Goal: Transaction & Acquisition: Purchase product/service

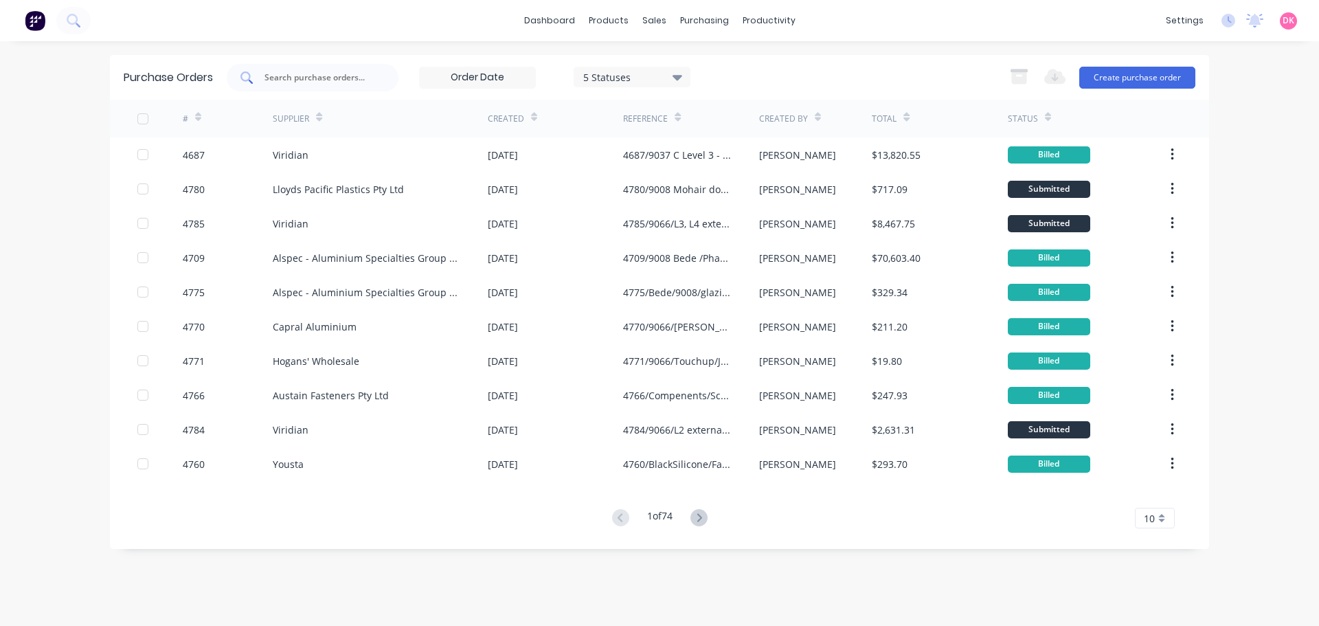
click at [278, 74] on input "text" at bounding box center [320, 78] width 114 height 14
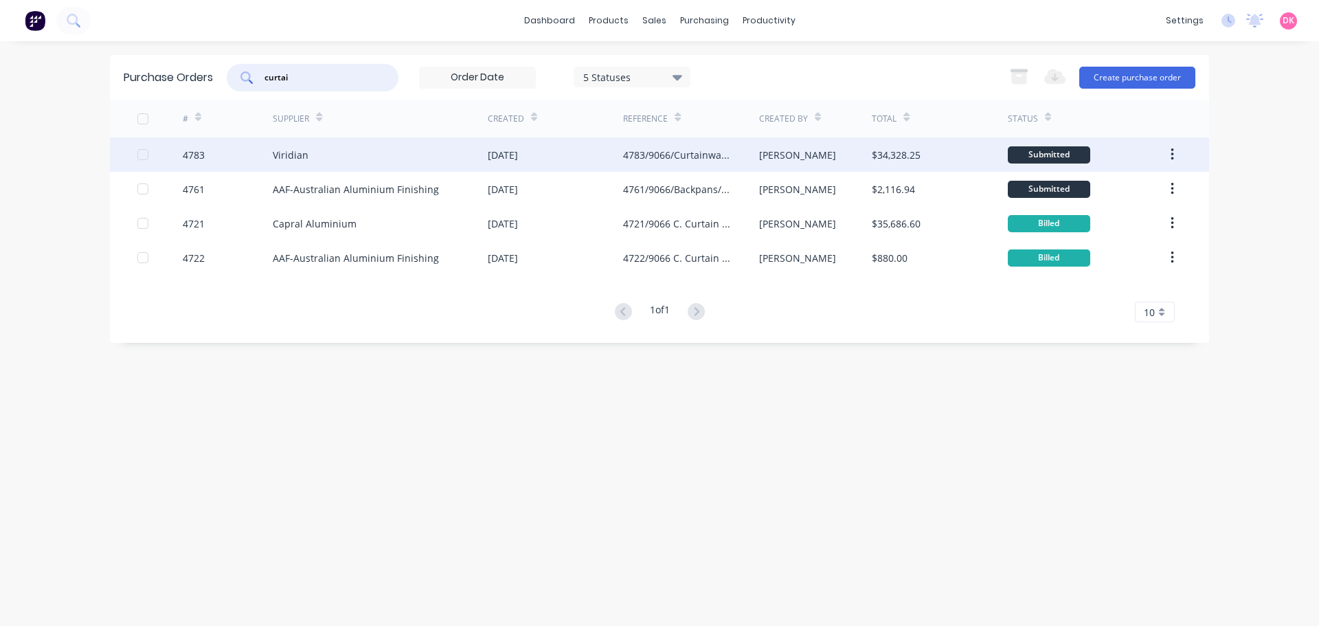
type input "curtai"
click at [702, 154] on div "4783/9066/Curtainwall glass" at bounding box center [677, 155] width 108 height 14
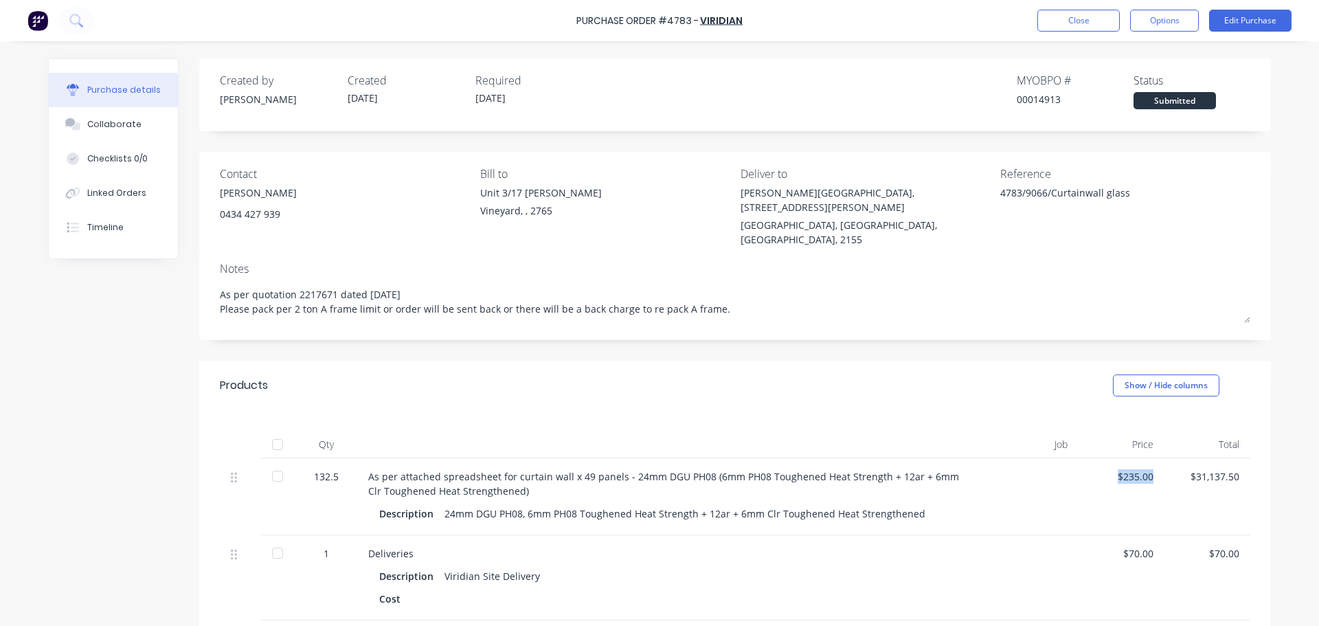
drag, startPoint x: 1108, startPoint y: 451, endPoint x: 1158, endPoint y: 450, distance: 50.9
click at [1158, 458] on div "$235.00" at bounding box center [1122, 496] width 86 height 77
click at [770, 195] on div "William Clarke College, 1 Morris Grove" at bounding box center [866, 200] width 250 height 29
click at [1244, 23] on button "Edit Purchase" at bounding box center [1250, 21] width 82 height 22
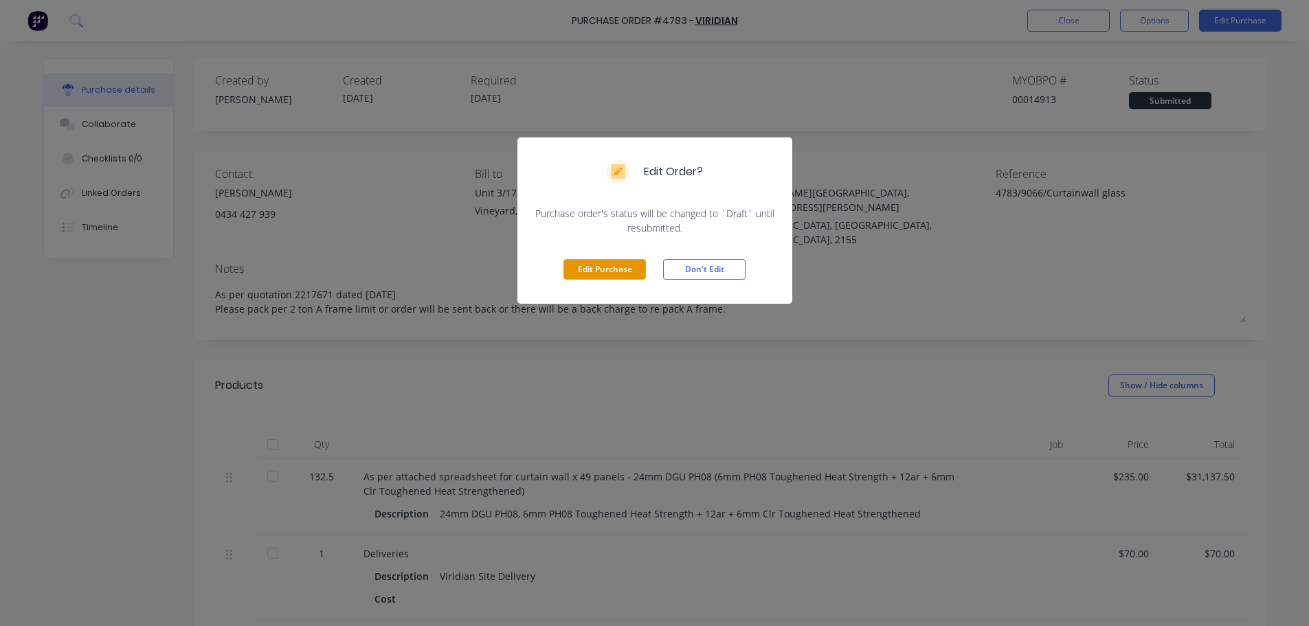
click at [619, 270] on button "Edit Purchase" at bounding box center [604, 269] width 82 height 21
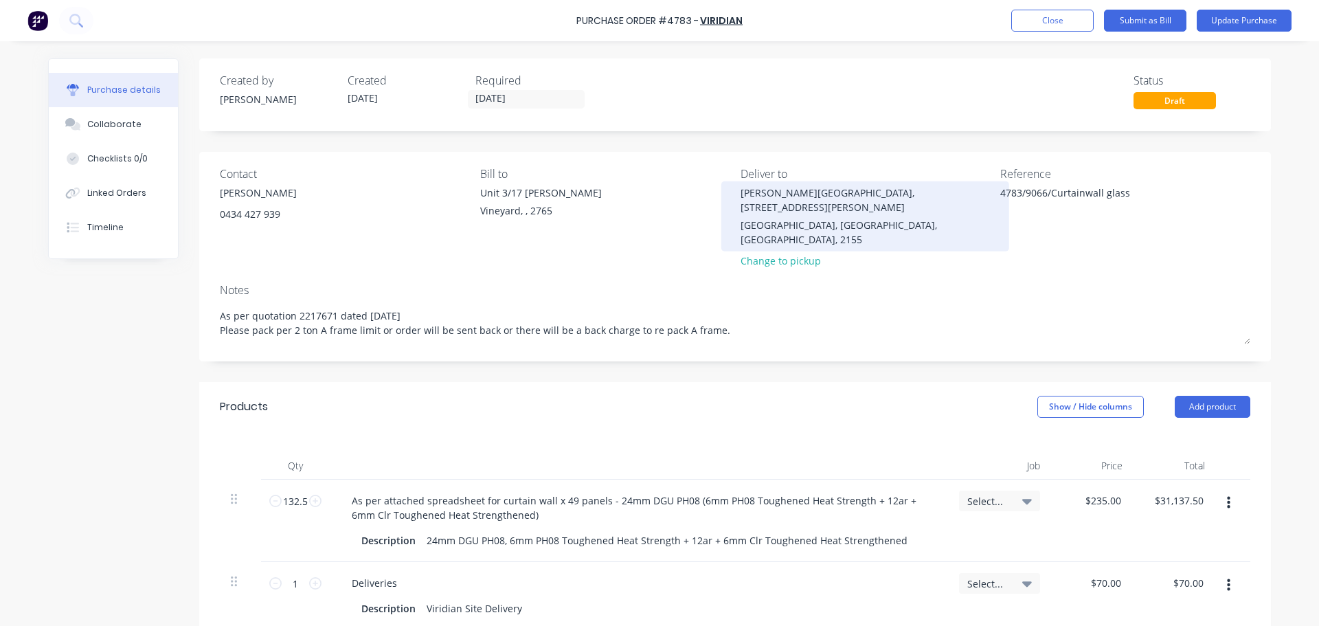
click at [789, 190] on div "William Clarke College, 1 Morris Grove" at bounding box center [866, 200] width 250 height 29
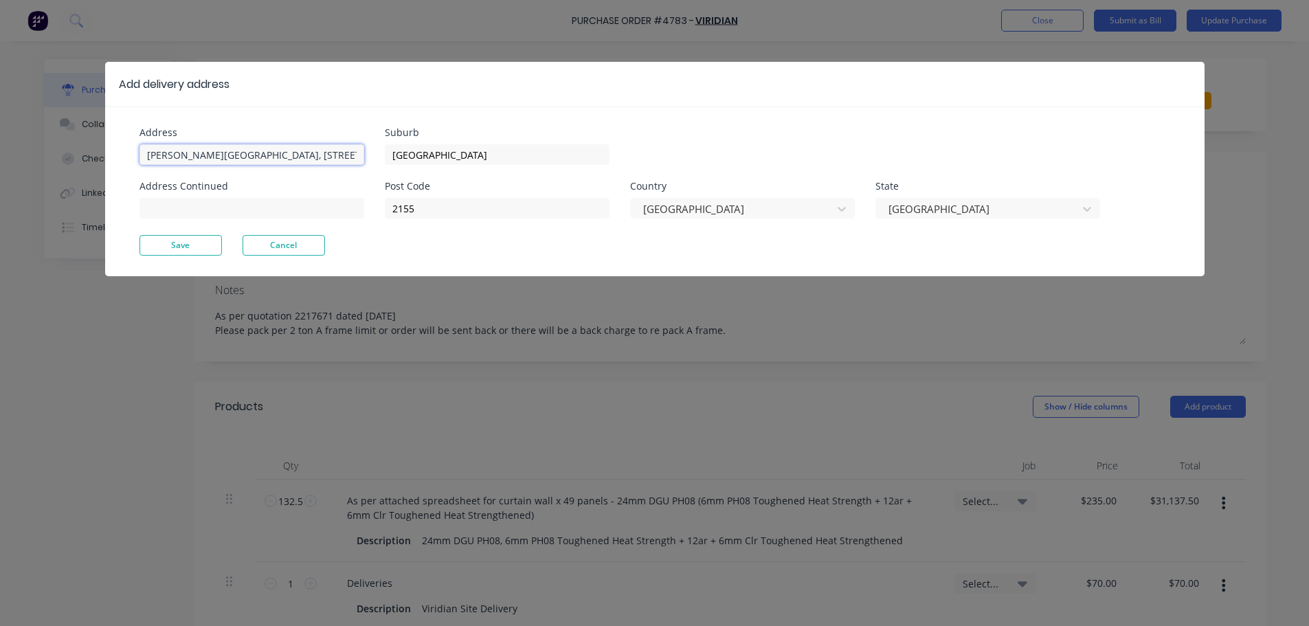
type textarea "x"
drag, startPoint x: 332, startPoint y: 155, endPoint x: 60, endPoint y: 159, distance: 271.4
click at [60, 158] on div "Add delivery address Address William Clarke College, 1 Morris Grove Address Con…" at bounding box center [654, 313] width 1309 height 626
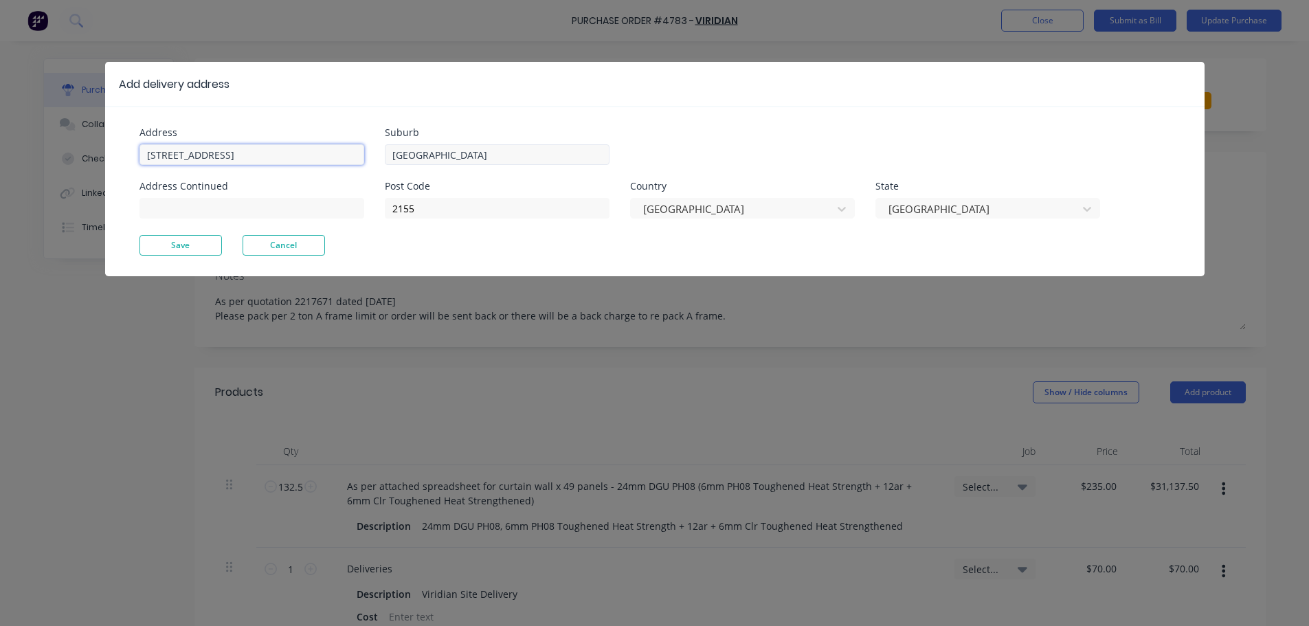
type input "Unit 3/17 Rob Place"
type textarea "x"
drag, startPoint x: 486, startPoint y: 153, endPoint x: 360, endPoint y: 164, distance: 126.9
click at [363, 164] on div "Address Unit 3/17 Rob Place Address Continued Suburb Kellyville Post Code 2155 …" at bounding box center [396, 181] width 515 height 107
type input "Vineyard"
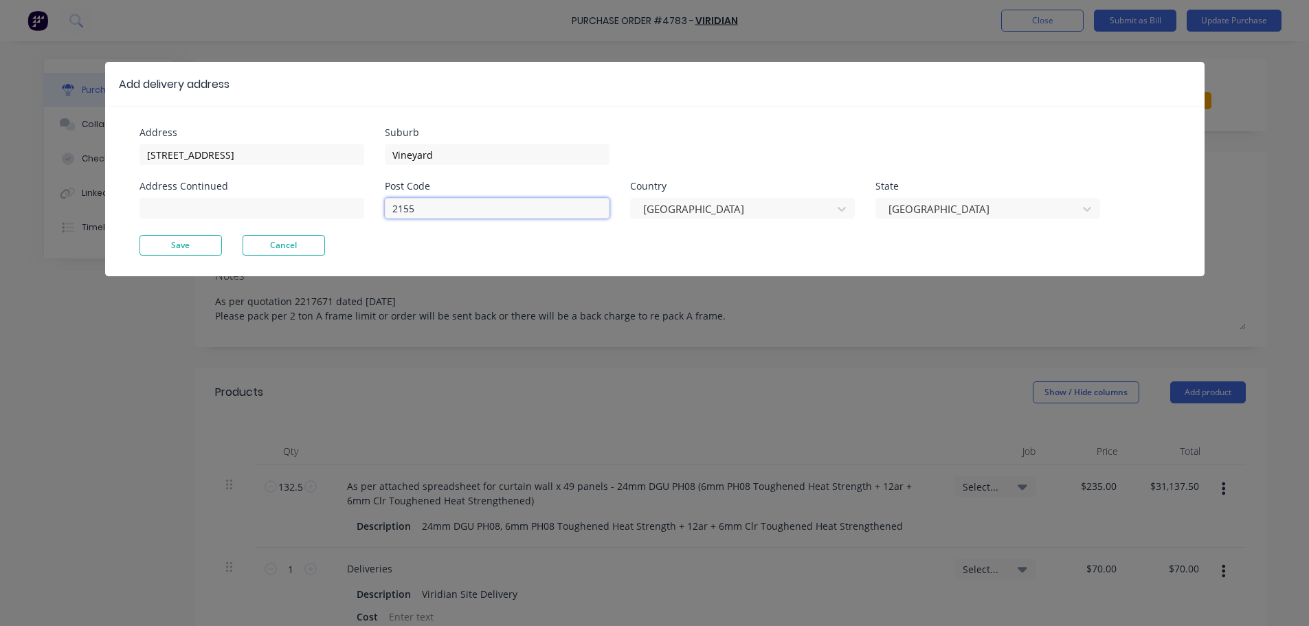
type textarea "x"
drag, startPoint x: 451, startPoint y: 207, endPoint x: 323, endPoint y: 211, distance: 127.8
click at [323, 211] on div "Address Unit 3/17 Rob Place Address Continued Suburb Vineyard Post Code 2155 Co…" at bounding box center [396, 181] width 515 height 107
type input "2765"
click at [160, 248] on button "Save" at bounding box center [180, 245] width 82 height 21
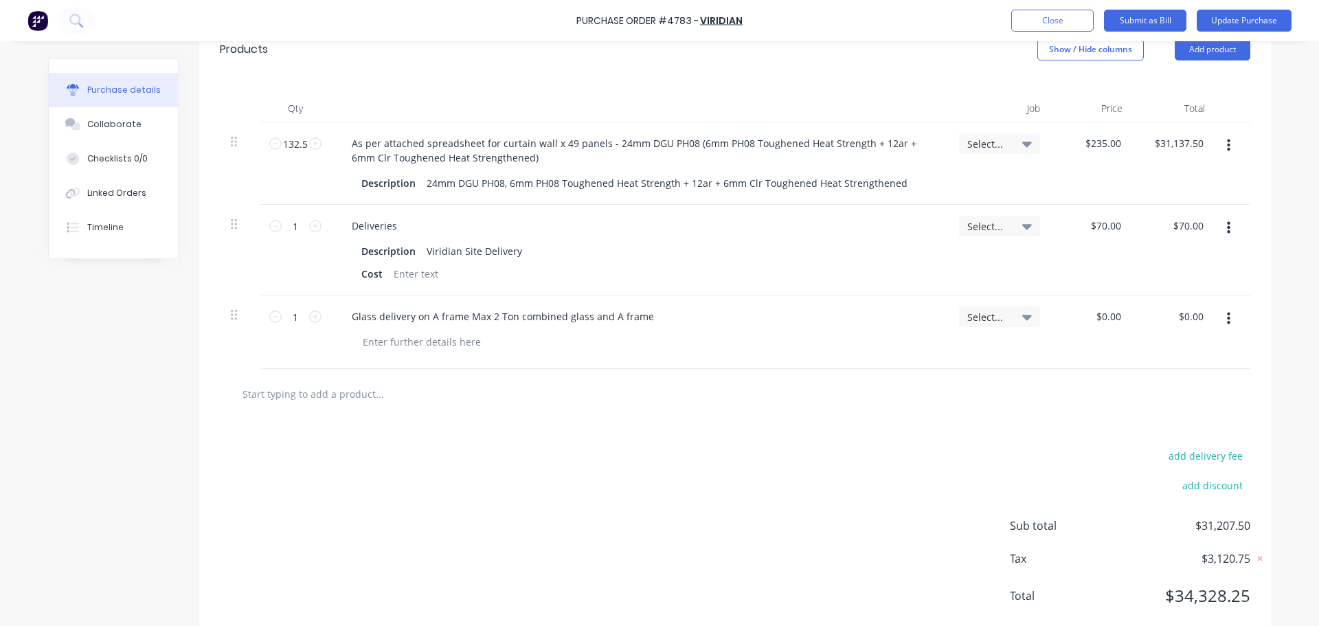
scroll to position [344, 0]
click at [330, 381] on input "text" at bounding box center [379, 392] width 275 height 27
type textarea "x"
type input "v"
type textarea "x"
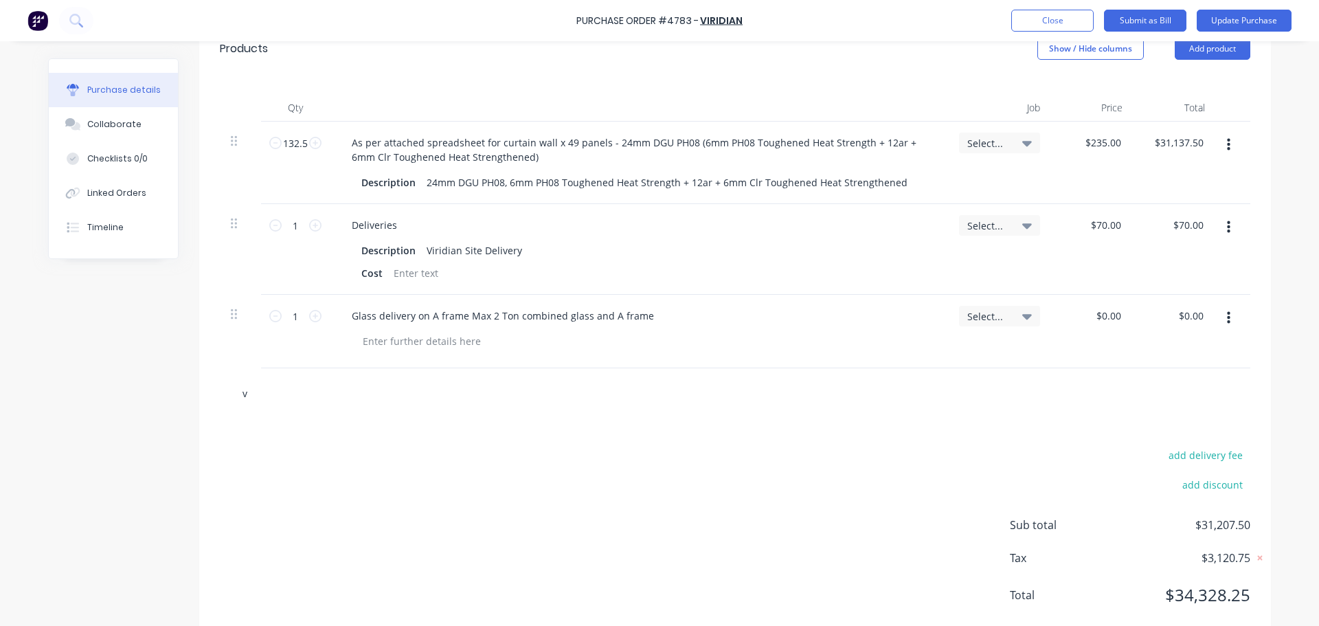
type input "vi"
type textarea "x"
type input "vir"
type textarea "x"
type input "viri"
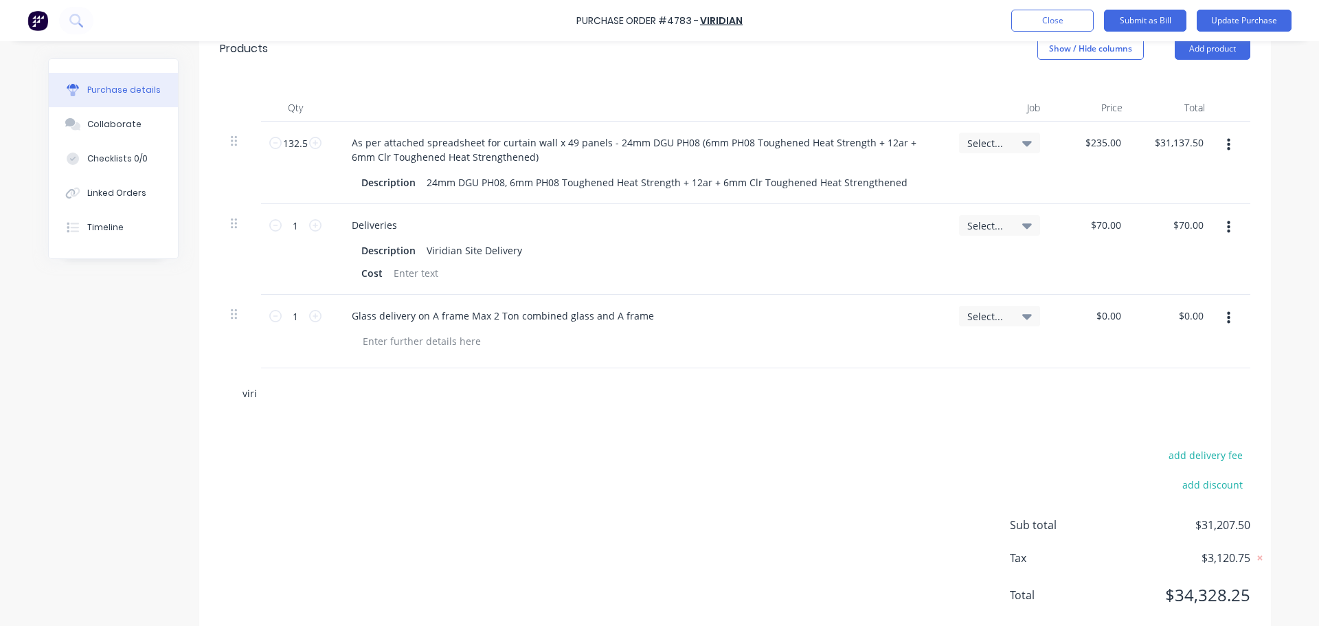
type textarea "x"
type input "virid"
type textarea "x"
type input "viridi"
type textarea "x"
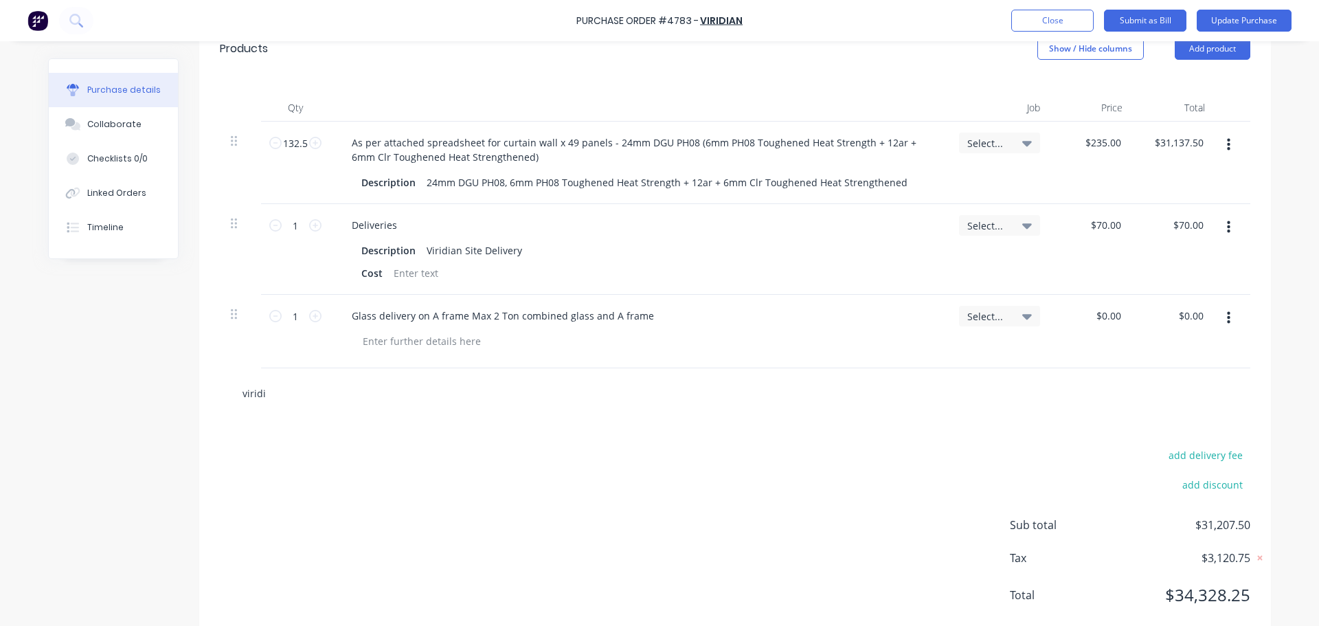
type input "viridia"
type textarea "x"
type input "viridian"
type textarea "x"
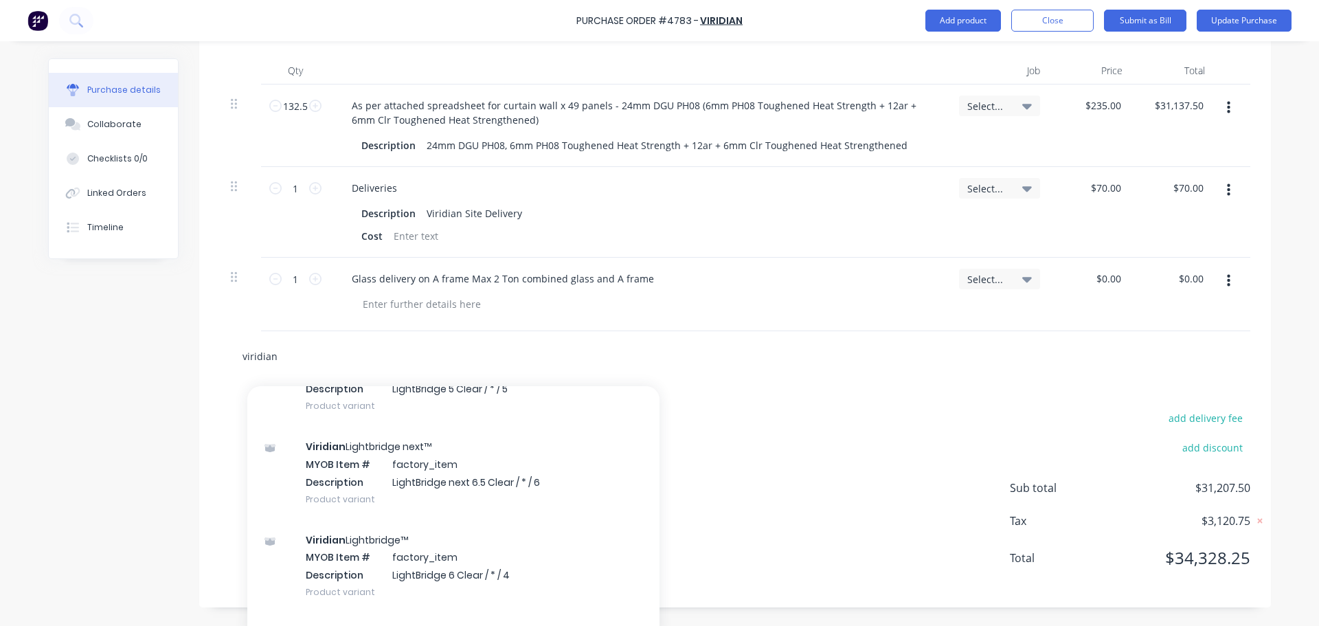
scroll to position [756, 0]
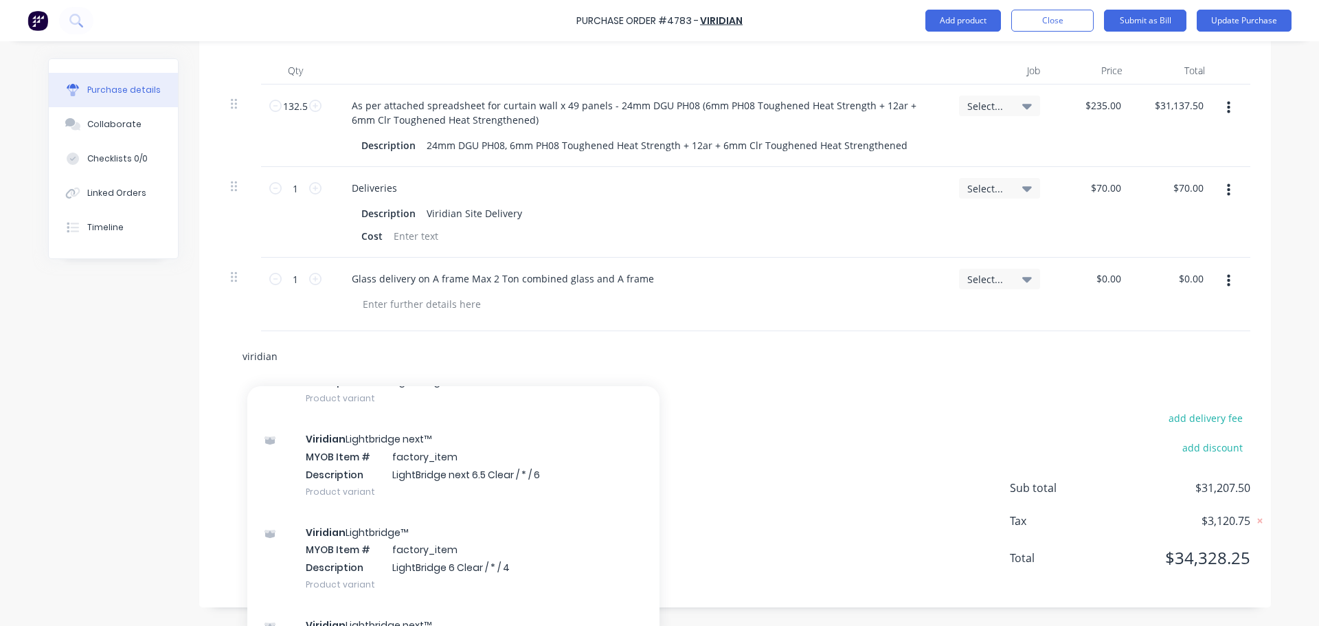
type input "viridian"
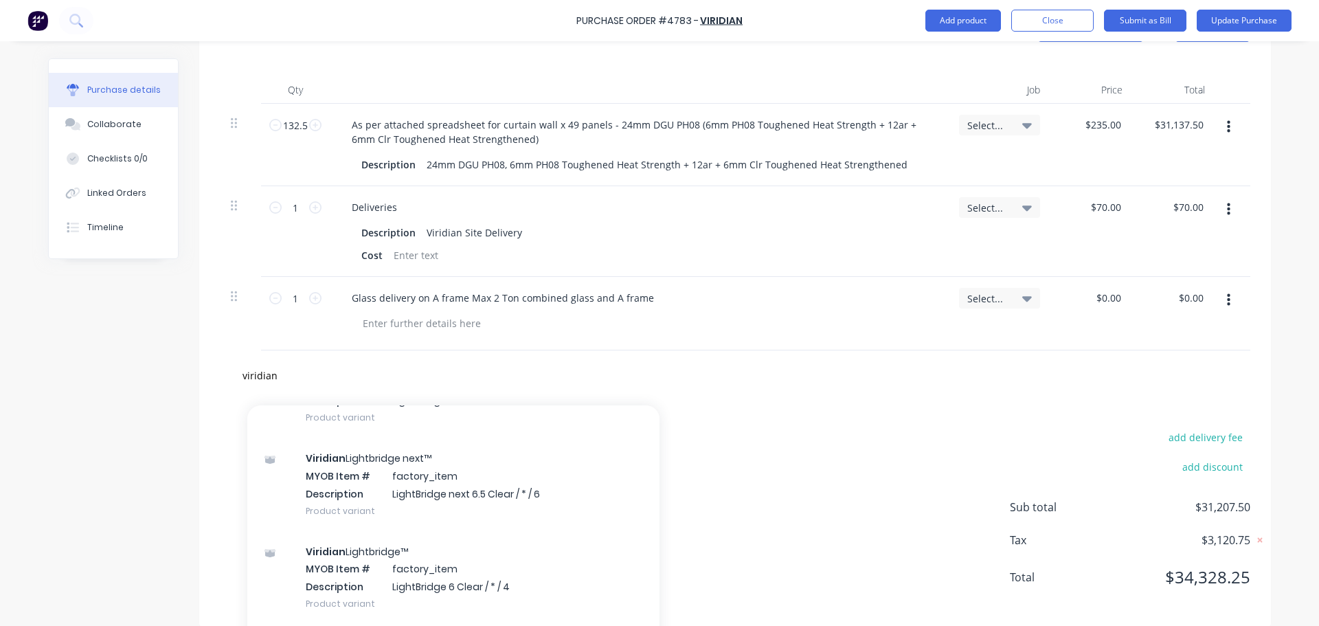
click at [879, 401] on div "add delivery fee add discount Sub total $31,207.50 Tax $3,120.75 Total $34,328.…" at bounding box center [735, 514] width 1072 height 226
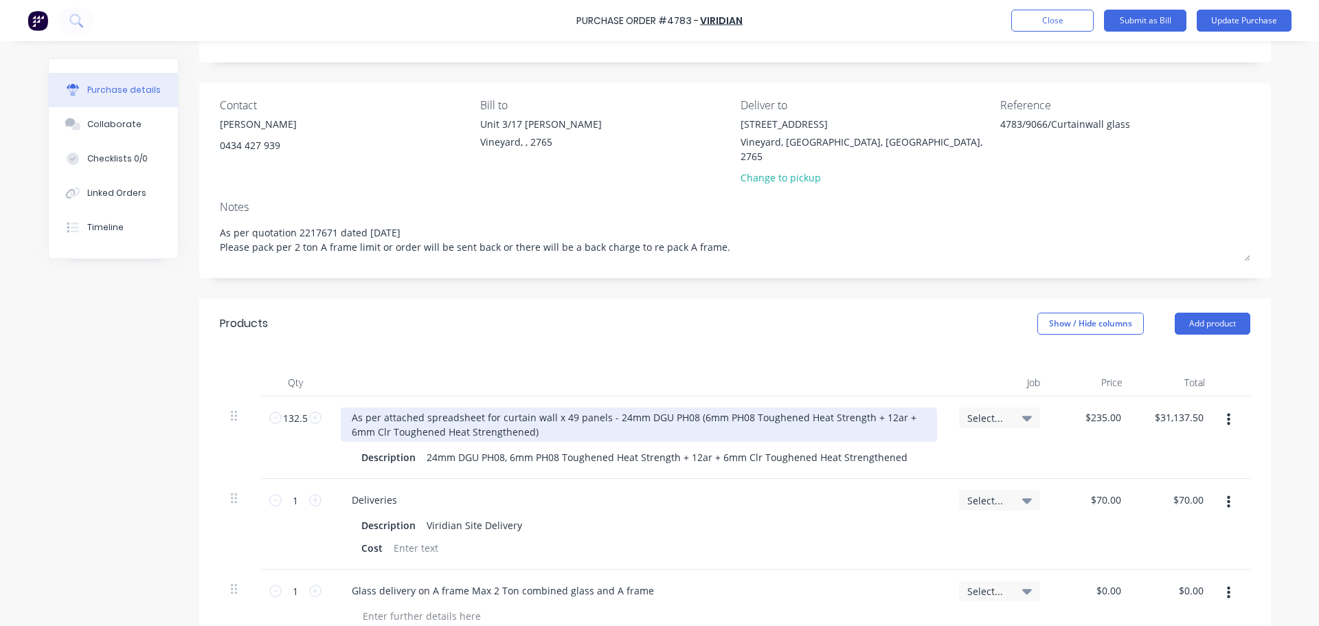
scroll to position [344, 0]
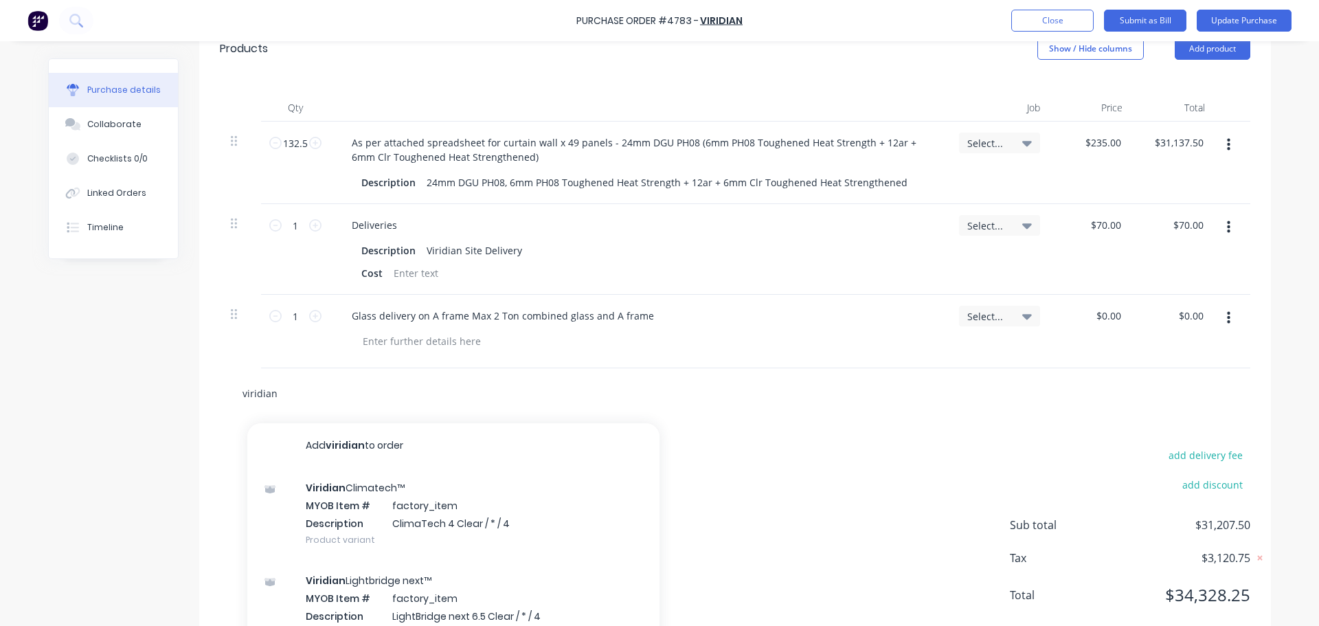
drag, startPoint x: 322, startPoint y: 388, endPoint x: 229, endPoint y: 393, distance: 92.9
click at [226, 394] on div "viridian Add viridian to order Viridian Climatech™ MYOB Item # factory_item Des…" at bounding box center [735, 393] width 1031 height 50
type textarea "x"
type input "v"
type textarea "x"
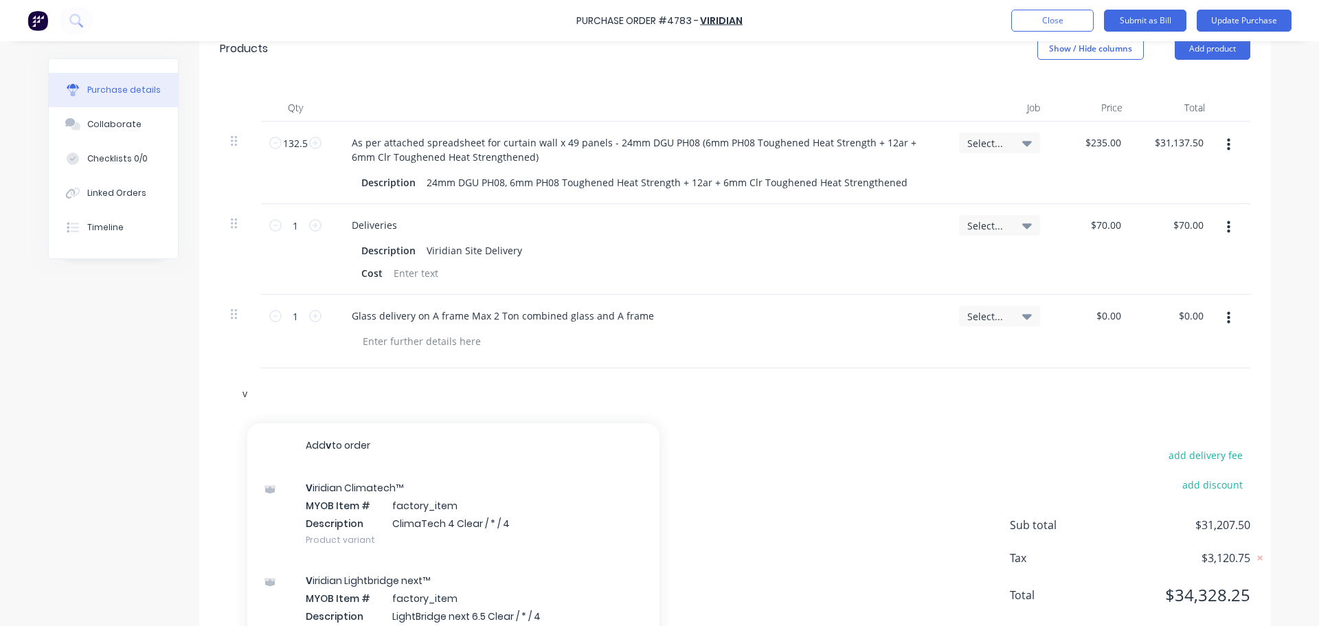
type input "vi"
type textarea "x"
type input "vir"
type textarea "x"
type input "viri"
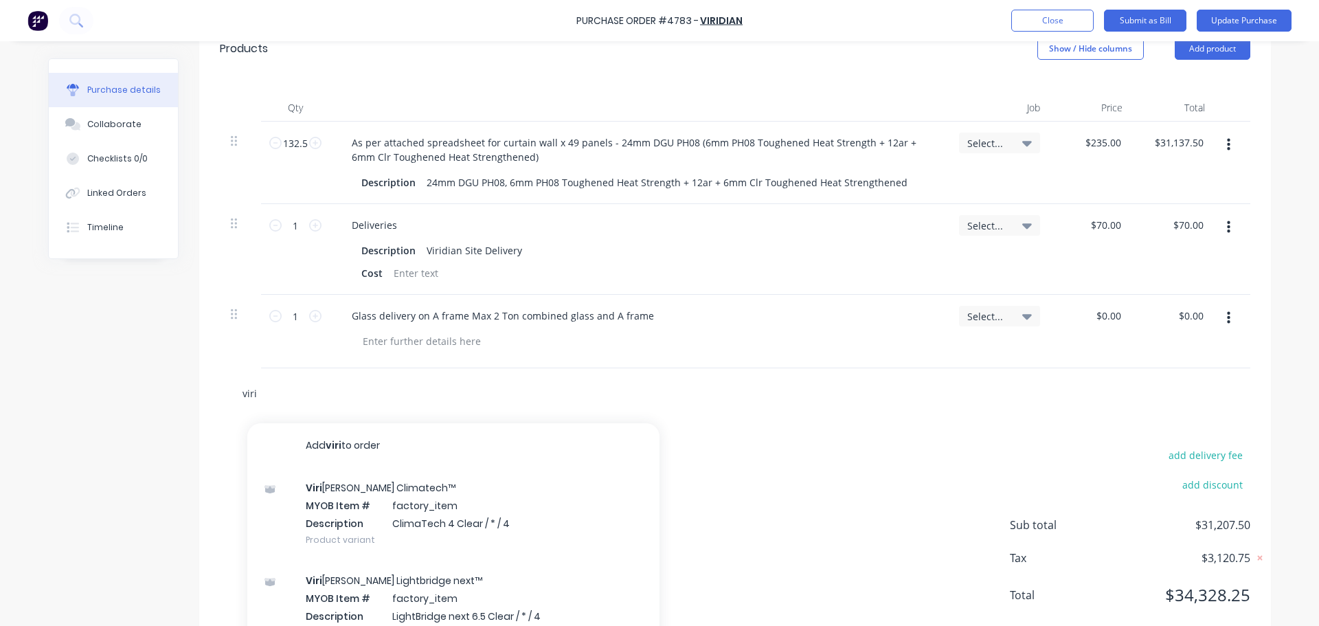
type textarea "x"
type input "virid"
type textarea "x"
type input "viridi"
type textarea "x"
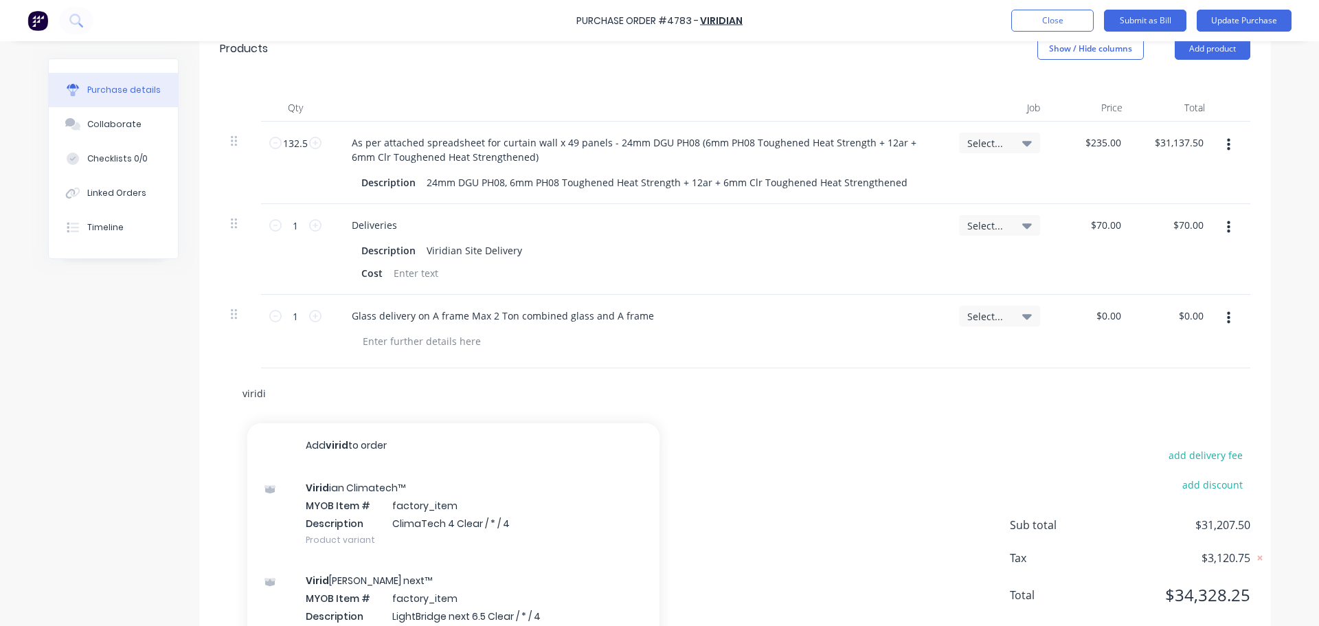
type input "viridia"
type textarea "x"
type input "viridian"
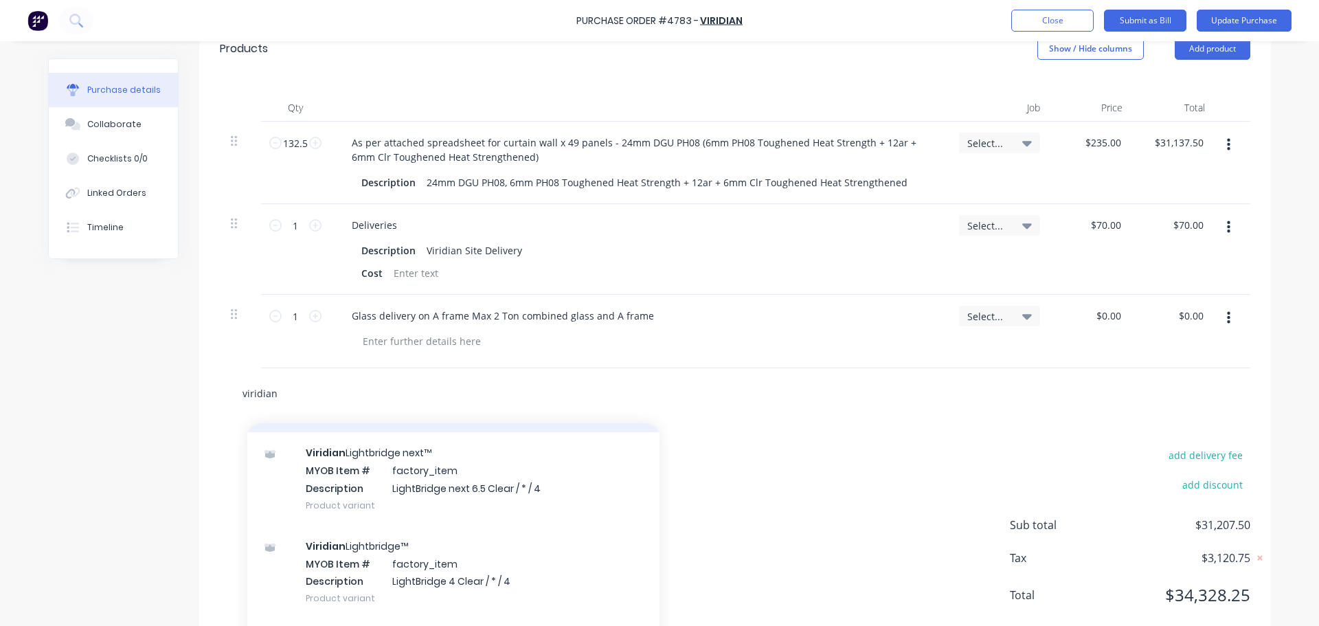
scroll to position [137, 0]
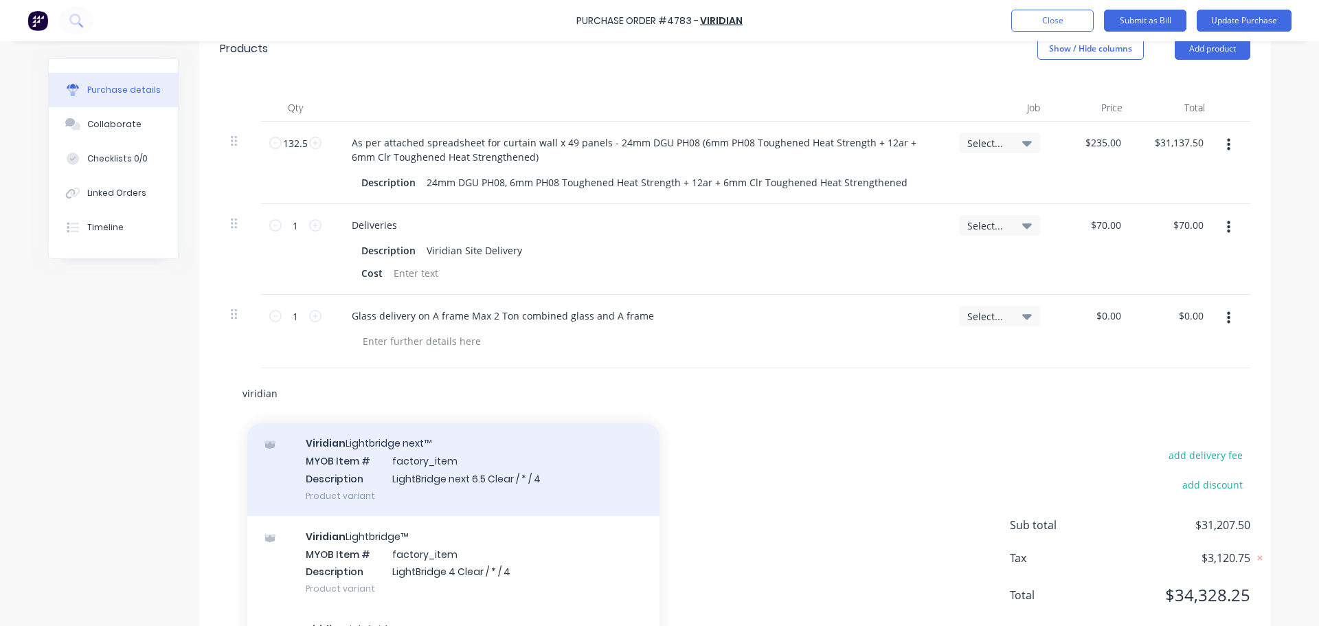
type textarea "x"
type input "viridian"
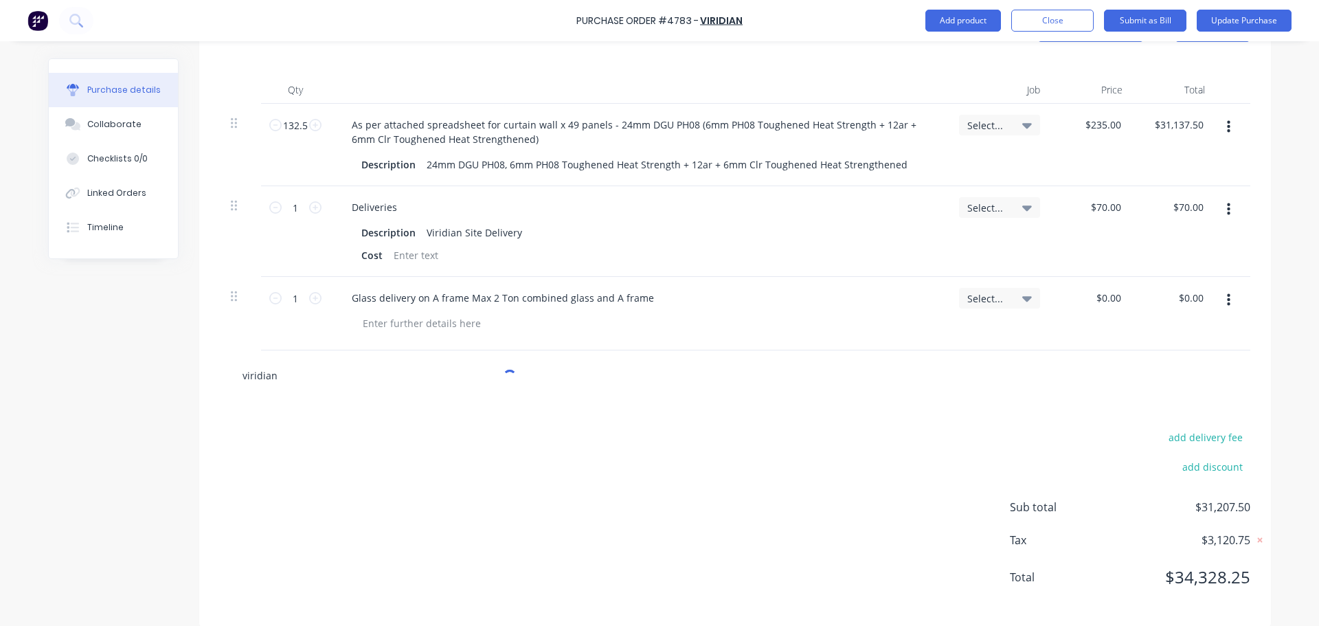
type textarea "x"
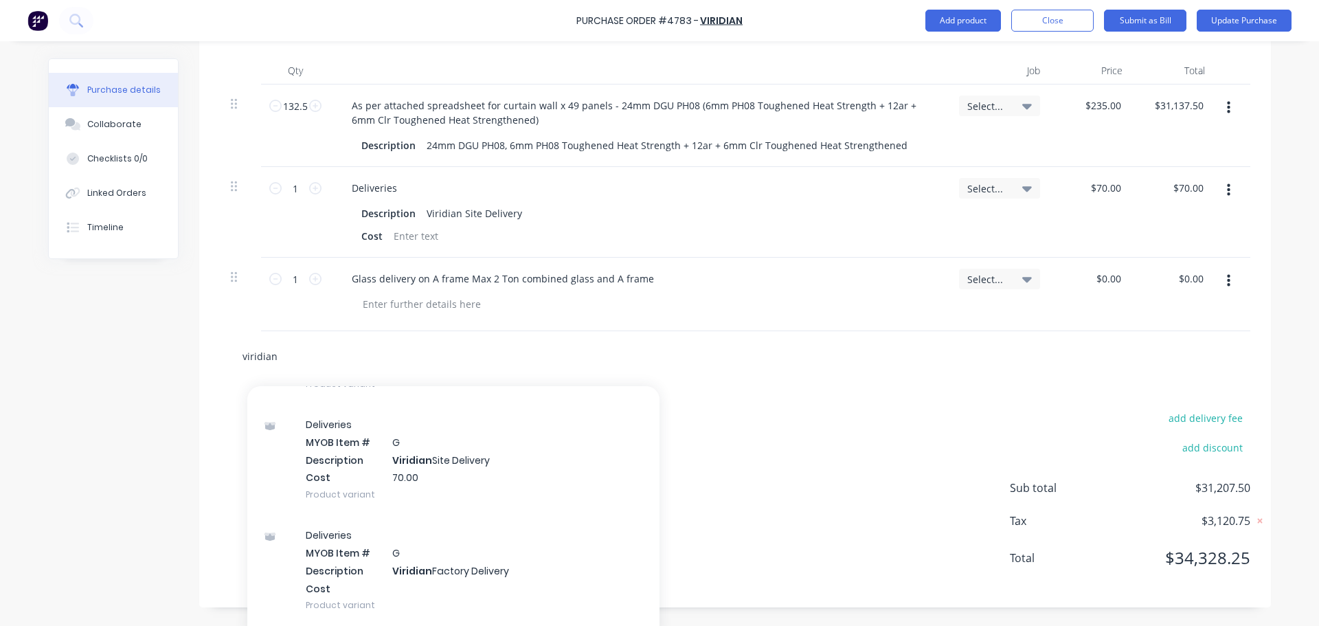
scroll to position [3848, 0]
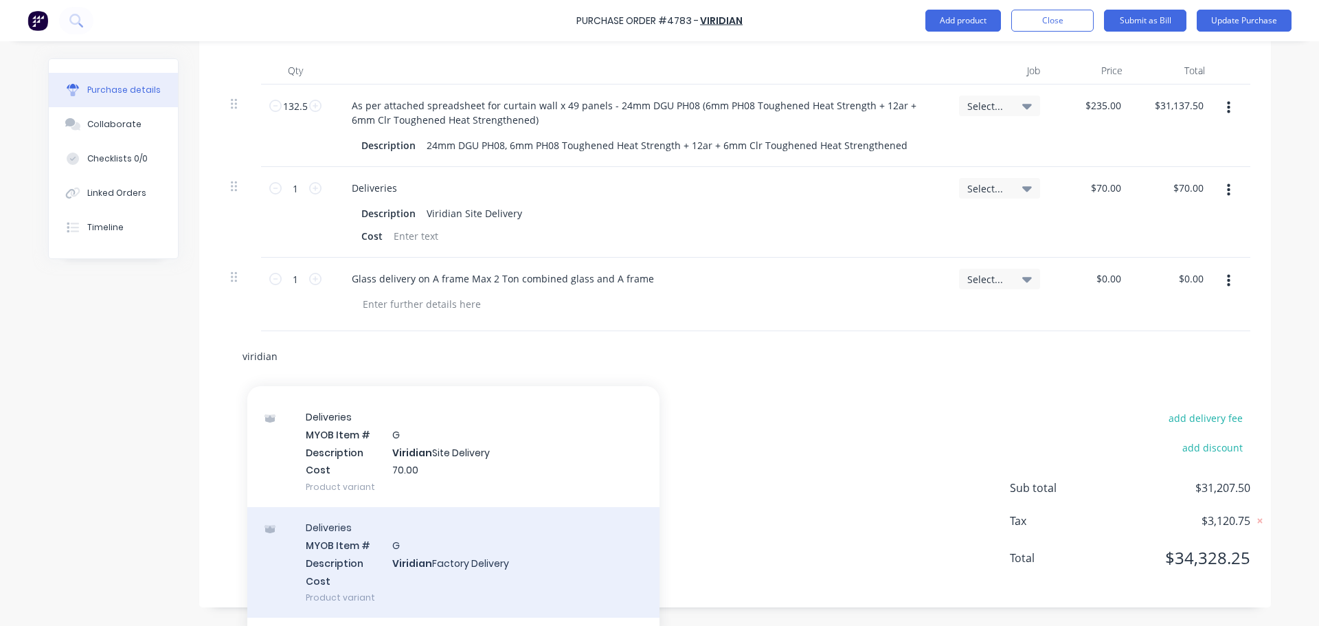
type input "viridian"
click at [505, 551] on div "Deliveries MYOB Item # G Description Viridian Factory Delivery Cost Product var…" at bounding box center [453, 562] width 412 height 111
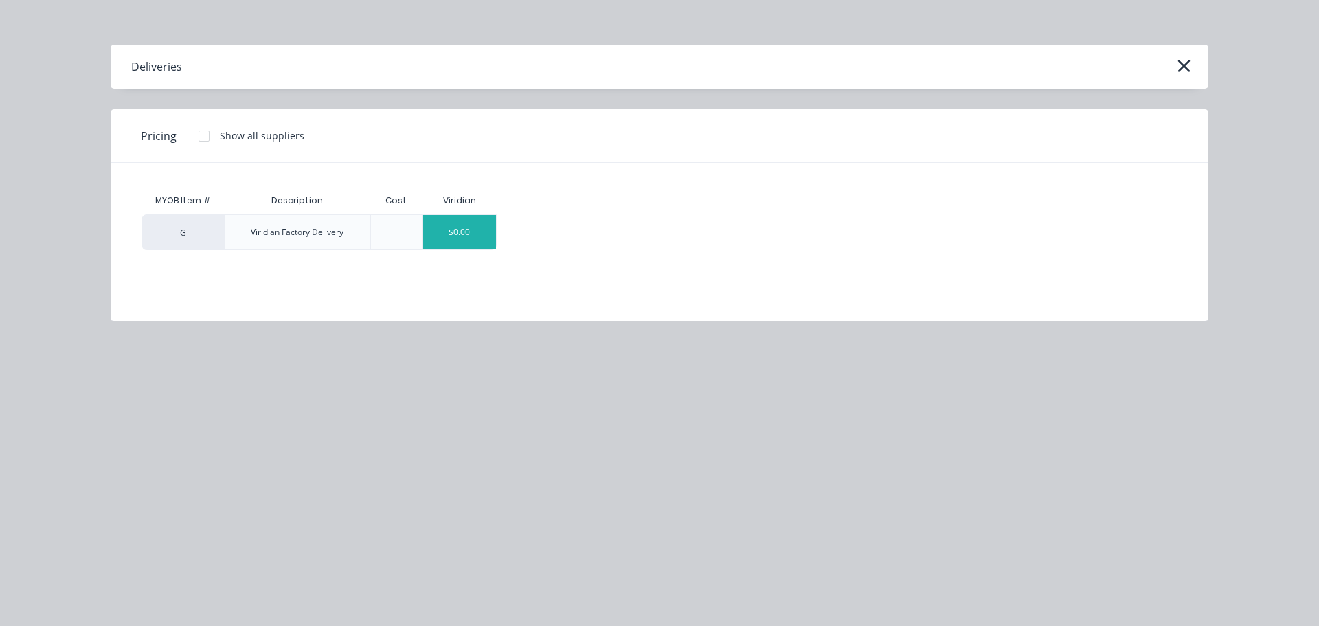
click at [449, 233] on div "$0.00" at bounding box center [460, 232] width 74 height 34
type textarea "x"
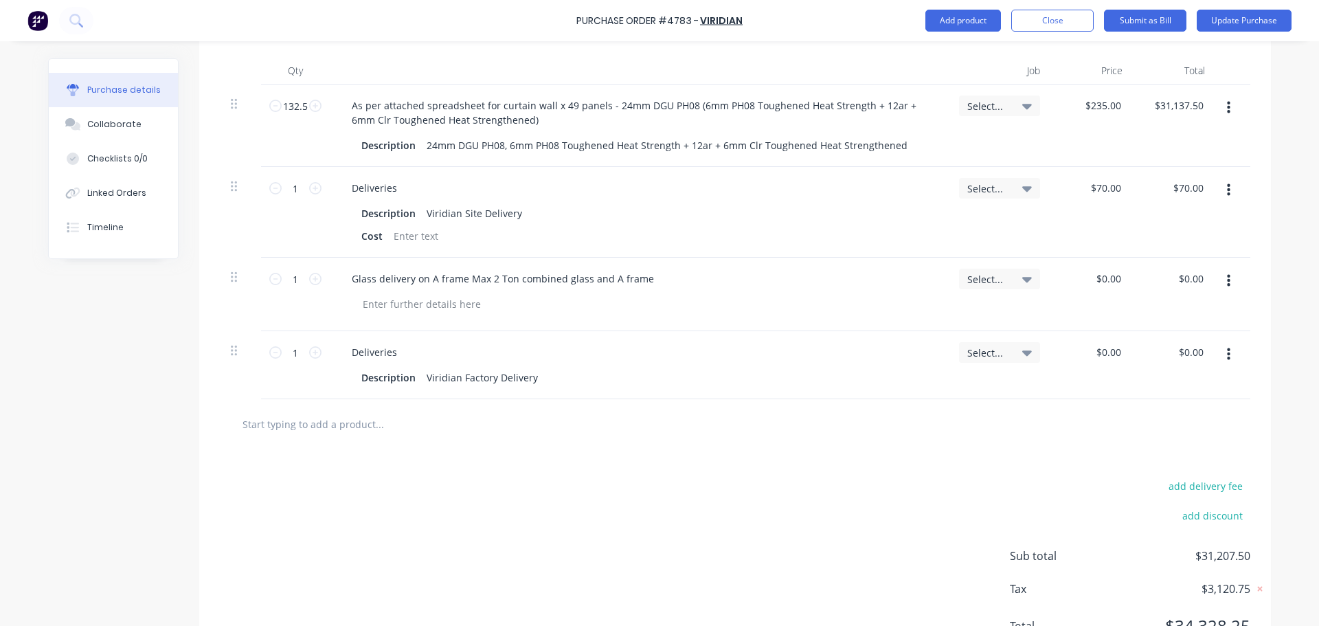
click at [1226, 186] on button "button" at bounding box center [1229, 190] width 32 height 25
click at [1185, 298] on button "Delete" at bounding box center [1186, 308] width 117 height 27
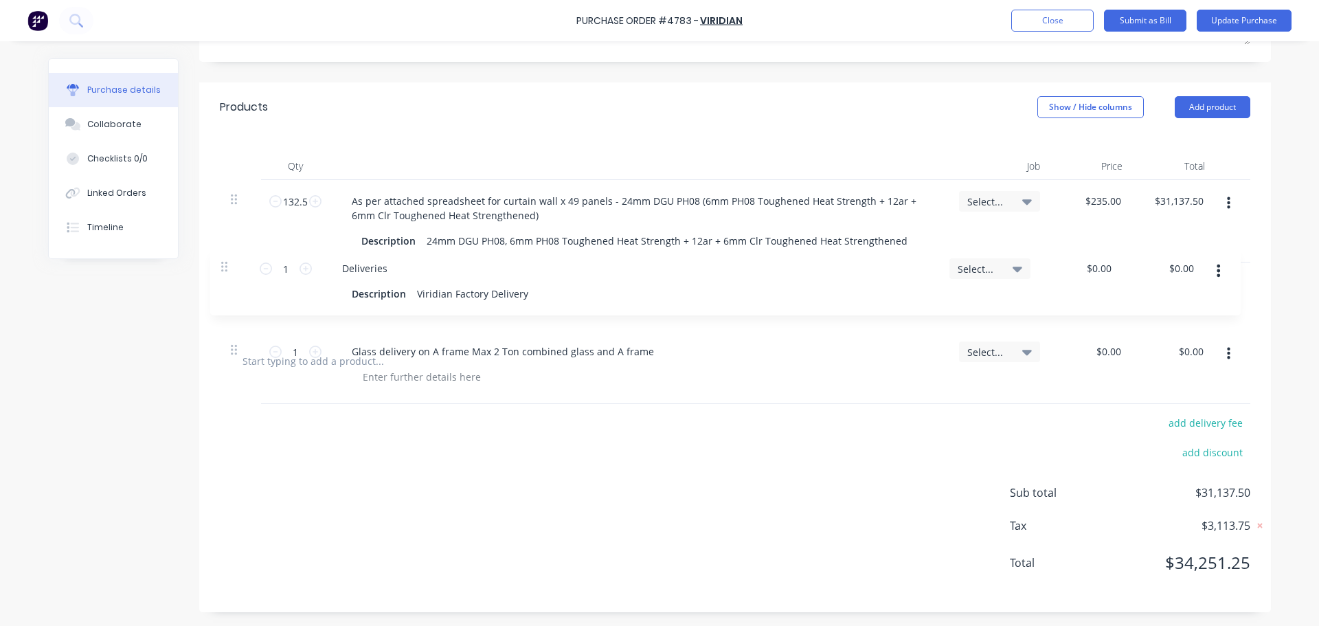
scroll to position [271, 0]
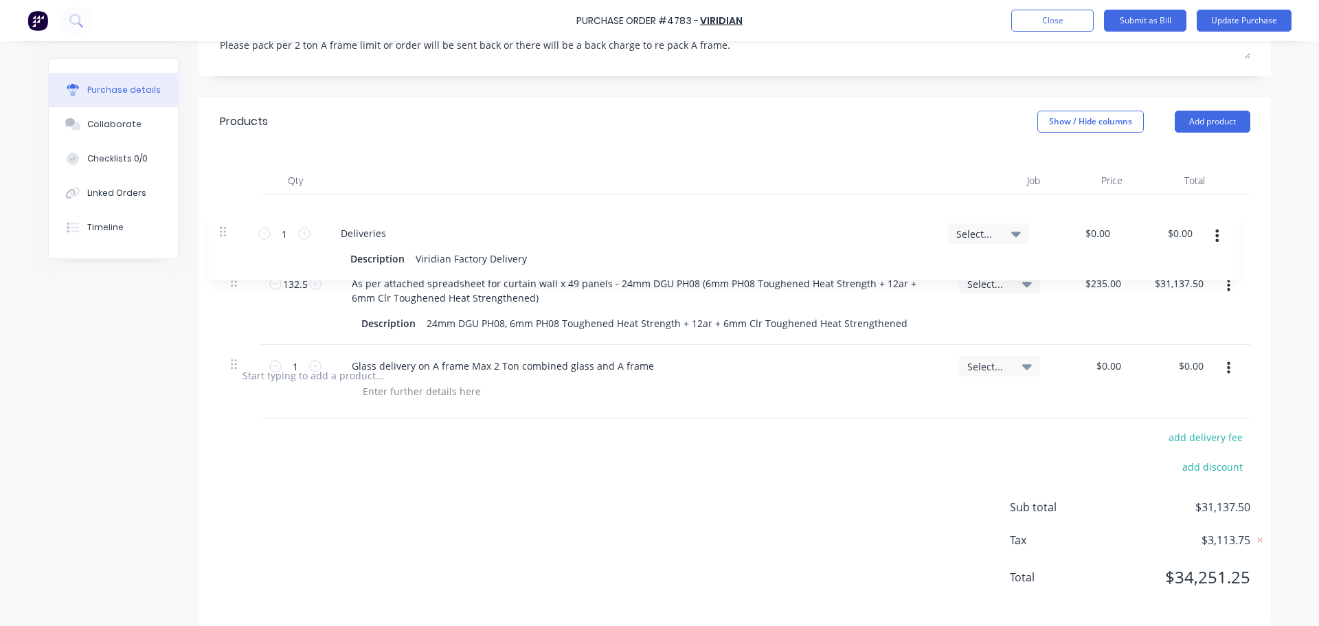
drag, startPoint x: 234, startPoint y: 295, endPoint x: 223, endPoint y: 235, distance: 60.8
click at [223, 235] on div "132.5 132.5 As per attached spreadsheet for curtain wall x 49 panels - 24mm DGU…" at bounding box center [735, 272] width 1031 height 156
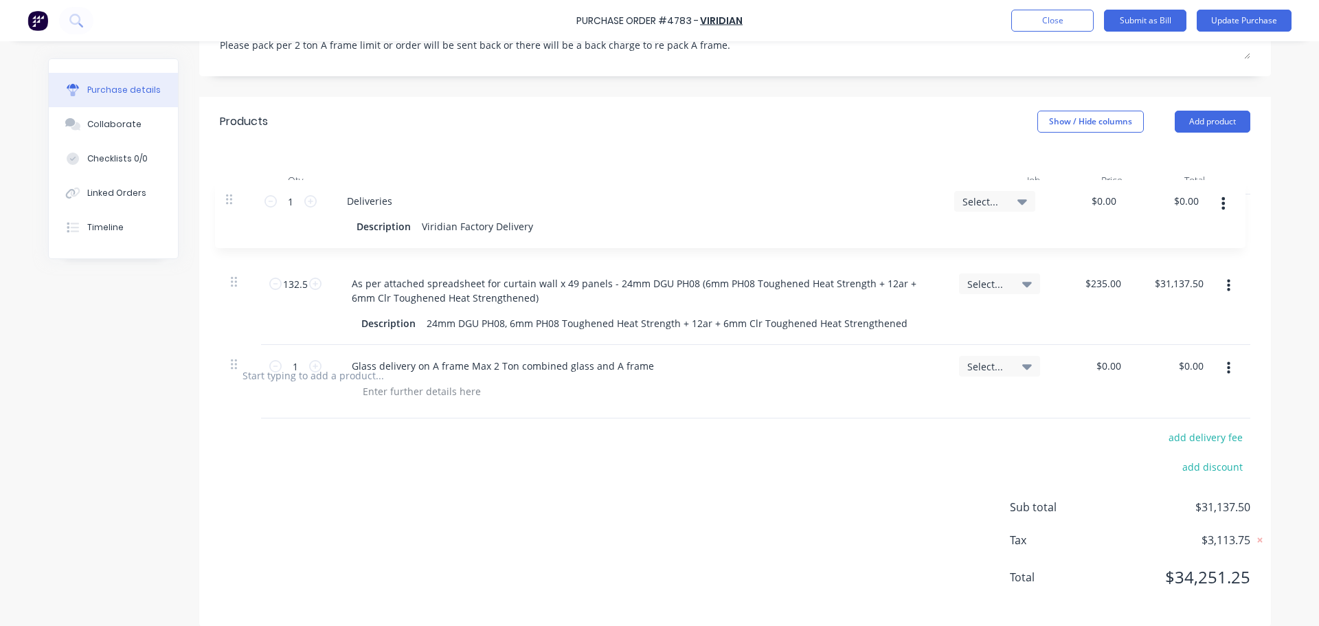
type textarea "x"
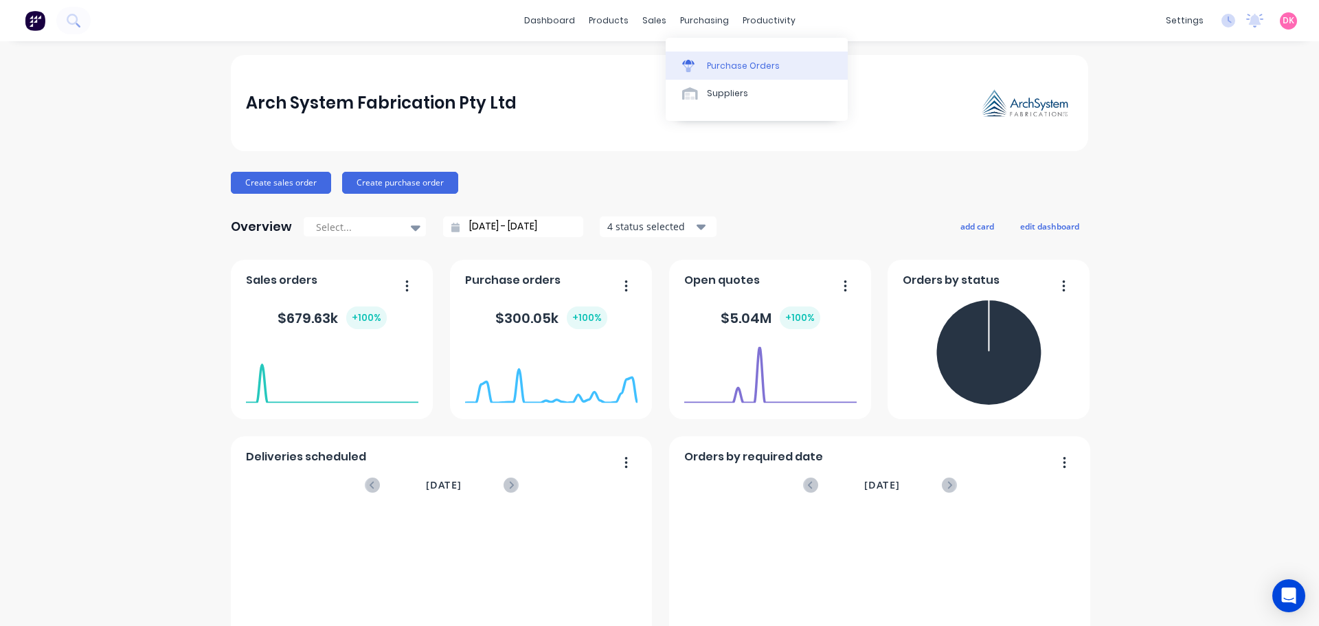
click at [726, 70] on div "Purchase Orders" at bounding box center [743, 66] width 73 height 12
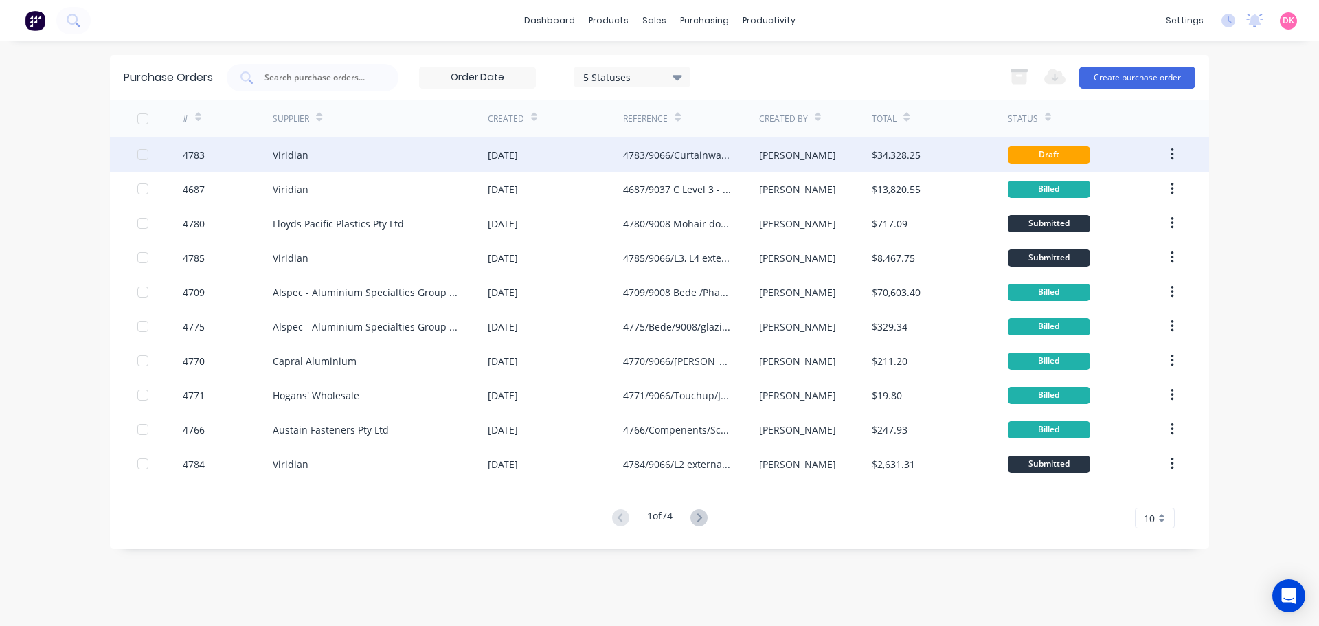
click at [715, 161] on div "4783/9066/Curtainwall glass" at bounding box center [677, 155] width 108 height 14
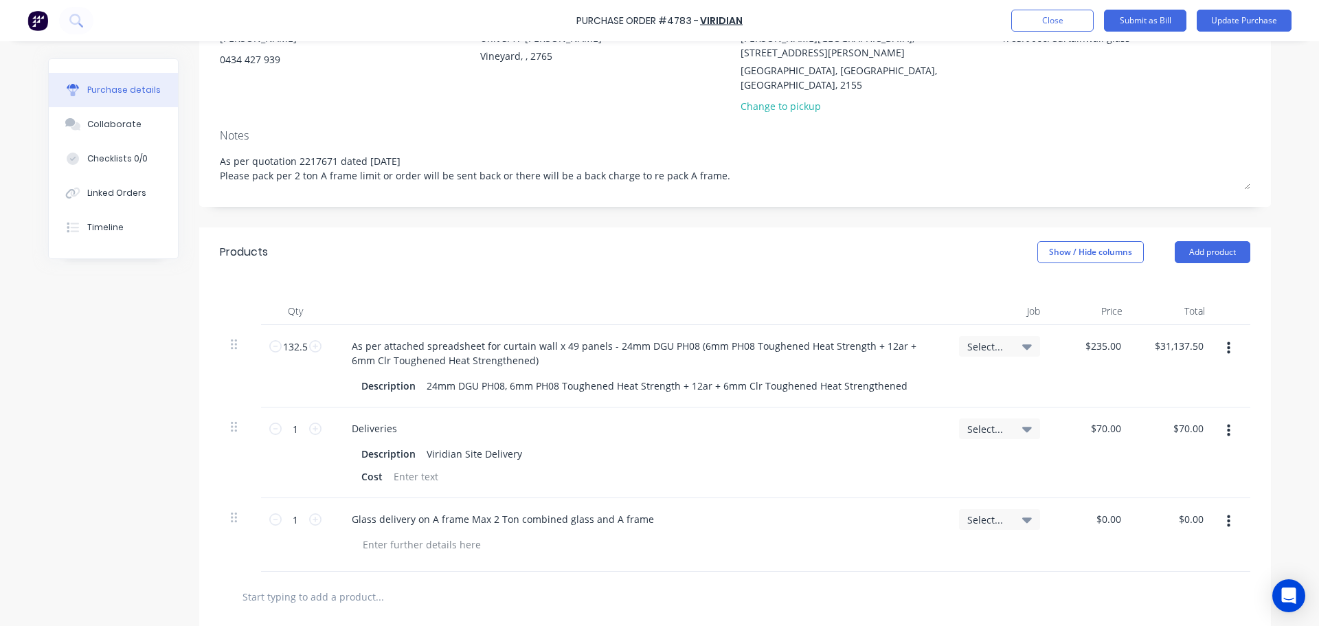
scroll to position [206, 0]
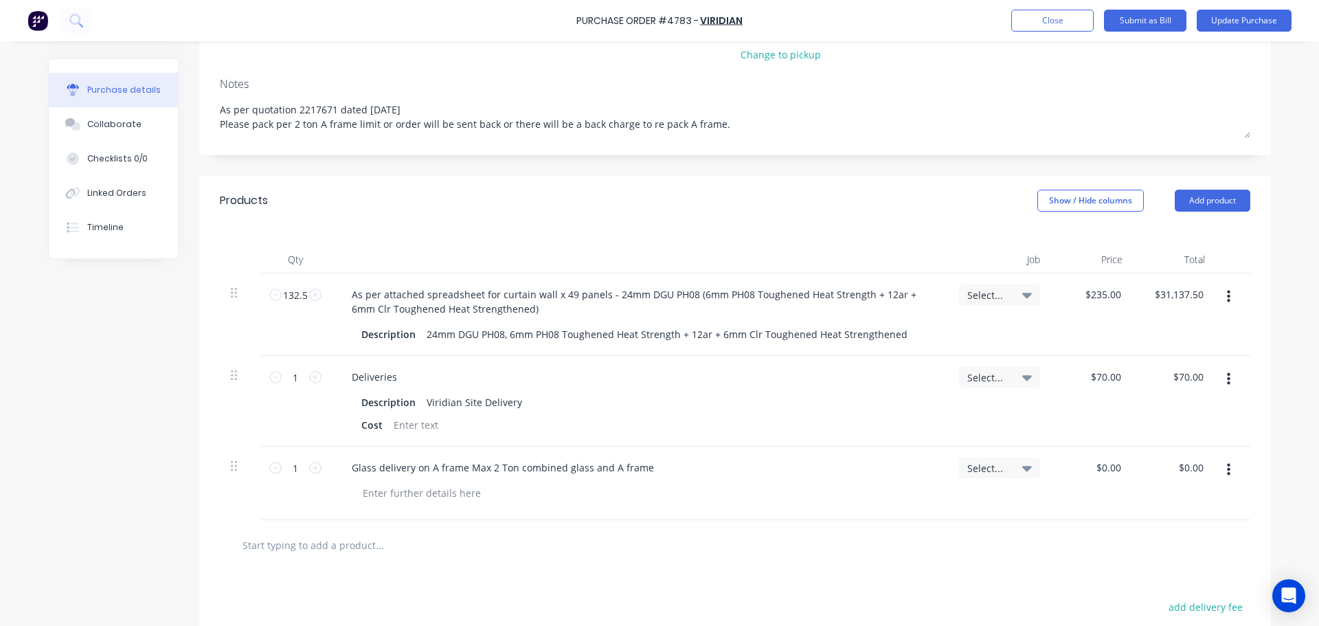
click at [1227, 373] on icon "button" at bounding box center [1228, 379] width 3 height 12
click at [1170, 484] on button "Delete" at bounding box center [1186, 497] width 117 height 27
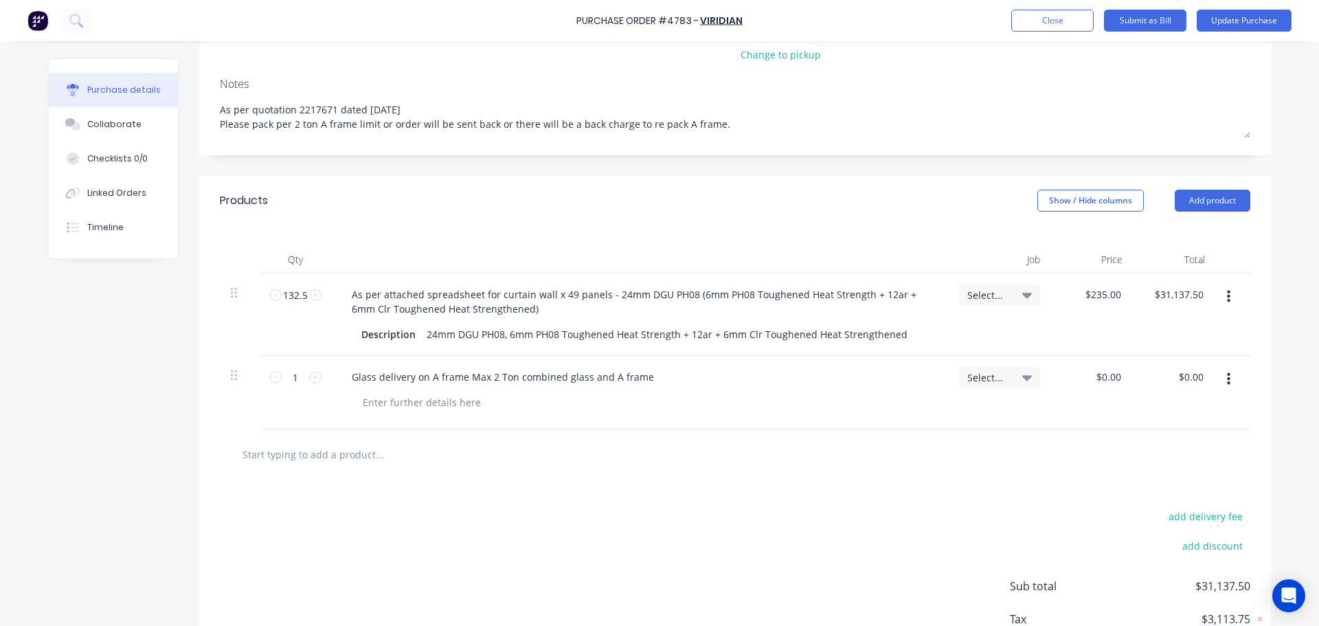
click at [330, 441] on div at bounding box center [735, 454] width 1031 height 50
click at [330, 440] on input "text" at bounding box center [379, 453] width 275 height 27
type textarea "x"
type input "v"
type textarea "x"
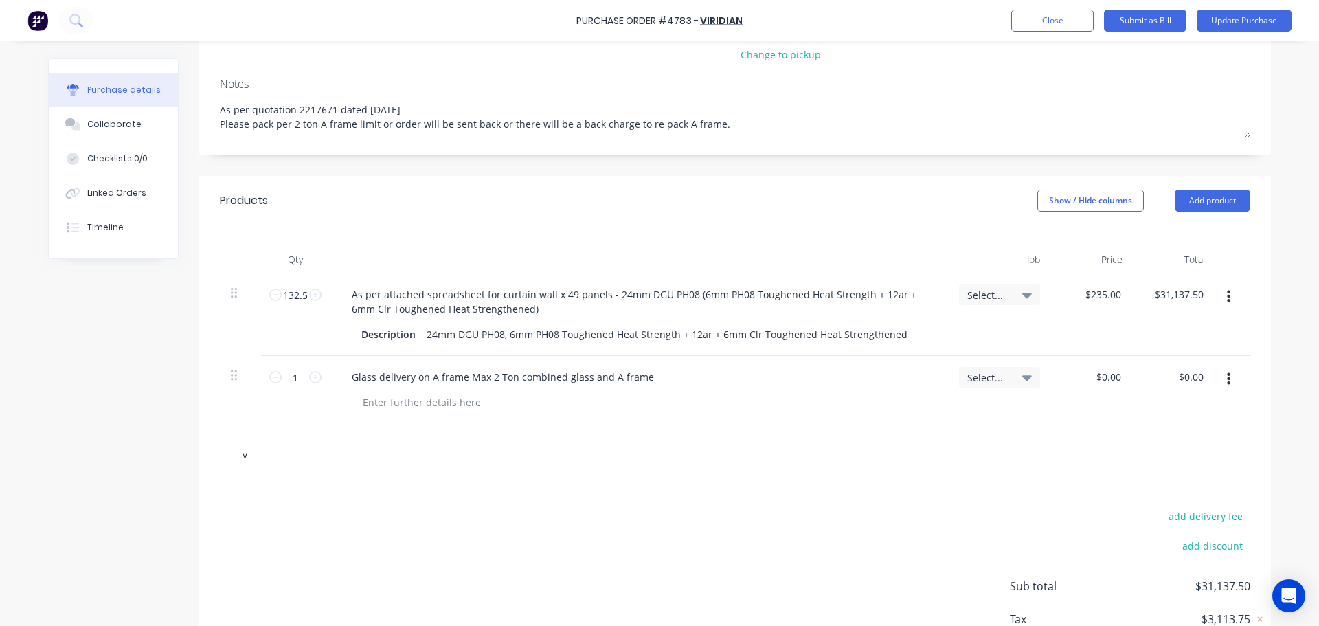
type input "vi"
type textarea "x"
type input "vir"
type textarea "x"
type input "viri"
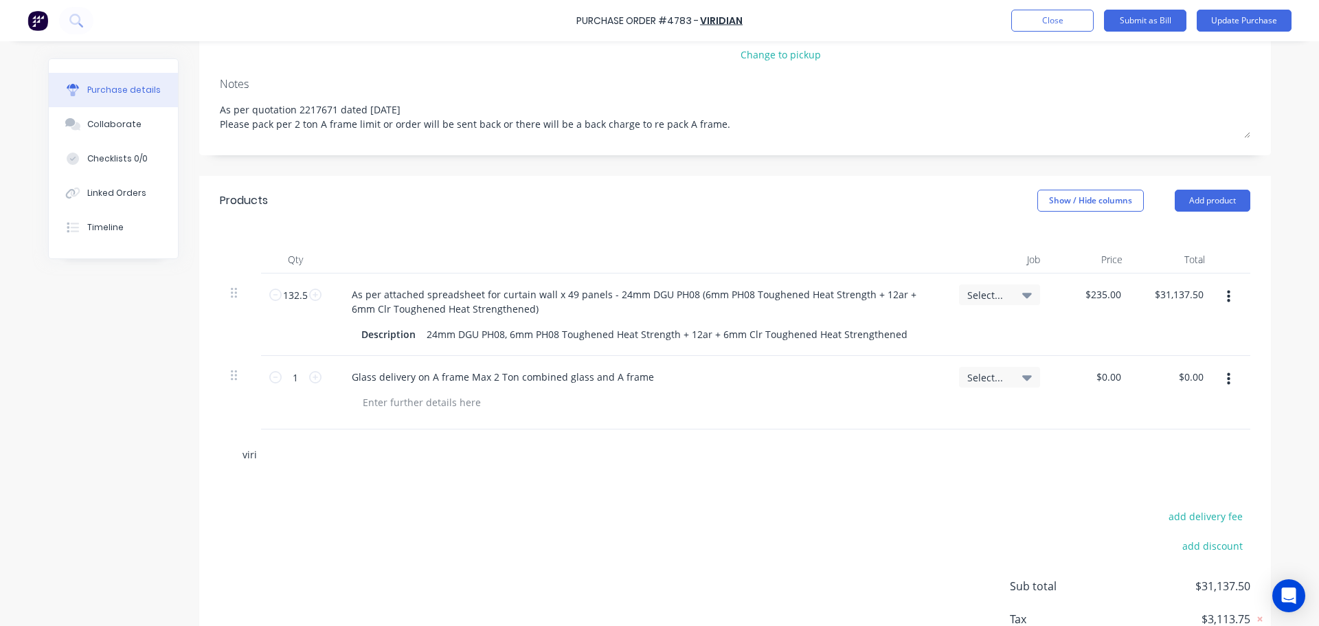
type textarea "x"
type input "virid"
type textarea "x"
type input "viridi"
type textarea "x"
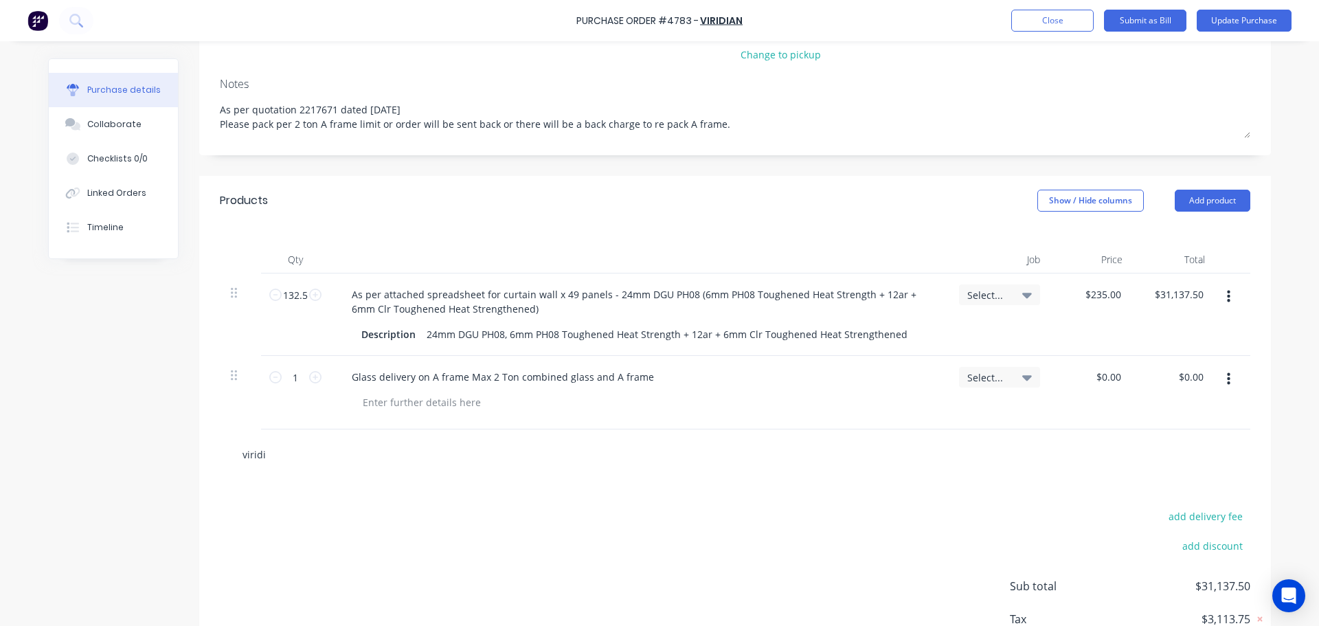
type input "viridia"
type textarea "x"
type input "viridian"
type textarea "x"
type input "viridian"
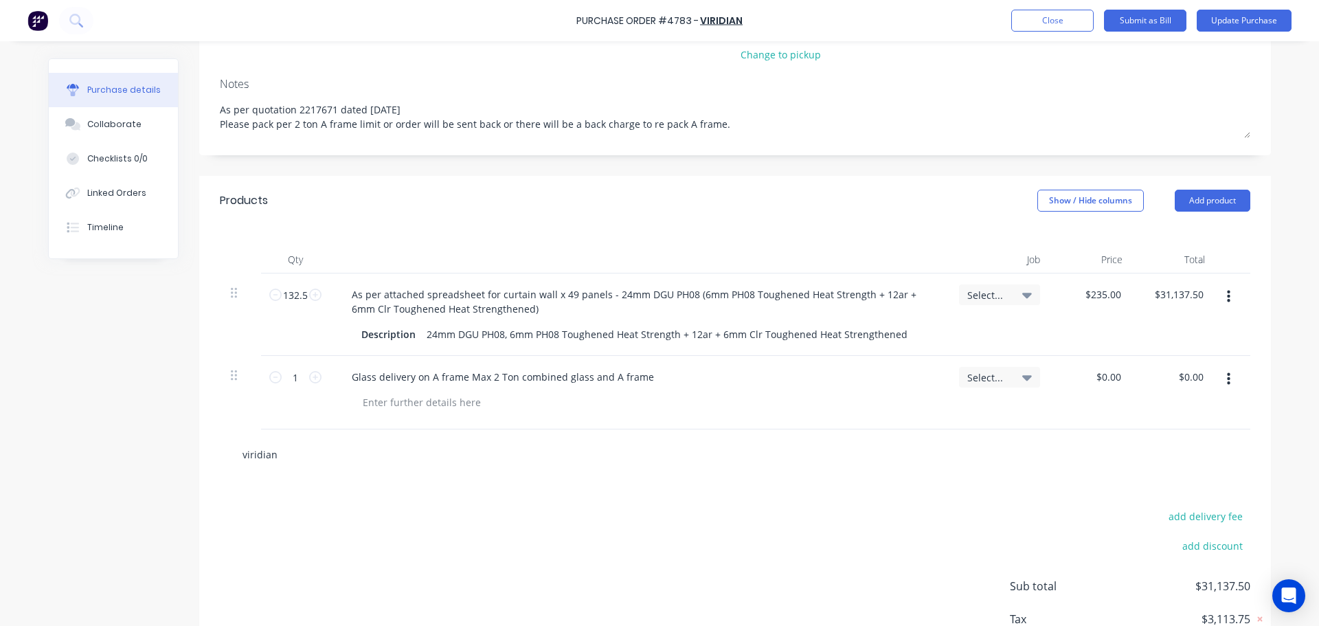
type textarea "x"
type input "viridian f"
type textarea "x"
type input "viridian fa"
type textarea "x"
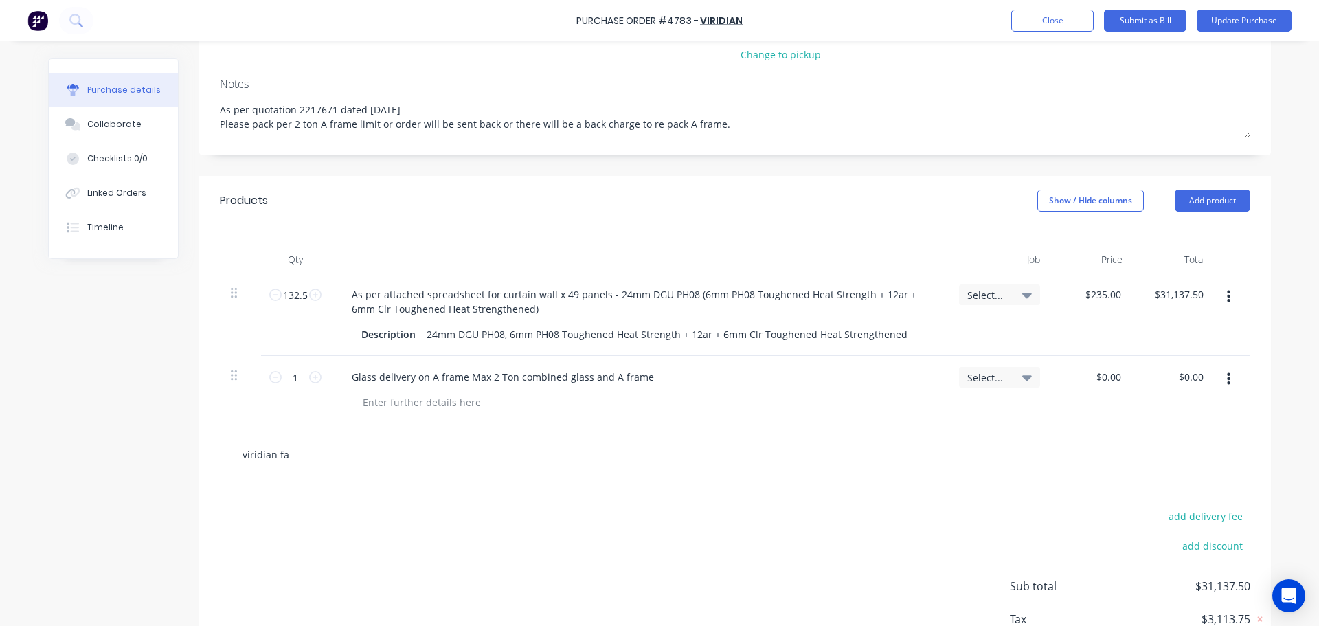
type input "viridian fac"
type textarea "x"
type input "viridian fact"
type textarea "x"
type input "viridian facto"
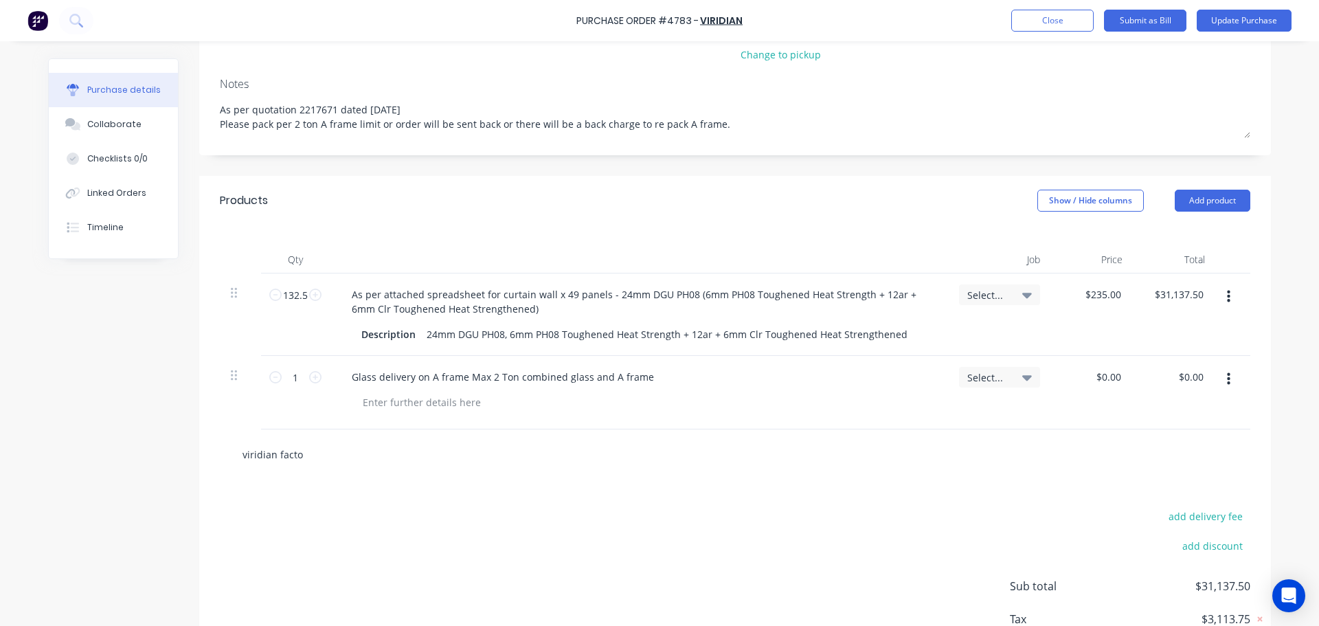
type textarea "x"
type input "viridian factor"
type textarea "x"
type input "viridian factory"
type textarea "x"
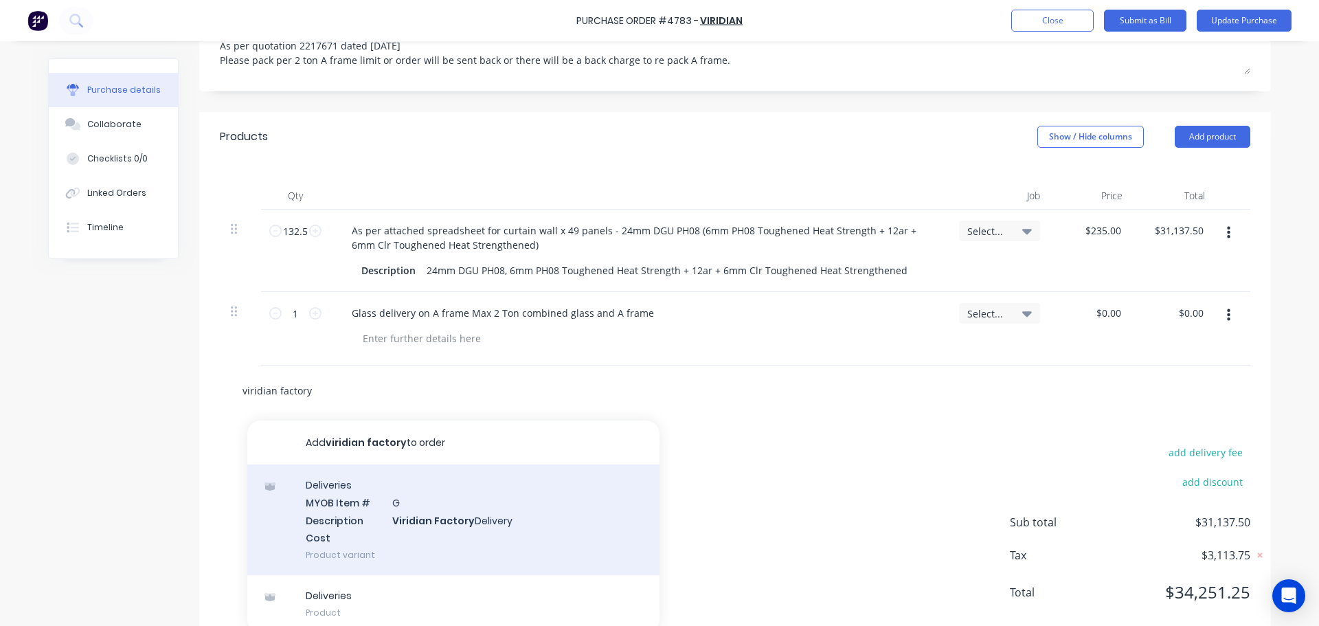
scroll to position [271, 0]
type input "viridian factory"
click at [425, 513] on div "Deliveries MYOB Item # G Description Viridian Factory Delivery Cost Product var…" at bounding box center [453, 519] width 412 height 111
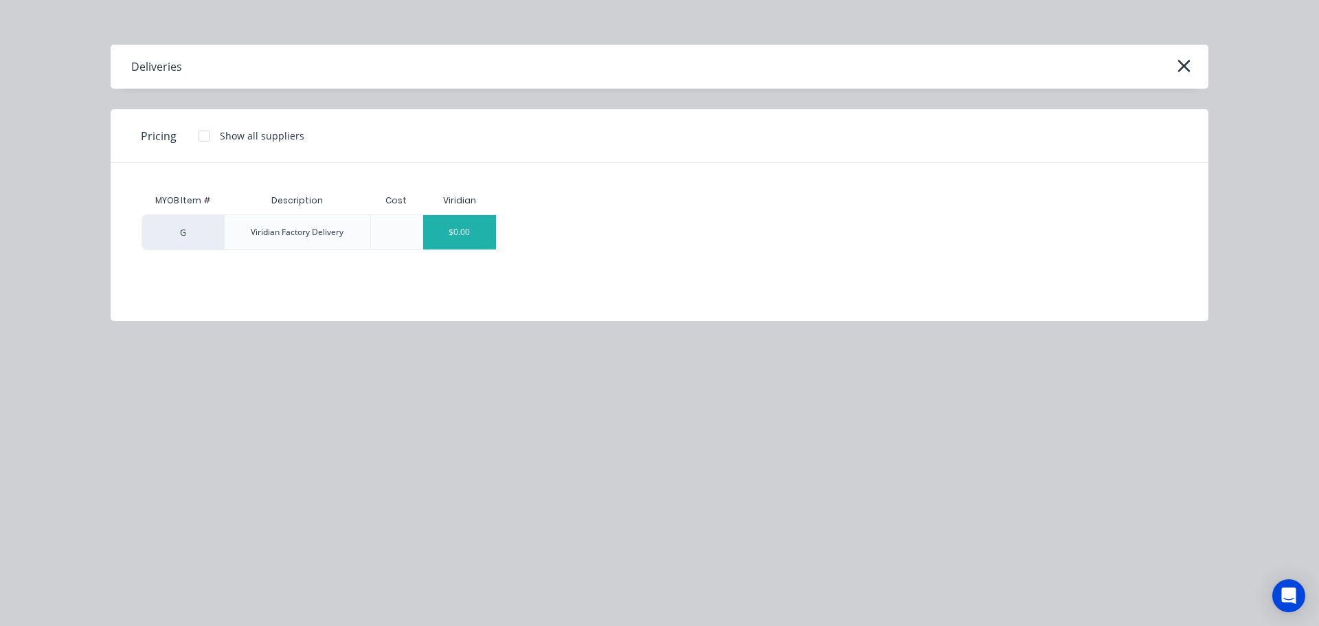
click at [456, 238] on div "$0.00" at bounding box center [460, 232] width 74 height 34
type textarea "x"
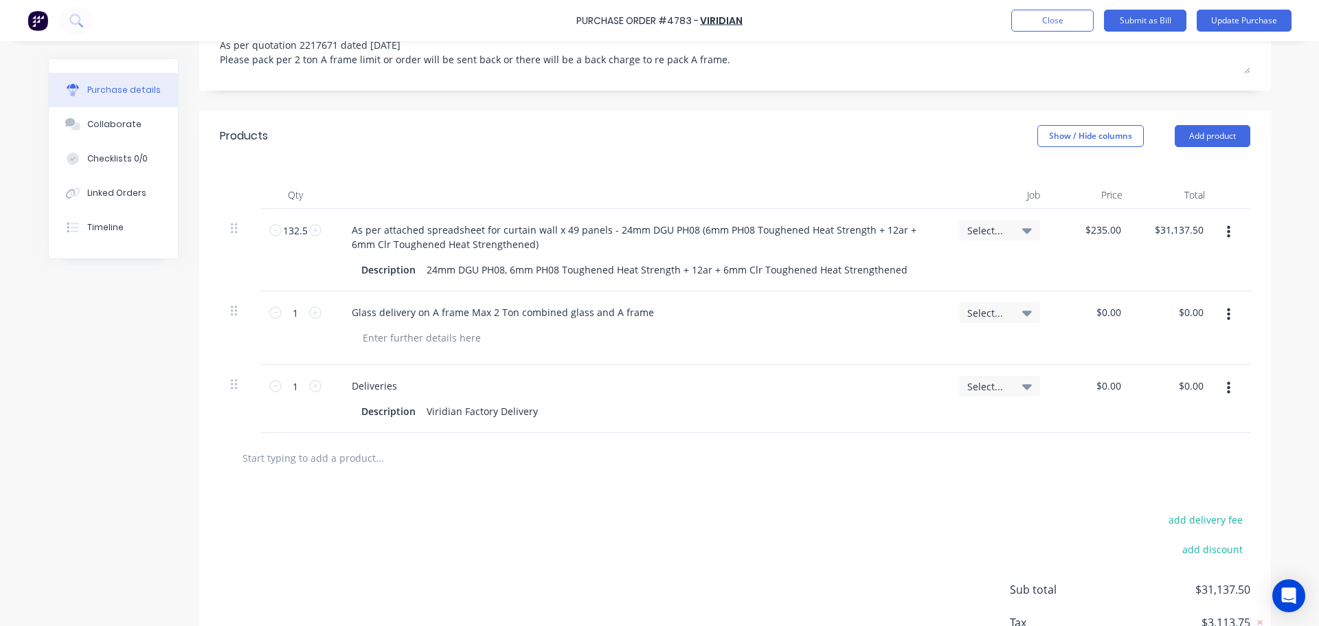
scroll to position [265, 0]
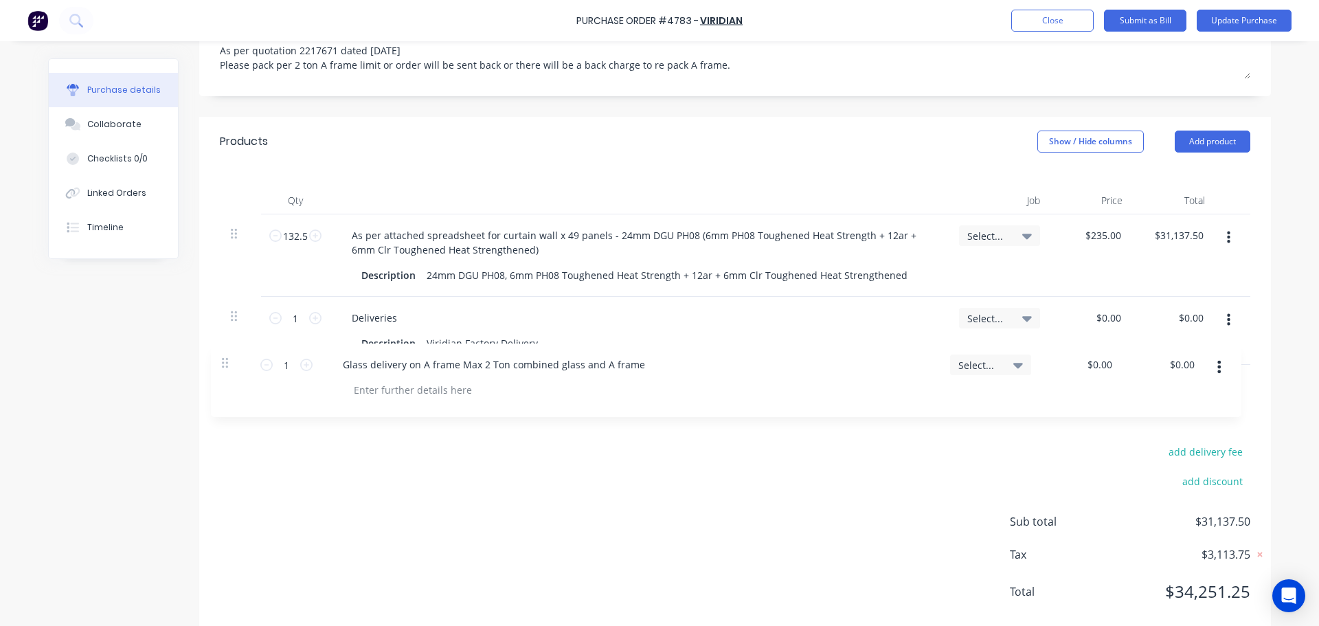
drag, startPoint x: 231, startPoint y: 284, endPoint x: 227, endPoint y: 369, distance: 84.6
click at [227, 369] on div "Products Show / Hide columns Add product Qty Job Price Total 132.5 132.5 As per…" at bounding box center [735, 379] width 1072 height 524
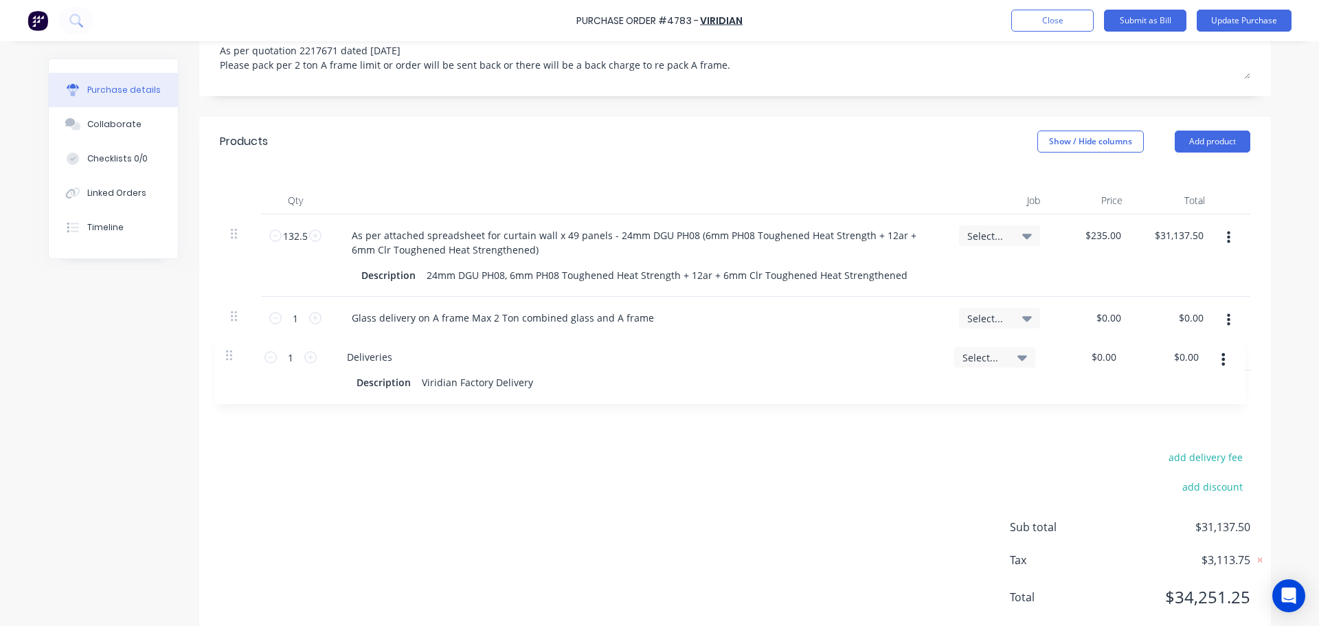
drag, startPoint x: 229, startPoint y: 366, endPoint x: 226, endPoint y: 357, distance: 9.3
click at [226, 357] on div "Products Show / Hide columns Add product Qty Job Price Total 132.5 132.5 As per…" at bounding box center [735, 382] width 1072 height 530
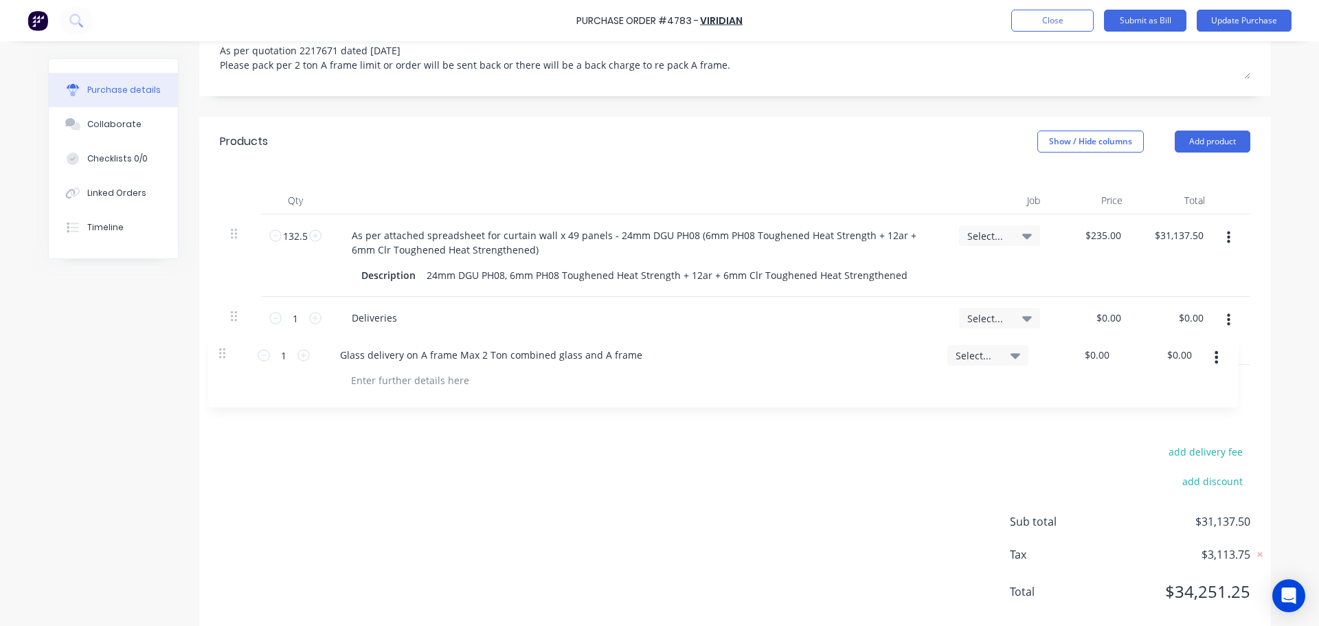
drag, startPoint x: 225, startPoint y: 287, endPoint x: 222, endPoint y: 356, distance: 68.8
click at [222, 356] on div "Products Show / Hide columns Add product Qty Job Price Total 132.5 132.5 As per…" at bounding box center [735, 379] width 1072 height 524
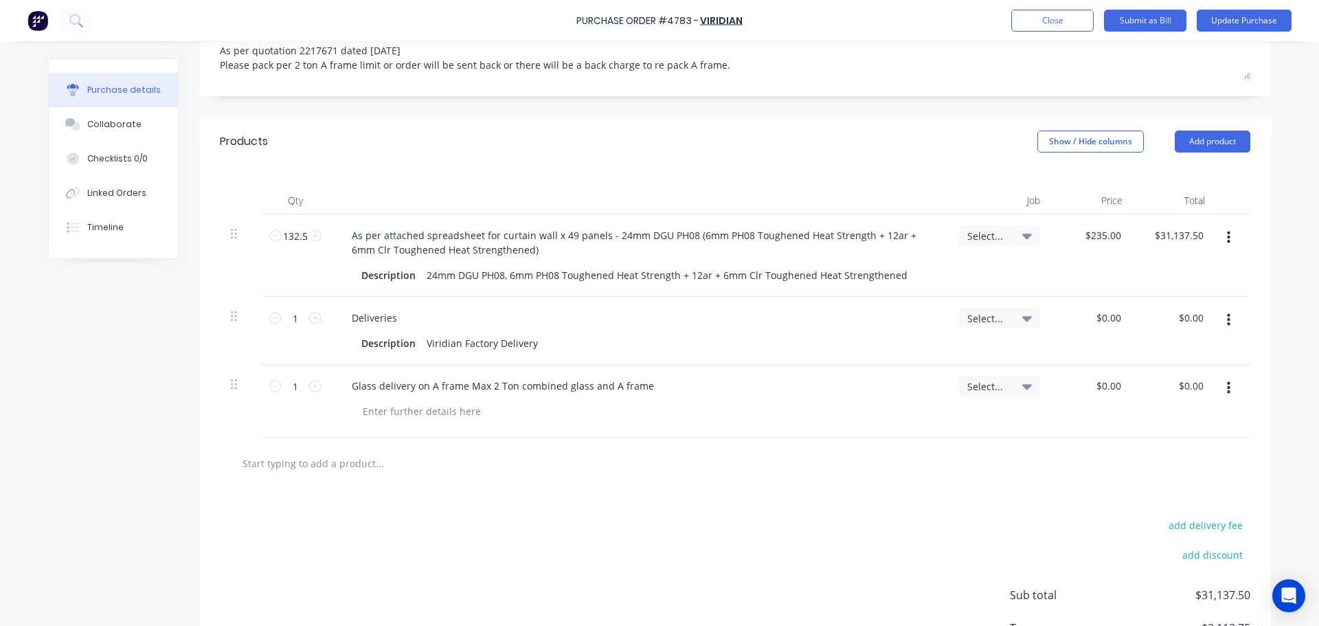
click at [1022, 234] on icon at bounding box center [1027, 236] width 10 height 5
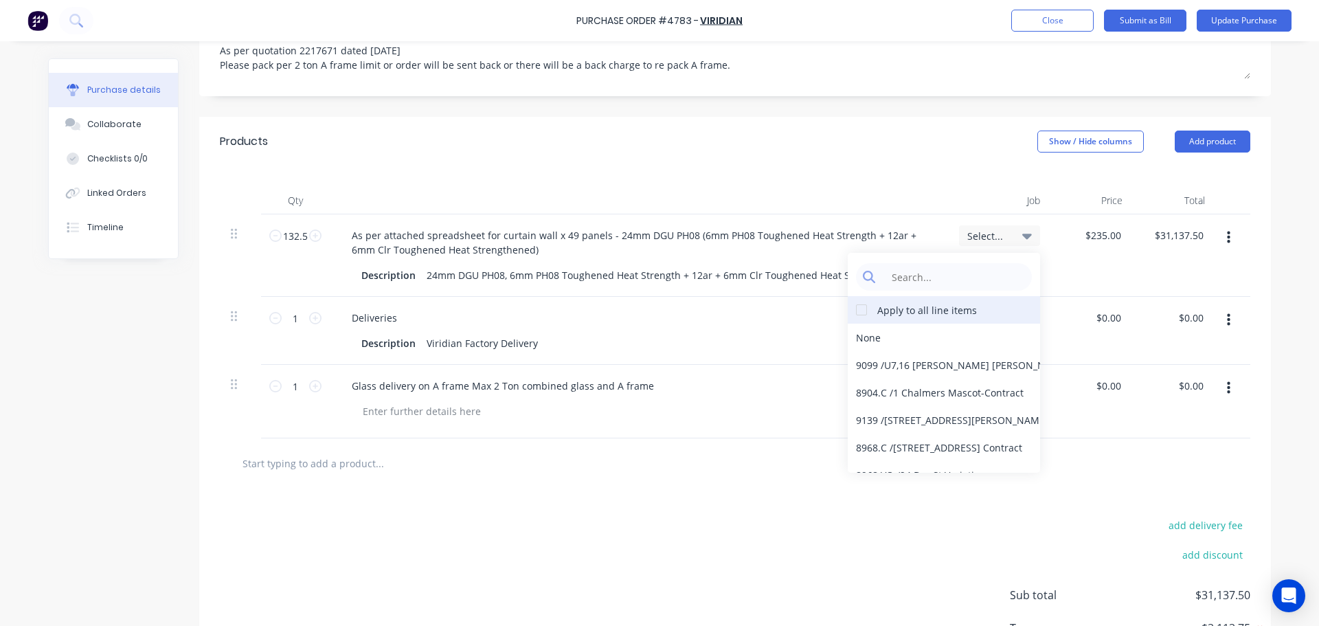
click at [859, 296] on div at bounding box center [861, 309] width 27 height 27
type textarea "x"
click at [890, 263] on input at bounding box center [954, 276] width 141 height 27
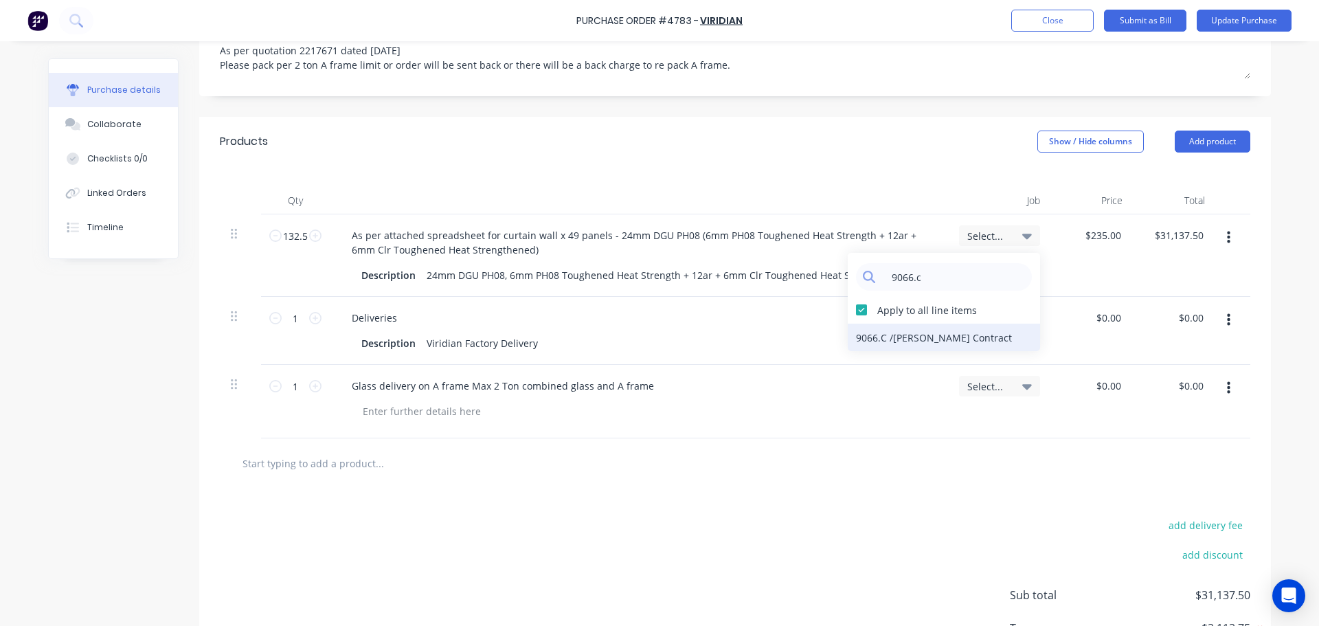
type input "9066.c"
click at [916, 324] on div "9066.C / [PERSON_NAME] Contract" at bounding box center [944, 337] width 192 height 27
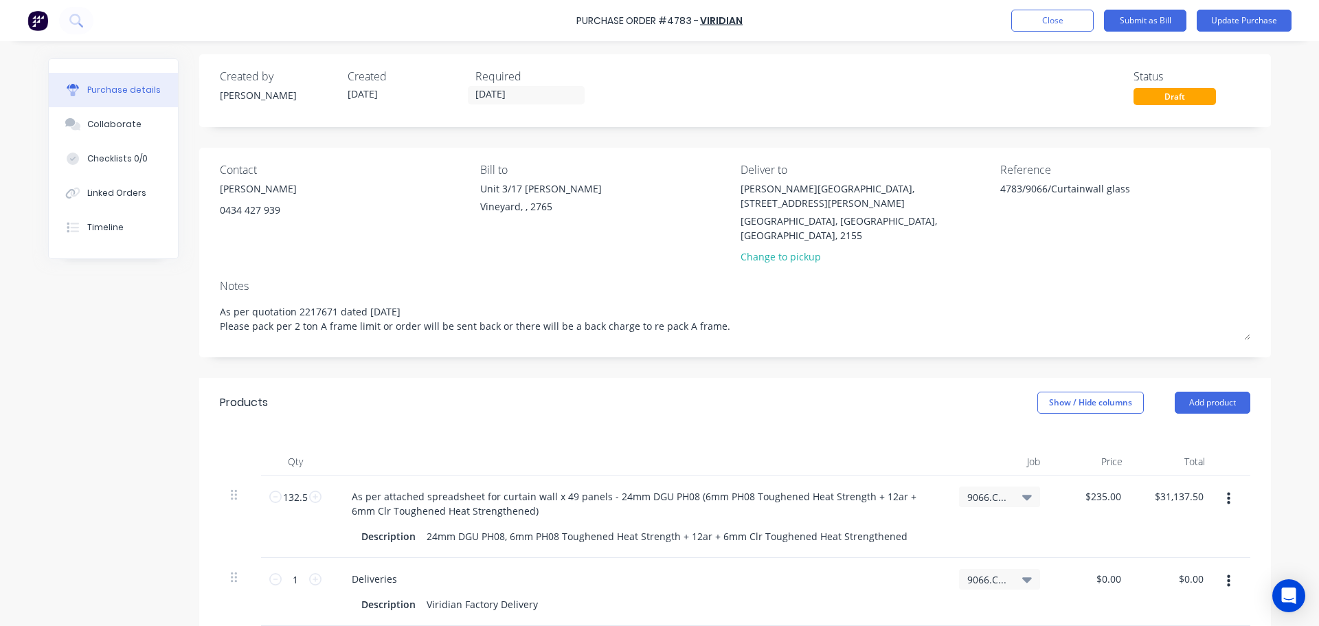
scroll to position [0, 0]
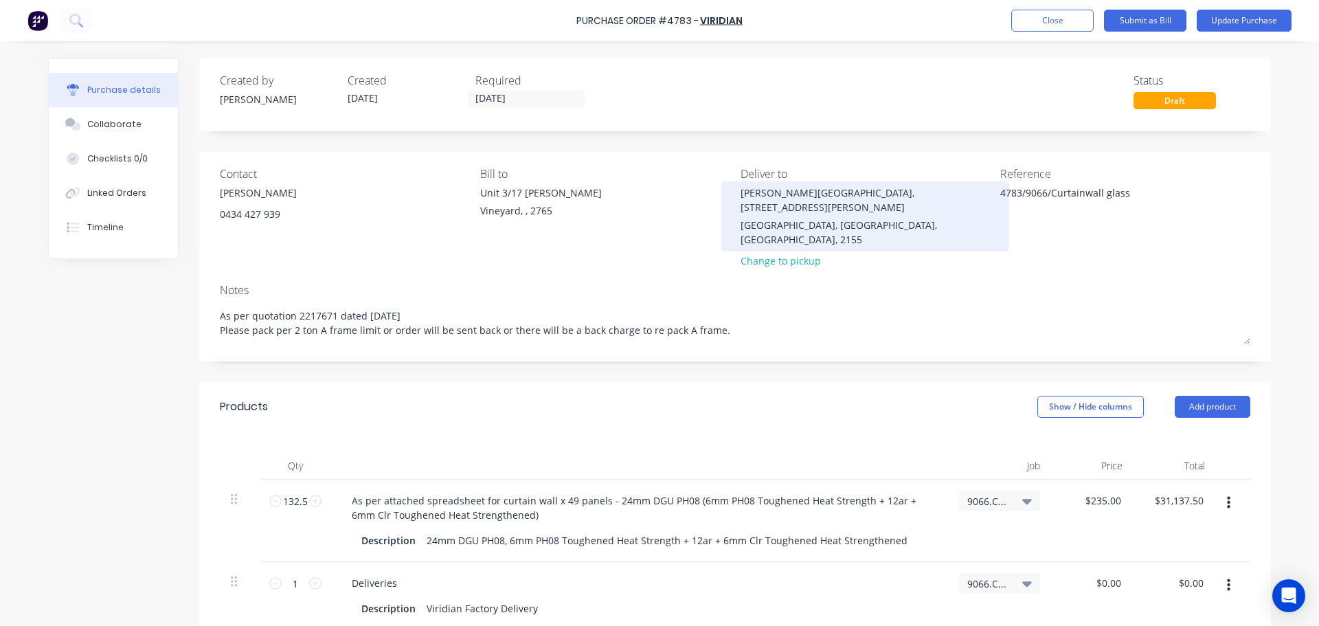
click at [801, 201] on div "William Clarke College, 1 Morris Grove Kellyville, New South Wales, Australia, …" at bounding box center [866, 216] width 250 height 61
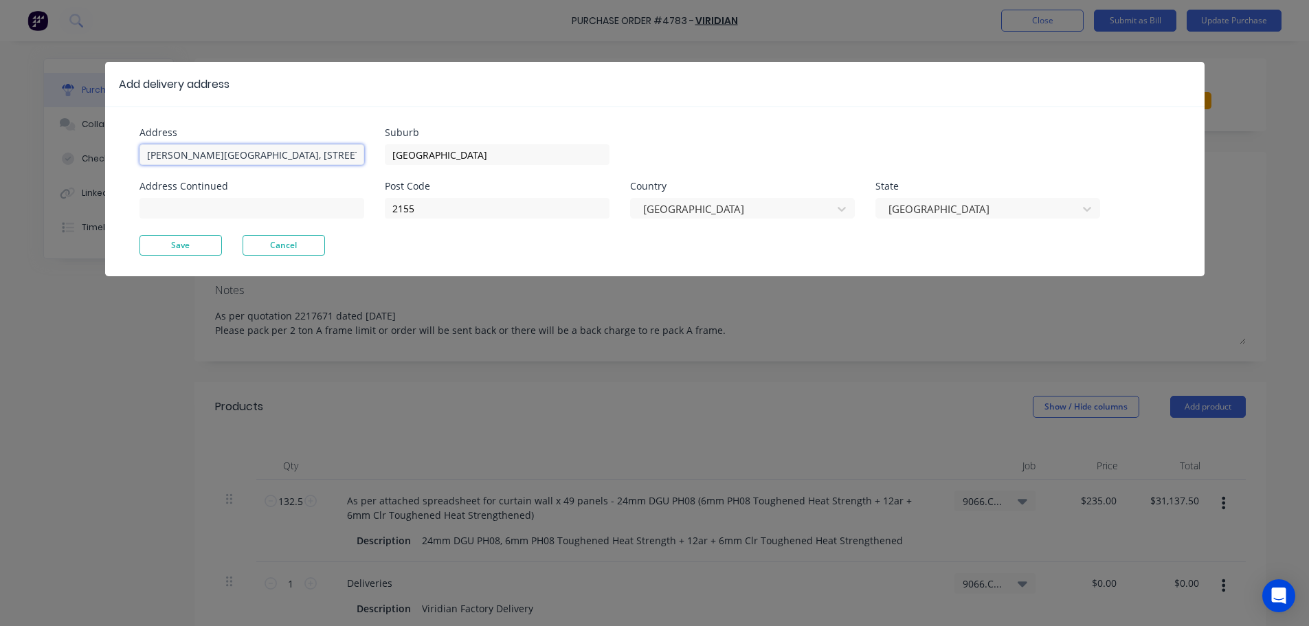
type textarea "x"
drag, startPoint x: 341, startPoint y: 163, endPoint x: 100, endPoint y: 210, distance: 246.5
click at [100, 210] on div "Add delivery address Address William Clarke College, 1 Morris Grove Address Con…" at bounding box center [654, 313] width 1309 height 626
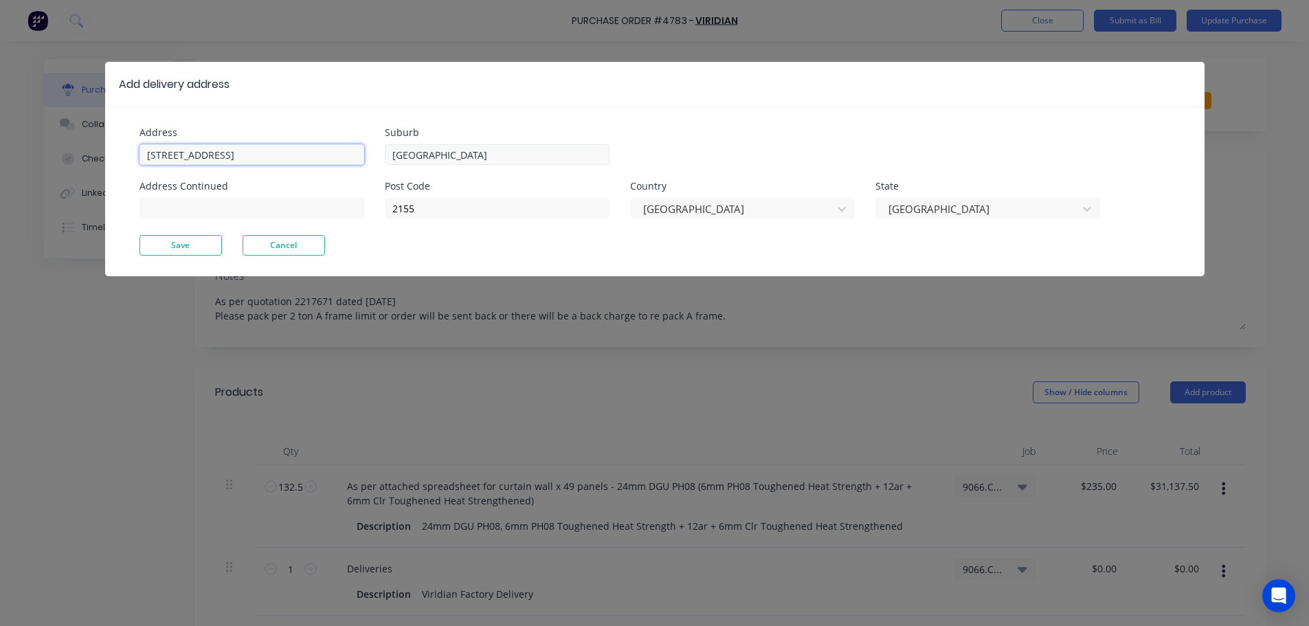
type input "Unit 3/17 Rob Place"
type textarea "x"
drag, startPoint x: 466, startPoint y: 150, endPoint x: 357, endPoint y: 162, distance: 109.2
click at [357, 162] on div "Address Unit 3/17 Rob Place Address Continued Suburb Kellyville Post Code 2155 …" at bounding box center [396, 181] width 515 height 107
type input "Vineyard"
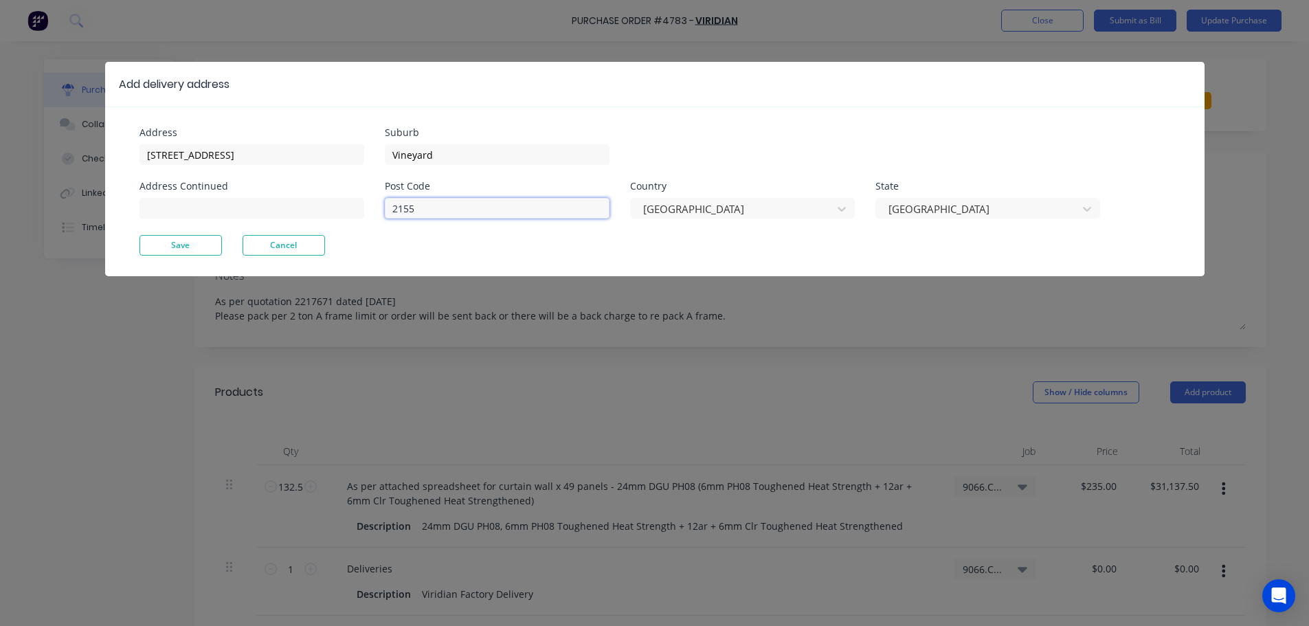
type textarea "x"
drag, startPoint x: 434, startPoint y: 206, endPoint x: 352, endPoint y: 213, distance: 82.1
click at [352, 213] on div "Address Unit 3/17 Rob Place Address Continued Suburb Vineyard Post Code 2155 Co…" at bounding box center [396, 181] width 515 height 107
type input "2765"
click at [164, 239] on button "Save" at bounding box center [180, 245] width 82 height 21
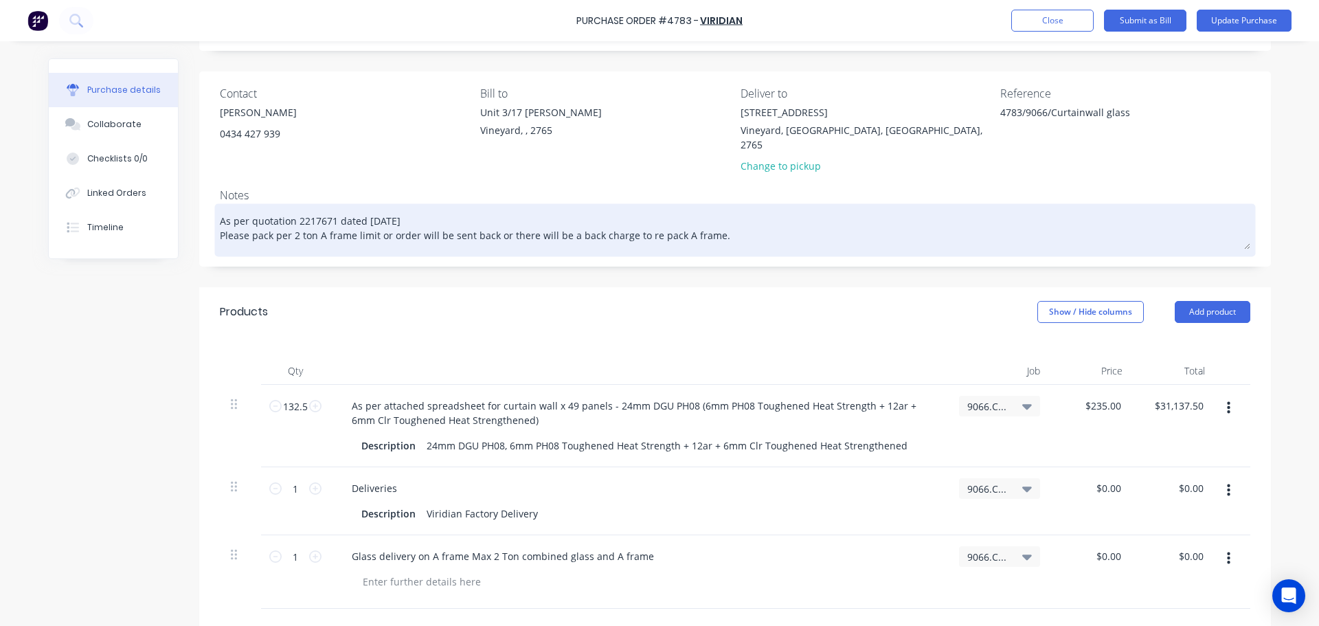
scroll to position [206, 0]
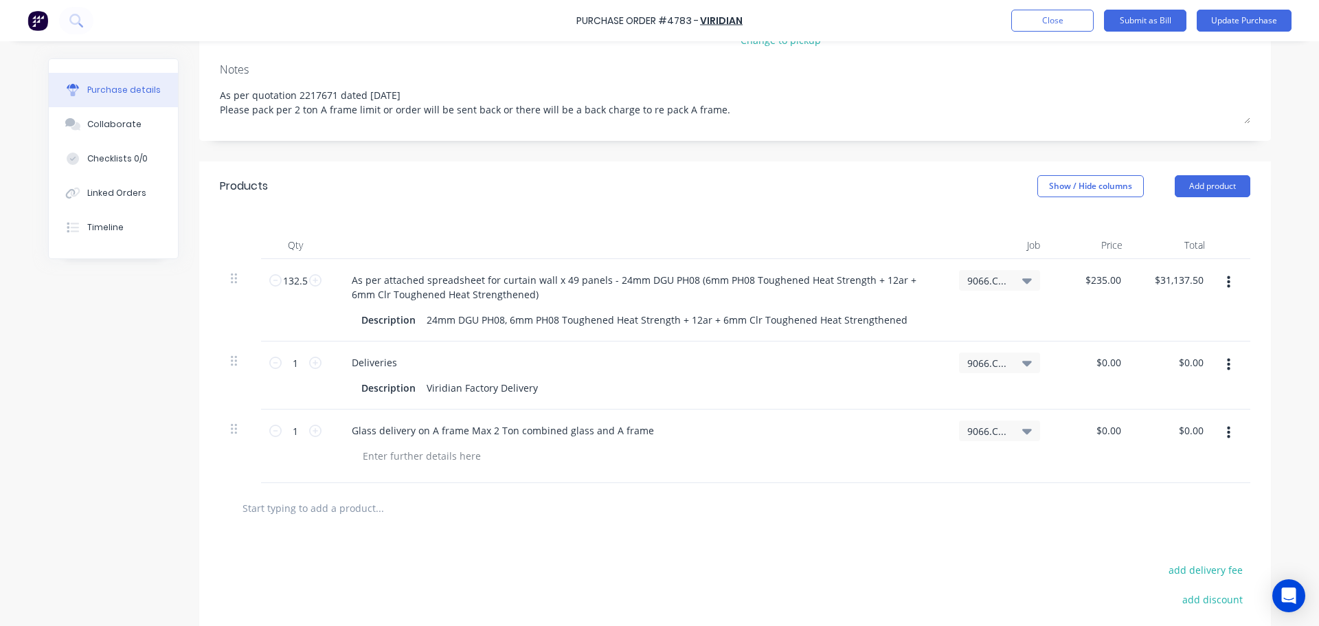
click at [374, 483] on div at bounding box center [735, 508] width 1031 height 50
click at [377, 494] on input "text" at bounding box center [379, 507] width 275 height 27
type textarea "x"
type input "v"
type textarea "x"
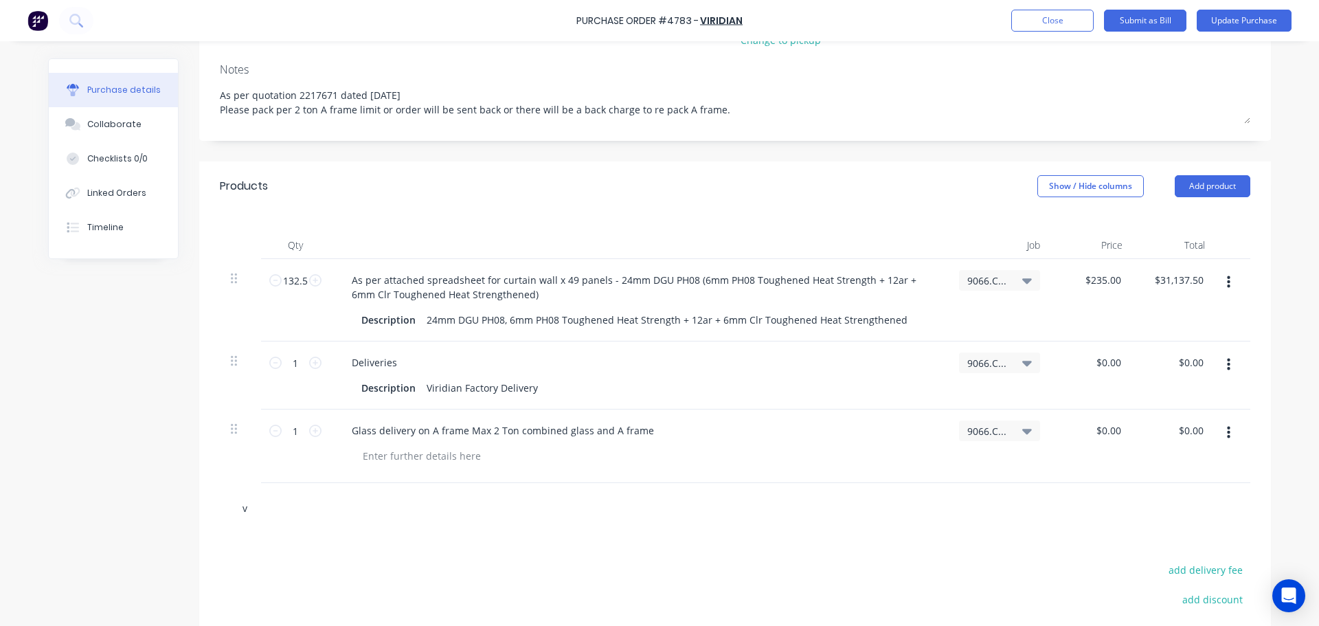
type input "vi"
type textarea "x"
type input "vir"
type textarea "x"
type input "viri"
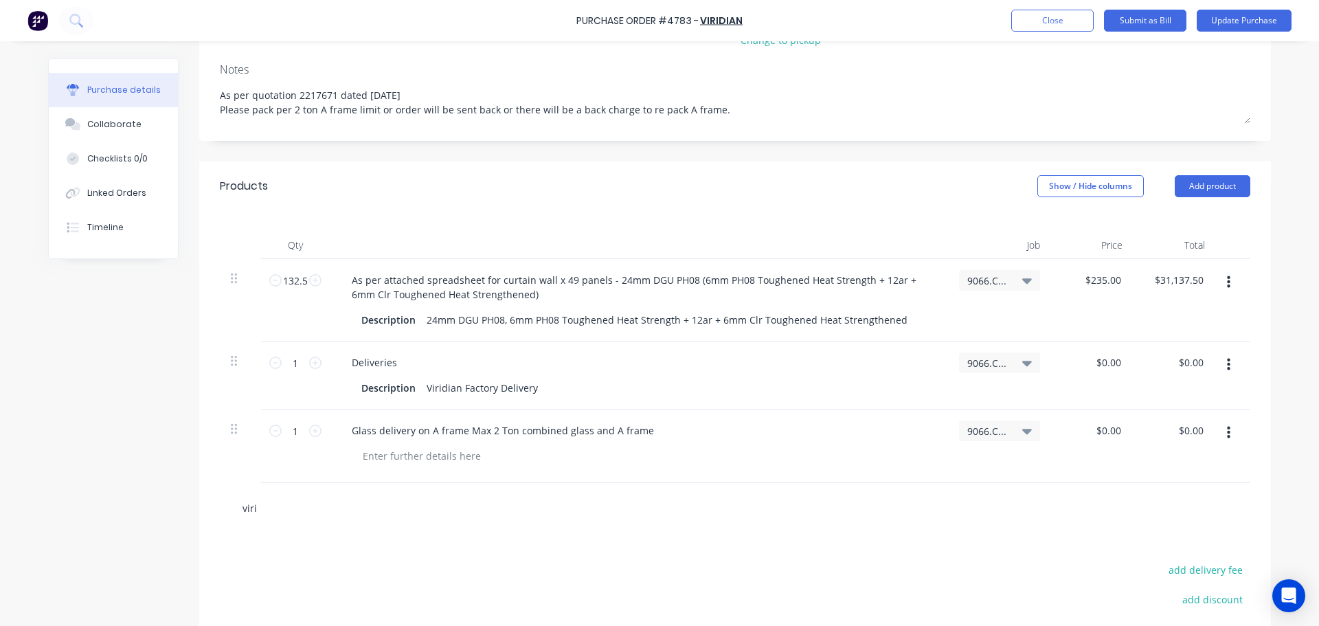
type textarea "x"
type input "virid"
type textarea "x"
type input "viridi"
type textarea "x"
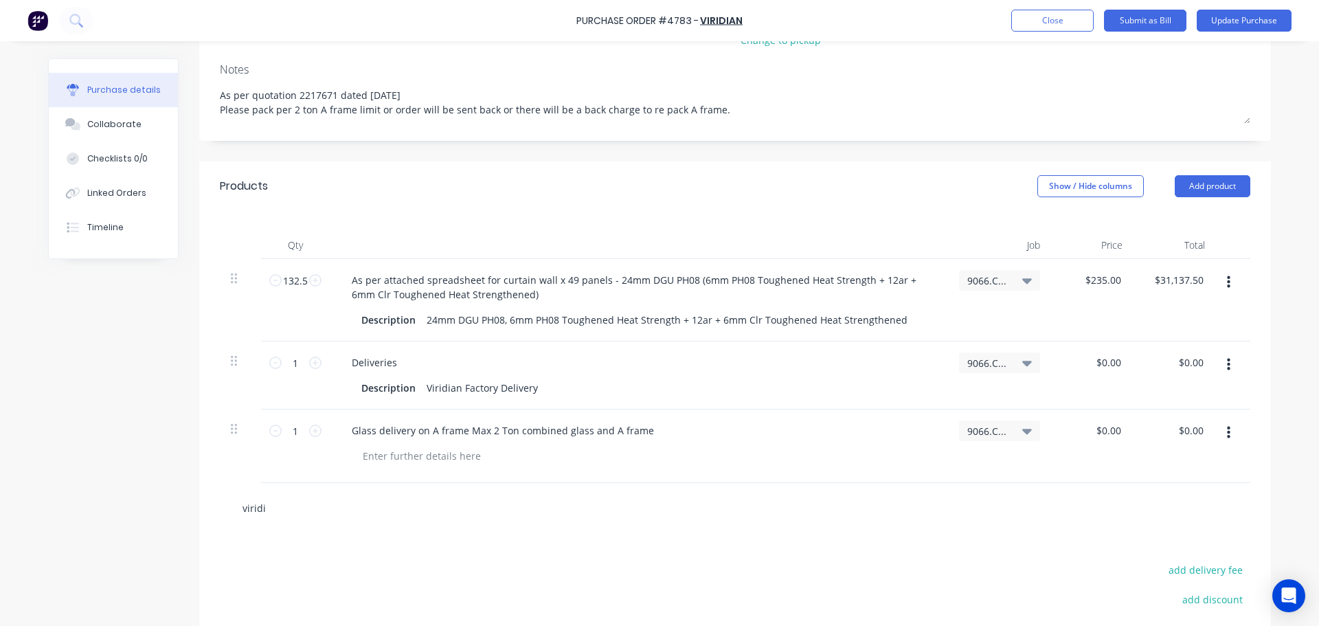
type input "viridia"
type textarea "x"
type input "viridian"
type textarea "x"
type input "viridian"
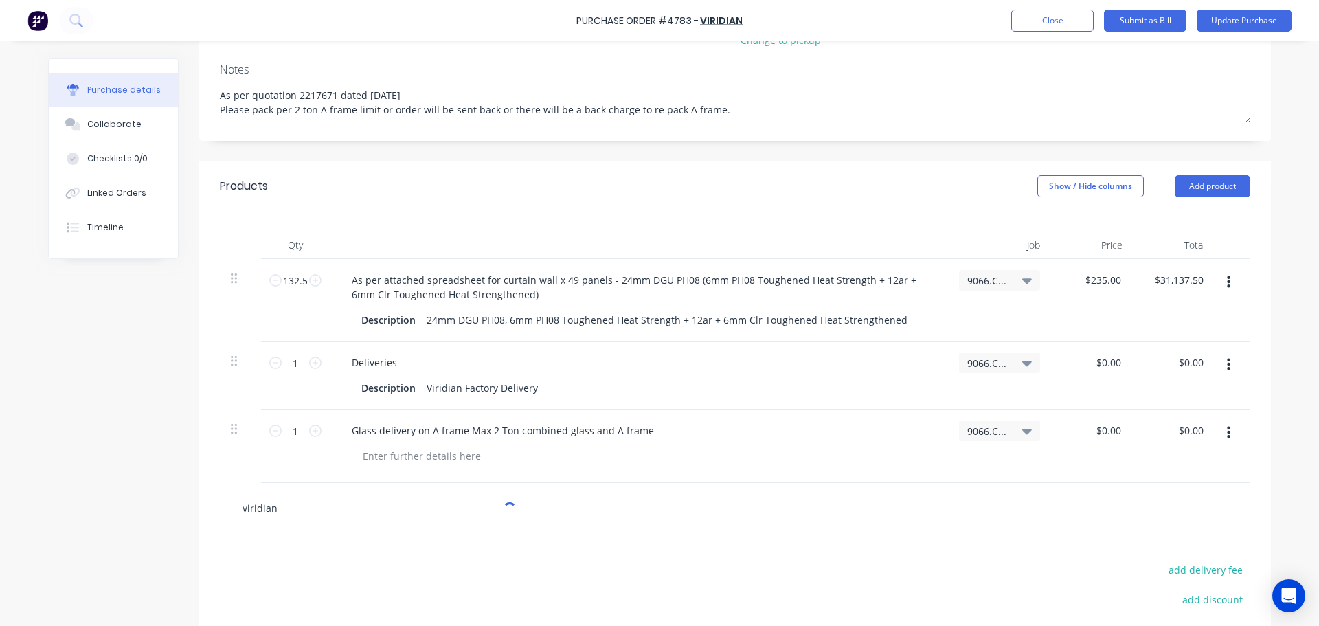
type textarea "x"
type input "viridian f"
type textarea "x"
type input "viridian fa"
type textarea "x"
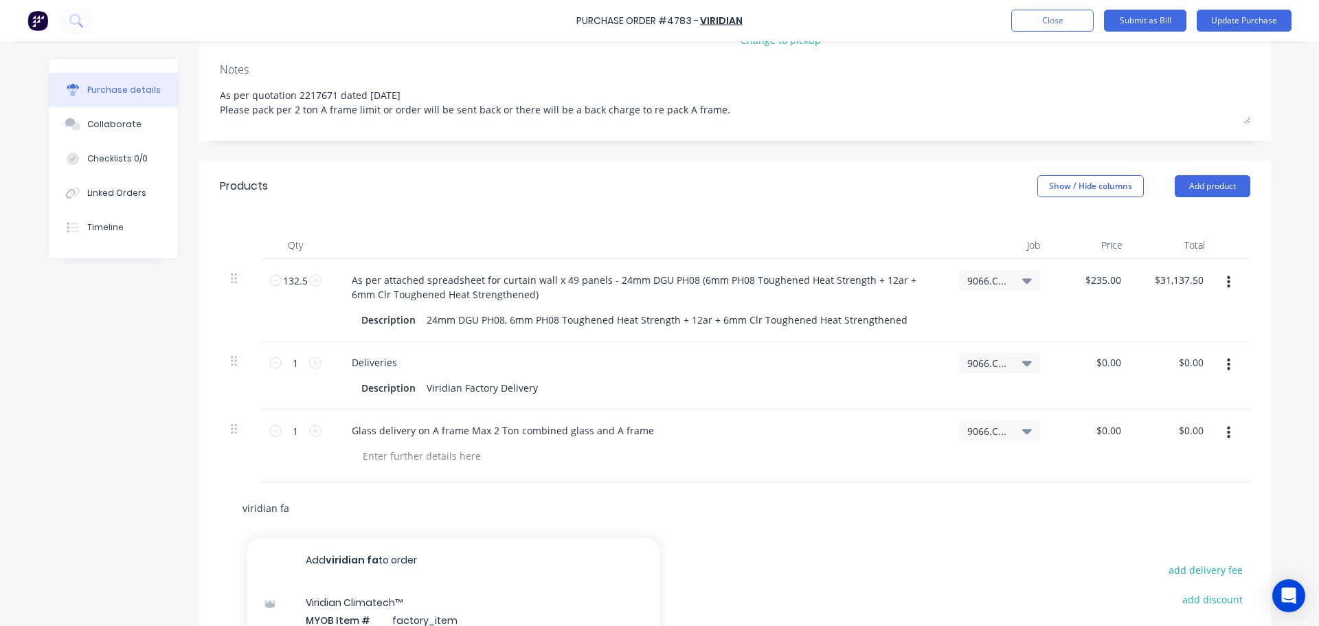
type input "viridian fac"
type textarea "x"
type input "viridian fact"
type textarea "x"
type input "viridian factr"
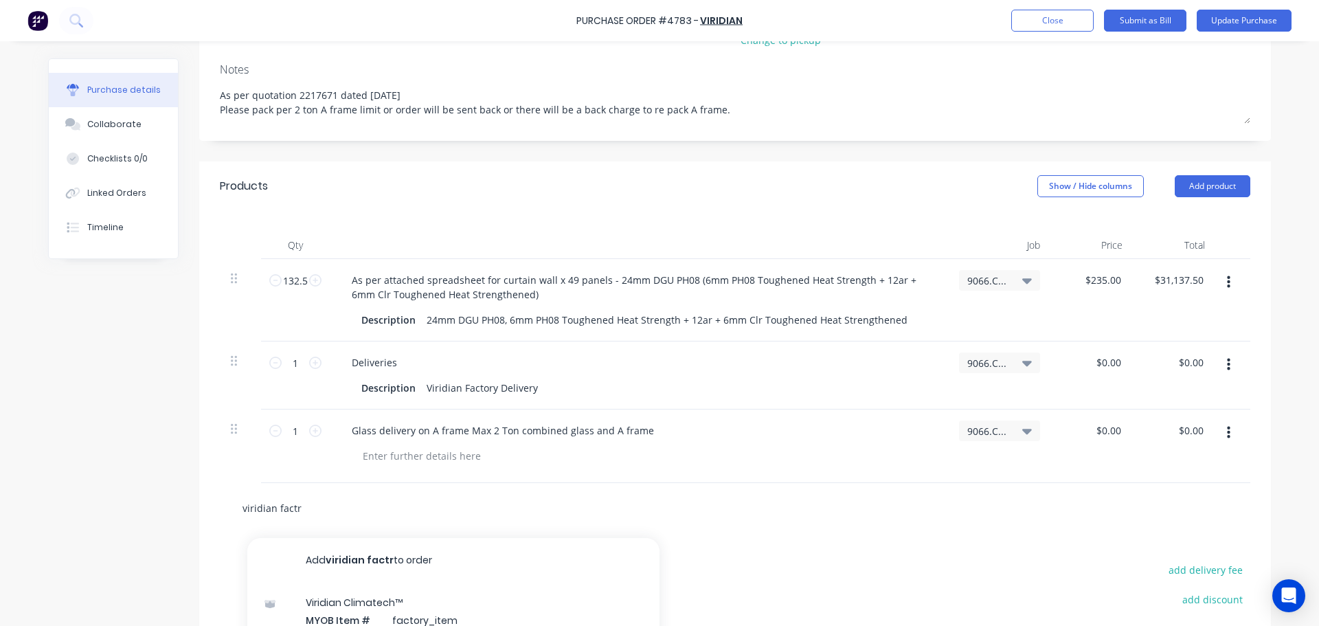
type textarea "x"
type input "viridian fact"
type textarea "x"
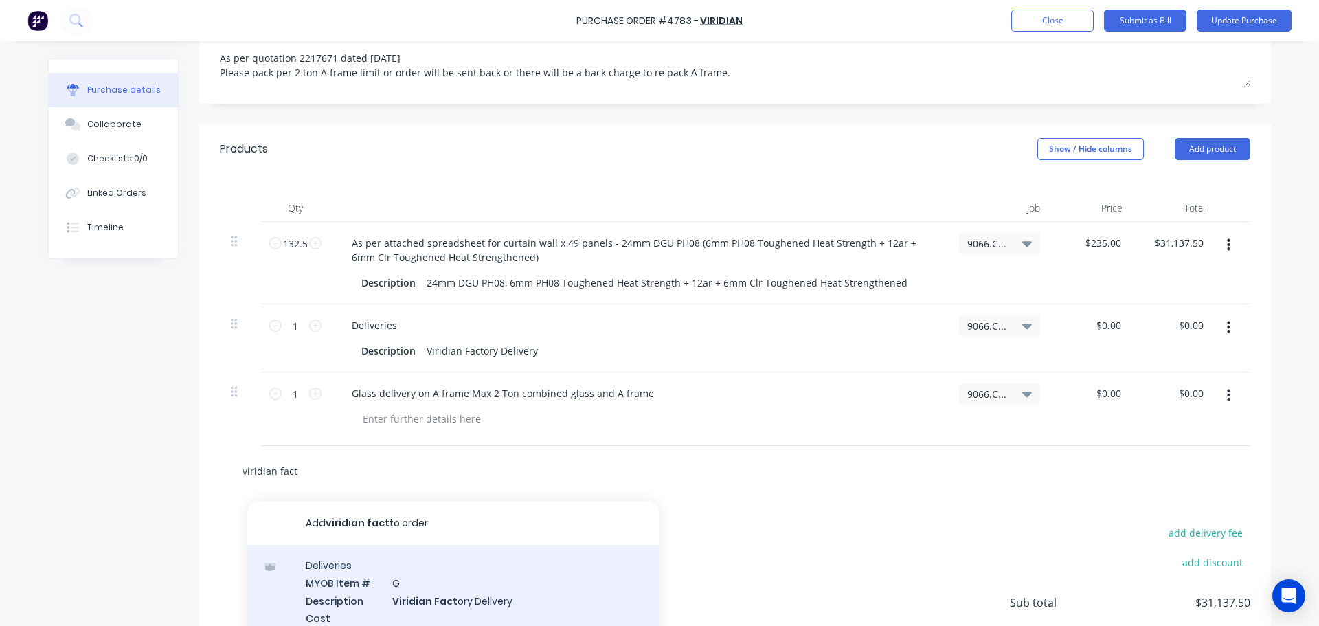
scroll to position [339, 0]
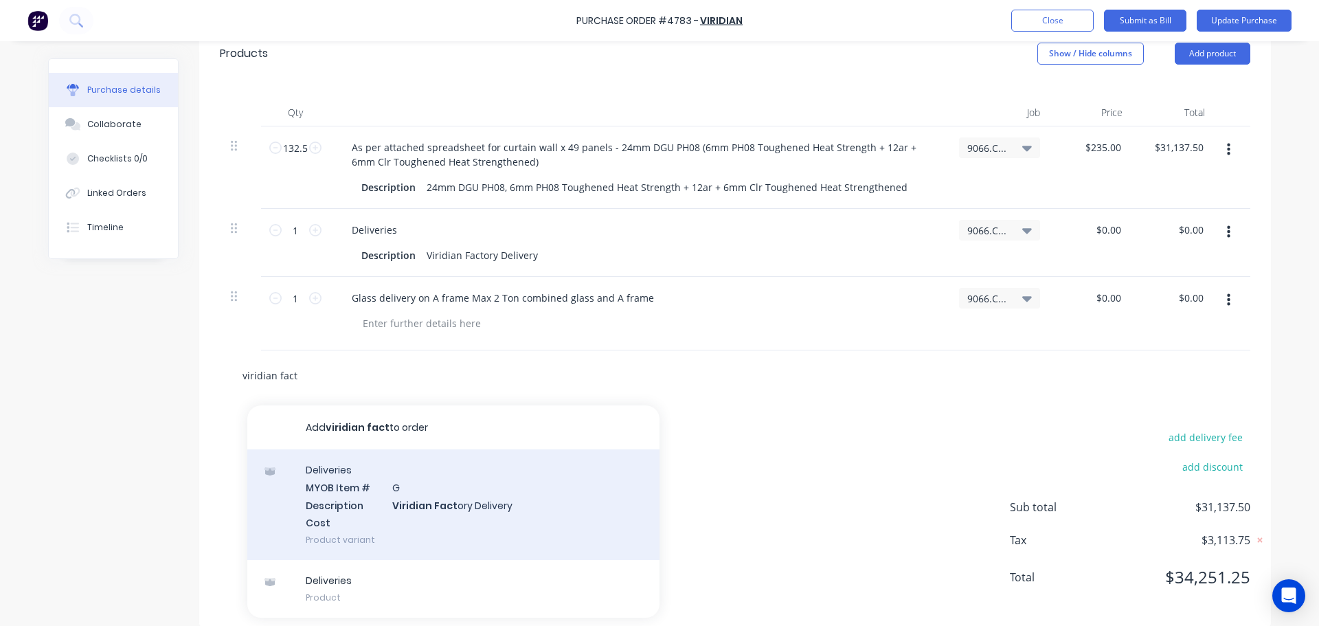
type input "viridian fact"
click at [421, 504] on div "Deliveries MYOB Item # G Description Viridian Fact ory Delivery Cost Product va…" at bounding box center [453, 504] width 412 height 111
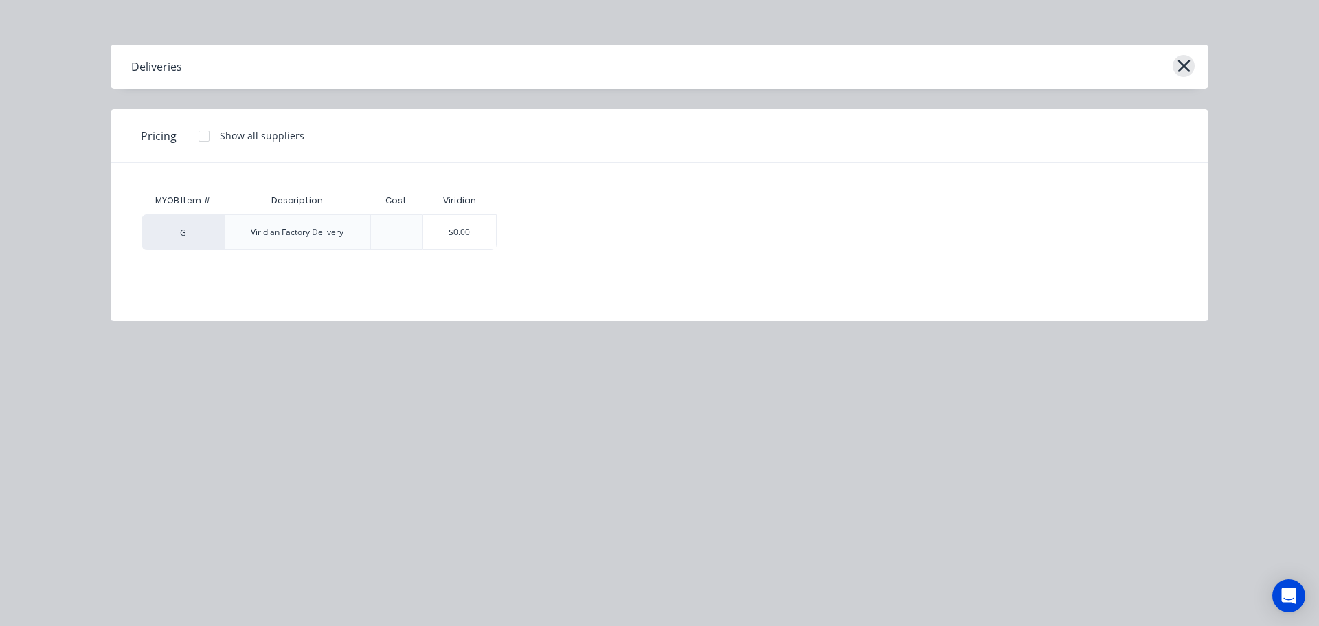
click at [1185, 67] on icon "button" at bounding box center [1184, 66] width 12 height 12
type textarea "x"
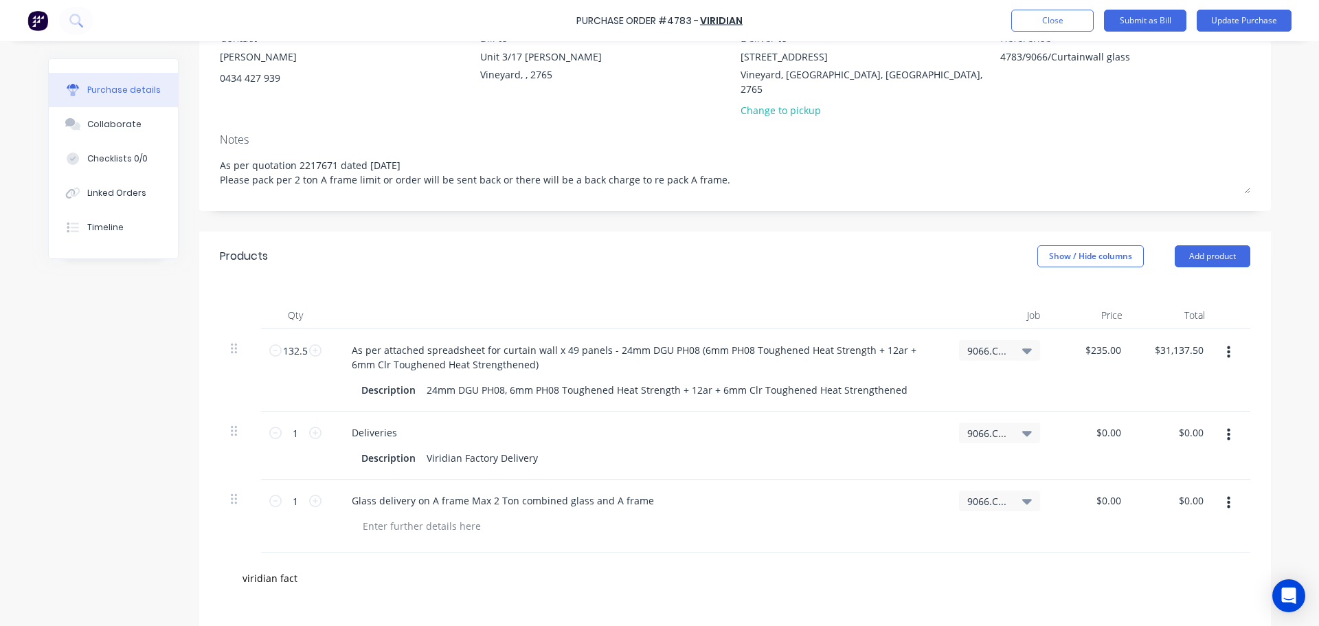
scroll to position [0, 0]
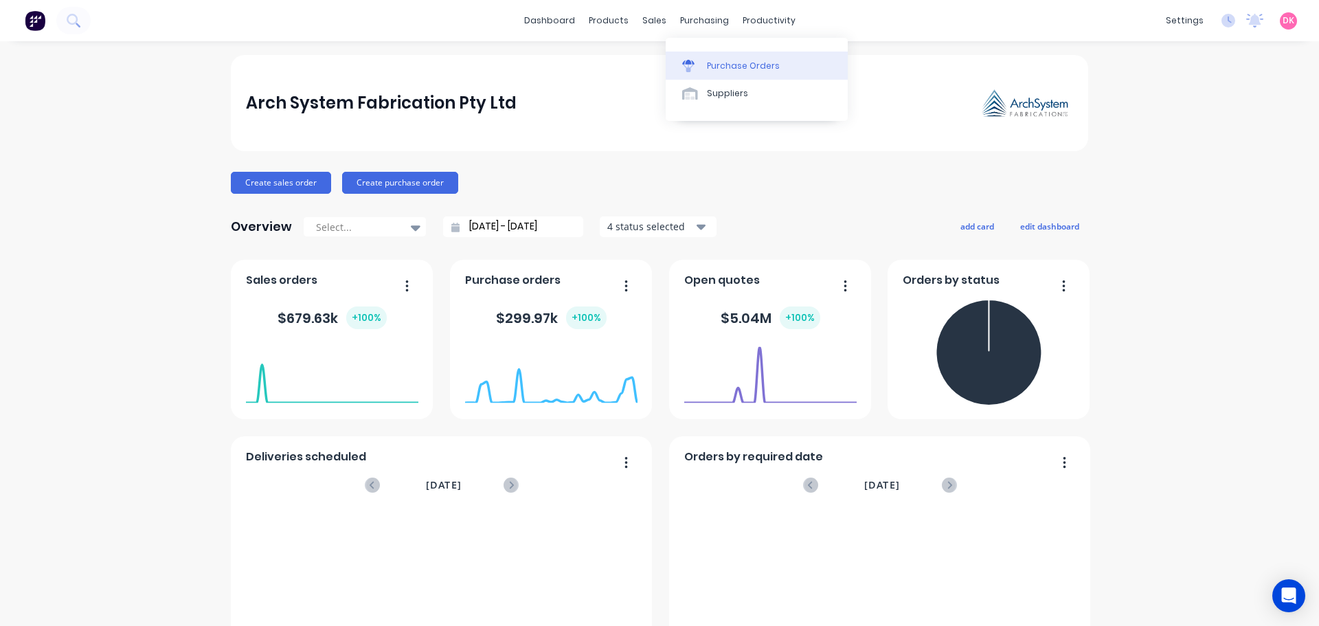
click at [708, 61] on div "Purchase Orders" at bounding box center [743, 66] width 73 height 12
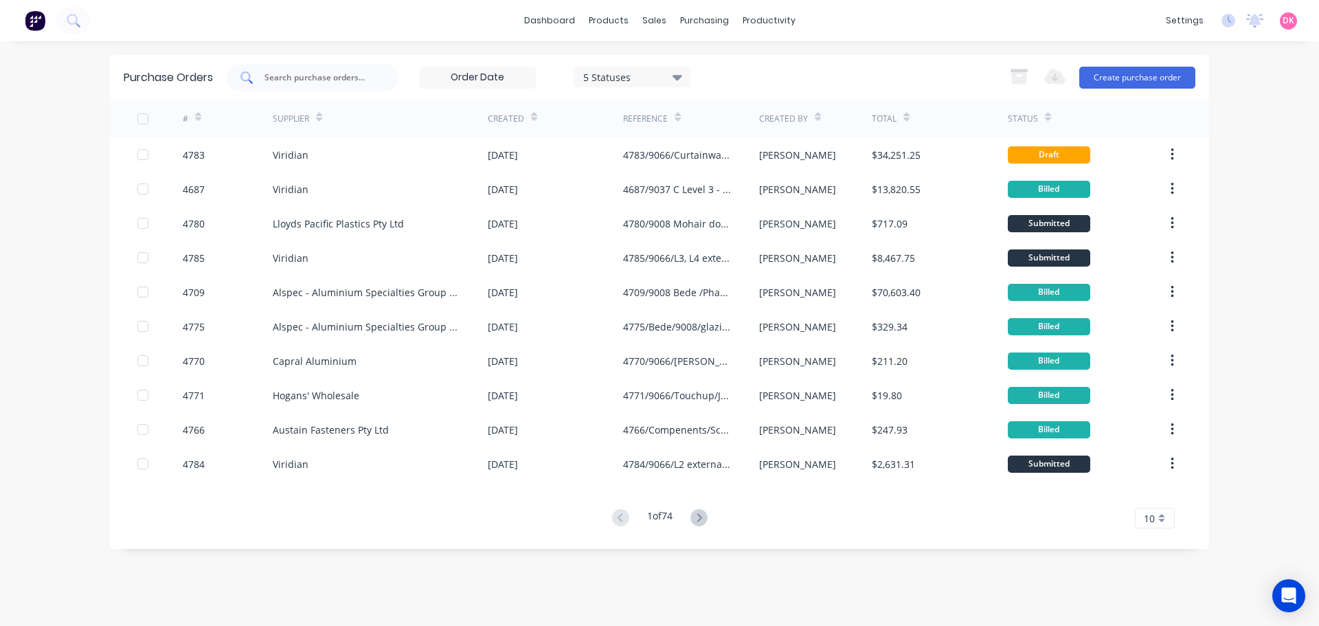
click at [333, 82] on input "text" at bounding box center [320, 78] width 114 height 14
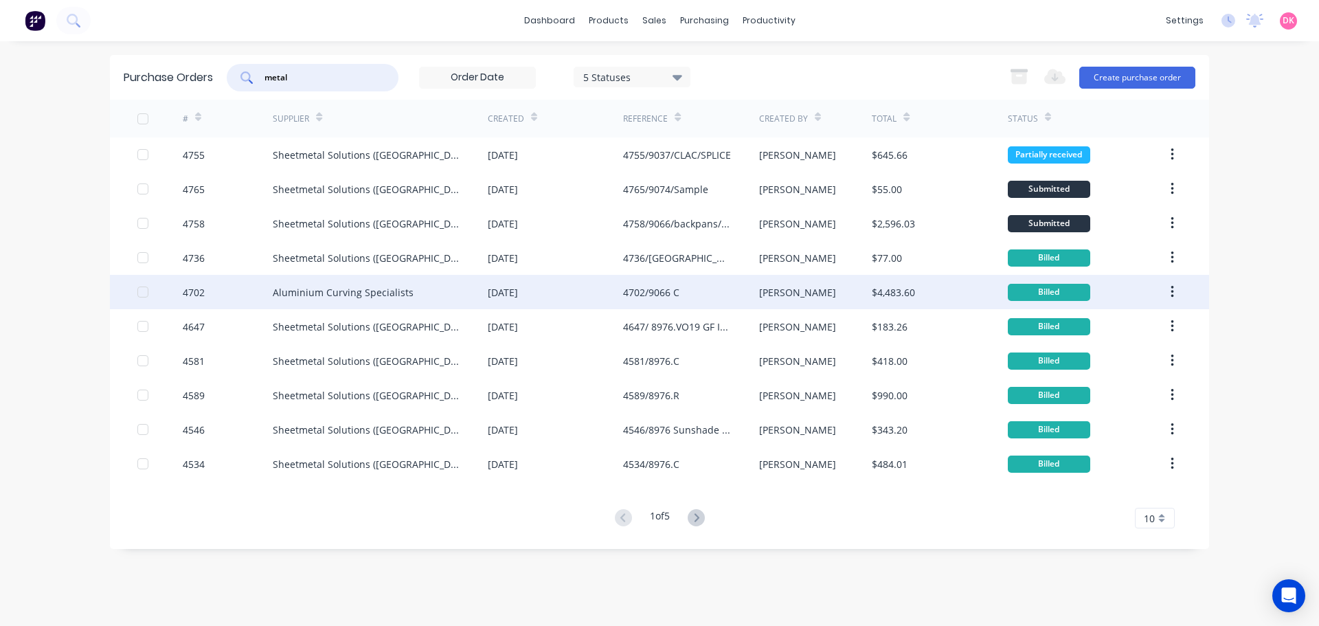
type input "metal"
click at [419, 296] on div "Aluminium Curving Specialists" at bounding box center [380, 292] width 215 height 34
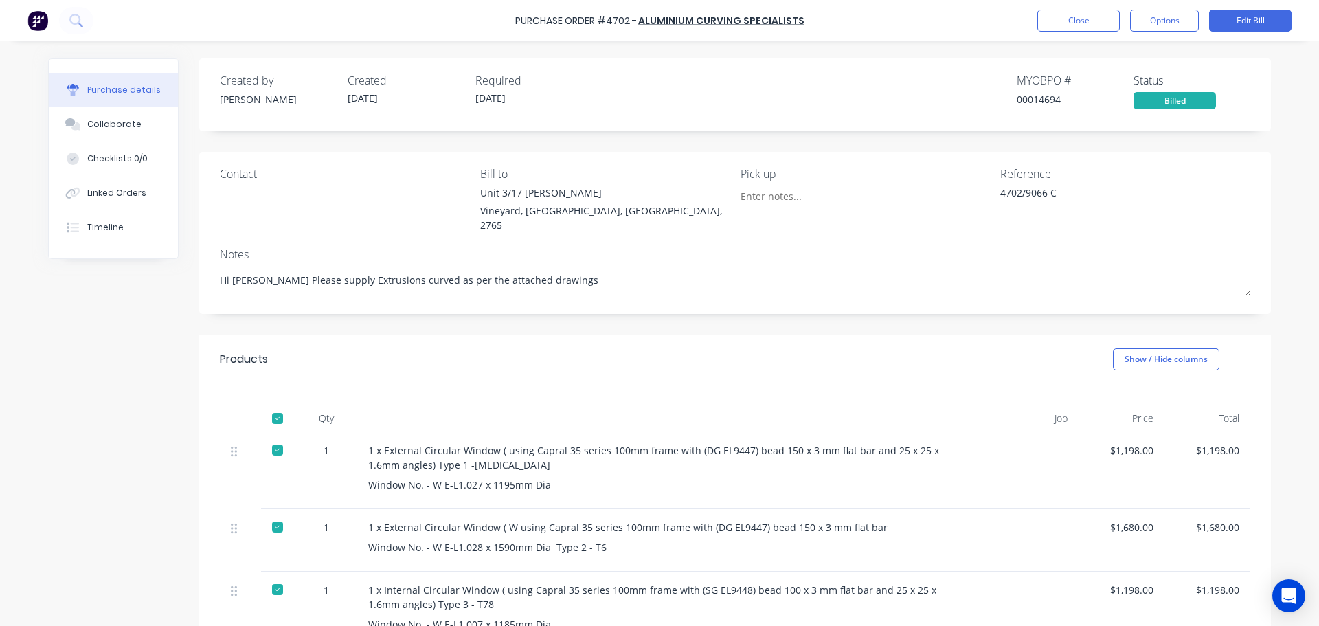
type textarea "x"
click at [1090, 27] on button "Close" at bounding box center [1078, 21] width 82 height 22
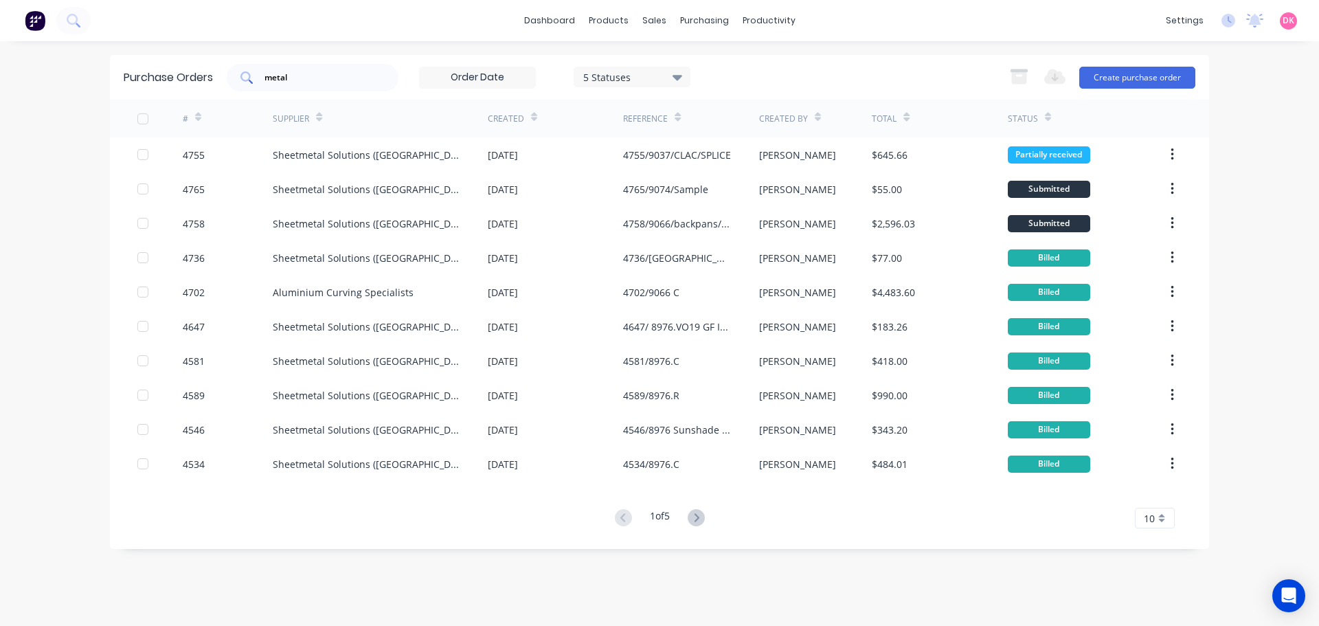
click at [366, 78] on input "metal" at bounding box center [320, 78] width 114 height 14
type input "m"
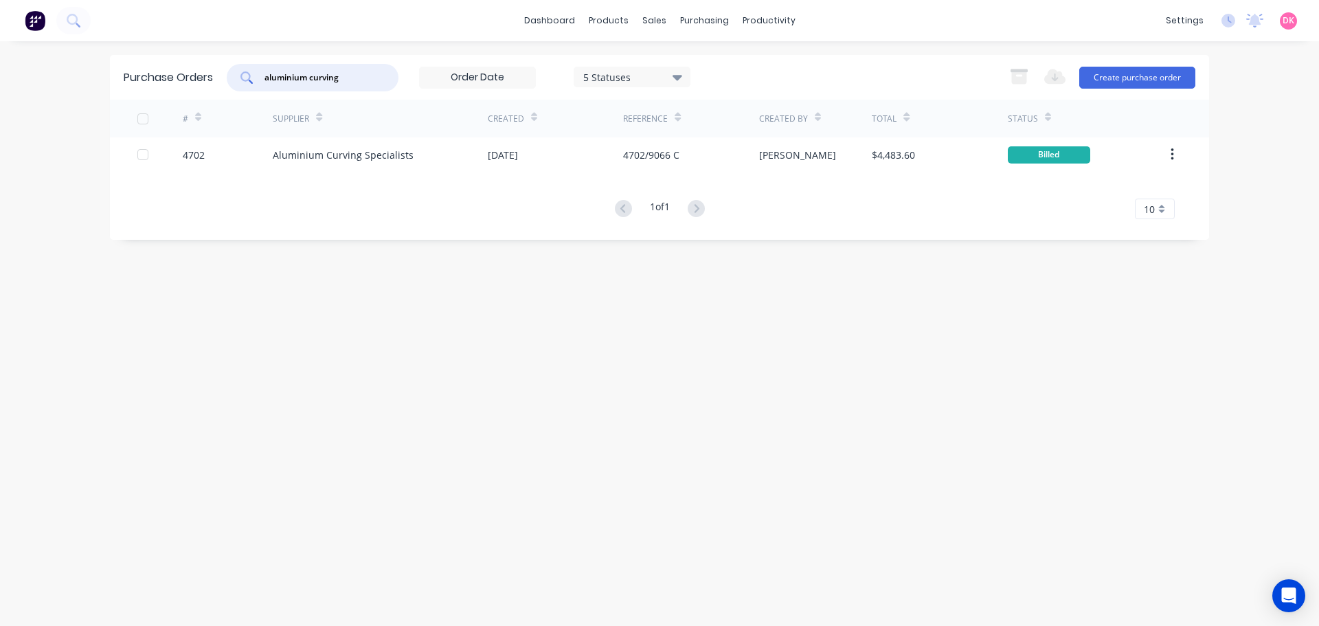
type input "aluminium curving"
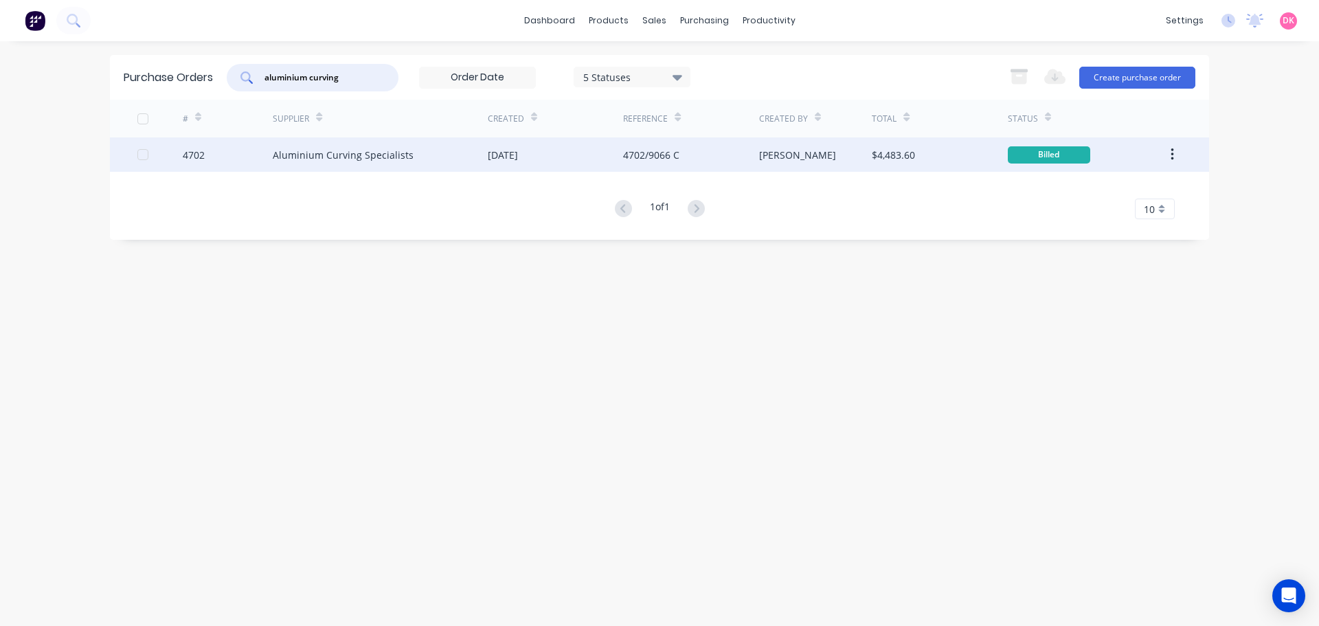
click at [333, 155] on div "Aluminium Curving Specialists" at bounding box center [343, 155] width 141 height 14
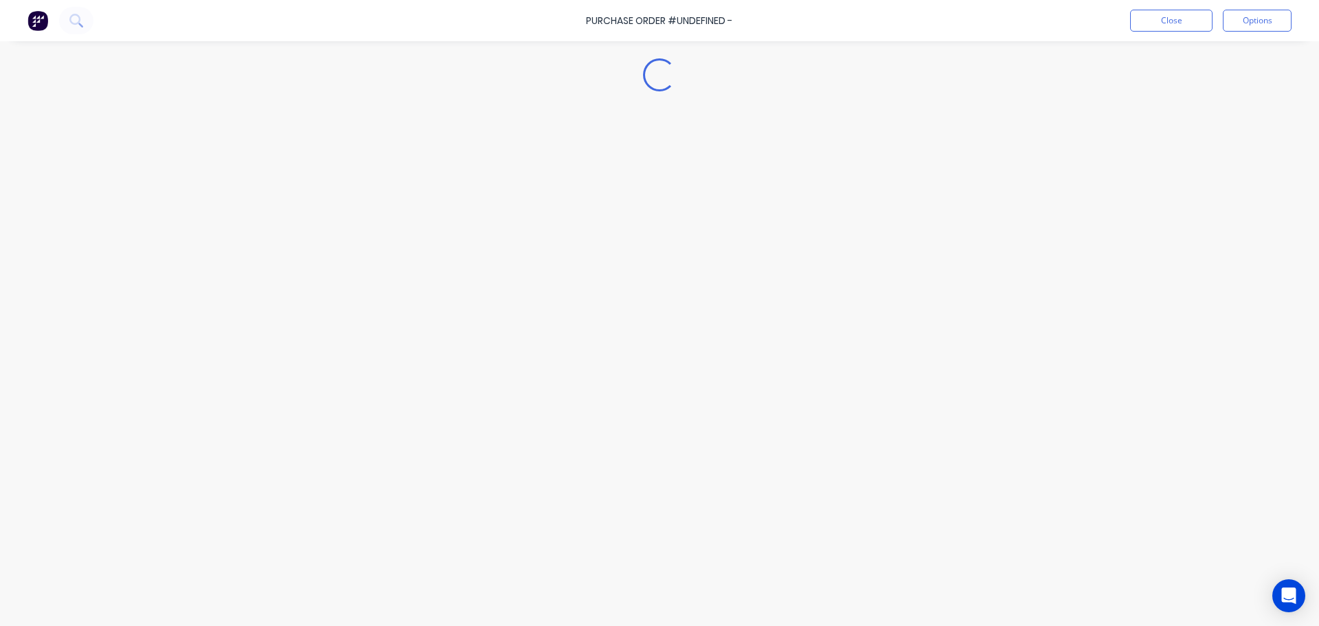
type textarea "x"
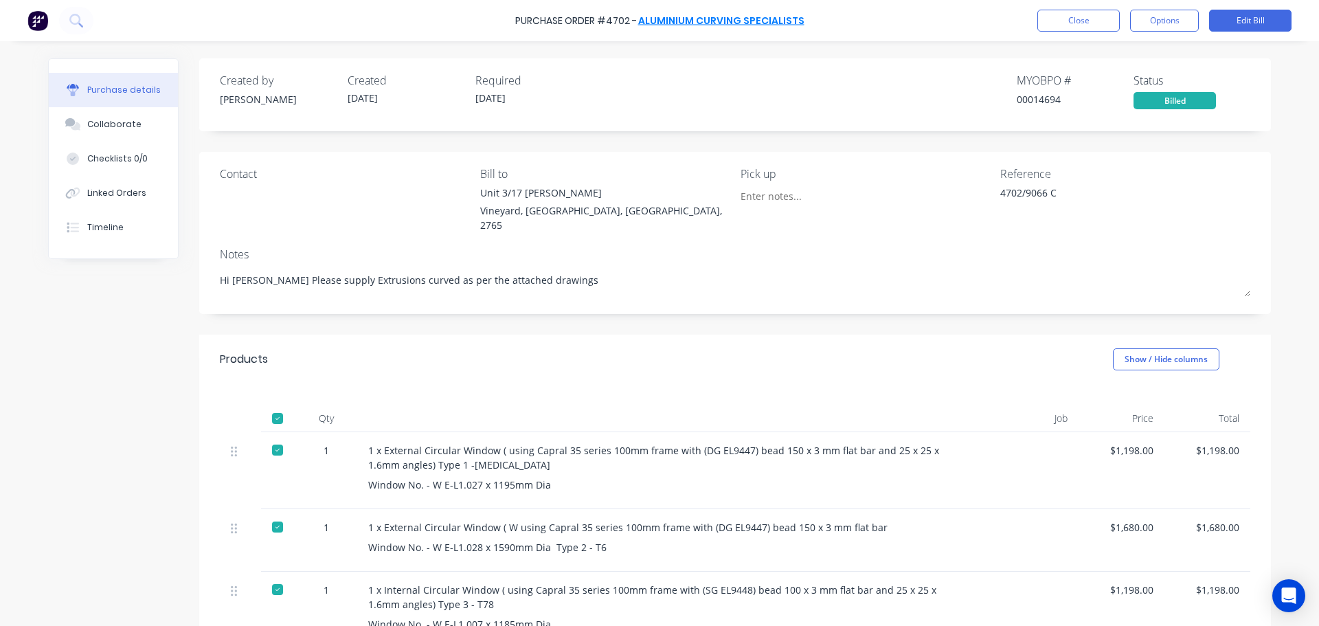
click at [708, 21] on link "Aluminium Curving Specialists" at bounding box center [721, 21] width 166 height 14
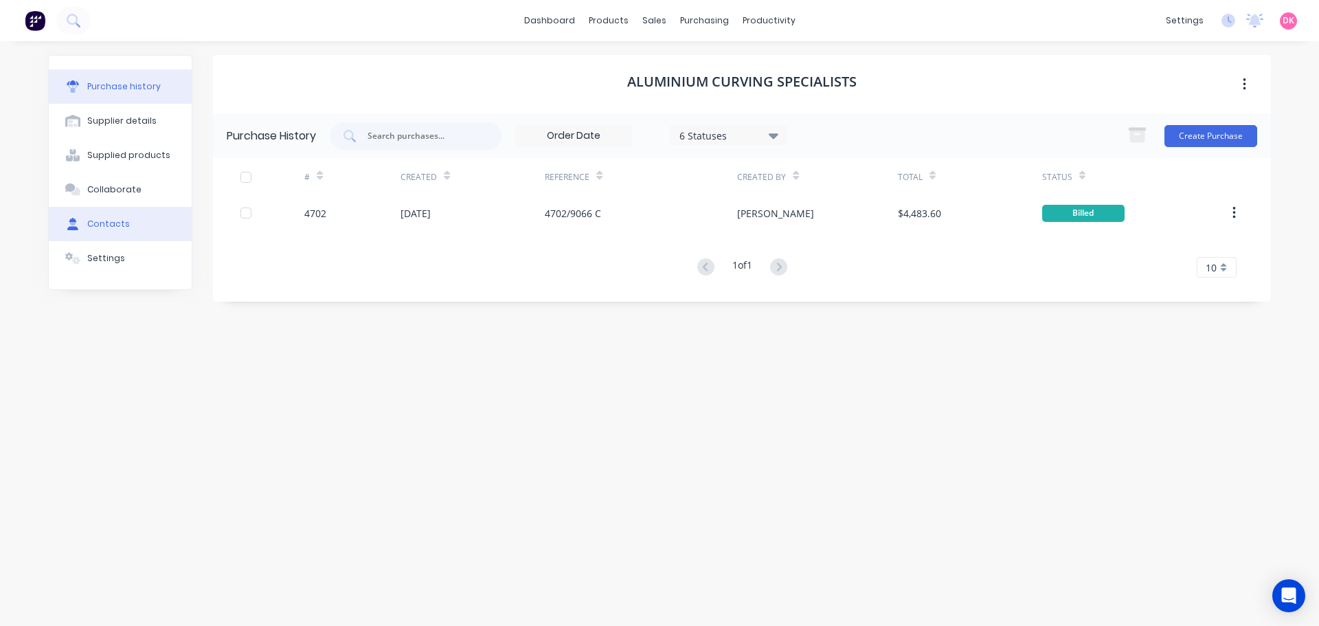
click at [131, 224] on button "Contacts" at bounding box center [120, 224] width 143 height 34
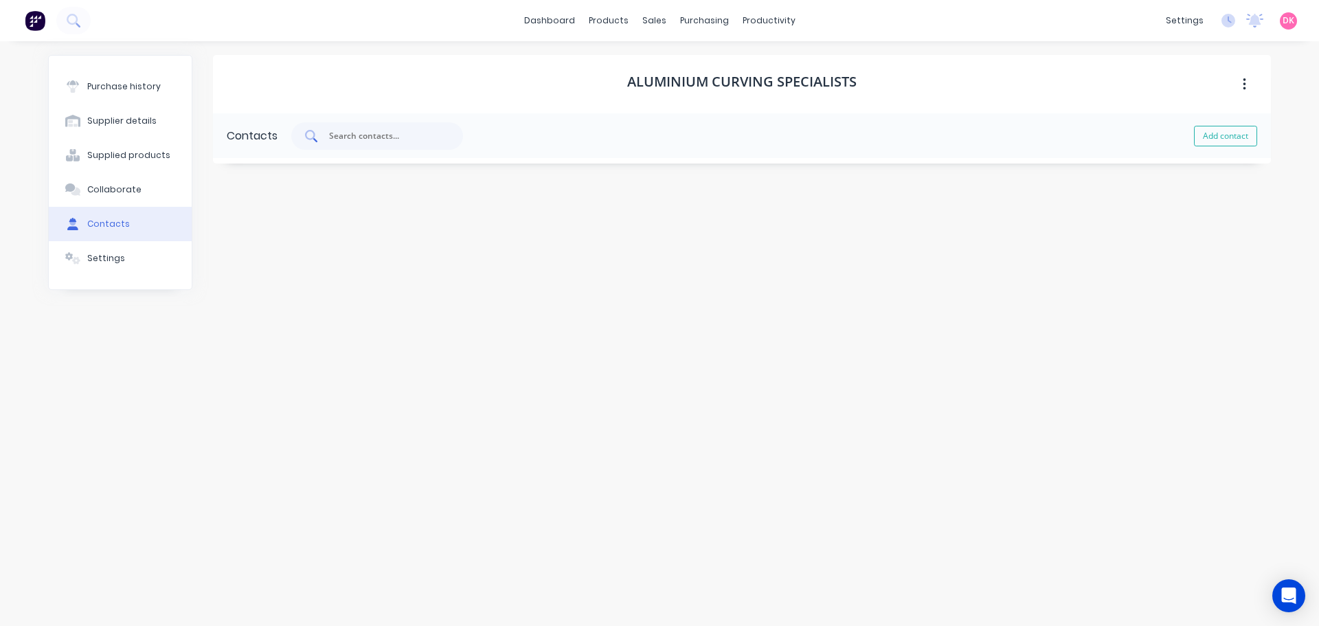
click at [381, 128] on div at bounding box center [377, 135] width 172 height 27
type input "a"
click at [154, 98] on button "Purchase history" at bounding box center [120, 86] width 143 height 34
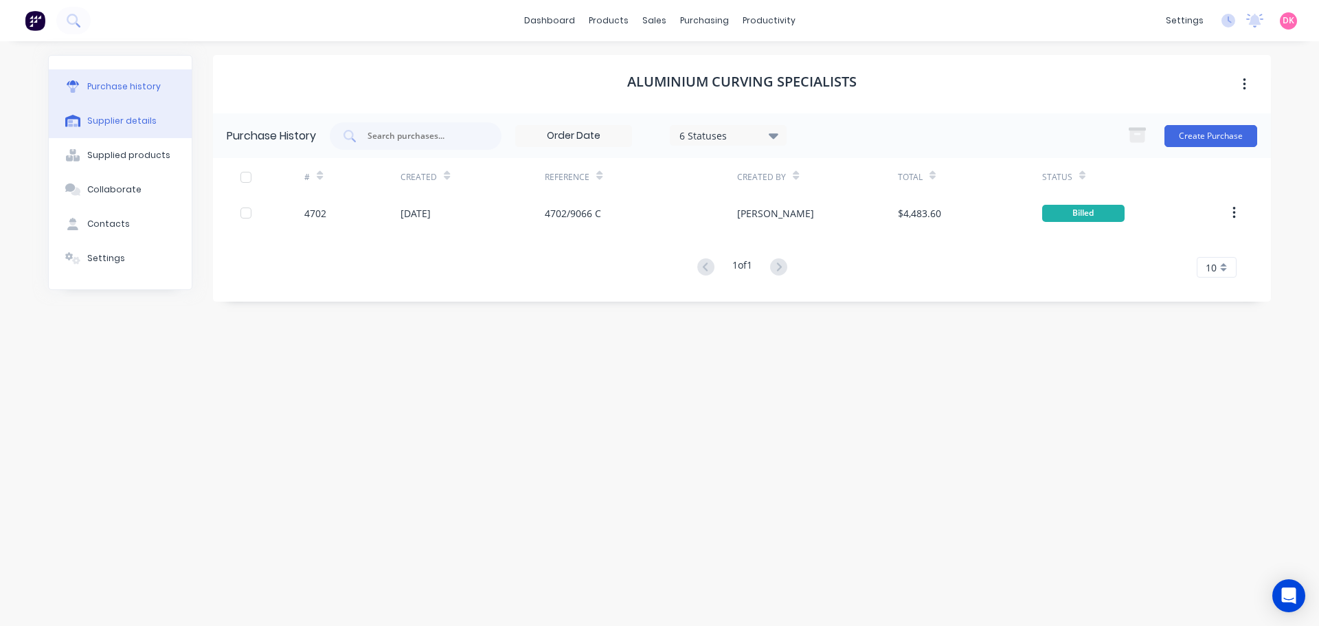
click at [135, 118] on div "Supplier details" at bounding box center [121, 121] width 69 height 12
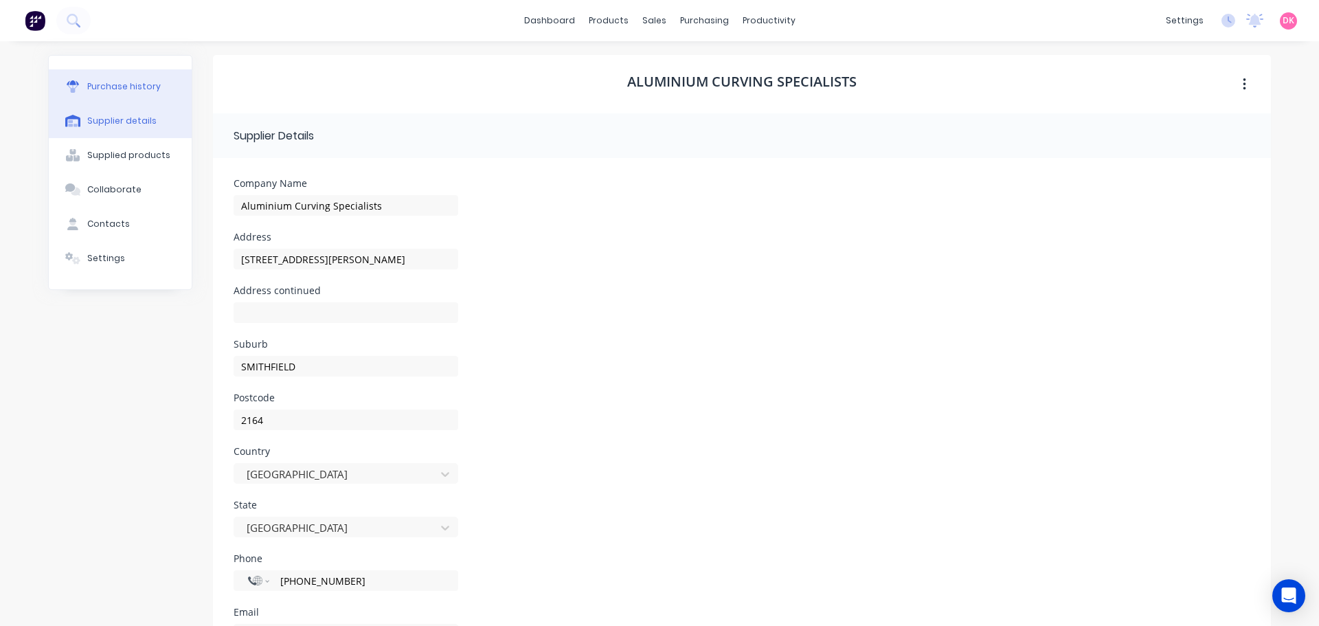
click at [104, 84] on div "Purchase history" at bounding box center [124, 86] width 74 height 12
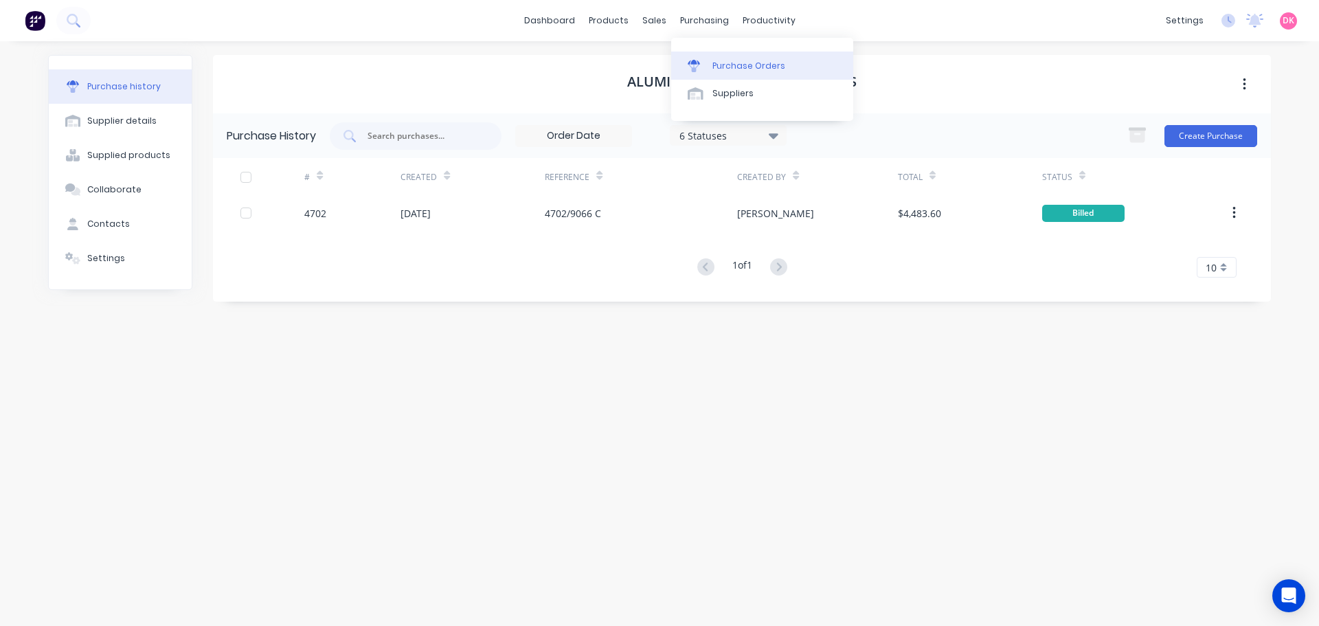
click at [737, 61] on div "Purchase Orders" at bounding box center [748, 66] width 73 height 12
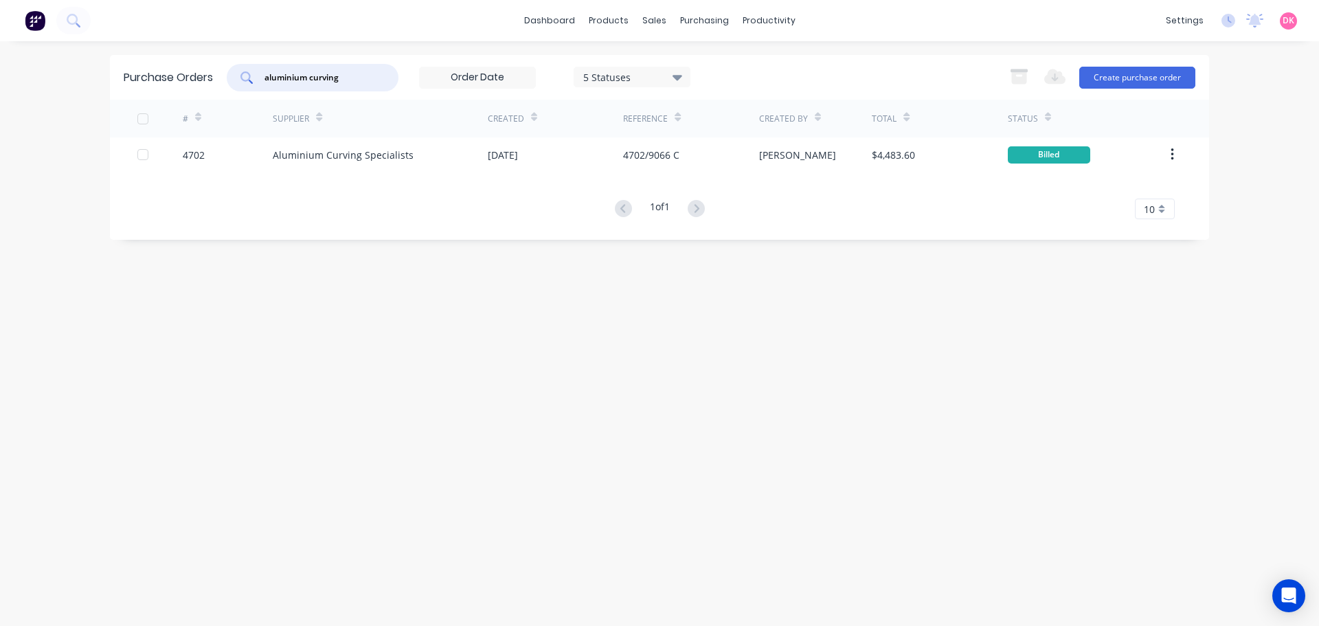
drag, startPoint x: 355, startPoint y: 78, endPoint x: 222, endPoint y: 80, distance: 133.3
click at [222, 80] on div "Purchase Orders aluminium curving 5 Statuses 5 Statuses Export to Excel (XLSX) …" at bounding box center [659, 77] width 1099 height 45
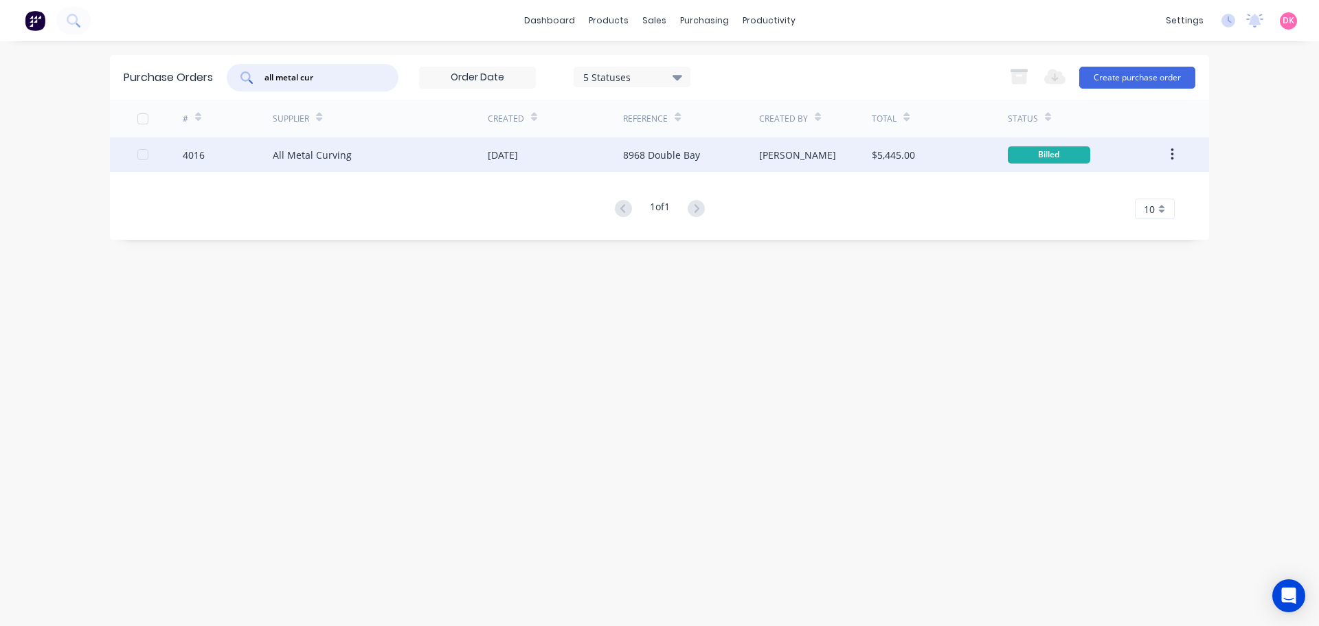
type input "all metal cur"
click at [328, 142] on div "All Metal Curving" at bounding box center [380, 154] width 215 height 34
type textarea "x"
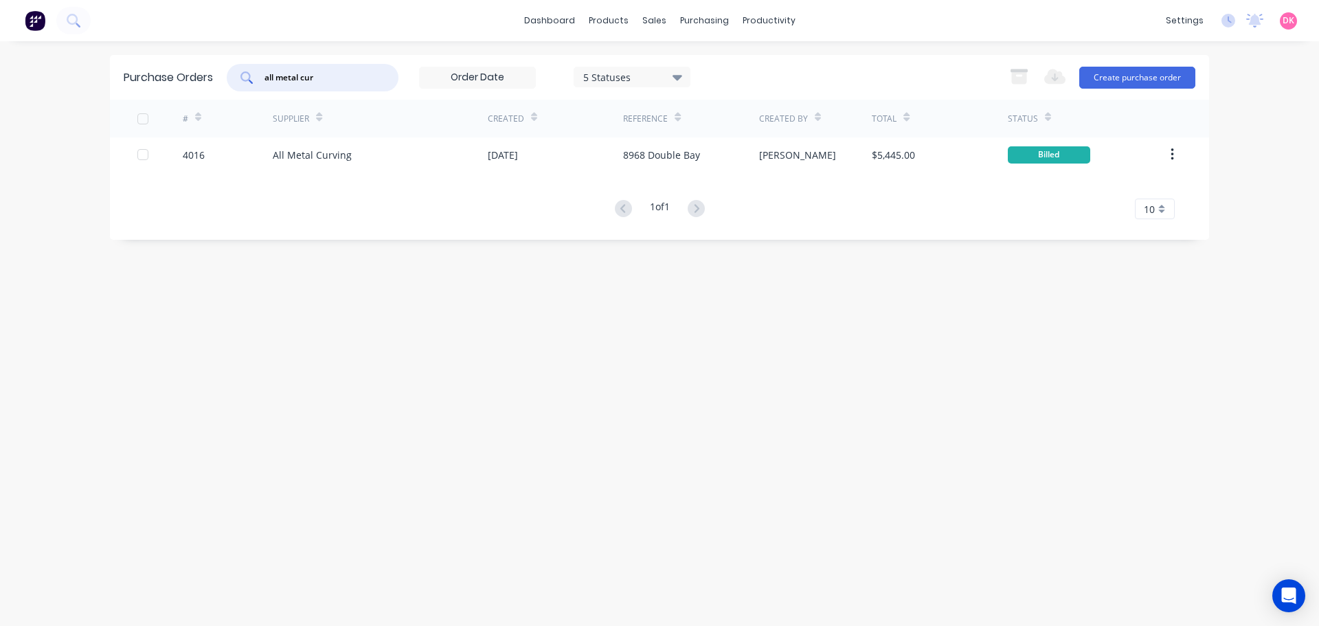
click at [278, 76] on input "all metal cur" at bounding box center [320, 78] width 114 height 14
drag, startPoint x: 358, startPoint y: 81, endPoint x: 180, endPoint y: 80, distance: 178.0
click at [180, 80] on div "Purchase Orders allmetal cur 5 Statuses 5 Statuses Export to Excel (XLSX) Creat…" at bounding box center [659, 77] width 1099 height 45
drag, startPoint x: 311, startPoint y: 85, endPoint x: 228, endPoint y: 91, distance: 82.6
click at [228, 91] on div "all metal 5 Statuses 5 Statuses" at bounding box center [459, 77] width 464 height 27
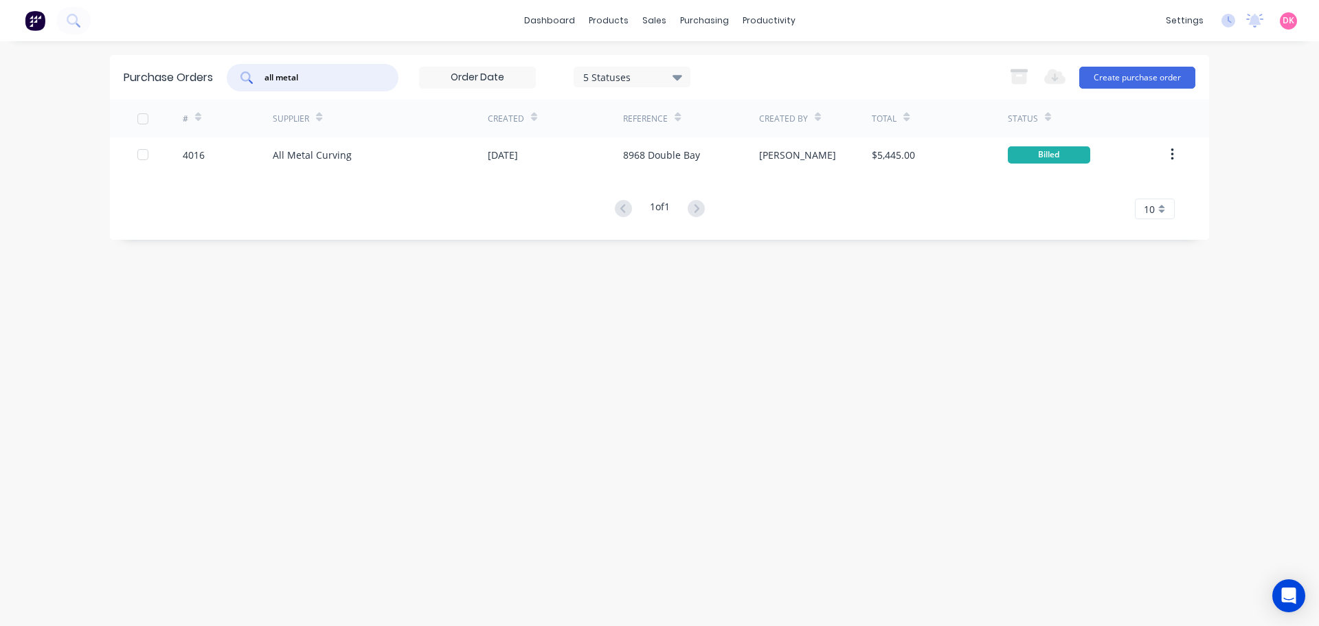
drag, startPoint x: 319, startPoint y: 70, endPoint x: 204, endPoint y: 75, distance: 115.5
click at [204, 75] on div "Purchase Orders all metal 5 Statuses 5 Statuses Export to Excel (XLSX) Create p…" at bounding box center [659, 77] width 1099 height 45
type input "4702"
click at [699, 98] on div "Customers" at bounding box center [701, 93] width 49 height 12
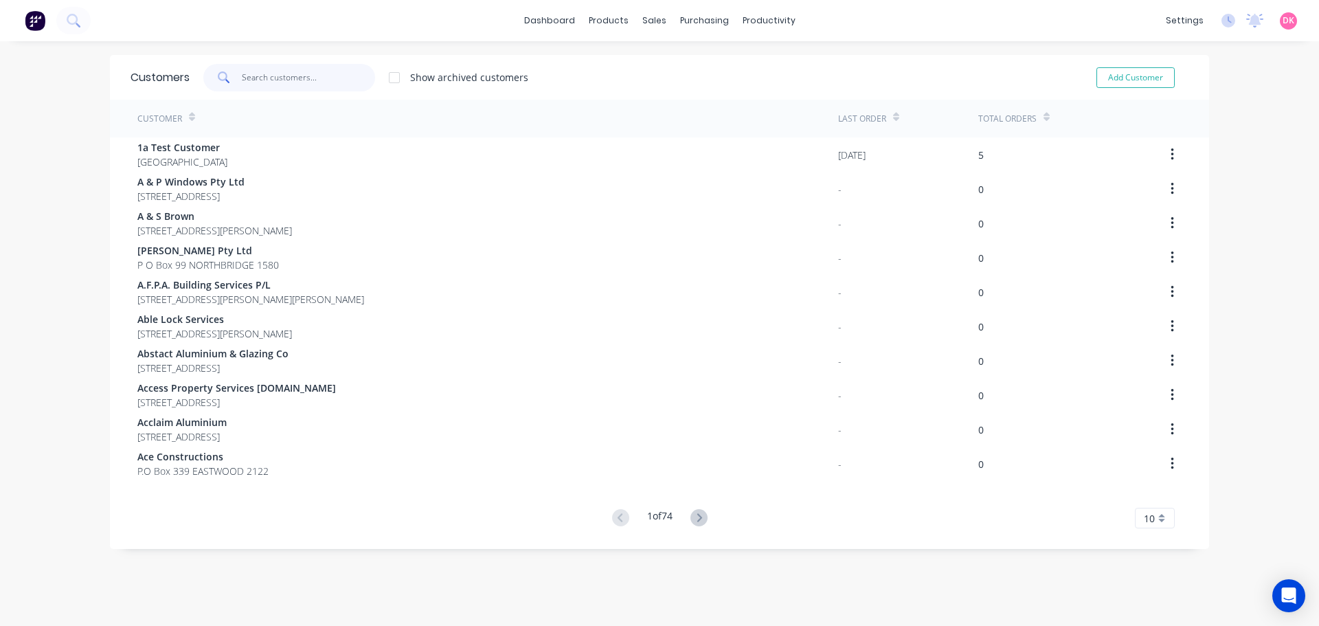
click at [286, 71] on input "text" at bounding box center [309, 77] width 134 height 27
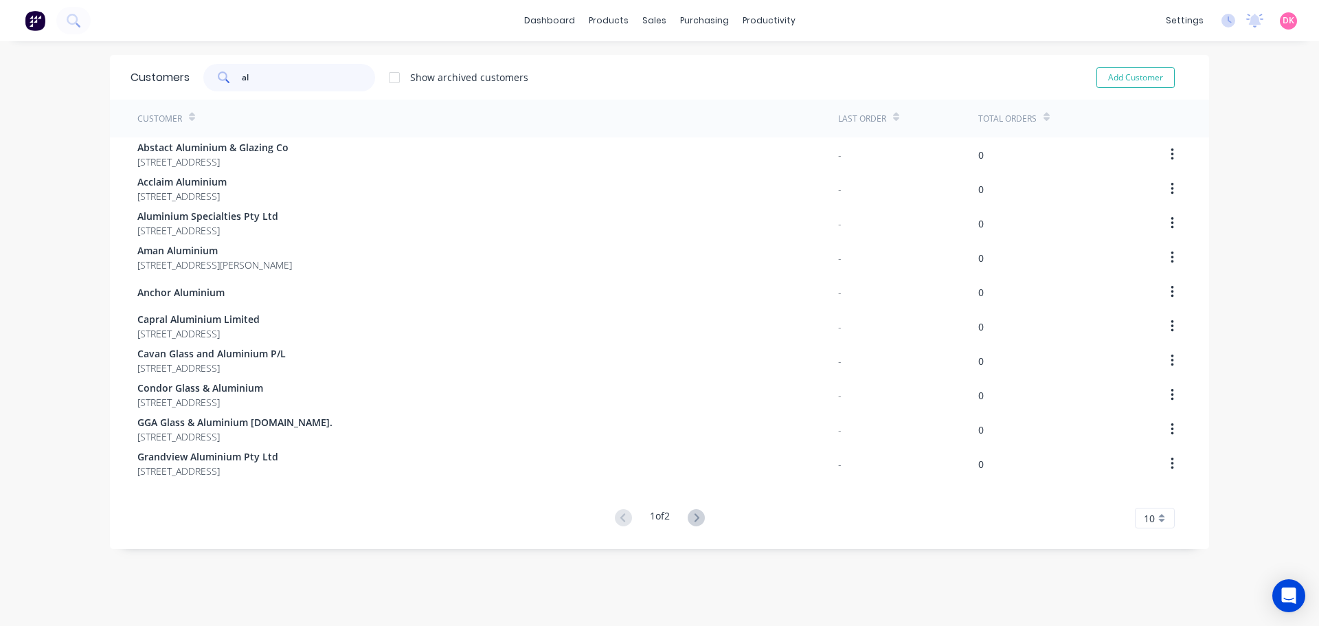
type input "a"
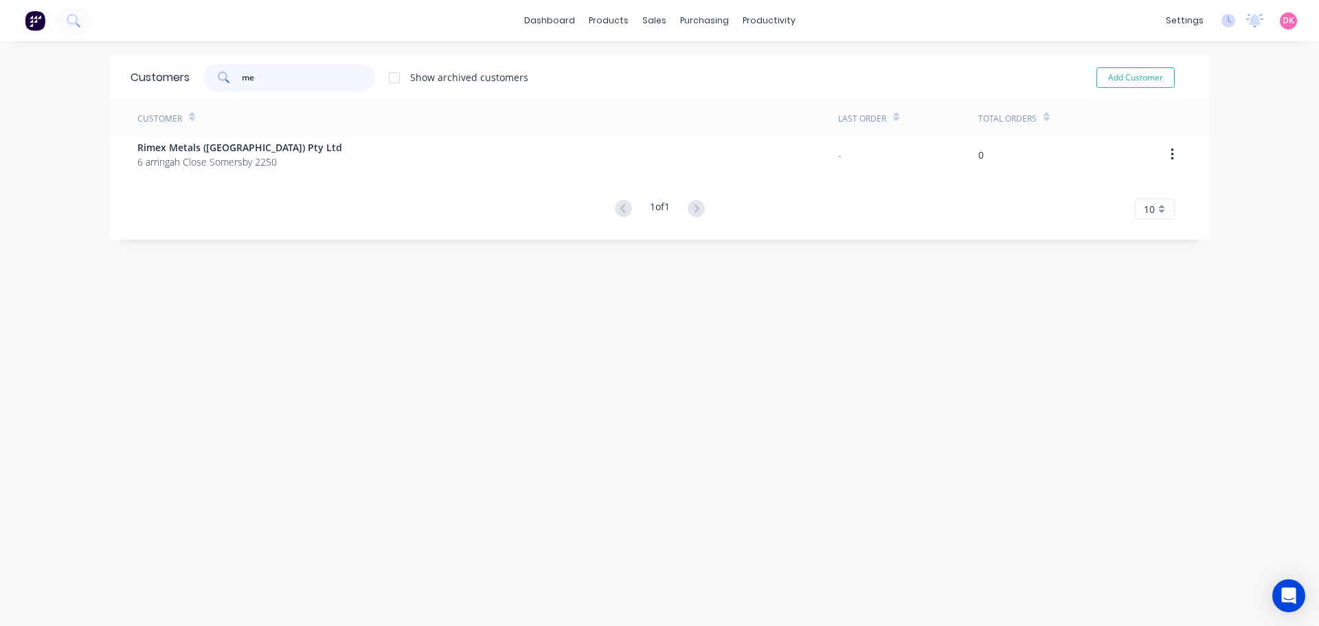
type input "m"
type input "c"
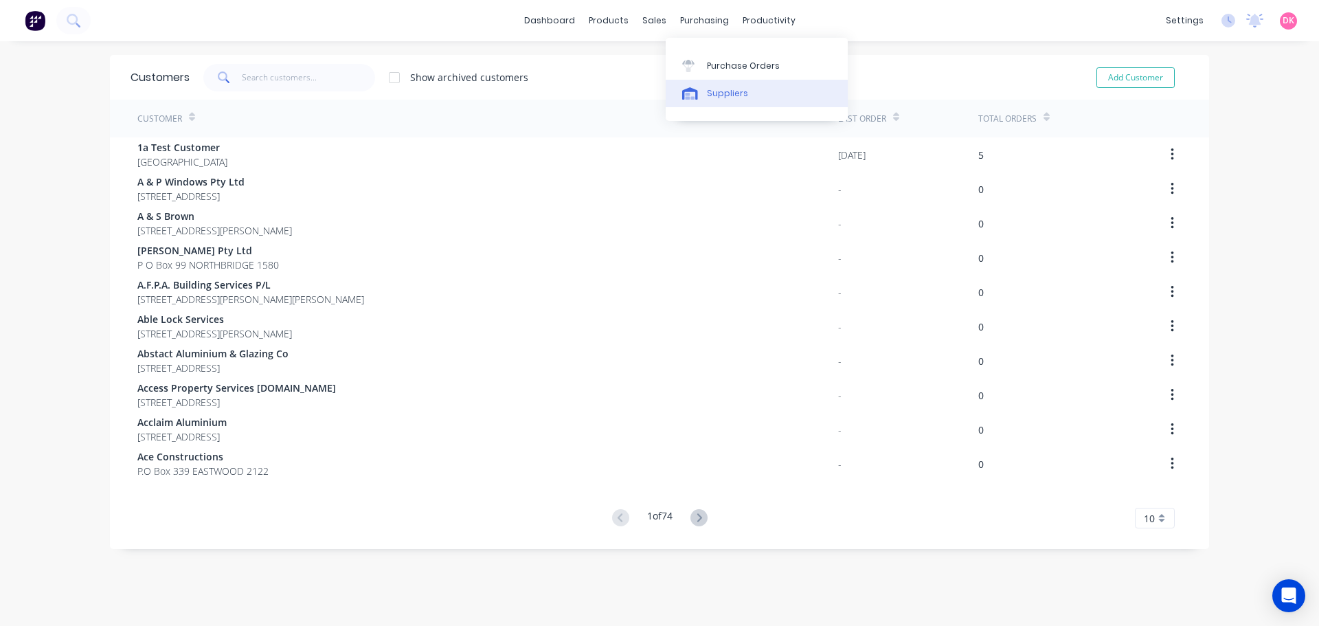
click at [719, 105] on link "Suppliers" at bounding box center [757, 93] width 182 height 27
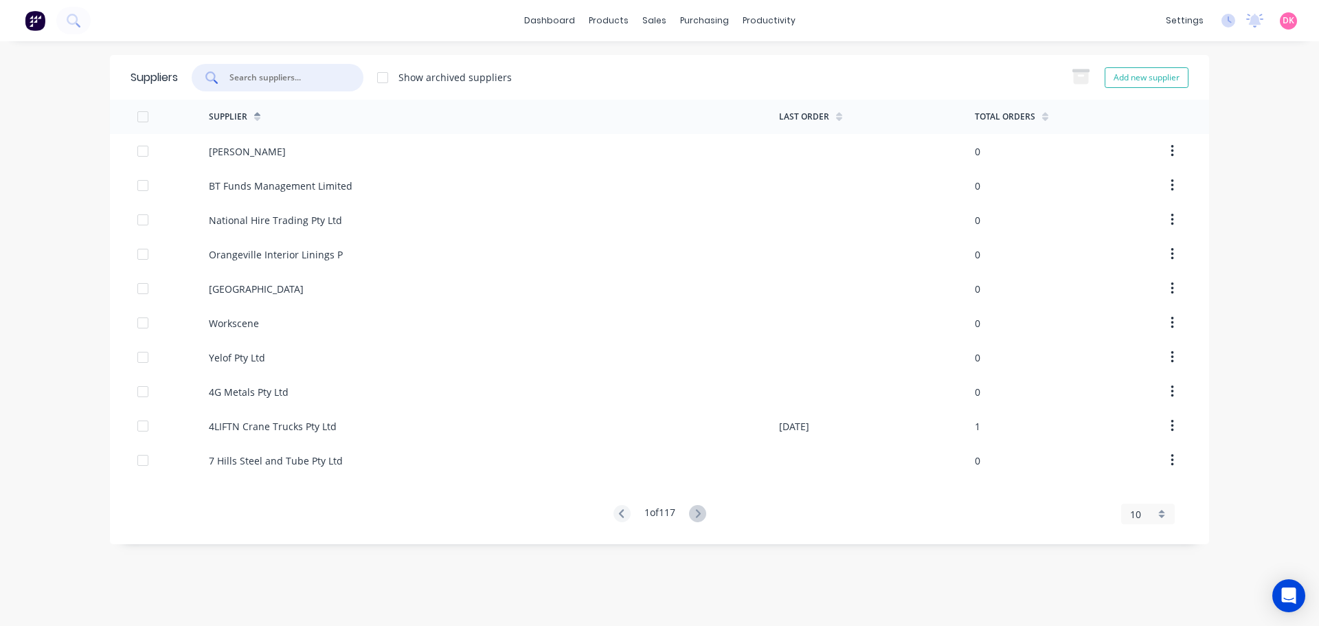
click at [282, 80] on input "text" at bounding box center [285, 78] width 114 height 14
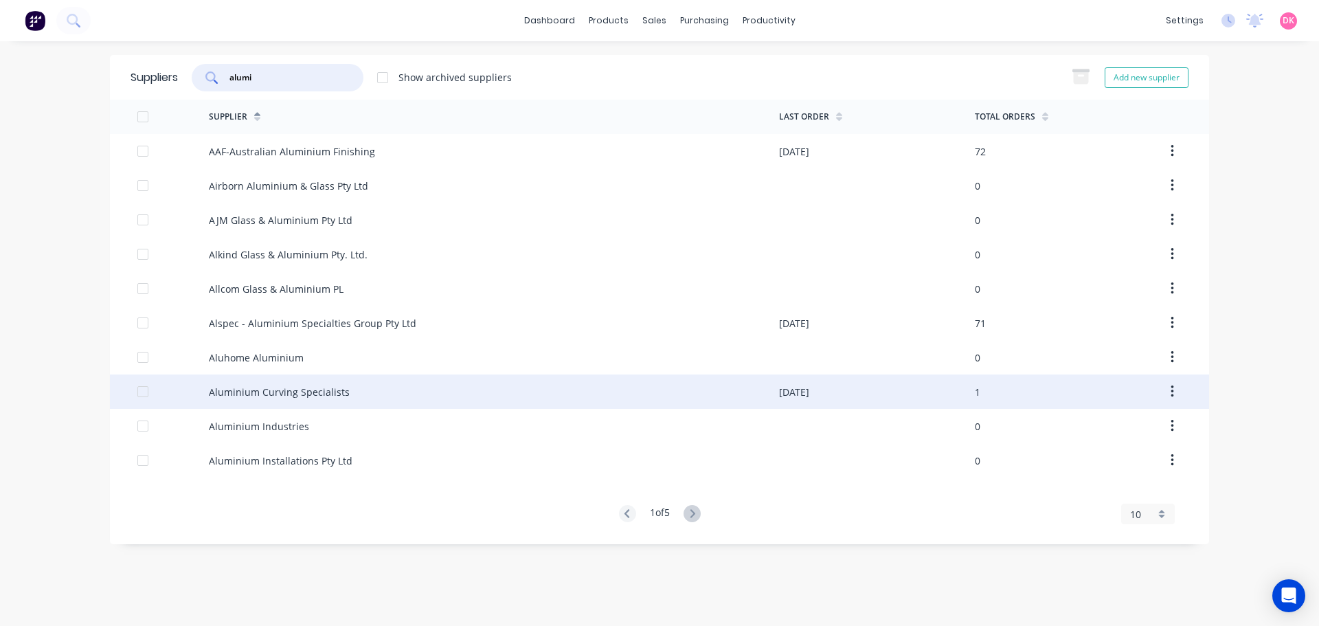
type input "alumi"
click at [307, 395] on div "Aluminium Curving Specialists" at bounding box center [279, 392] width 141 height 14
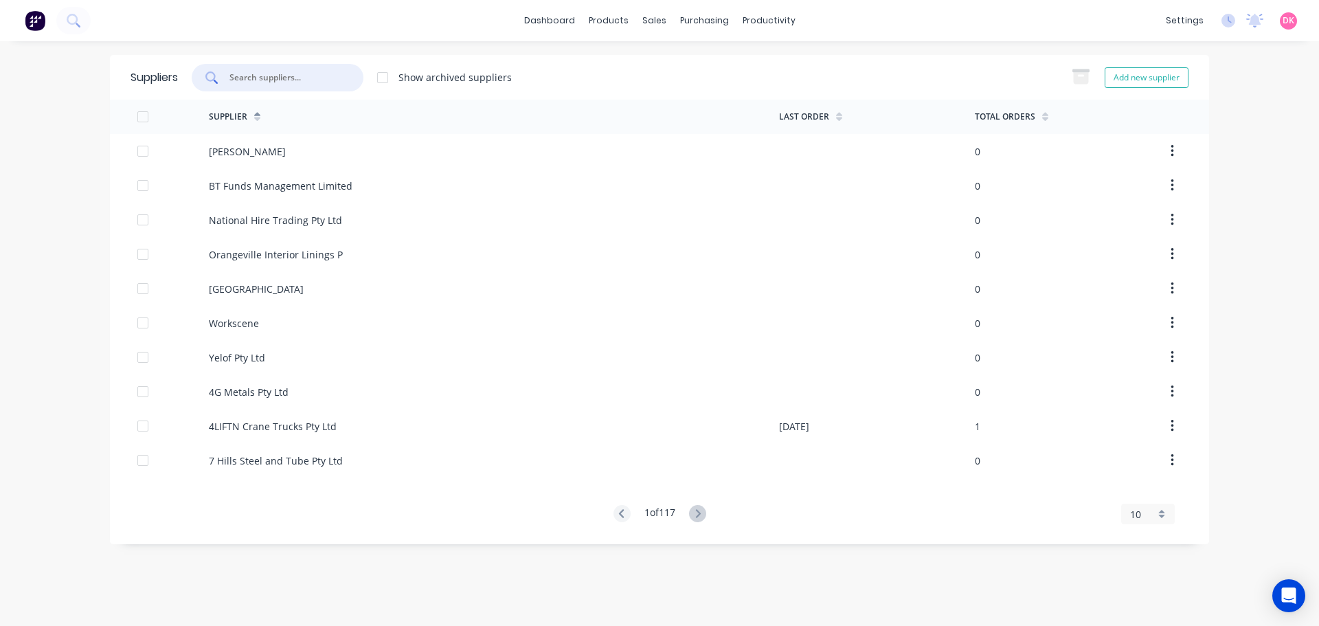
click at [278, 82] on input "text" at bounding box center [285, 78] width 114 height 14
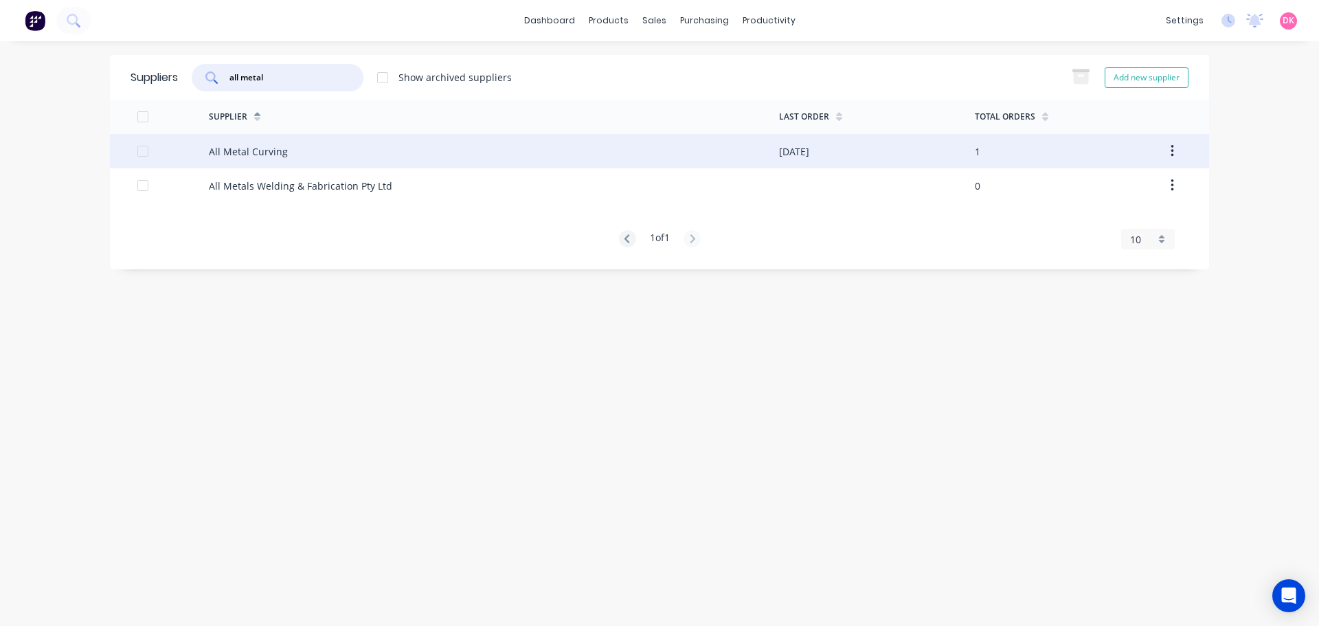
type input "all metal"
click at [322, 153] on div "All Metal Curving" at bounding box center [494, 151] width 570 height 34
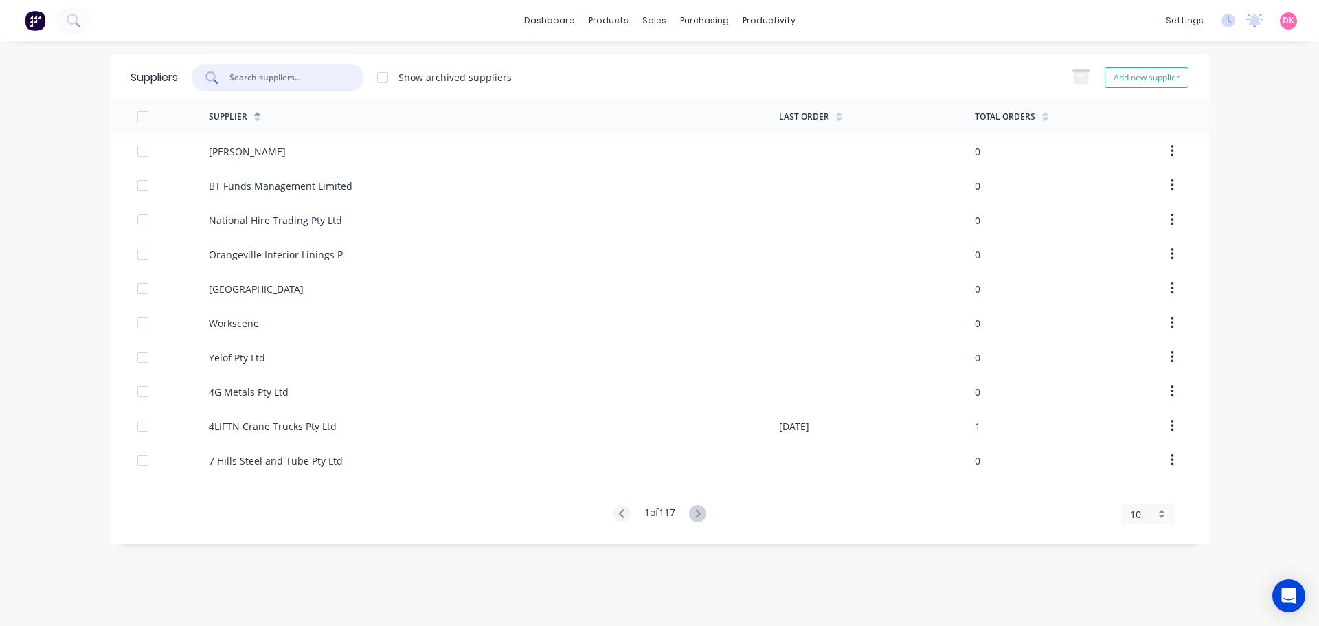
click at [285, 79] on input "text" at bounding box center [285, 78] width 114 height 14
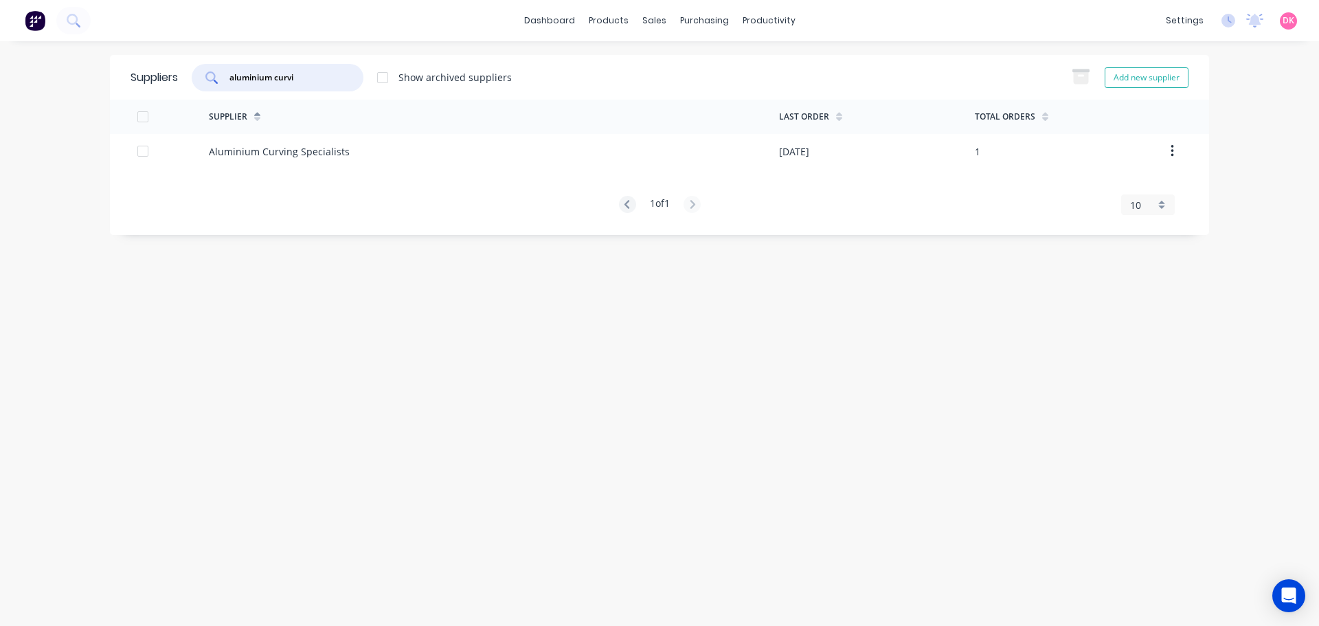
type input "aluminium curvi"
click at [723, 65] on div "Purchase Orders" at bounding box center [748, 66] width 73 height 12
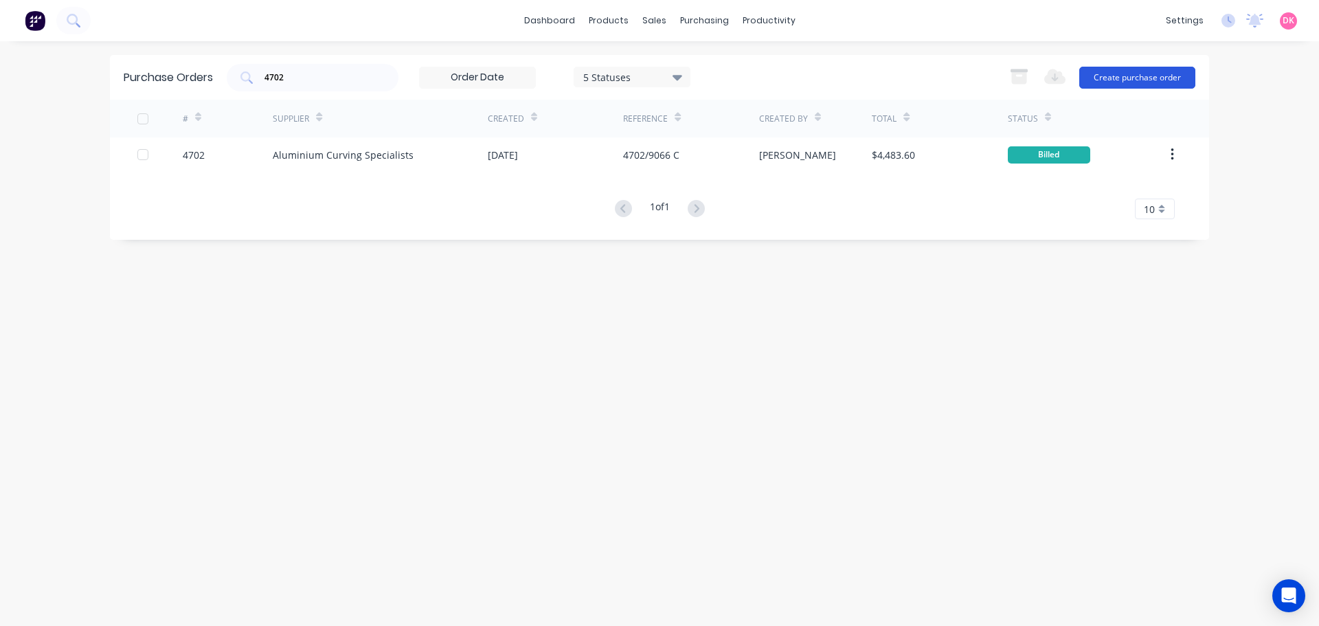
click at [1135, 78] on button "Create purchase order" at bounding box center [1137, 78] width 116 height 22
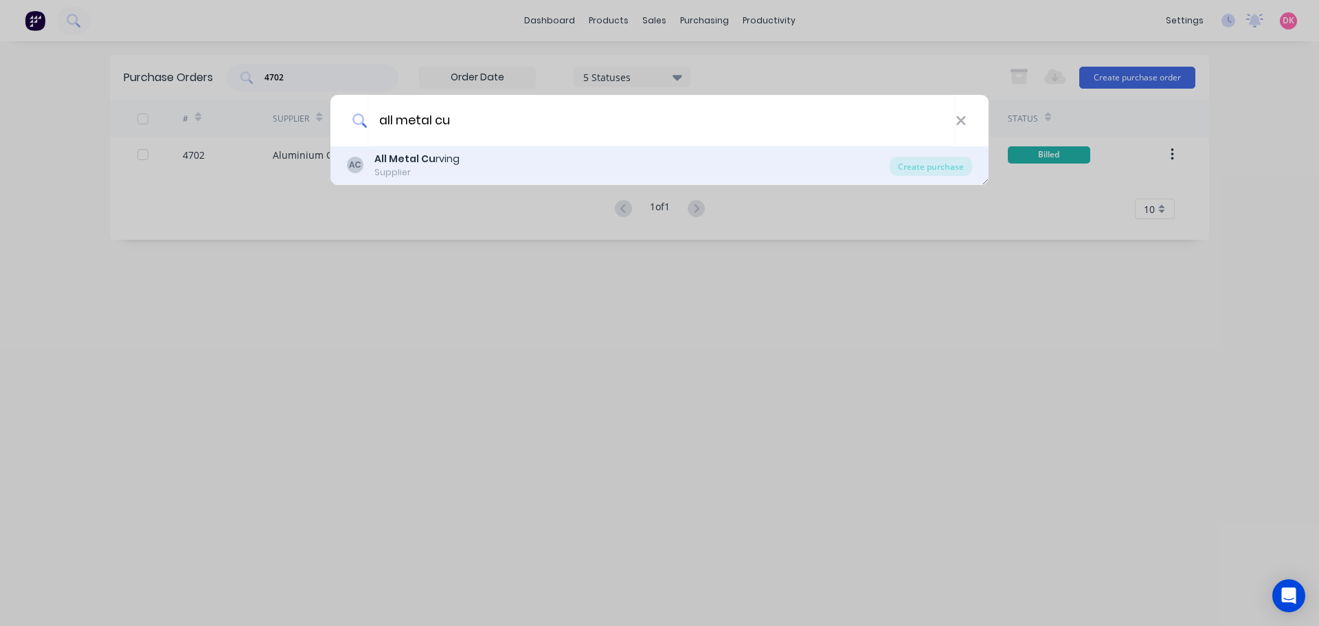
type input "all metal cu"
click at [449, 169] on div "Supplier" at bounding box center [416, 172] width 85 height 12
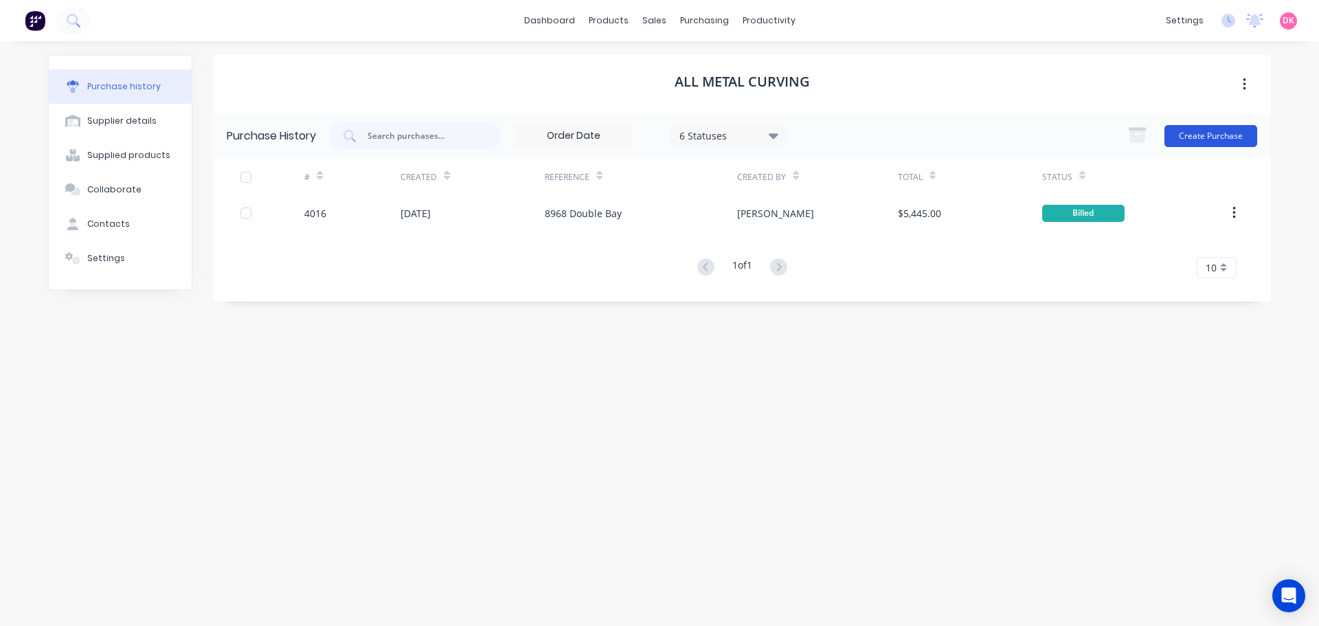
click at [1193, 146] on button "Create Purchase" at bounding box center [1211, 136] width 93 height 22
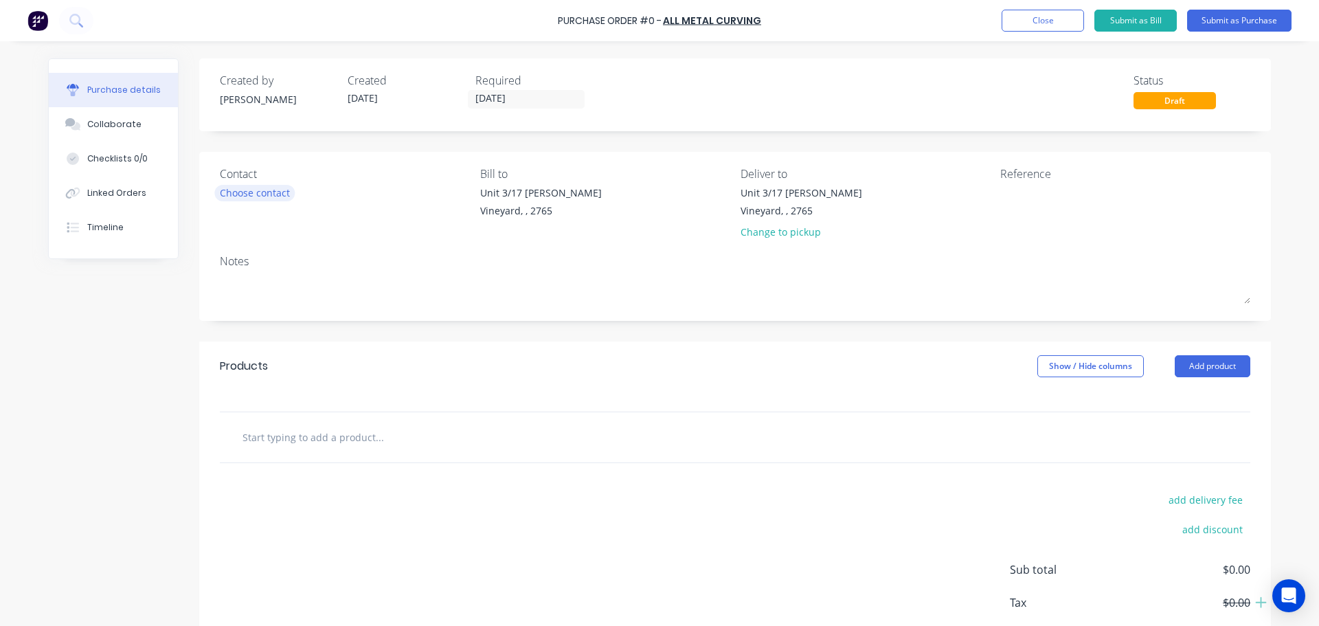
click at [234, 193] on div "Choose contact" at bounding box center [255, 193] width 70 height 14
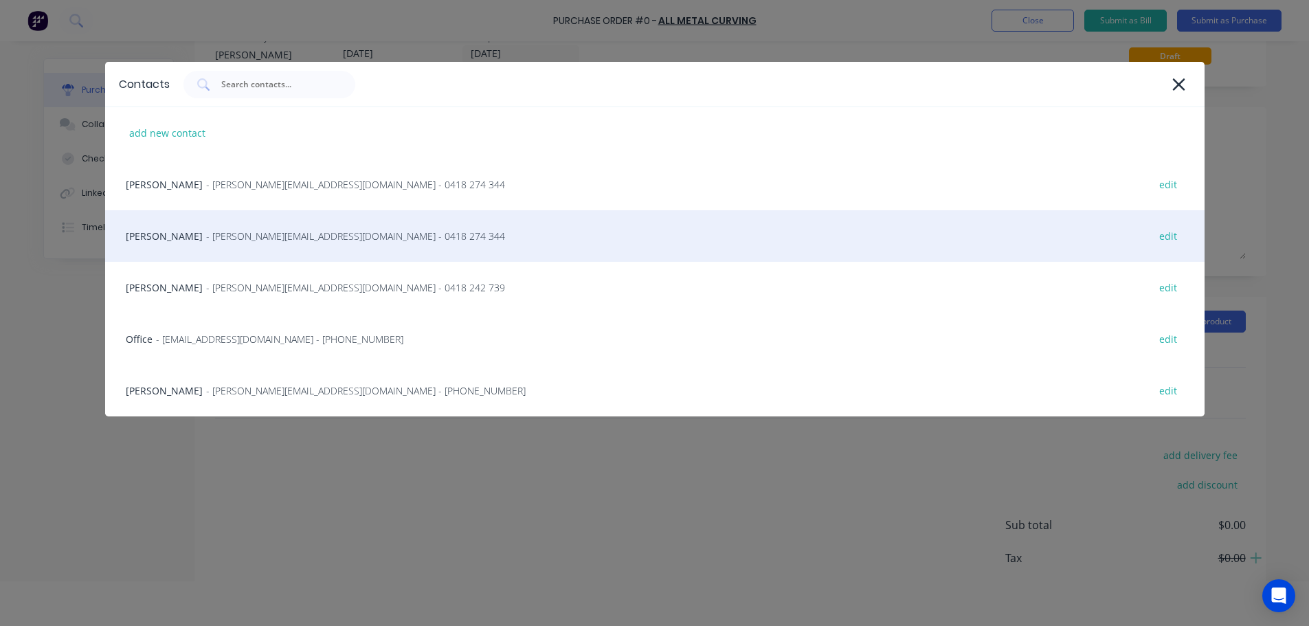
scroll to position [69, 0]
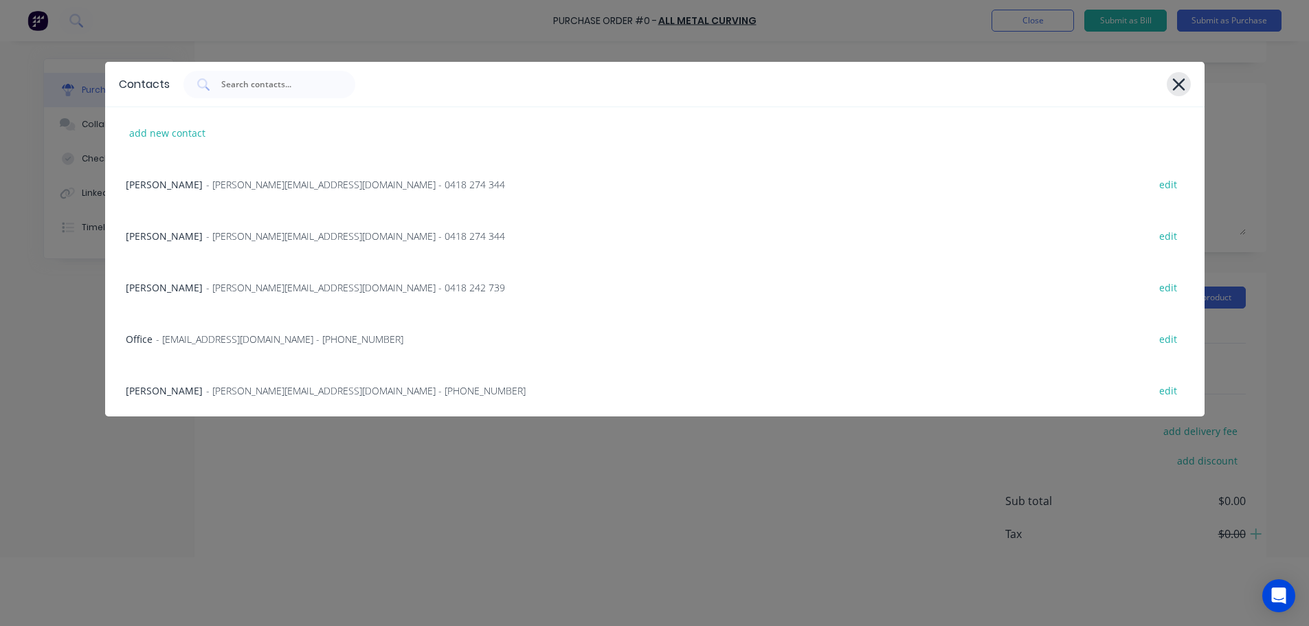
click at [1180, 91] on icon at bounding box center [1178, 84] width 14 height 19
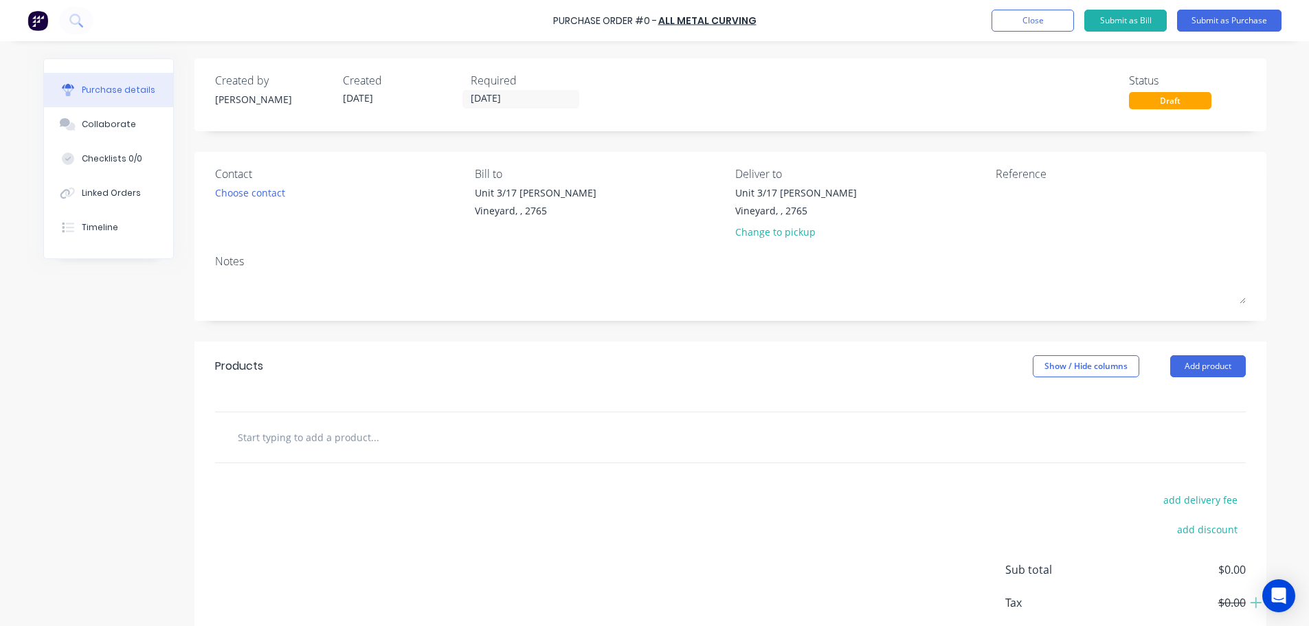
scroll to position [0, 0]
click at [1057, 24] on button "Close" at bounding box center [1043, 21] width 82 height 22
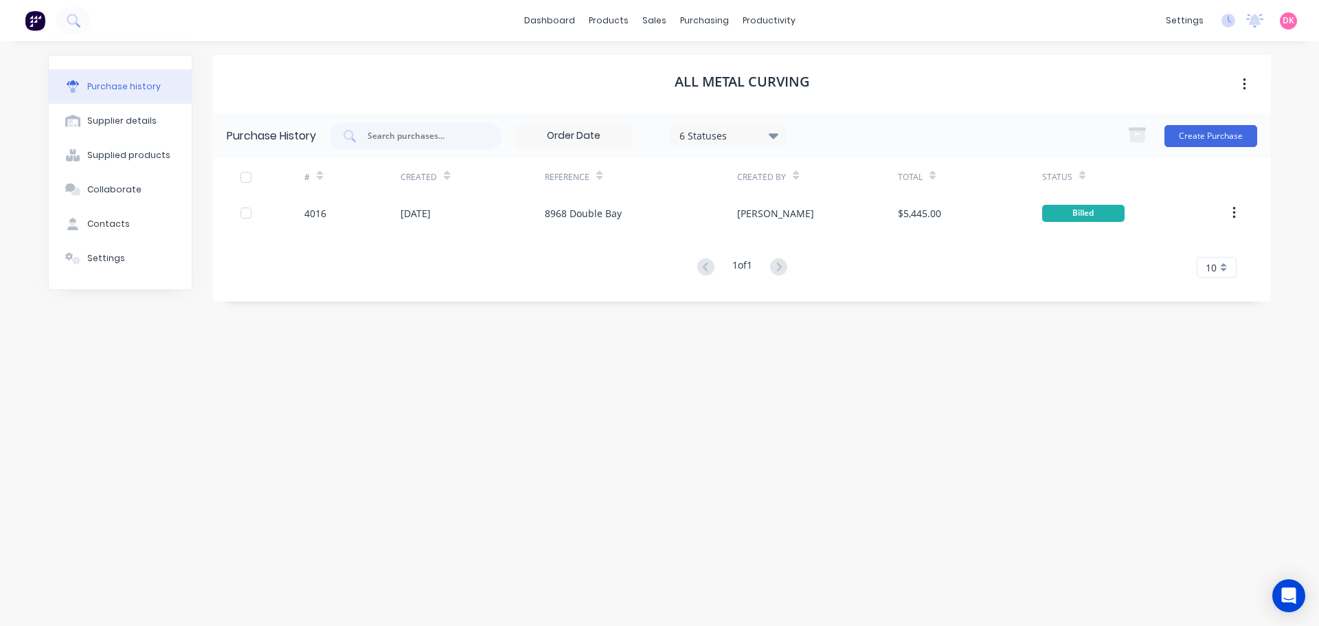
click at [460, 106] on div "All Metal Curving" at bounding box center [742, 84] width 1058 height 58
click at [426, 63] on div "All Metal Curving" at bounding box center [742, 84] width 1058 height 58
click at [396, 139] on input "text" at bounding box center [423, 136] width 114 height 14
click at [728, 72] on link "Purchase Orders" at bounding box center [762, 65] width 182 height 27
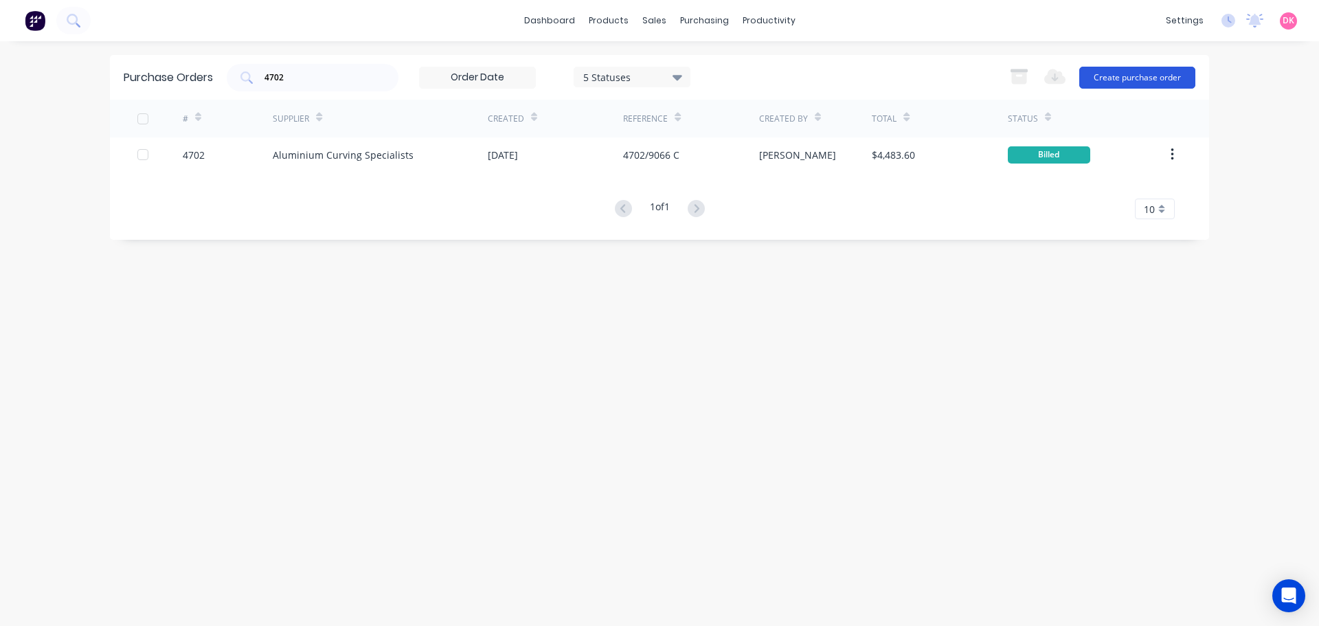
click at [1101, 82] on button "Create purchase order" at bounding box center [1137, 78] width 116 height 22
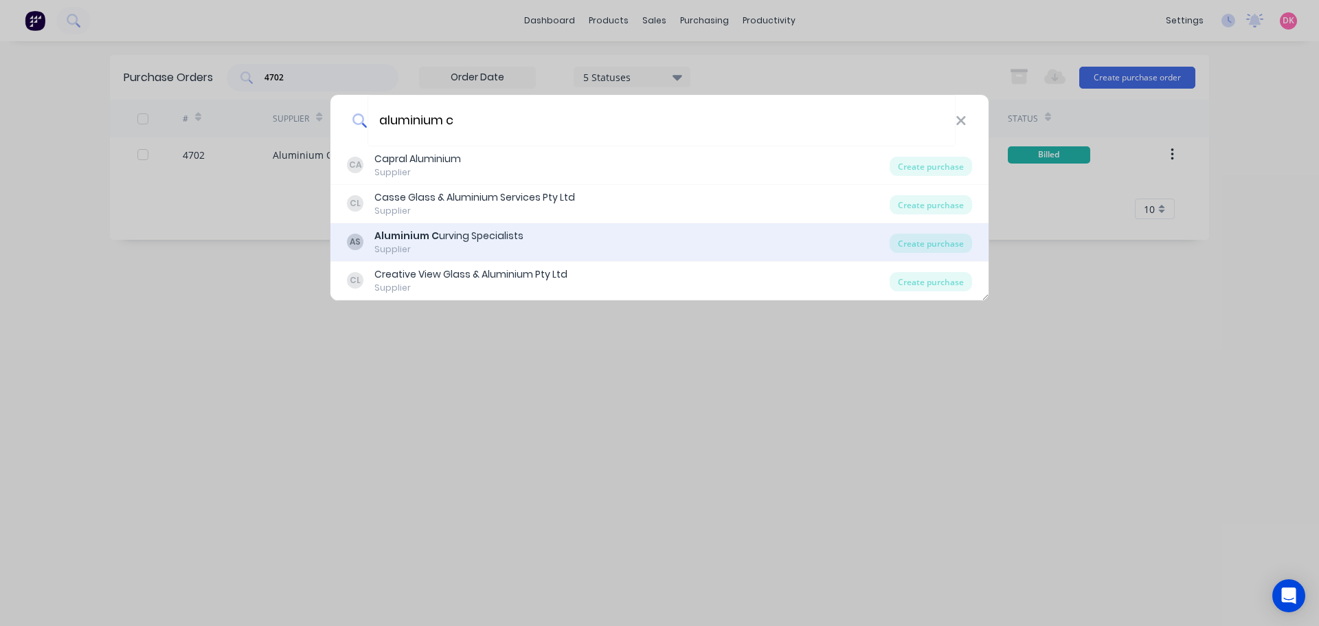
type input "aluminium c"
click at [553, 248] on div "AS Aluminium C urving Specialists Supplier" at bounding box center [618, 242] width 543 height 27
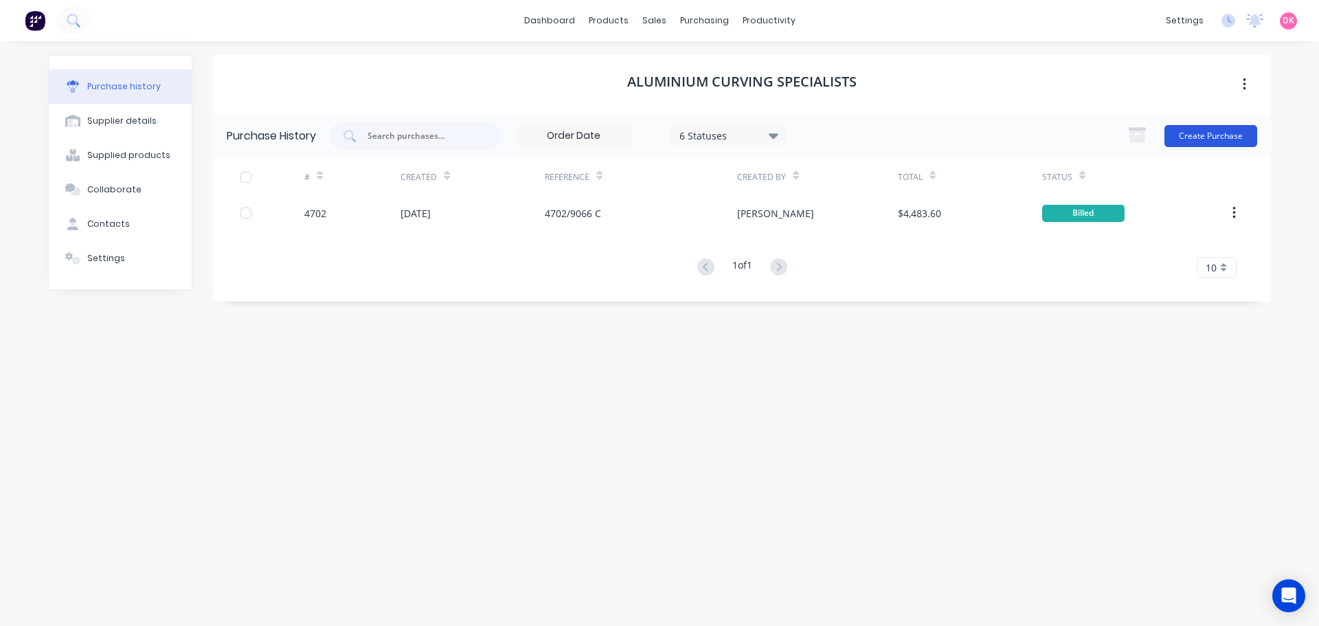
click at [1198, 128] on button "Create Purchase" at bounding box center [1211, 136] width 93 height 22
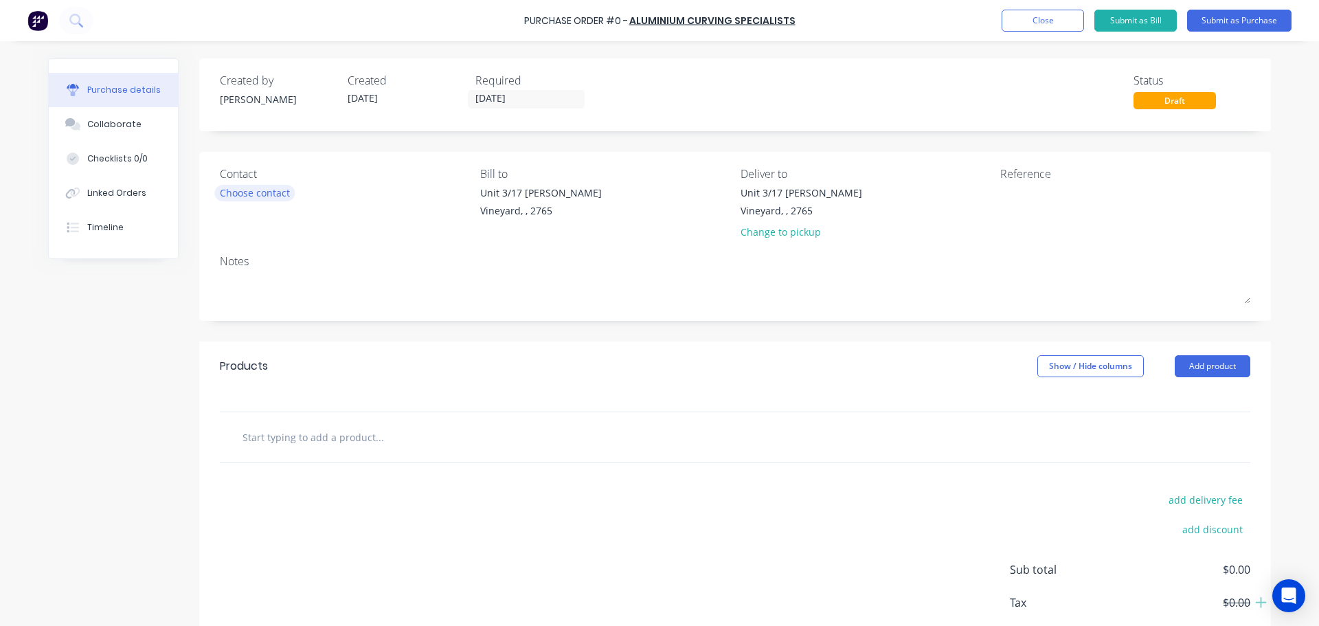
click at [242, 190] on div "Choose contact" at bounding box center [255, 193] width 70 height 14
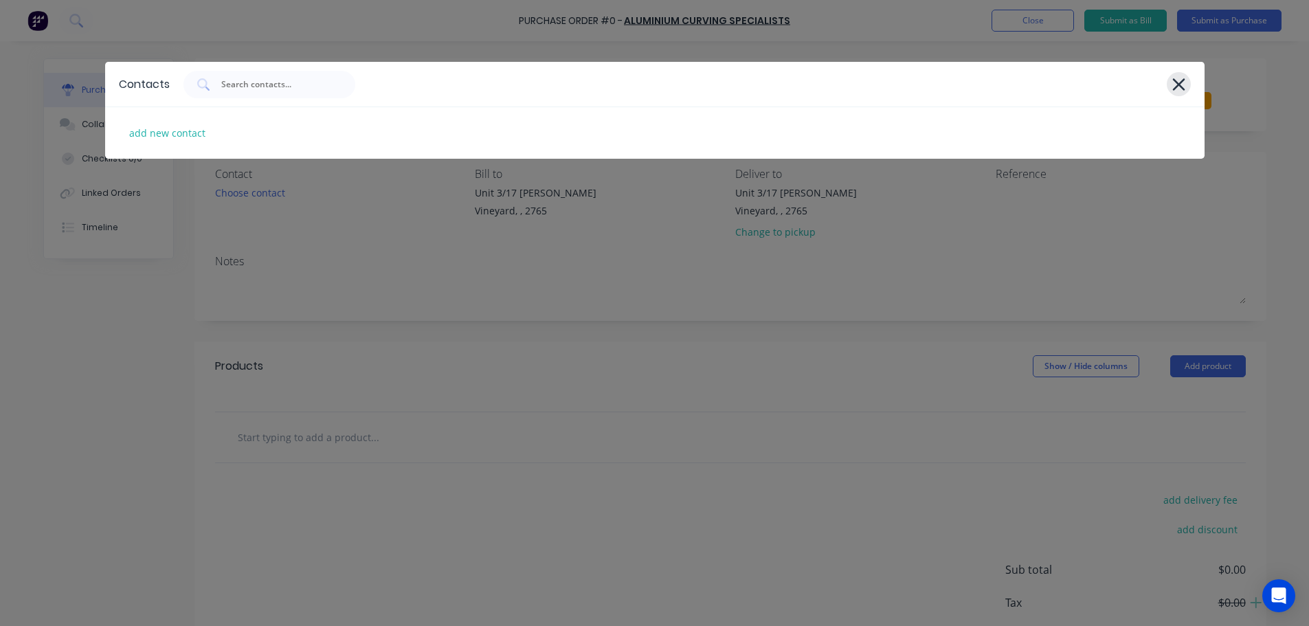
click at [1176, 86] on icon at bounding box center [1178, 84] width 12 height 12
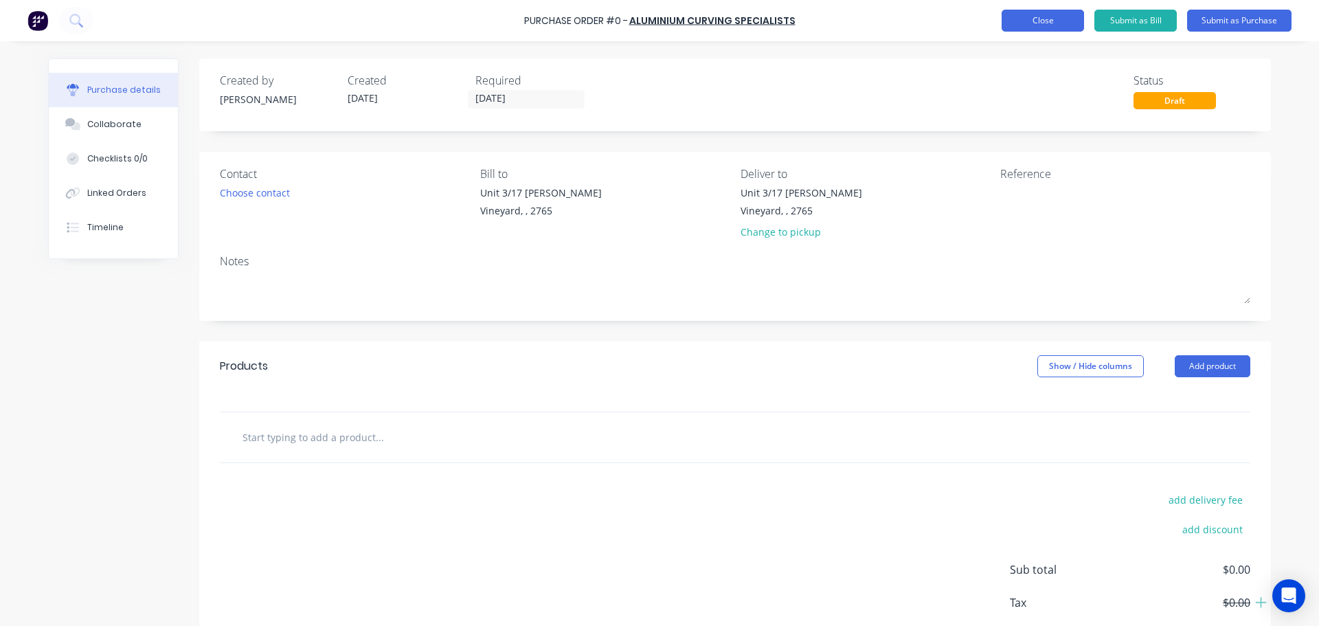
click at [1017, 29] on button "Close" at bounding box center [1043, 21] width 82 height 22
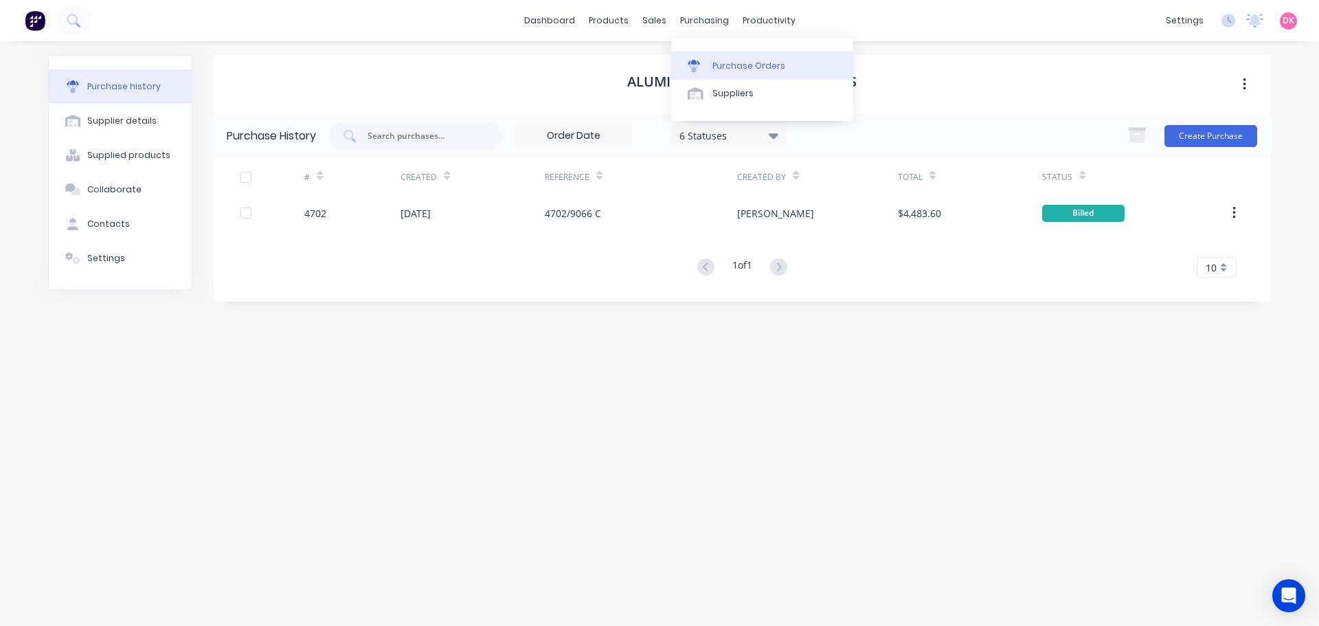
click at [728, 72] on link "Purchase Orders" at bounding box center [762, 65] width 182 height 27
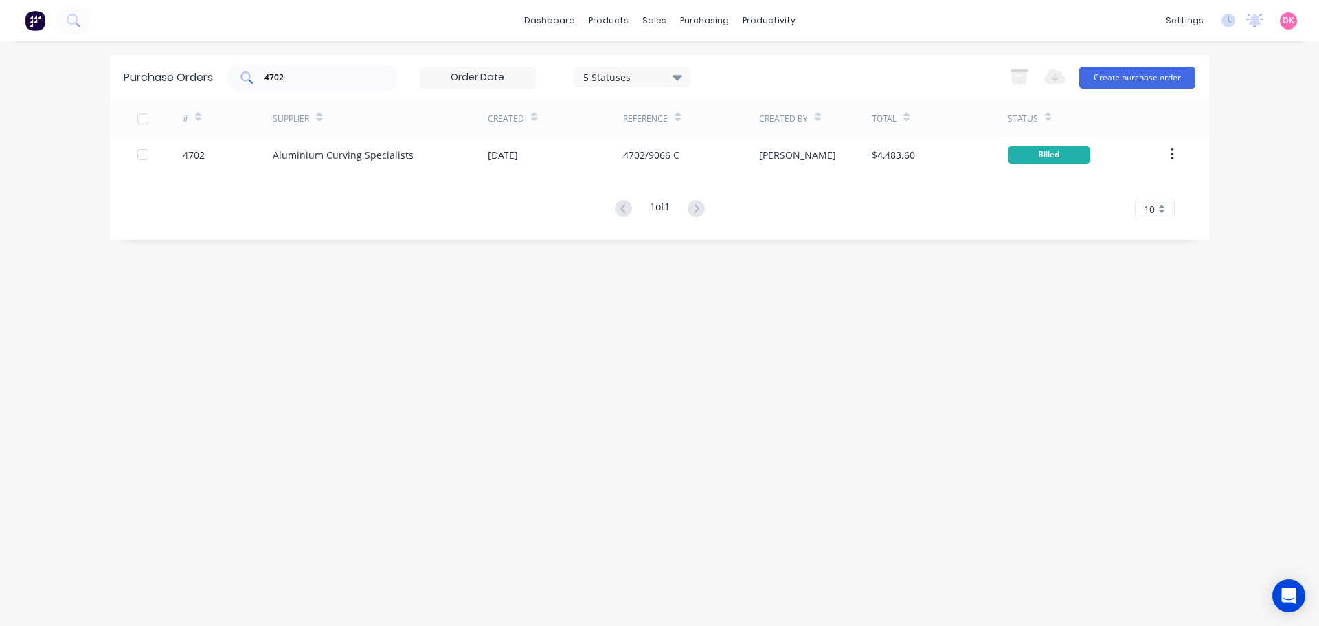
drag, startPoint x: 311, startPoint y: 85, endPoint x: 241, endPoint y: 84, distance: 70.1
click at [241, 84] on div "4702" at bounding box center [313, 77] width 172 height 27
drag, startPoint x: 305, startPoint y: 69, endPoint x: 246, endPoint y: 78, distance: 59.7
click at [246, 78] on div "4702" at bounding box center [313, 77] width 172 height 27
drag, startPoint x: 293, startPoint y: 78, endPoint x: 249, endPoint y: 71, distance: 43.8
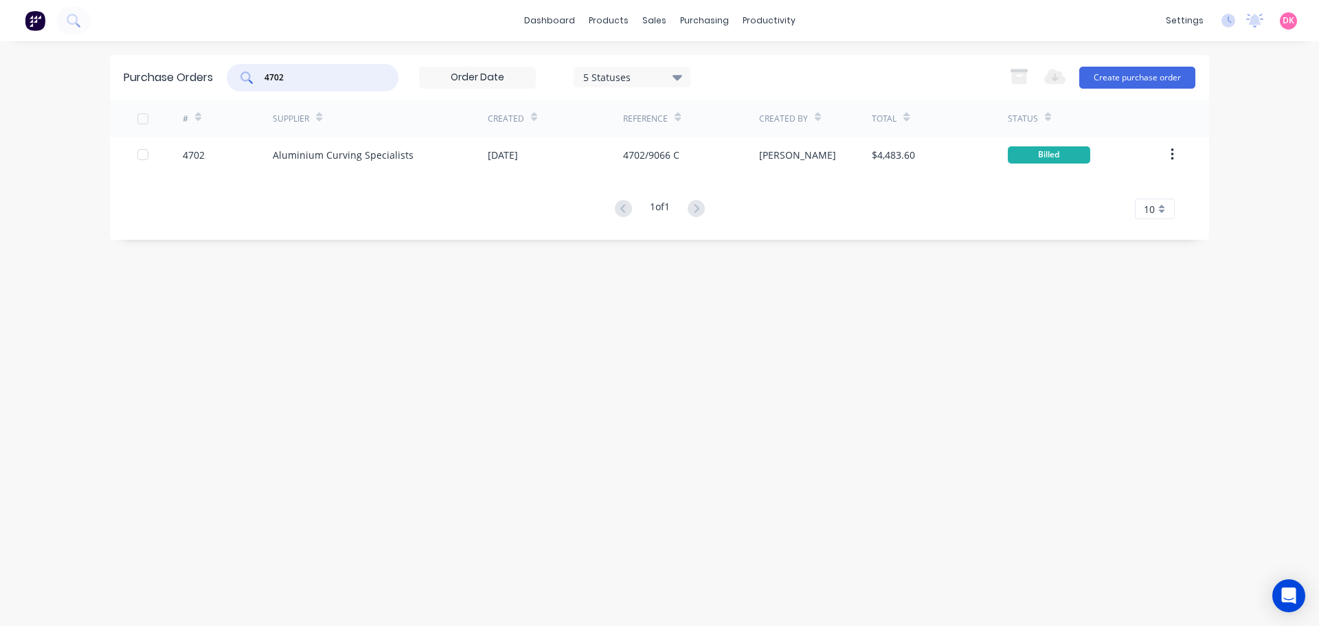
click at [249, 71] on div "4702" at bounding box center [313, 77] width 172 height 27
type input "all metal"
click at [1143, 83] on button "Create purchase order" at bounding box center [1137, 78] width 116 height 22
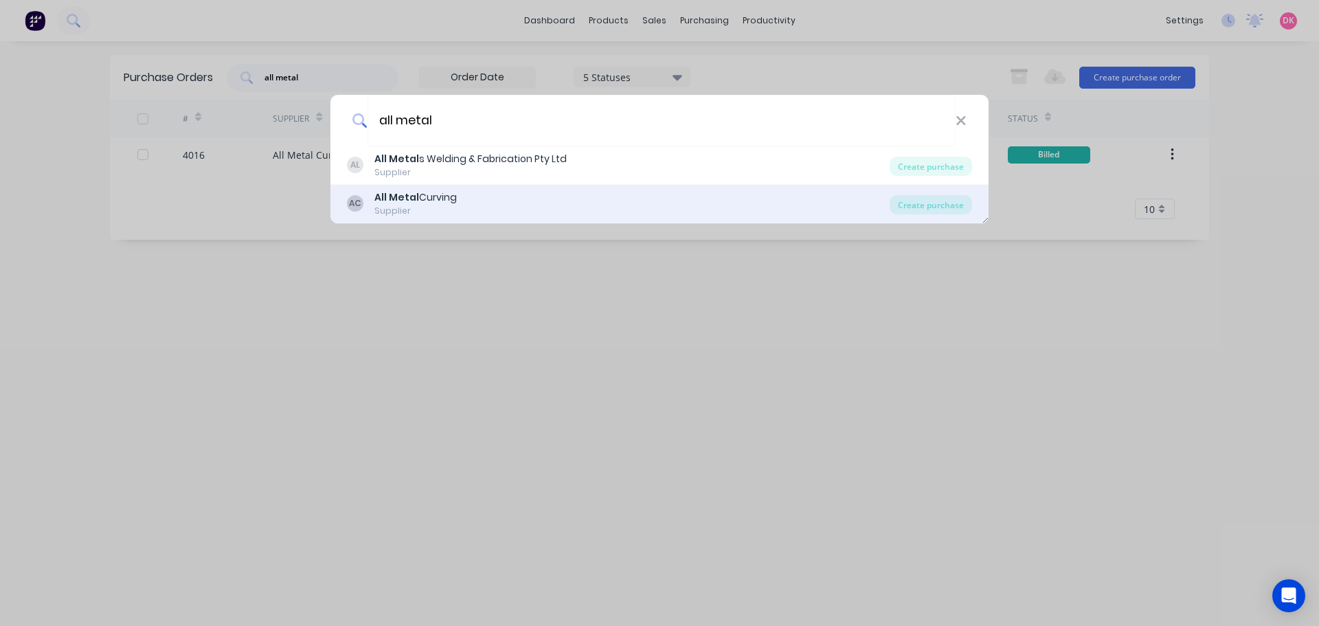
type input "all metal"
click at [465, 195] on div "AC All Metal Curving Supplier" at bounding box center [618, 203] width 543 height 27
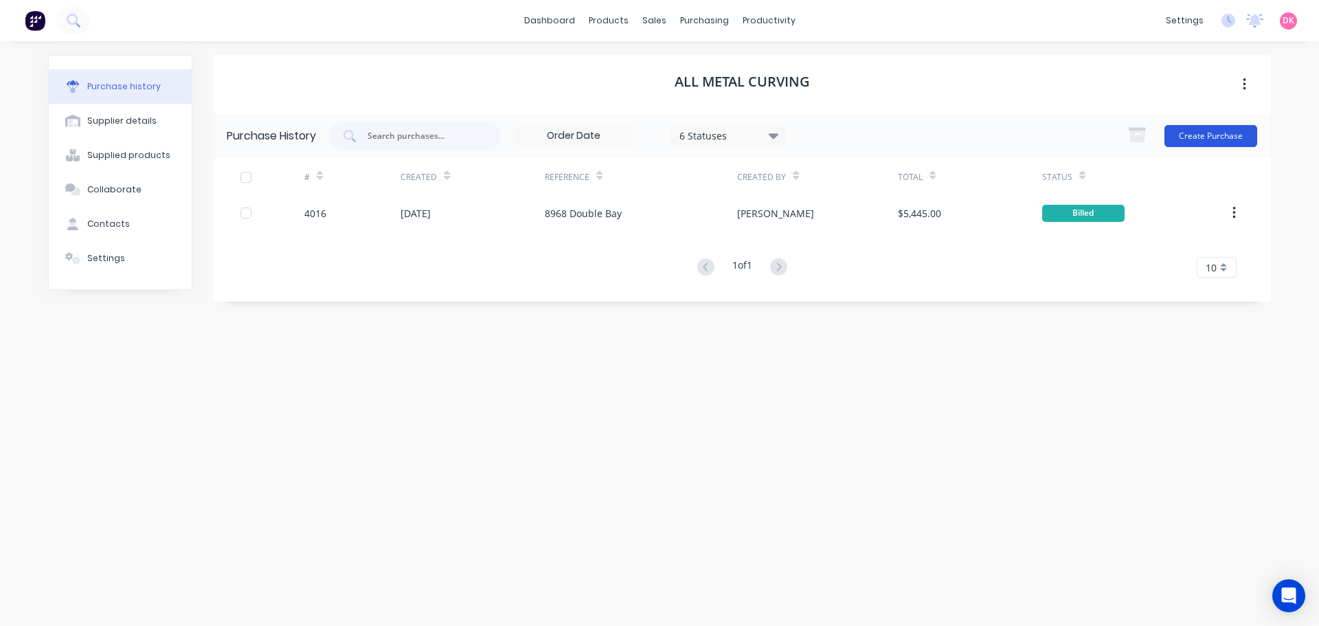
click at [1207, 134] on button "Create Purchase" at bounding box center [1211, 136] width 93 height 22
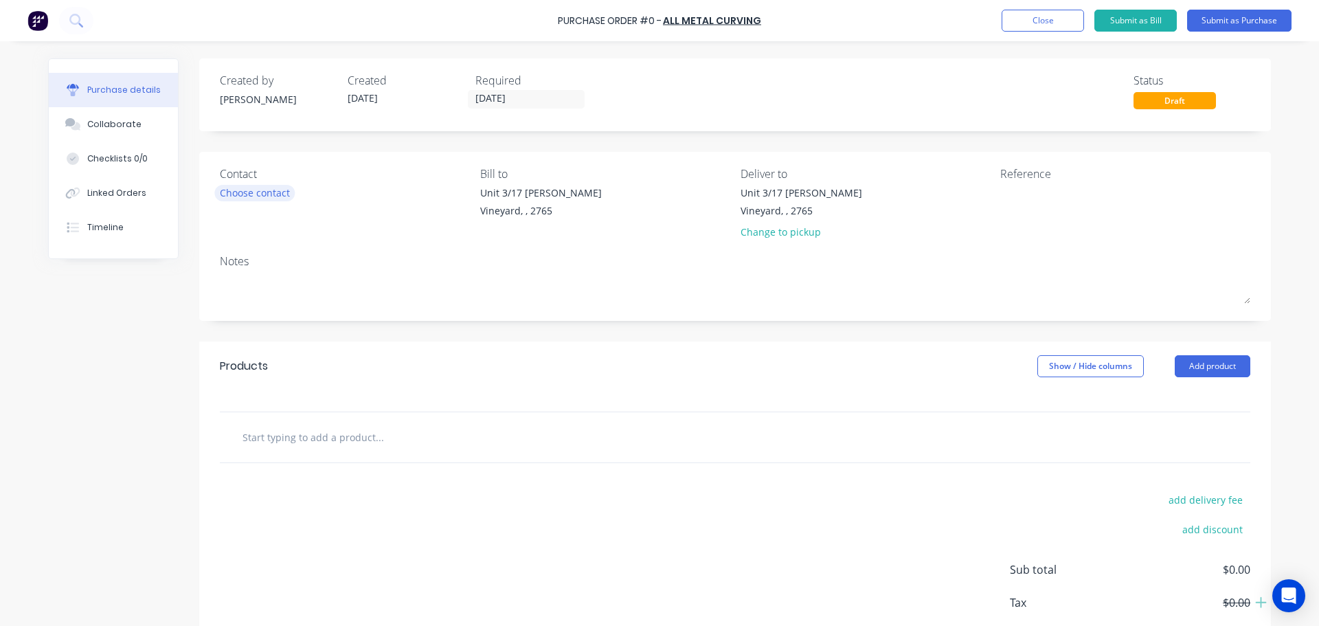
click at [248, 186] on div "Choose contact" at bounding box center [255, 193] width 70 height 14
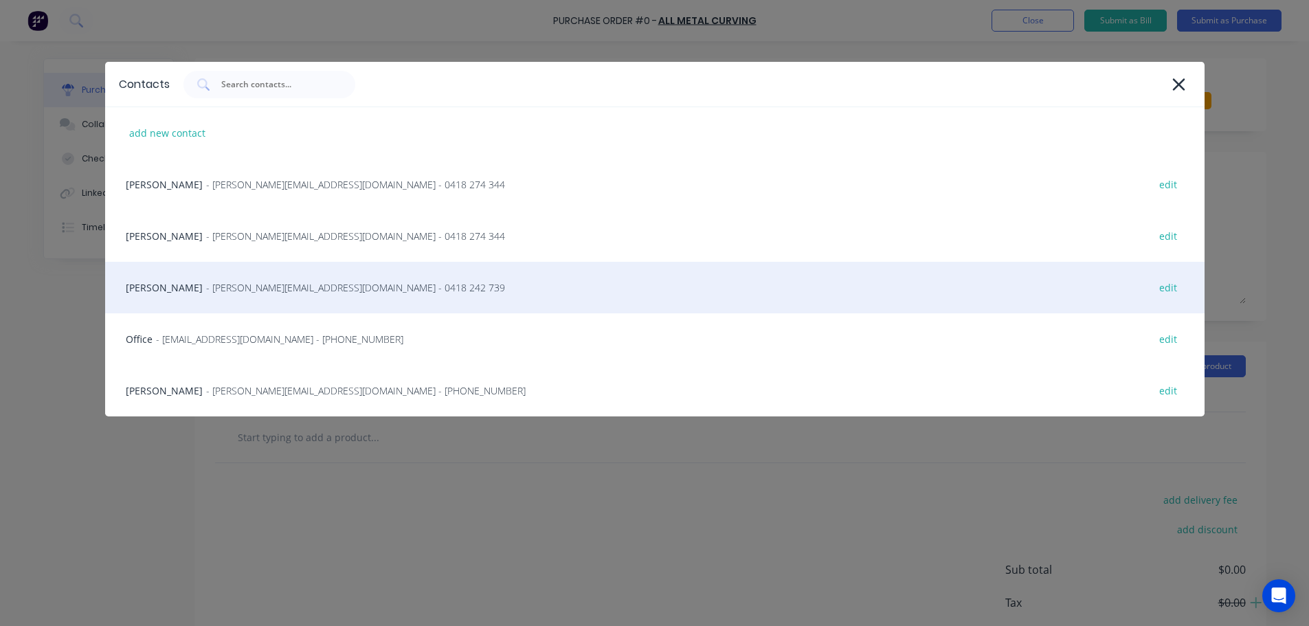
scroll to position [69, 0]
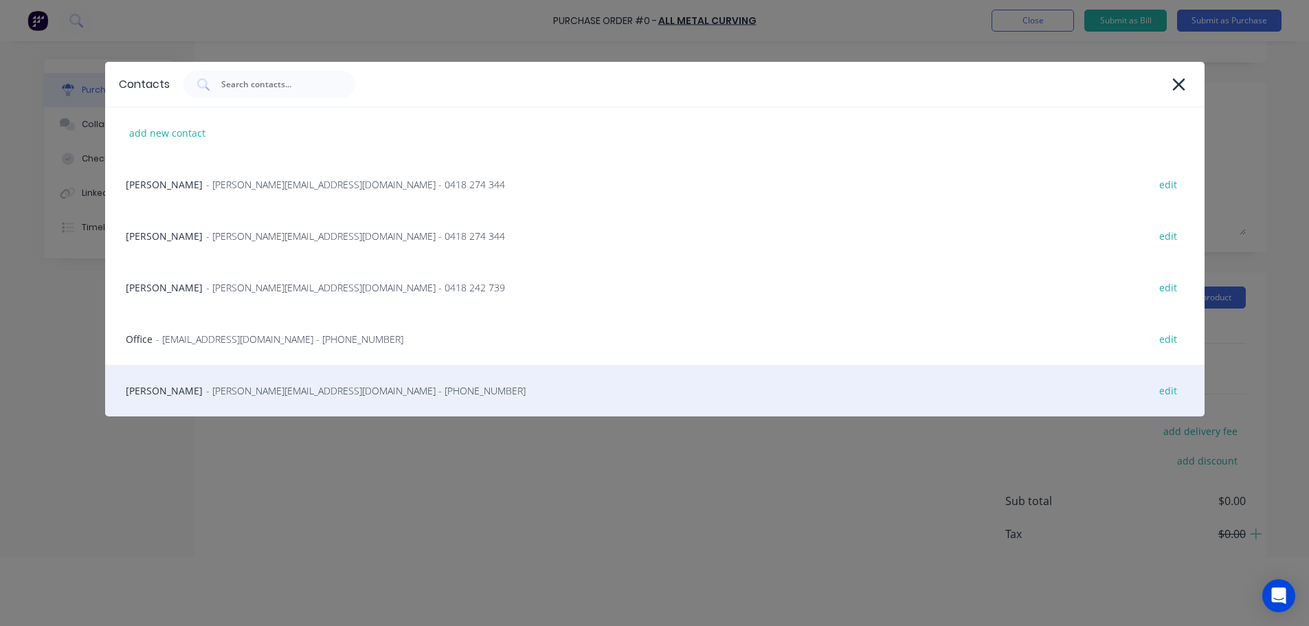
click at [240, 383] on div "Ron Jones - ron@allmetalcurving.com.au - (02) 9757 2077 edit" at bounding box center [654, 391] width 1099 height 52
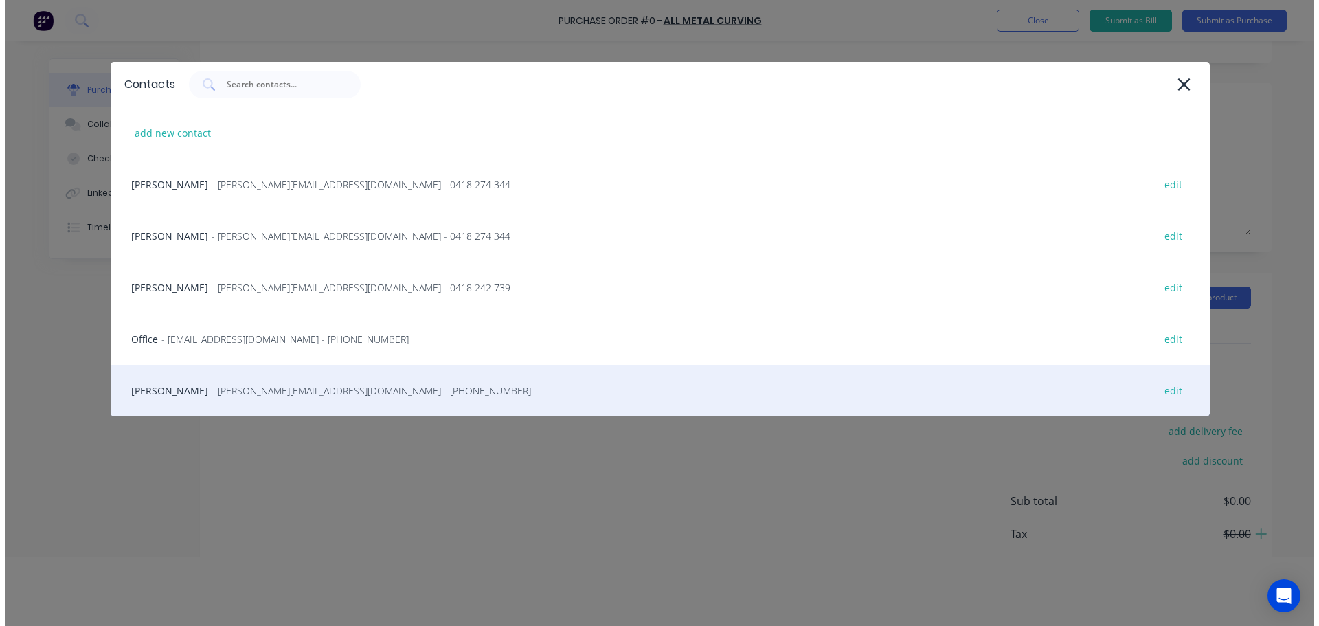
scroll to position [0, 0]
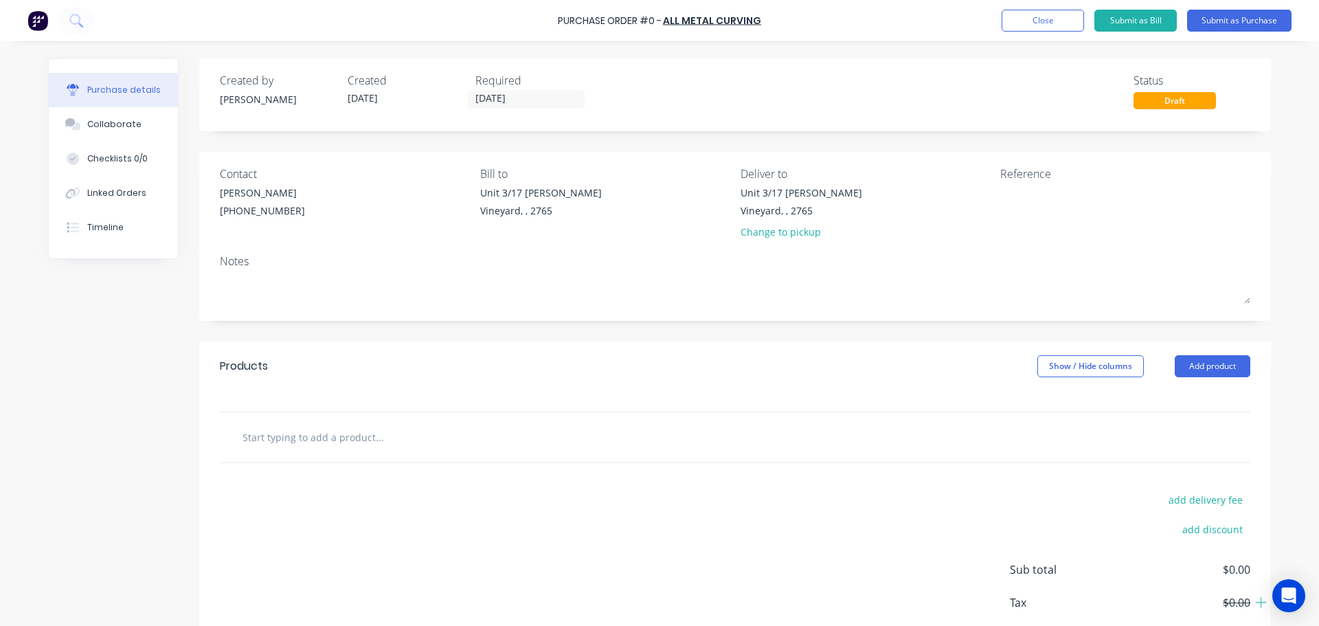
click at [459, 436] on input "text" at bounding box center [379, 436] width 275 height 27
click at [1028, 212] on textarea at bounding box center [1086, 201] width 172 height 31
drag, startPoint x: 303, startPoint y: 420, endPoint x: 311, endPoint y: 420, distance: 7.6
click at [304, 420] on div at bounding box center [735, 437] width 1031 height 50
click at [313, 425] on input "text" at bounding box center [379, 436] width 275 height 27
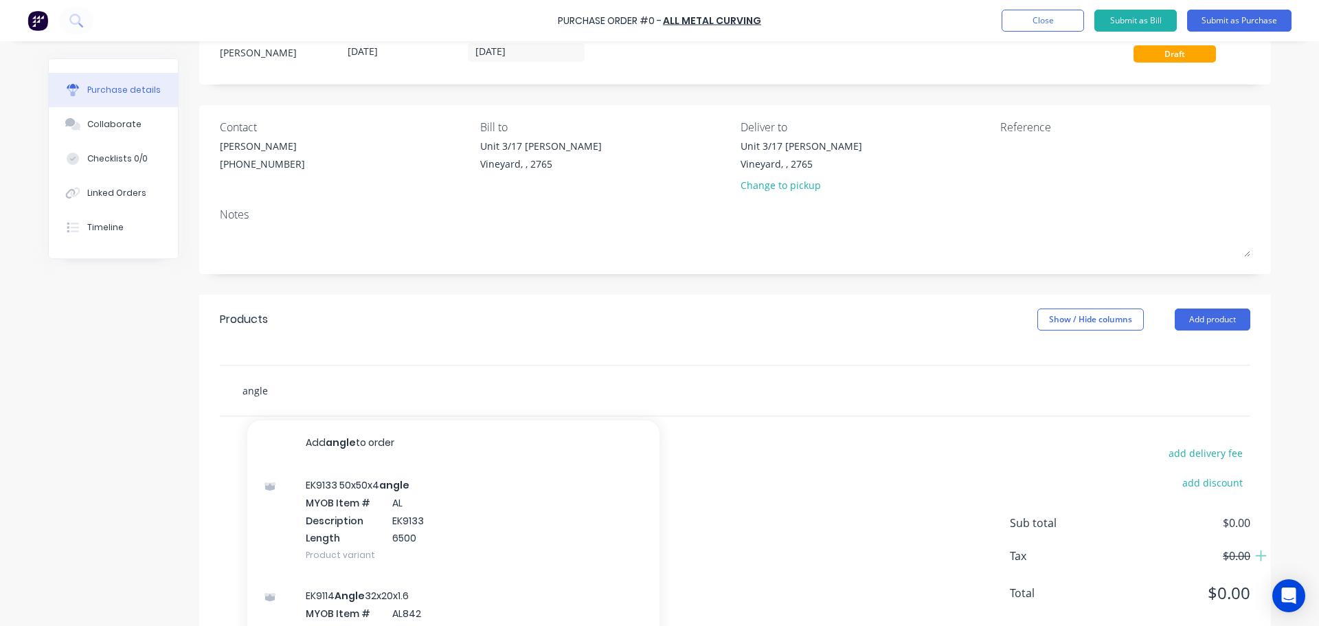
scroll to position [96, 0]
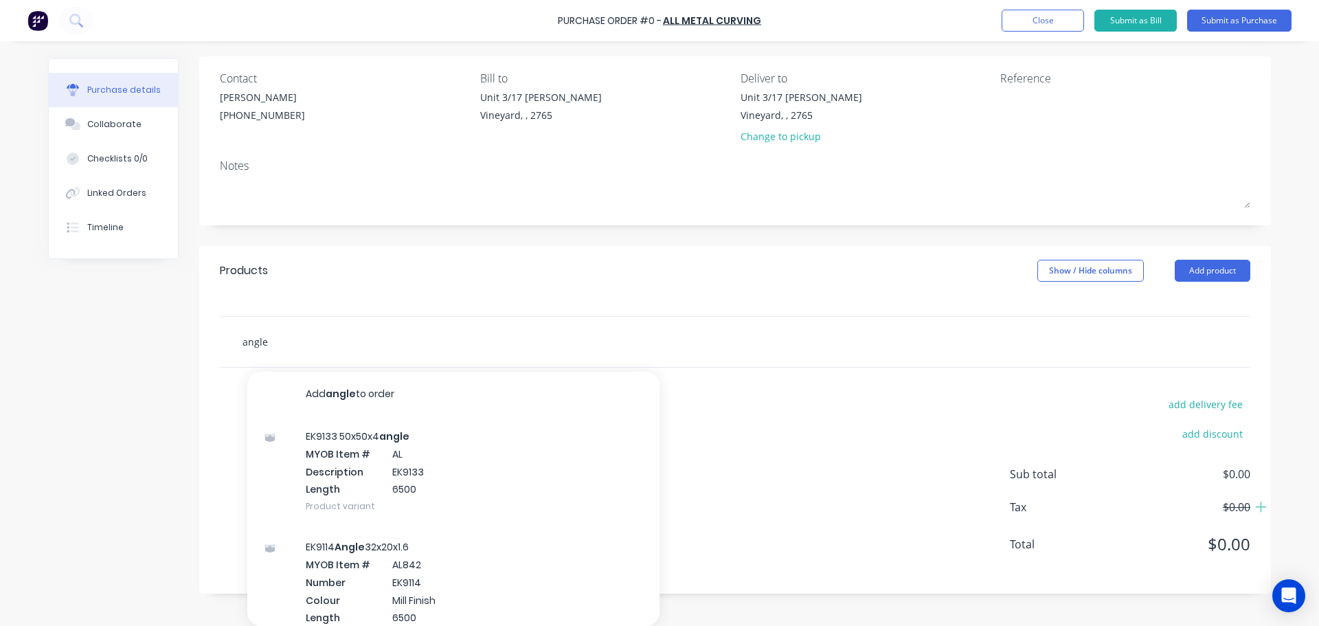
drag, startPoint x: 274, startPoint y: 342, endPoint x: 185, endPoint y: 350, distance: 89.6
click at [185, 350] on div "Created by Dee Created 10/10/25 Required 10/10/25 Status Draft Contact Ron Jone…" at bounding box center [659, 278] width 1223 height 631
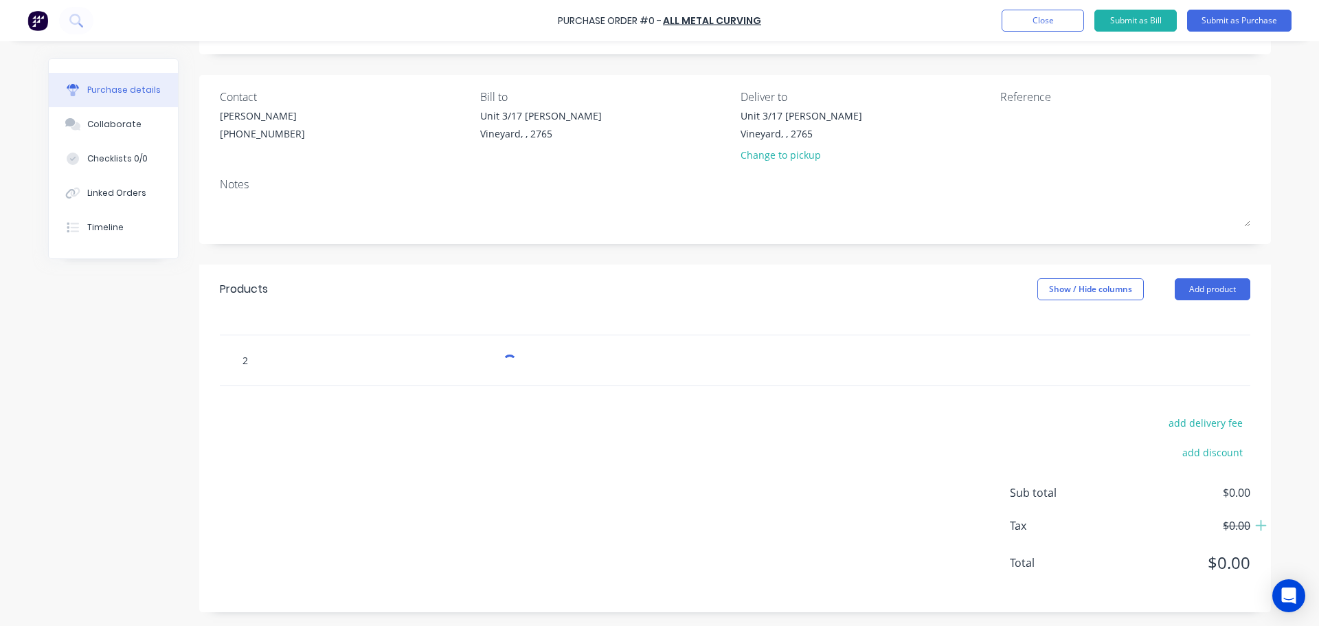
scroll to position [77, 0]
click at [242, 361] on input "2x25" at bounding box center [379, 359] width 275 height 27
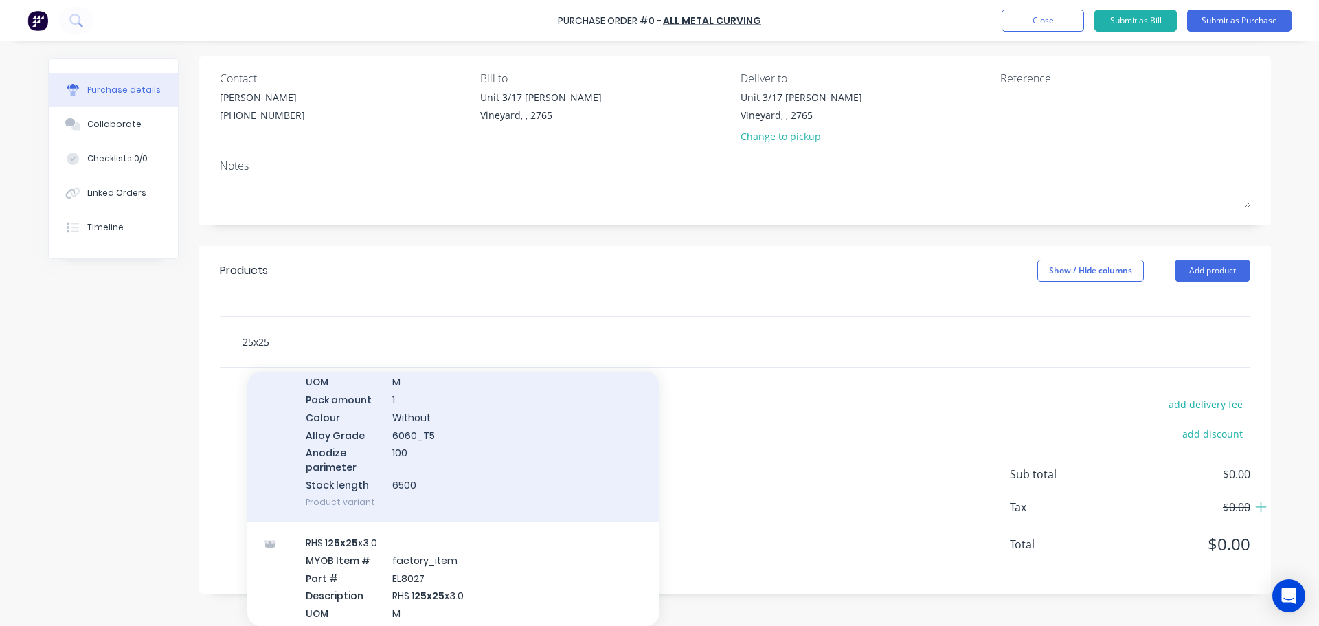
scroll to position [618, 0]
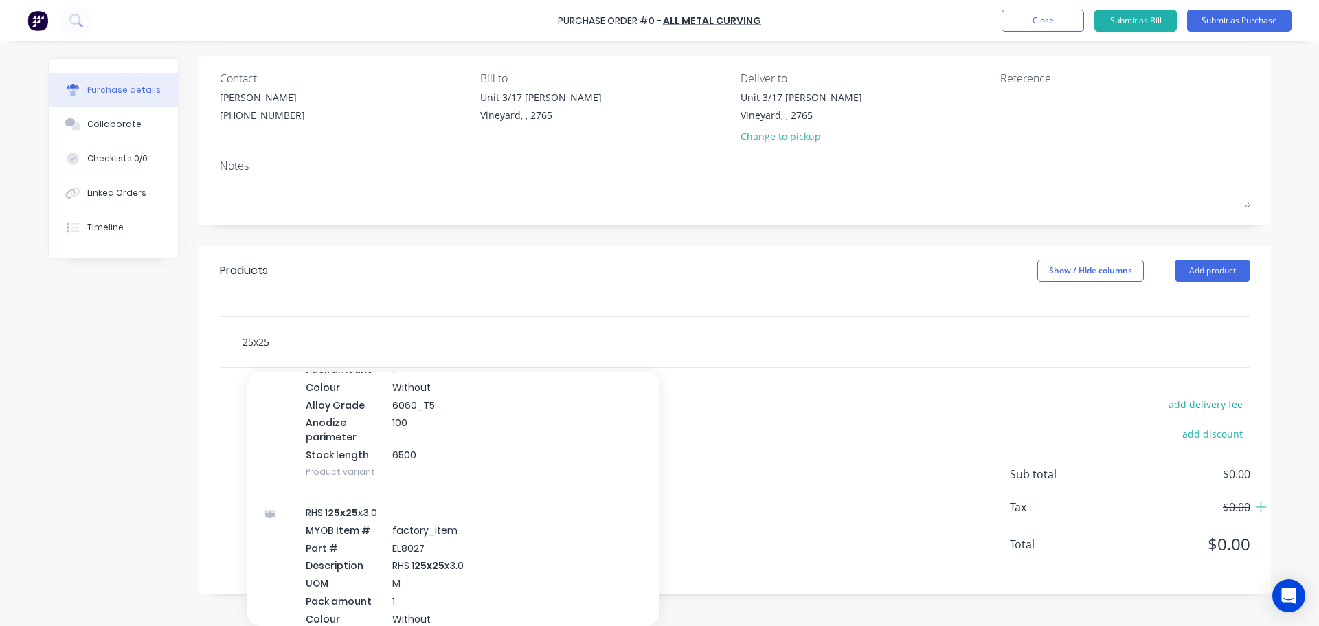
click at [273, 347] on input "25x25" at bounding box center [379, 341] width 275 height 27
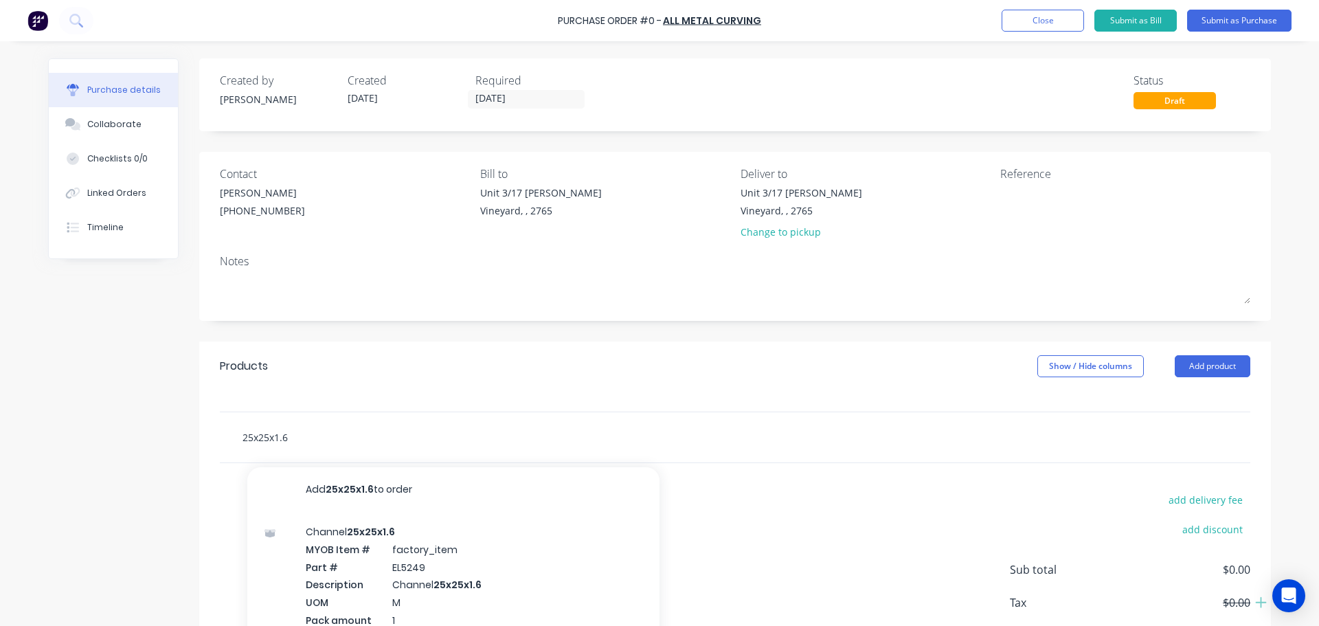
scroll to position [96, 0]
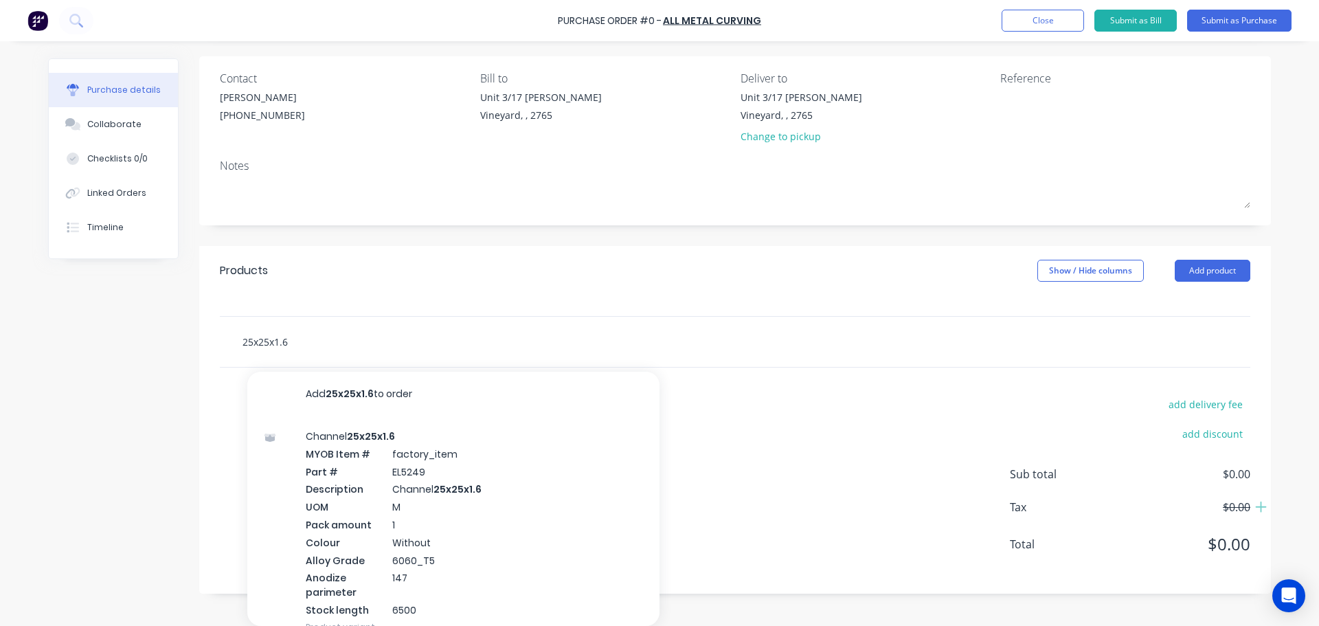
drag, startPoint x: 289, startPoint y: 344, endPoint x: 226, endPoint y: 344, distance: 62.5
click at [231, 344] on div "25x25x1.6 Add 25x25x1.6 to order Channel 25x25x1.6 MYOB Item # factory_item Par…" at bounding box center [437, 341] width 412 height 27
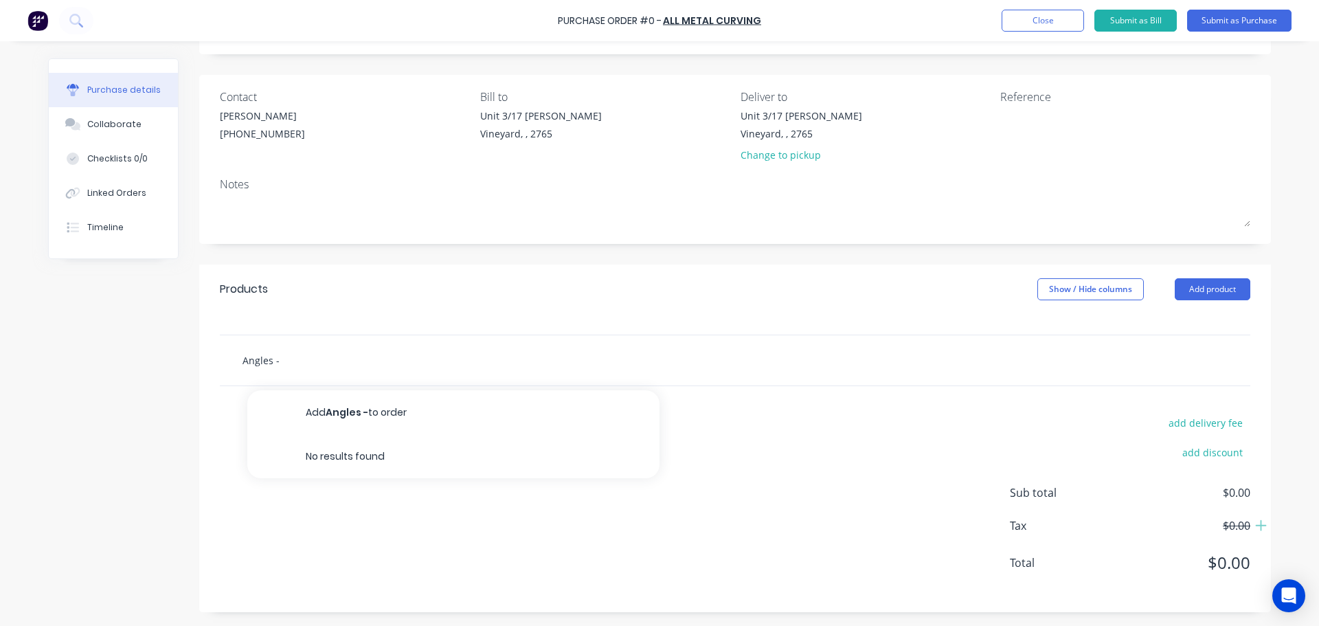
drag, startPoint x: 283, startPoint y: 356, endPoint x: 214, endPoint y: 353, distance: 68.8
click at [220, 353] on div "Angles - Add Angles - to order No results found" at bounding box center [735, 360] width 1031 height 50
type input "25x25x1.6mm Angles"
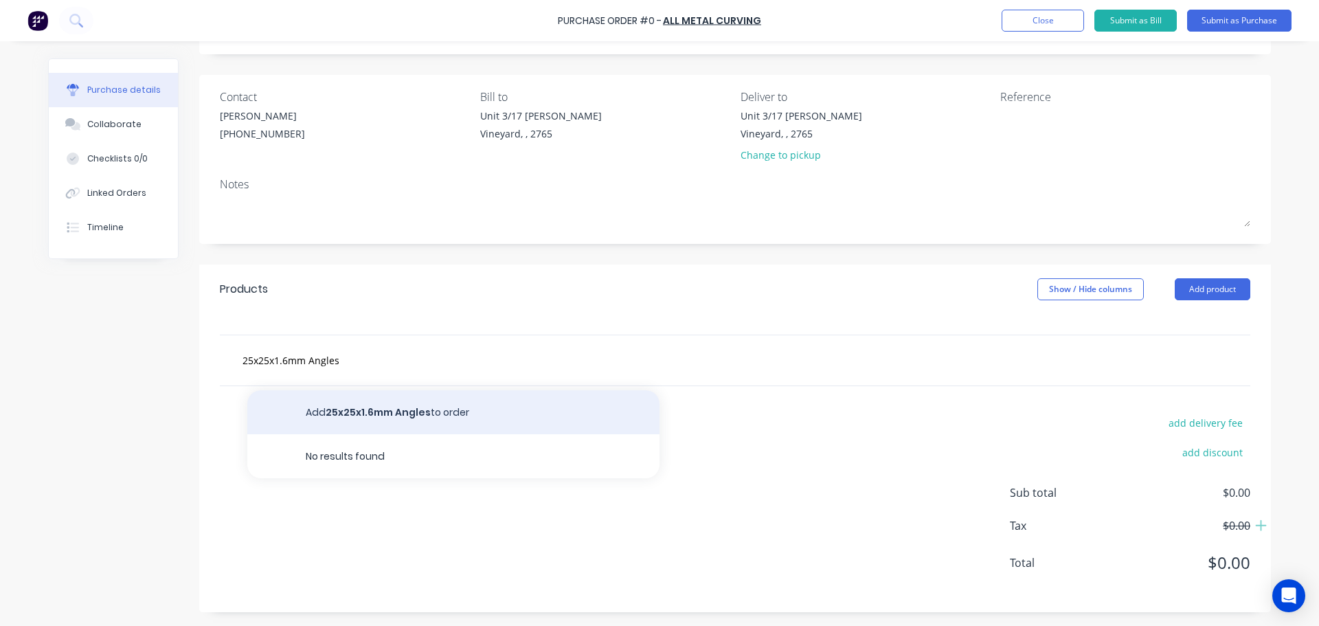
click at [449, 407] on button "Add 25x25x1.6mm Angles to order" at bounding box center [453, 412] width 412 height 44
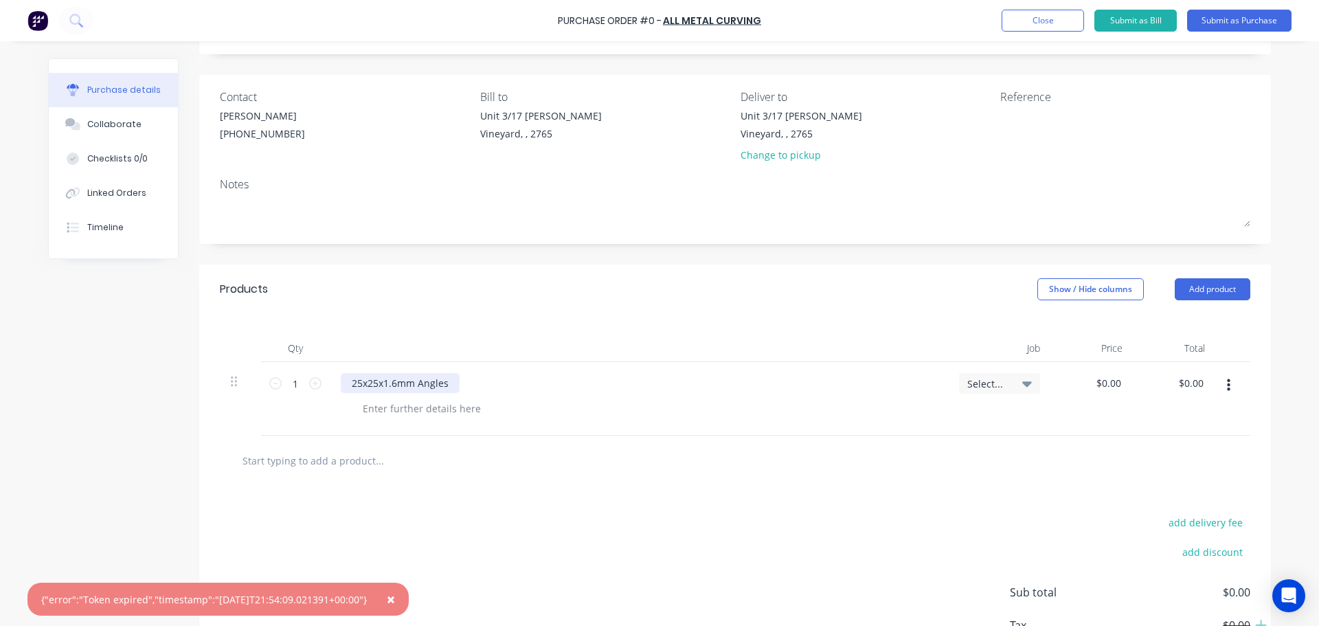
click at [447, 381] on div "25x25x1.6mm Angles" at bounding box center [400, 383] width 119 height 20
click at [318, 380] on div "1 1" at bounding box center [295, 399] width 69 height 74
click at [311, 383] on icon at bounding box center [315, 383] width 12 height 12
type input "2"
click at [409, 411] on div at bounding box center [422, 409] width 140 height 20
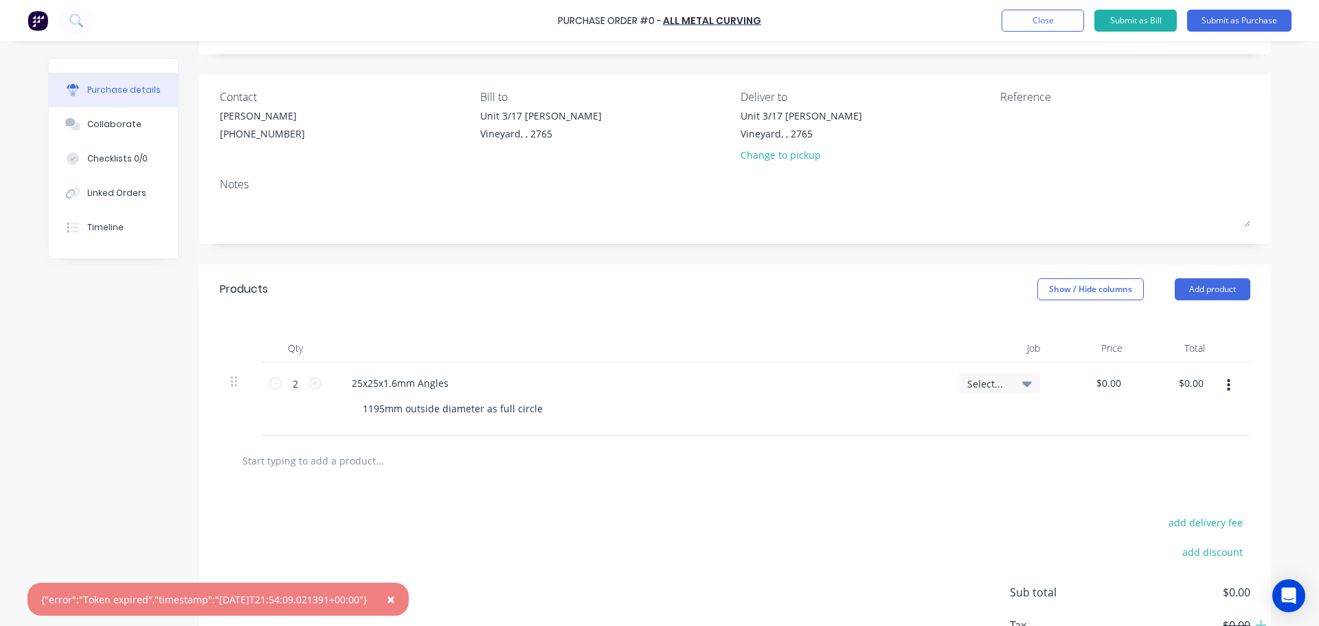
click at [978, 420] on div "Select..." at bounding box center [999, 399] width 103 height 74
click at [1183, 386] on input "0.00" at bounding box center [1191, 383] width 32 height 20
click at [1183, 386] on input "0.00" at bounding box center [1193, 383] width 26 height 20
type input "298"
type input "$149.00"
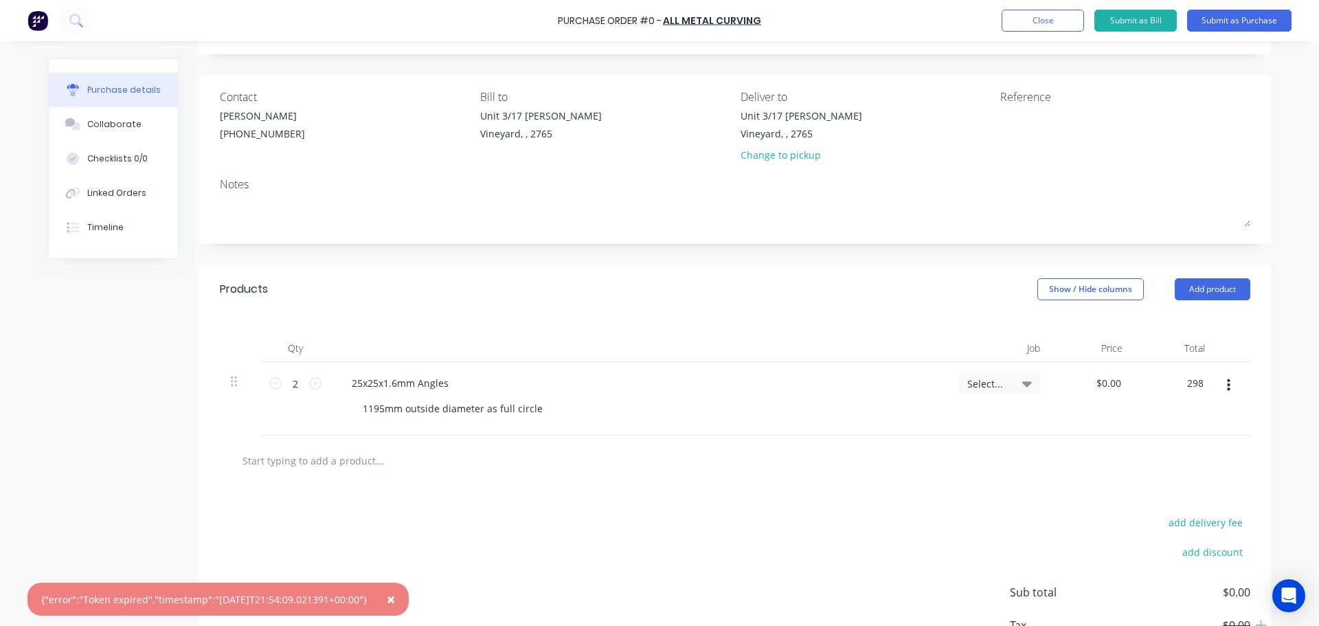
type input "$298.00"
click at [703, 482] on div at bounding box center [735, 461] width 1031 height 50
click at [445, 378] on div "25x25x1.6mm Angles" at bounding box center [400, 383] width 119 height 20
click at [352, 409] on div "1195mm outside diameter as full circle" at bounding box center [453, 409] width 202 height 20
click at [537, 408] on div "1195mm outside diameter as full circle" at bounding box center [453, 409] width 202 height 20
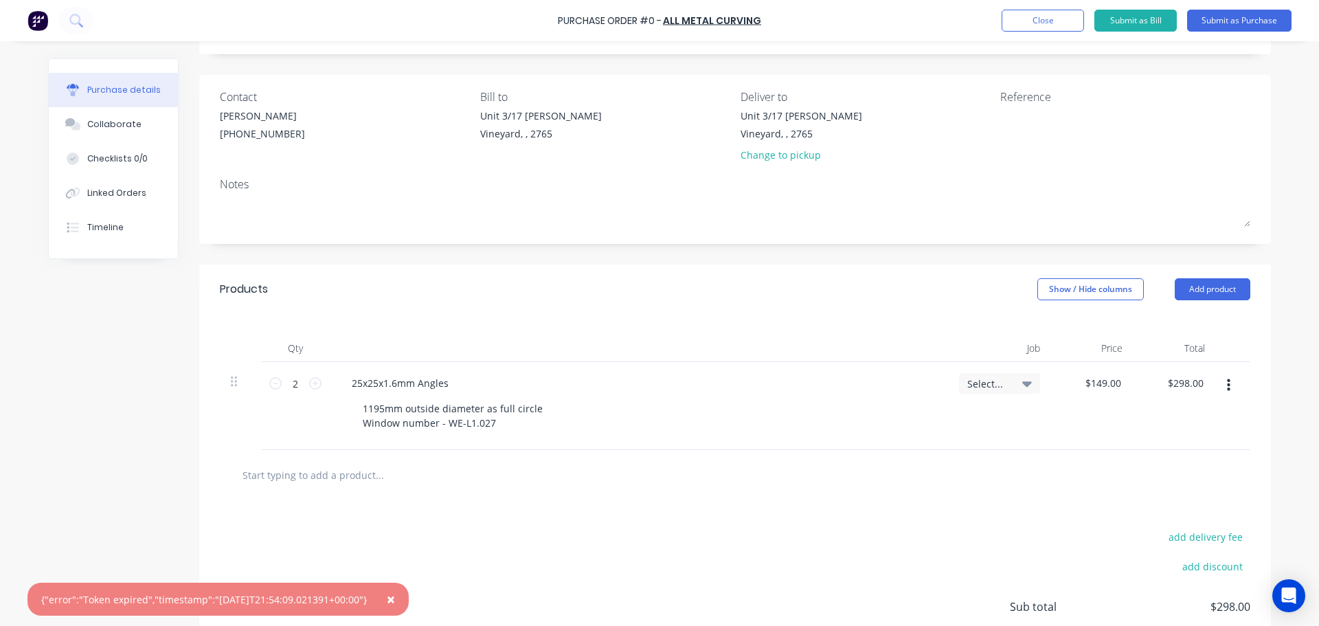
click at [536, 466] on div at bounding box center [437, 474] width 412 height 27
click at [372, 468] on input "text" at bounding box center [379, 474] width 275 height 27
click at [361, 474] on input "text" at bounding box center [379, 474] width 275 height 27
drag, startPoint x: 351, startPoint y: 385, endPoint x: 464, endPoint y: 384, distance: 113.4
click at [464, 384] on div "25x25x1.6mm Angles" at bounding box center [639, 383] width 596 height 20
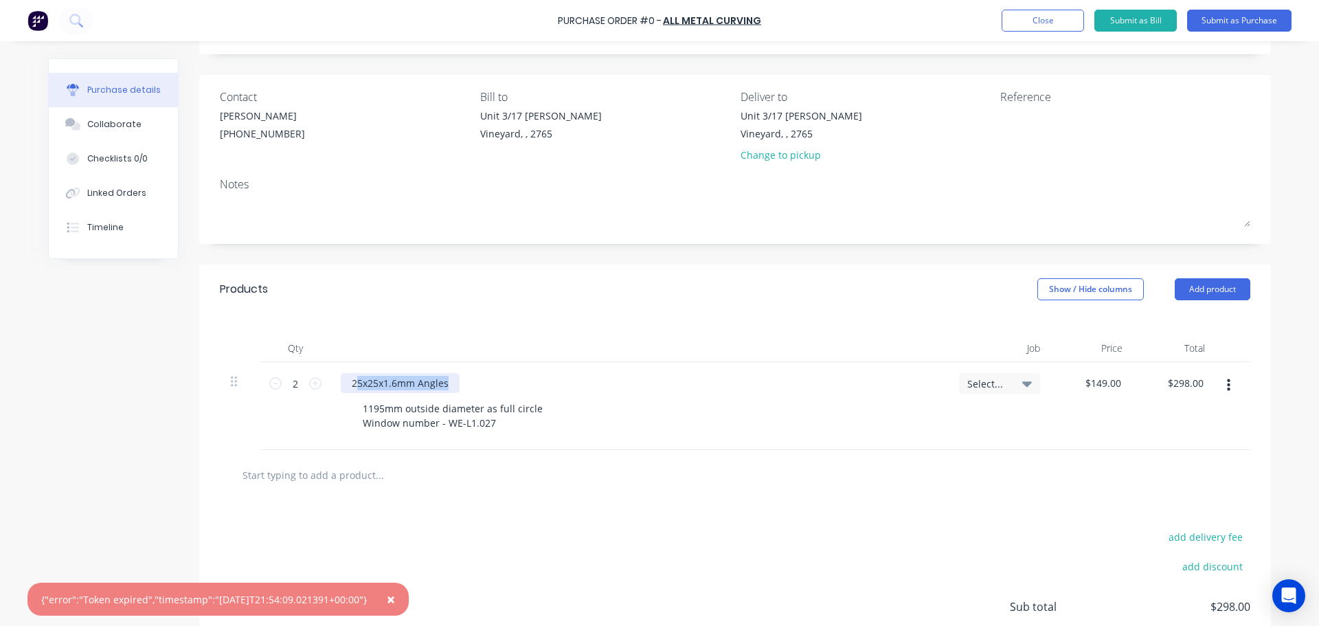
click at [439, 384] on div "25x25x1.6mm Angles" at bounding box center [400, 383] width 119 height 20
drag, startPoint x: 446, startPoint y: 382, endPoint x: 335, endPoint y: 379, distance: 110.7
click at [341, 379] on div "25x25x1.6mm Angles" at bounding box center [400, 383] width 119 height 20
copy div "25x25x1.6mm Angles"
click at [387, 476] on input "text" at bounding box center [379, 474] width 275 height 27
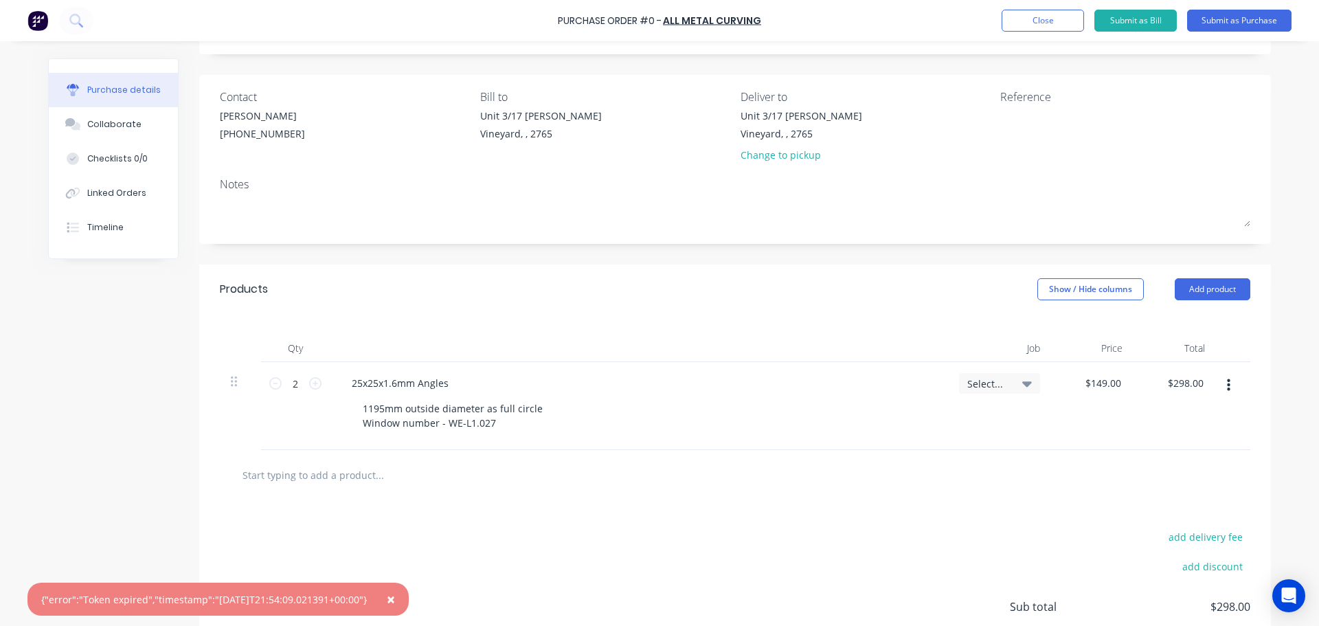
paste input "25x25x1.6mm Angles"
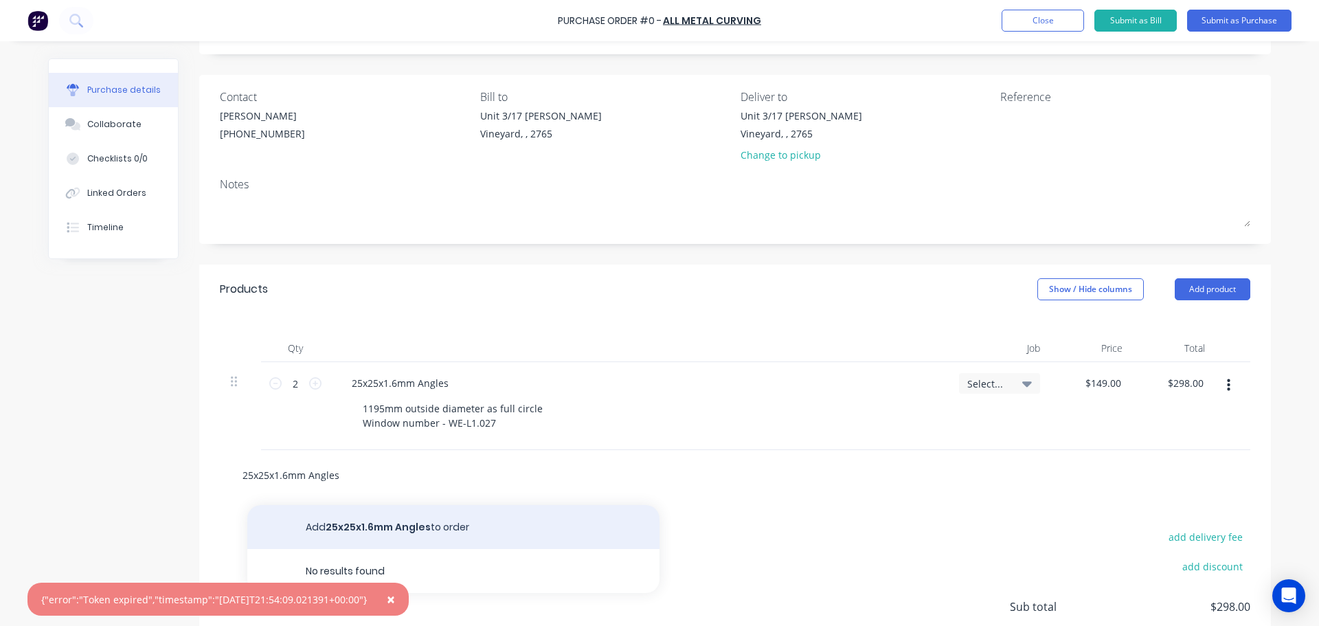
type input "25x25x1.6mm Angles"
click at [364, 530] on button "Add 25x25x1.6mm Angles to order" at bounding box center [453, 527] width 412 height 44
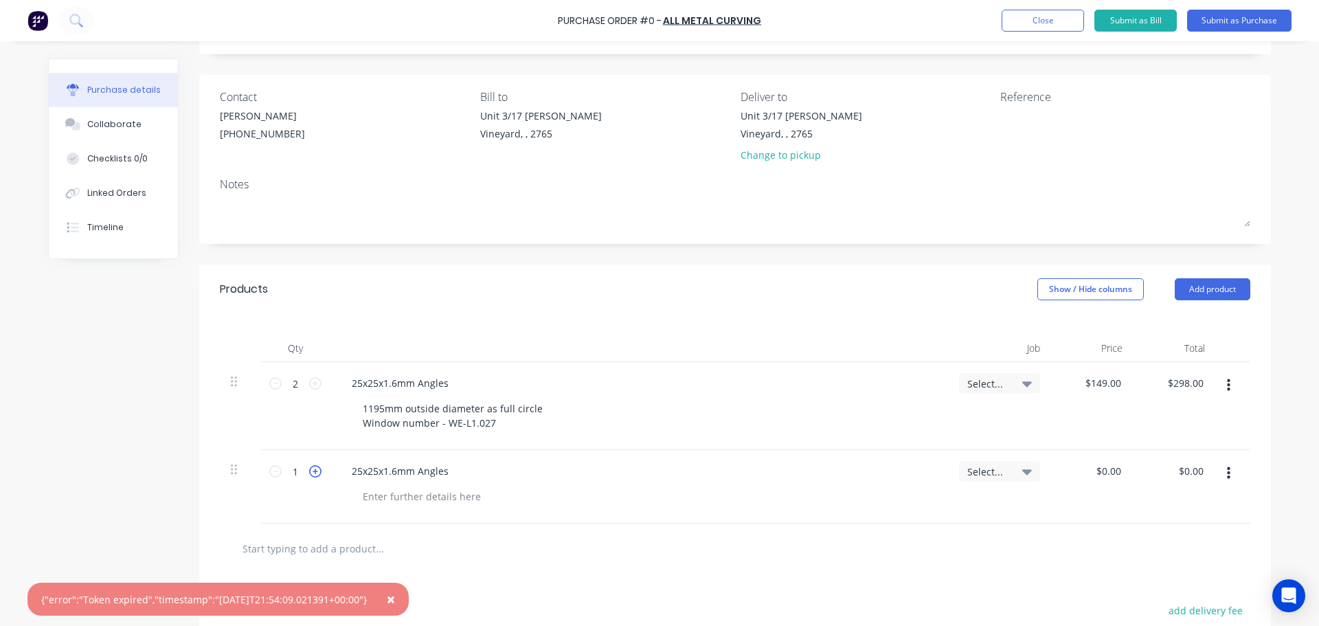
click at [309, 473] on icon at bounding box center [315, 471] width 12 height 12
type input "2"
click at [1195, 475] on input "0.00" at bounding box center [1191, 471] width 32 height 20
click at [1195, 475] on input "0.00" at bounding box center [1193, 471] width 26 height 20
type input "296.66"
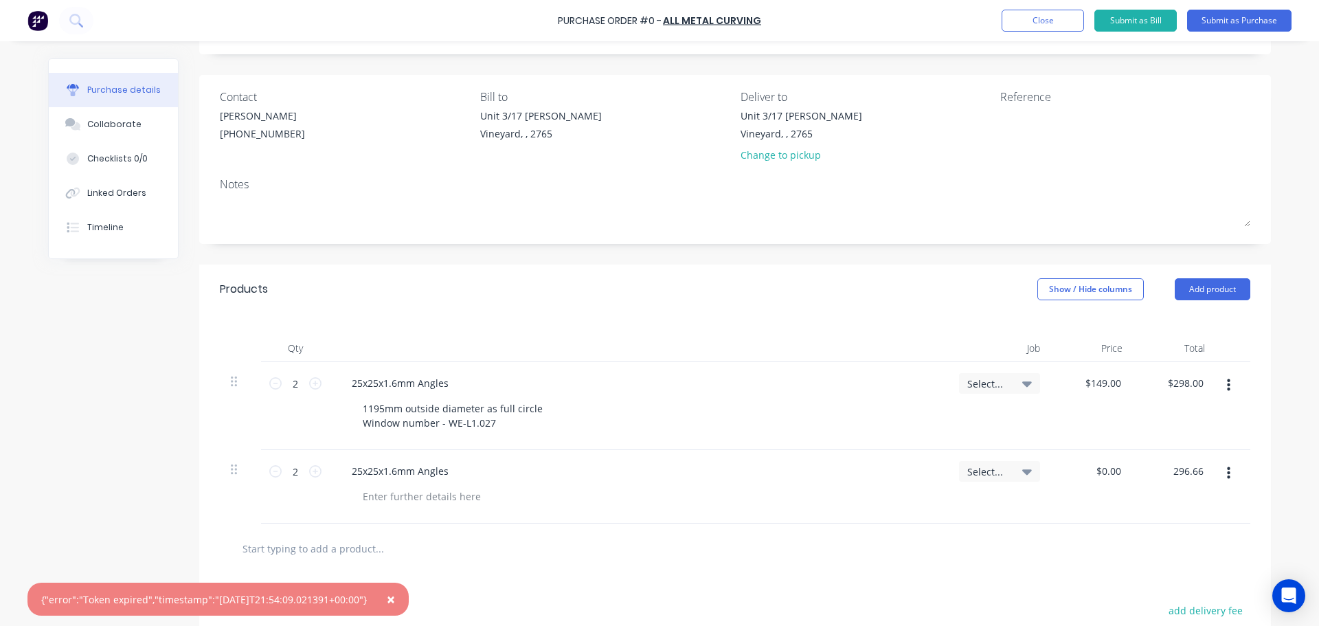
type input "$148.33"
type input "$296.66"
click at [1040, 548] on div at bounding box center [735, 548] width 1009 height 27
click at [330, 538] on input "text" at bounding box center [379, 548] width 275 height 27
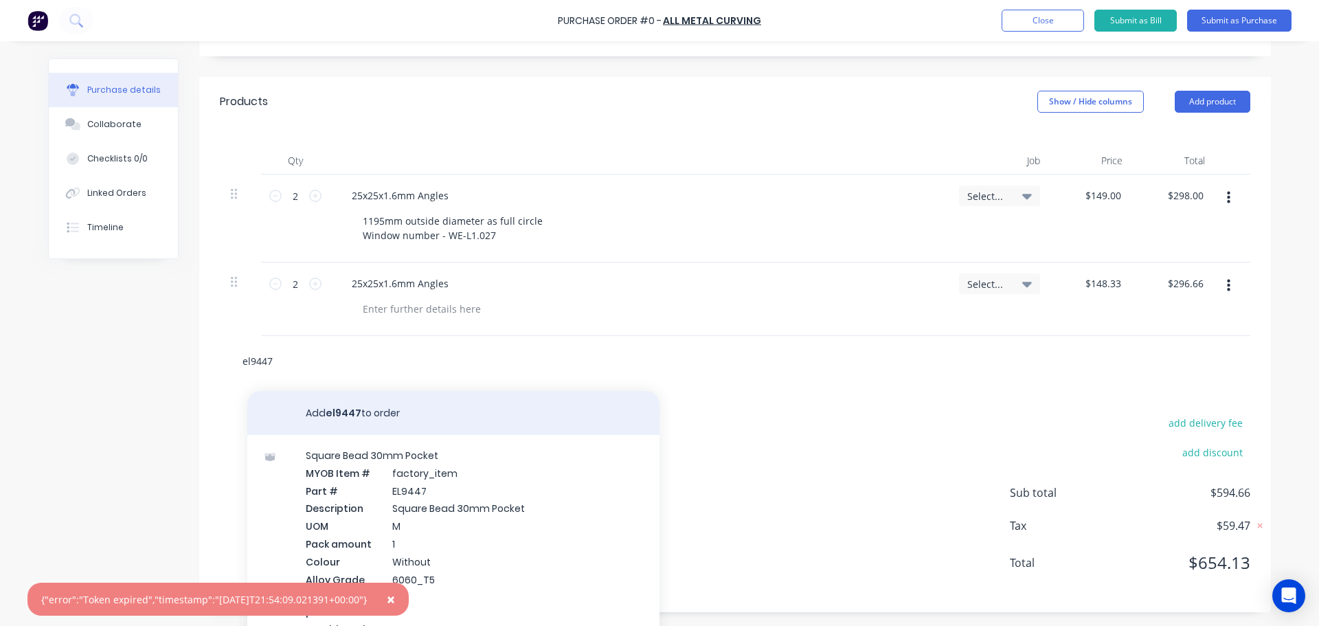
scroll to position [284, 0]
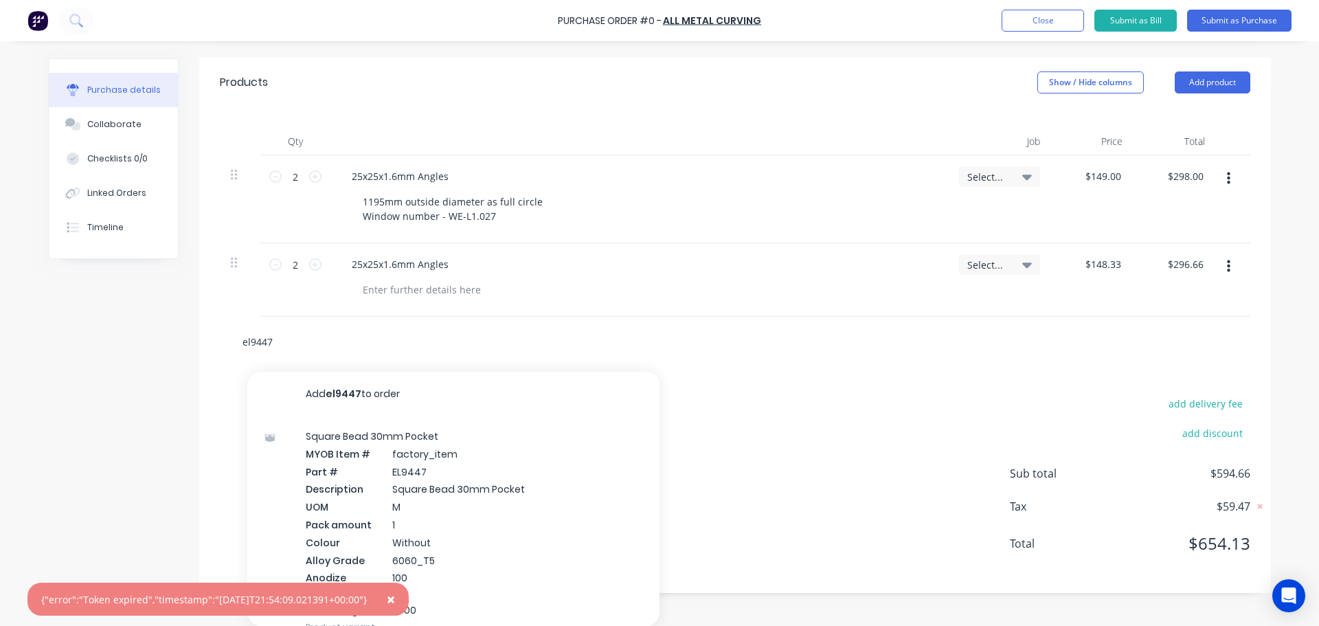
drag, startPoint x: 280, startPoint y: 344, endPoint x: 218, endPoint y: 346, distance: 61.2
click at [220, 346] on div "el9447 Add el9447 to order Square Bead 30mm Pocket MYOB Item # factory_item Par…" at bounding box center [735, 342] width 1031 height 50
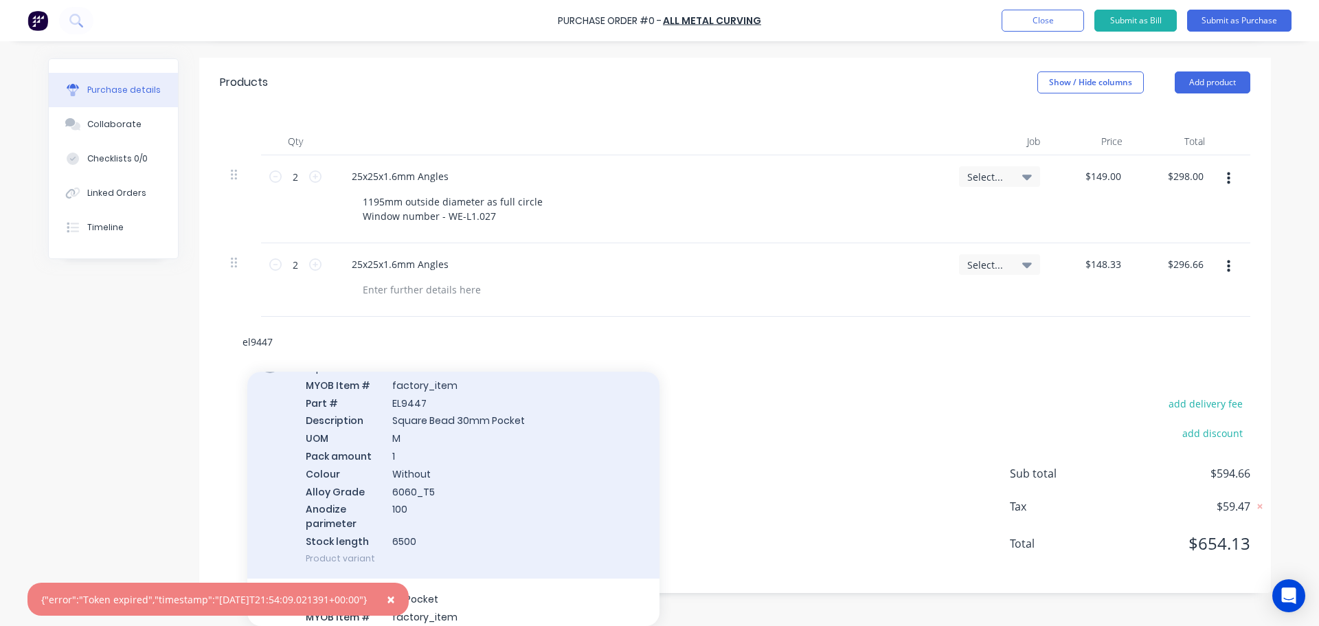
scroll to position [0, 0]
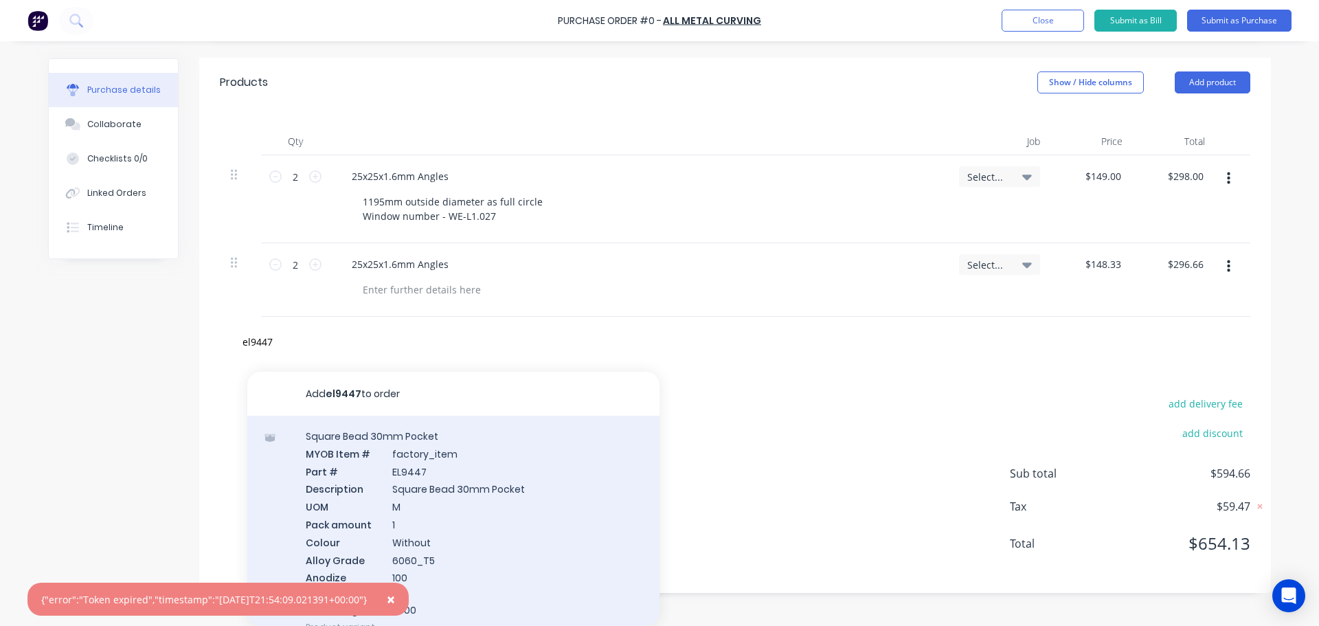
click at [469, 506] on div "Square Bead 30mm Pocket MYOB Item # factory_item Part # EL9447 Description Squa…" at bounding box center [453, 532] width 412 height 232
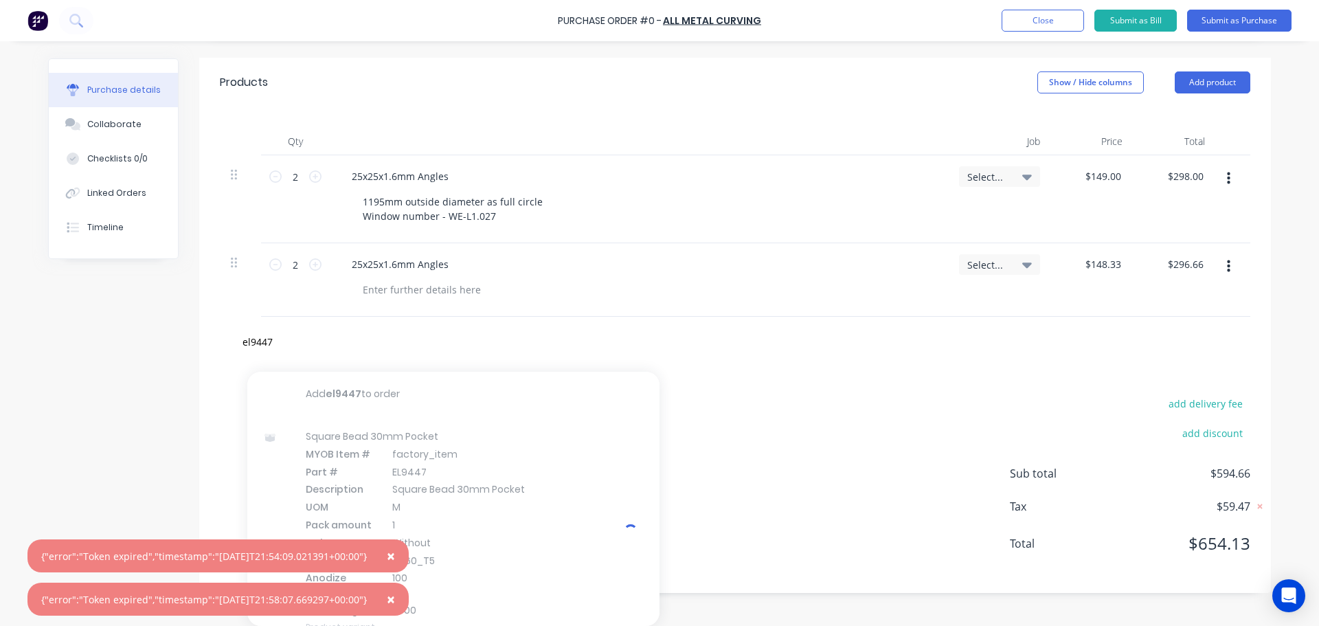
scroll to position [265, 0]
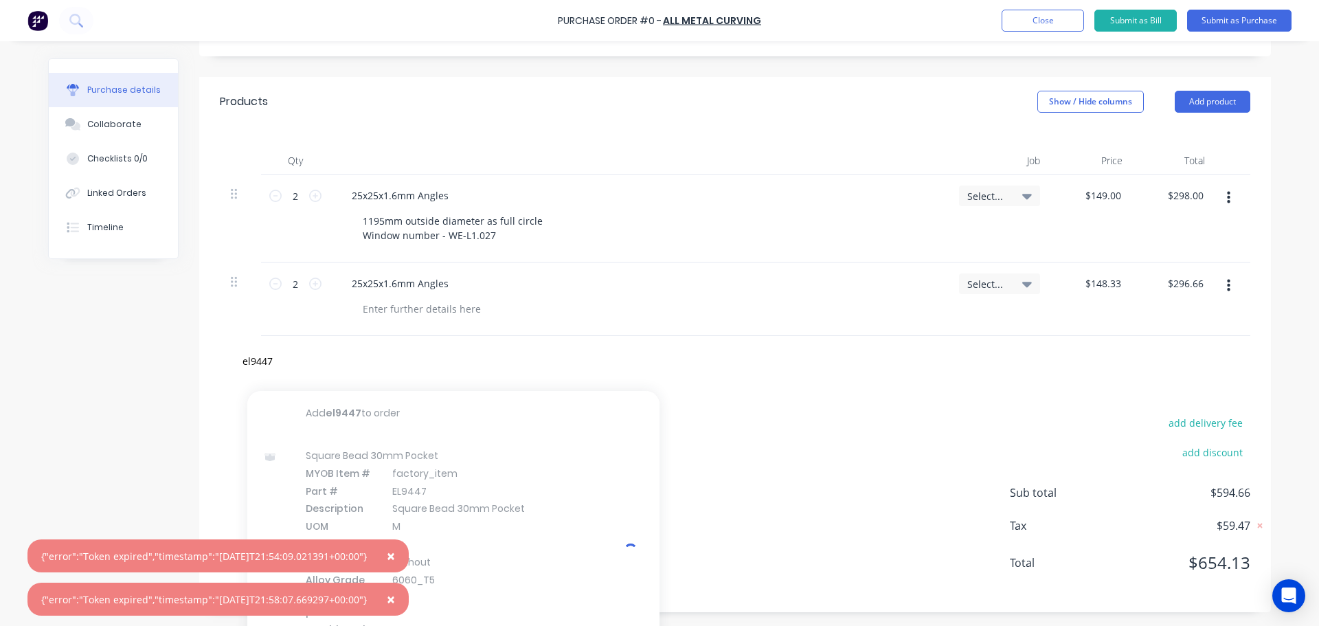
click at [395, 552] on span "×" at bounding box center [391, 555] width 8 height 19
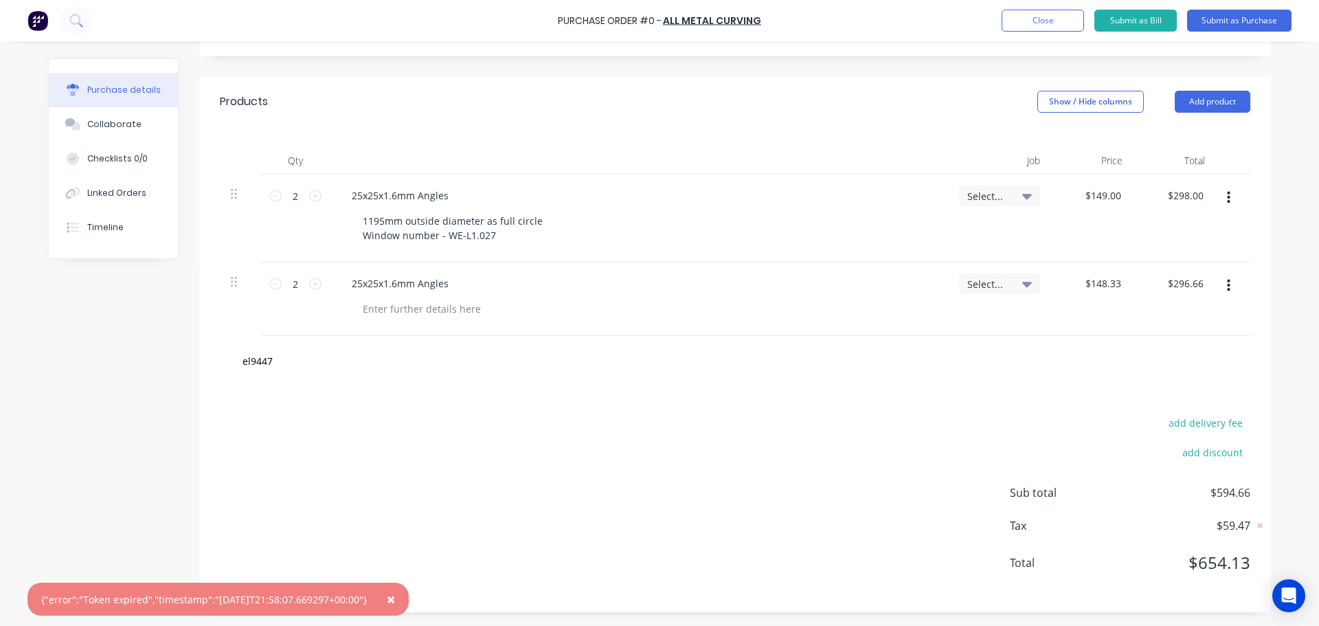
click at [395, 596] on span "×" at bounding box center [391, 599] width 8 height 19
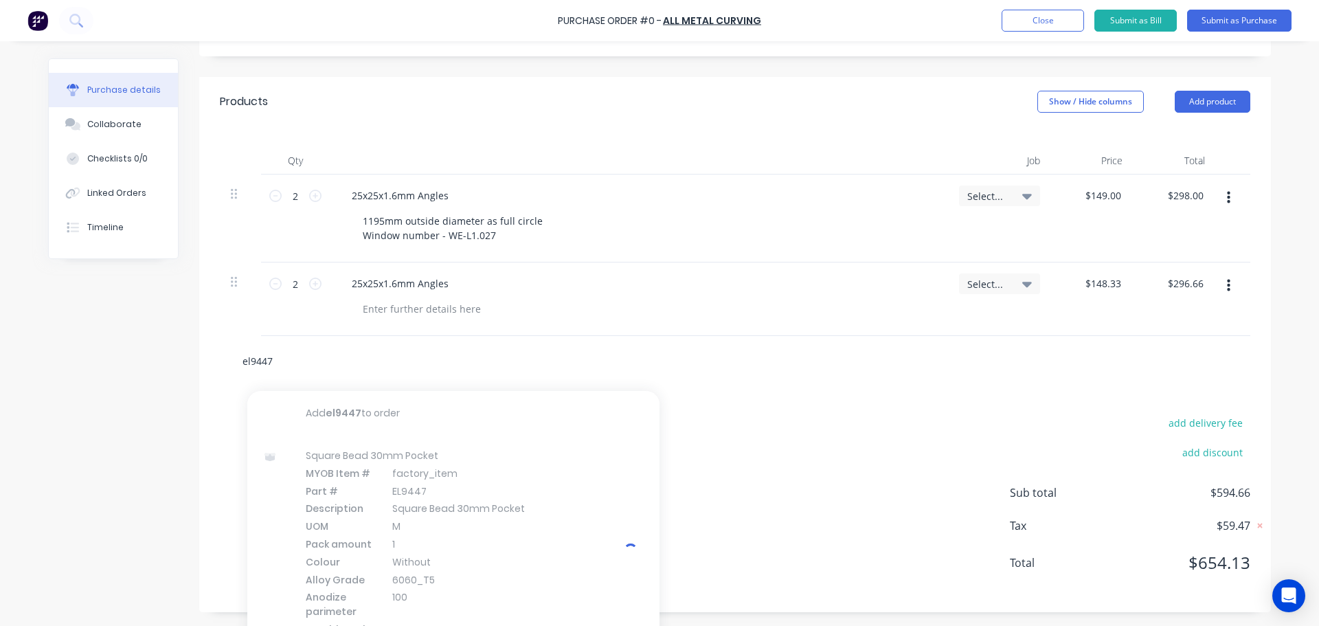
click at [275, 358] on input "el9447" at bounding box center [379, 360] width 275 height 27
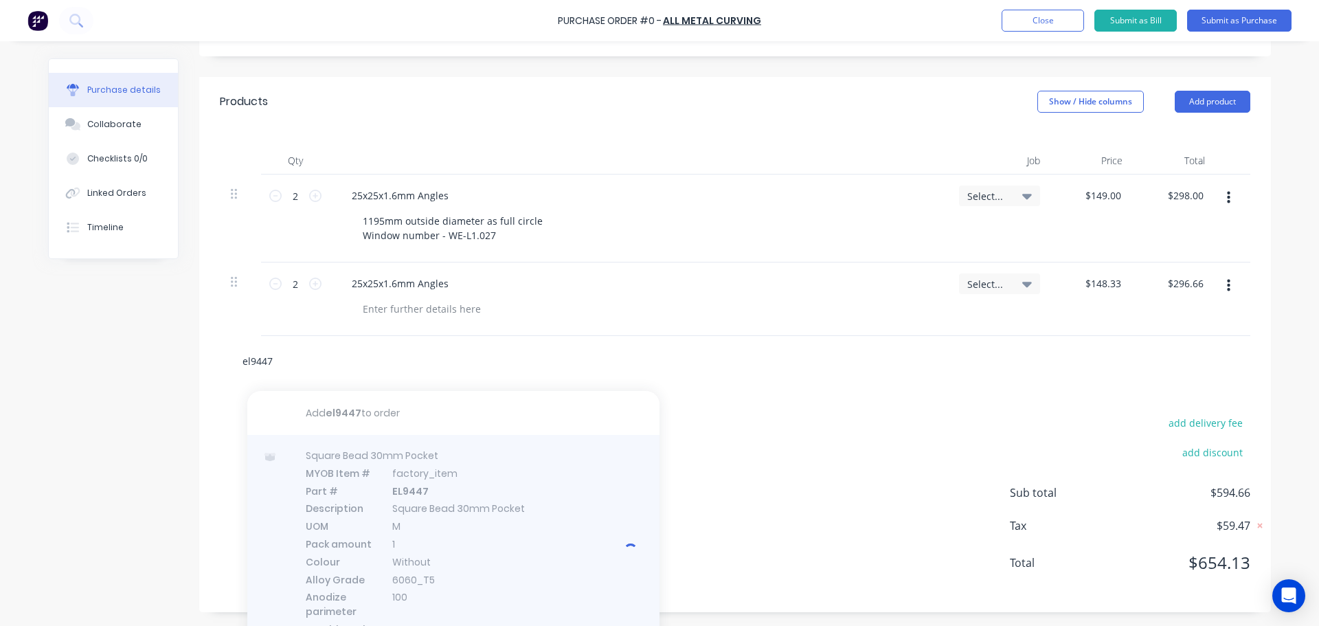
type input "el9447"
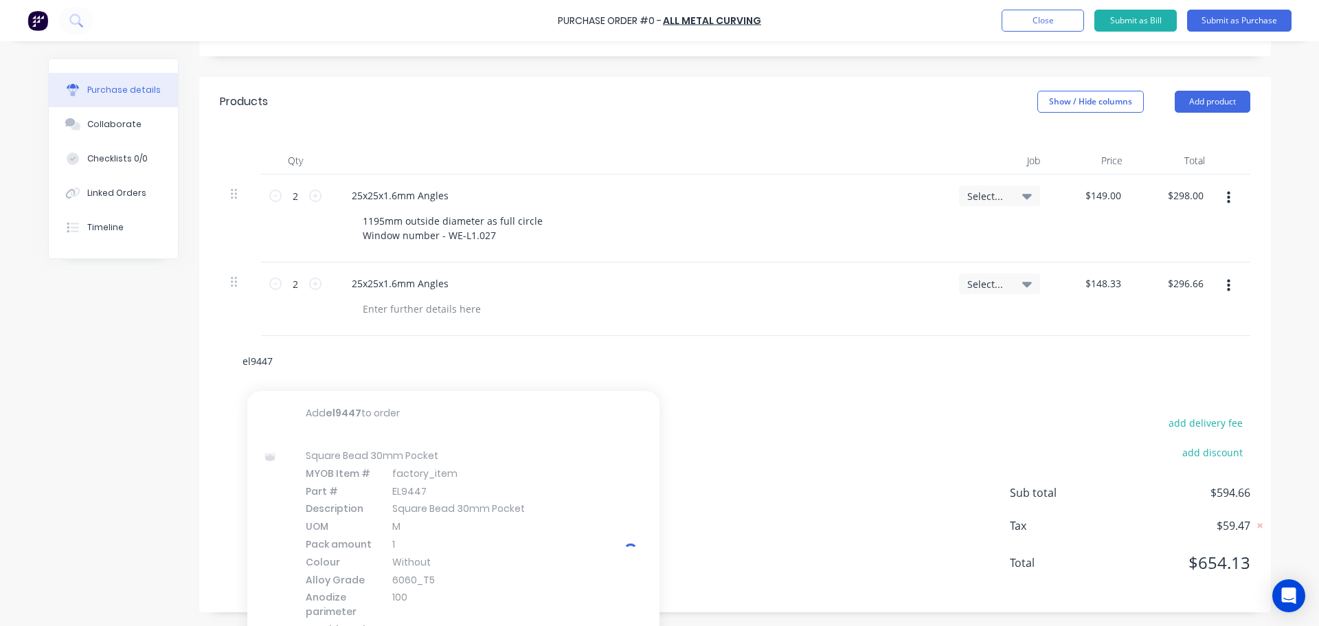
drag, startPoint x: 281, startPoint y: 364, endPoint x: 197, endPoint y: 366, distance: 83.8
click at [199, 366] on div "el9447 Add el9447 to order Square Bead 30mm Pocket MYOB Item # factory_item Par…" at bounding box center [735, 361] width 1072 height 50
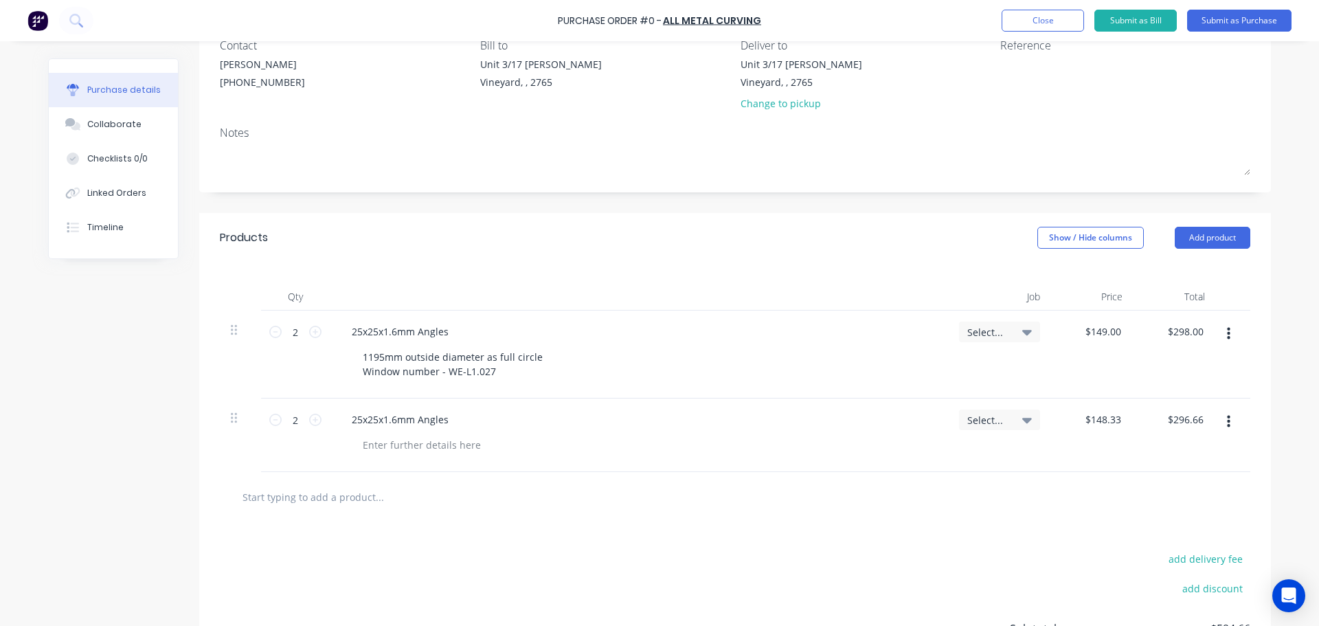
scroll to position [196, 0]
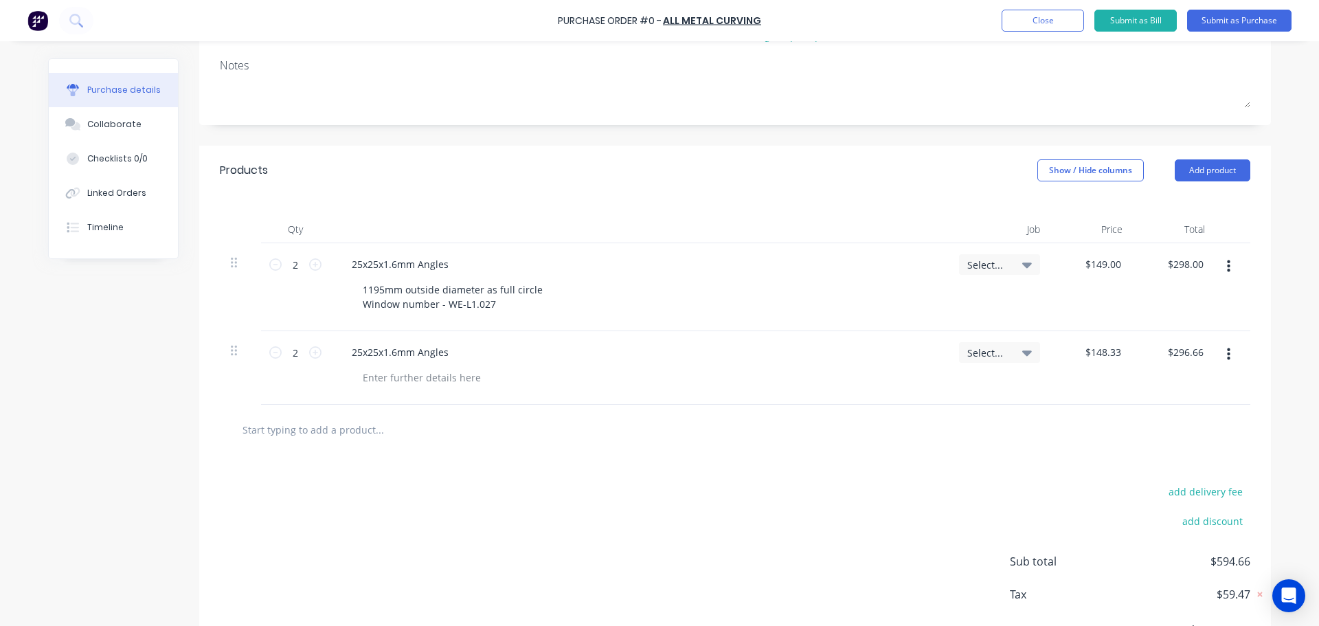
click at [390, 431] on input "text" at bounding box center [379, 429] width 275 height 27
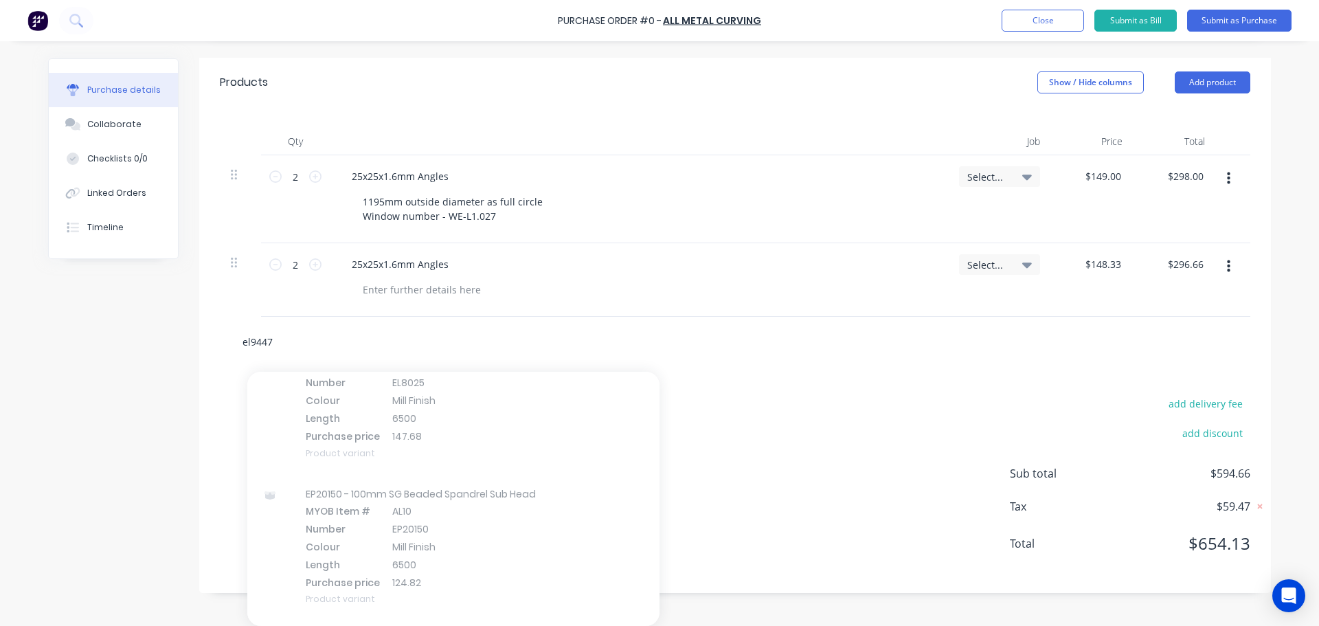
scroll to position [0, 0]
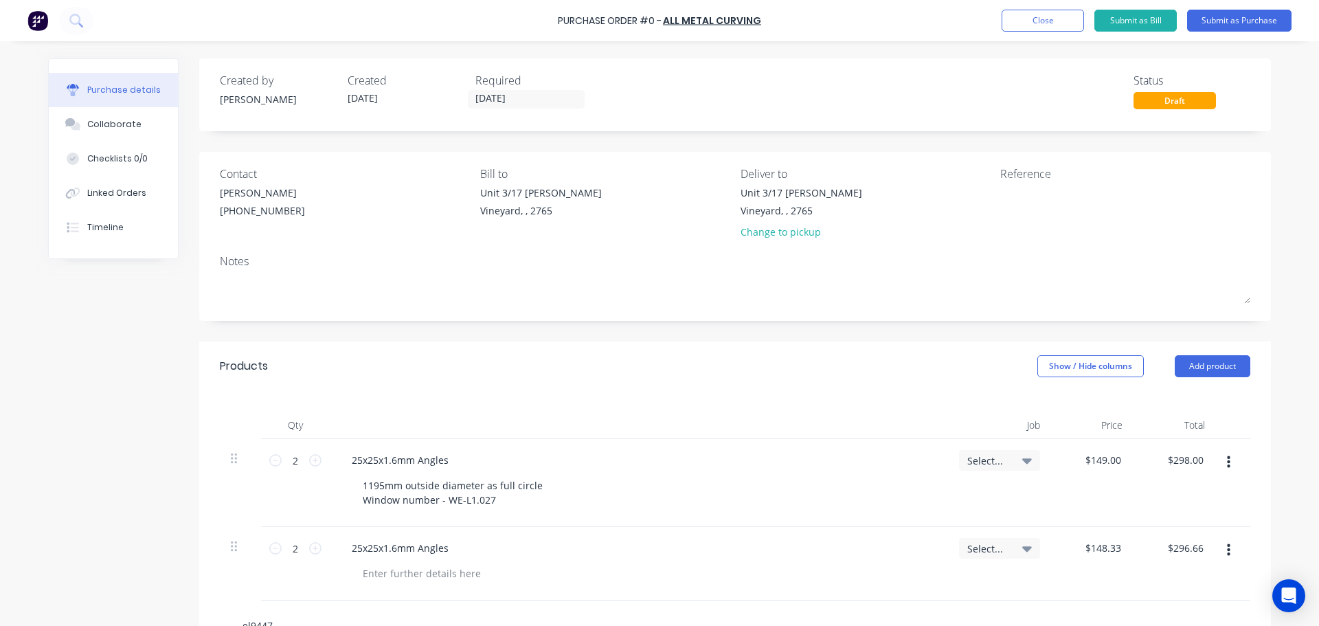
type input "el9447"
click at [744, 426] on div at bounding box center [639, 425] width 618 height 27
click at [1031, 214] on textarea at bounding box center [1086, 201] width 172 height 31
click at [532, 401] on div "Qty Job Price Total 2 2 25x25x1.6mm Angles 1195mm outside diameter as full circ…" at bounding box center [735, 496] width 1072 height 210
click at [467, 555] on div "25x25x1.6mm Angles" at bounding box center [639, 548] width 596 height 20
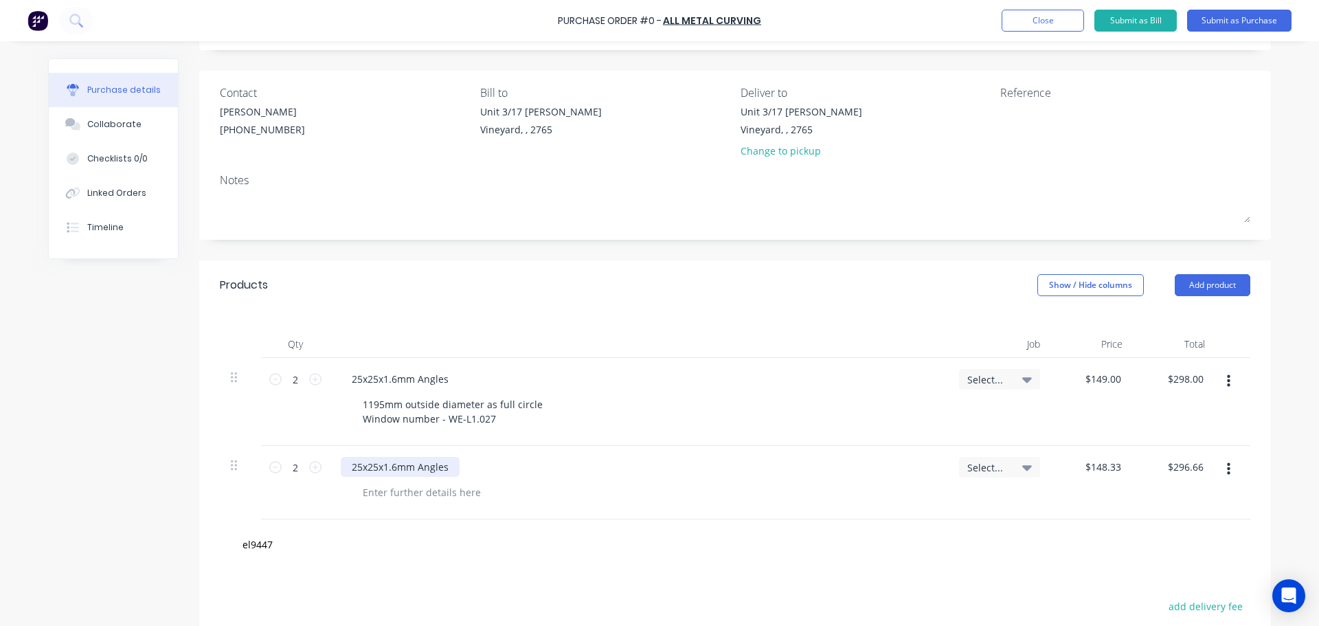
scroll to position [206, 0]
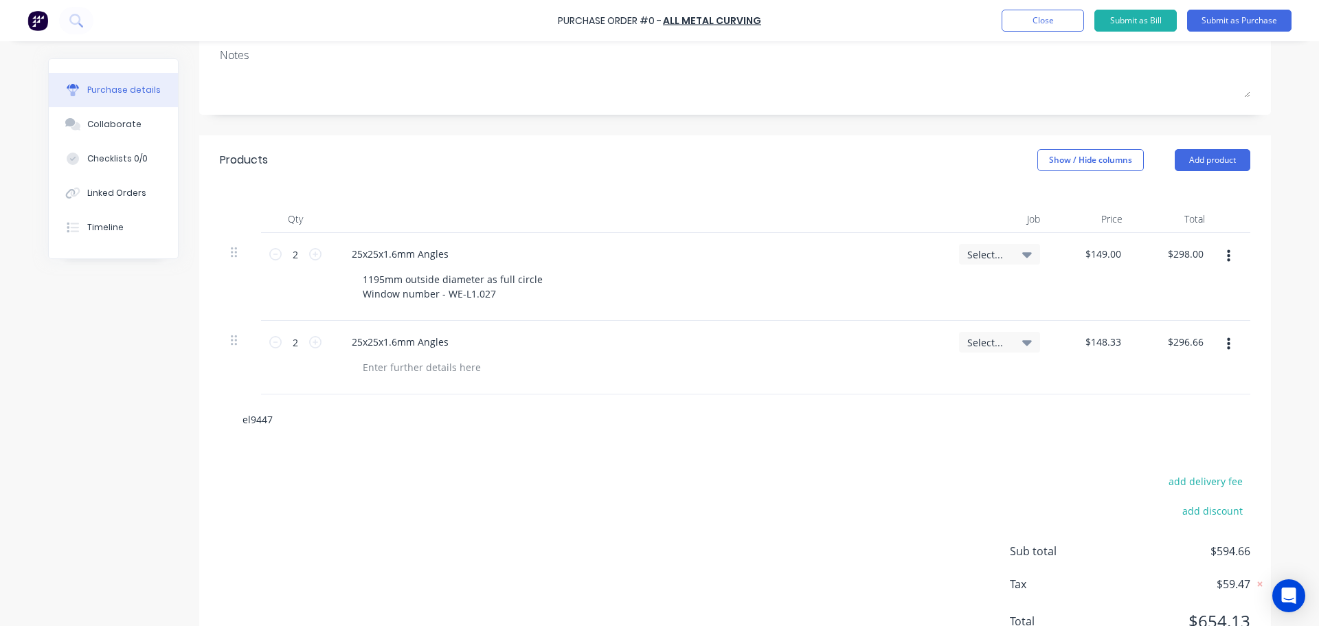
click at [386, 414] on input "el9447" at bounding box center [379, 418] width 275 height 27
click at [184, 419] on div "Created by Dee Created 10/10/25 Required 10/10/25 Status Draft Contact Ron Jone…" at bounding box center [659, 261] width 1223 height 818
type input "e"
click at [1230, 14] on button "Submit as Purchase" at bounding box center [1239, 21] width 104 height 22
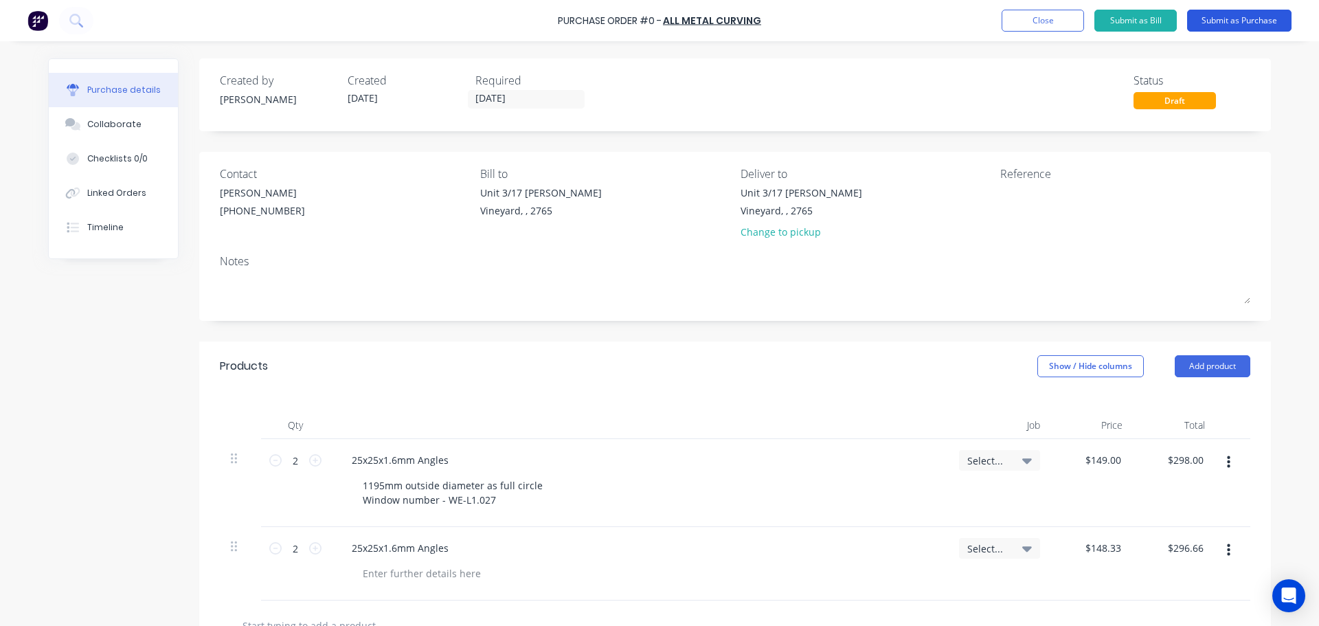
click at [1233, 25] on button "Submit as Purchase" at bounding box center [1239, 21] width 104 height 22
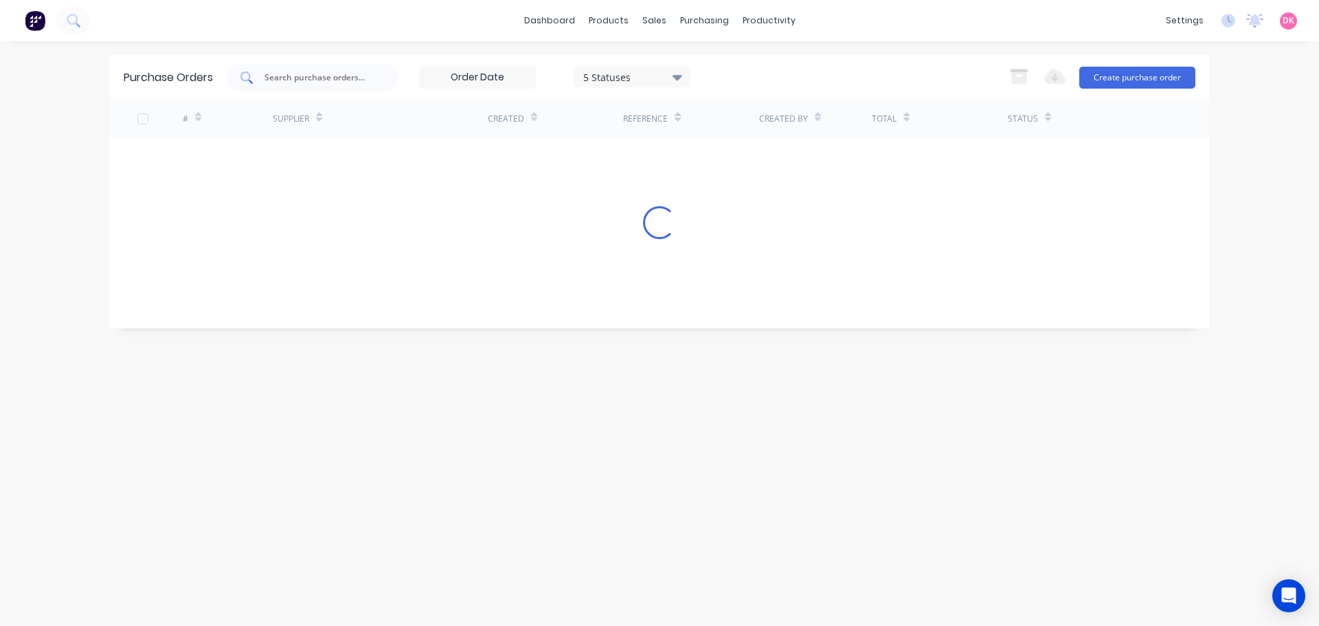
click at [313, 83] on input "text" at bounding box center [320, 78] width 114 height 14
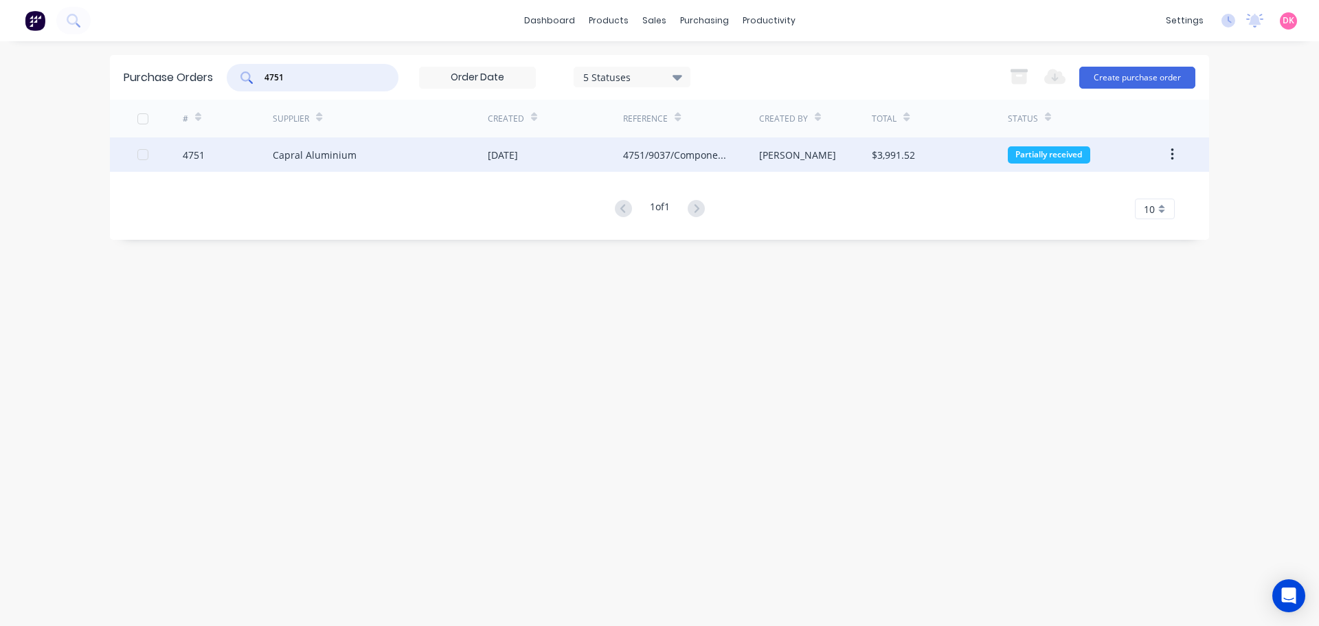
type input "4751"
click at [292, 165] on div "Capral Aluminium" at bounding box center [380, 154] width 215 height 34
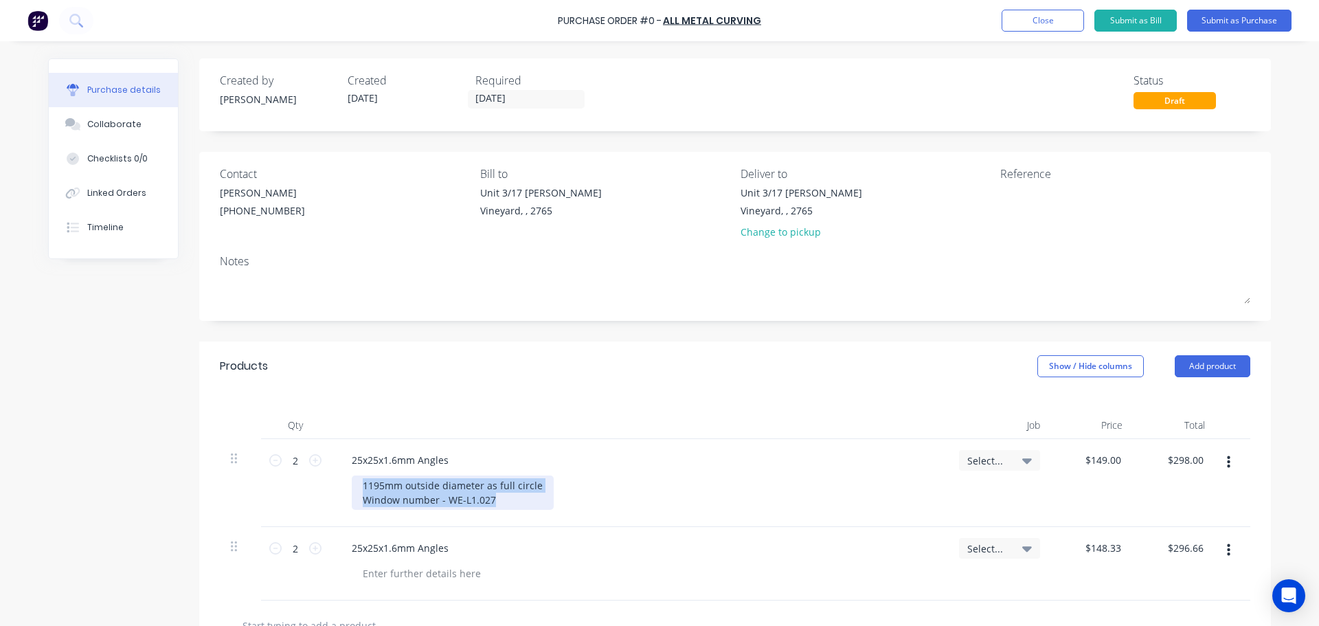
drag, startPoint x: 499, startPoint y: 502, endPoint x: 334, endPoint y: 480, distance: 166.4
click at [334, 480] on div "25x25x1.6mm Angles 1195mm outside diameter as full circle Window number - WE-L1…" at bounding box center [639, 483] width 618 height 88
copy div "1195mm outside diameter as full circle Window number - WE-L1.027"
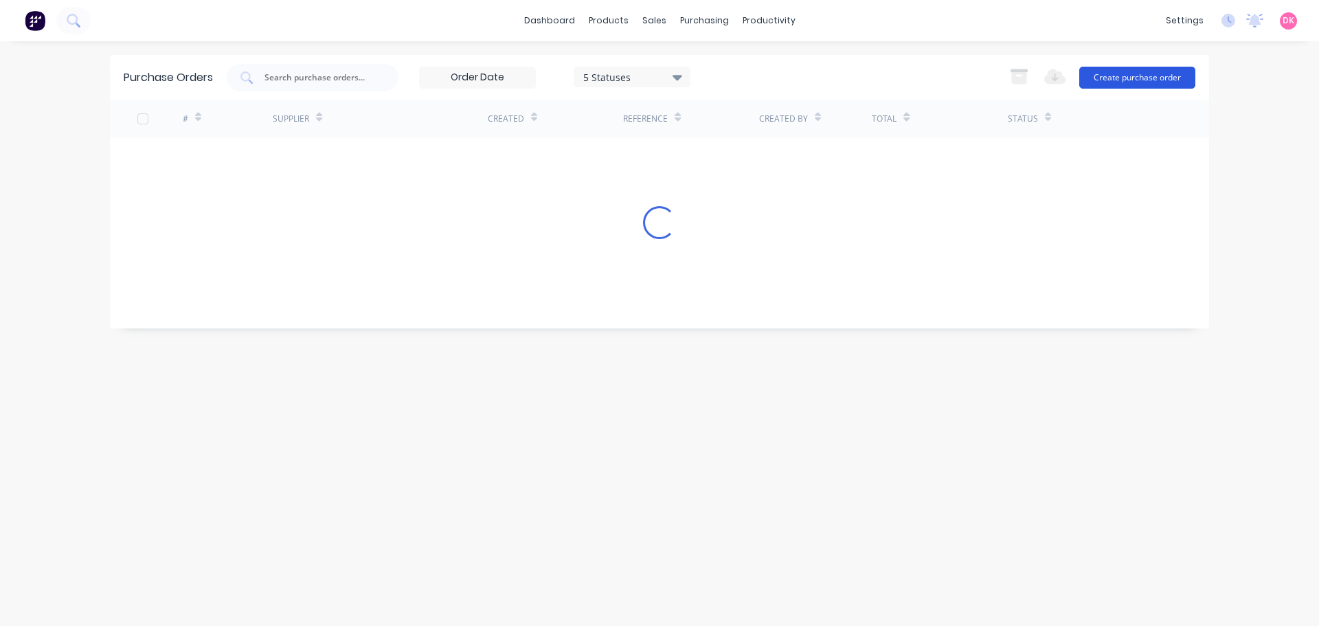
click at [1111, 77] on button "Create purchase order" at bounding box center [1137, 78] width 116 height 22
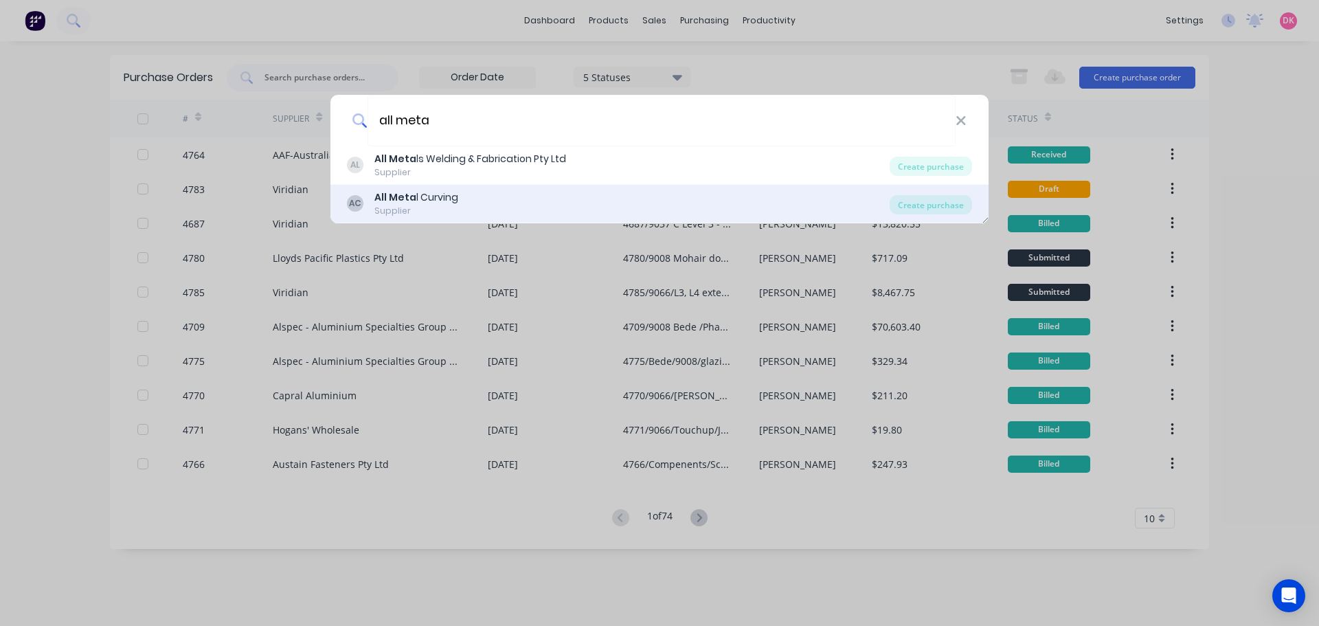
type input "all meta"
click at [430, 204] on div "All Meta l Curving" at bounding box center [416, 197] width 84 height 14
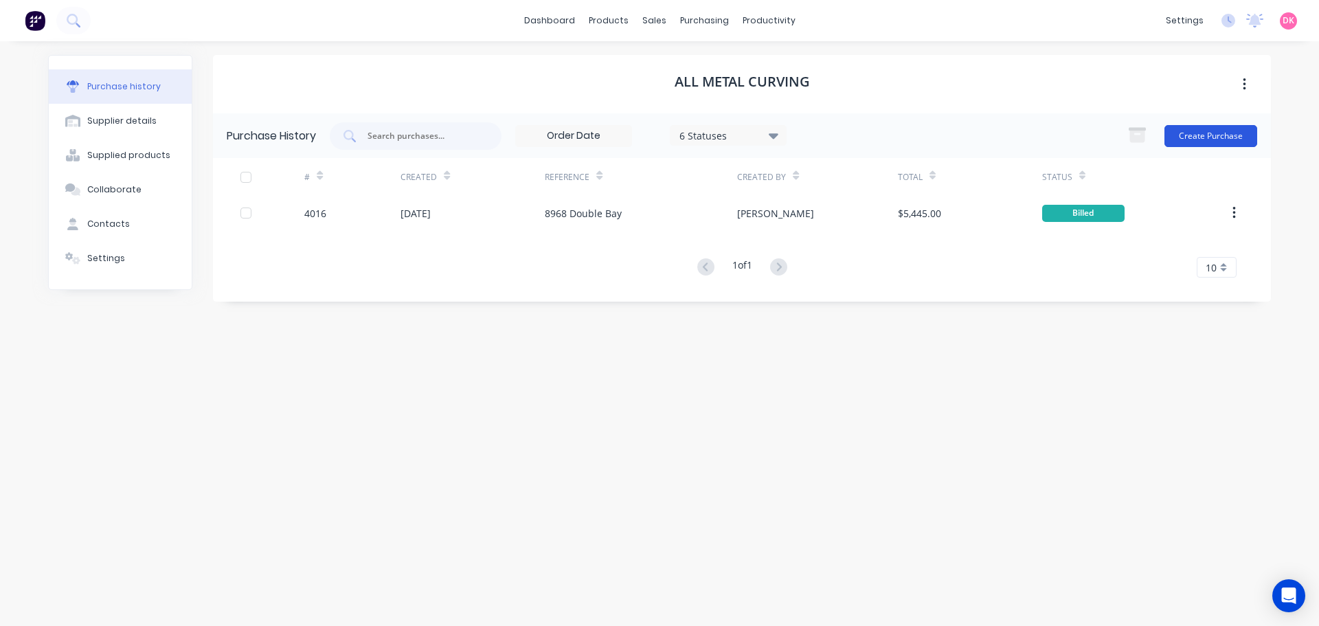
click at [1204, 137] on button "Create Purchase" at bounding box center [1211, 136] width 93 height 22
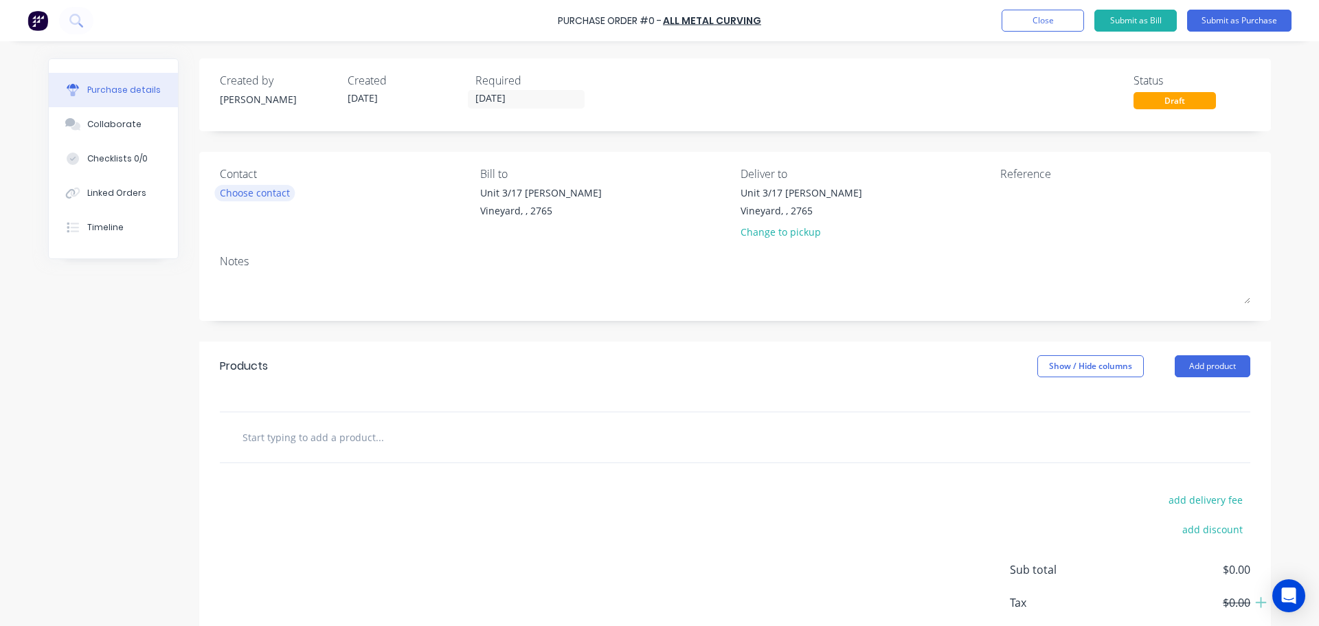
click at [275, 186] on div "Choose contact" at bounding box center [255, 193] width 70 height 14
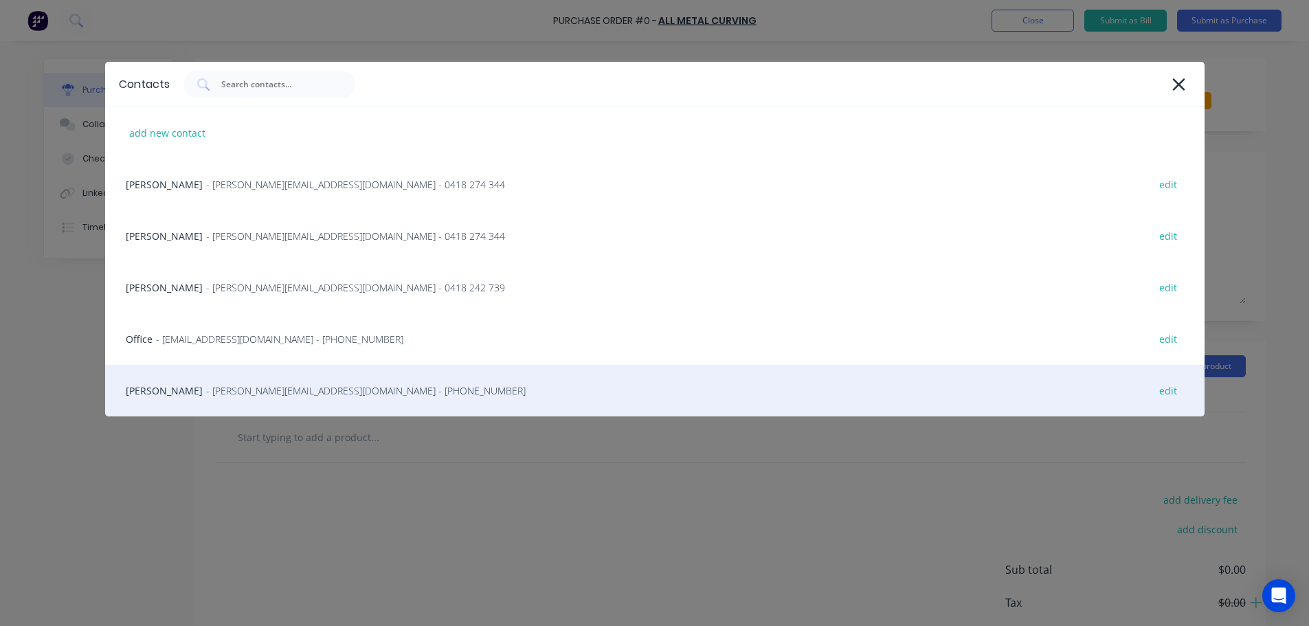
click at [217, 384] on span "- [PERSON_NAME][EMAIL_ADDRESS][DOMAIN_NAME] - [PHONE_NUMBER]" at bounding box center [365, 390] width 319 height 14
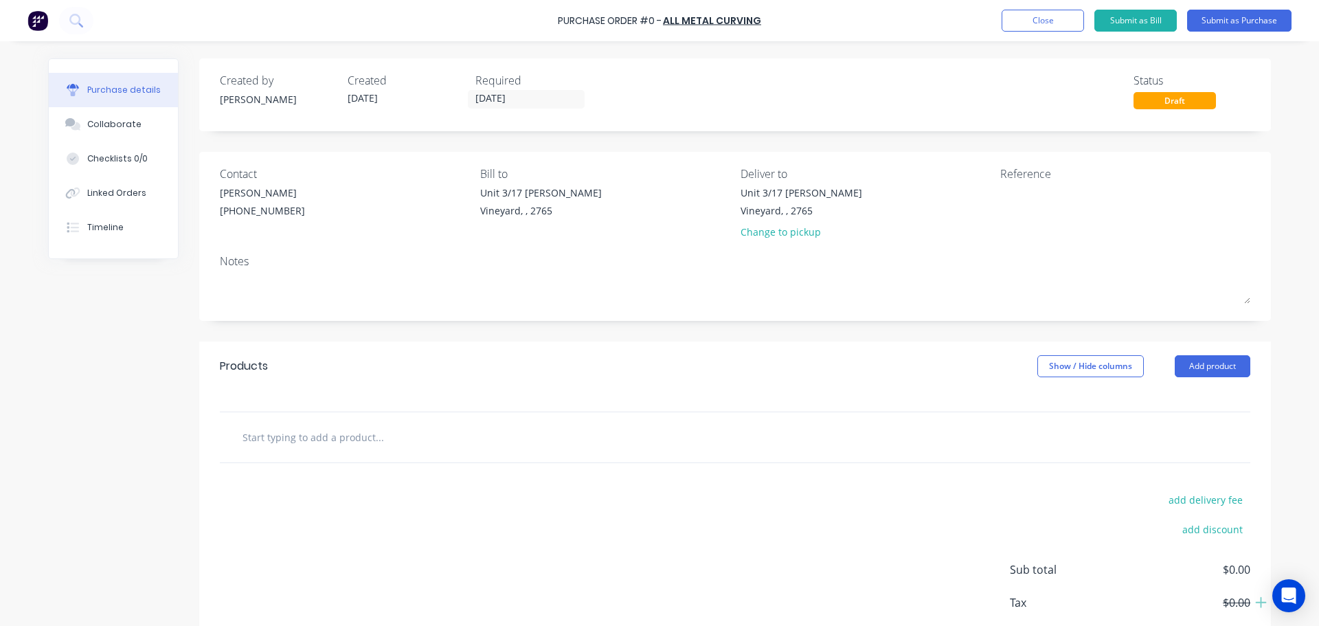
click at [311, 446] on input "text" at bounding box center [379, 436] width 275 height 27
click at [330, 427] on input "text" at bounding box center [379, 436] width 275 height 27
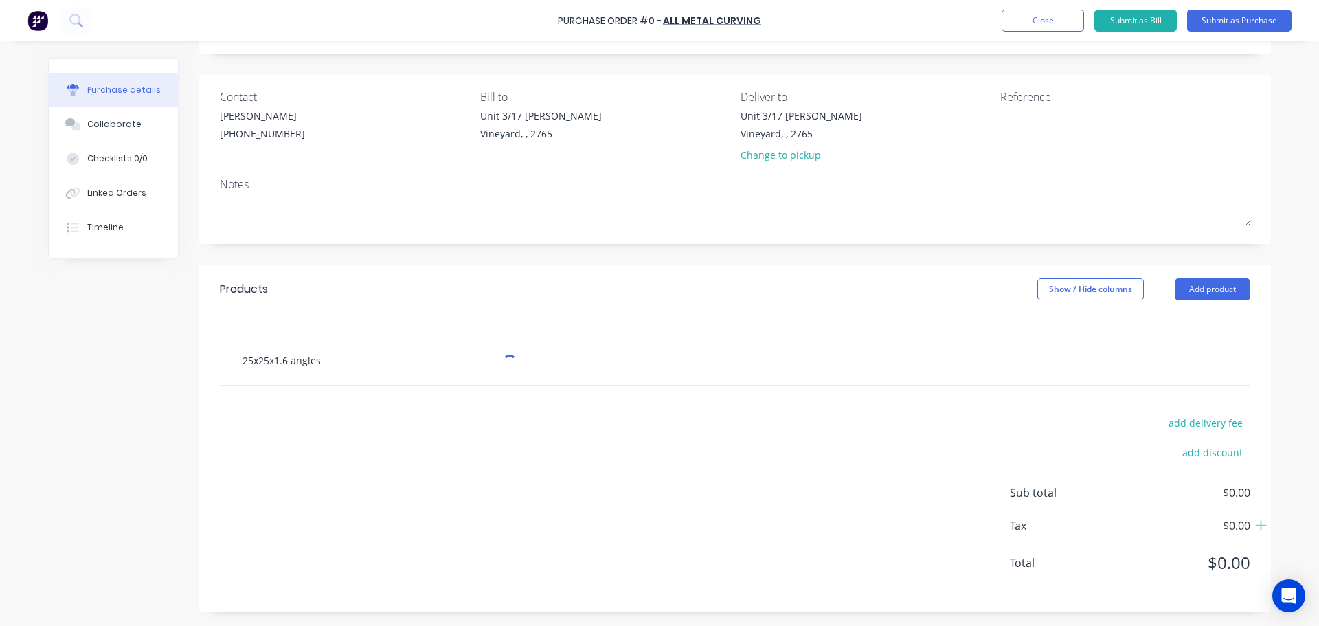
scroll to position [77, 0]
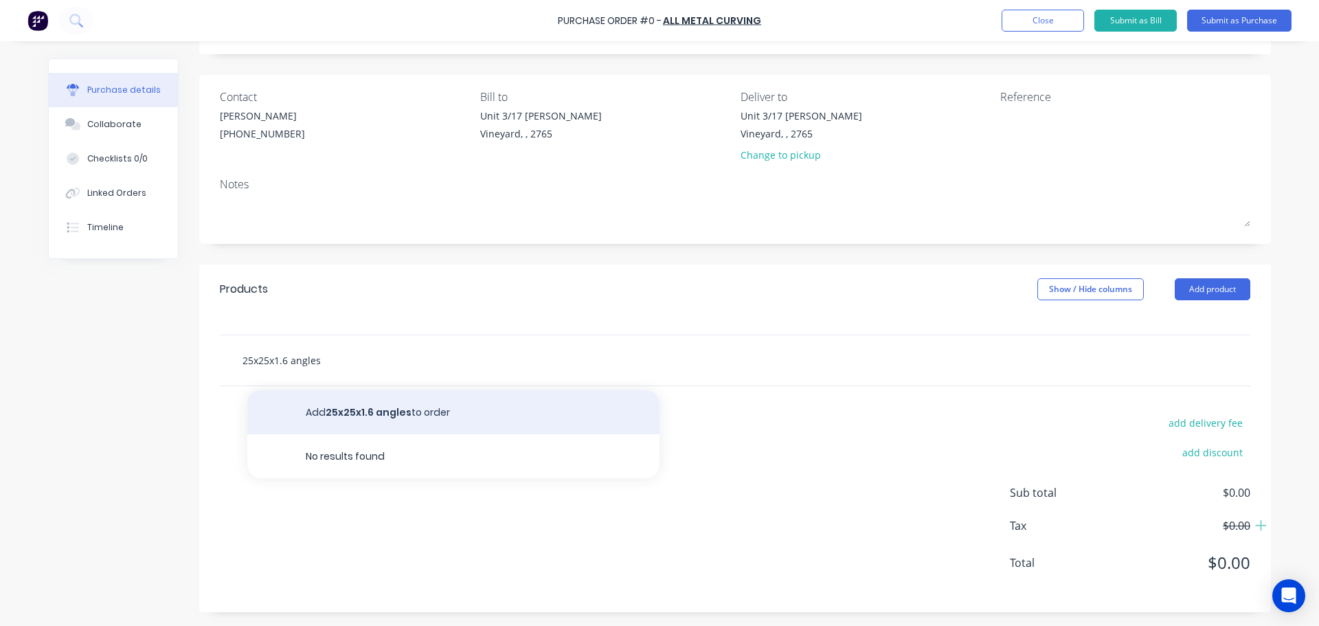
type input "25x25x1.6 angles"
click at [341, 418] on button "Add 25x25x1.6 angles to order" at bounding box center [453, 412] width 412 height 44
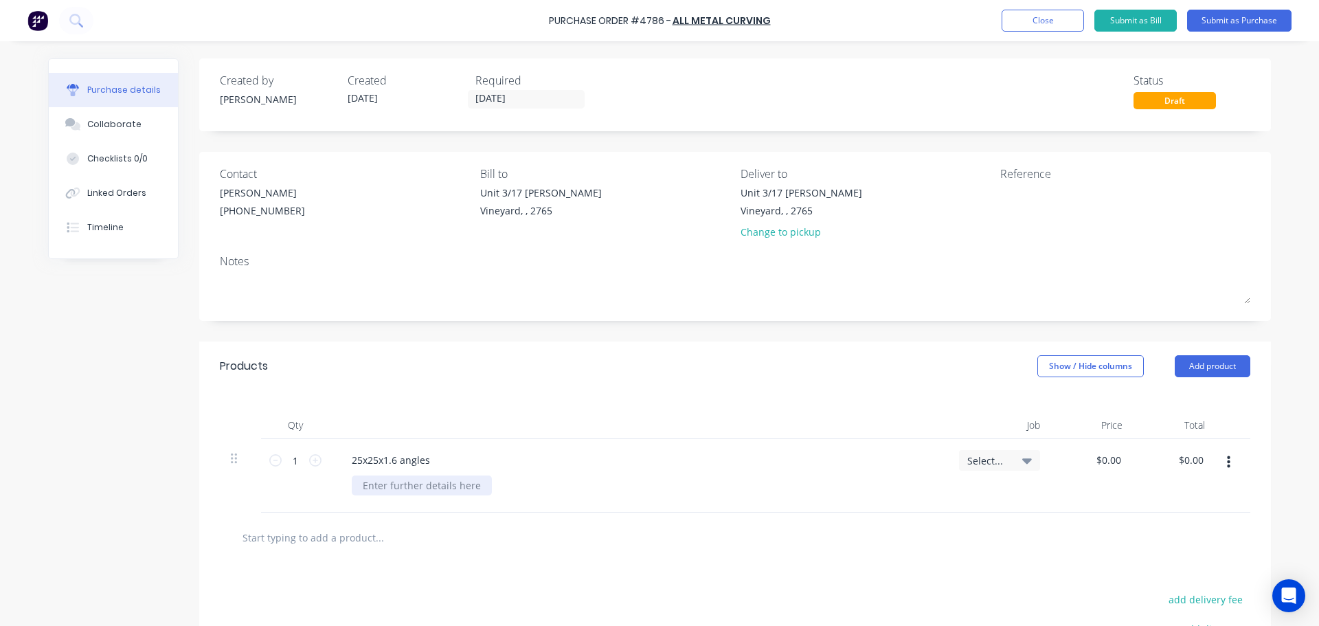
click at [406, 488] on div at bounding box center [422, 485] width 140 height 20
paste div
click at [592, 475] on div "25x25x1.6 angles 1195mm outside diameter as full circle Window number - WE-L1.0…" at bounding box center [639, 483] width 618 height 88
click at [304, 458] on input "1" at bounding box center [295, 460] width 27 height 21
click at [317, 464] on div "1 1" at bounding box center [295, 483] width 69 height 88
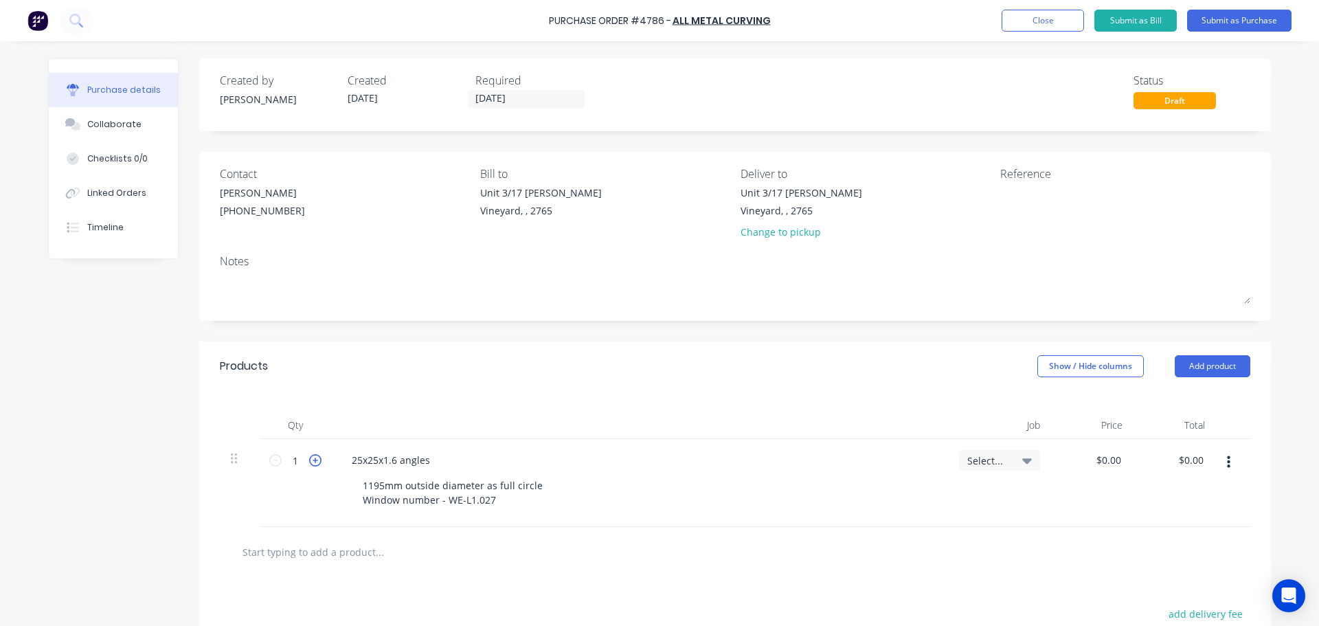
click at [313, 460] on icon at bounding box center [315, 460] width 12 height 12
type input "2"
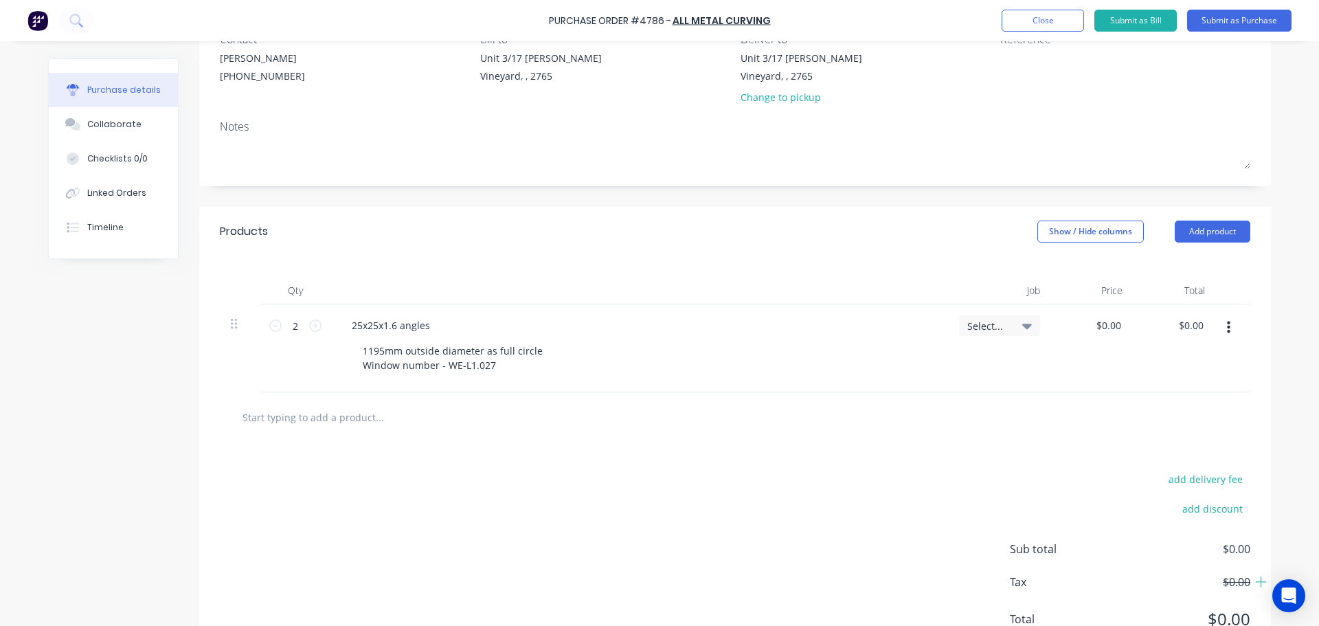
scroll to position [137, 0]
click at [1180, 321] on input "0.00" at bounding box center [1193, 323] width 26 height 20
click at [1185, 322] on input "0.00" at bounding box center [1193, 323] width 26 height 20
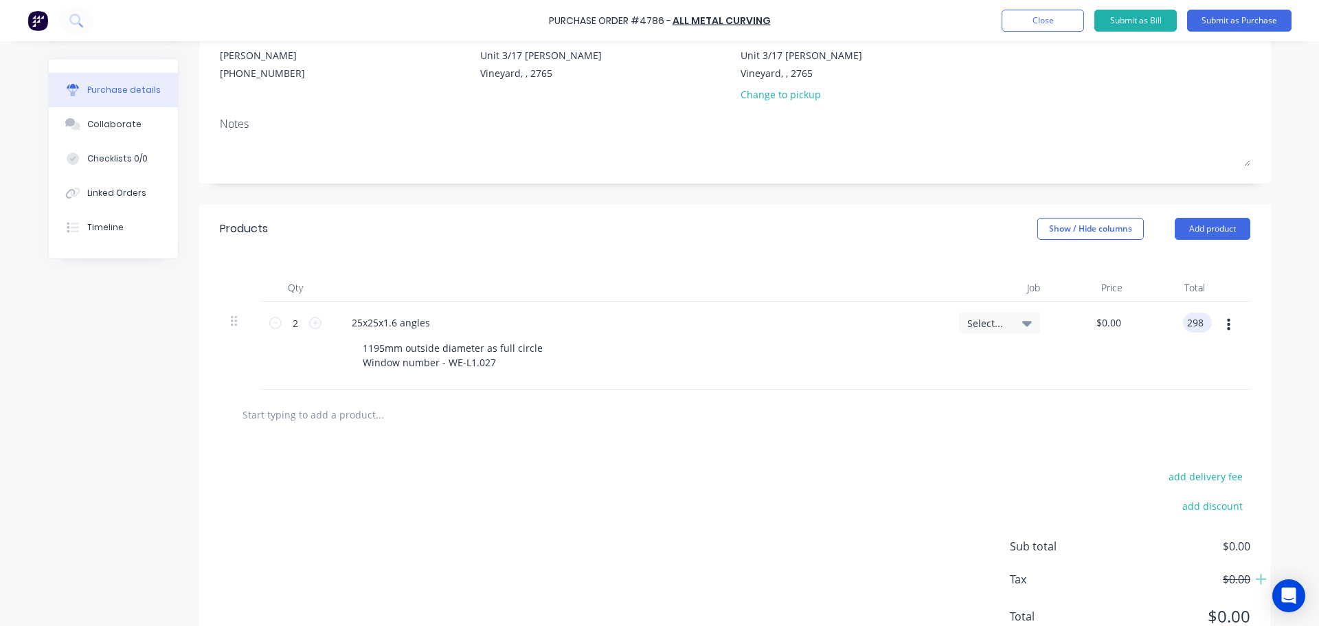
scroll to position [0, 0]
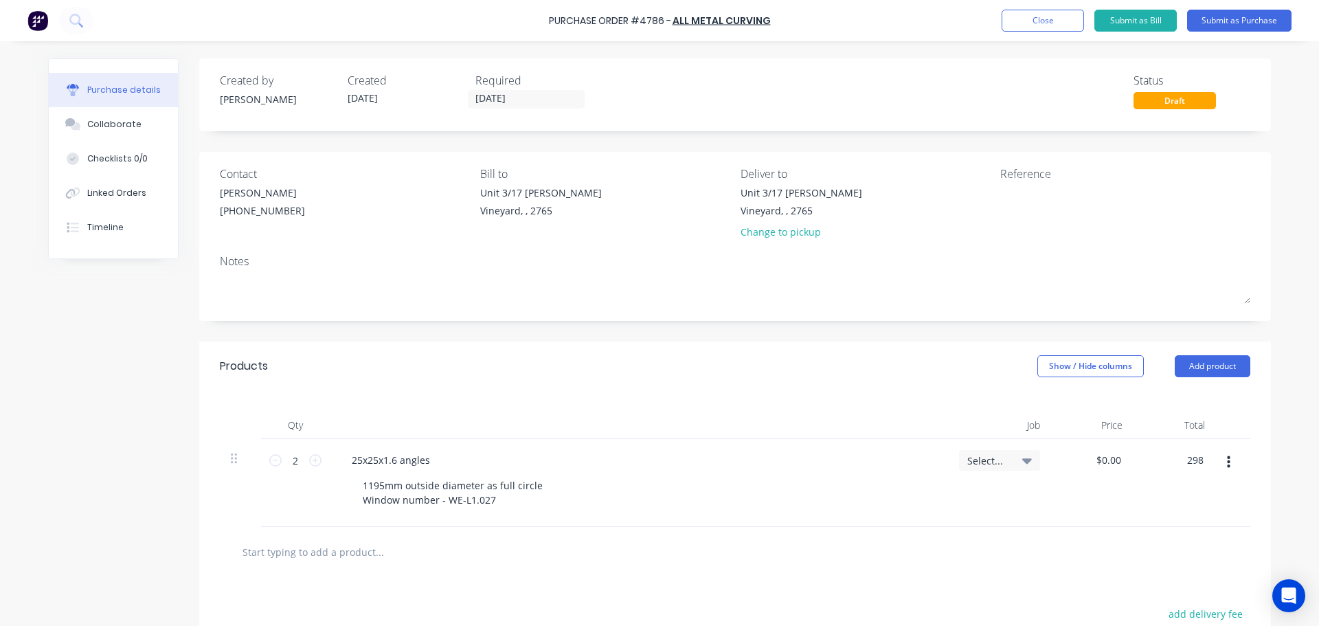
type input "298"
type input "$149.00"
type input "$298.00"
click at [933, 505] on div "25x25x1.6 angles 1195mm outside diameter as full circle Window number - WE-L1.0…" at bounding box center [639, 483] width 618 height 88
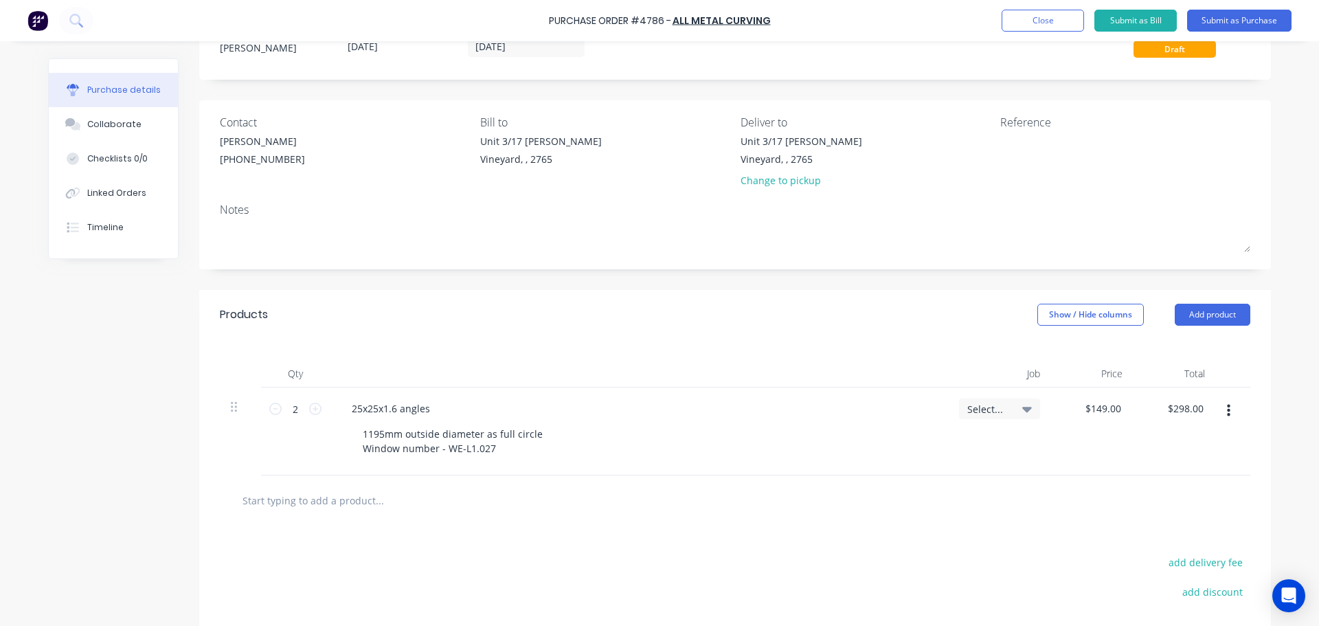
scroll to position [191, 0]
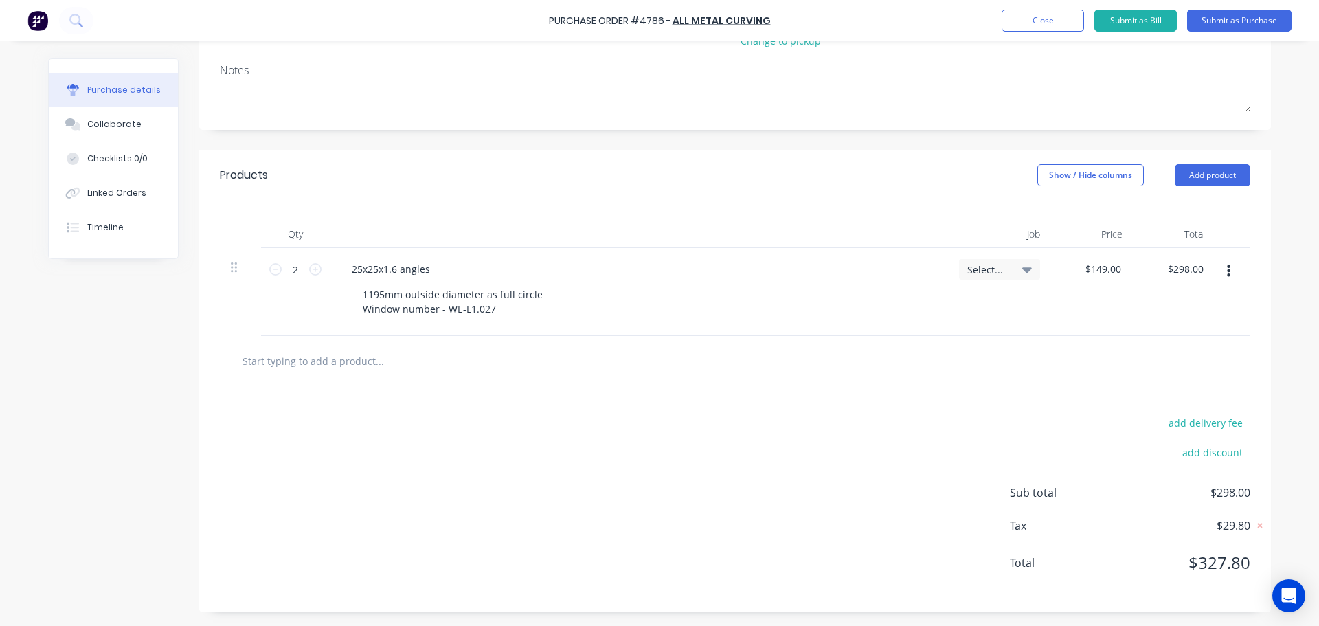
click at [355, 347] on input "text" at bounding box center [379, 360] width 275 height 27
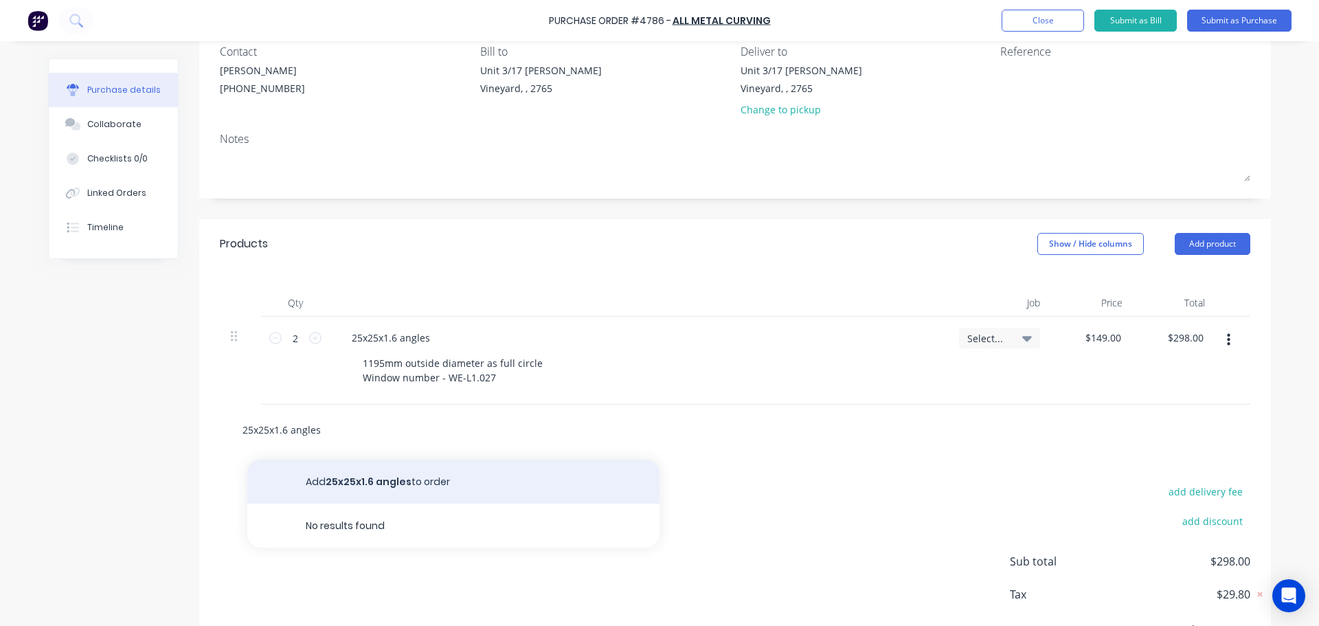
type input "25x25x1.6 angles"
click at [423, 491] on button "Add 25x25x1.6 angles to order" at bounding box center [453, 482] width 412 height 44
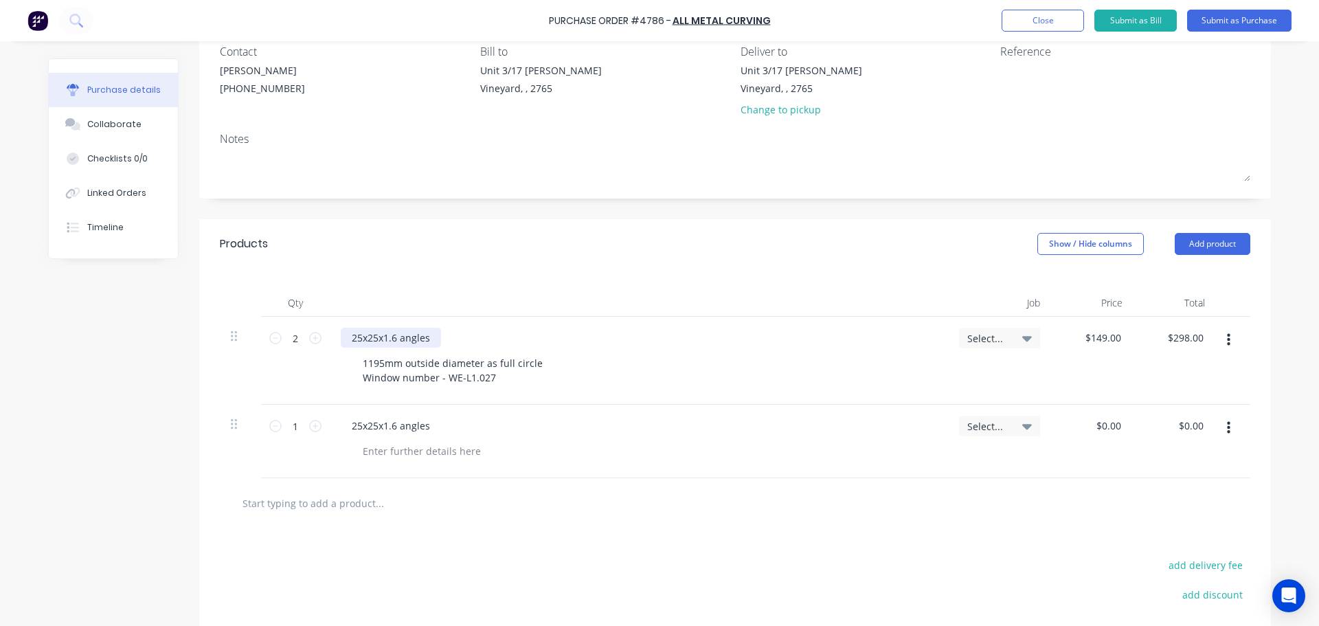
click at [344, 334] on div "25x25x1.6 angles" at bounding box center [391, 338] width 100 height 20
click at [347, 427] on div "25x25x1.6 angles" at bounding box center [391, 426] width 100 height 20
click at [420, 421] on div "Supply & curvinf of 25x25x1.6 angles" at bounding box center [436, 426] width 191 height 20
click at [498, 455] on div at bounding box center [644, 451] width 585 height 20
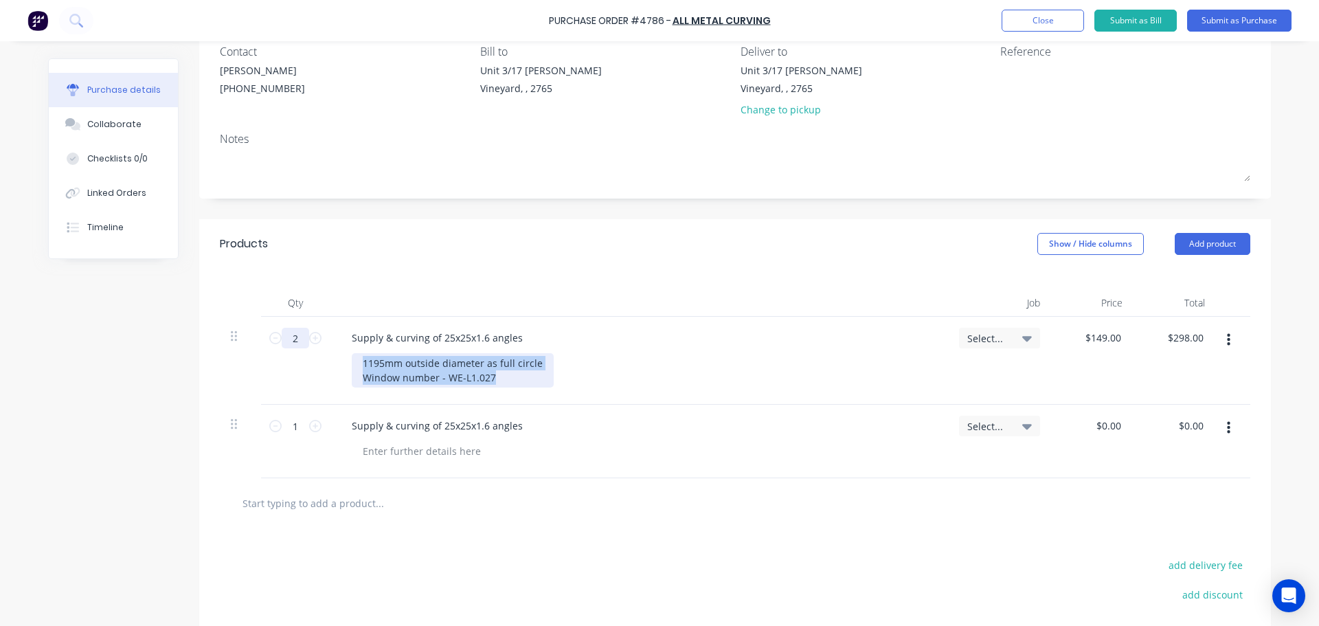
drag, startPoint x: 491, startPoint y: 381, endPoint x: 304, endPoint y: 345, distance: 190.9
click at [304, 345] on div "2 2 Supply & curving of 25x25x1.6 angles 1195mm outside diameter as full circle…" at bounding box center [735, 361] width 1031 height 88
copy div "1195mm outside diameter as full circle Window number - WE-L1.027"
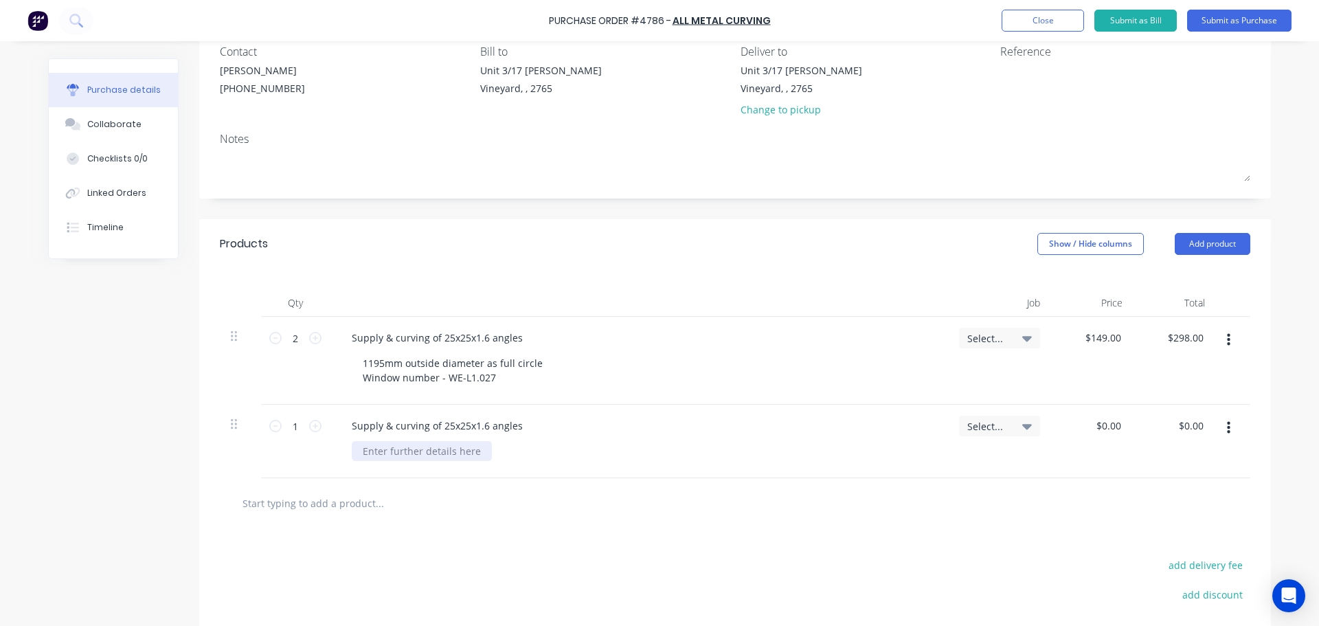
click at [401, 451] on div at bounding box center [422, 451] width 140 height 20
paste div
click at [368, 451] on div "1195mm outside diameter as full circle Window number - WE-L1.027" at bounding box center [453, 458] width 202 height 34
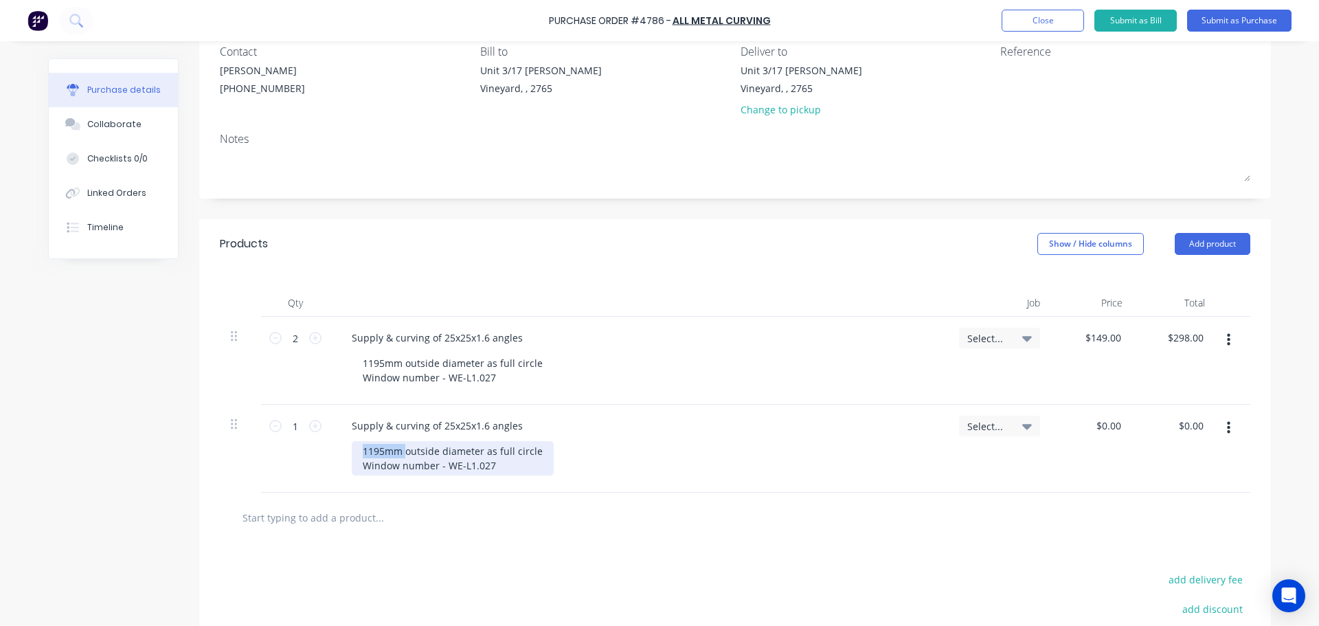
click at [368, 451] on div "1195mm outside diameter as full circle Window number - WE-L1.027" at bounding box center [453, 458] width 202 height 34
drag, startPoint x: 484, startPoint y: 467, endPoint x: 464, endPoint y: 467, distance: 19.9
click at [464, 467] on div "1590mm outside diameter as full circle Window number - WE-L1.027" at bounding box center [453, 458] width 202 height 34
click at [513, 516] on div at bounding box center [437, 517] width 412 height 27
click at [313, 425] on icon at bounding box center [315, 426] width 12 height 12
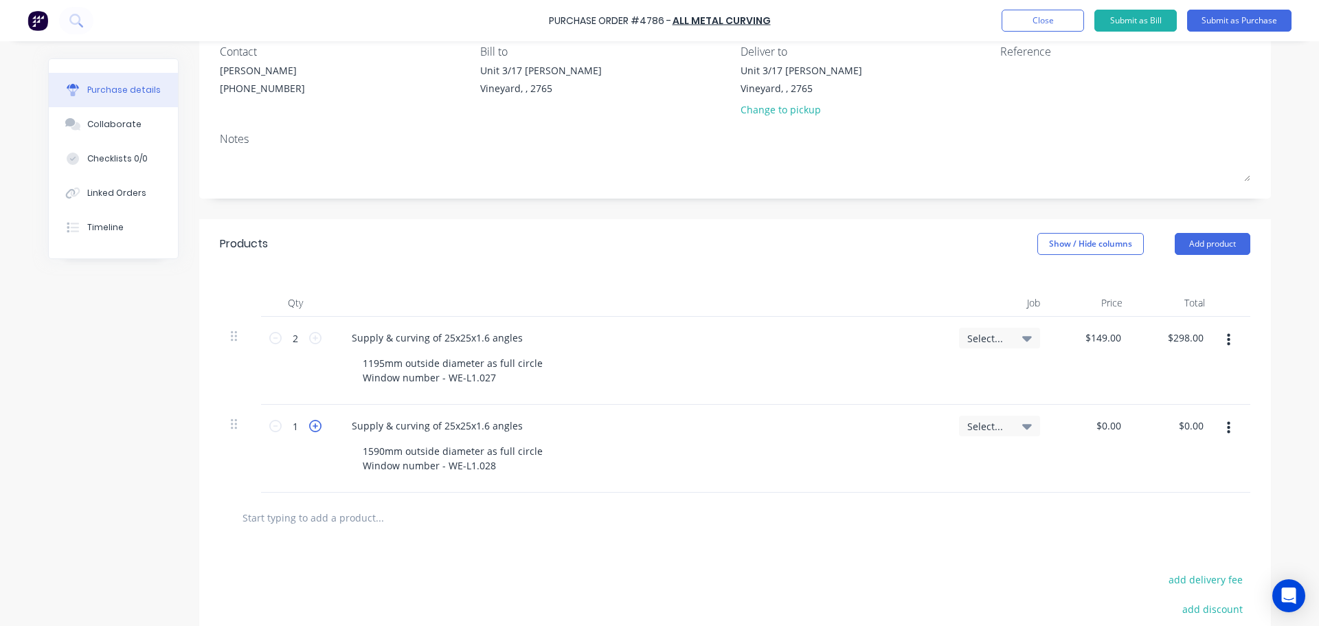
type input "2"
click at [1189, 414] on div "$0.00 $0.00" at bounding box center [1175, 449] width 82 height 88
click at [1184, 429] on input "0.00" at bounding box center [1191, 426] width 32 height 20
click at [1183, 429] on input "0.00" at bounding box center [1193, 426] width 26 height 20
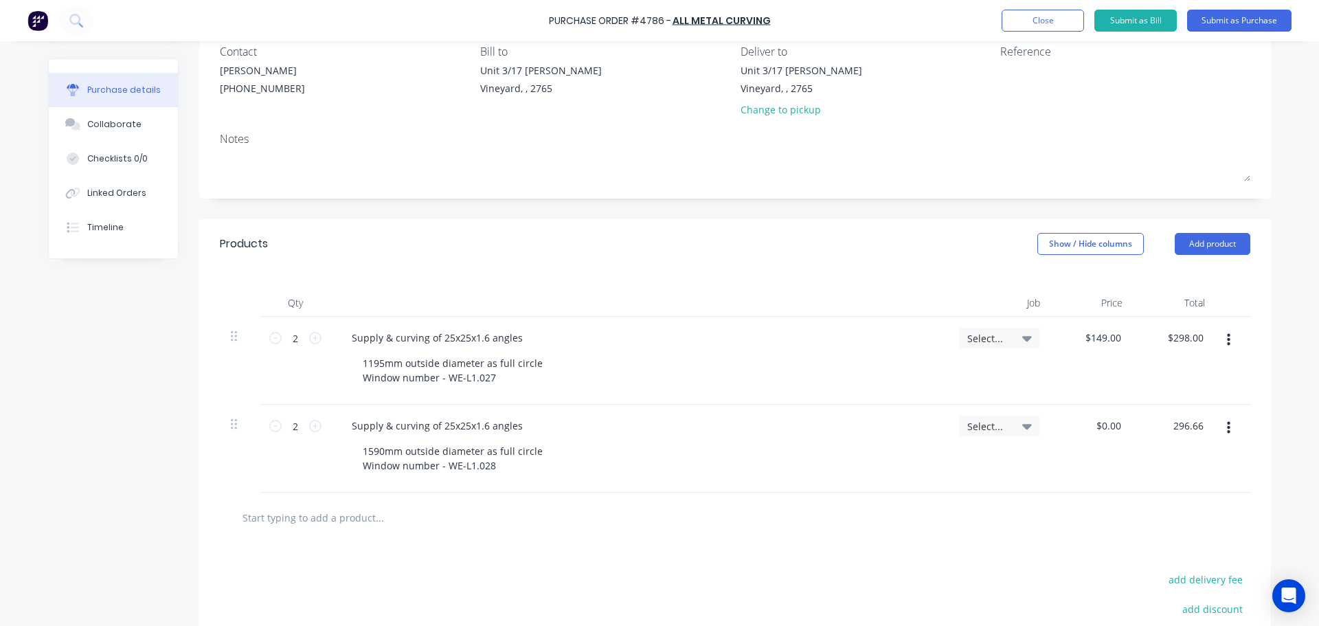
type input "296.66"
type input "$148.33"
type input "$296.66"
click at [989, 537] on div at bounding box center [735, 518] width 1031 height 50
click at [412, 528] on input "text" at bounding box center [379, 517] width 275 height 27
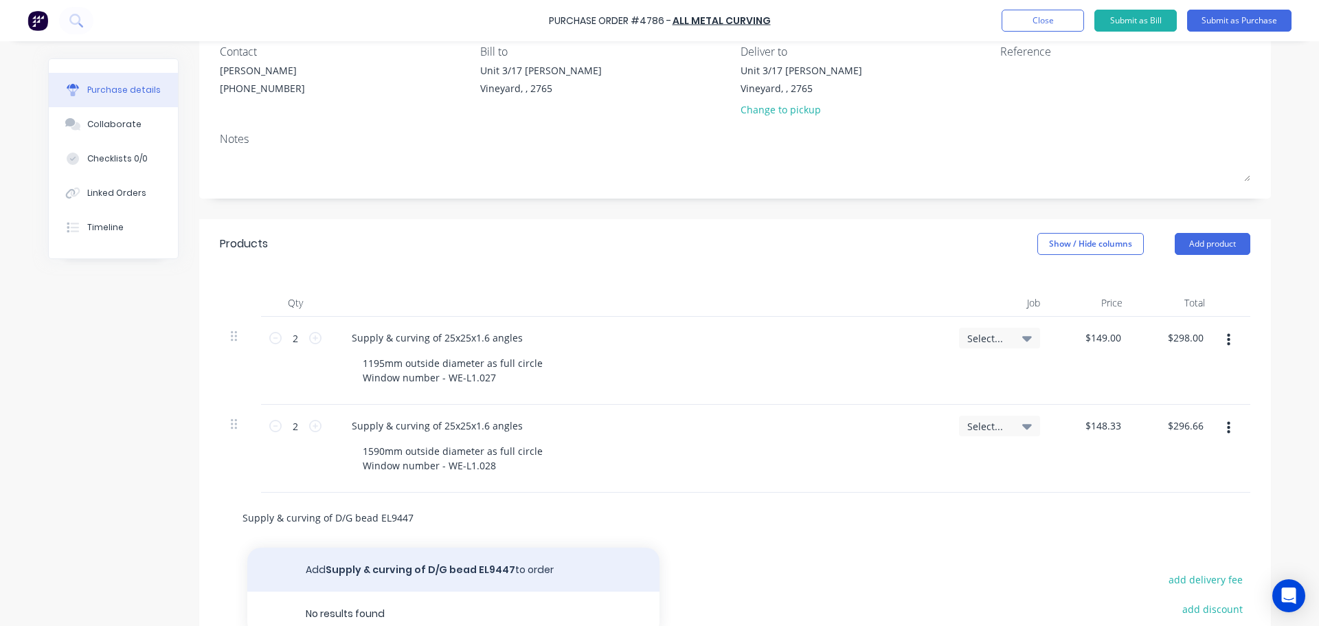
type input "Supply & curving of D/G bead EL9447"
click at [458, 574] on button "Add Supply & curving of D/G bead EL9447 to order" at bounding box center [453, 570] width 412 height 44
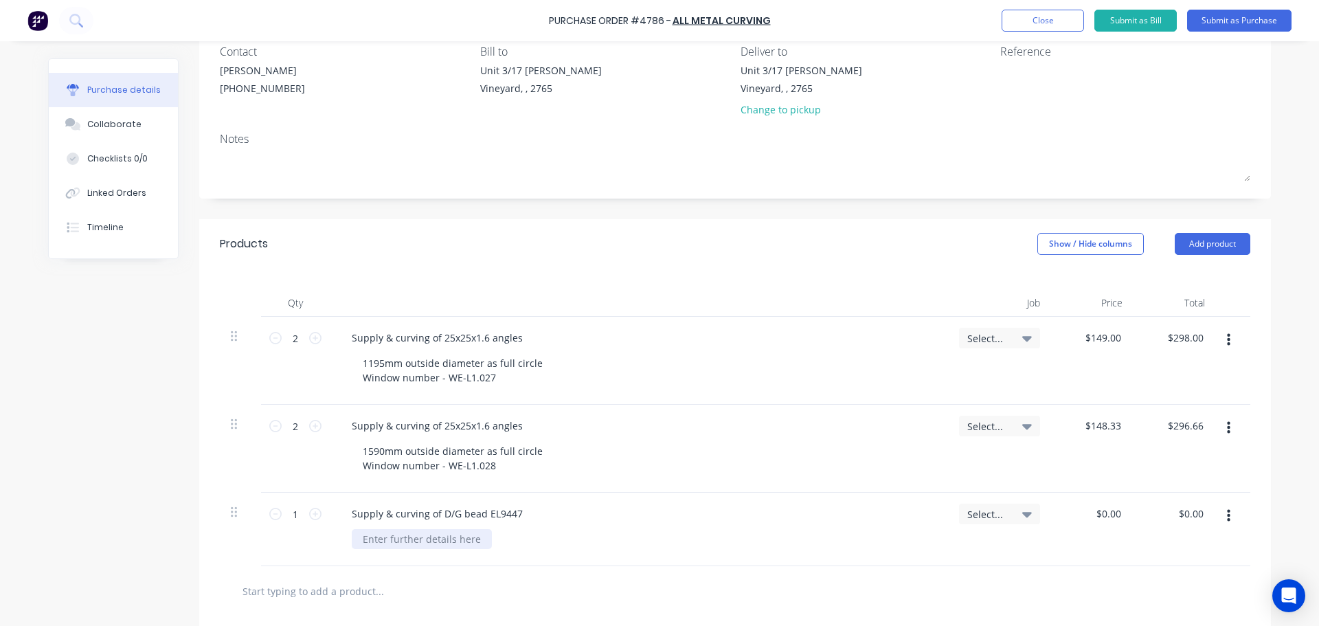
click at [407, 541] on div at bounding box center [422, 539] width 140 height 20
drag, startPoint x: 489, startPoint y: 469, endPoint x: 346, endPoint y: 469, distance: 142.9
click at [352, 469] on div "1590mm outside diameter as full circle Window number - WE-L1.028" at bounding box center [453, 458] width 202 height 34
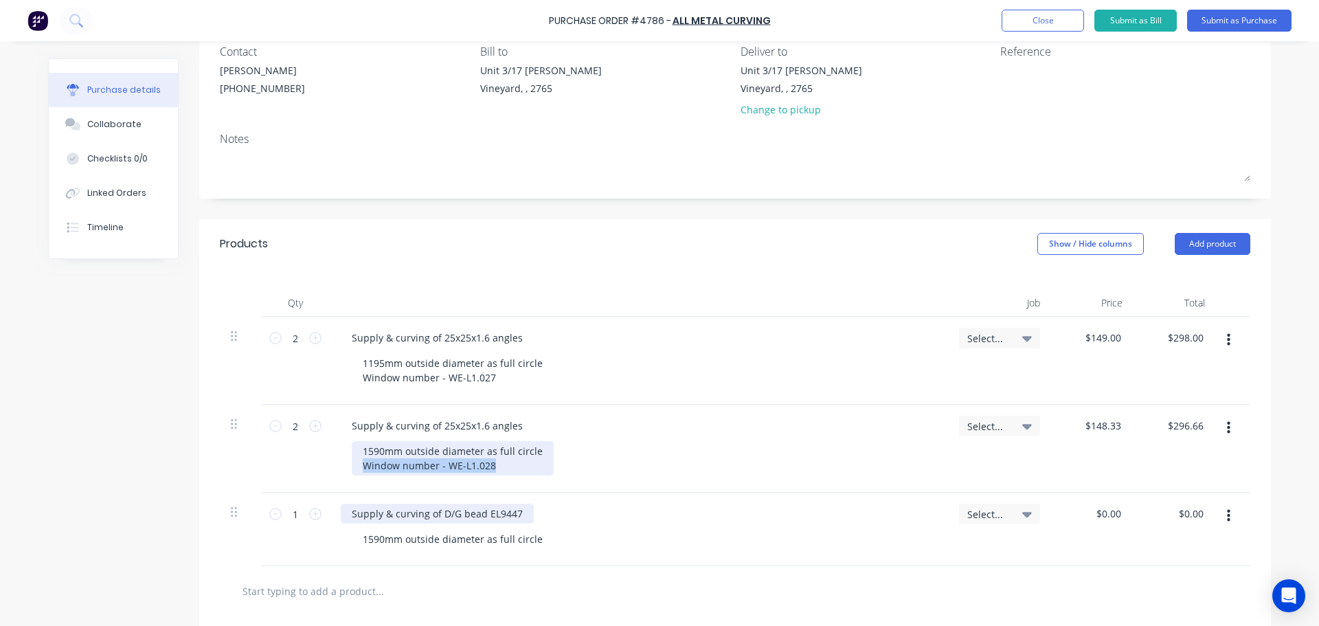
copy div "Window number - WE-L1.028"
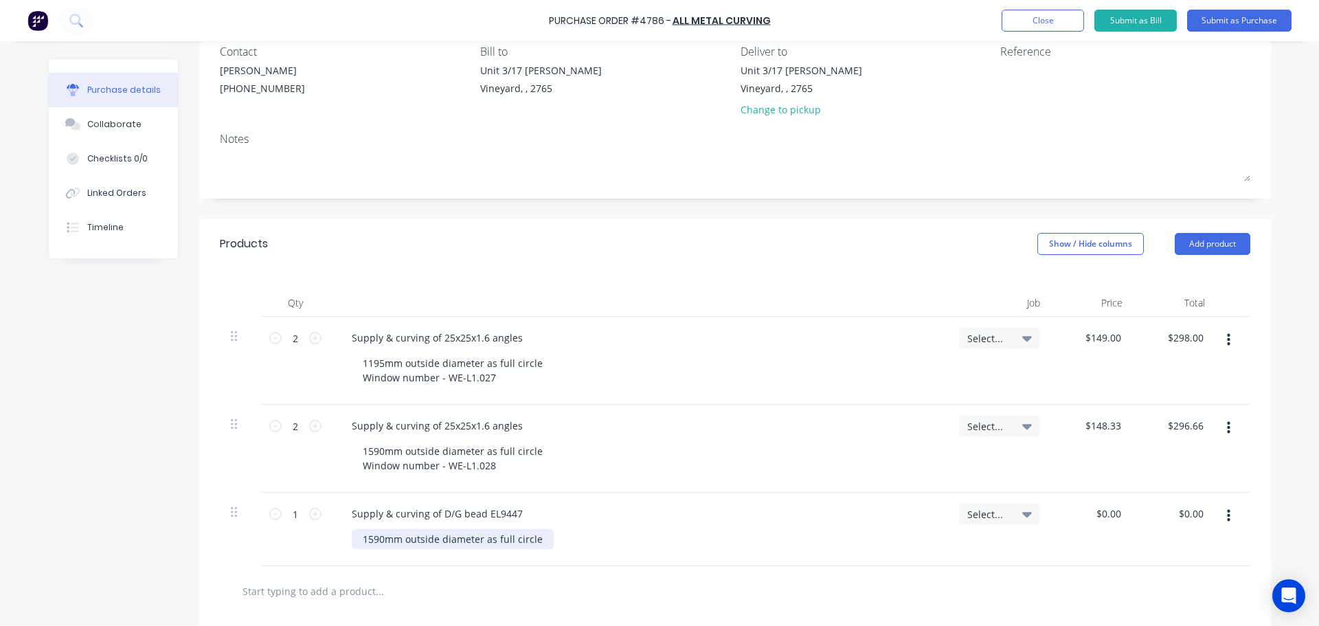
click at [532, 541] on div "1590mm outside diameter as full circle" at bounding box center [453, 539] width 202 height 20
click at [706, 572] on div "Supply & curving of D/G bead EL9447 1590mm outside diameter as full circle Wind…" at bounding box center [639, 537] width 618 height 88
click at [1182, 510] on input "0.00" at bounding box center [1193, 514] width 26 height 20
type input "148.33"
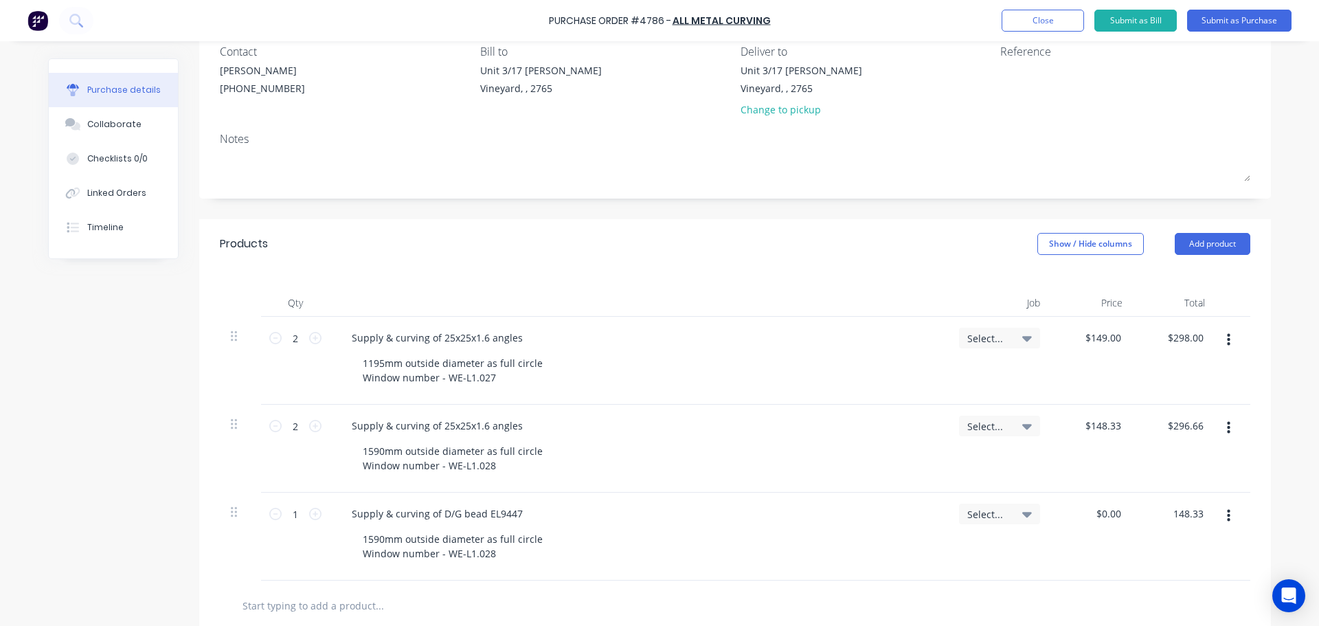
type input "$148.33"
click at [1134, 541] on div "$148.33 148.33" at bounding box center [1175, 537] width 82 height 88
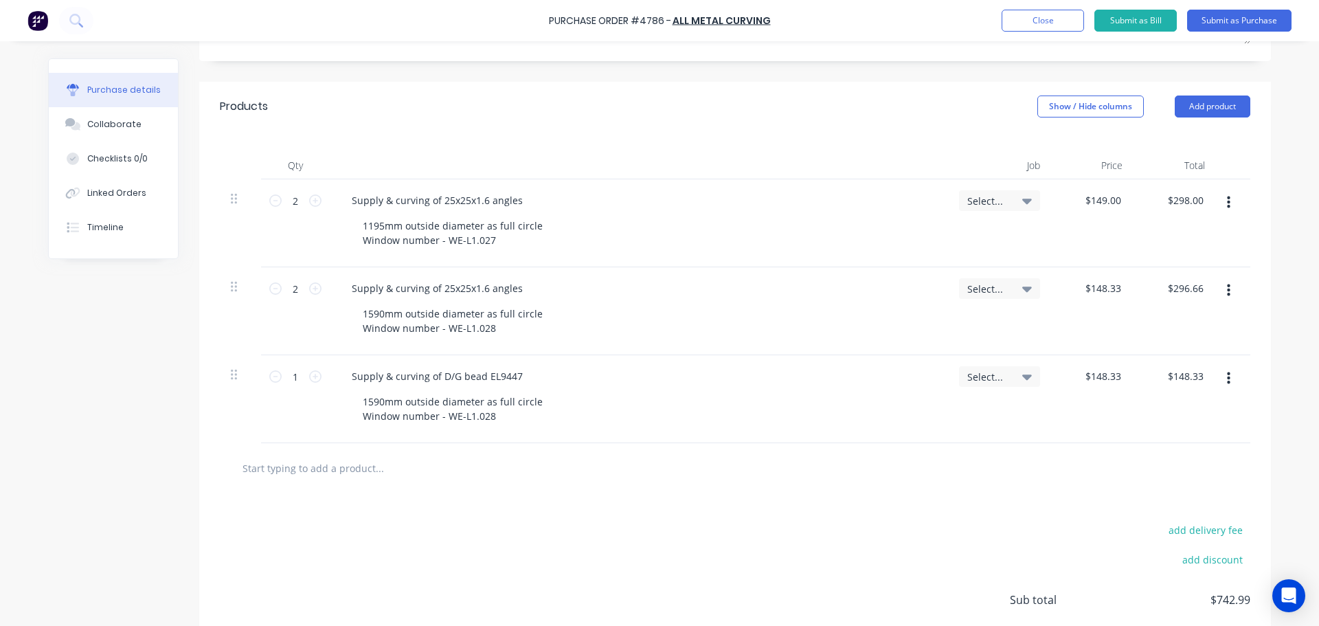
scroll to position [0, 0]
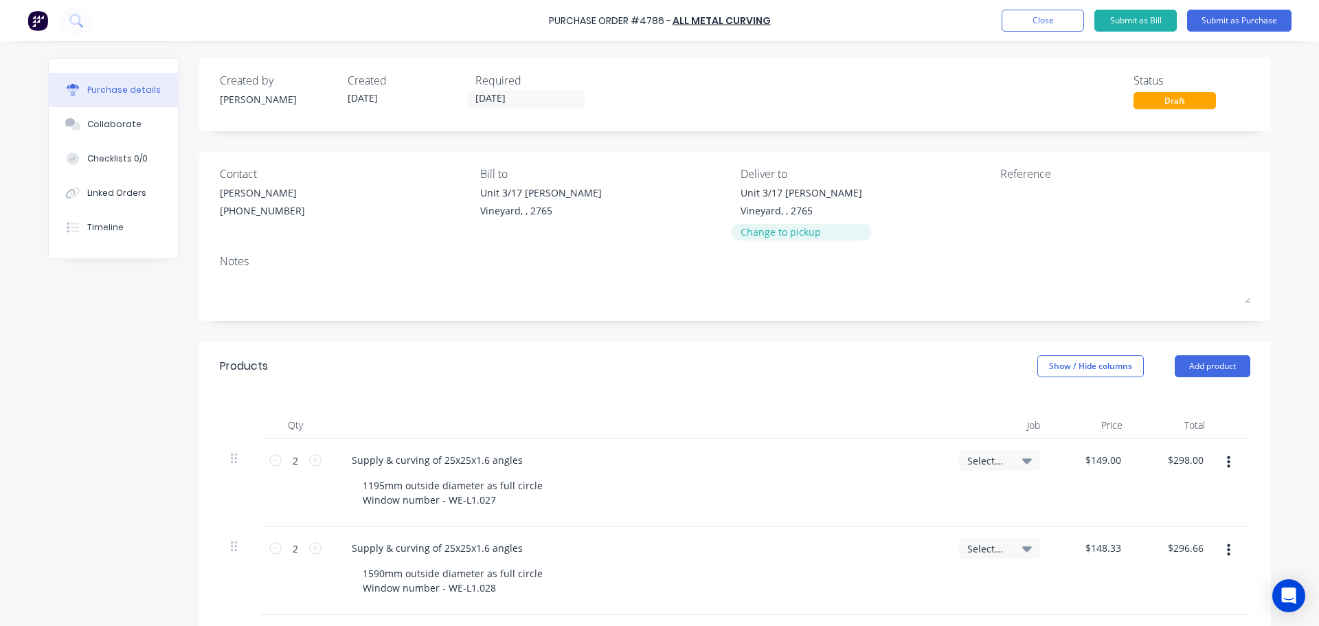
click at [767, 232] on div "Change to pickup" at bounding box center [802, 232] width 122 height 14
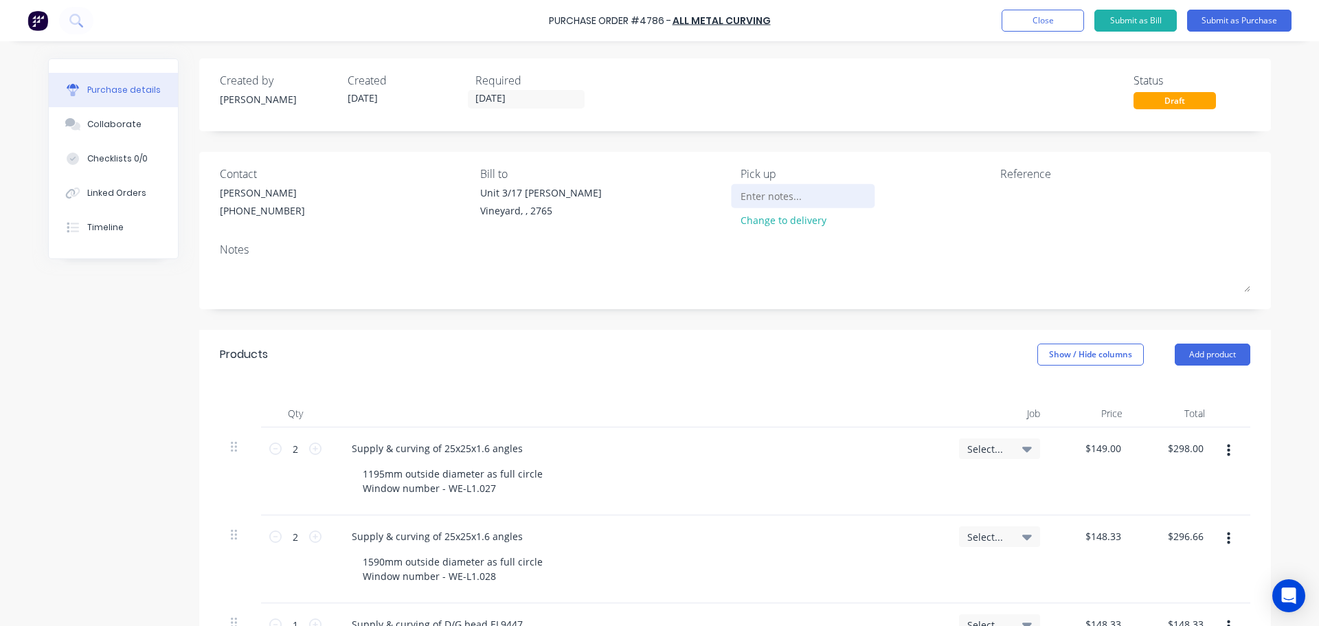
click at [761, 198] on input at bounding box center [803, 196] width 125 height 21
type input "Will be picked up once ready"
click at [1000, 210] on textarea at bounding box center [1086, 201] width 172 height 31
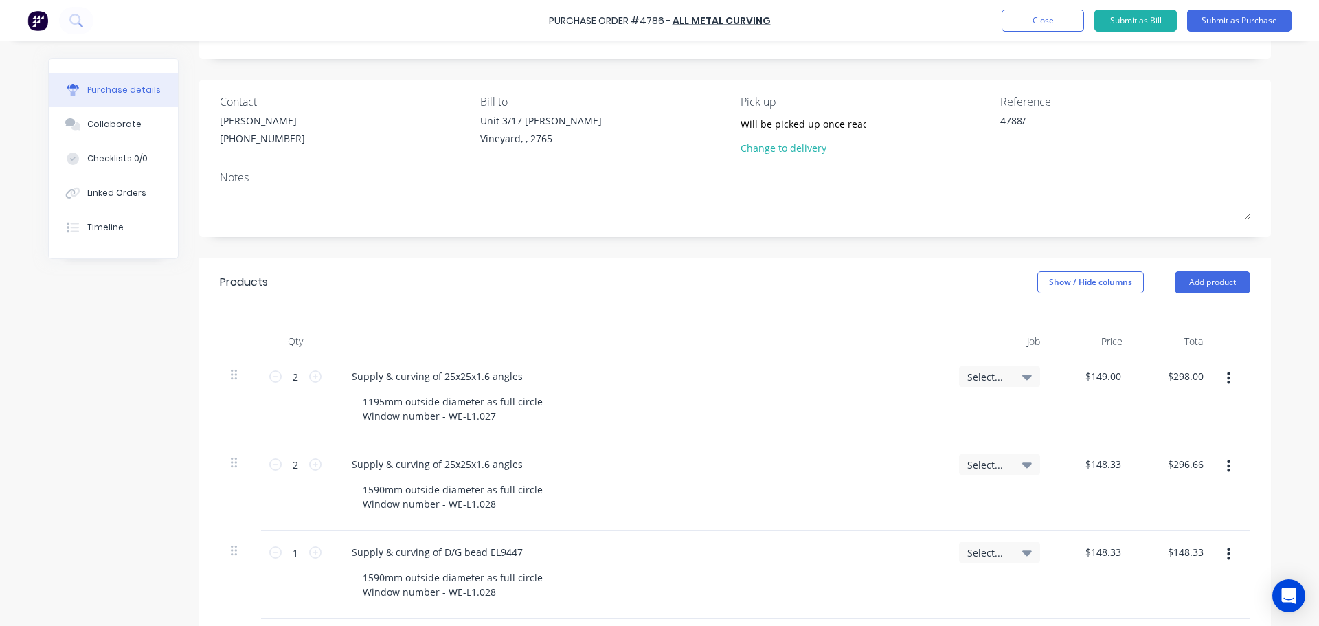
scroll to position [0, 0]
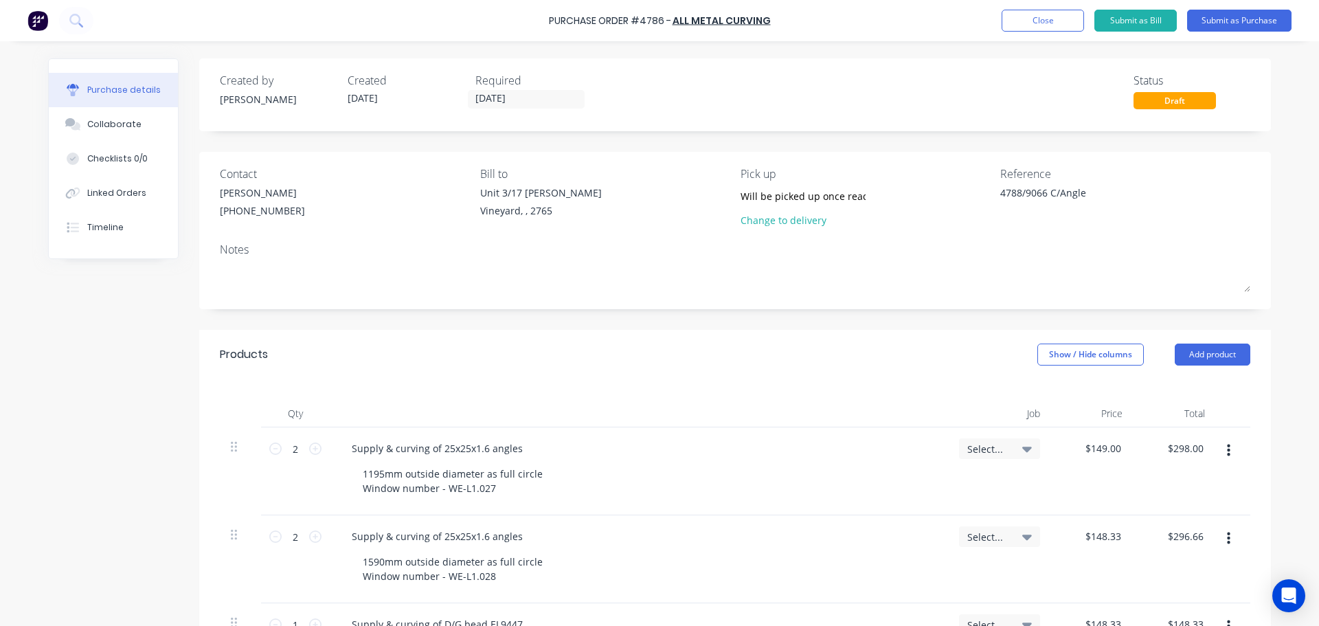
type textarea "4788/9066 C/Angles"
type textarea "x"
type textarea "4788/9066 C/Angles"
type textarea "x"
type textarea "4788/9066 C/Angles b"
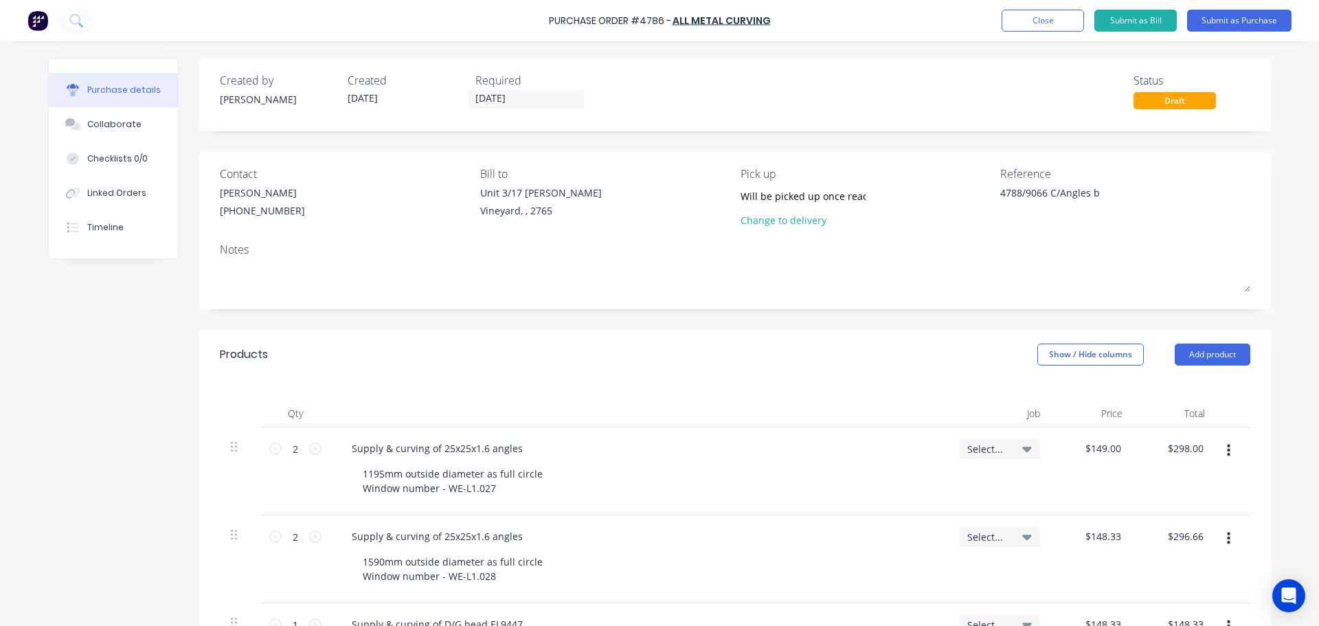
type textarea "x"
type textarea "4788/9066 C/Angles be"
type textarea "x"
type textarea "4788/9066 C/Angles bea"
type textarea "x"
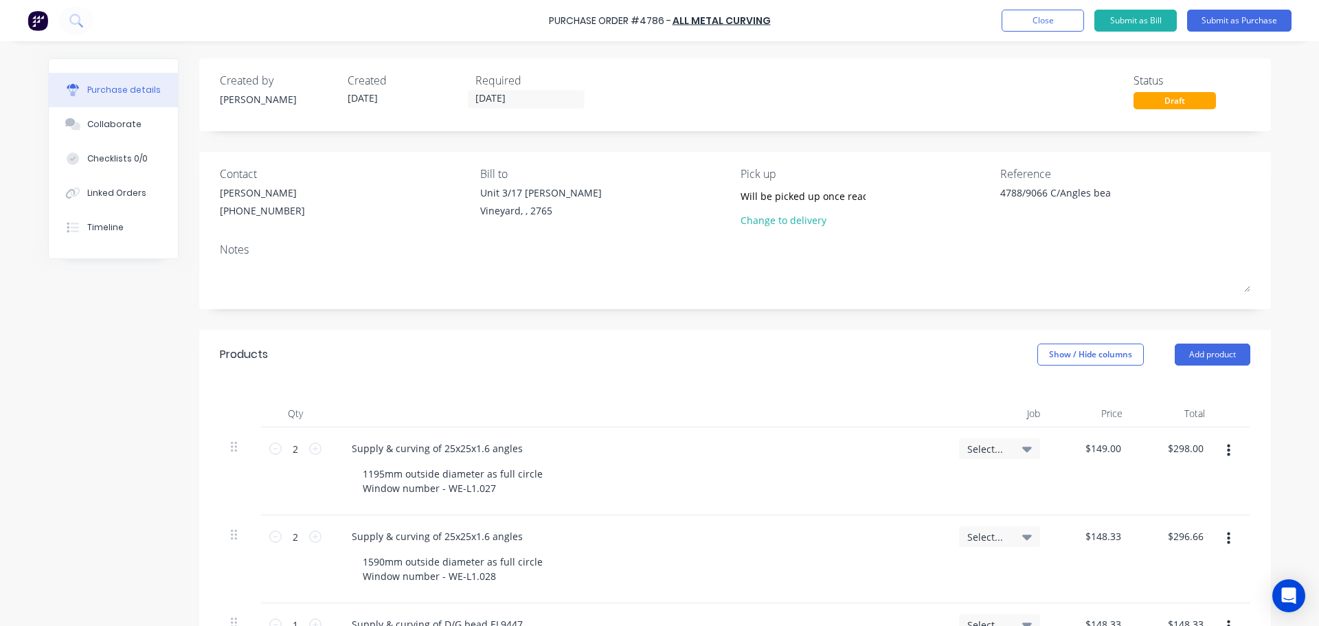
type textarea "4788/9066 C/Angles bead"
type textarea "x"
drag, startPoint x: 1114, startPoint y: 198, endPoint x: 1055, endPoint y: 198, distance: 59.1
click at [1055, 198] on textarea "4788/9066 C/Angles bead" at bounding box center [1086, 201] width 172 height 31
type textarea "4788/9066 C/damaged angles/bead"
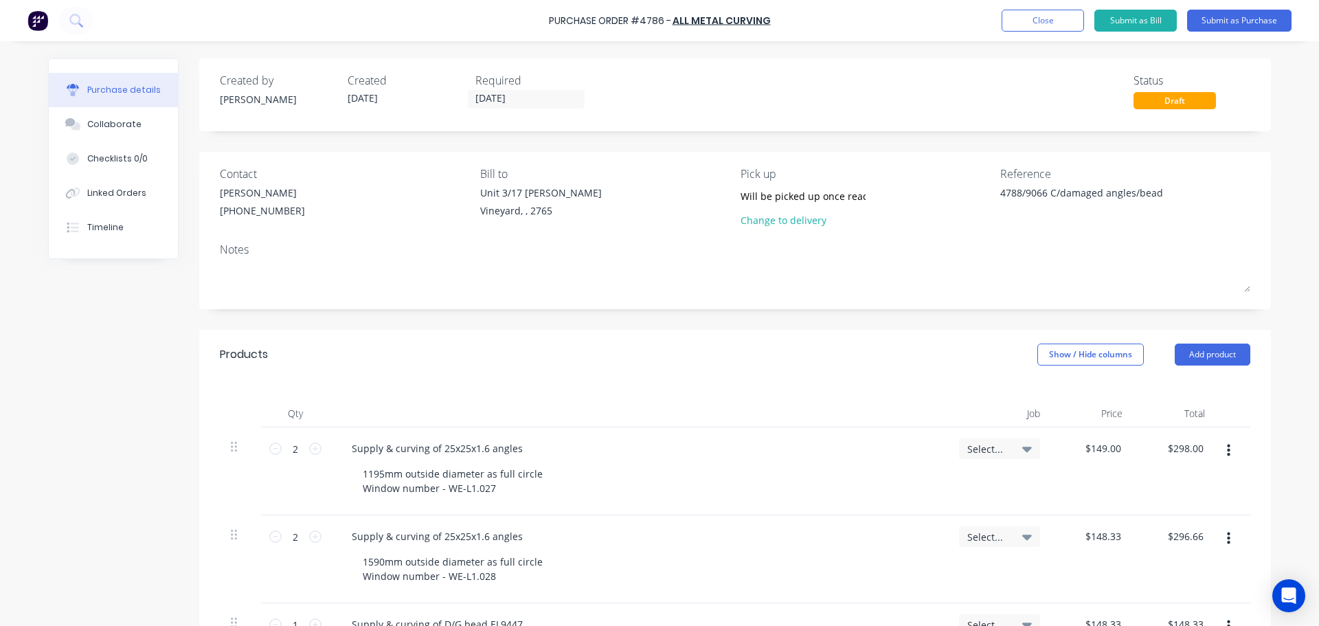
type textarea "x"
type textarea "4788/9066 C/damaged angles/beads"
type textarea "x"
type textarea "4788/9066 C/damaged angles/beads"
click at [1029, 244] on div "Notes" at bounding box center [735, 249] width 1031 height 16
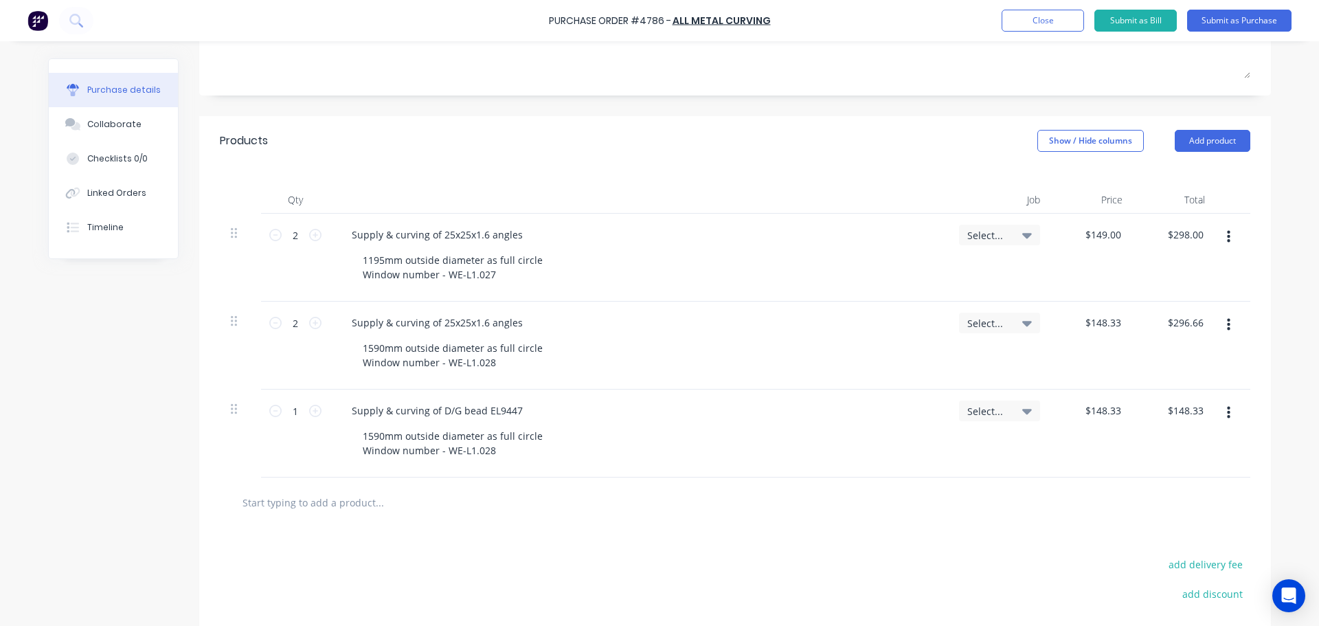
scroll to position [275, 0]
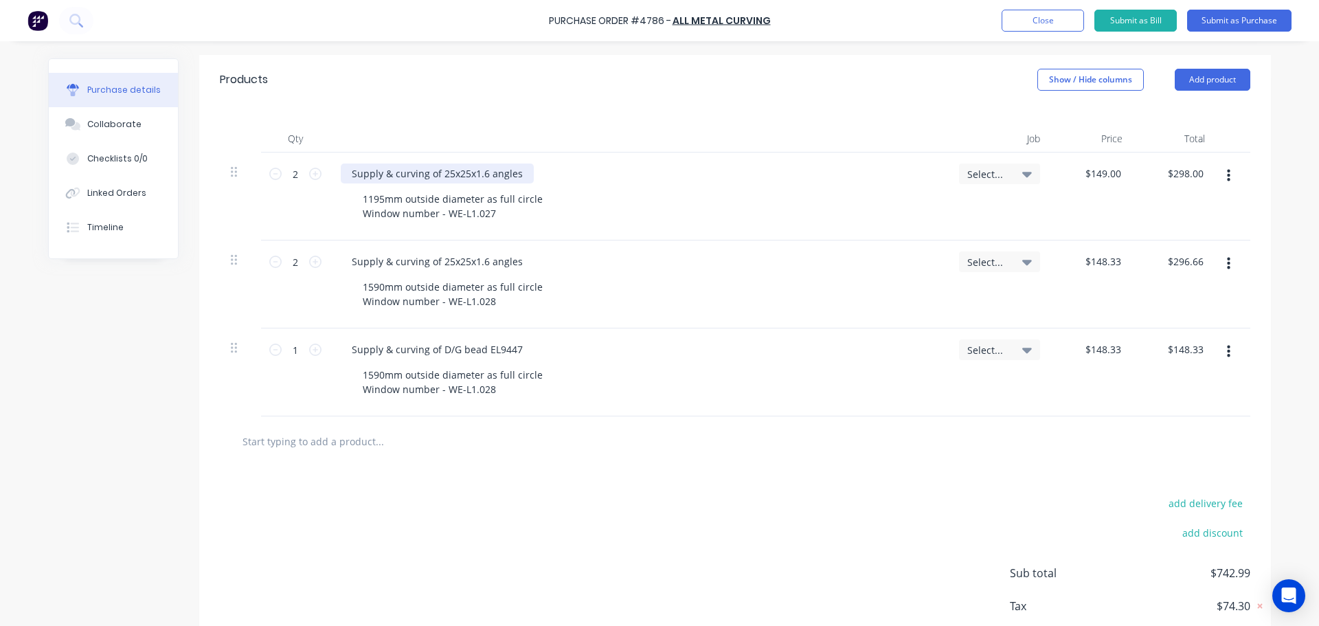
drag, startPoint x: 511, startPoint y: 172, endPoint x: 522, endPoint y: 172, distance: 11.0
click at [511, 172] on div "Supply & curving of 25x25x1.6 angles" at bounding box center [437, 174] width 193 height 20
drag, startPoint x: 515, startPoint y: 267, endPoint x: 547, endPoint y: 269, distance: 32.4
click at [515, 267] on div "Supply & curving of 25x25x1.6 angles" at bounding box center [437, 261] width 193 height 20
click at [526, 354] on div "Supply & curving of D/G bead EL9447" at bounding box center [639, 349] width 596 height 20
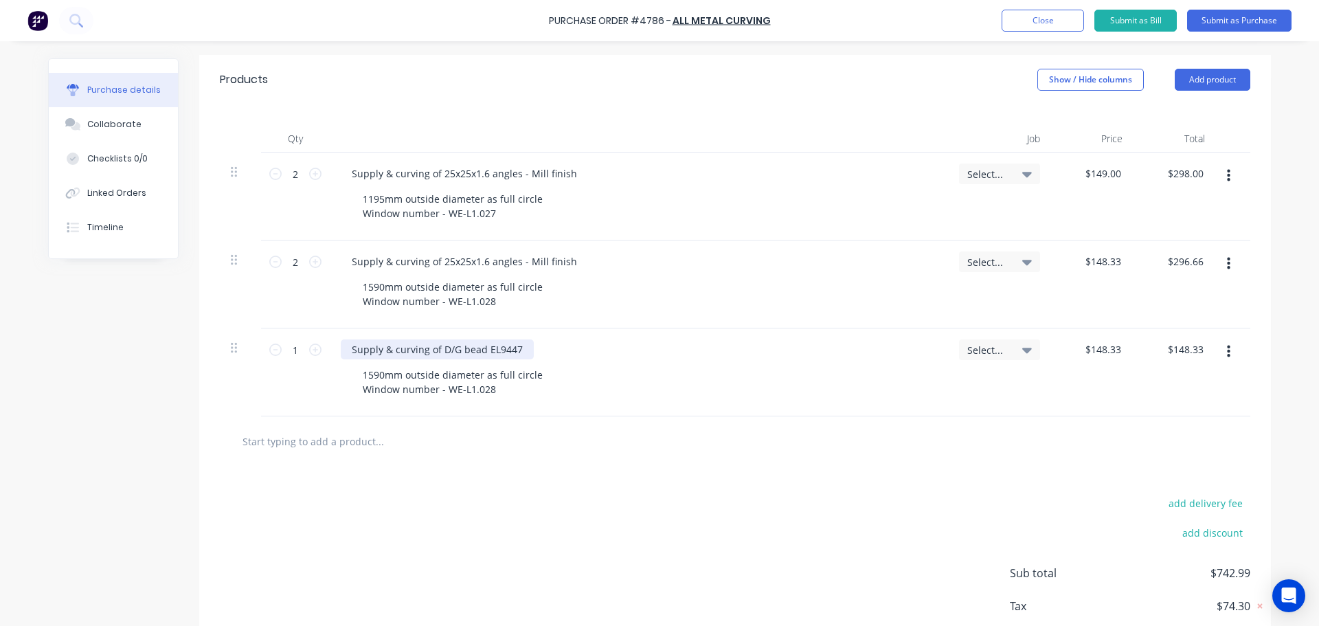
type textarea "x"
click at [520, 347] on div "Supply & curving of D/G bead EL9447" at bounding box center [437, 349] width 193 height 20
click at [528, 466] on div at bounding box center [735, 441] width 1031 height 50
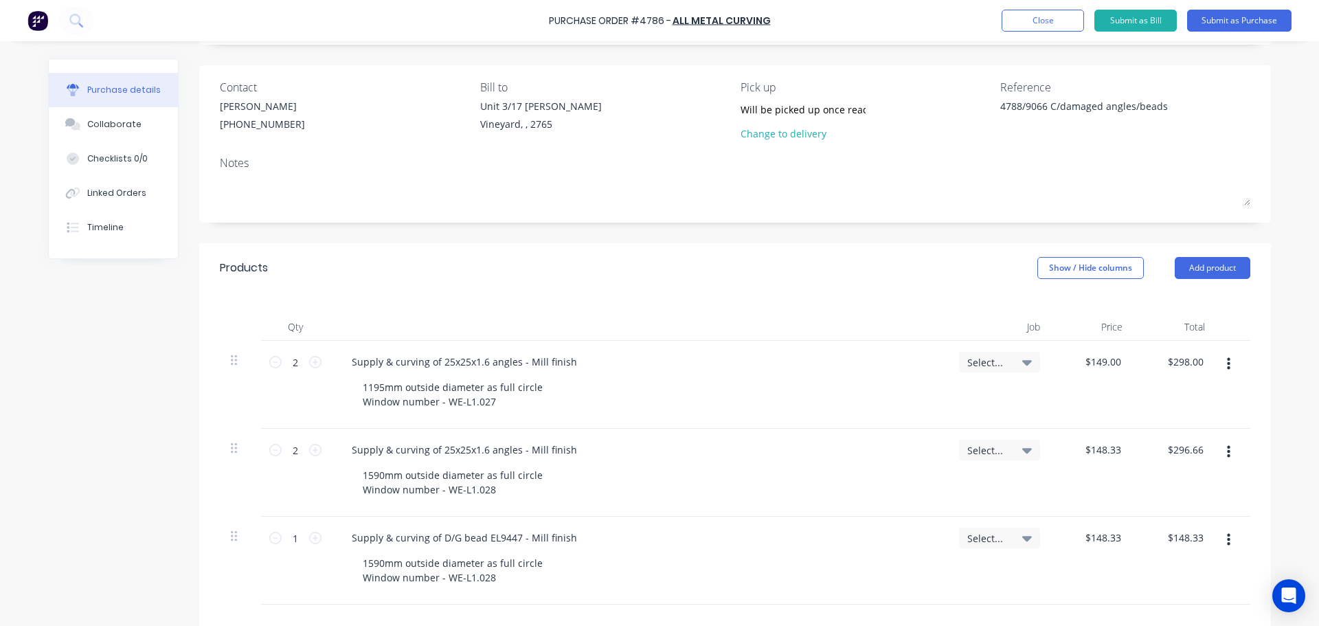
scroll to position [80, 0]
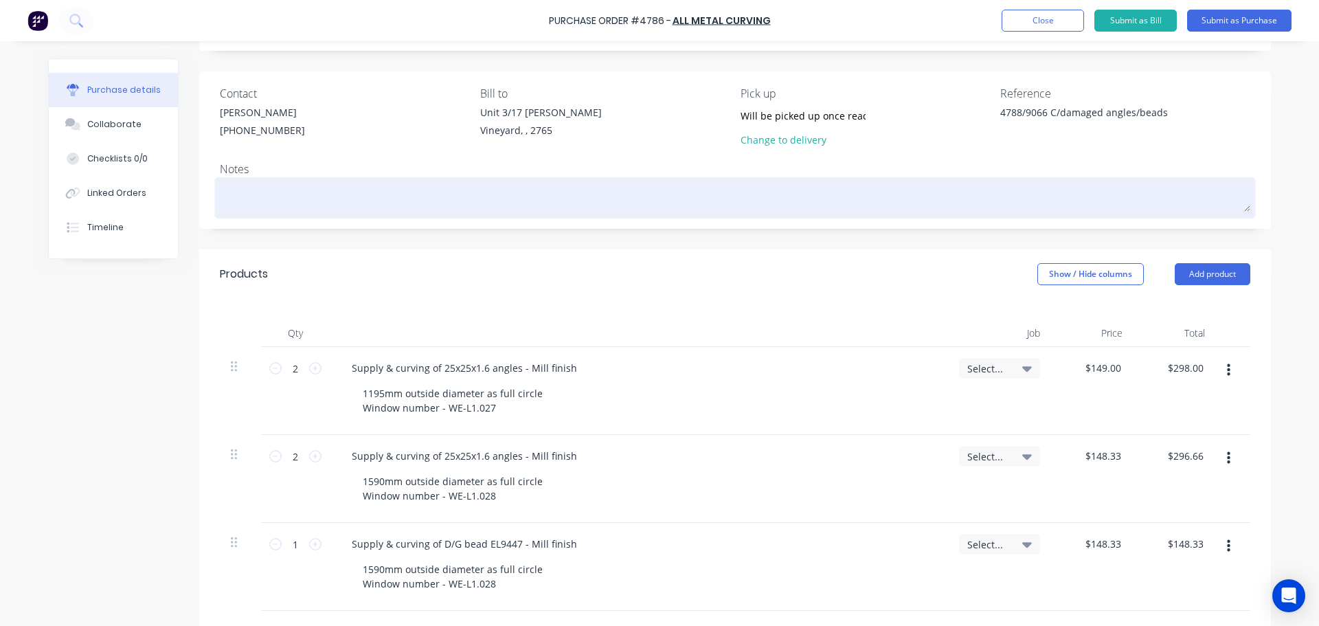
click at [278, 191] on textarea at bounding box center [735, 196] width 1031 height 31
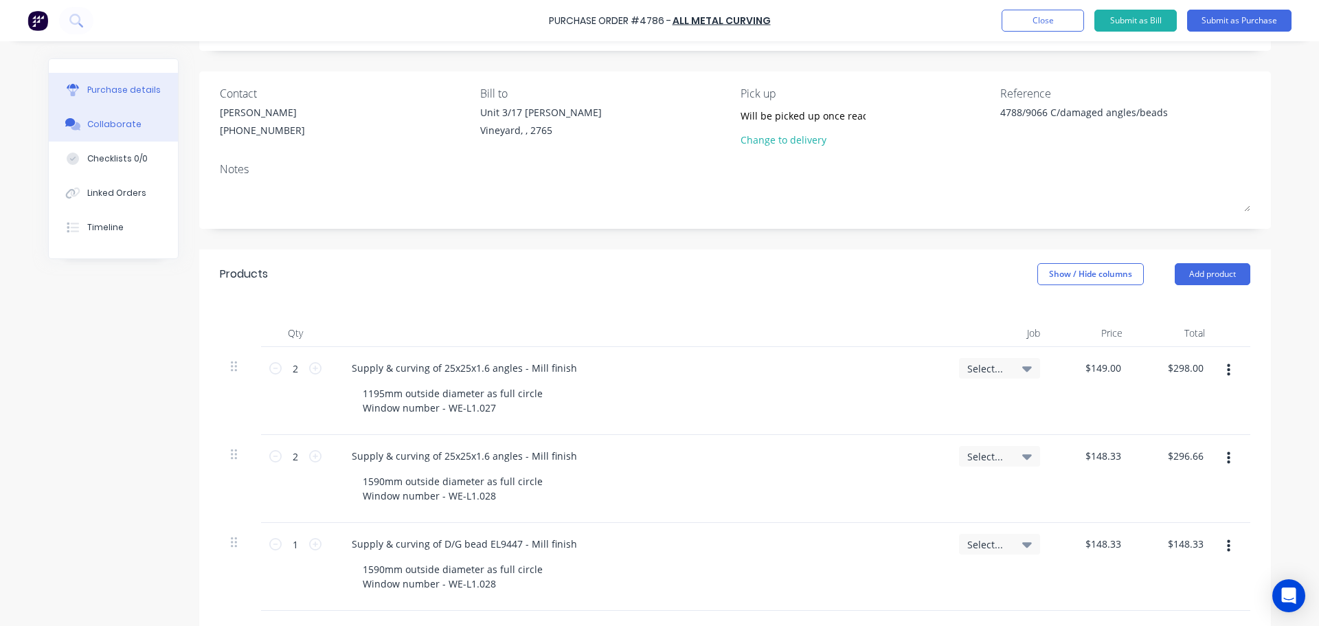
click at [89, 124] on div "Collaborate" at bounding box center [114, 124] width 54 height 12
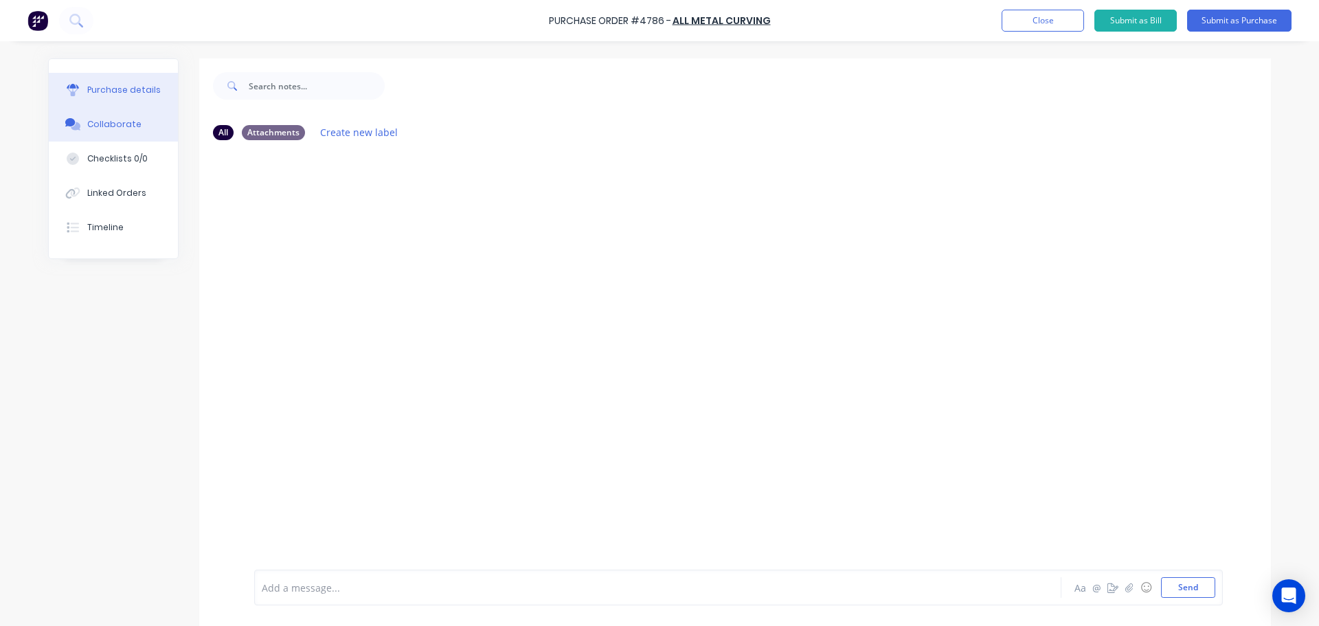
click at [135, 87] on div "Purchase details" at bounding box center [124, 90] width 74 height 12
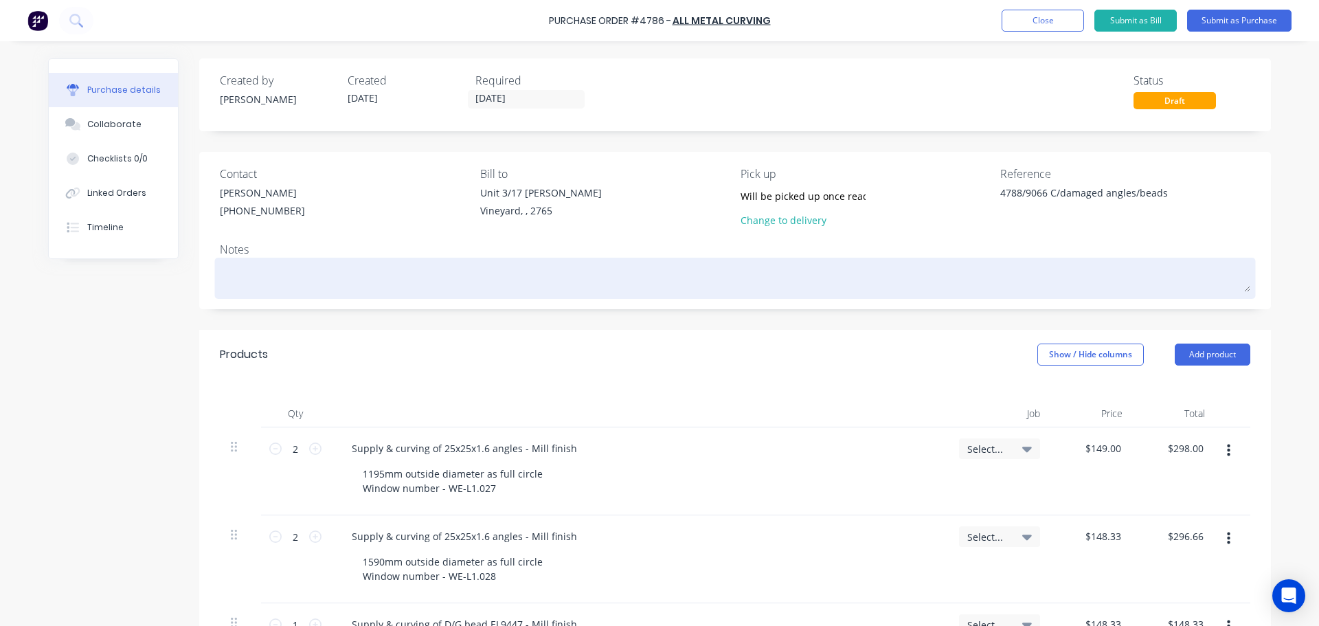
click at [273, 276] on textarea at bounding box center [735, 276] width 1031 height 31
type textarea "x"
type textarea "P"
type textarea "x"
type textarea "A"
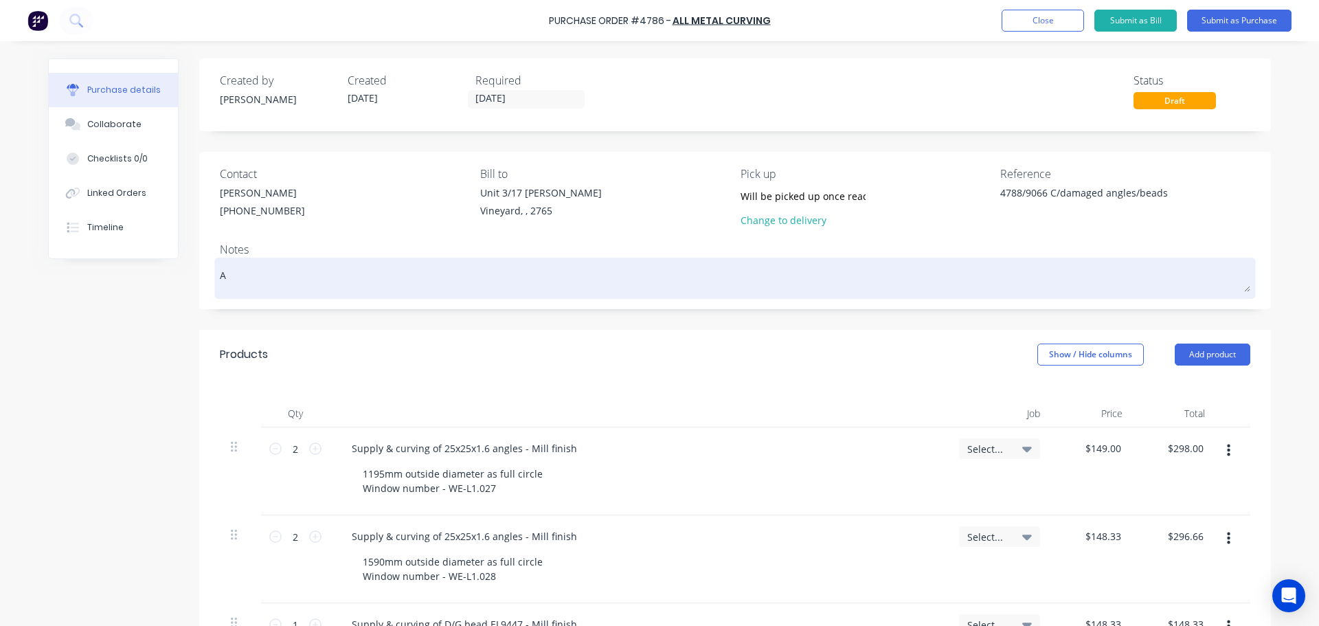
type textarea "x"
type textarea "As"
type textarea "x"
type textarea "As"
type textarea "x"
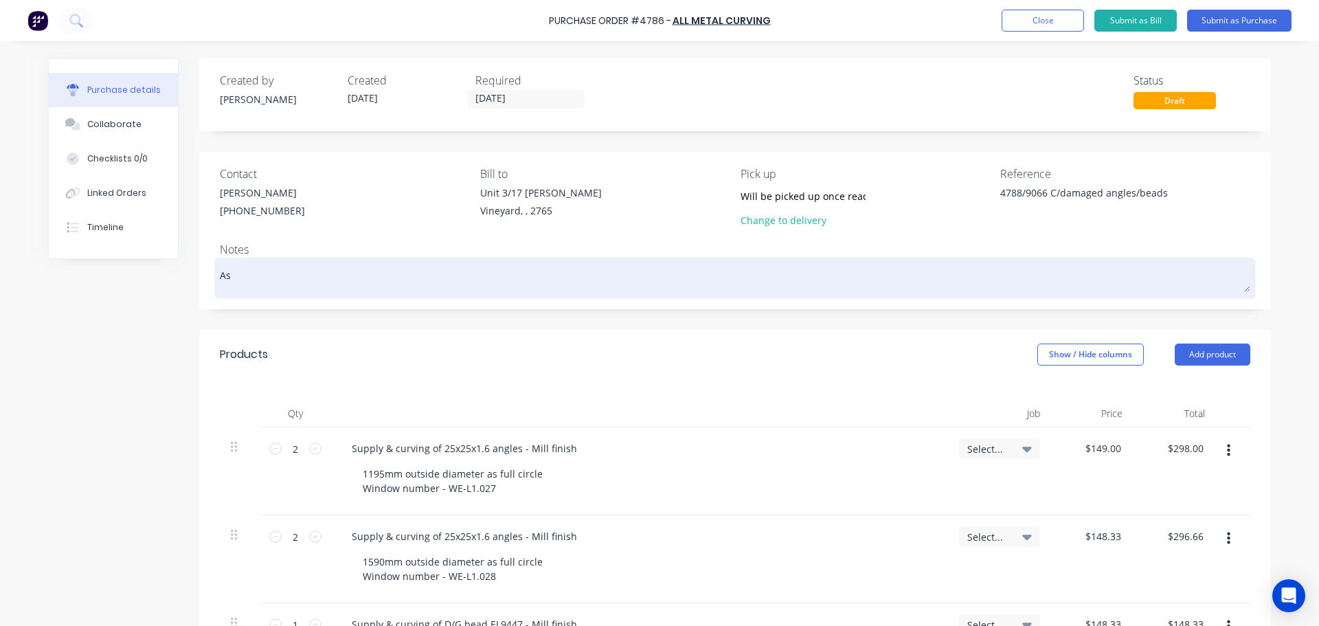
type textarea "As p"
type textarea "x"
type textarea "As pe"
type textarea "x"
type textarea "As per"
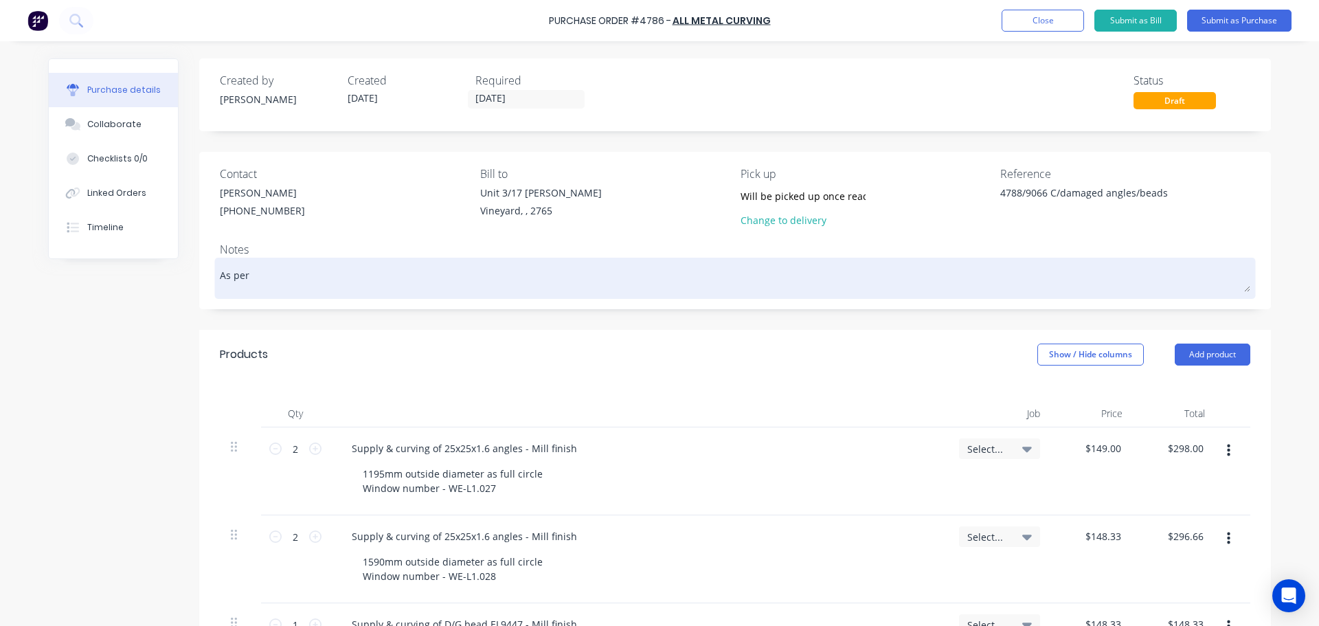
type textarea "x"
type textarea "As per"
type textarea "x"
type textarea "As per e"
type textarea "x"
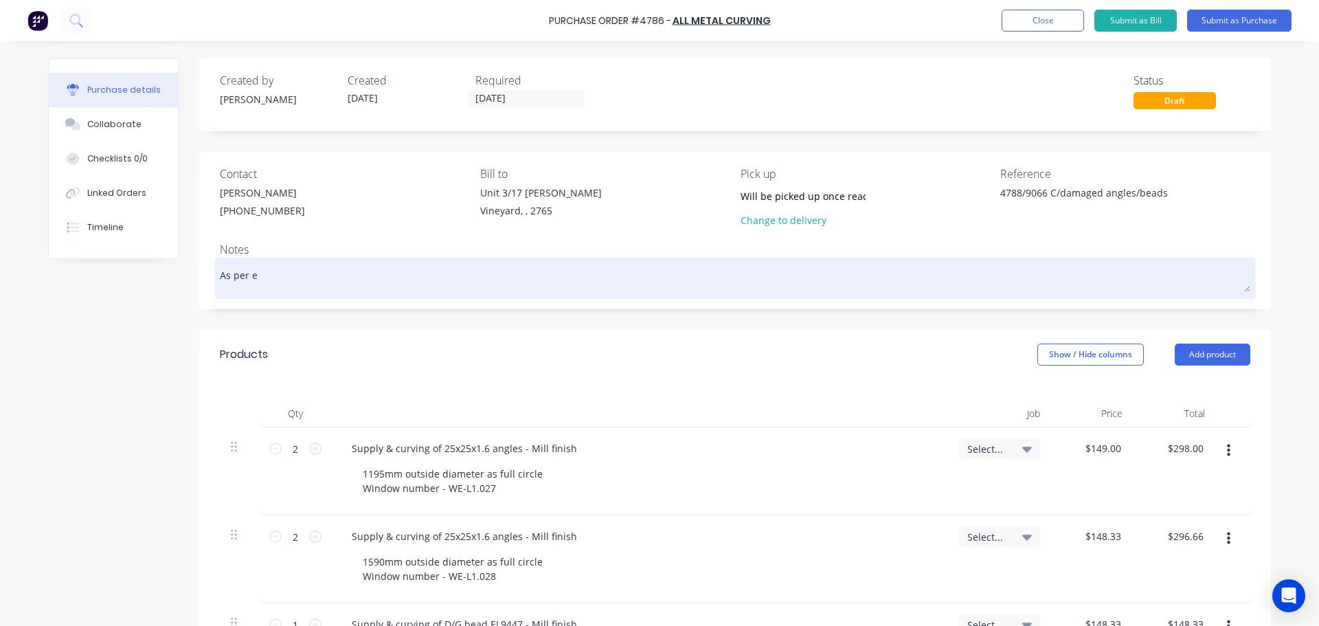
type textarea "As per em"
type textarea "x"
type textarea "As per ema"
type textarea "x"
type textarea "As per emai"
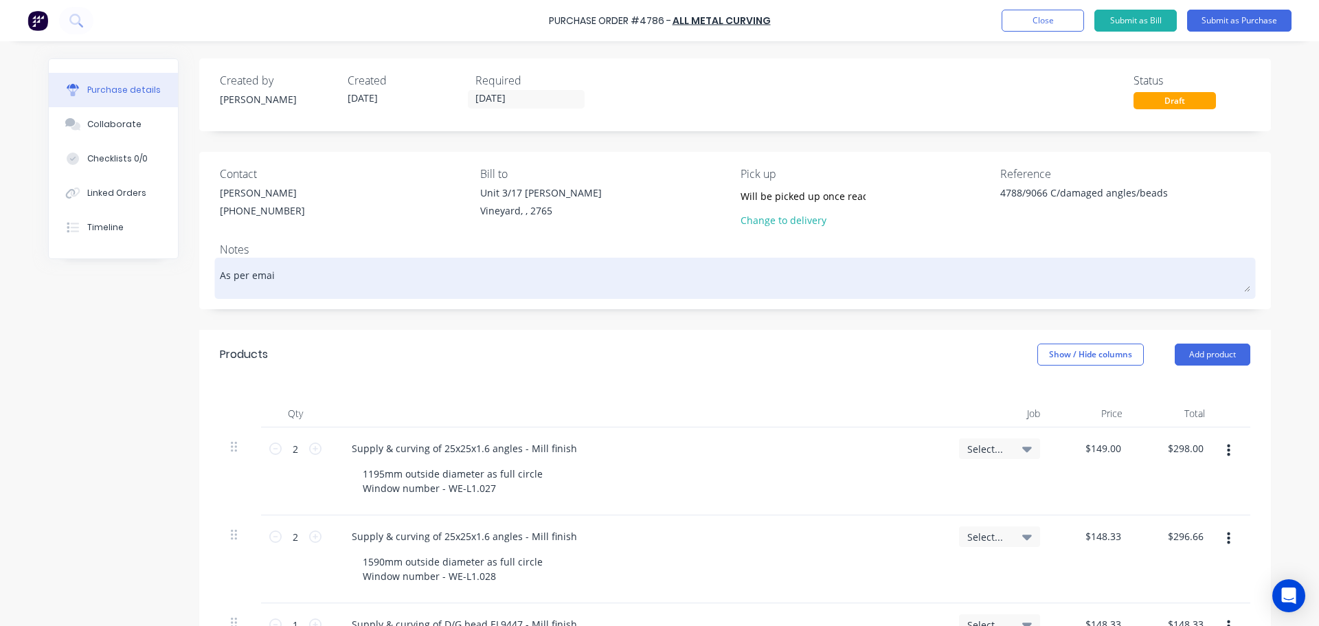
type textarea "x"
type textarea "As per email"
type textarea "x"
type textarea "As per email"
type textarea "x"
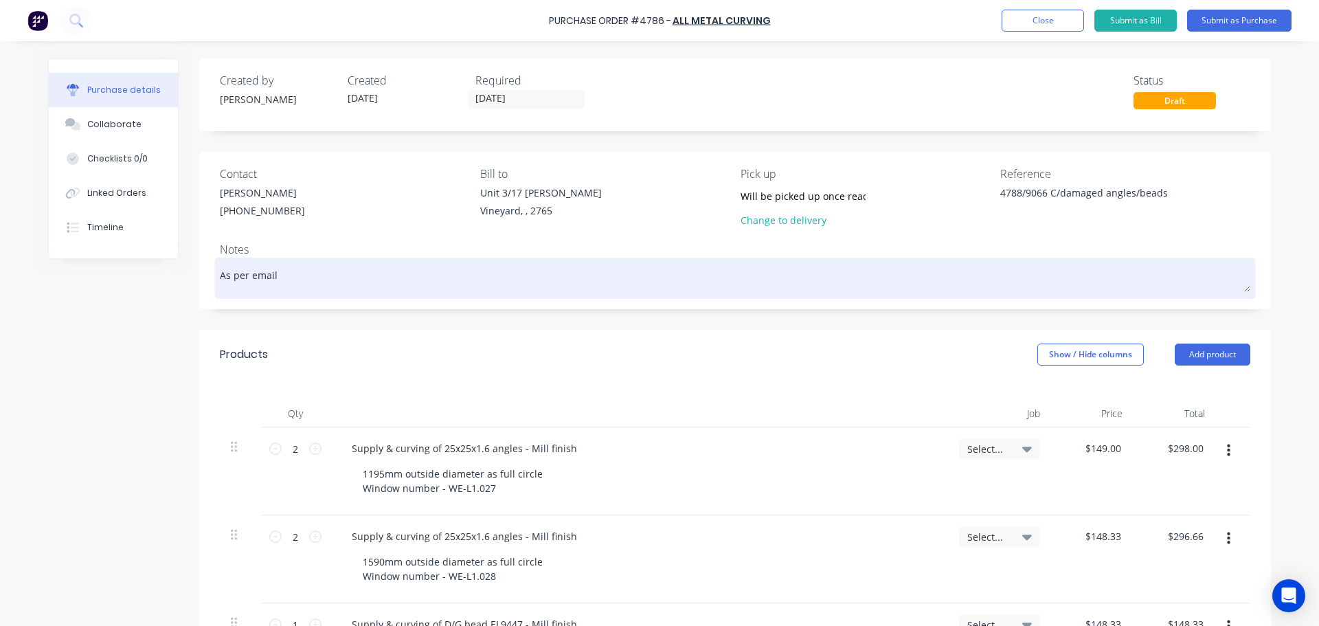
type textarea "As per email r"
type textarea "x"
type textarea "As per email re"
type textarea "x"
type textarea "As per email rec"
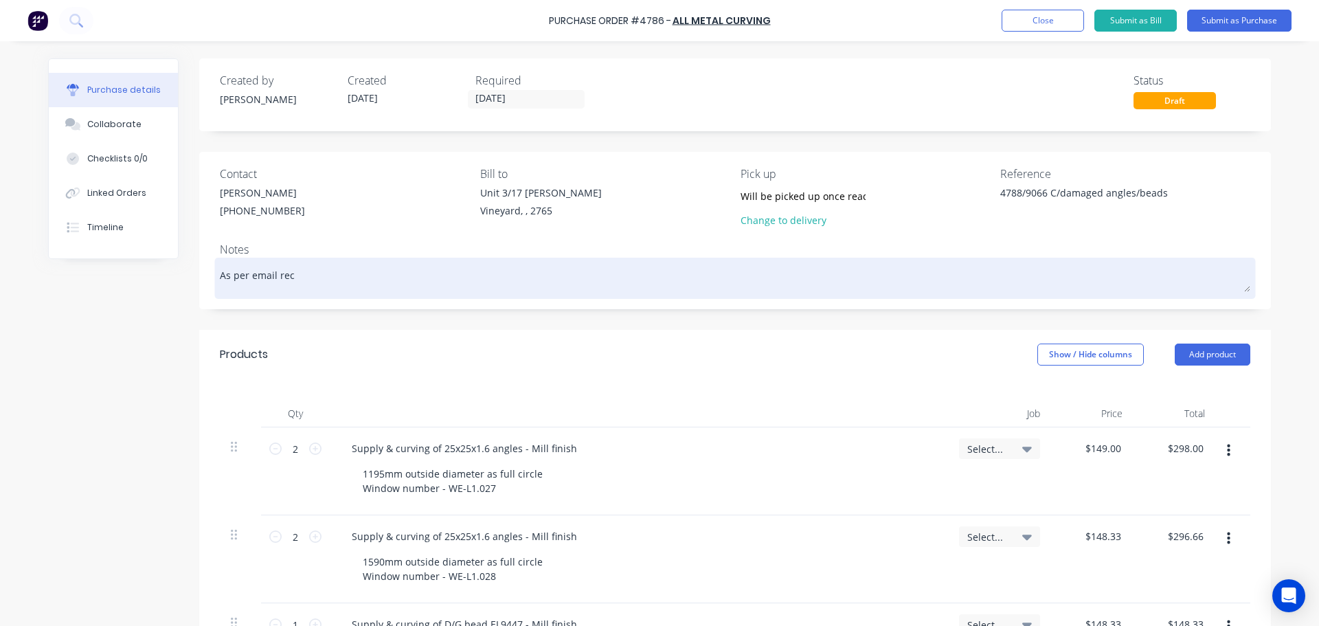
type textarea "x"
type textarea "As per email rece"
type textarea "x"
type textarea "As per email recei"
type textarea "x"
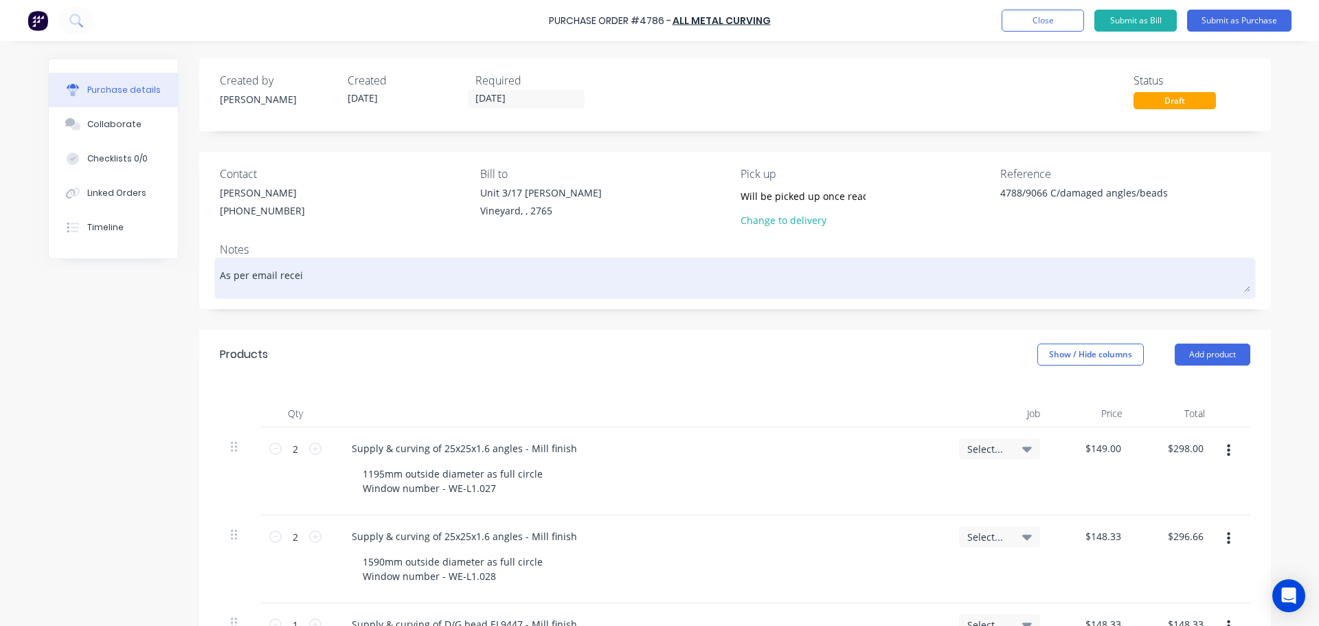
type textarea "As per email receiv"
type textarea "x"
type textarea "As per email receive"
type textarea "x"
type textarea "As per email received"
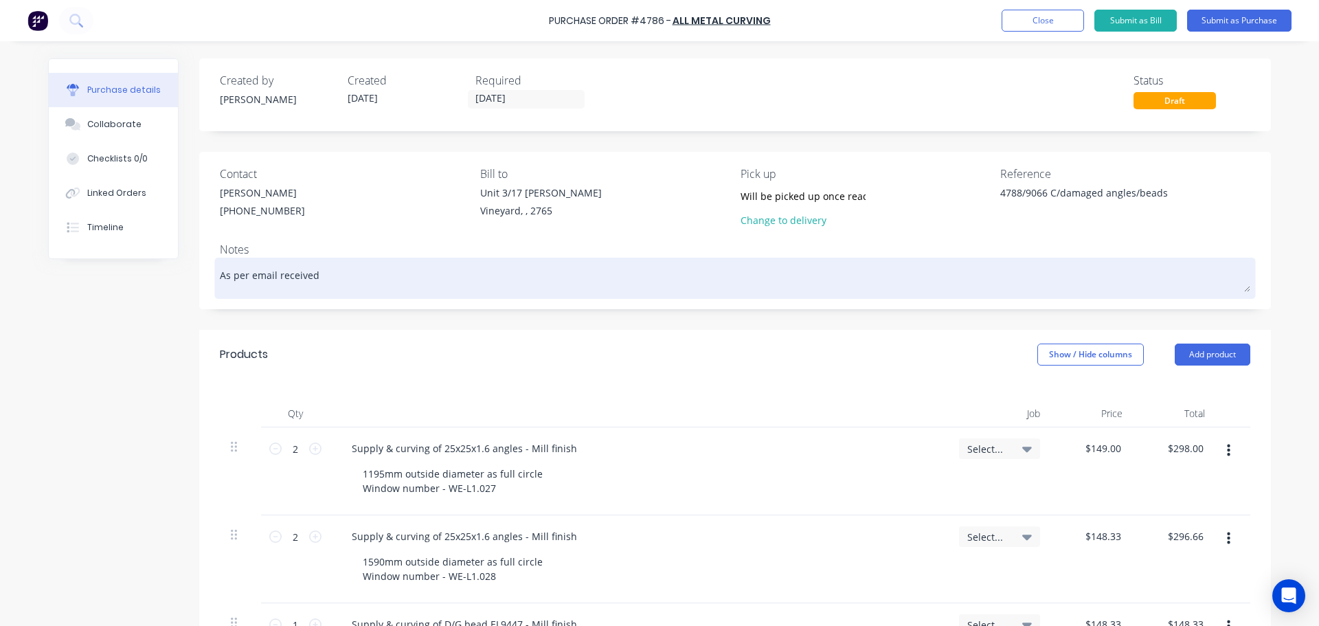
type textarea "x"
type textarea "As per email received"
type textarea "x"
type textarea "As per email received o"
type textarea "x"
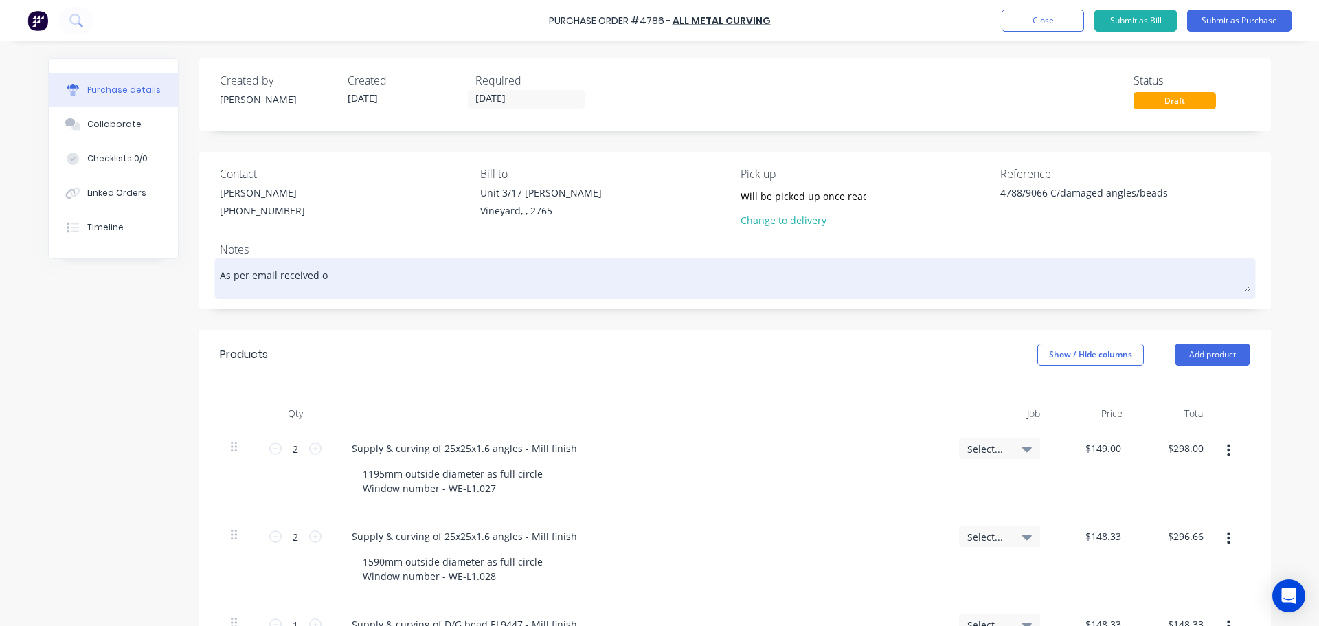
type textarea "As per email received on"
type textarea "x"
type textarea "As per email received on"
type textarea "x"
type textarea "As per email received on 9"
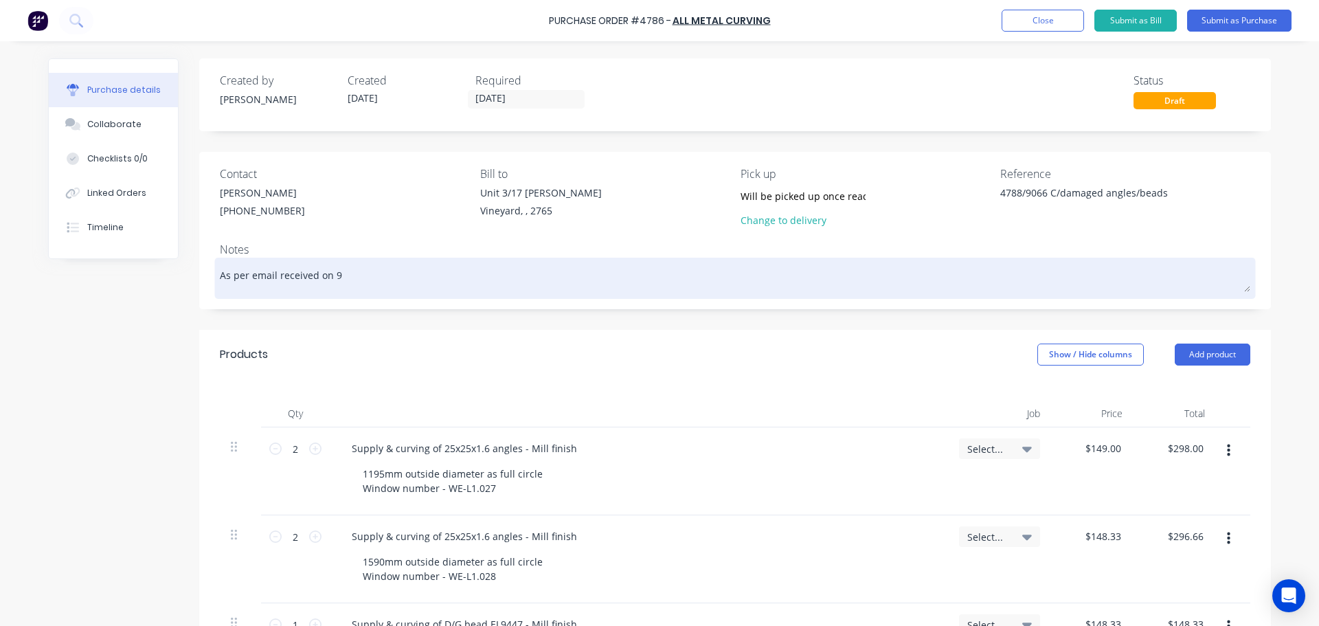
type textarea "x"
type textarea "As per email received on 9/"
type textarea "x"
type textarea "As per email received on 9/1"
type textarea "x"
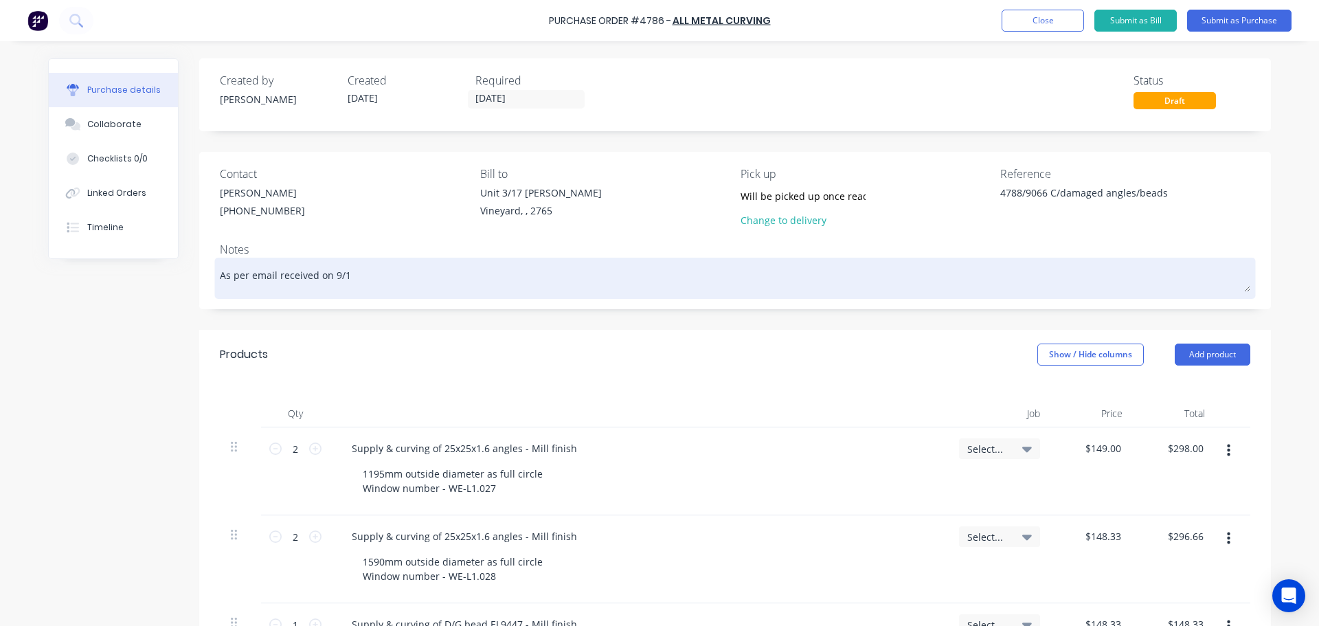
type textarea "As per email received on 9/10"
type textarea "x"
type textarea "As per email received on 9/10/"
type textarea "x"
type textarea "As per email received on 9/10/2"
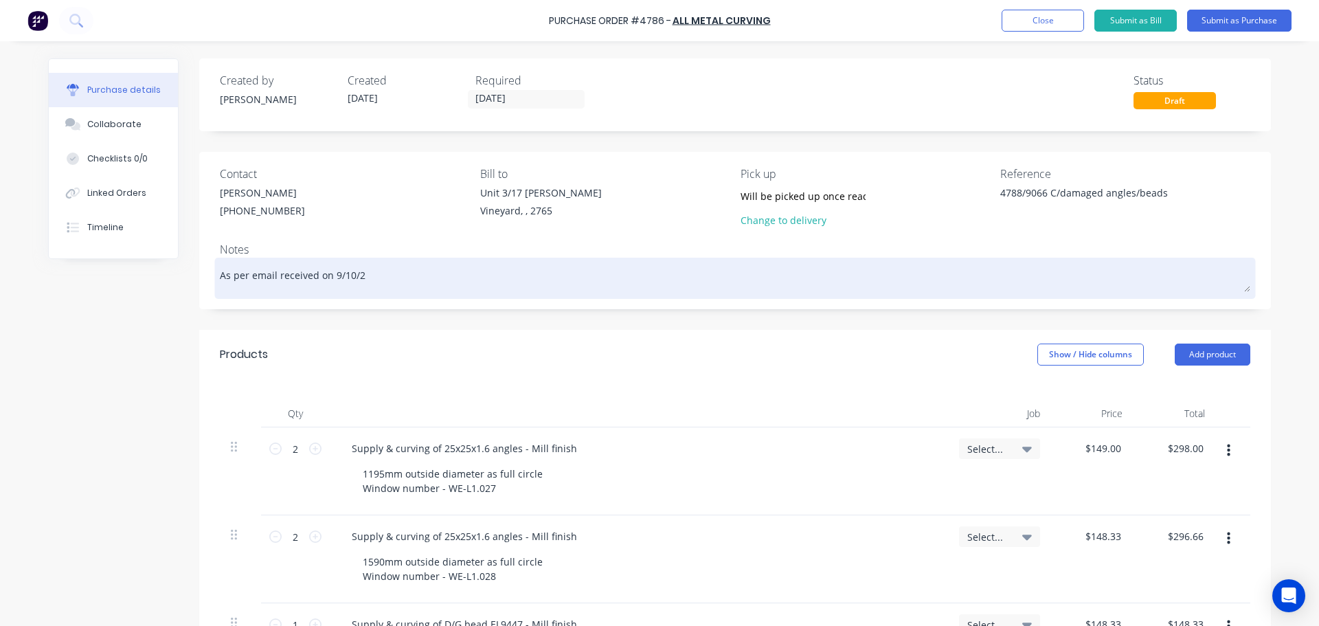
type textarea "x"
type textarea "As per email received on 9/10/25"
type textarea "x"
type textarea "As per email received on 9/10/25"
type textarea "x"
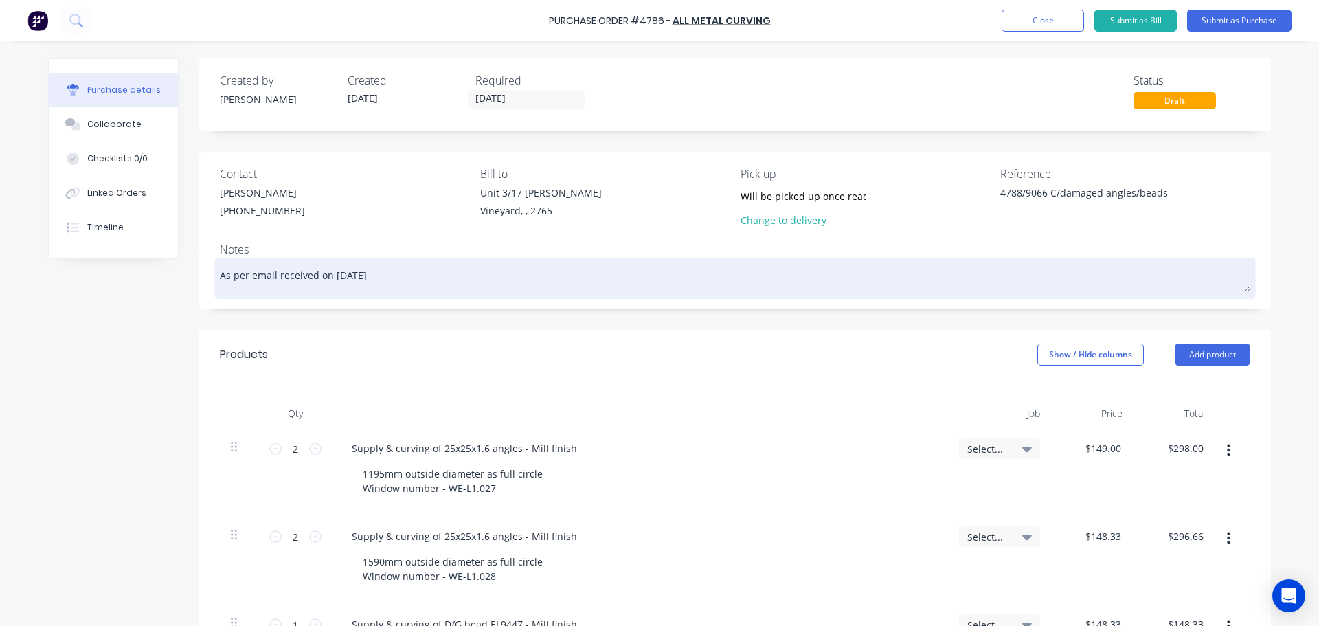
type textarea "As per email received on 9/10/25 @"
type textarea "x"
type textarea "As per email received on 9/10/25"
type textarea "x"
type textarea "As per email received on 9/10/25"
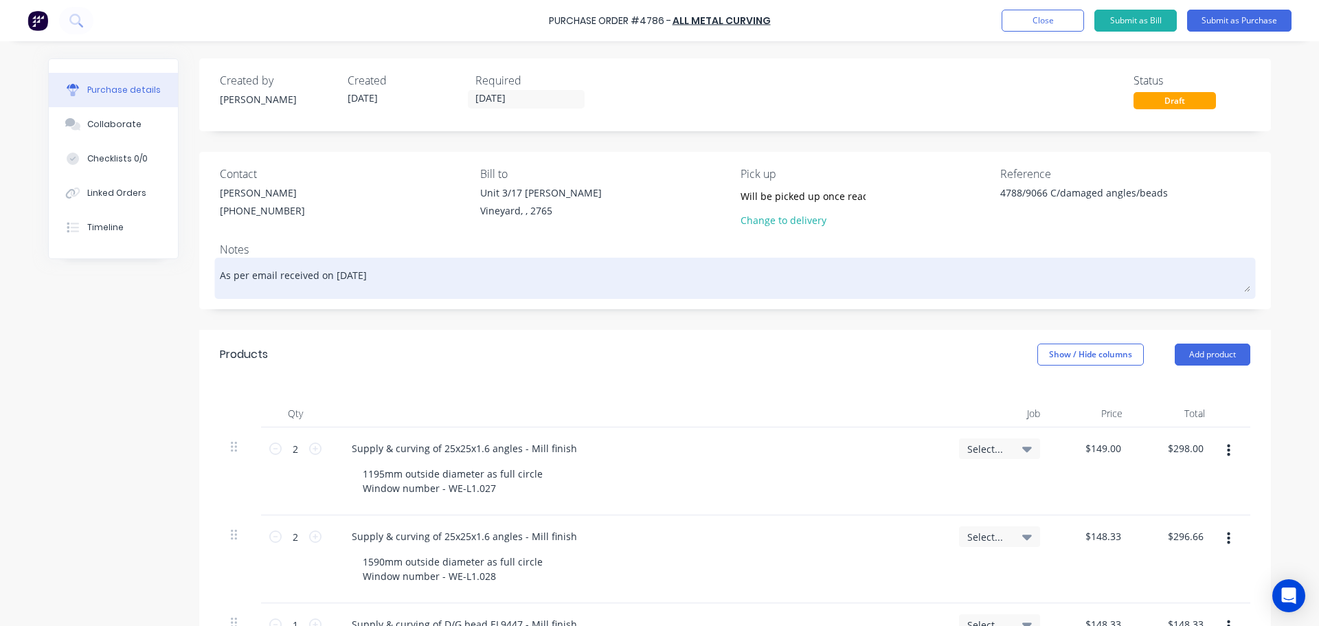
click at [220, 278] on textarea "As per email received on 9/10/25" at bounding box center [735, 276] width 1031 height 31
type textarea "x"
type textarea "Pper email received on 9/10/25"
type textarea "x"
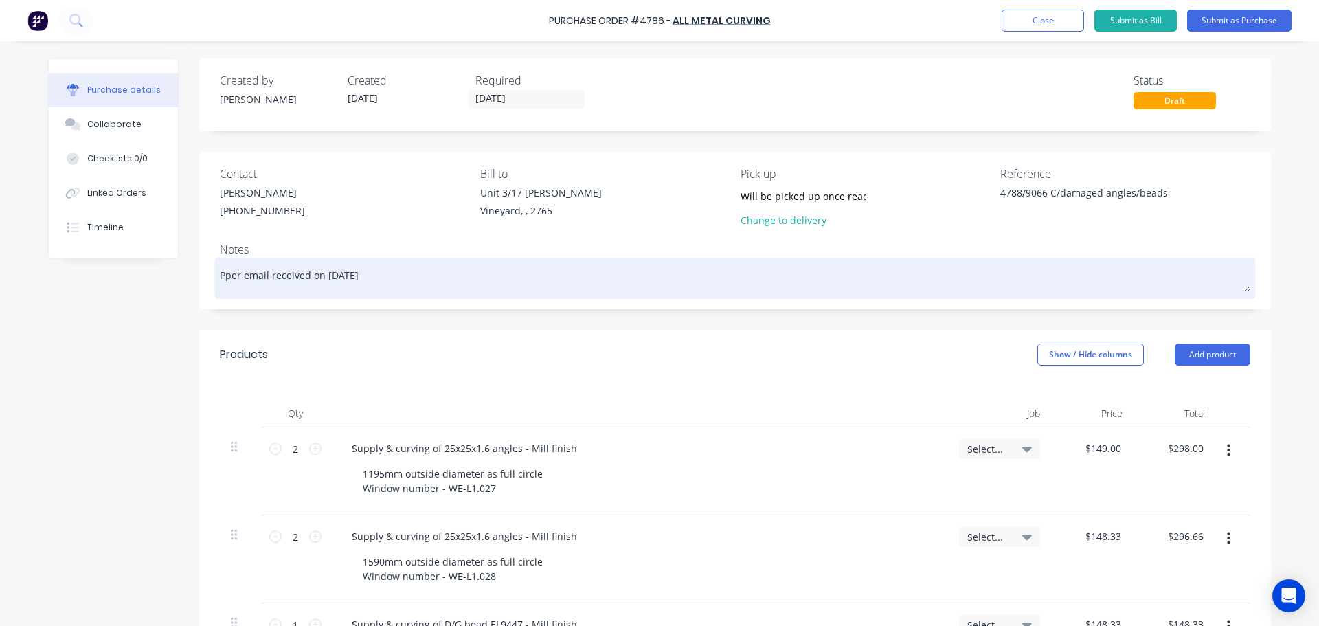
type textarea "Prper email received on 9/10/25"
type textarea "x"
type textarea "Priper email received on 9/10/25"
type textarea "x"
type textarea "Pricper email received on 9/10/25"
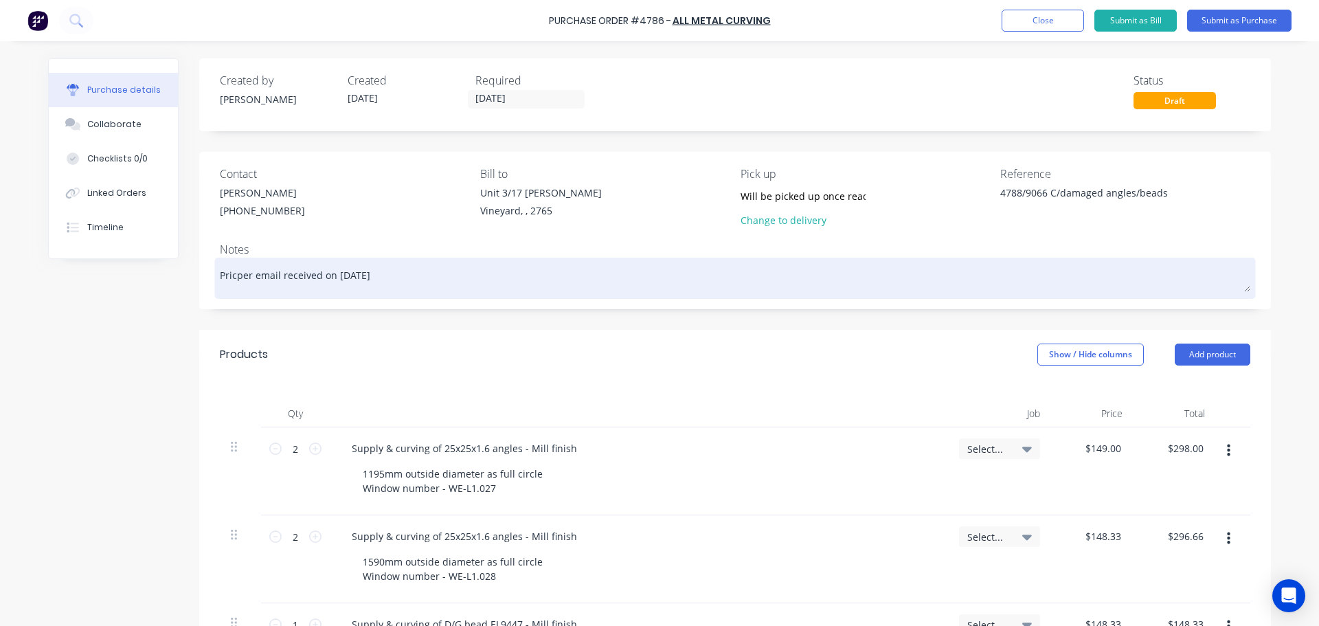
type textarea "x"
type textarea "Priceper email received on 9/10/25"
type textarea "x"
type textarea "Pricesper email received on 9/10/25"
type textarea "x"
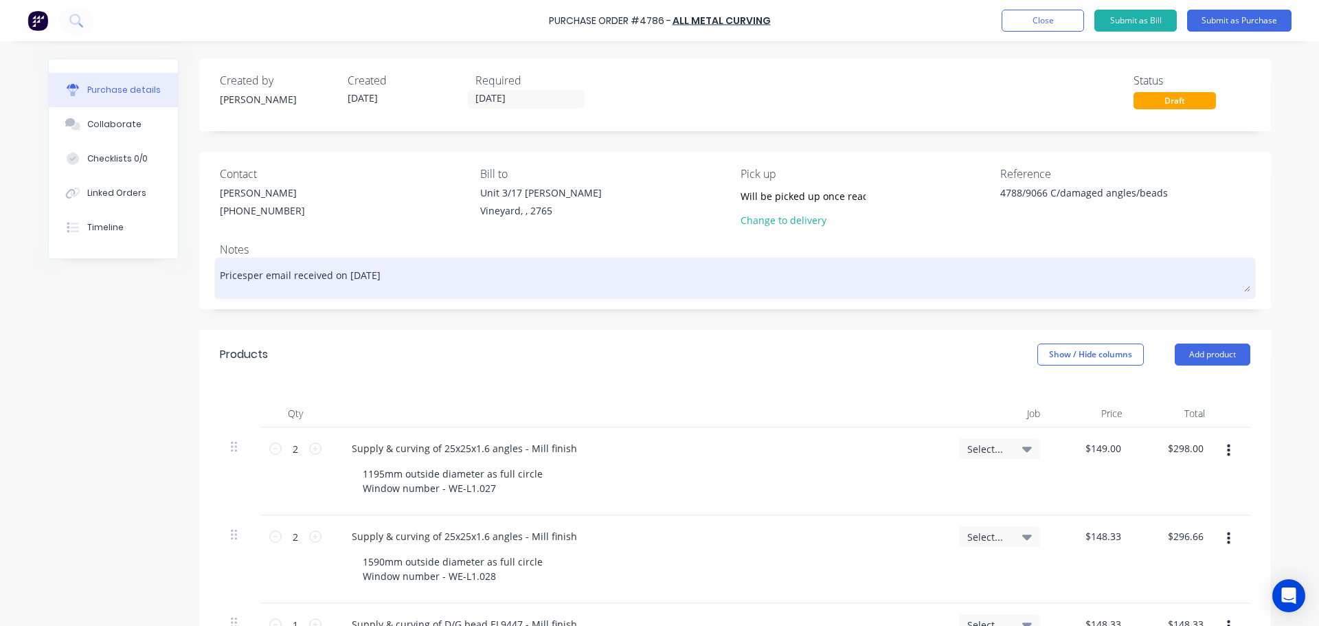
type textarea "Prices per email received on 9/10/25"
type textarea "x"
type textarea "Prices aper email received on 9/10/25"
type textarea "x"
type textarea "Prices asper email received on 9/10/25"
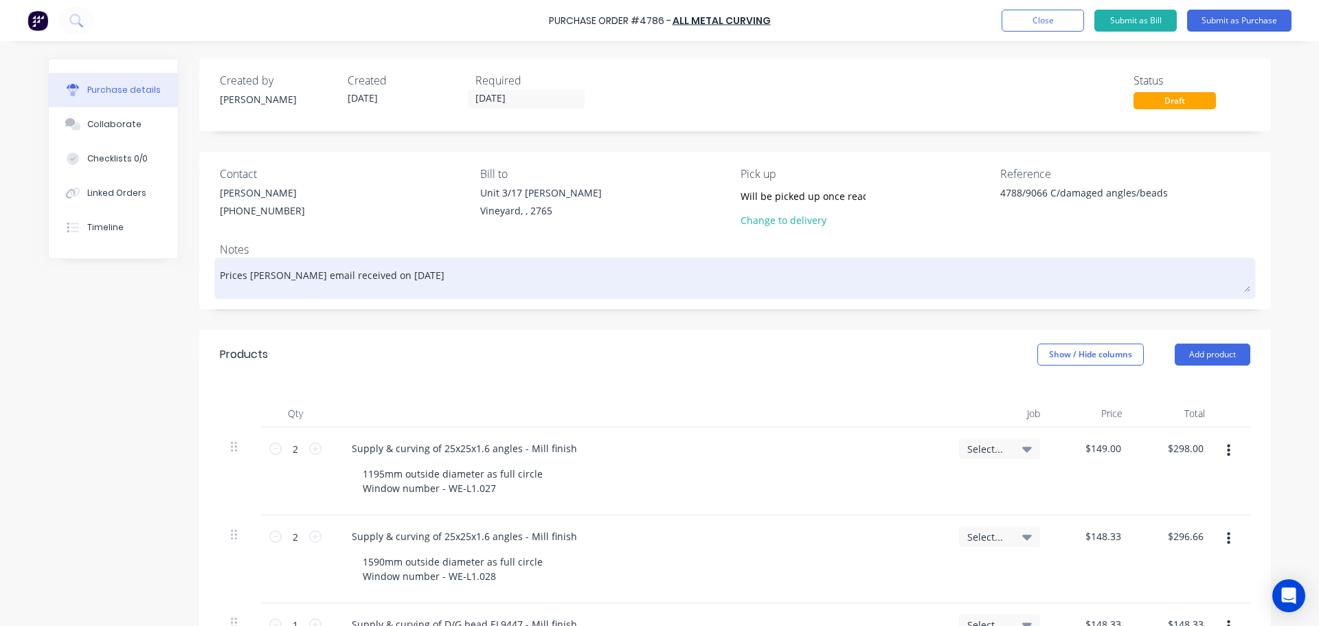
type textarea "x"
type textarea "Prices as per email received on 9/10/25"
click at [427, 282] on textarea "Prices as per email received on 9/10/25" at bounding box center [735, 276] width 1031 height 31
click at [243, 289] on textarea "Prices as per email received on 9/10/25" at bounding box center [735, 276] width 1031 height 31
click at [458, 274] on textarea "Prices as per email received on 9/10/25" at bounding box center [735, 276] width 1031 height 31
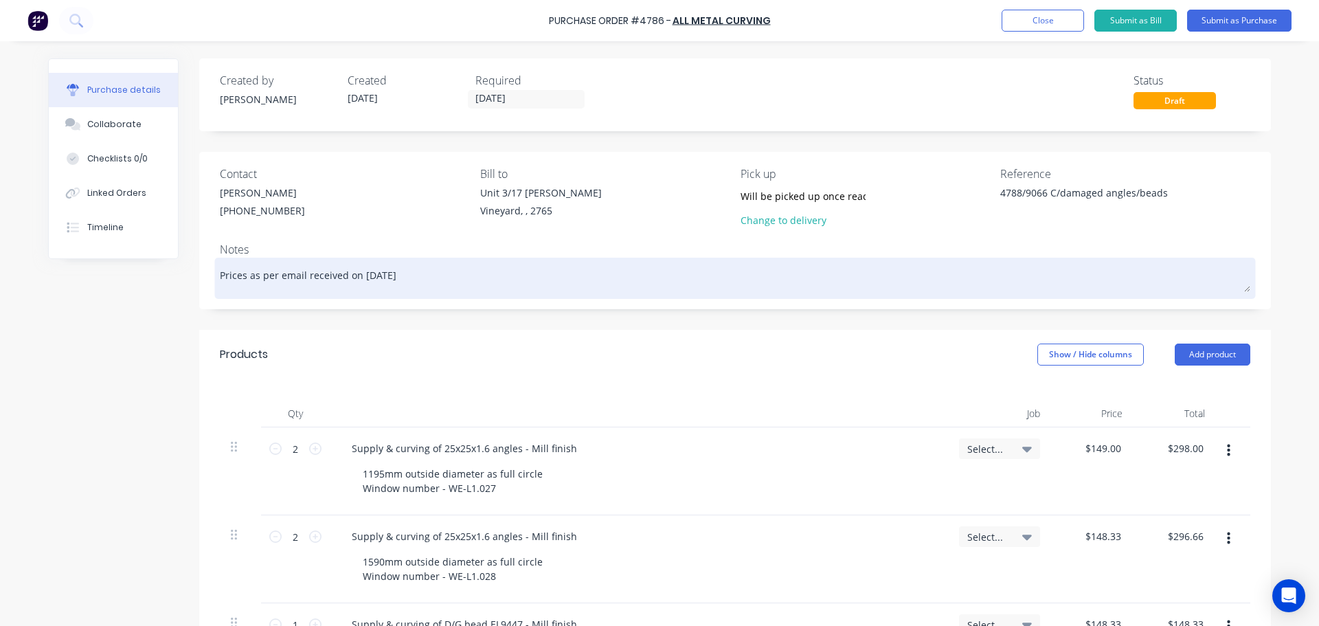
type textarea "x"
type textarea "Prices as per email received on 9/10/25"
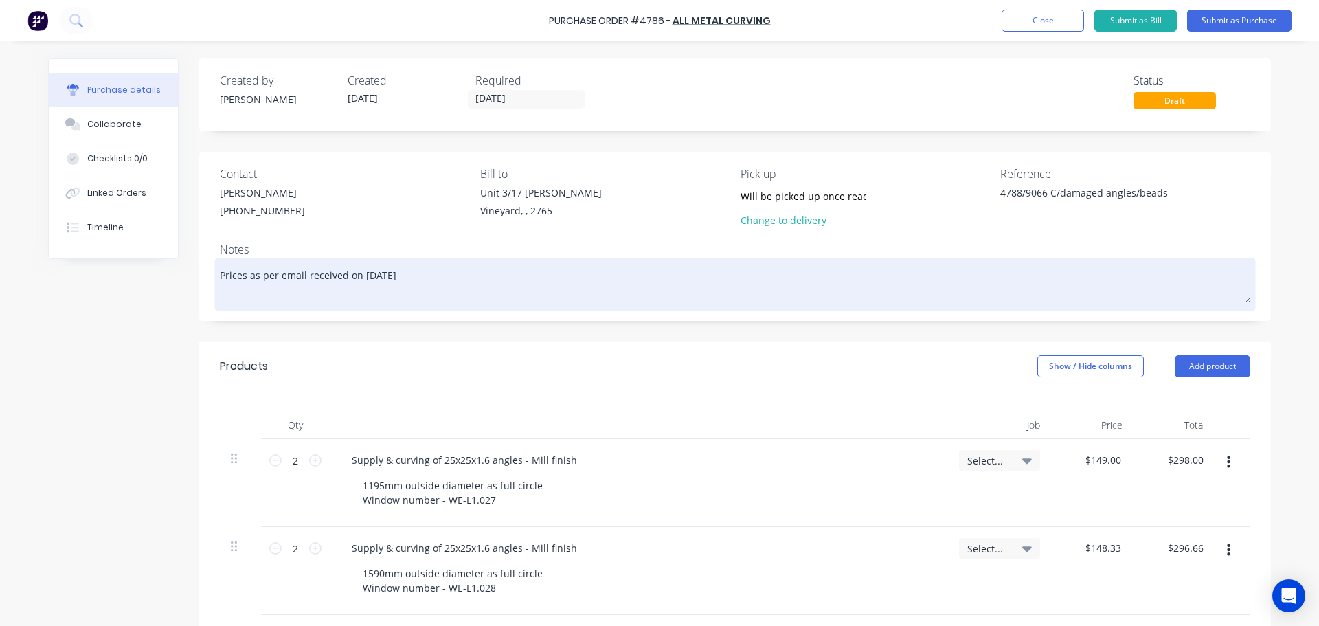
type textarea "x"
type textarea "Prices as per email received on 9/10/25 P"
type textarea "x"
type textarea "Prices as per email received on 9/10/25 Pl"
type textarea "x"
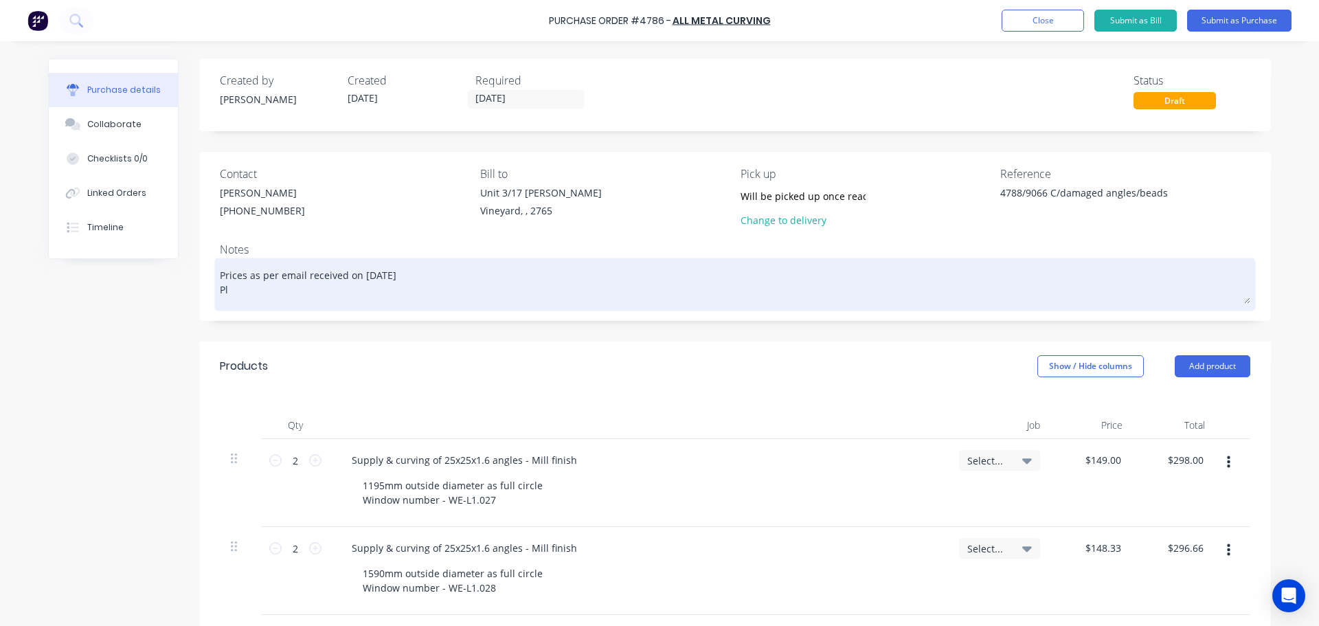
type textarea "Prices as per email received on 9/10/25 Ple"
type textarea "x"
type textarea "Prices as per email received on 9/10/25 Plea"
type textarea "x"
type textarea "Prices as per email received on 9/10/25 Pleas"
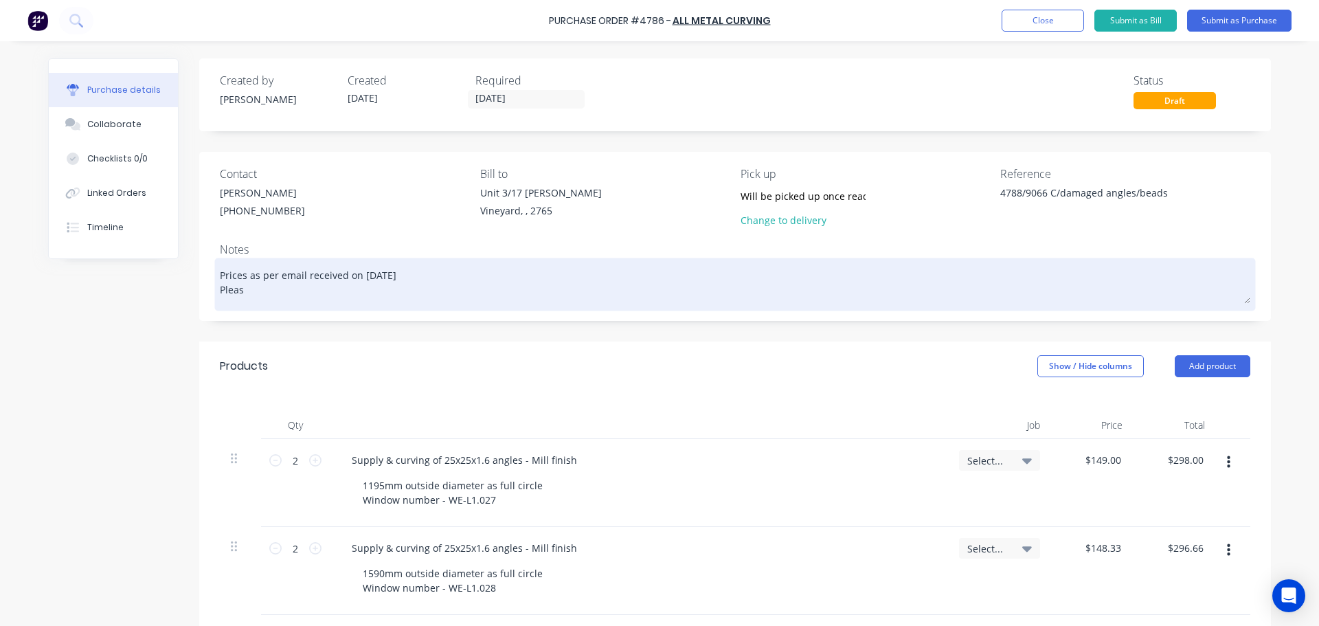
type textarea "x"
type textarea "Prices as per email received on 9/10/25 Please"
type textarea "x"
type textarea "Prices as per email received on 9/10/25 Please"
type textarea "x"
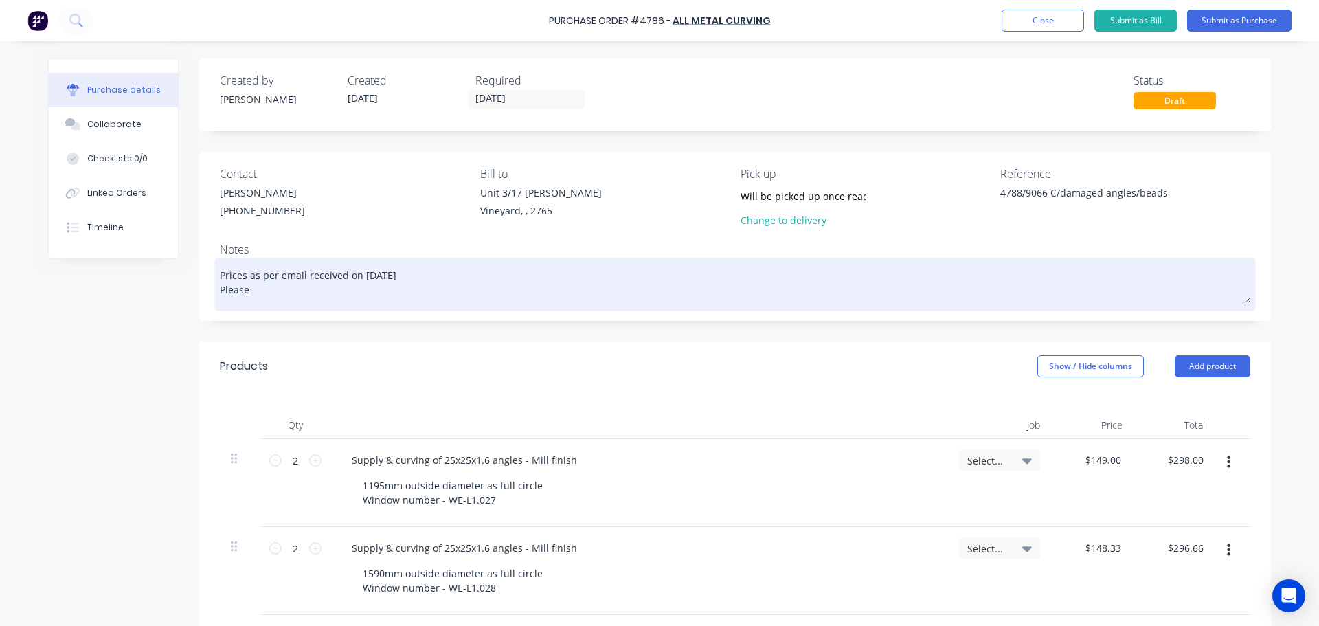
type textarea "Prices as per email received on 9/10/25 Please n"
type textarea "x"
type textarea "Prices as per email received on 9/10/25 Please no"
type textarea "x"
type textarea "Prices as per email received on 9/10/25 Please not"
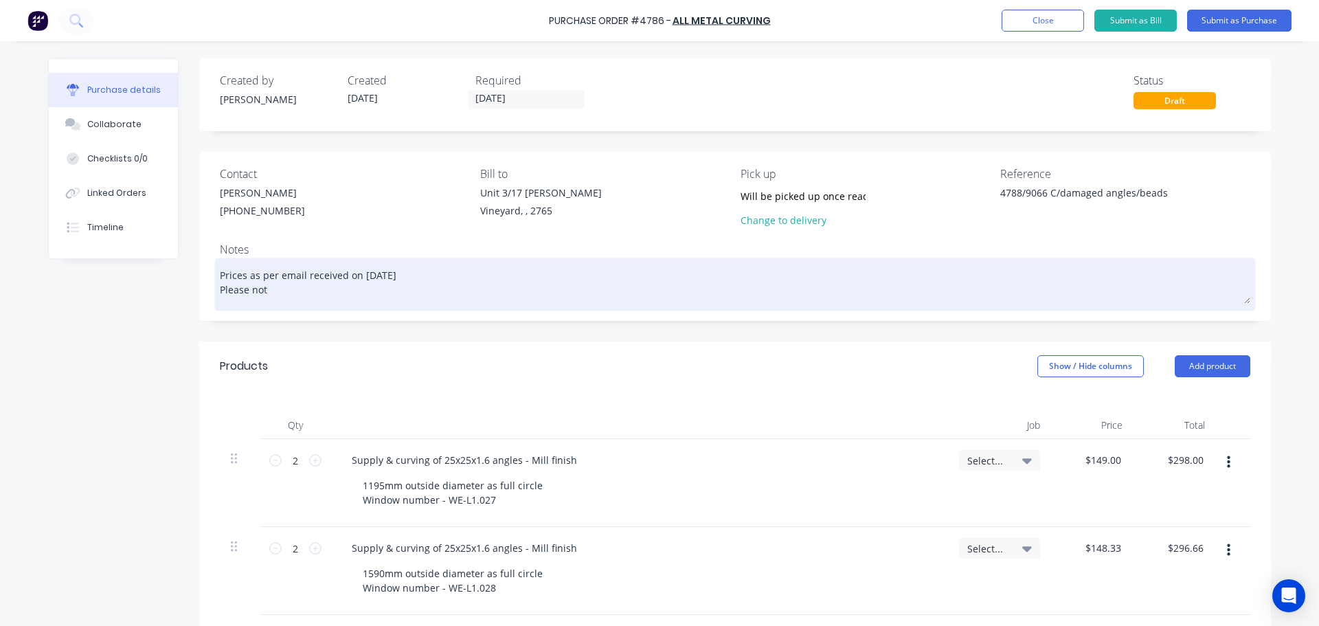
type textarea "x"
type textarea "Prices as per email received on 9/10/25 Please note"
type textarea "x"
type textarea "Prices as per email received on 9/10/25 Please note"
type textarea "x"
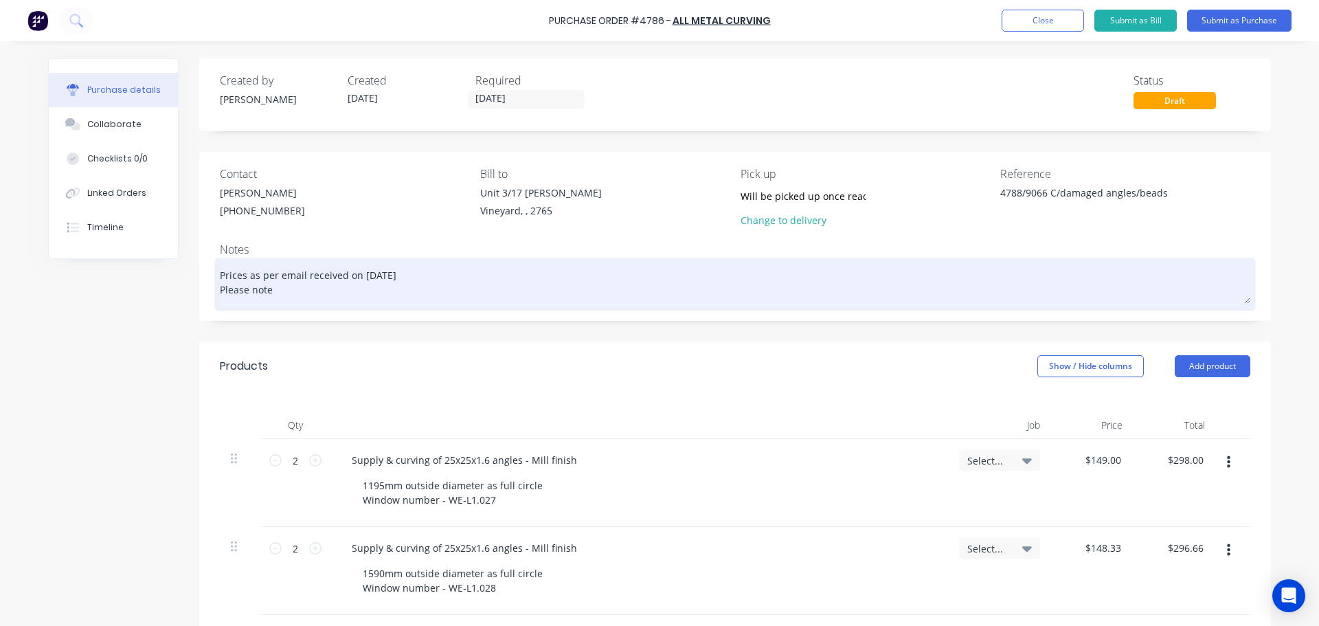
type textarea "Prices as per email received on 9/10/25 Please note t"
type textarea "x"
type textarea "Prices as per email received on 9/10/25 Please note th"
type textarea "x"
type textarea "Prices as per email received on 9/10/25 Please note thi"
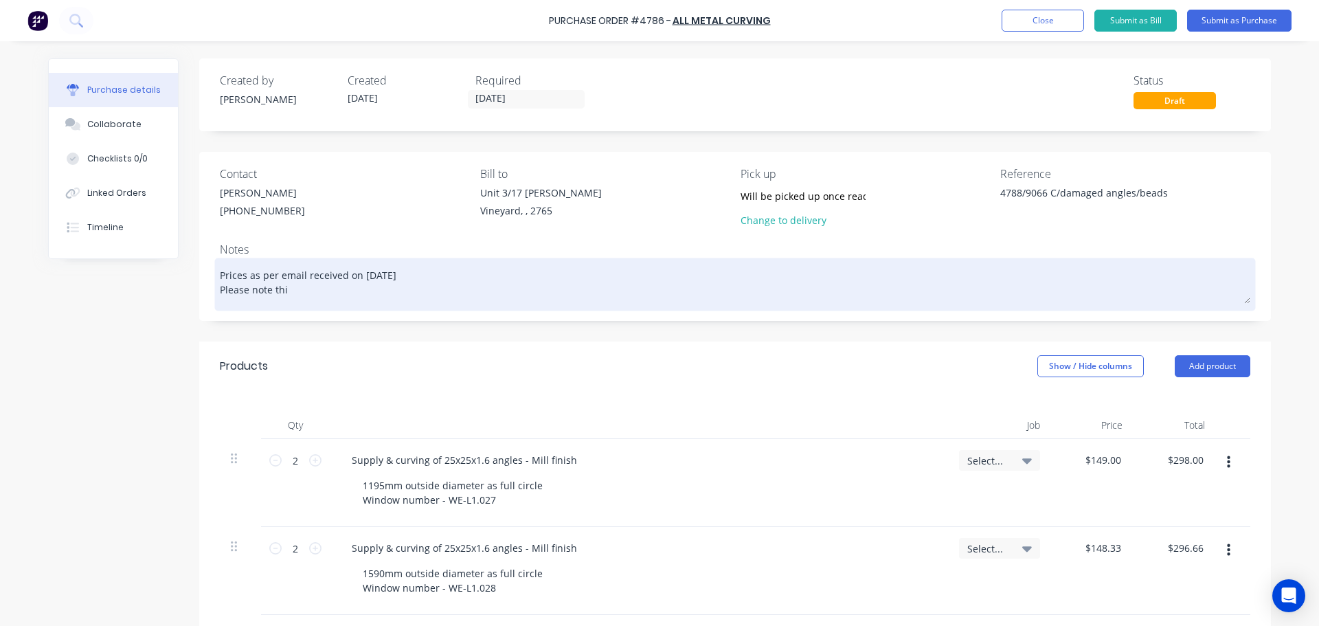
type textarea "x"
type textarea "Prices as per email received on 9/10/25 Please note this"
type textarea "x"
type textarea "Prices as per email received on 9/10/25 Please note this"
type textarea "x"
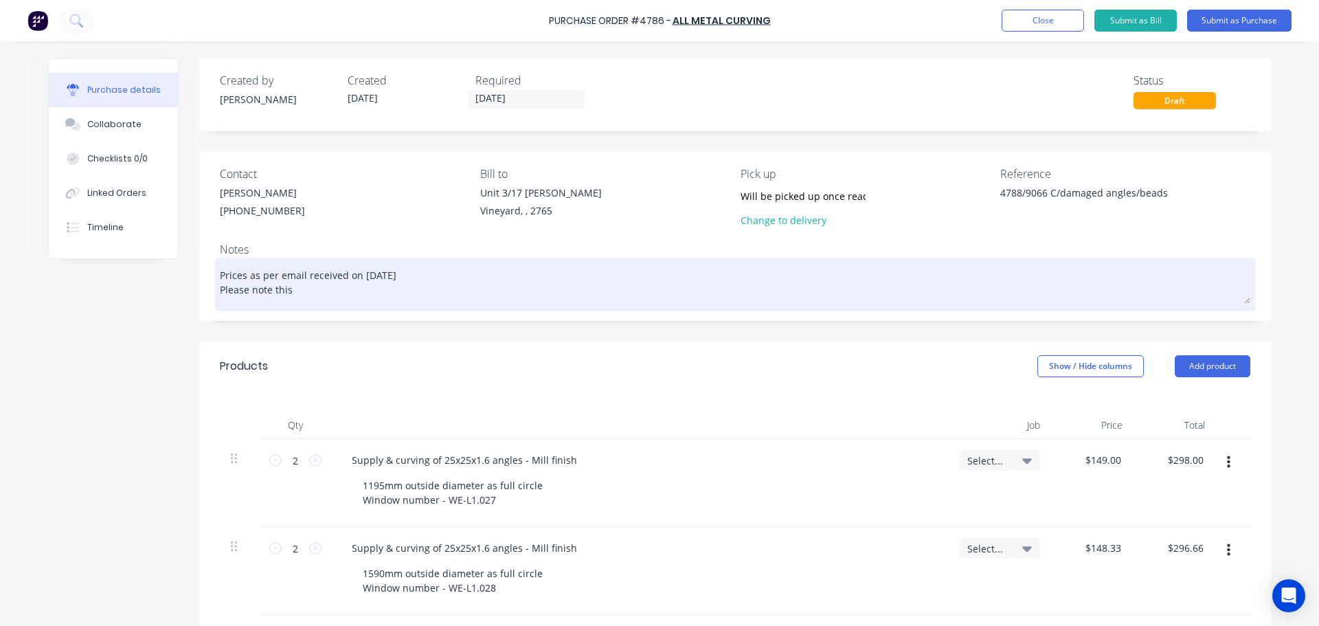
type textarea "Prices as per email received on 9/10/25 Please note this i"
type textarea "x"
type textarea "Prices as per email received on 9/10/25 Please note this"
type textarea "x"
type textarea "Prices as per email received on 9/10/25 Please note this a"
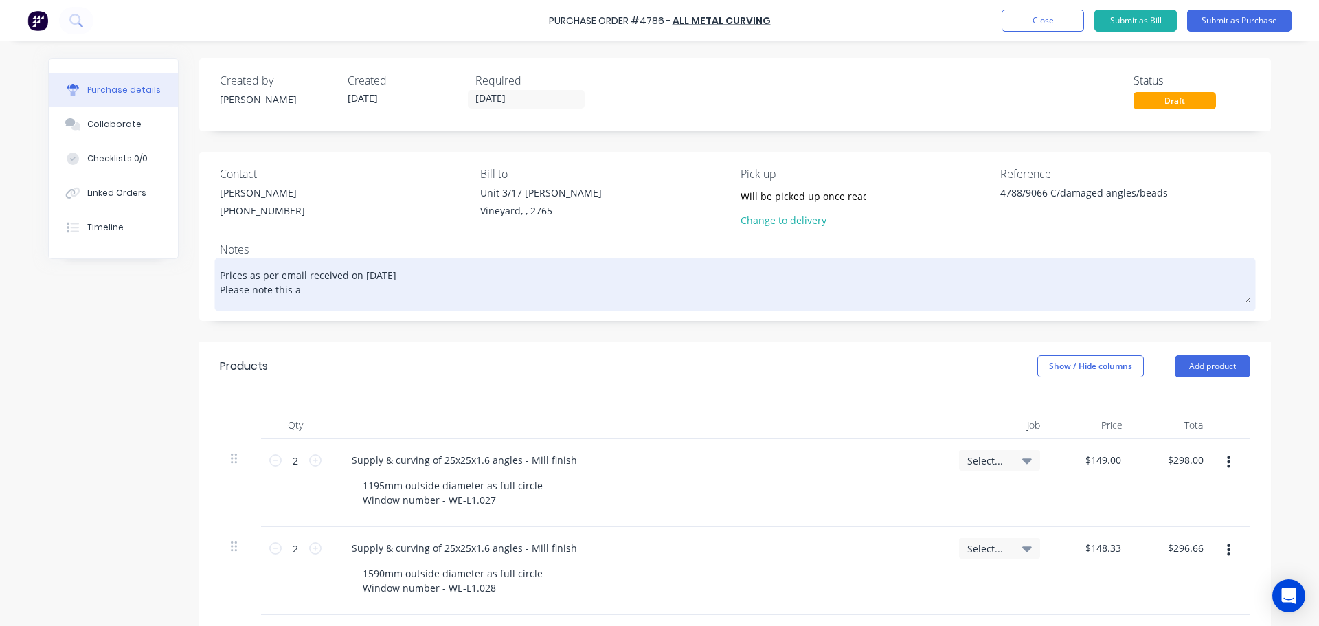
type textarea "x"
type textarea "Prices as per email received on 9/10/25 Please note this as"
type textarea "x"
type textarea "Prices as per email received on 9/10/25 Please note this as"
type textarea "x"
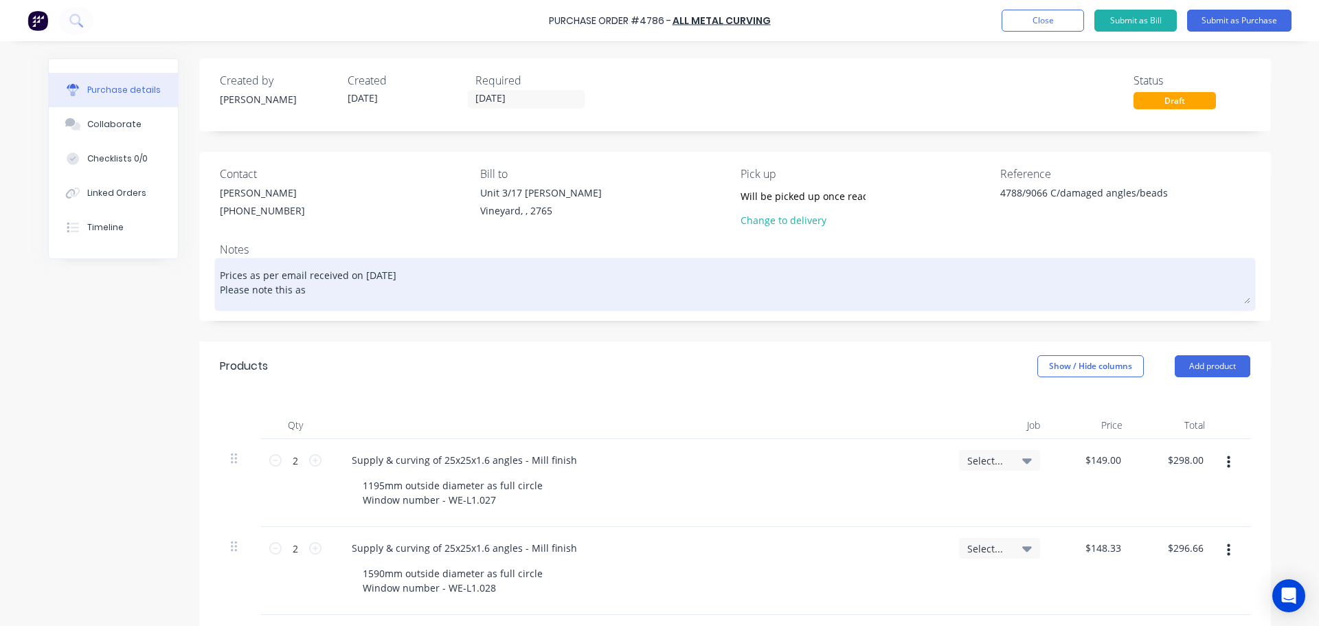
type textarea "Prices as per email received on 9/10/25 Please note this as i"
type textarea "x"
type textarea "Prices as per email received on 9/10/25 Please note this as"
type textarea "x"
type textarea "Prices as per email received on 9/10/25 Please note this as u"
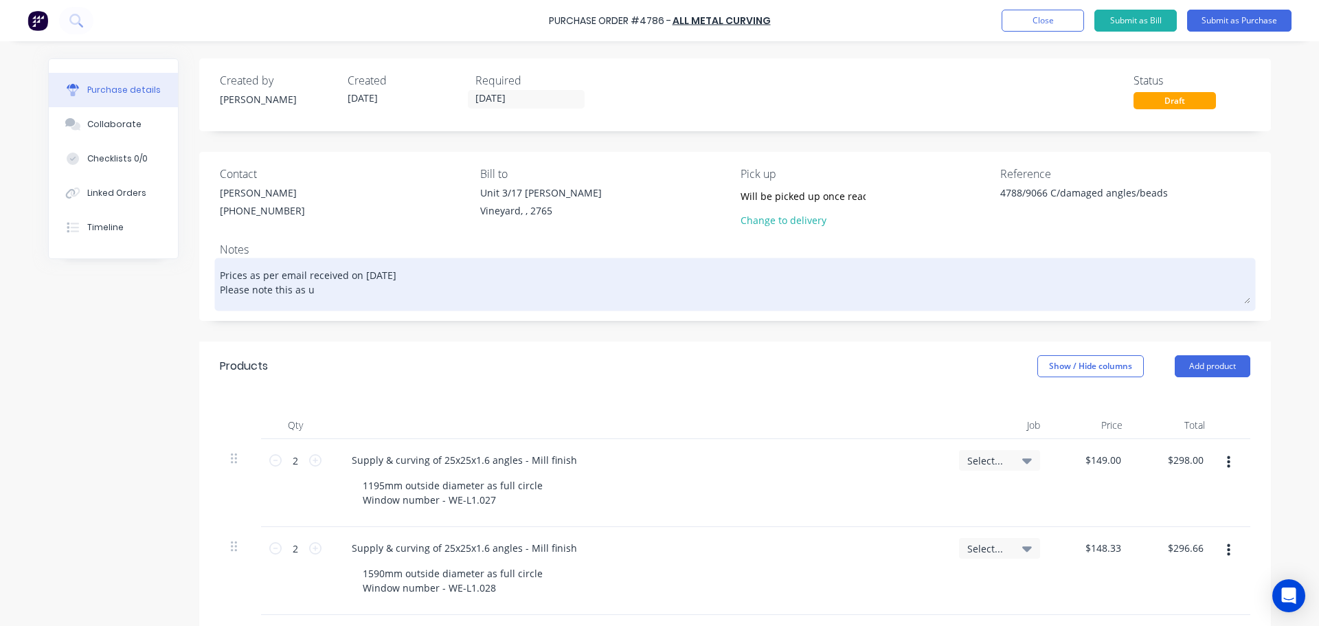
type textarea "x"
type textarea "Prices as per email received on 9/10/25 Please note this as ur"
type textarea "x"
type textarea "Prices as per email received on 9/10/25 Please note this as urg"
type textarea "x"
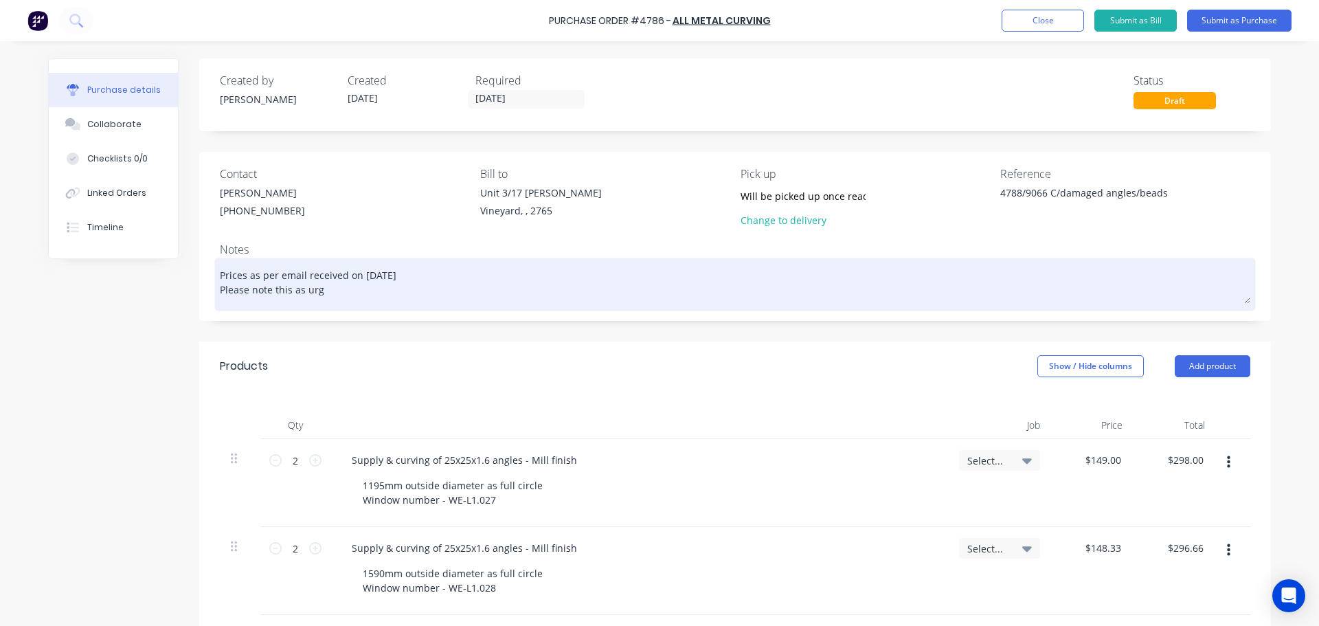
type textarea "Prices as per email received on 9/10/25 Please note this as urge"
type textarea "x"
type textarea "Prices as per email received on 9/10/25 Please note this as urgen"
type textarea "x"
type textarea "Prices as per email received on 9/10/25 Please note this as urgent"
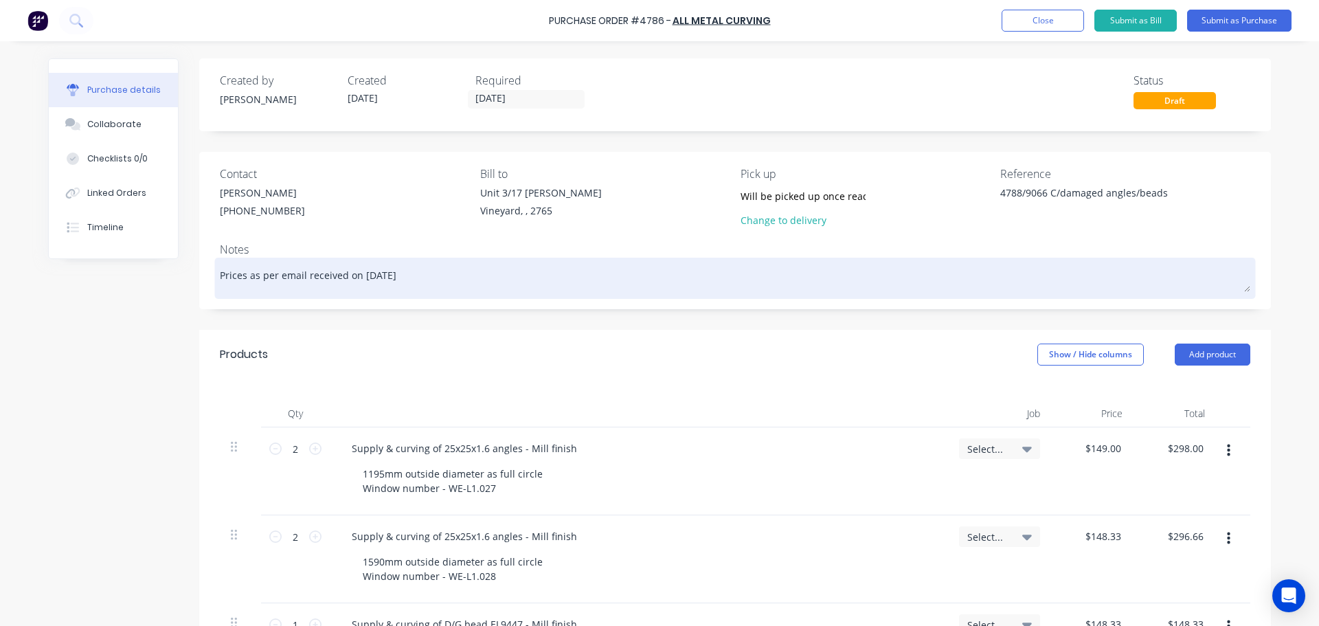
click at [241, 276] on textarea "Prices as per email received on 9/10/25" at bounding box center [735, 276] width 1031 height 31
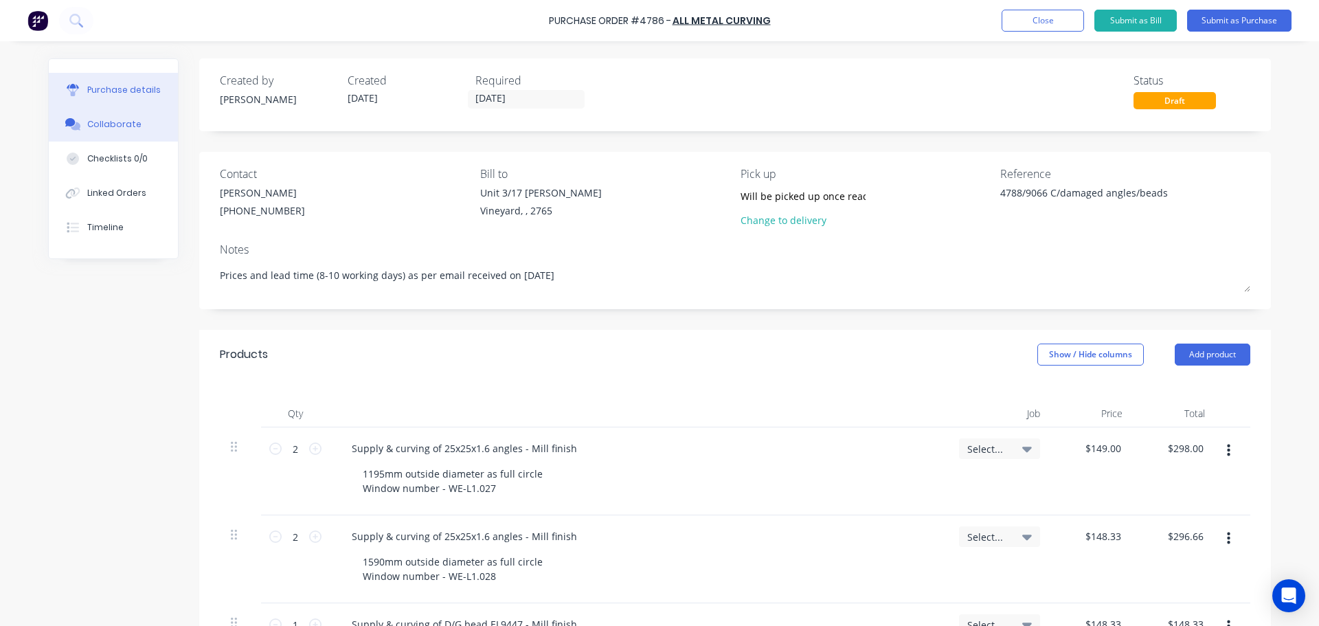
click at [75, 134] on button "Collaborate" at bounding box center [113, 124] width 129 height 34
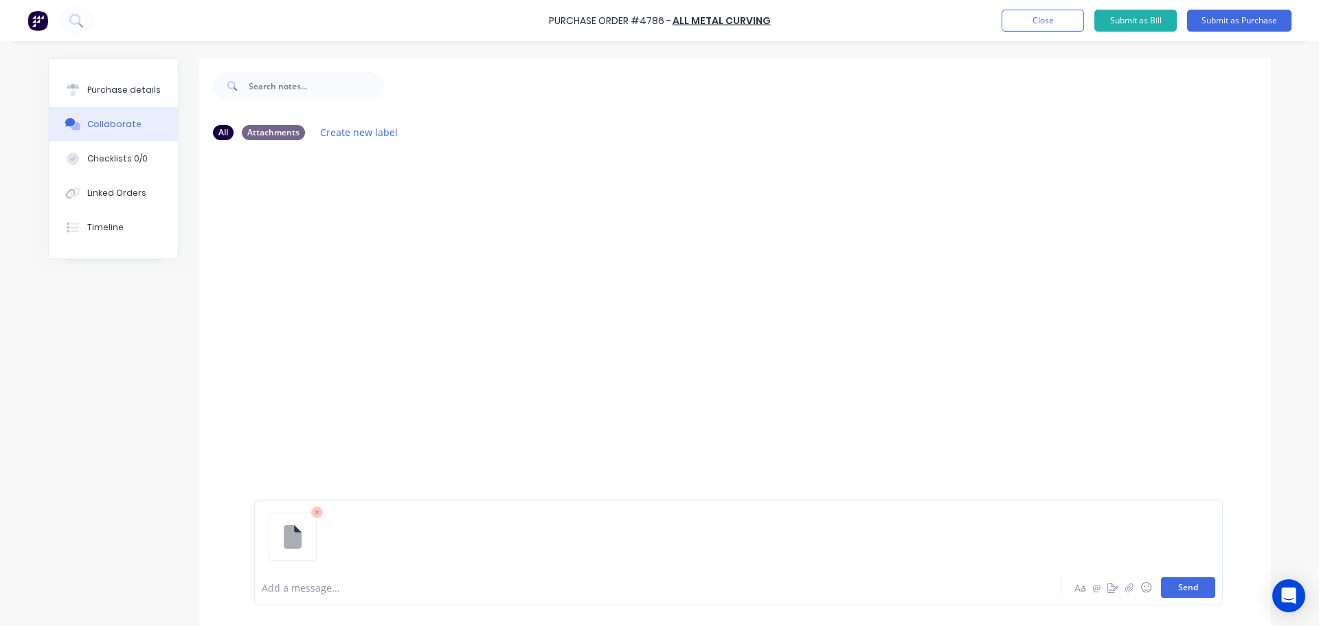
click at [1201, 594] on button "Send" at bounding box center [1188, 587] width 54 height 21
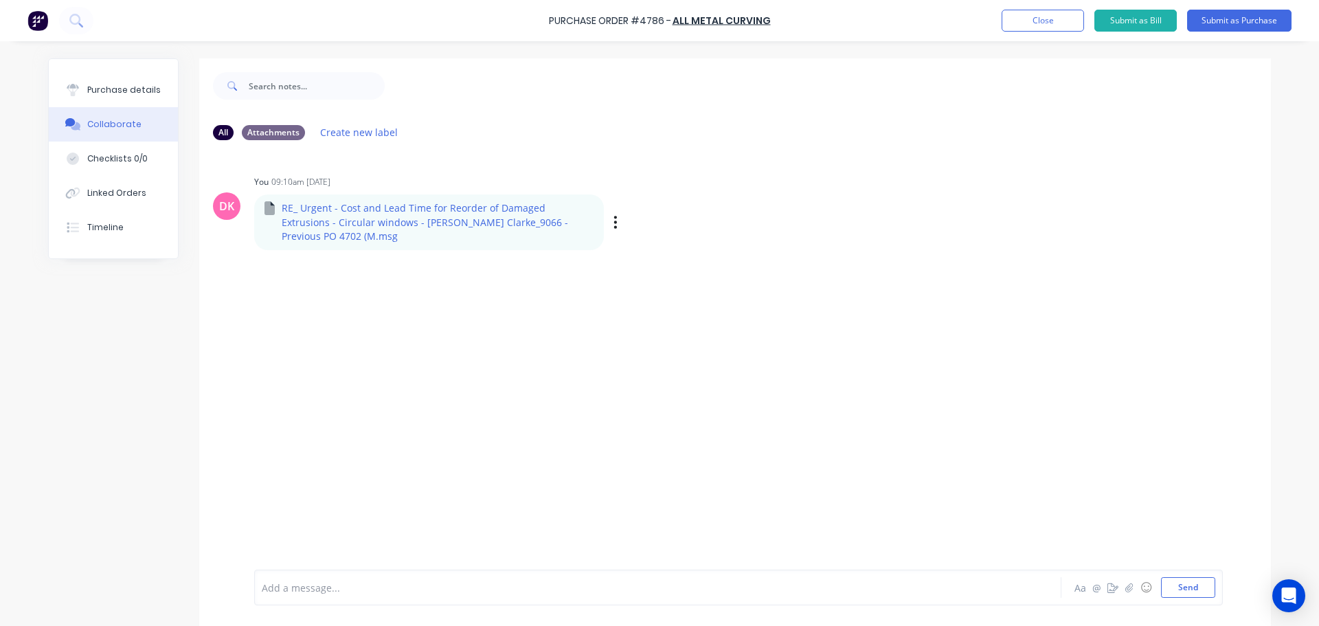
click at [377, 222] on p "RE_ Urgent - Cost and Lead Time for Reorder of Damaged Extrusions - Circular wi…" at bounding box center [438, 222] width 312 height 42
click at [609, 215] on div "Labels Download Delete" at bounding box center [686, 222] width 155 height 20
click at [614, 215] on icon "button" at bounding box center [616, 222] width 4 height 16
drag, startPoint x: 446, startPoint y: 299, endPoint x: 402, endPoint y: 298, distance: 44.0
click at [446, 300] on div "DK You 09:10am 10/10/25 RE_ Urgent - Cost and Lead Time for Reorder of Damaged …" at bounding box center [735, 360] width 1072 height 418
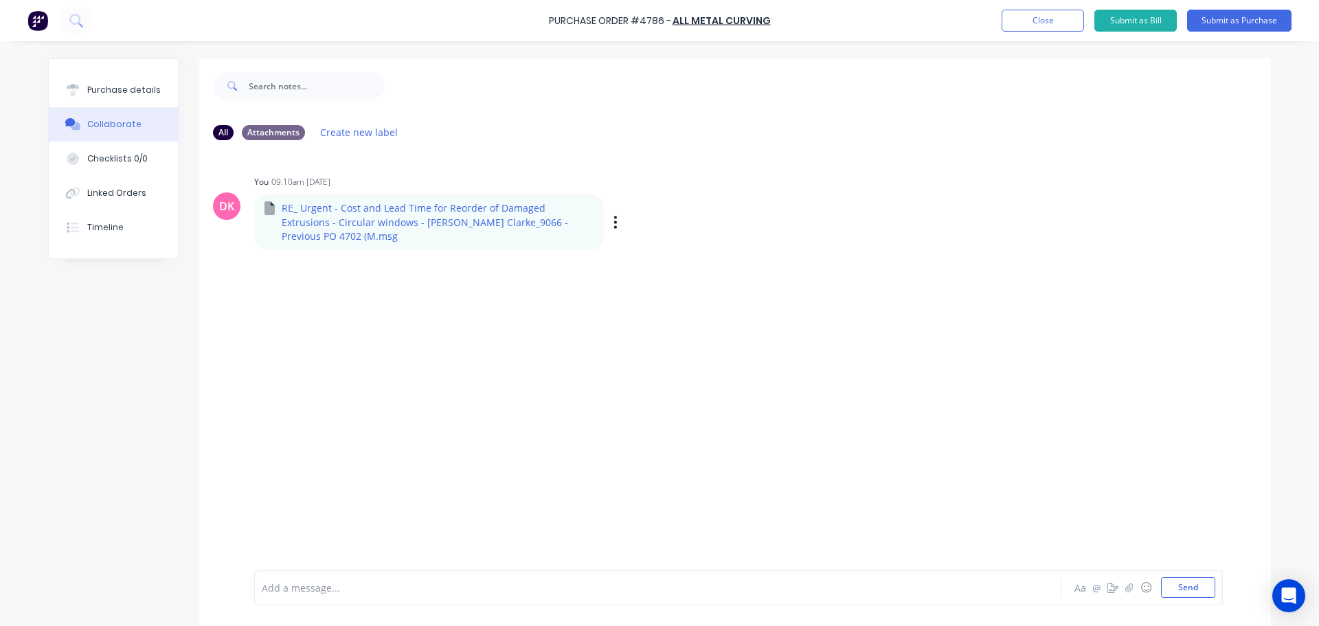
click at [288, 212] on p "RE_ Urgent - Cost and Lead Time for Reorder of Damaged Extrusions - Circular wi…" at bounding box center [438, 222] width 312 height 42
click at [613, 220] on button "button" at bounding box center [615, 222] width 5 height 20
click at [1125, 590] on icon "button" at bounding box center [1129, 587] width 8 height 9
click at [315, 512] on icon at bounding box center [317, 512] width 4 height 4
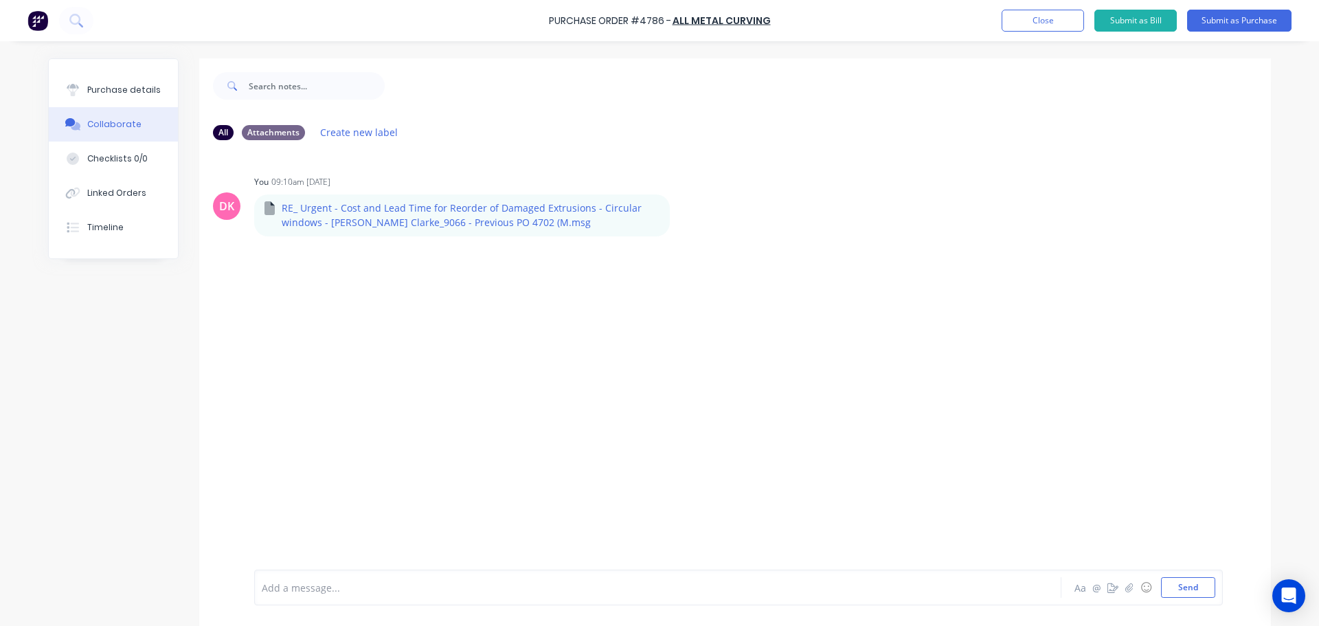
drag, startPoint x: 1191, startPoint y: 388, endPoint x: 1269, endPoint y: 480, distance: 120.9
click at [1269, 480] on div "Purchase details Collaborate Checklists 0/0 Linked Orders Timeline All Attachme…" at bounding box center [659, 292] width 1250 height 557
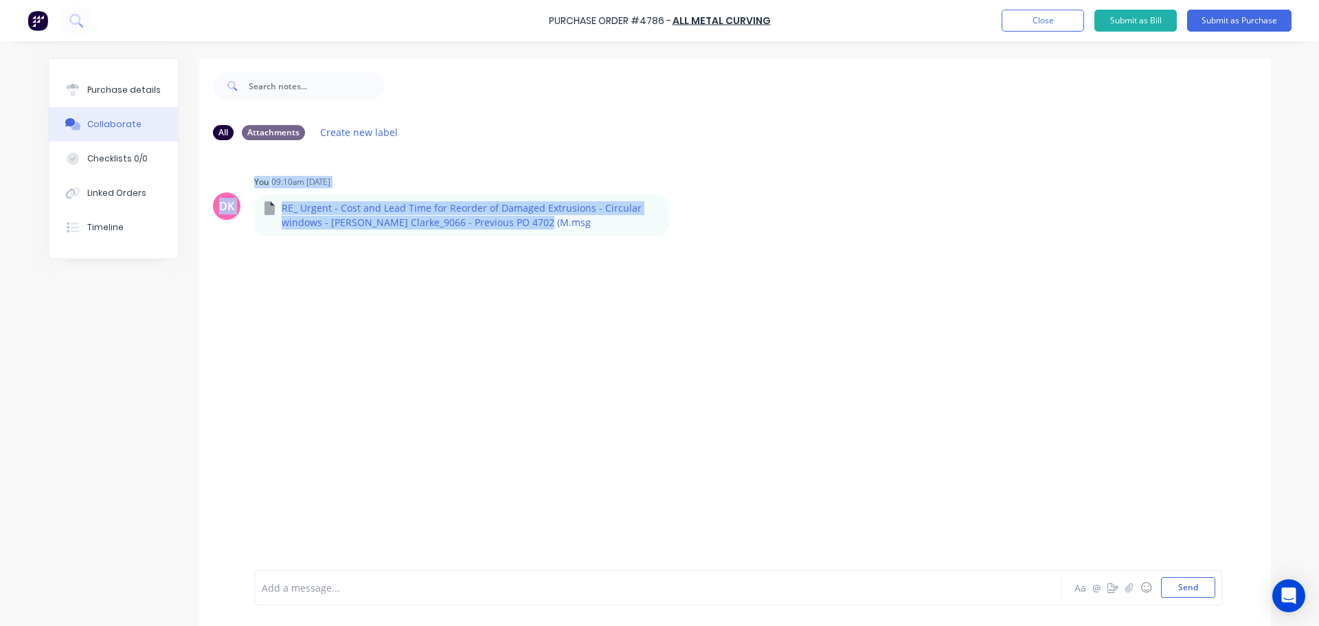
drag, startPoint x: 530, startPoint y: 269, endPoint x: -212, endPoint y: 400, distance: 754.1
click at [0, 400] on html "Purchase Order #4786 - All Metal Curving Add product Close Submit as Bill Submi…" at bounding box center [659, 313] width 1319 height 626
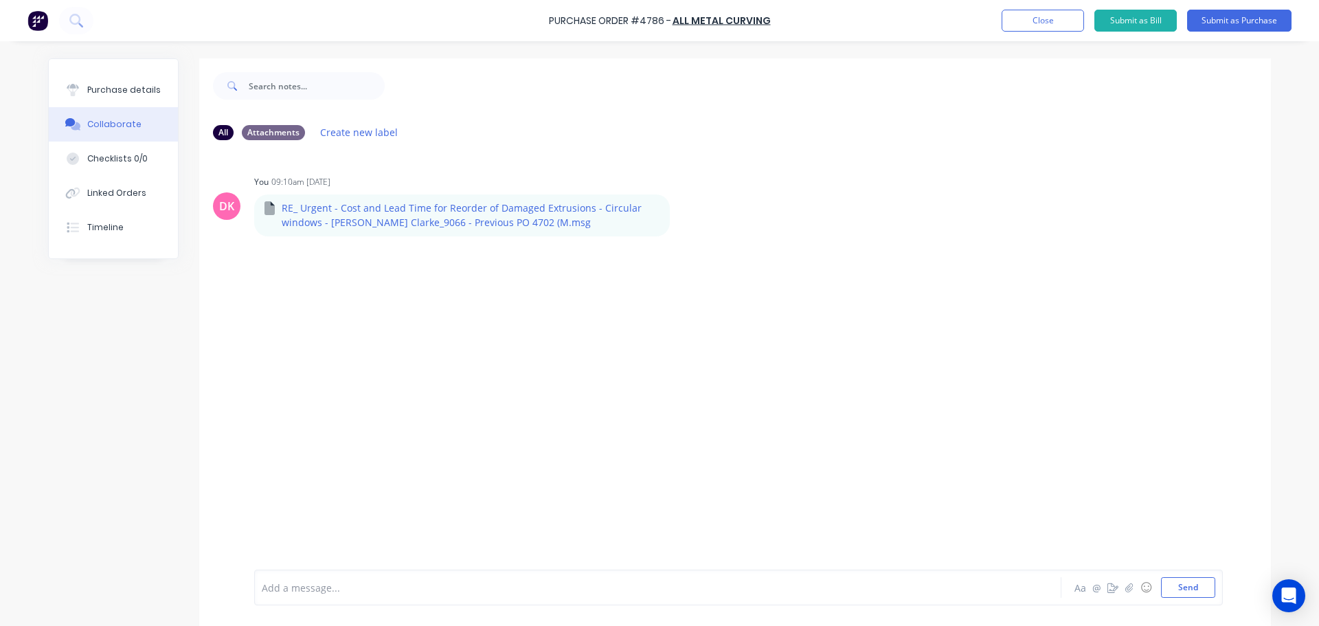
click at [683, 330] on div "DK You 09:10am 10/10/25 RE_ Urgent - Cost and Lead Time for Reorder of Damaged …" at bounding box center [735, 360] width 1072 height 418
click at [105, 98] on button "Purchase details" at bounding box center [113, 90] width 129 height 34
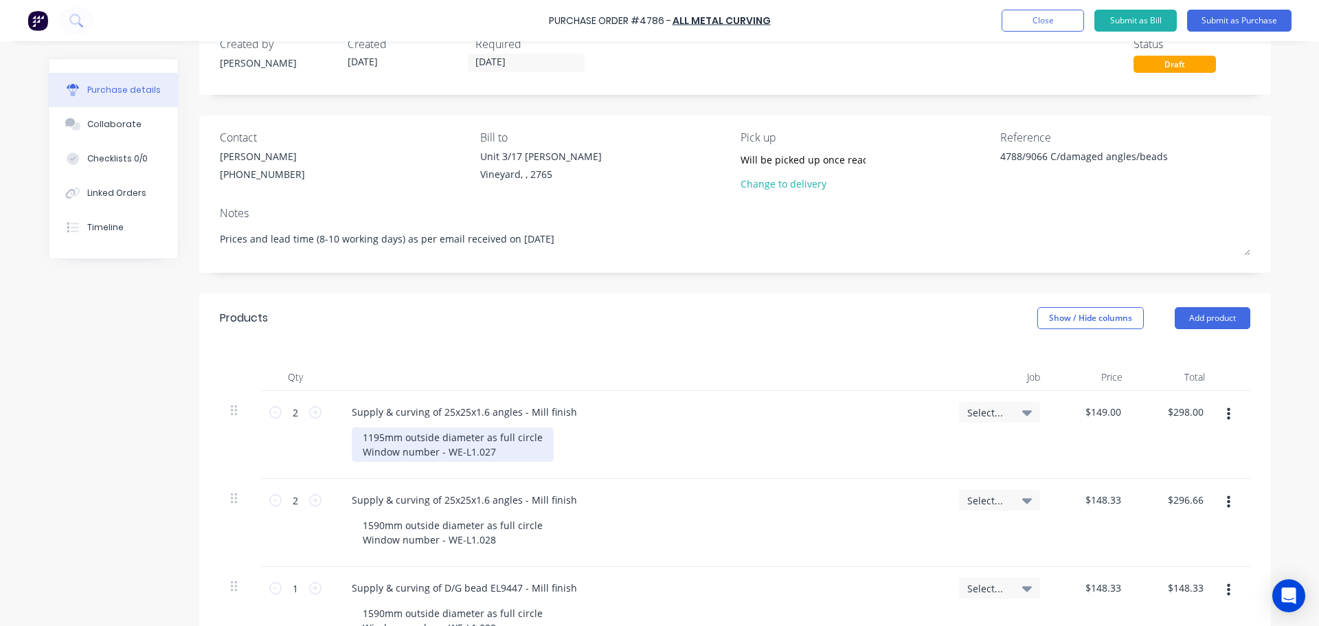
scroll to position [69, 0]
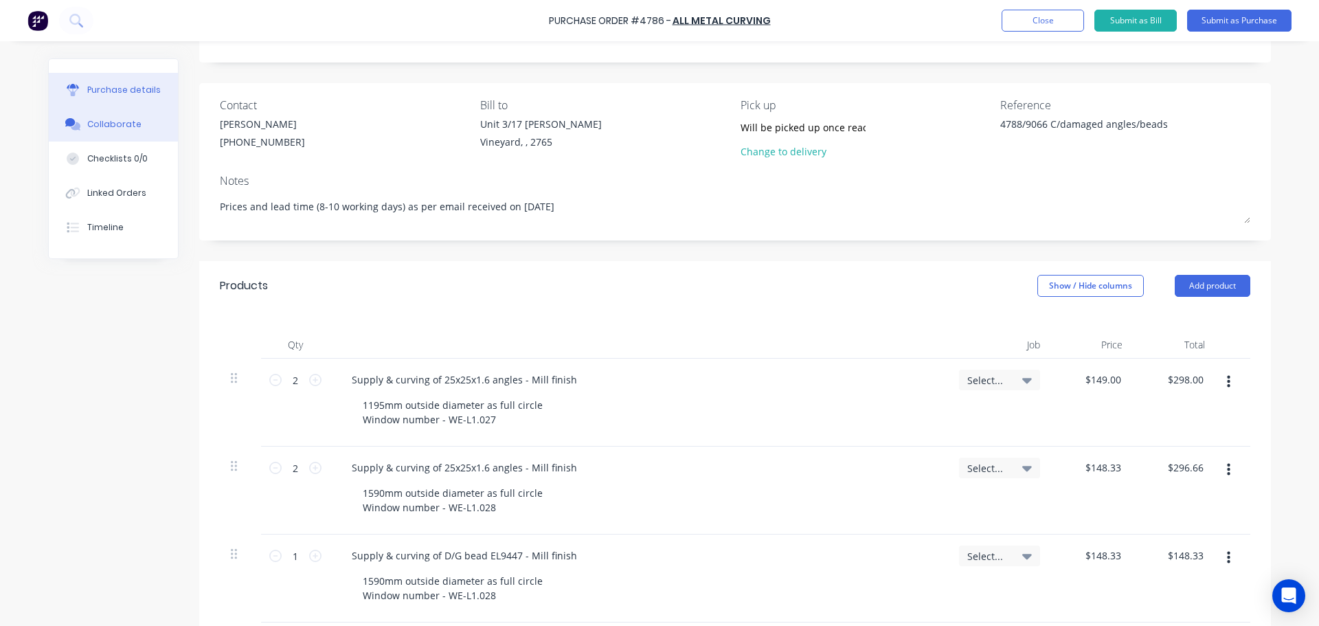
click at [122, 137] on button "Collaborate" at bounding box center [113, 124] width 129 height 34
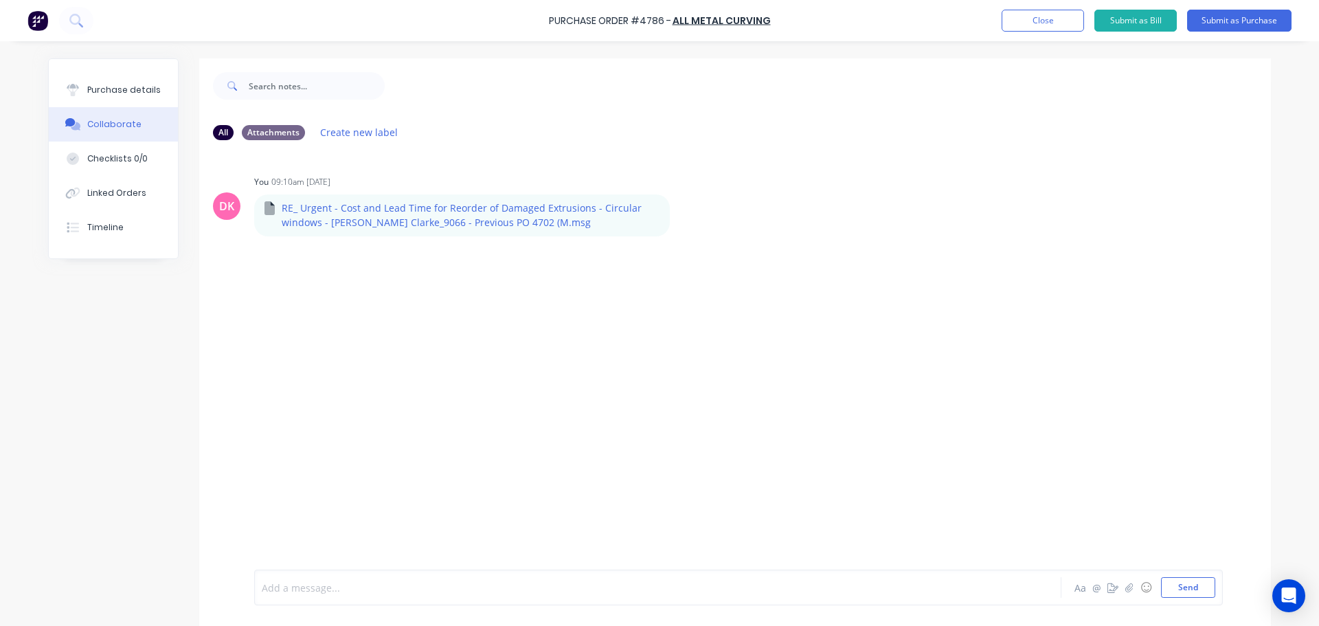
click at [305, 585] on div at bounding box center [619, 588] width 715 height 14
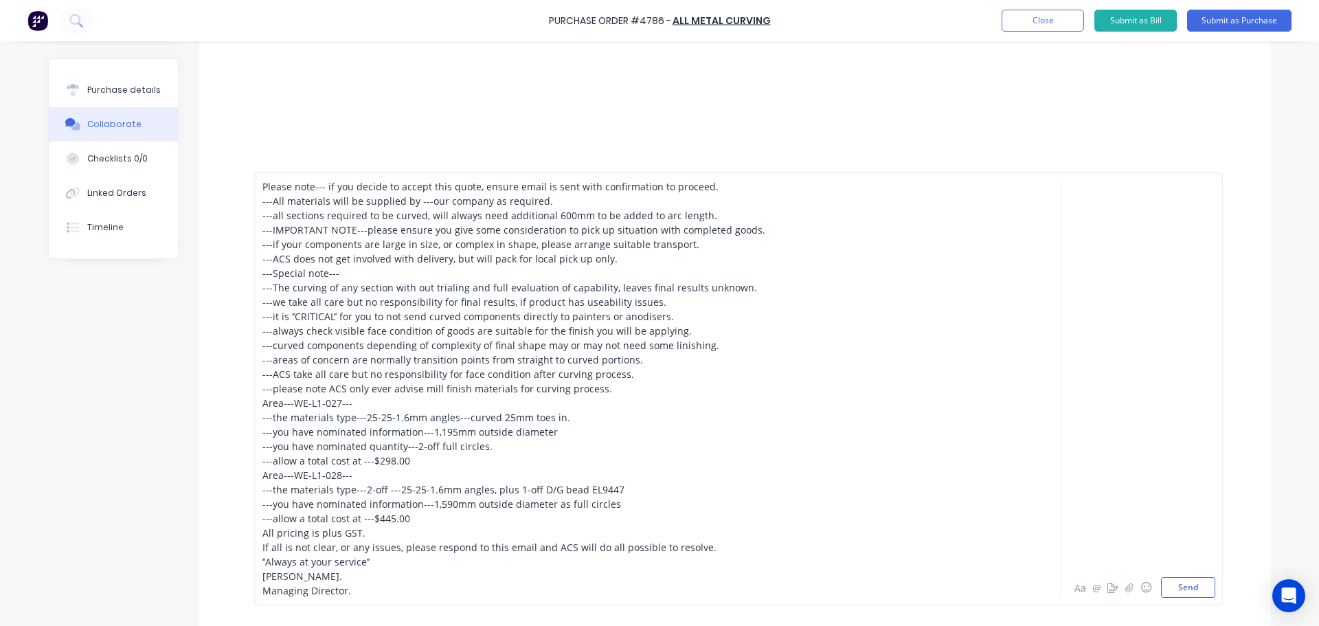
scroll to position [432, 0]
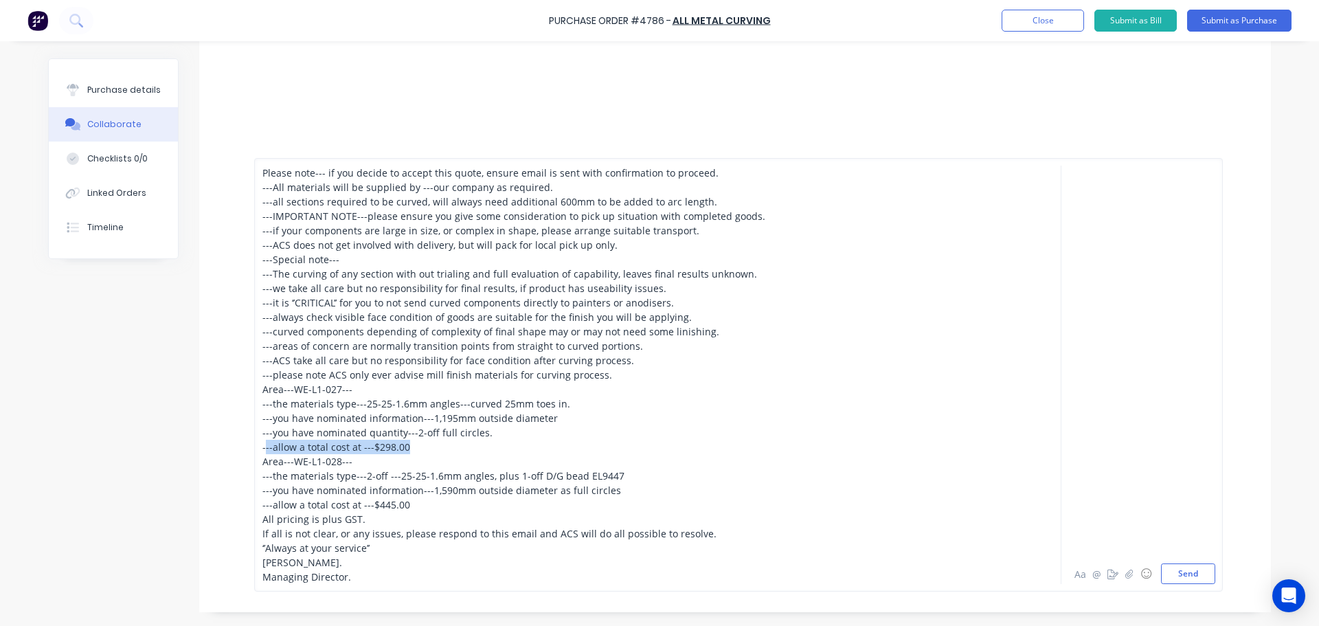
drag, startPoint x: 418, startPoint y: 445, endPoint x: 261, endPoint y: 449, distance: 156.7
click at [262, 449] on div "---allow a total cost at ---$298.00" at bounding box center [619, 447] width 715 height 14
click at [1073, 576] on button "Aa" at bounding box center [1080, 573] width 16 height 16
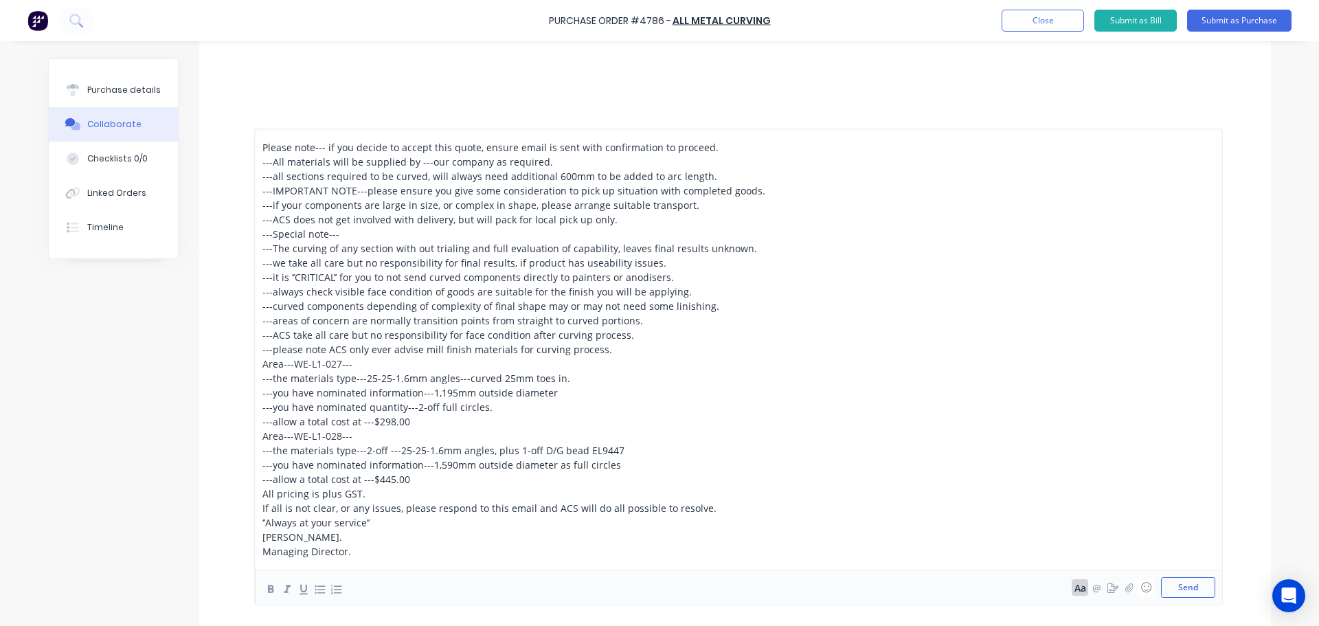
click at [1072, 590] on button "Aa" at bounding box center [1080, 587] width 16 height 16
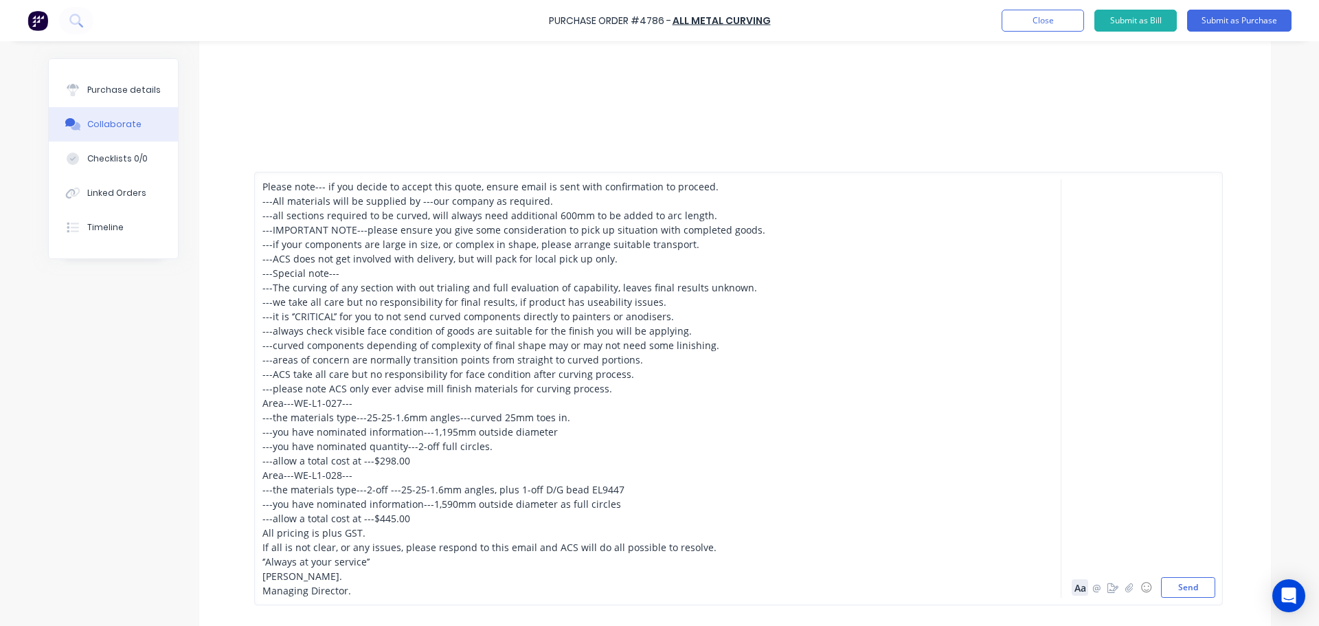
click at [1072, 590] on button "Aa" at bounding box center [1080, 587] width 16 height 16
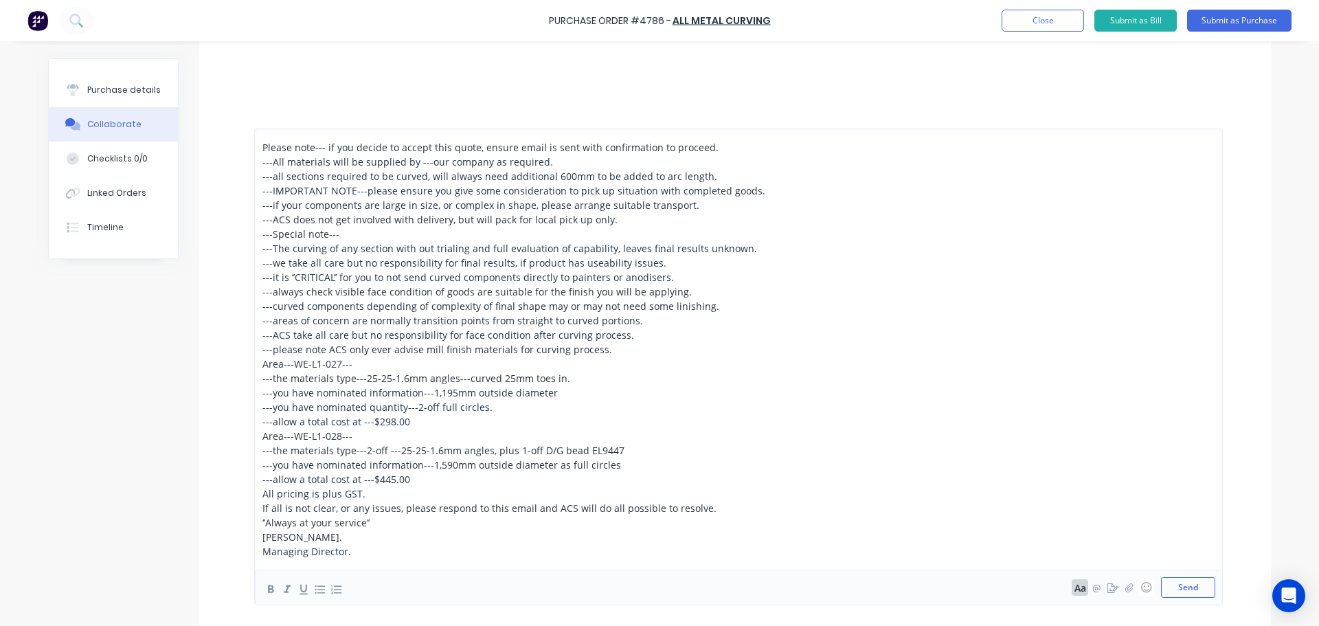
click at [1072, 590] on button "Aa" at bounding box center [1080, 587] width 16 height 16
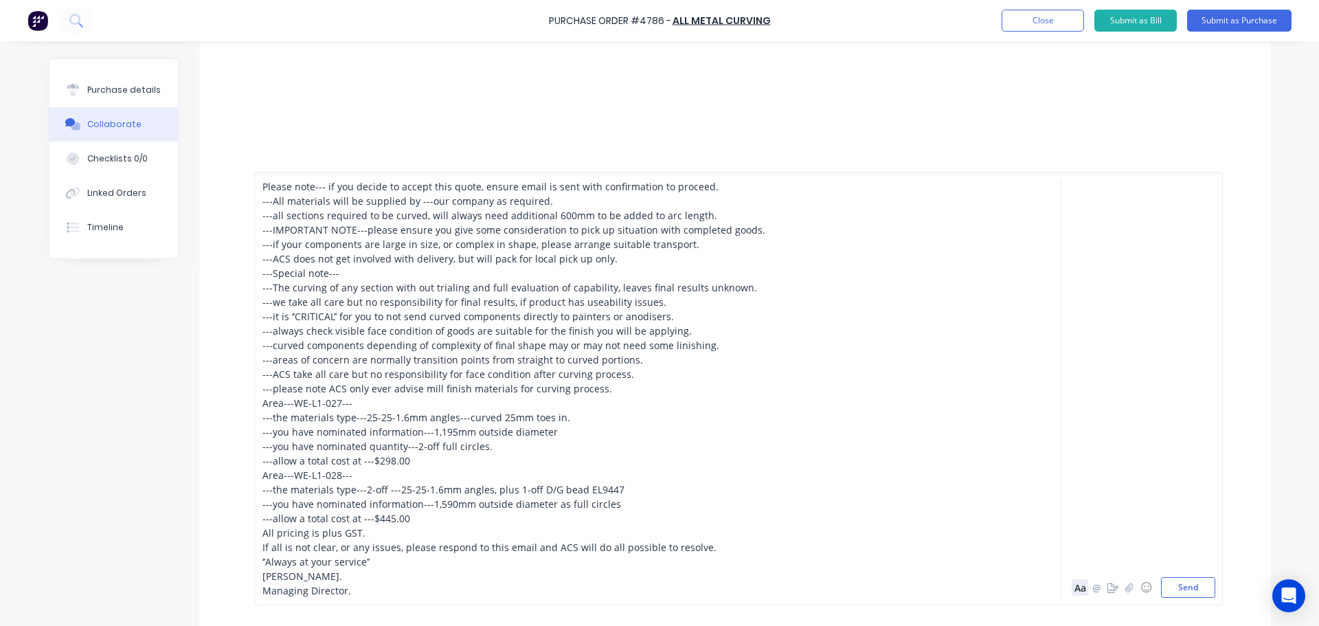
click at [1072, 590] on button "Aa" at bounding box center [1080, 587] width 16 height 16
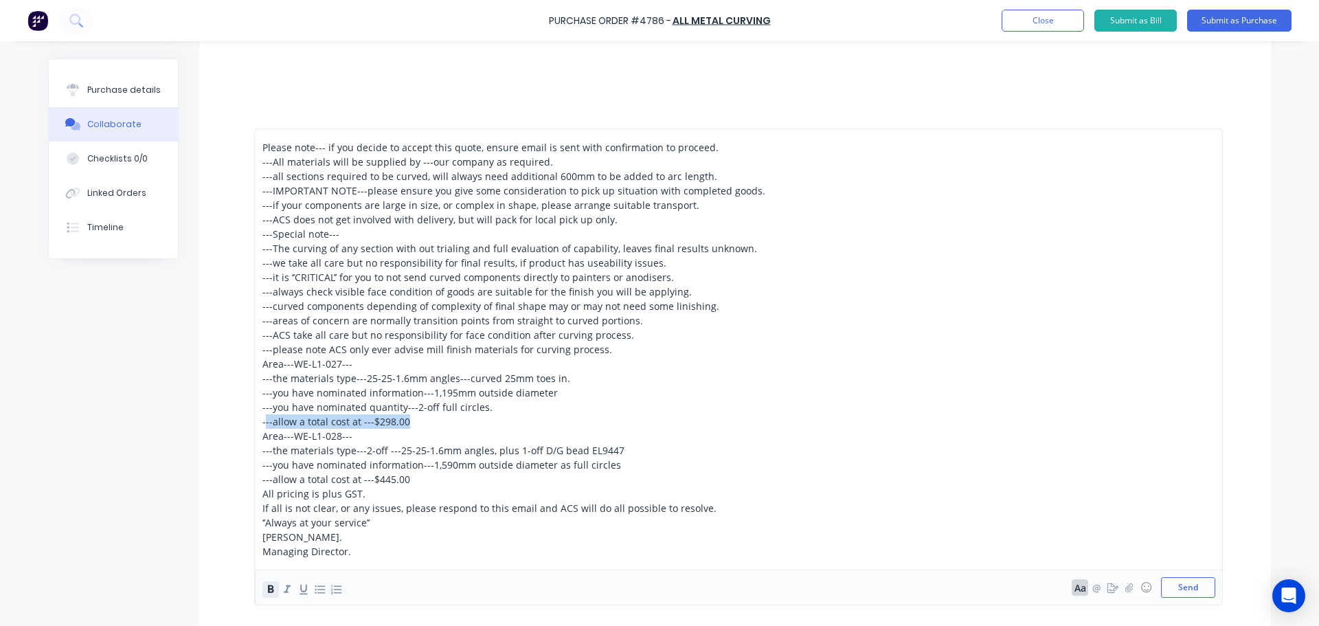
click at [264, 589] on icon "button" at bounding box center [270, 589] width 13 height 13
click at [301, 594] on icon "button" at bounding box center [304, 590] width 8 height 10
drag, startPoint x: 414, startPoint y: 484, endPoint x: 258, endPoint y: 482, distance: 155.3
click at [262, 482] on div "---allow a total cost at ---$445.00" at bounding box center [619, 479] width 715 height 14
click at [268, 592] on icon "button" at bounding box center [271, 589] width 6 height 8
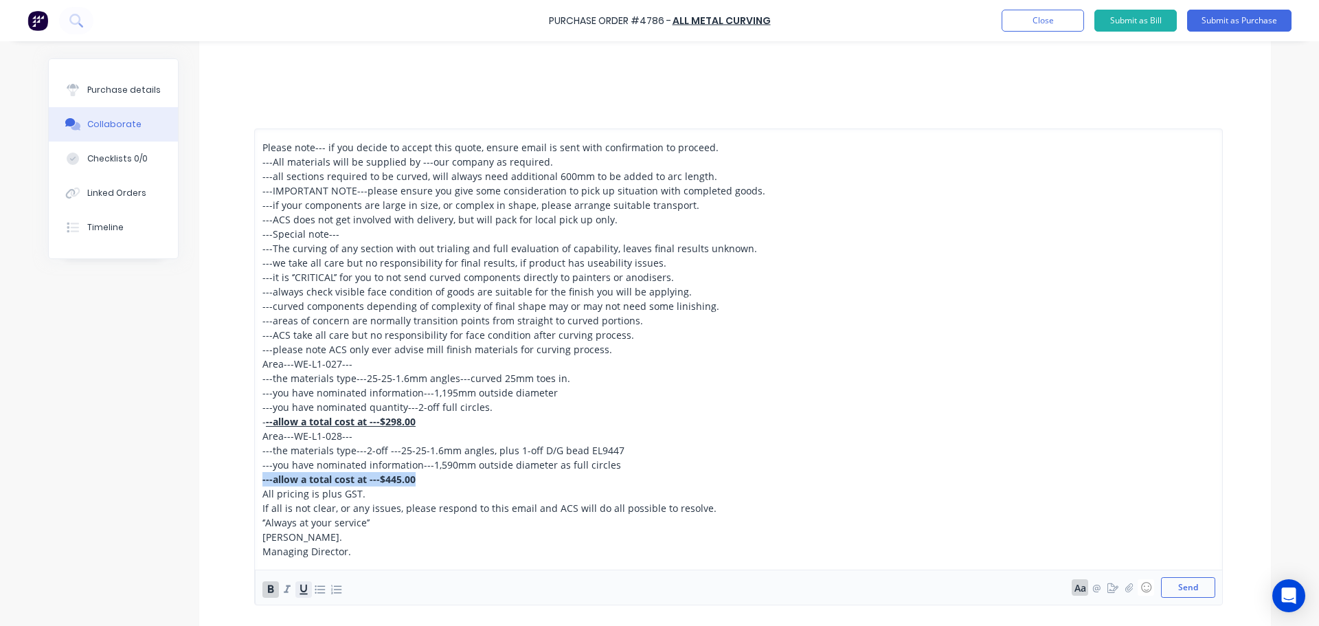
click at [298, 590] on icon "button" at bounding box center [303, 589] width 13 height 13
click at [815, 409] on div "---you have nominated quantity---2-off full circles." at bounding box center [619, 407] width 715 height 14
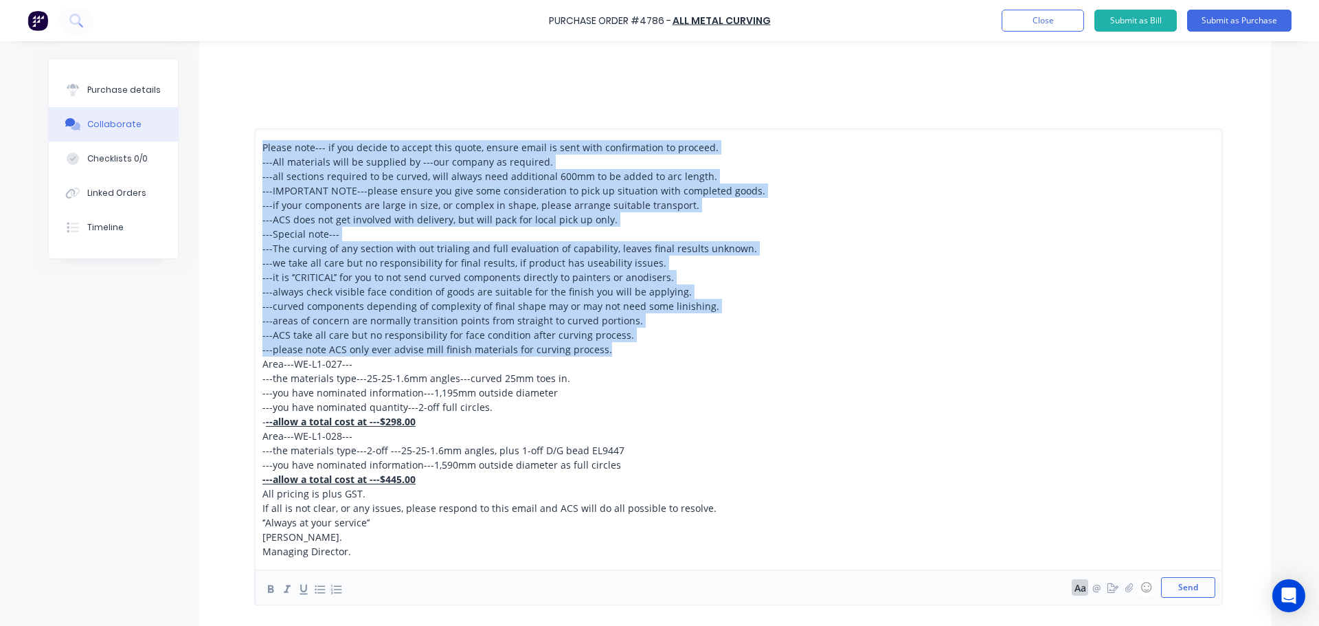
drag, startPoint x: 611, startPoint y: 348, endPoint x: 238, endPoint y: 122, distance: 436.6
click at [238, 122] on div "Please note--- if you decide to accept this quote, ensure email is sent with co…" at bounding box center [735, 367] width 1072 height 518
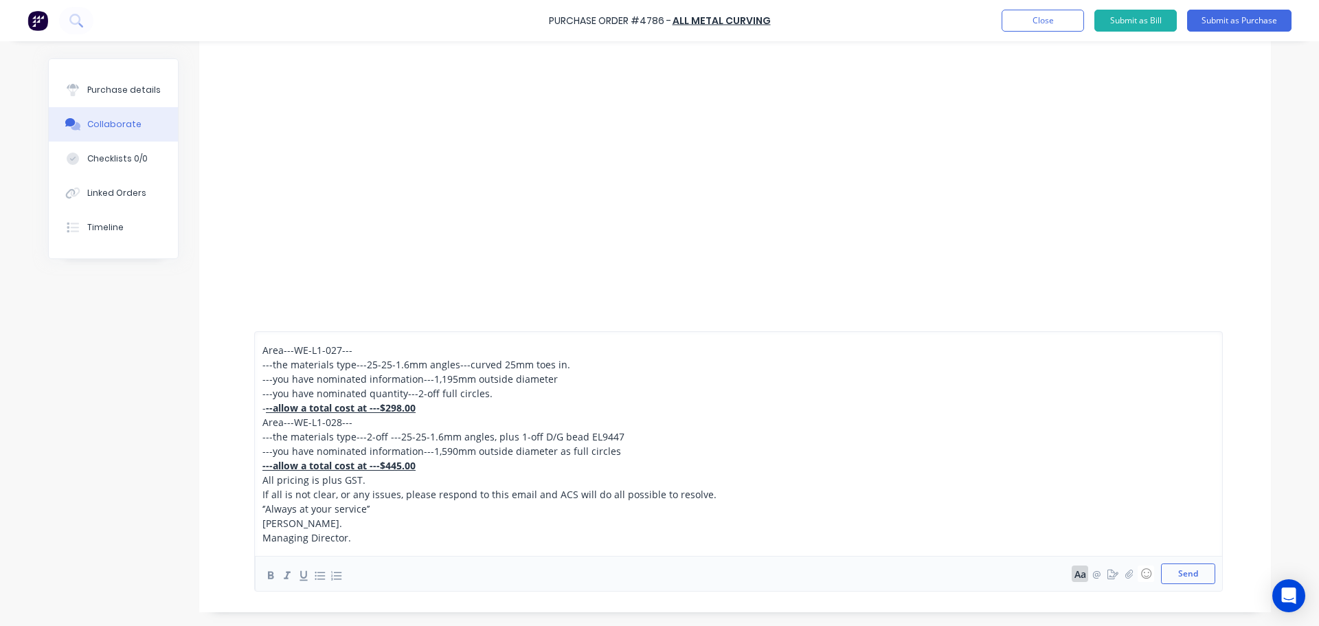
scroll to position [222, 0]
click at [1180, 576] on button "Send" at bounding box center [1188, 573] width 54 height 21
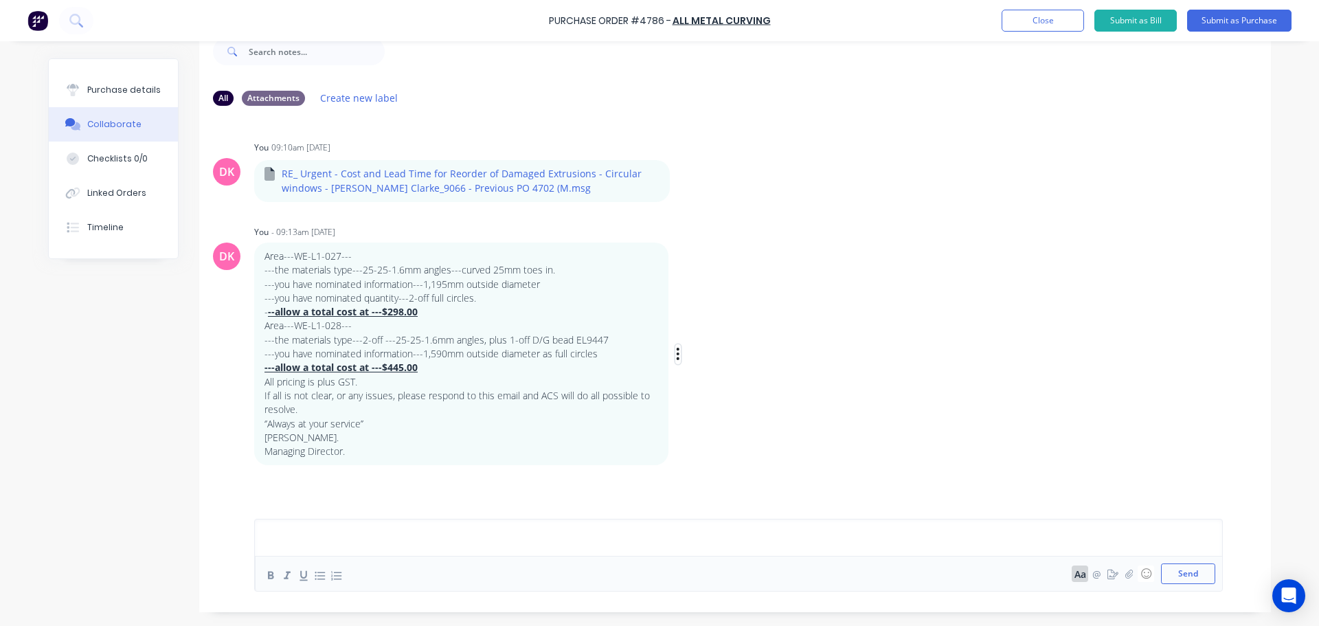
click at [677, 355] on icon "button" at bounding box center [678, 354] width 3 height 12
click at [873, 290] on div "DK You - 09:13am 10/10/25 Area---WE-L1-027--- ---the materials type---25-25-1.6…" at bounding box center [735, 343] width 1072 height 243
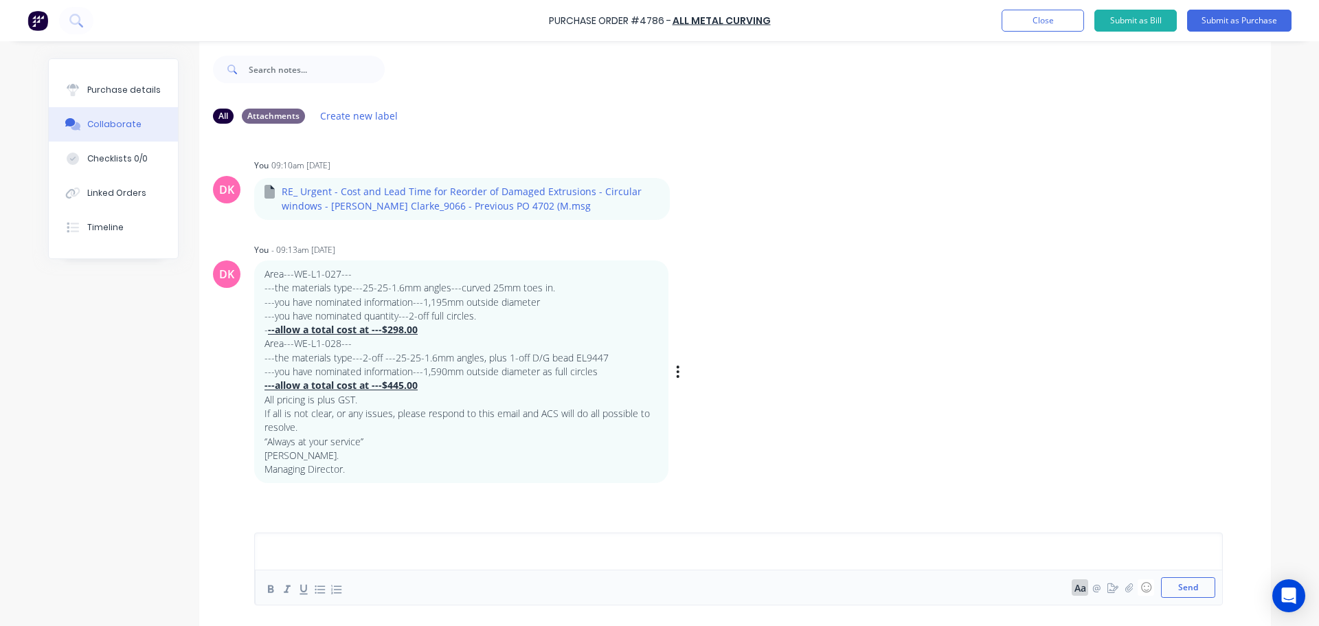
scroll to position [0, 0]
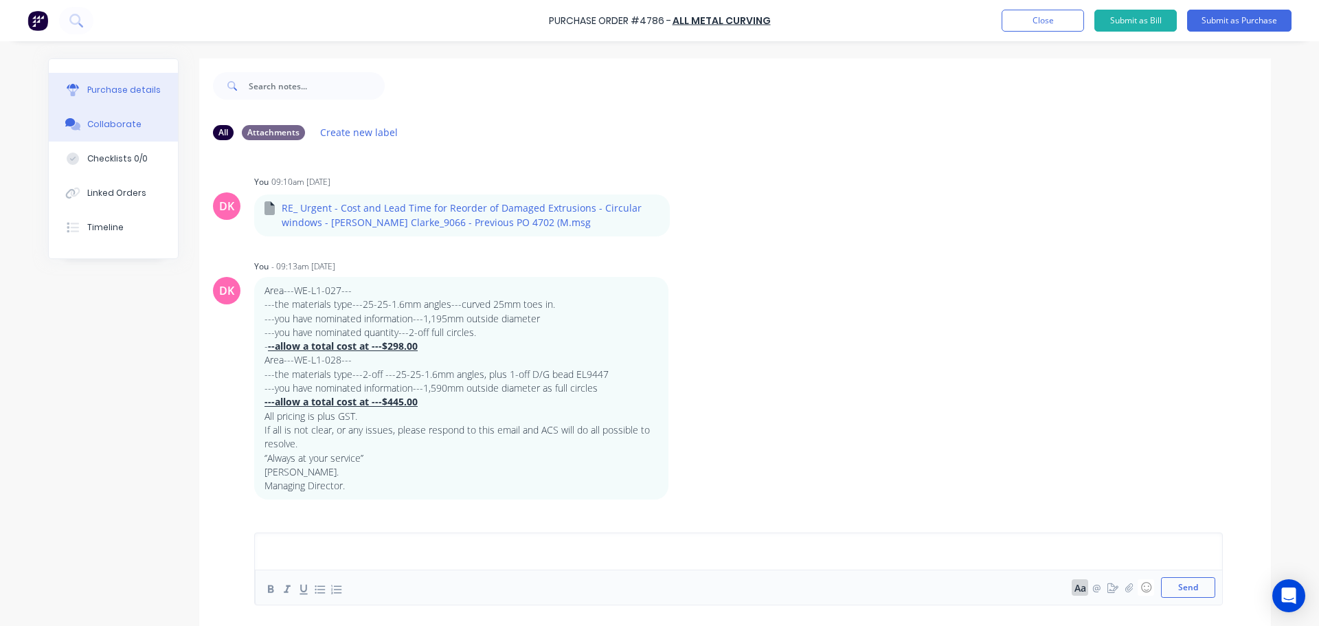
click at [115, 92] on div "Purchase details" at bounding box center [124, 90] width 74 height 12
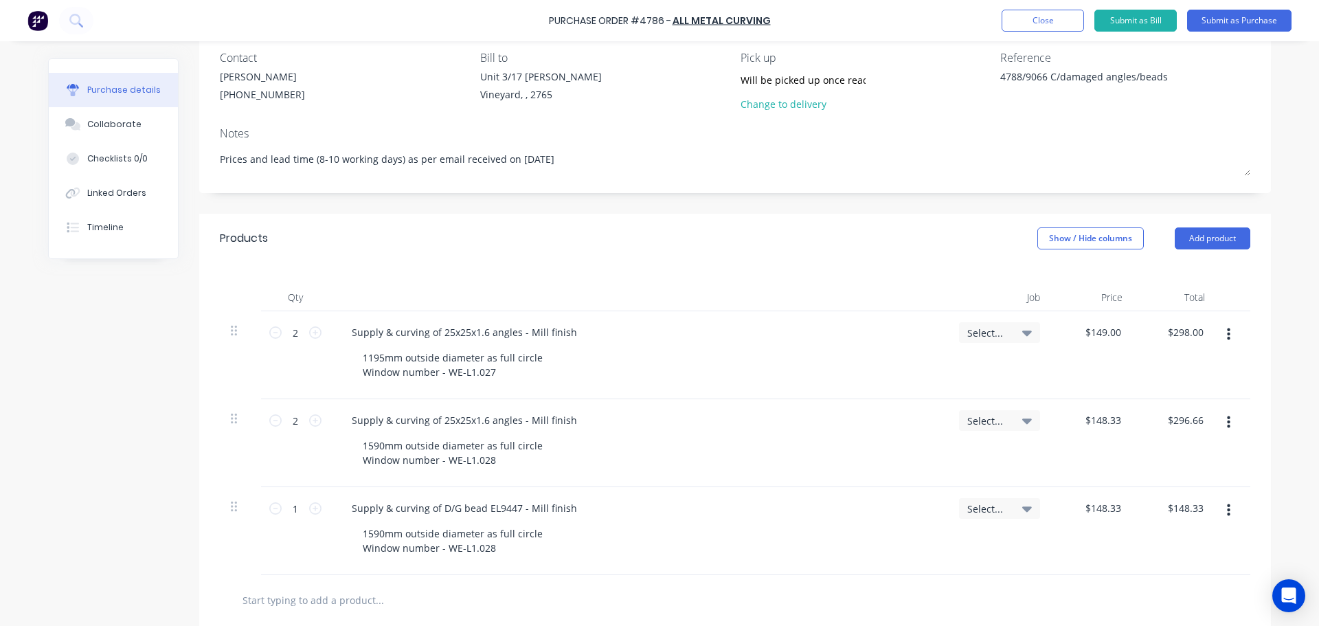
scroll to position [137, 0]
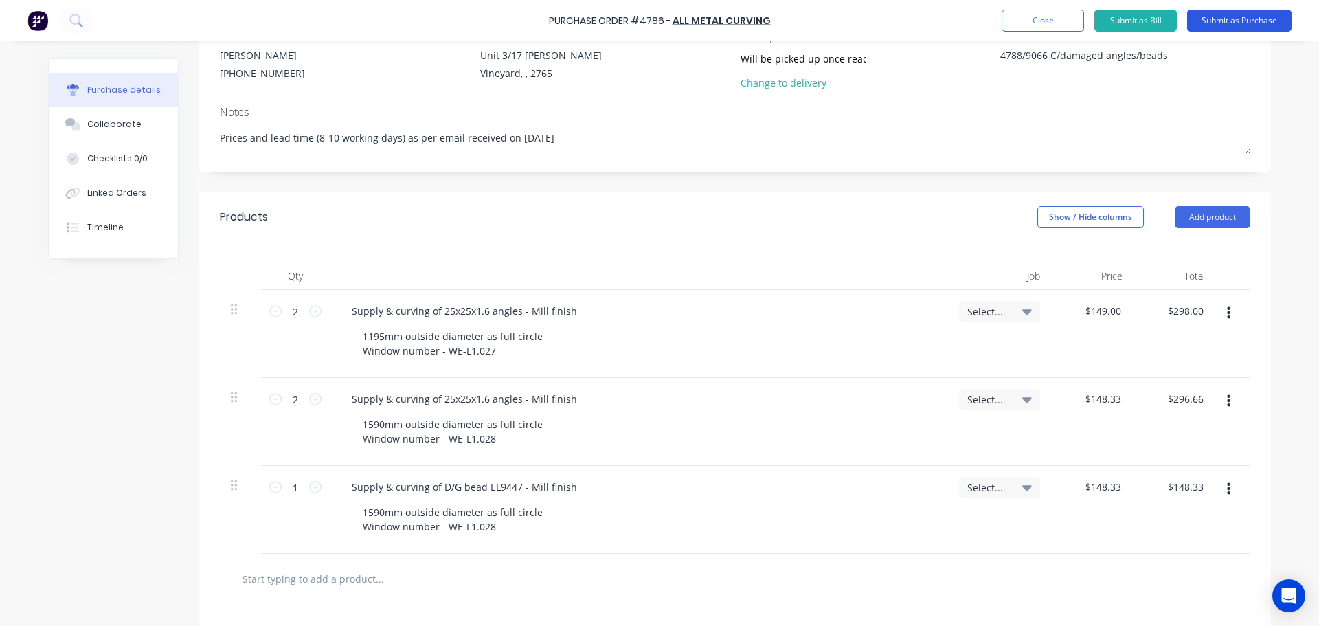
click at [1229, 18] on button "Submit as Purchase" at bounding box center [1239, 21] width 104 height 22
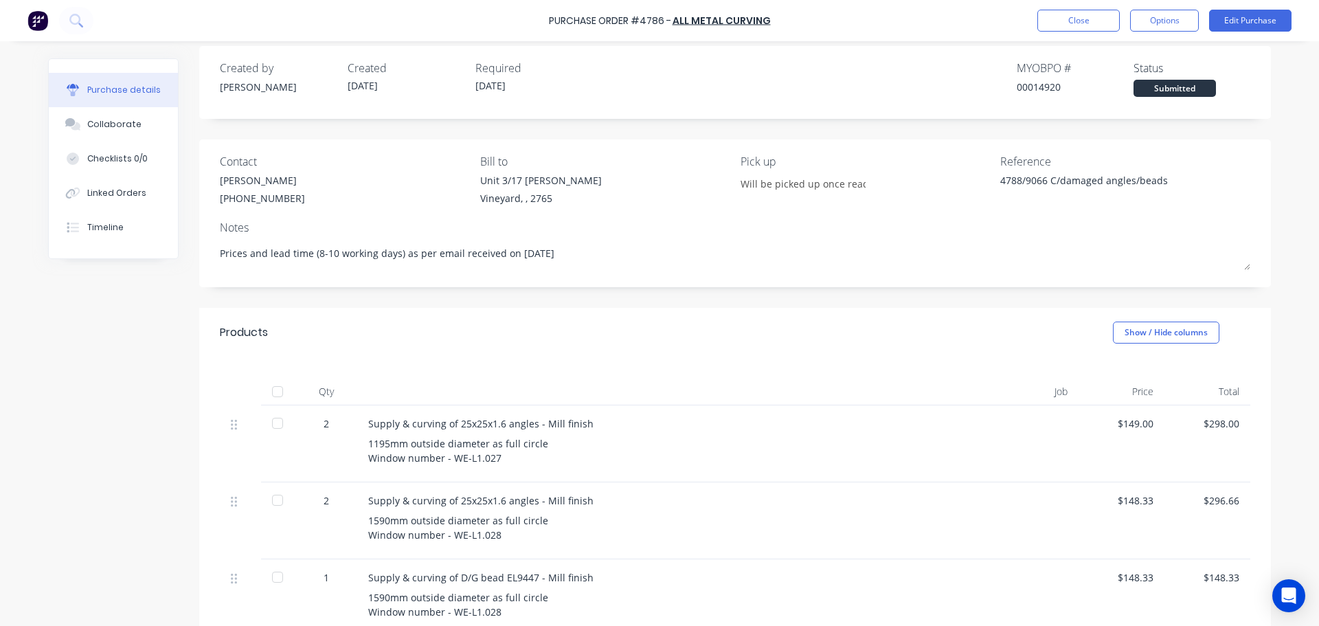
scroll to position [218, 0]
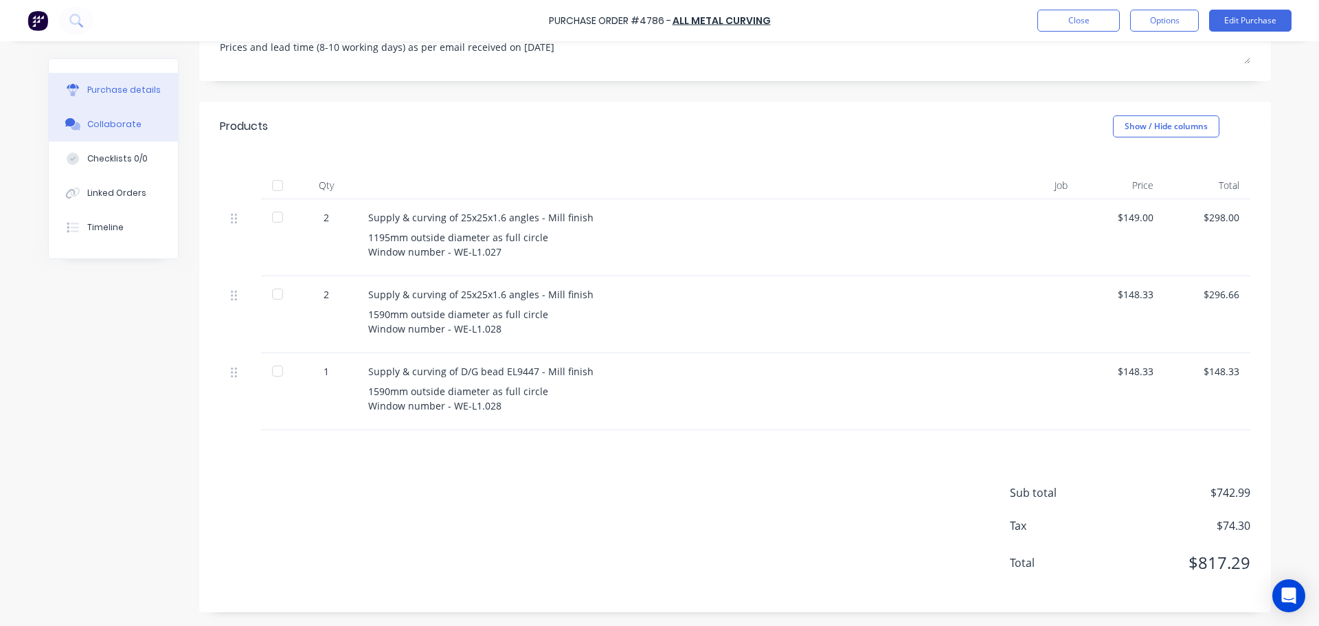
click at [109, 125] on div "Collaborate" at bounding box center [114, 124] width 54 height 12
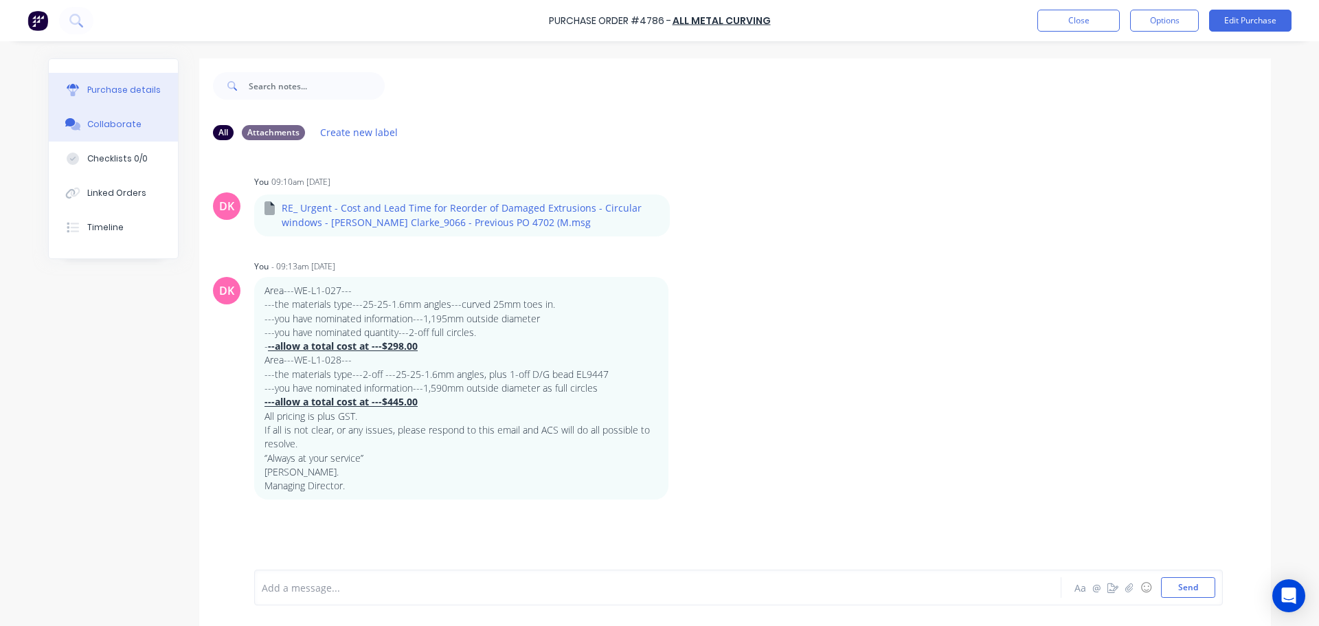
click at [126, 100] on button "Purchase details" at bounding box center [113, 90] width 129 height 34
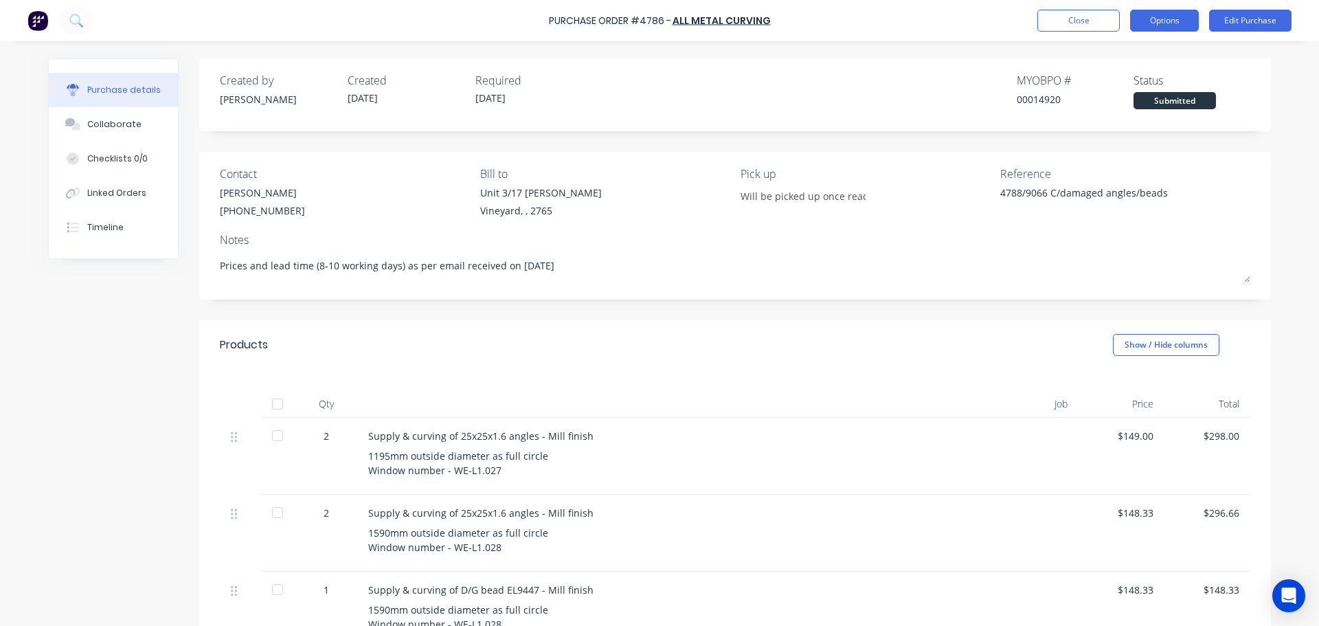
click at [1174, 20] on button "Options" at bounding box center [1164, 21] width 69 height 22
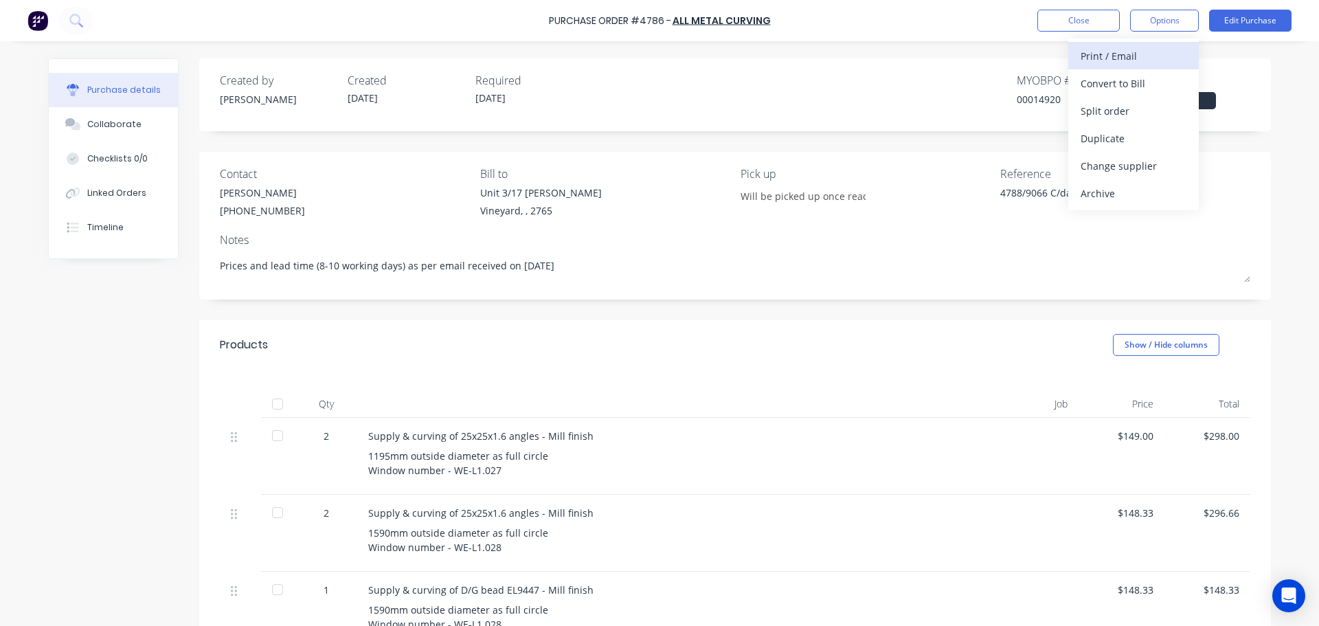
click at [1145, 58] on div "Print / Email" at bounding box center [1134, 56] width 106 height 20
click at [1126, 82] on div "With pricing" at bounding box center [1134, 84] width 106 height 20
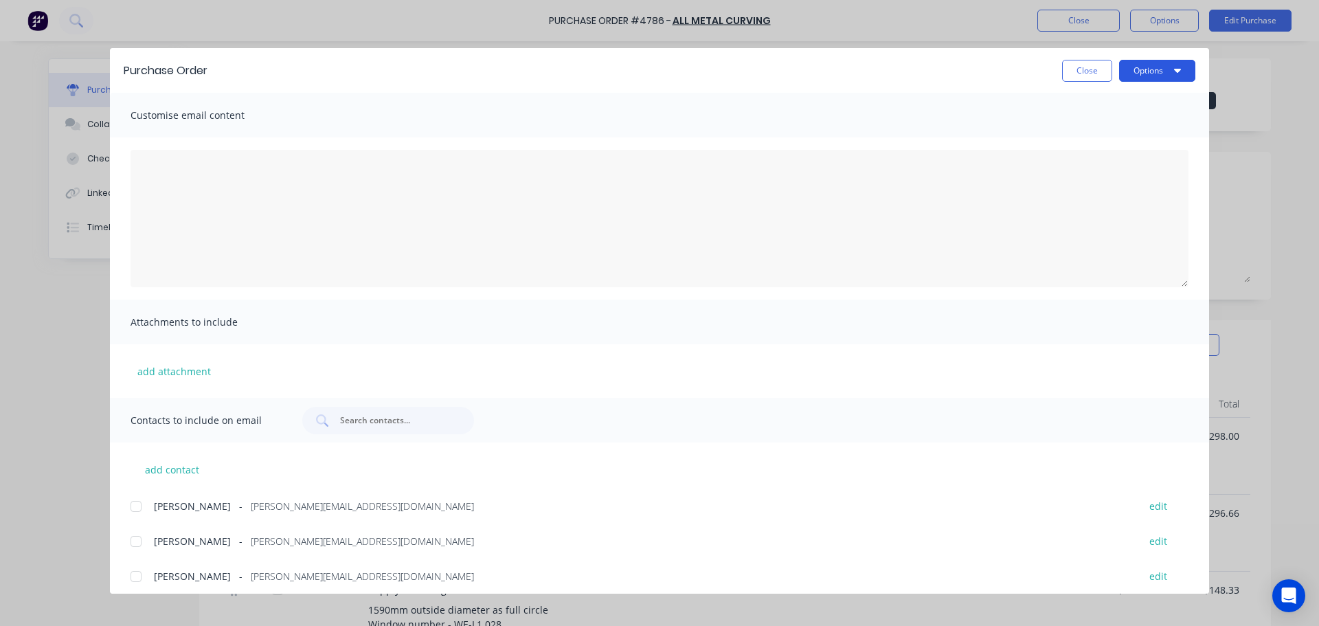
click at [1151, 70] on button "Options" at bounding box center [1157, 71] width 76 height 22
click at [1143, 108] on div "Preview" at bounding box center [1130, 106] width 106 height 20
click at [1096, 65] on button "Close" at bounding box center [1087, 71] width 50 height 22
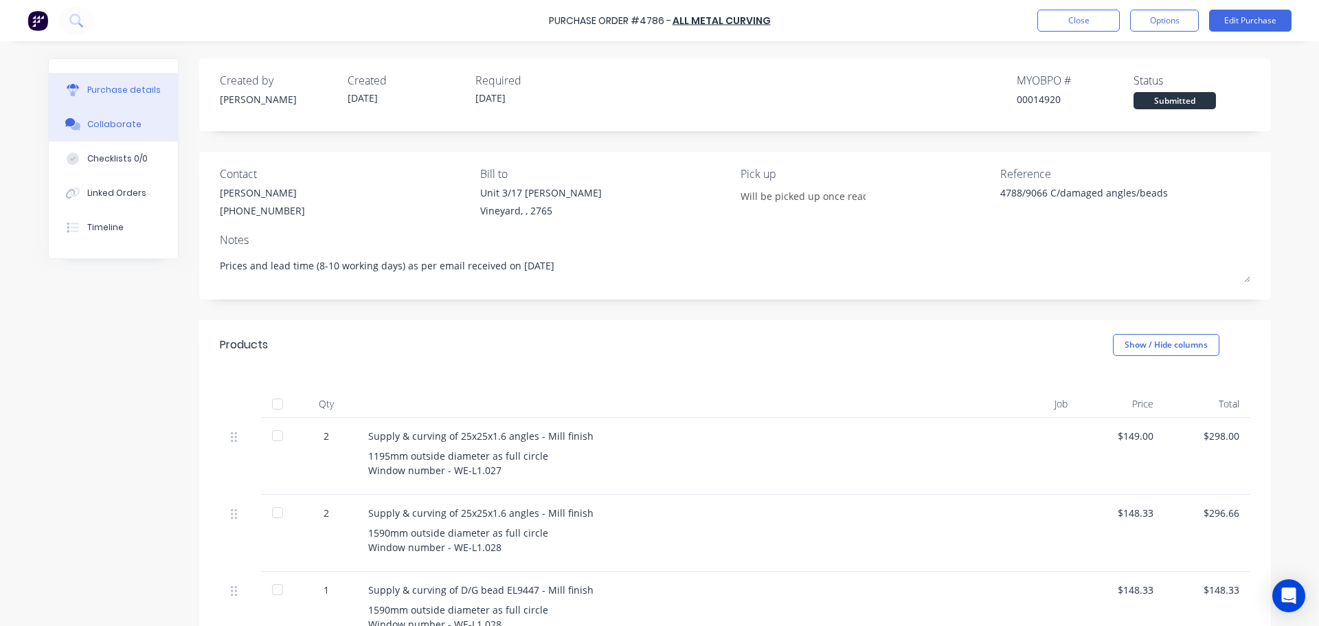
click at [109, 108] on button "Collaborate" at bounding box center [113, 124] width 129 height 34
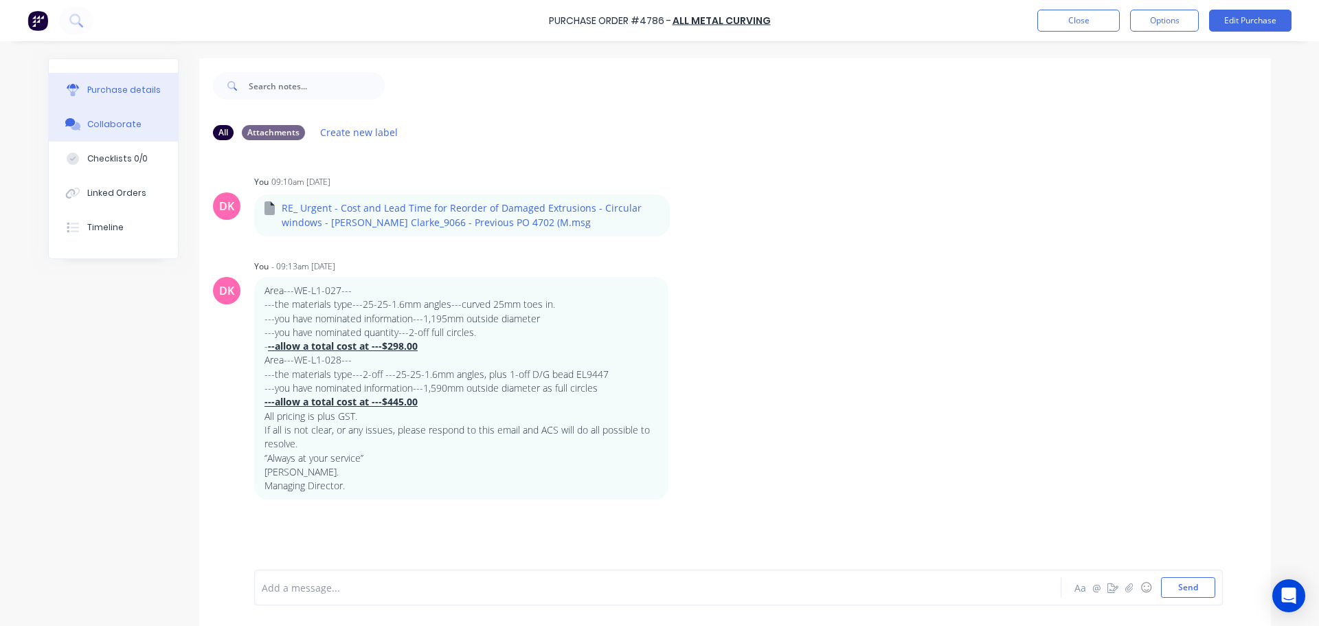
click at [72, 89] on icon at bounding box center [72, 93] width 11 height 8
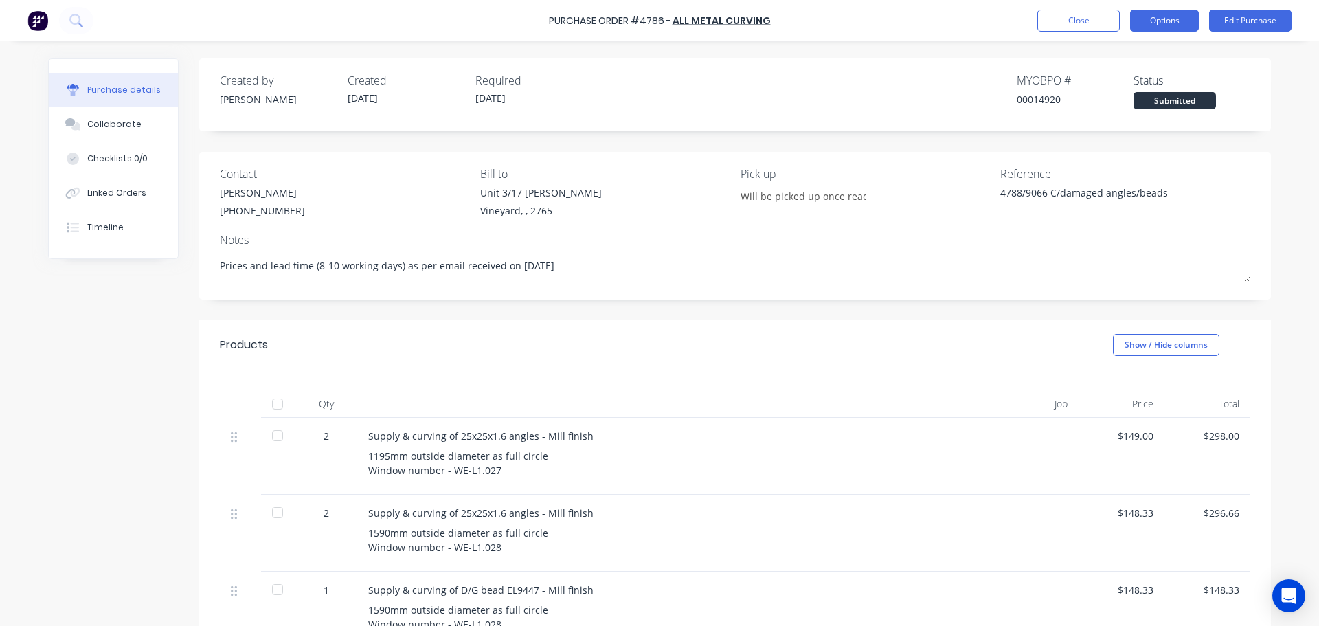
click at [1181, 19] on button "Options" at bounding box center [1164, 21] width 69 height 22
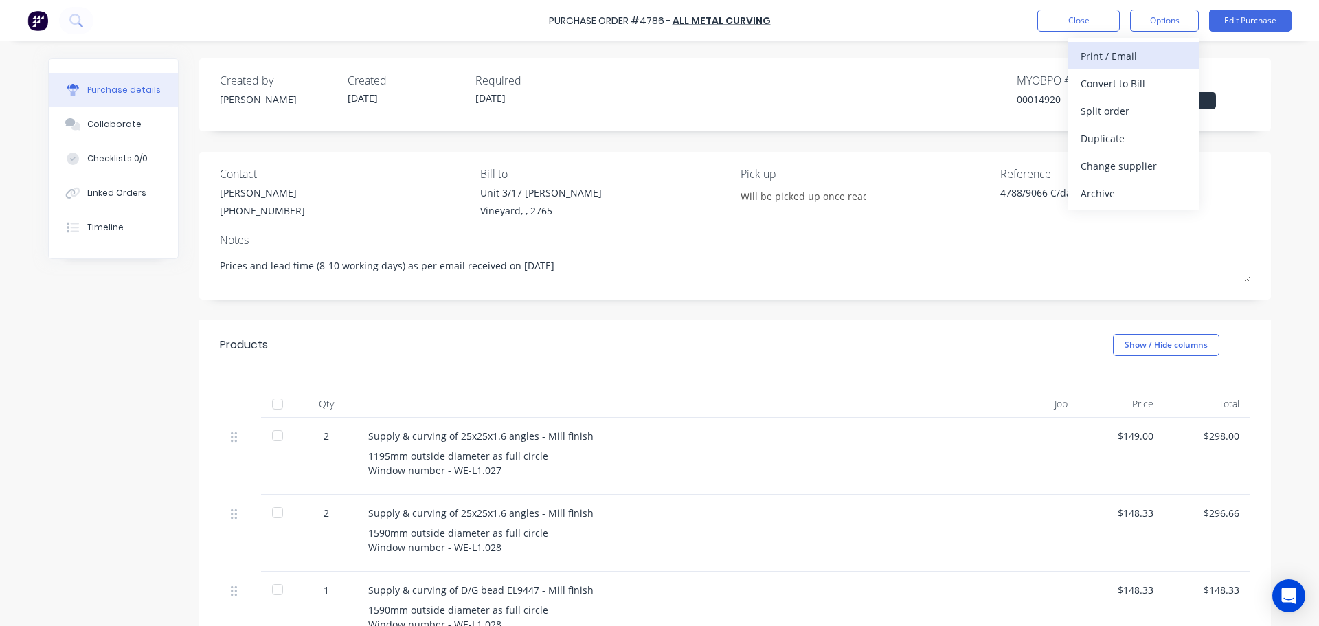
click at [1128, 56] on div "Print / Email" at bounding box center [1134, 56] width 106 height 20
click at [1106, 78] on div "With pricing" at bounding box center [1134, 84] width 106 height 20
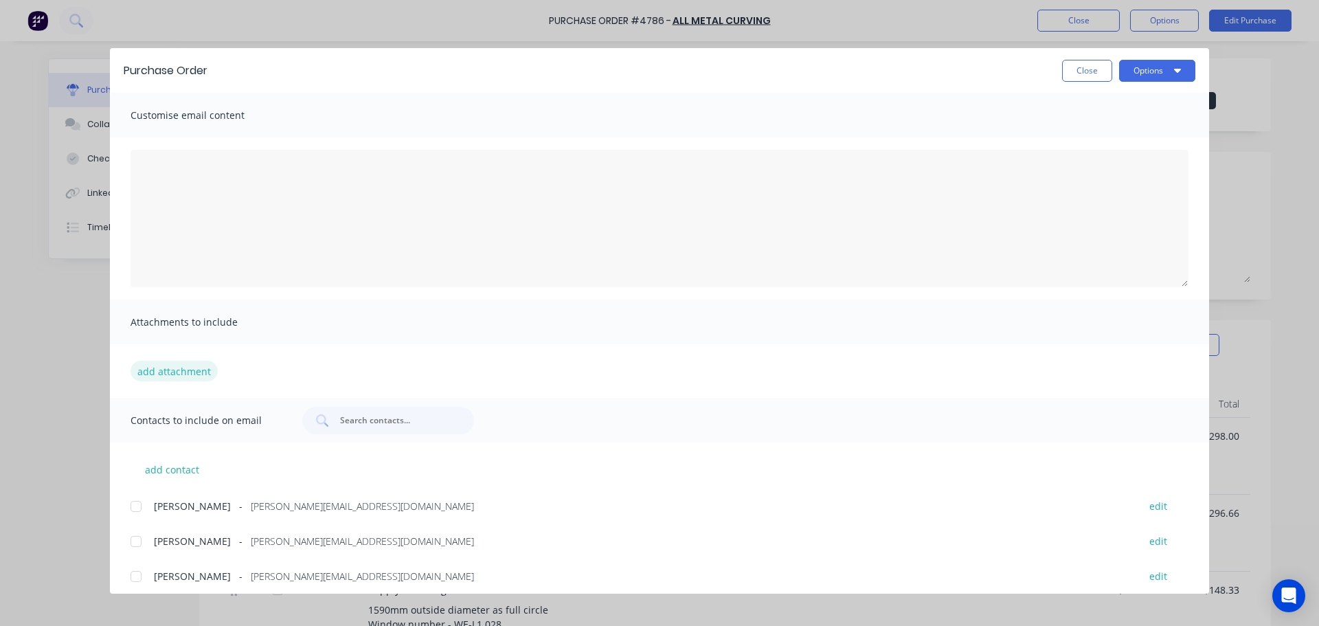
click at [160, 371] on button "add attachment" at bounding box center [174, 371] width 87 height 21
click at [196, 371] on button "add attachment" at bounding box center [174, 371] width 87 height 21
click at [1077, 74] on button "Close" at bounding box center [1087, 71] width 50 height 22
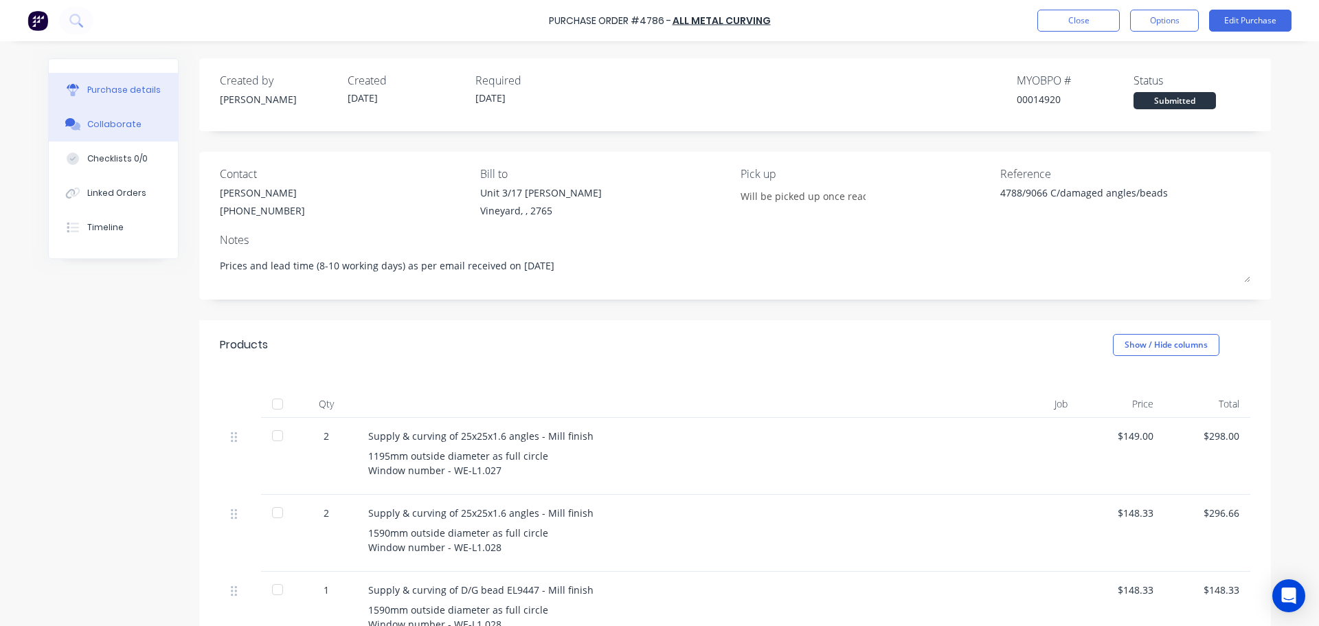
click at [111, 115] on button "Collaborate" at bounding box center [113, 124] width 129 height 34
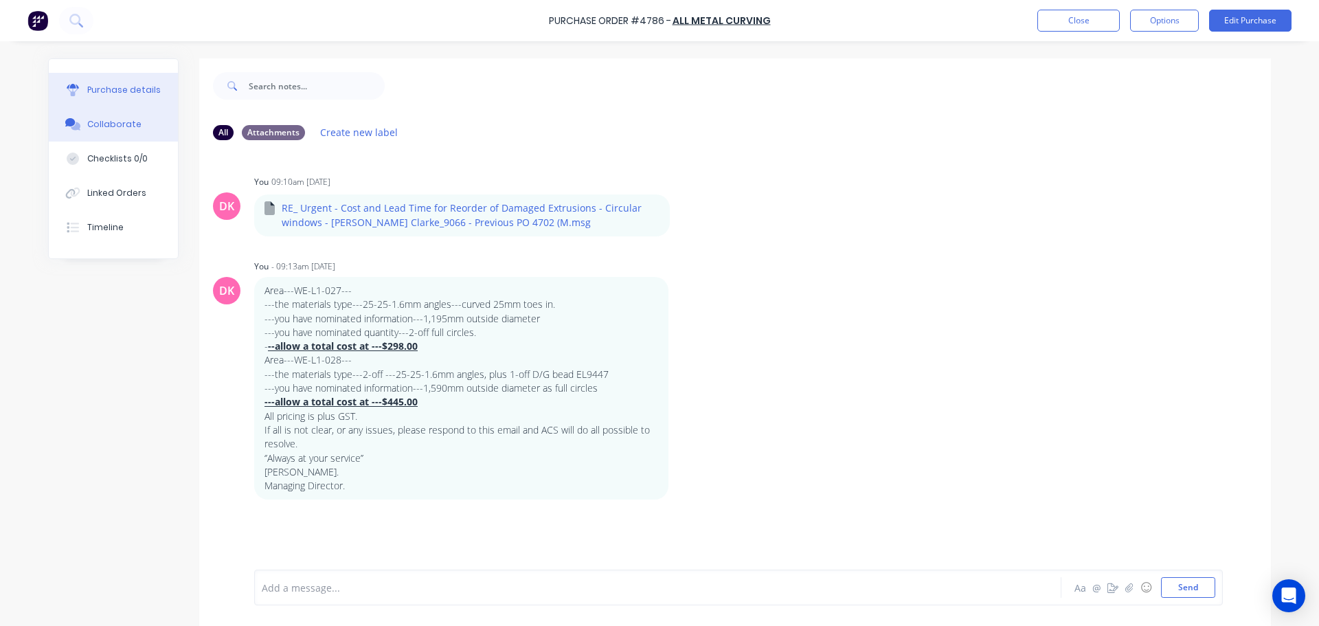
click at [114, 100] on button "Purchase details" at bounding box center [113, 90] width 129 height 34
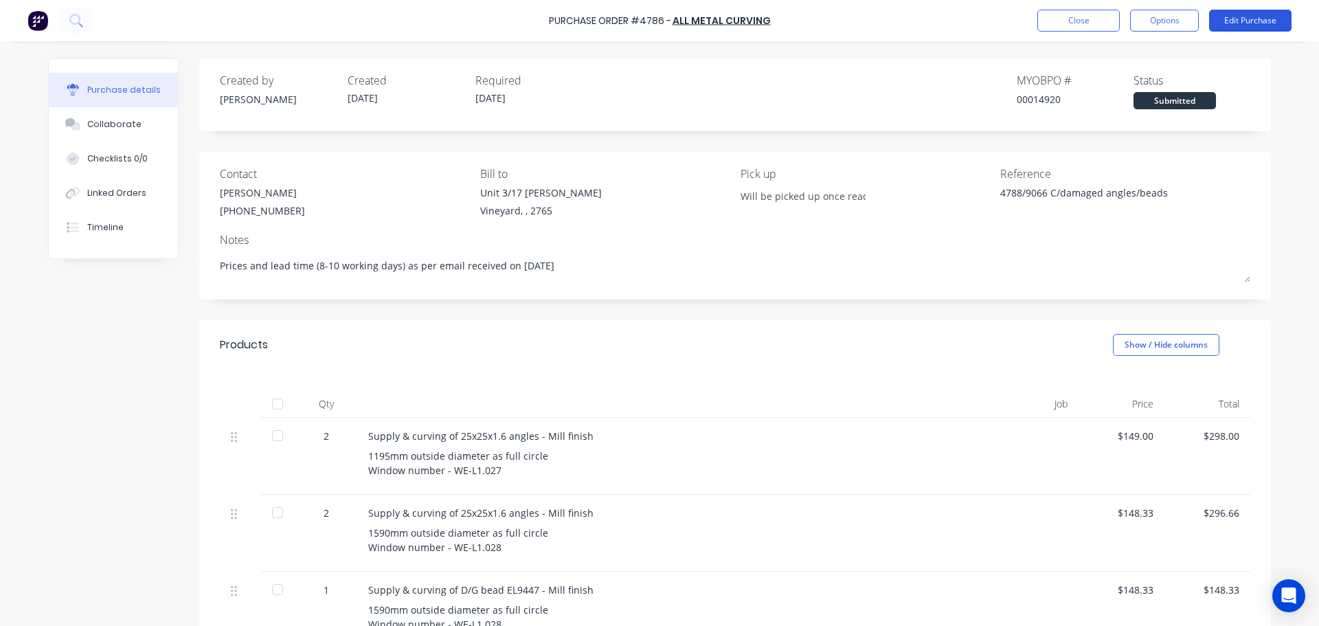
click at [1233, 10] on button "Edit Purchase" at bounding box center [1250, 21] width 82 height 22
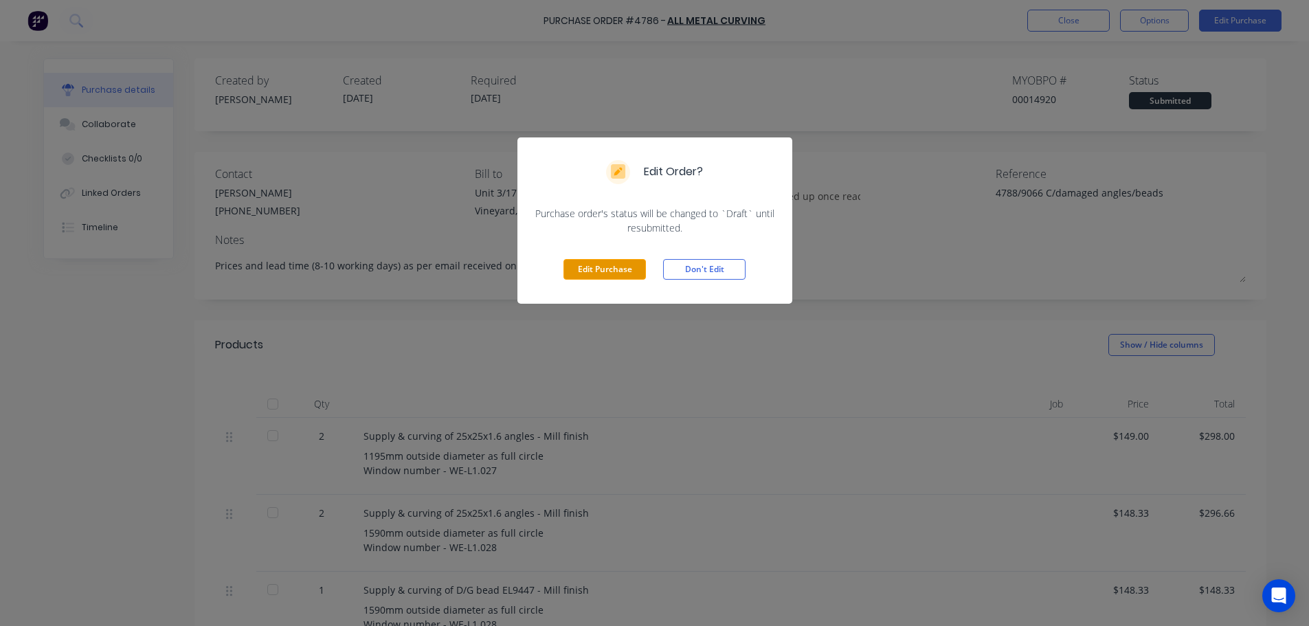
click at [631, 267] on button "Edit Purchase" at bounding box center [604, 269] width 82 height 21
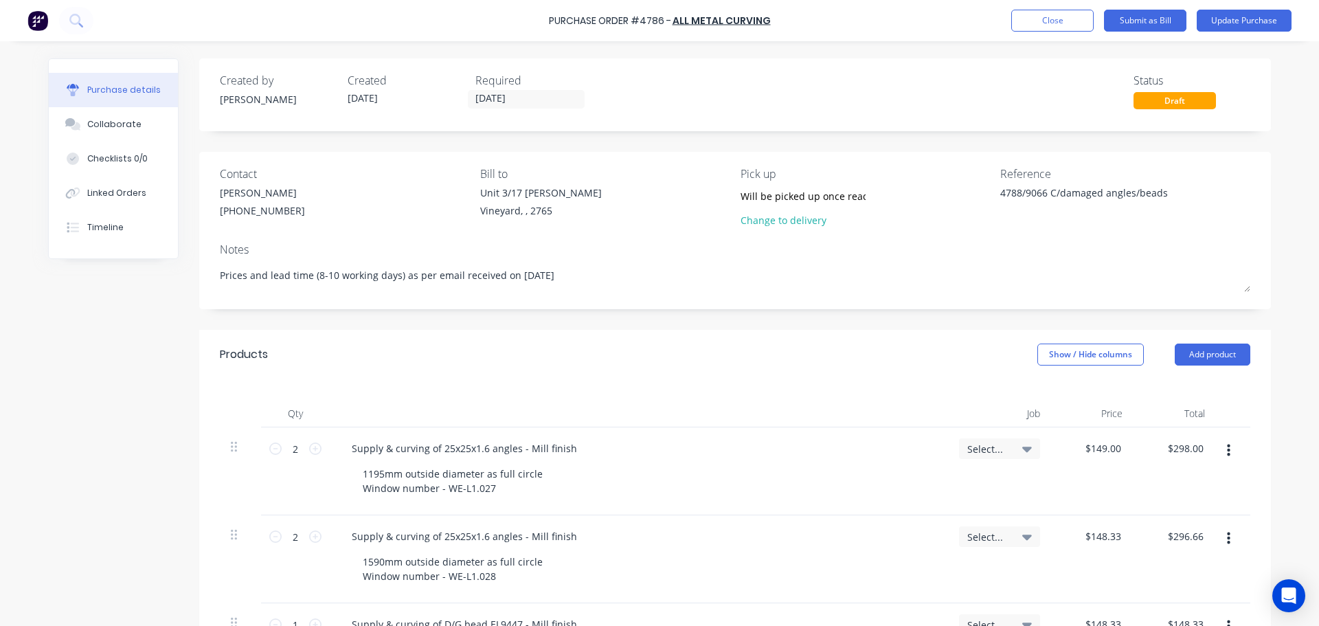
drag, startPoint x: 240, startPoint y: 276, endPoint x: 190, endPoint y: 273, distance: 50.2
click at [190, 273] on div "Created by Dee Created 10/10/25 Required 10/10/25 Status Draft Contact Ron Jone…" at bounding box center [659, 512] width 1223 height 909
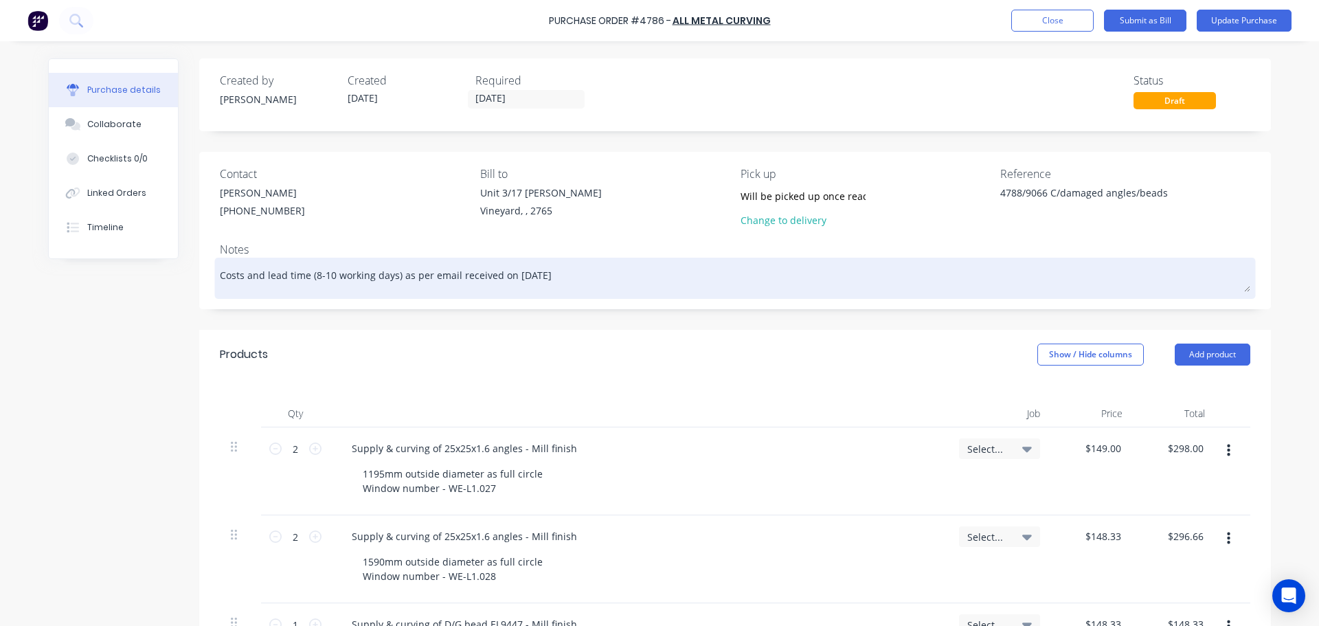
click at [493, 272] on textarea "Costs and lead time (8-10 working days) as per email received on 9/10/25" at bounding box center [735, 276] width 1031 height 31
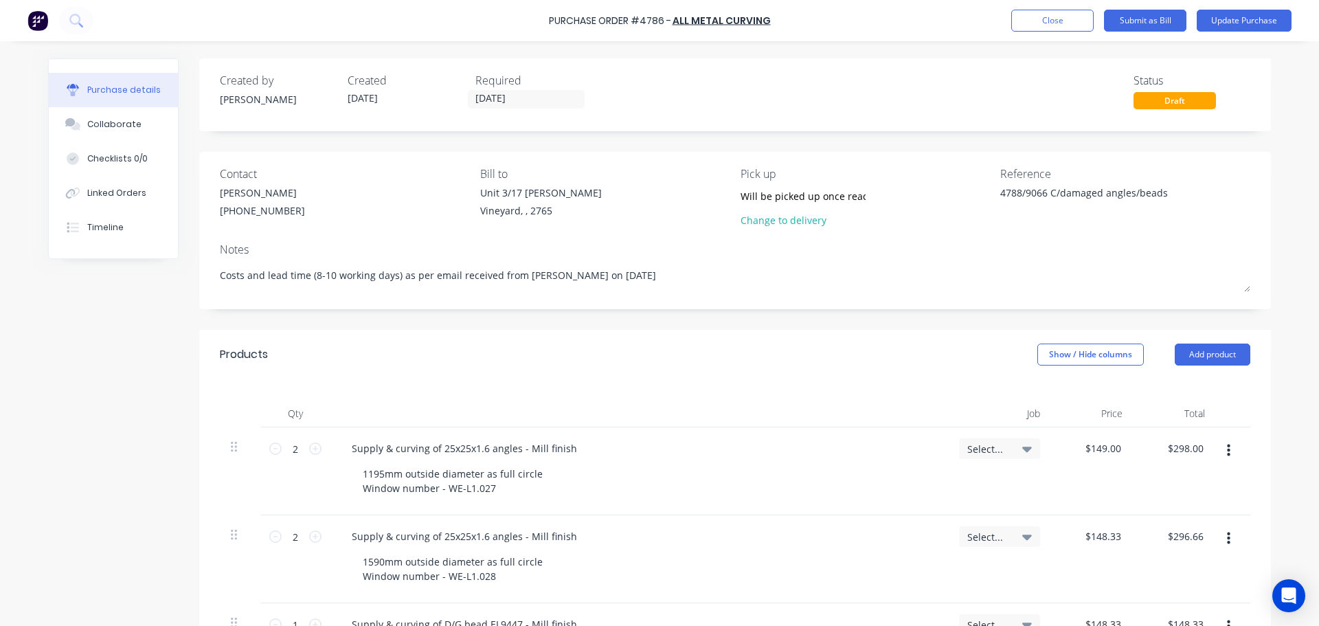
click at [1022, 451] on icon at bounding box center [1027, 449] width 10 height 5
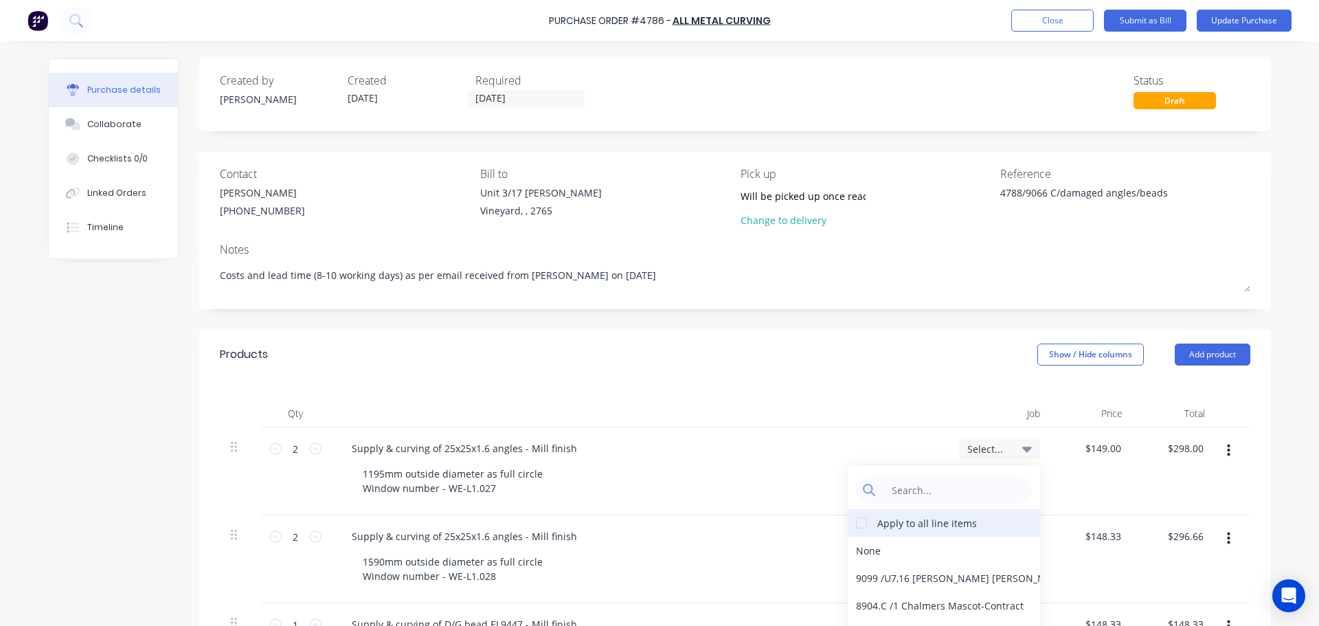
click at [927, 525] on div "Apply to all line items" at bounding box center [927, 523] width 100 height 14
click at [926, 491] on input at bounding box center [954, 489] width 141 height 27
click at [912, 523] on div "Apply to all line items" at bounding box center [927, 523] width 100 height 14
click at [859, 529] on div at bounding box center [861, 522] width 27 height 27
click at [906, 486] on input at bounding box center [954, 489] width 141 height 27
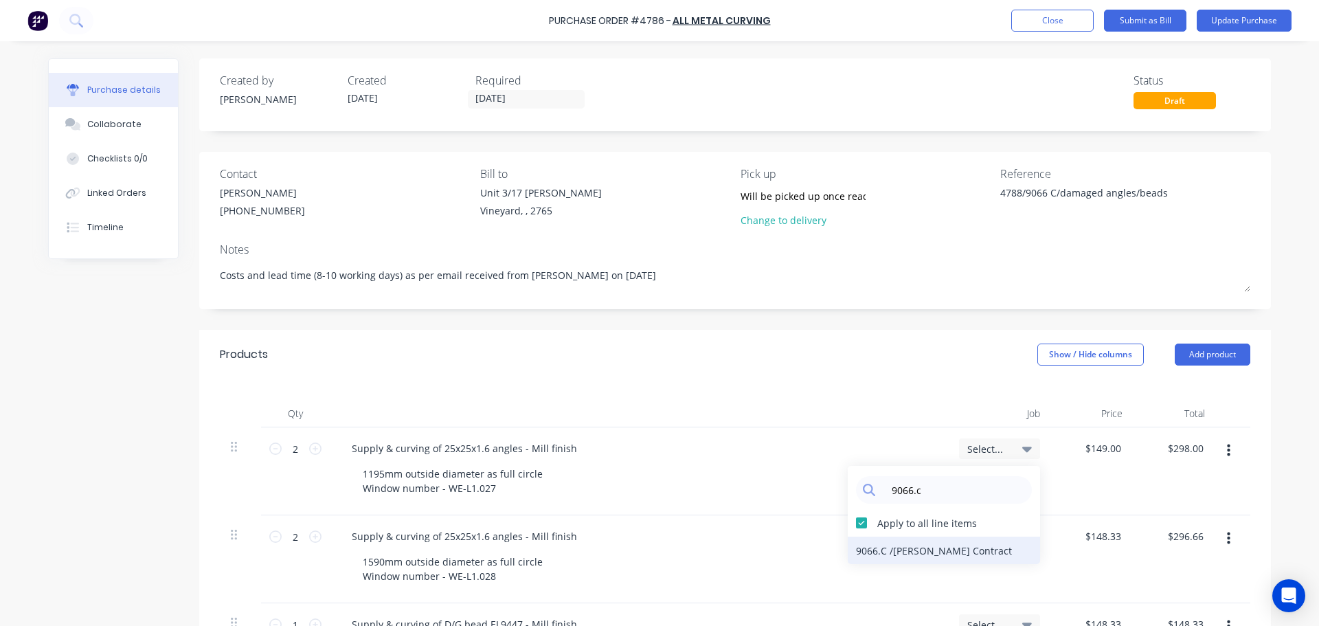
click at [953, 548] on div "9066.C / William Clarke Contract" at bounding box center [944, 550] width 192 height 27
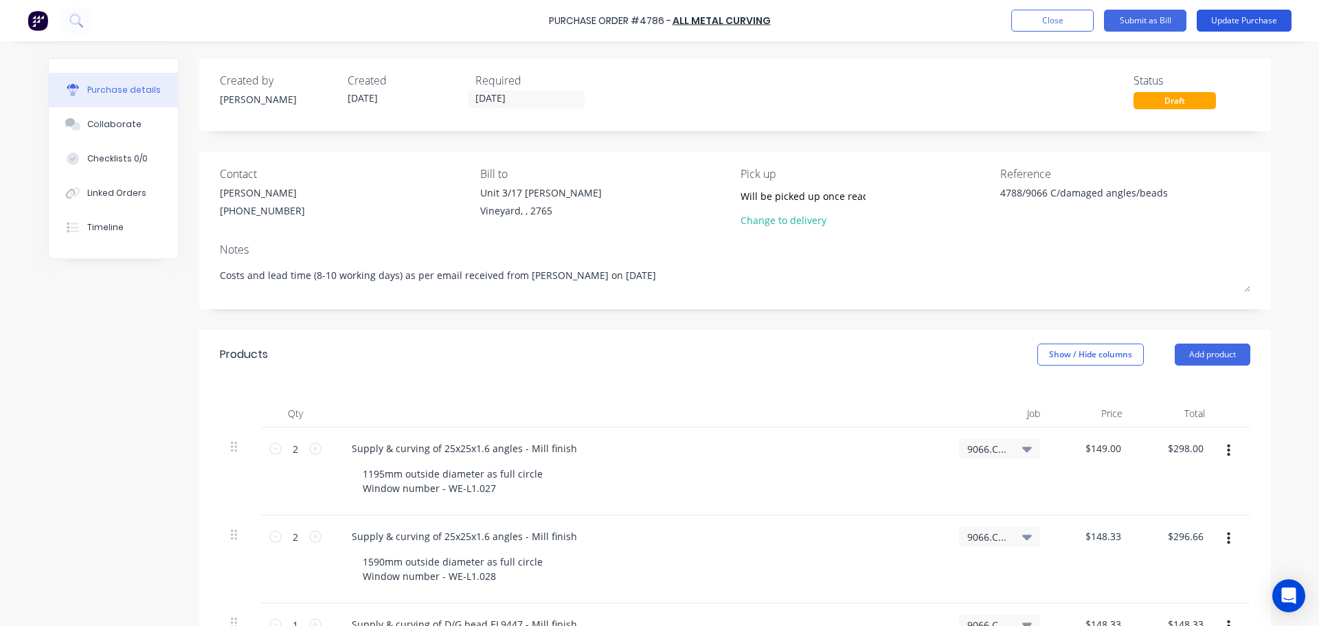
click at [1248, 12] on button "Update Purchase" at bounding box center [1244, 21] width 95 height 22
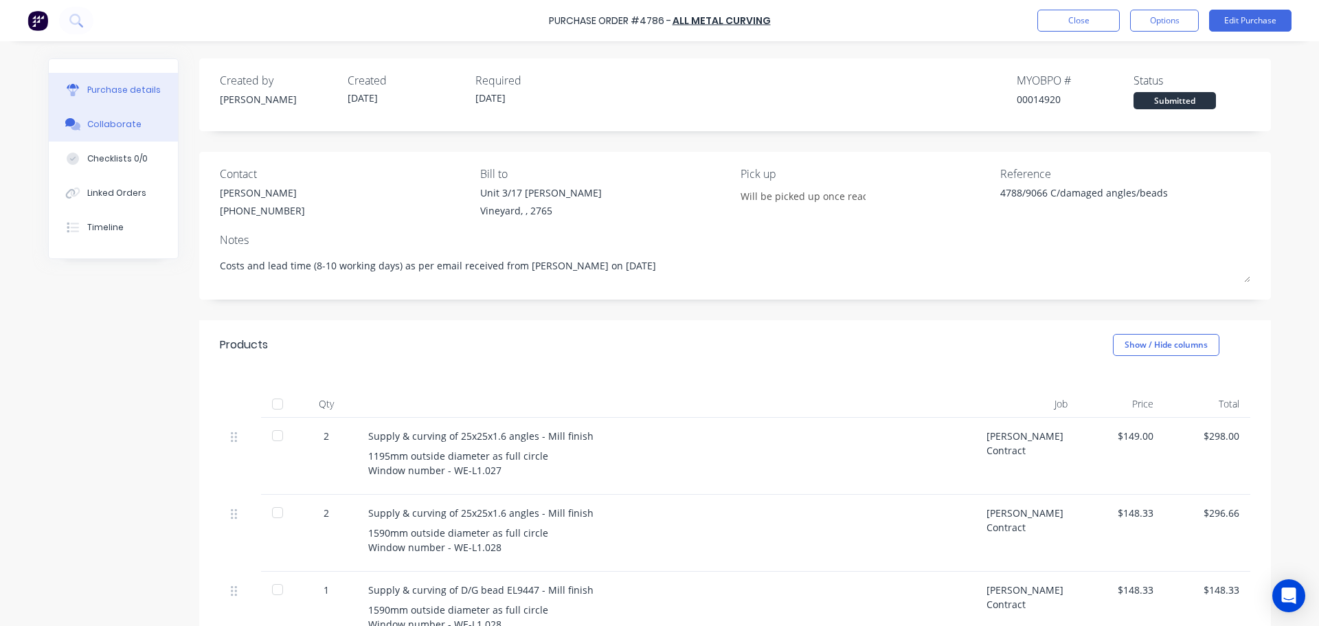
click at [111, 118] on div "Collaborate" at bounding box center [114, 124] width 54 height 12
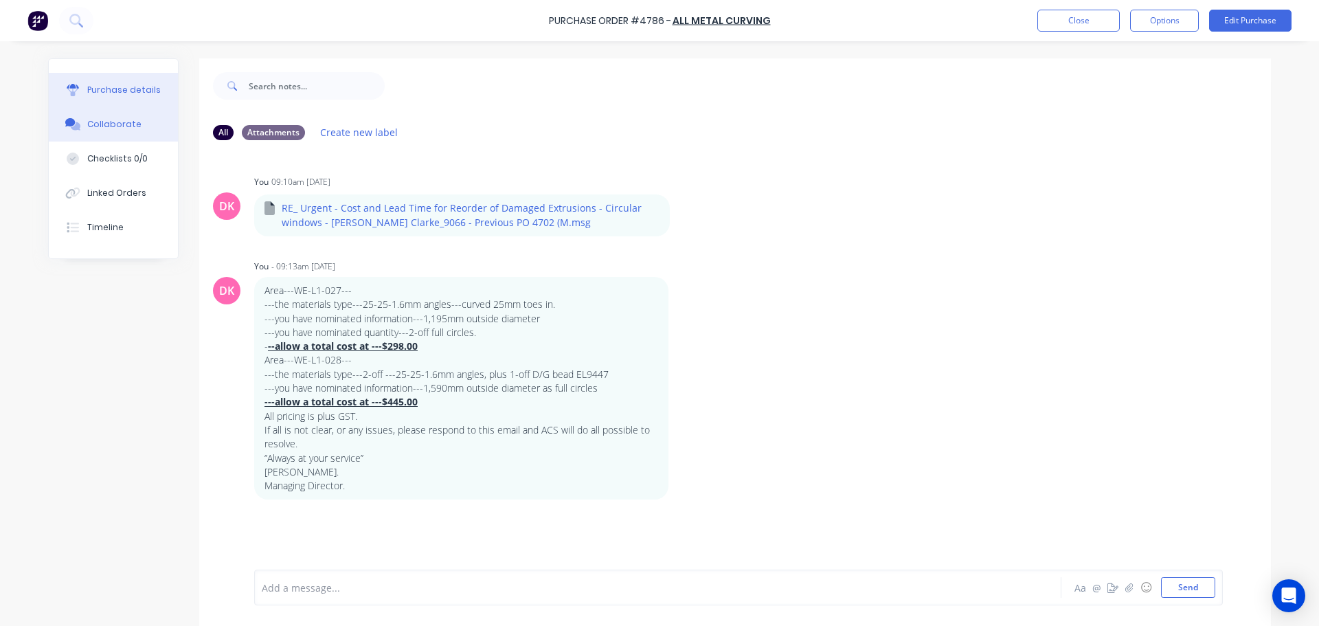
click at [114, 96] on div "Purchase details" at bounding box center [124, 90] width 74 height 12
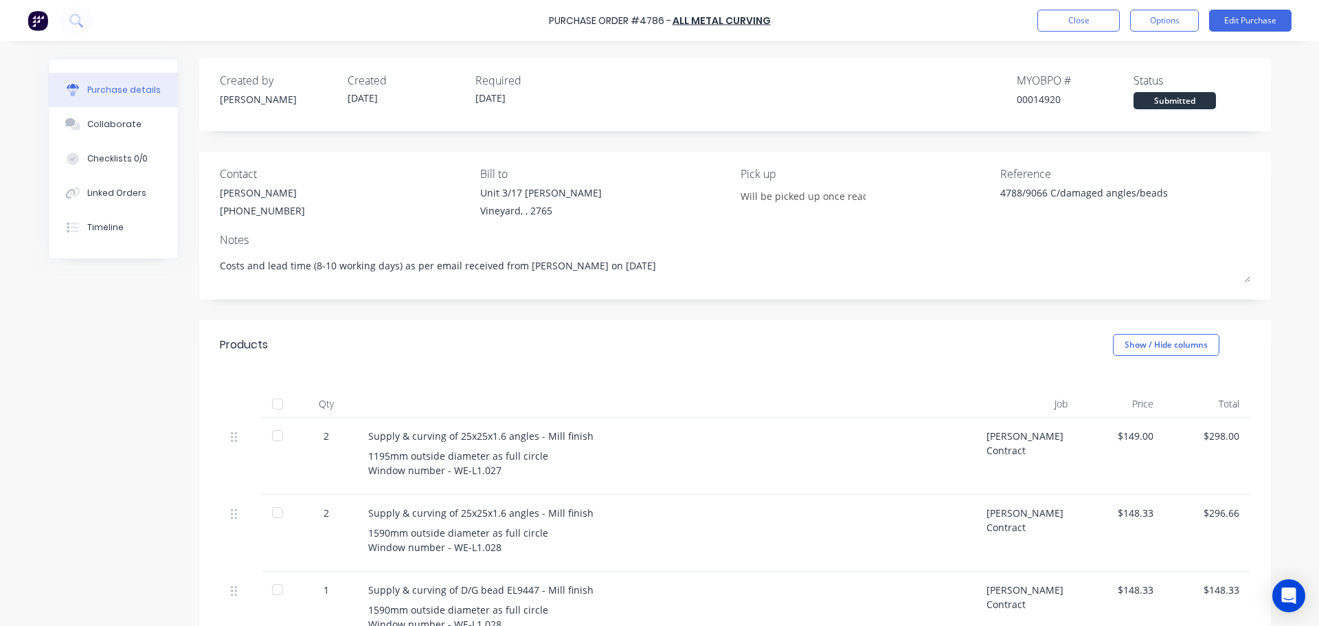
click at [512, 210] on div "Vineyard, , 2765" at bounding box center [541, 210] width 122 height 14
click at [1193, 27] on button "Options" at bounding box center [1164, 21] width 69 height 22
click at [1105, 58] on div "Print / Email" at bounding box center [1134, 56] width 106 height 20
click at [1117, 82] on div "With pricing" at bounding box center [1134, 84] width 106 height 20
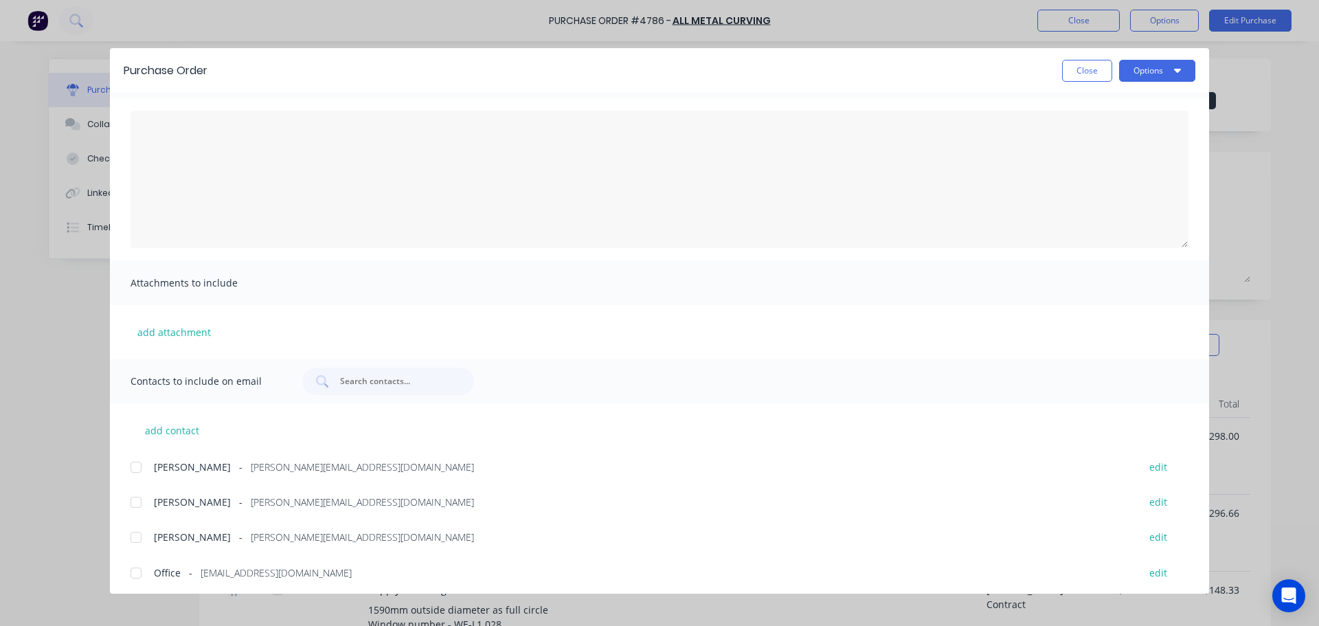
scroll to position [79, 0]
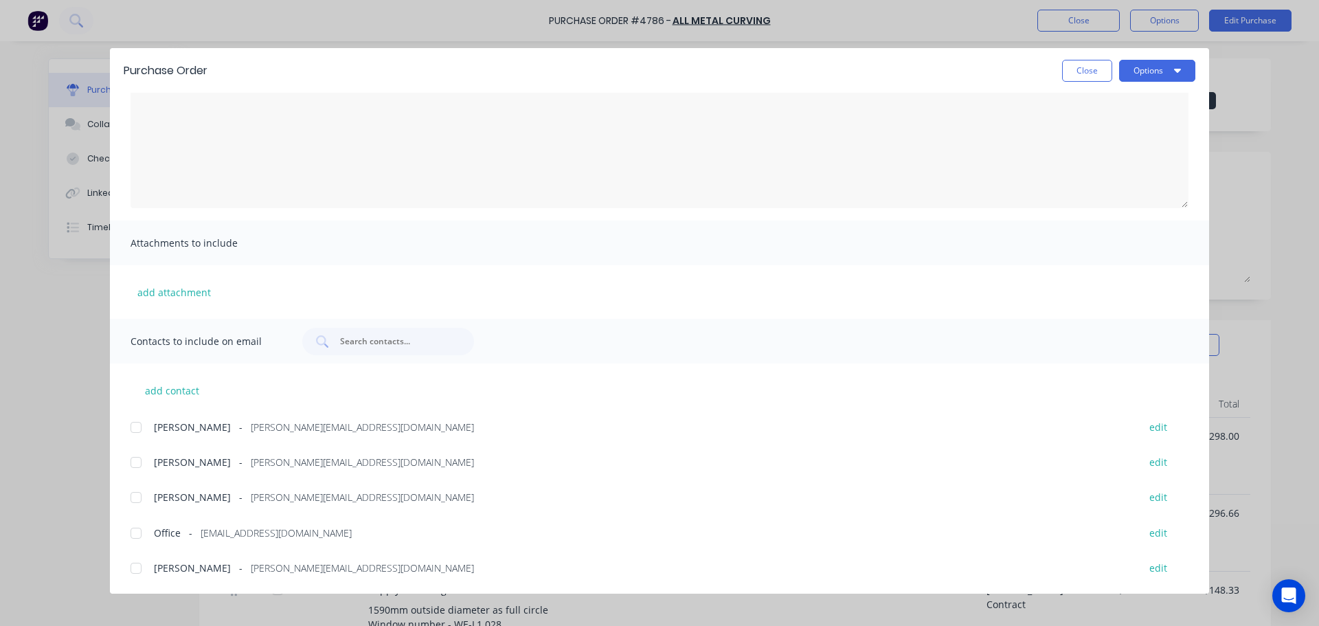
click at [134, 570] on div at bounding box center [135, 567] width 27 height 27
click at [137, 537] on div at bounding box center [135, 532] width 27 height 27
click at [135, 493] on div at bounding box center [135, 497] width 27 height 27
click at [225, 146] on textarea "[DATE]" at bounding box center [660, 139] width 1058 height 137
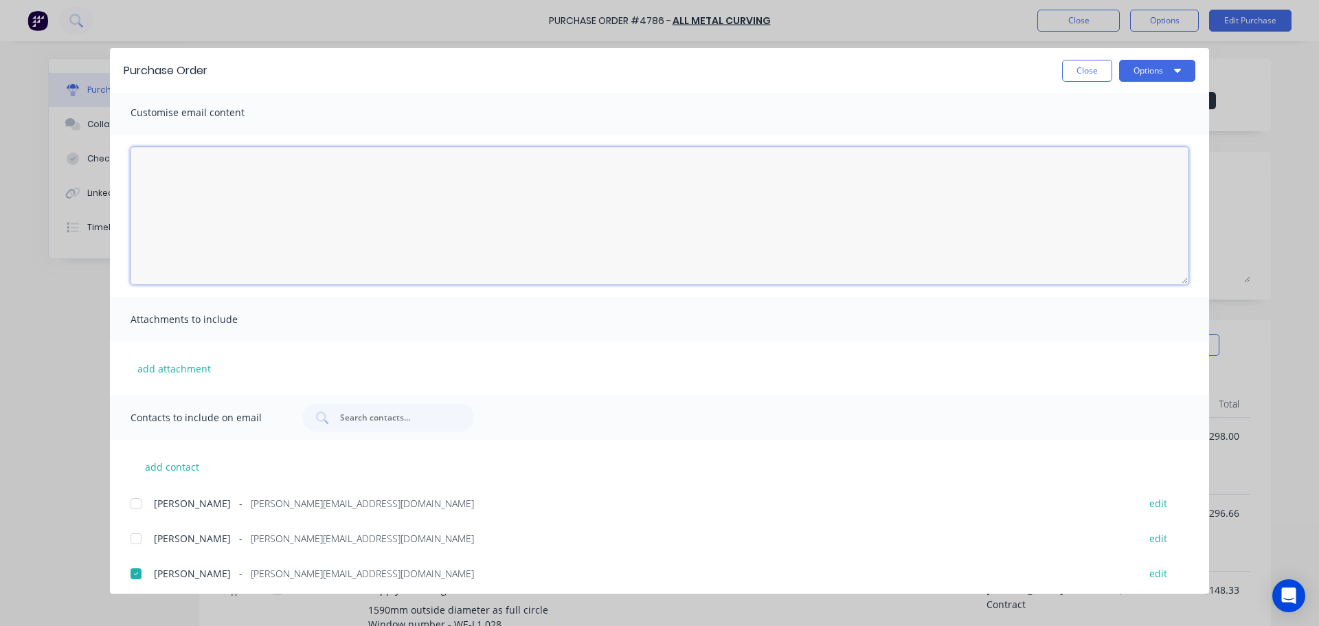
scroll to position [0, 0]
click at [284, 203] on textarea "Hi Ron, Please see the attached PO for curving" at bounding box center [660, 218] width 1058 height 137
click at [416, 197] on textarea "Hi Ron, Please see the attached PO for supply & curving" at bounding box center [660, 218] width 1058 height 137
click at [194, 225] on textarea "Hi Ron, Please see the attached PO for supply & curving of 4 angles and 1 bead.…" at bounding box center [660, 218] width 1058 height 137
click at [151, 213] on textarea "Hi Ron, Please see the attached PO for supply & curving of 4 angles and 1 bead.…" at bounding box center [660, 218] width 1058 height 137
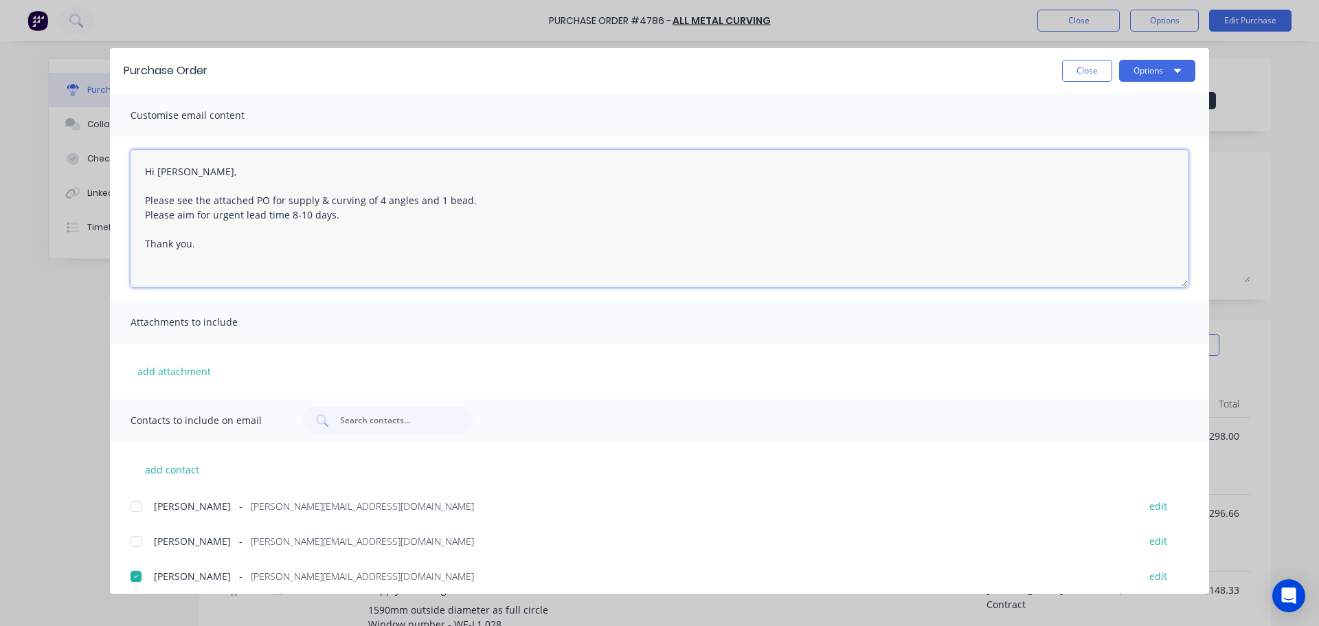
click at [151, 213] on textarea "Hi Ron, Please see the attached PO for supply & curving of 4 angles and 1 bead.…" at bounding box center [660, 218] width 1058 height 137
click at [430, 216] on textarea "Hi Ron, Please see the attached PO for supply & curving of 4 angles and 1 bead.…" at bounding box center [660, 218] width 1058 height 137
drag, startPoint x: 423, startPoint y: 214, endPoint x: 438, endPoint y: 213, distance: 15.2
click at [426, 214] on textarea "Hi Ron, Please see the attached PO for supply & curving of 4 angles and 1 bead.…" at bounding box center [660, 218] width 1058 height 137
click at [1163, 73] on button "Options" at bounding box center [1157, 71] width 76 height 22
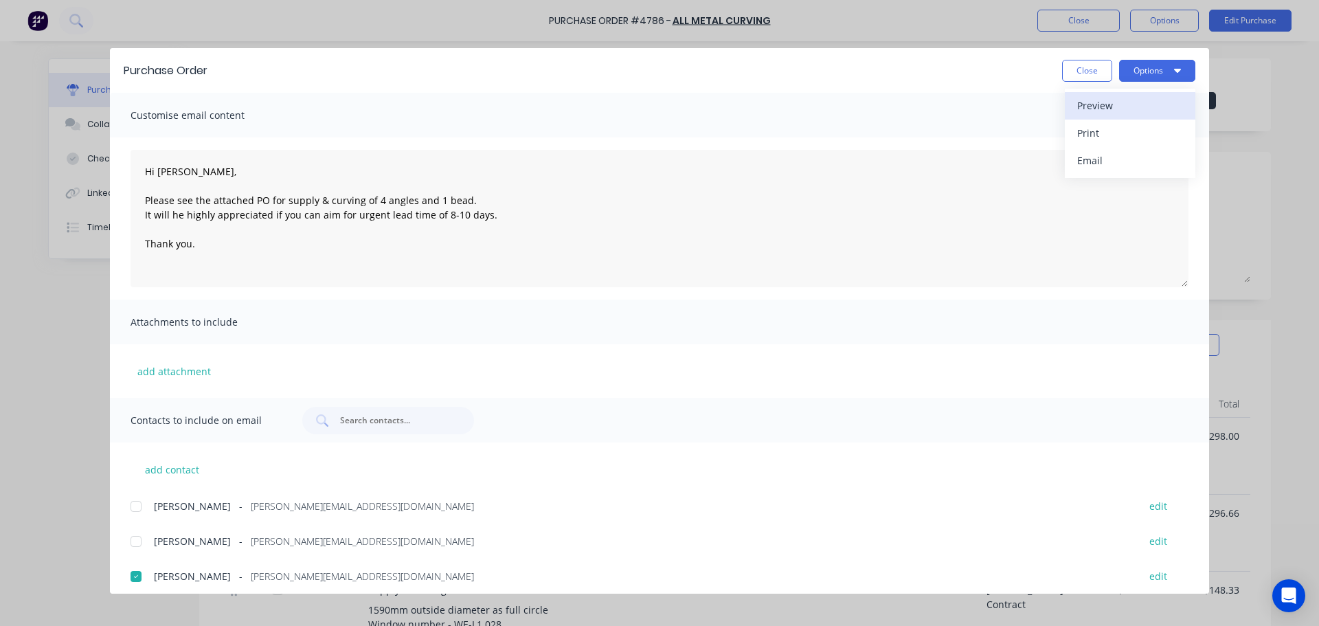
click at [1106, 112] on div "Preview" at bounding box center [1130, 106] width 106 height 20
click at [1174, 67] on icon "button" at bounding box center [1177, 70] width 7 height 11
click at [1121, 155] on div "Email" at bounding box center [1130, 160] width 106 height 20
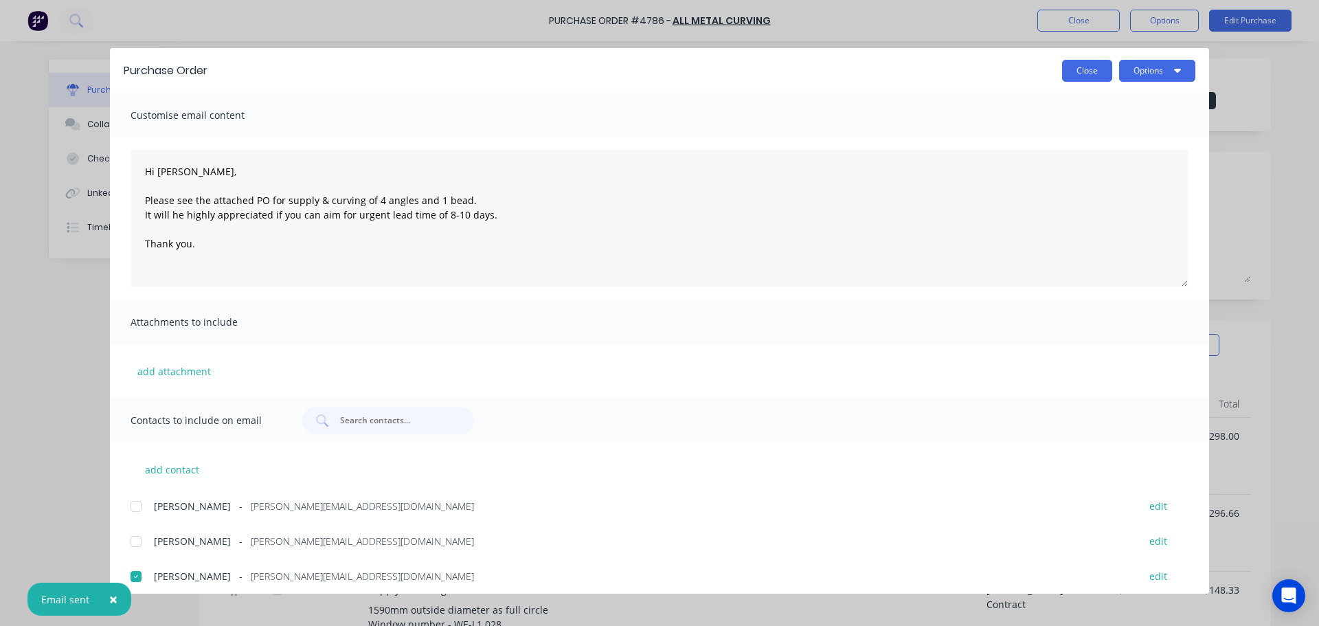
click at [1086, 74] on button "Close" at bounding box center [1087, 71] width 50 height 22
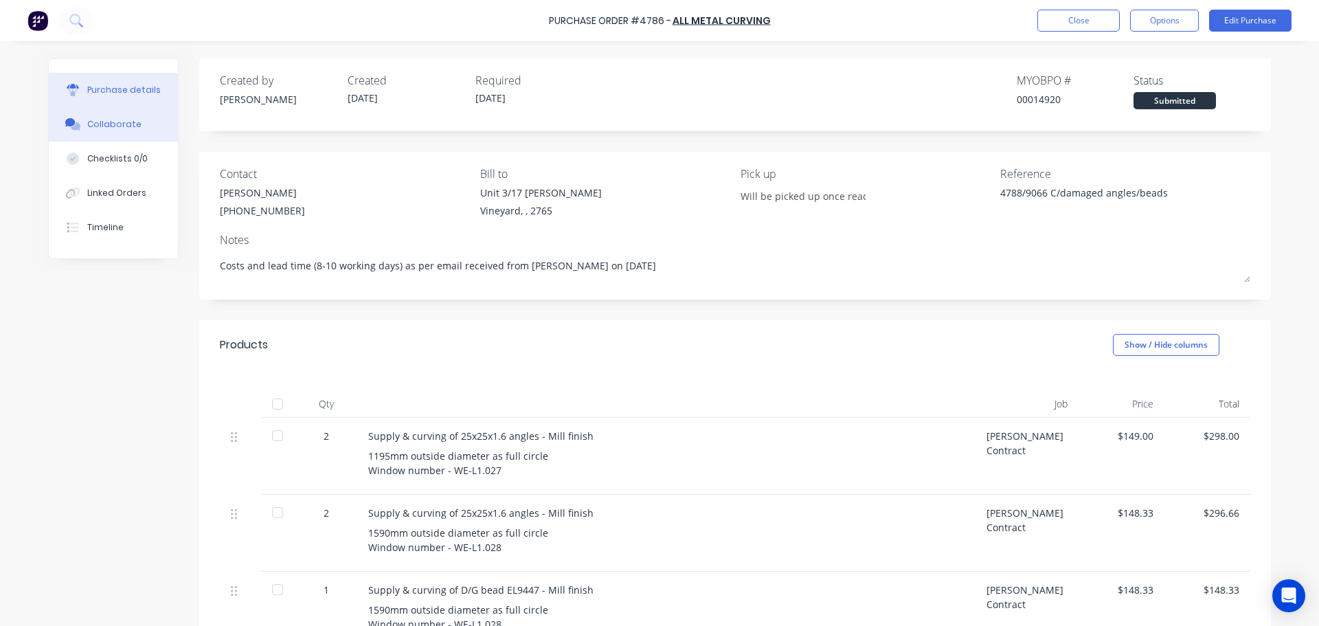
click at [116, 133] on button "Collaborate" at bounding box center [113, 124] width 129 height 34
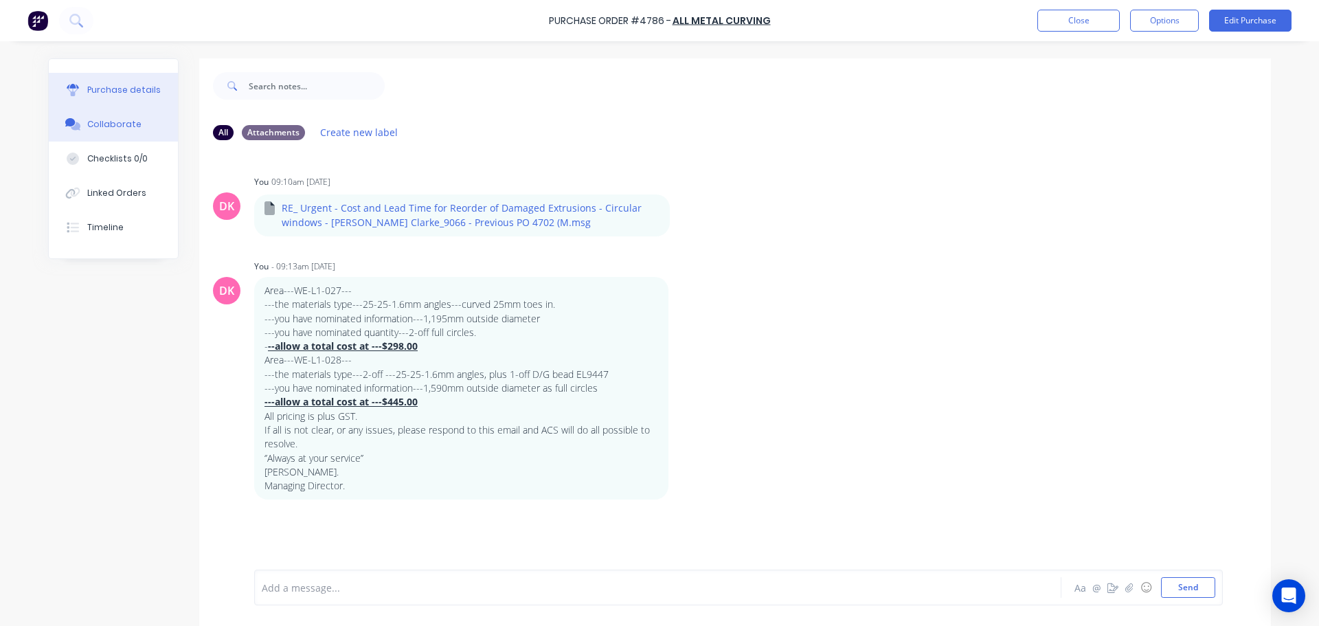
click at [111, 100] on button "Purchase details" at bounding box center [113, 90] width 129 height 34
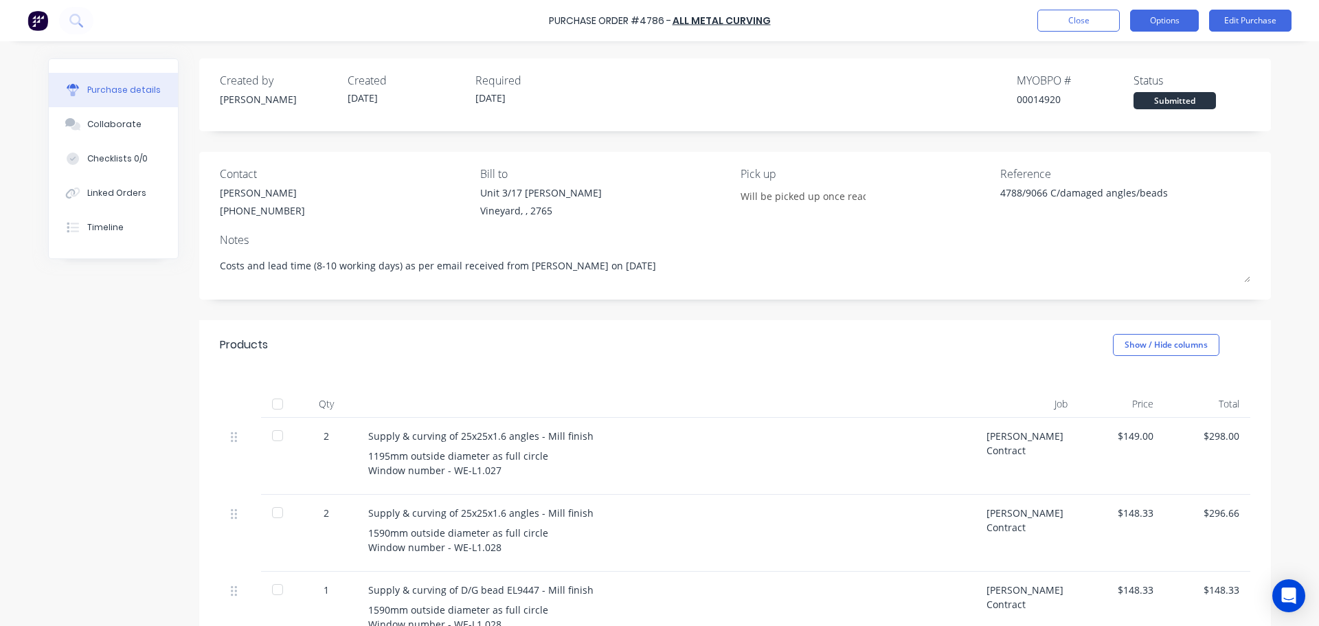
click at [1162, 19] on button "Options" at bounding box center [1164, 21] width 69 height 22
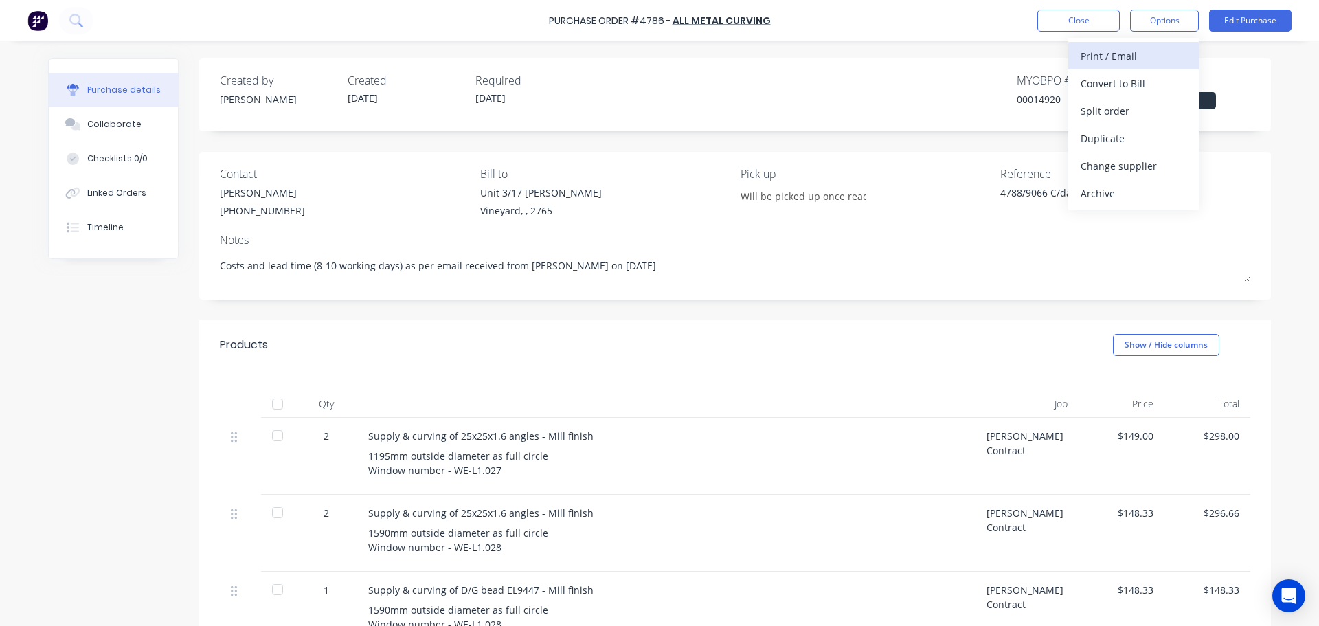
click at [1125, 55] on div "Print / Email" at bounding box center [1134, 56] width 106 height 20
click at [1156, 78] on div "With pricing" at bounding box center [1134, 84] width 106 height 20
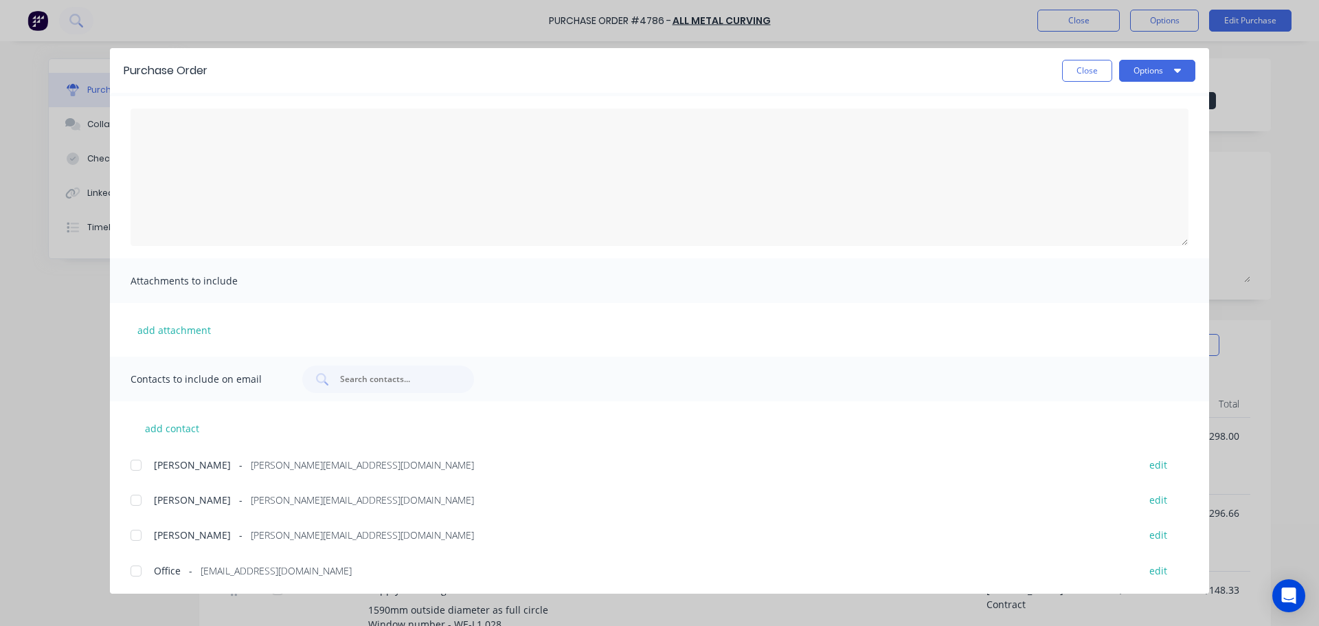
scroll to position [79, 0]
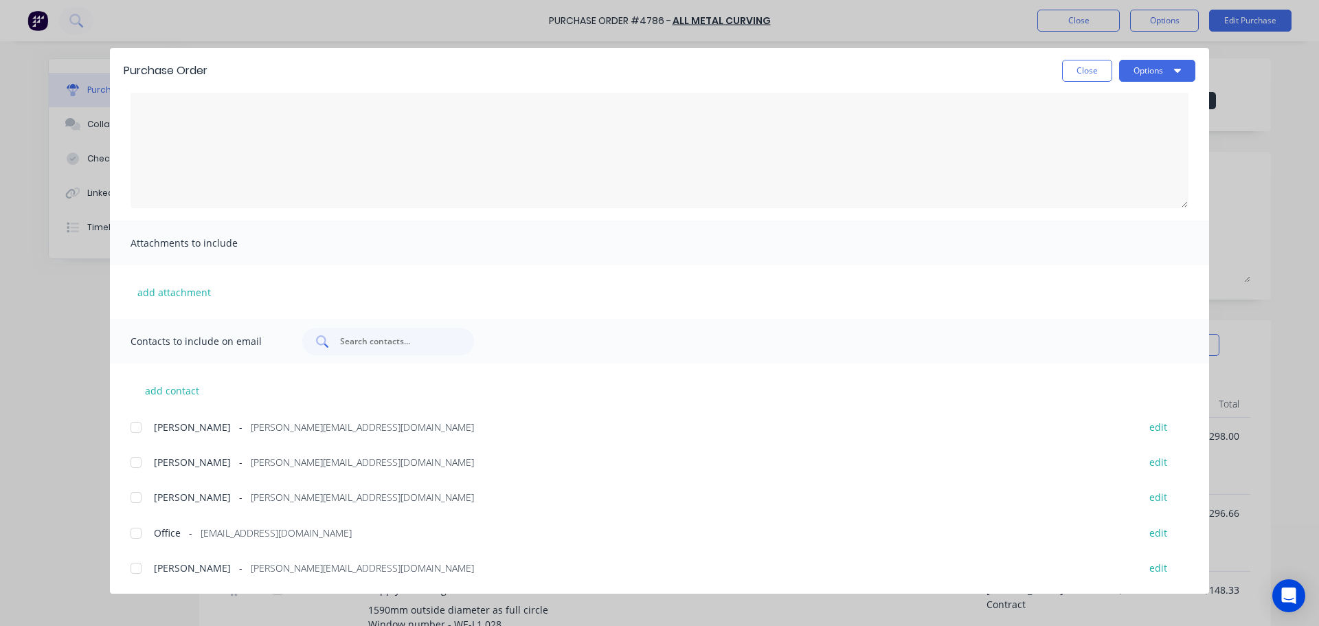
click at [416, 339] on input "text" at bounding box center [396, 342] width 114 height 14
click at [192, 390] on button "add contact" at bounding box center [172, 390] width 82 height 21
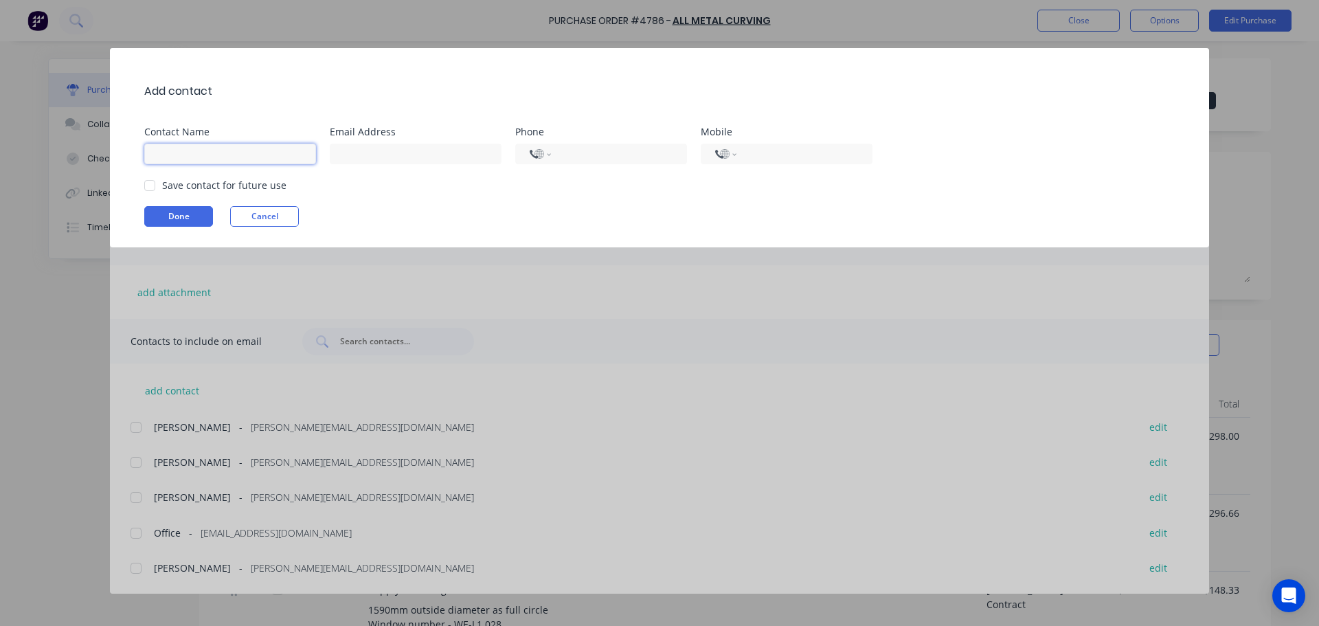
click at [196, 151] on input at bounding box center [230, 154] width 172 height 21
click at [383, 150] on input at bounding box center [416, 154] width 172 height 21
click at [154, 186] on div at bounding box center [149, 185] width 27 height 27
click at [175, 212] on button "Done" at bounding box center [178, 216] width 69 height 21
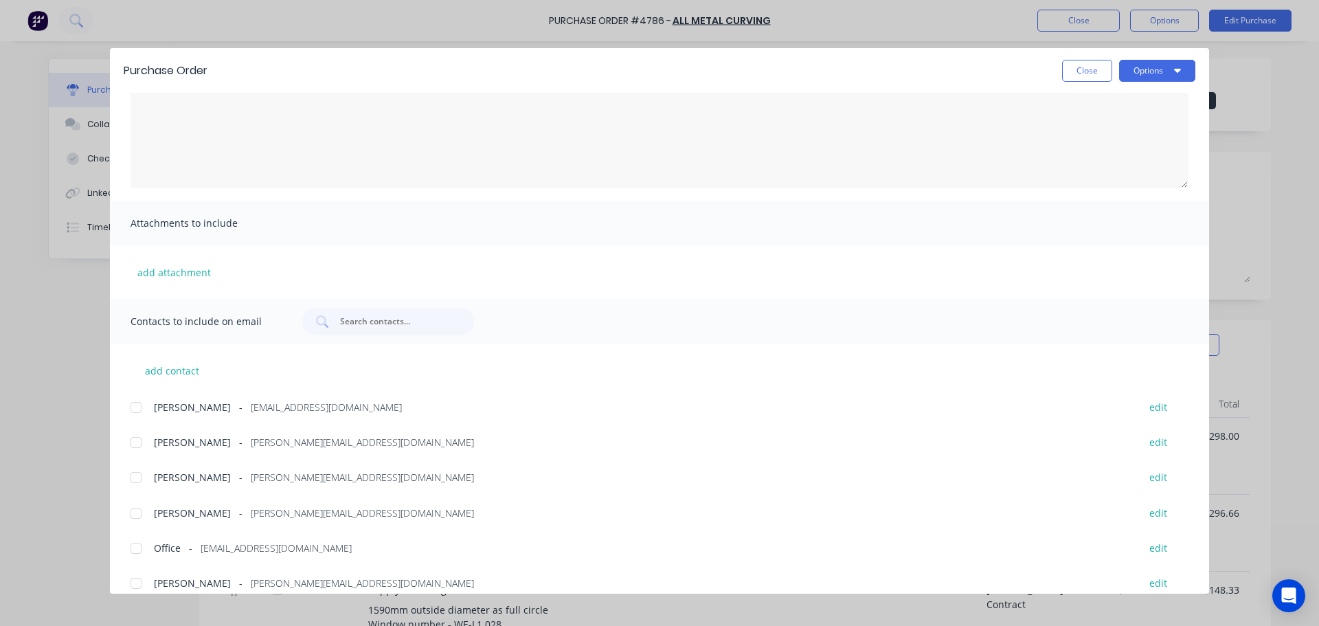
scroll to position [114, 0]
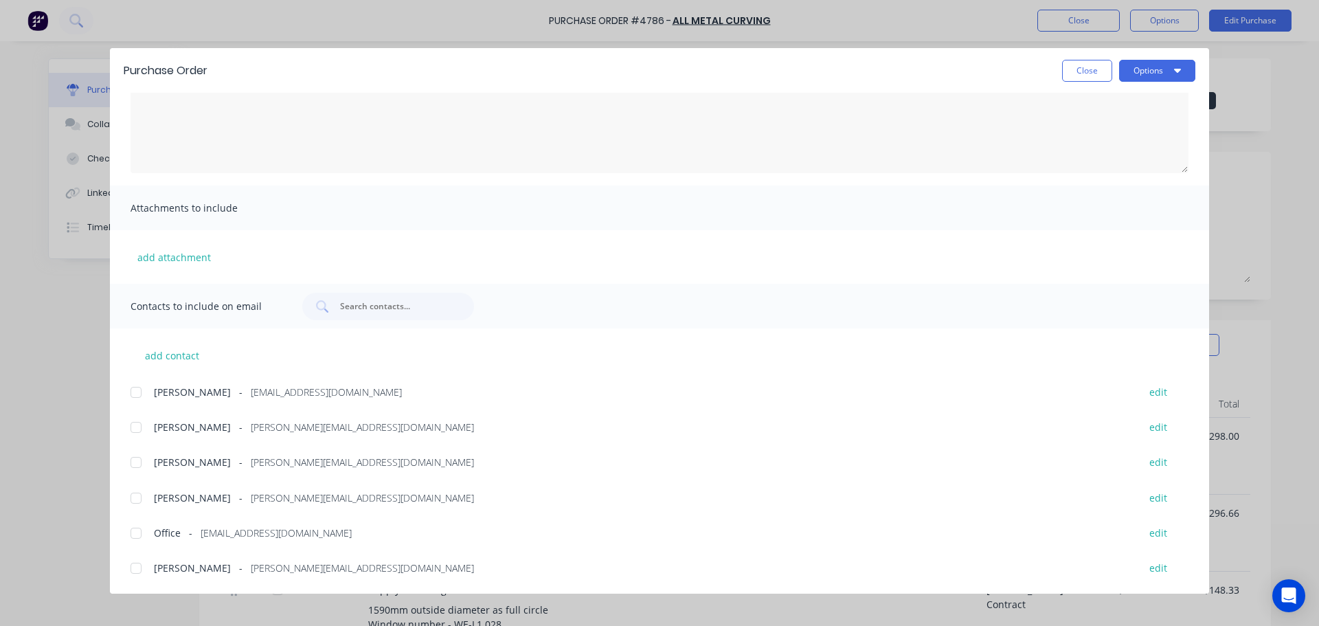
click at [190, 399] on div "add contact Dee Koneti - purchasing@archsystem.com.au edit Brent Chidgey - bren…" at bounding box center [659, 452] width 1099 height 249
click at [139, 392] on div at bounding box center [135, 392] width 27 height 27
click at [675, 381] on div "add contact Dee Koneti - purchasing@archsystem.com.au edit Brent Chidgey - bren…" at bounding box center [659, 452] width 1099 height 249
click at [1154, 73] on button "Options" at bounding box center [1157, 71] width 76 height 22
click at [1123, 162] on div "Email" at bounding box center [1130, 160] width 106 height 20
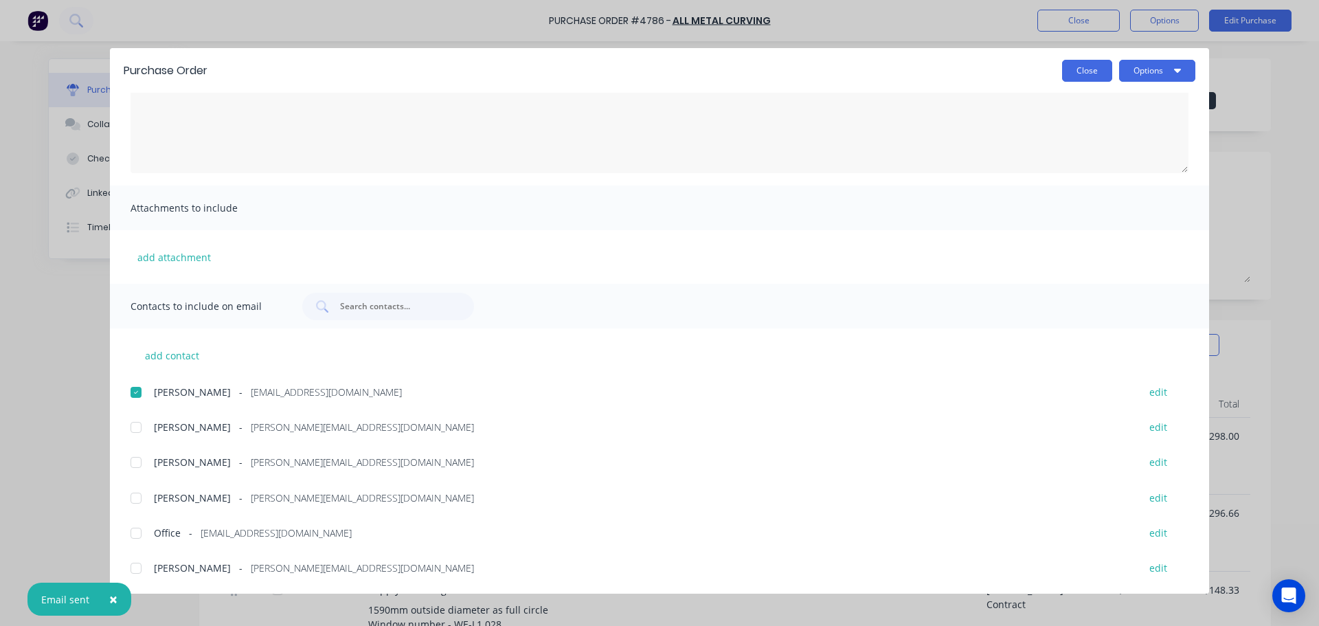
click at [1078, 77] on button "Close" at bounding box center [1087, 71] width 50 height 22
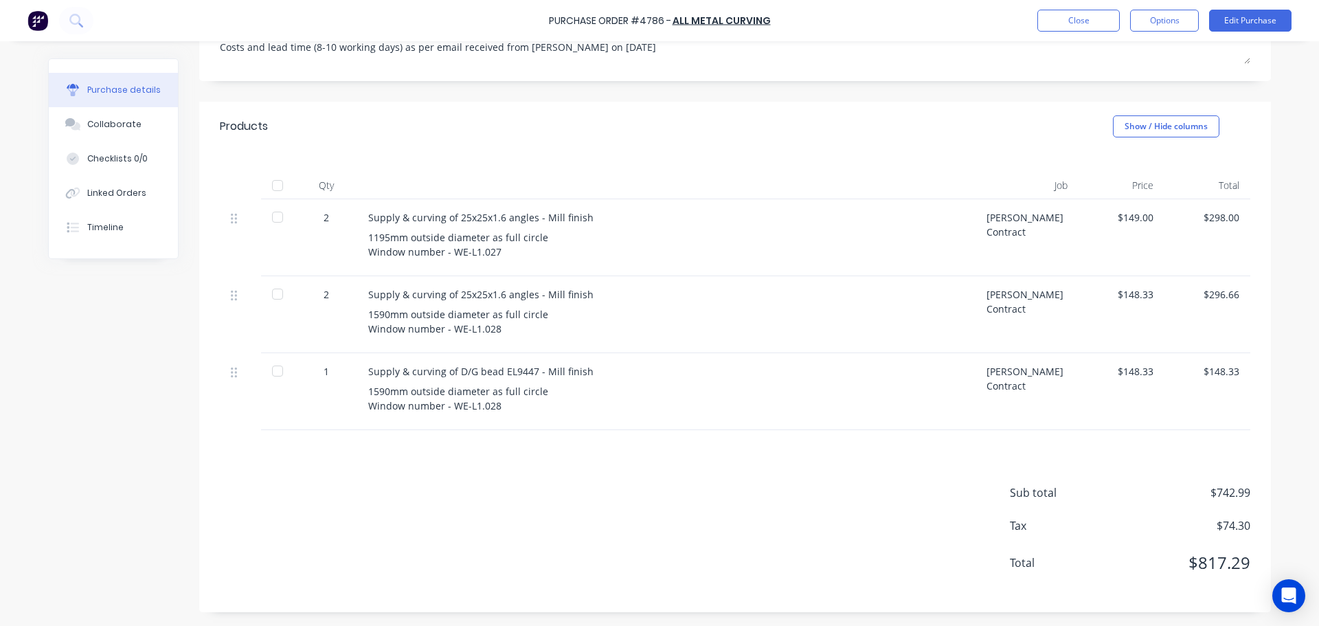
scroll to position [0, 0]
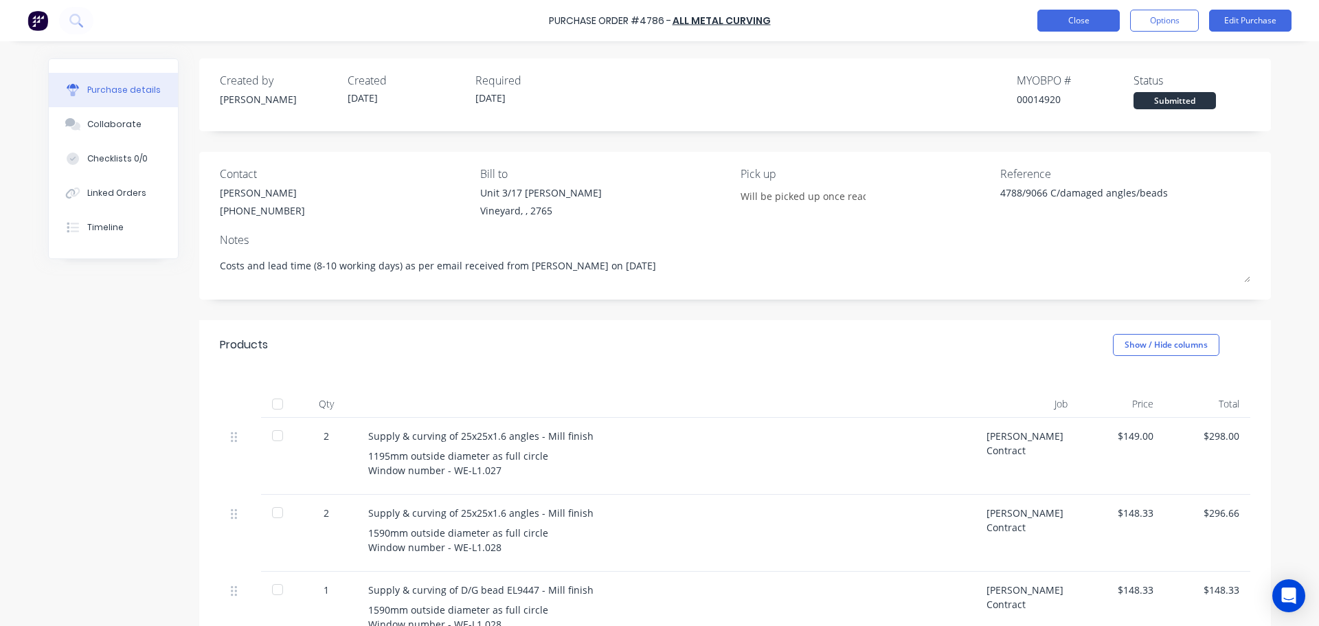
click at [1079, 21] on button "Close" at bounding box center [1078, 21] width 82 height 22
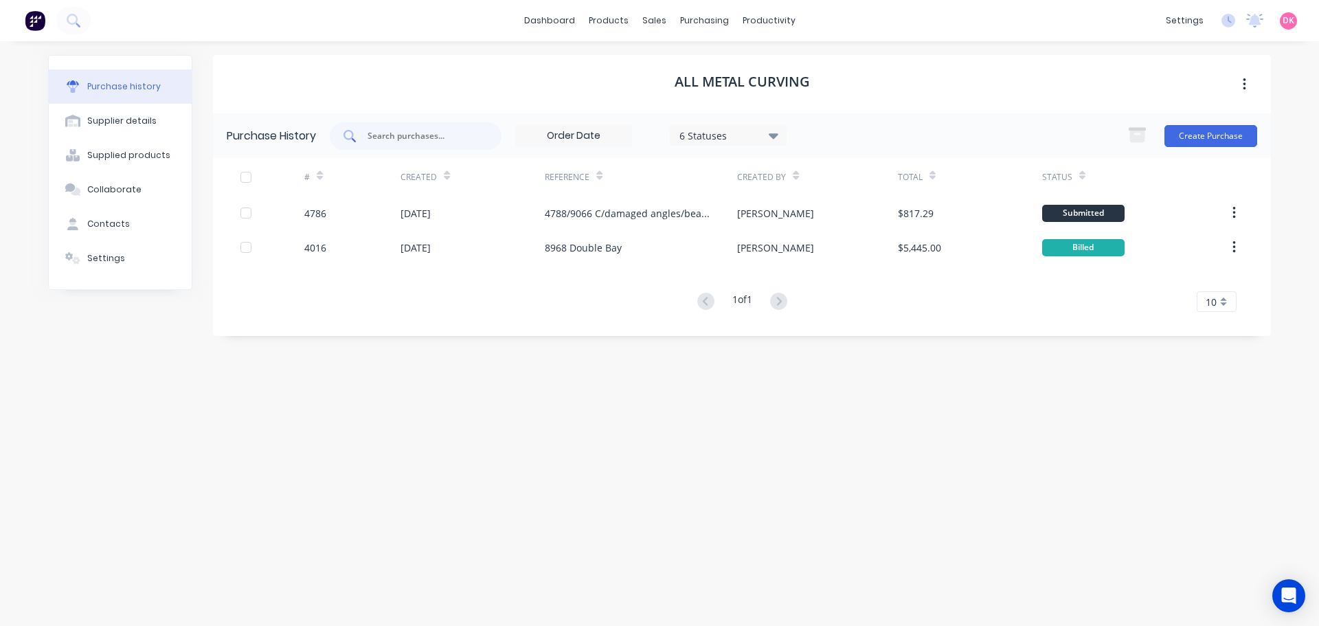
click at [409, 142] on input "text" at bounding box center [423, 136] width 114 height 14
click at [731, 71] on div "Purchase Orders" at bounding box center [748, 66] width 73 height 12
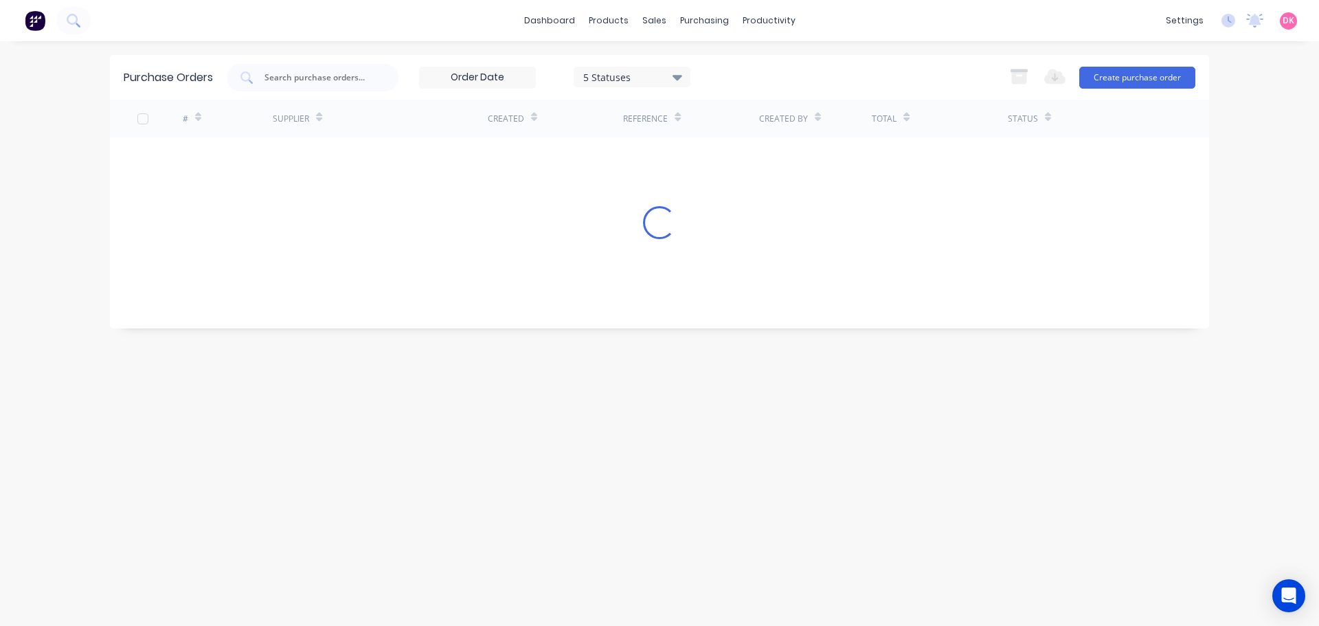
click at [302, 60] on div "Purchase Orders 5 Statuses 5 Statuses Export to Excel (XLSX) Create purchase or…" at bounding box center [659, 77] width 1099 height 45
click at [300, 81] on input "text" at bounding box center [320, 78] width 114 height 14
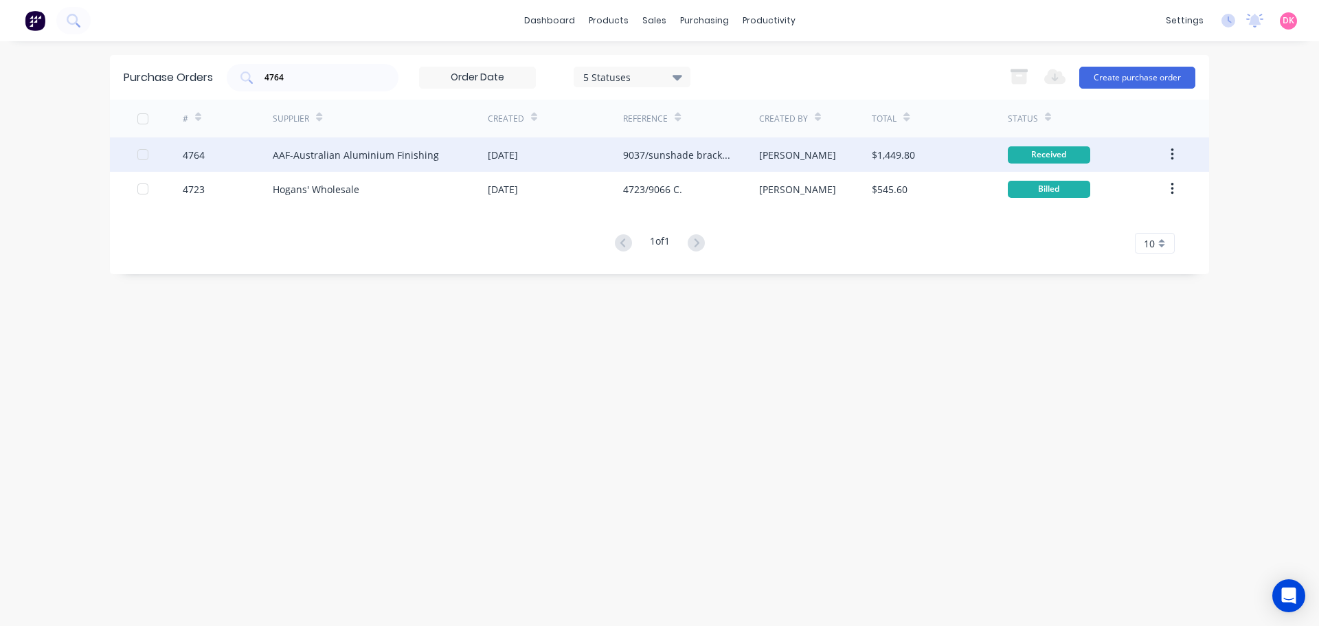
click at [333, 167] on div "AAF-Australian Aluminium Finishing" at bounding box center [380, 154] width 215 height 34
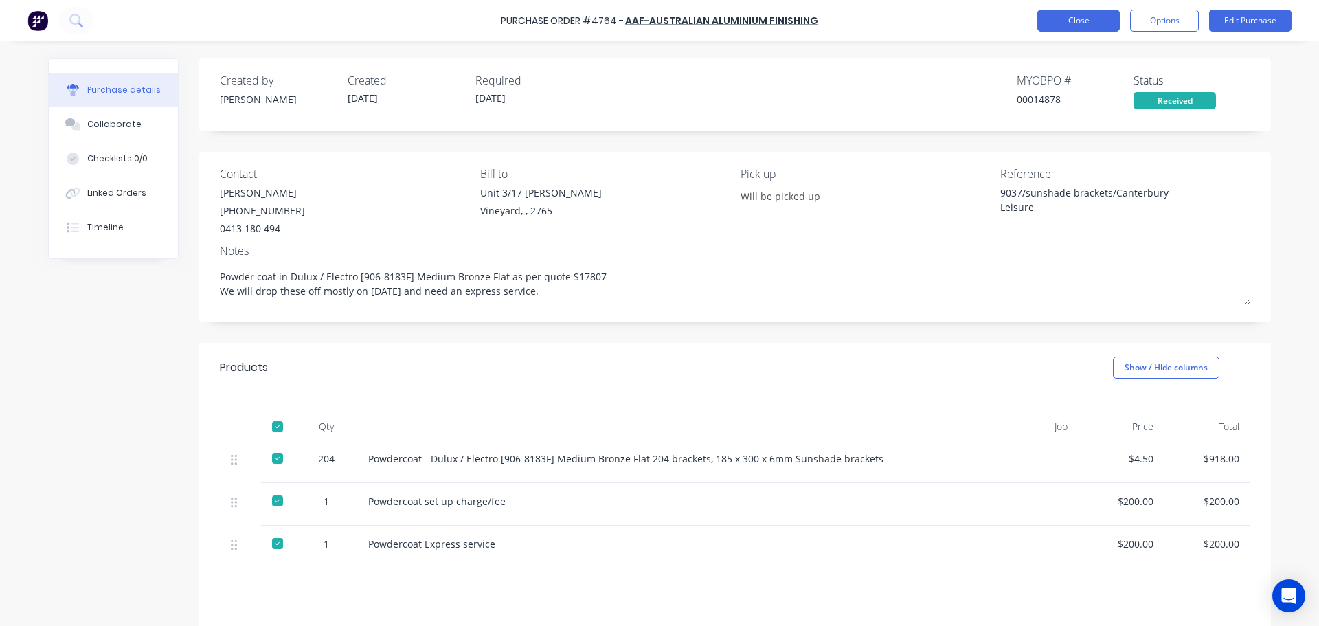
click at [1093, 19] on button "Close" at bounding box center [1078, 21] width 82 height 22
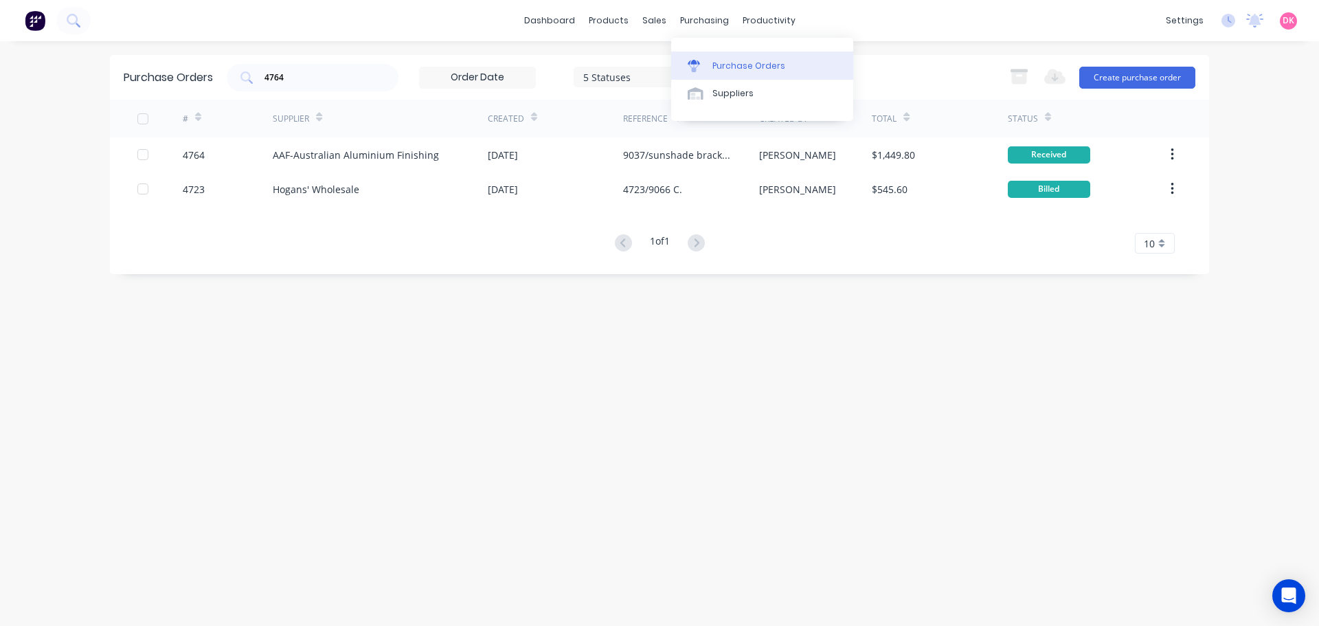
click at [708, 68] on link "Purchase Orders" at bounding box center [762, 65] width 182 height 27
click at [766, 60] on div "Purchase Orders" at bounding box center [748, 66] width 73 height 12
drag, startPoint x: 289, startPoint y: 82, endPoint x: 247, endPoint y: 83, distance: 41.2
click at [248, 83] on div "4764" at bounding box center [313, 77] width 172 height 27
click at [493, 404] on div "Purchase Orders 5 Statuses 5 Statuses Export to Excel (XLSX) Create purchase or…" at bounding box center [659, 333] width 1099 height 557
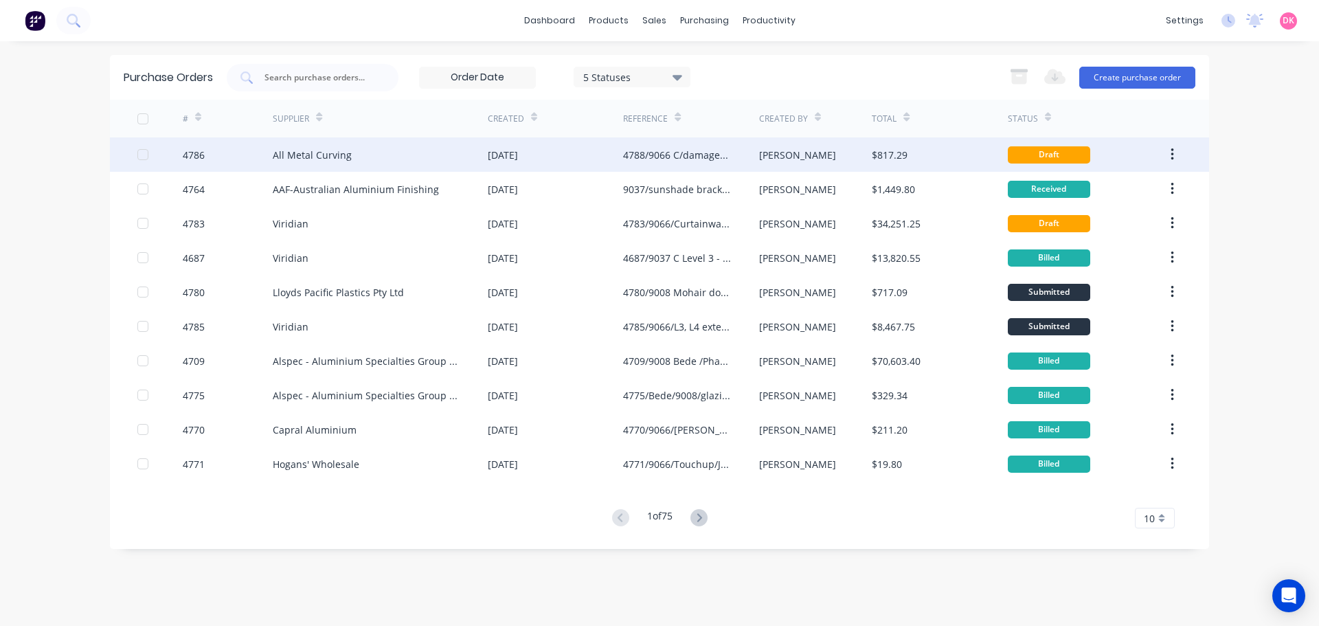
click at [640, 158] on div "4788/9066 C/damaged angles/beads" at bounding box center [677, 155] width 108 height 14
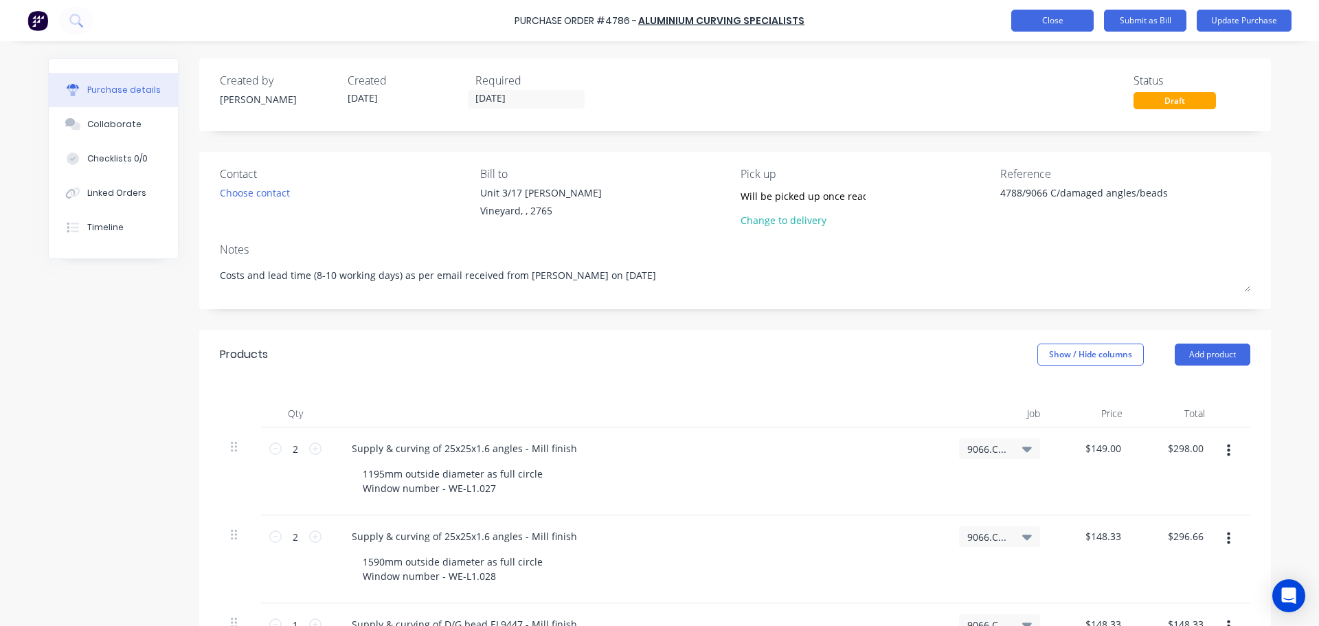
click at [1048, 14] on button "Close" at bounding box center [1052, 21] width 82 height 22
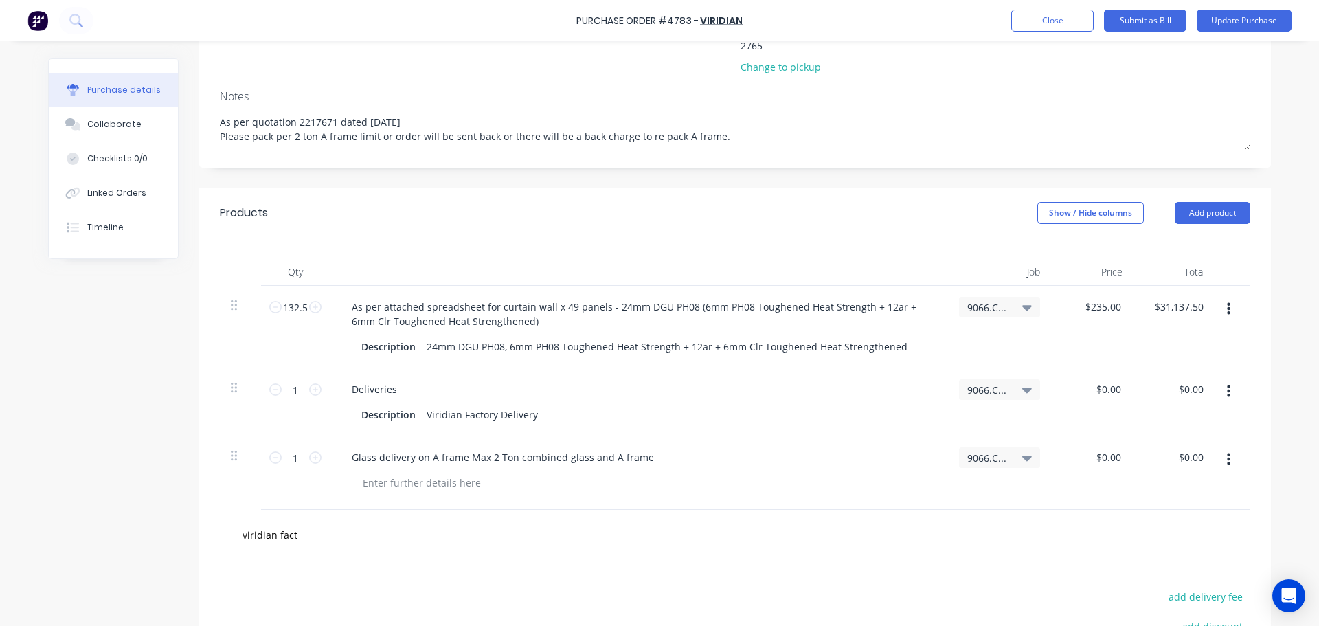
scroll to position [206, 0]
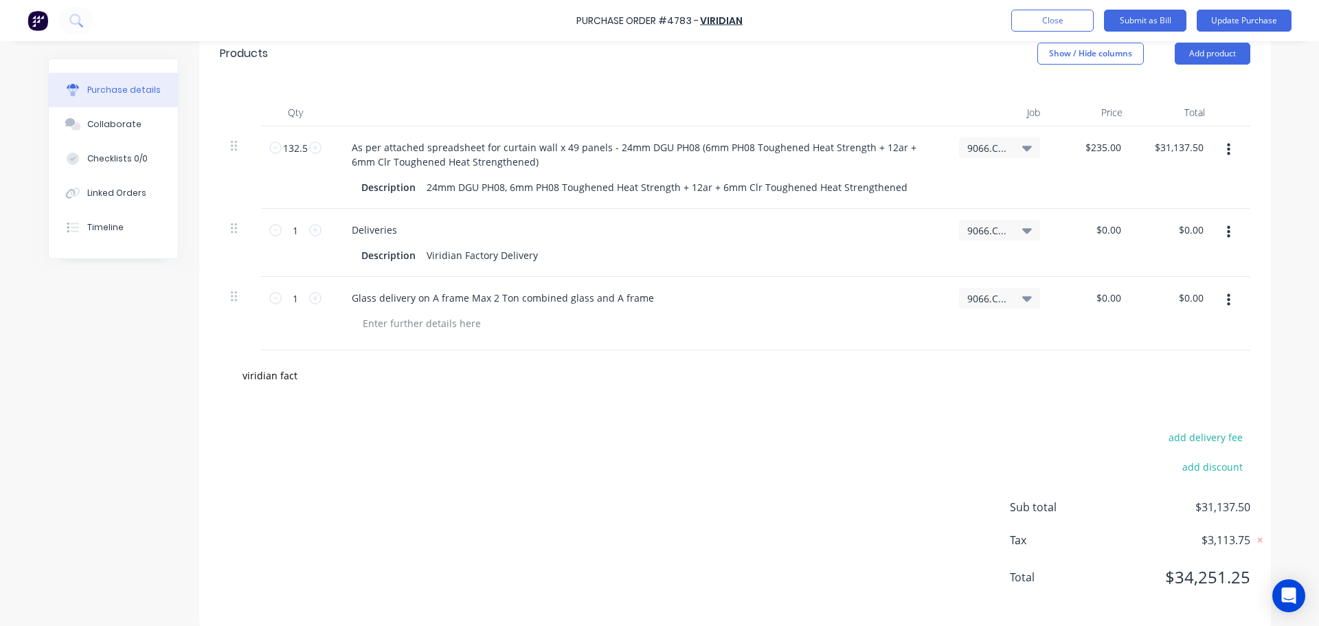
scroll to position [201, 0]
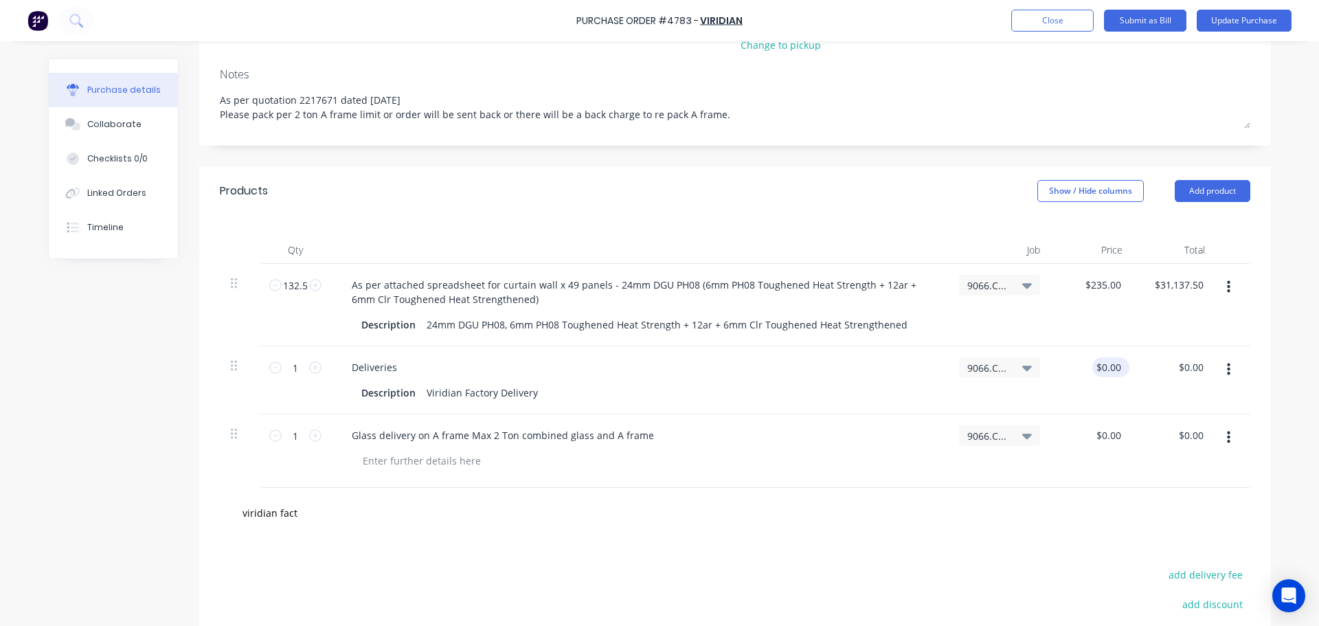
type input "0.00"
click at [1108, 357] on input "0.00" at bounding box center [1108, 367] width 32 height 20
type textarea "x"
click at [1108, 357] on input "0.00" at bounding box center [1111, 367] width 26 height 20
type input "$65.00"
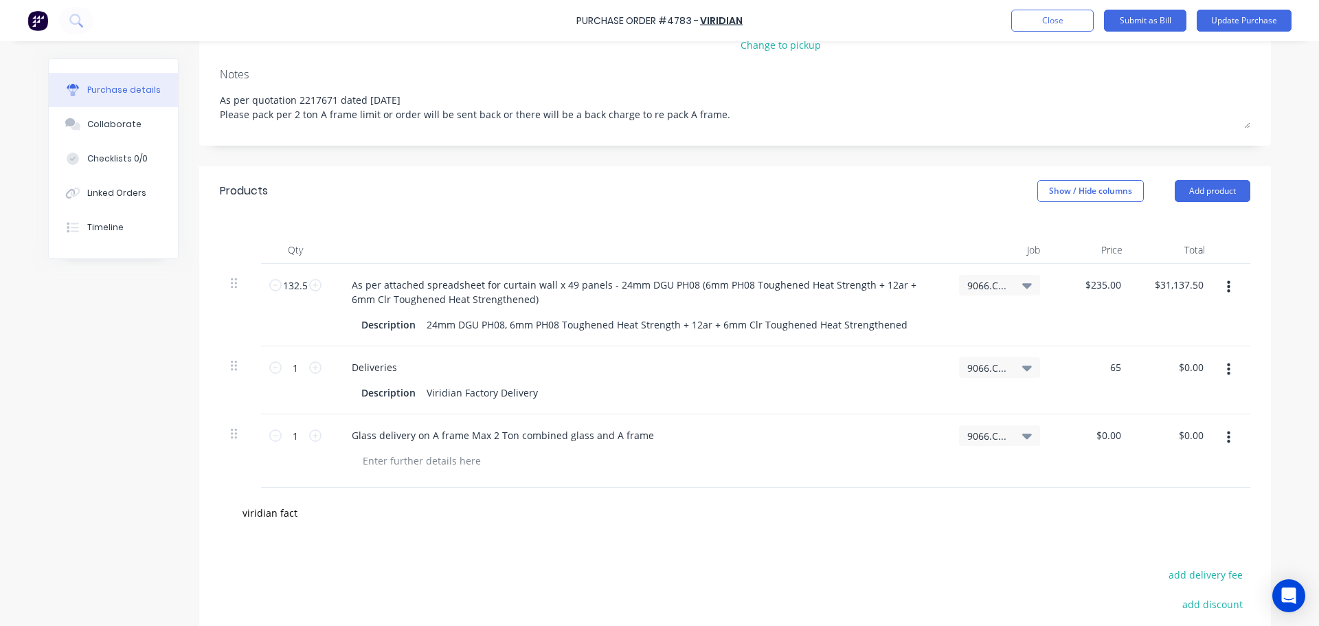
type input "$65.00"
click at [925, 505] on div "viridian fact" at bounding box center [735, 512] width 1009 height 27
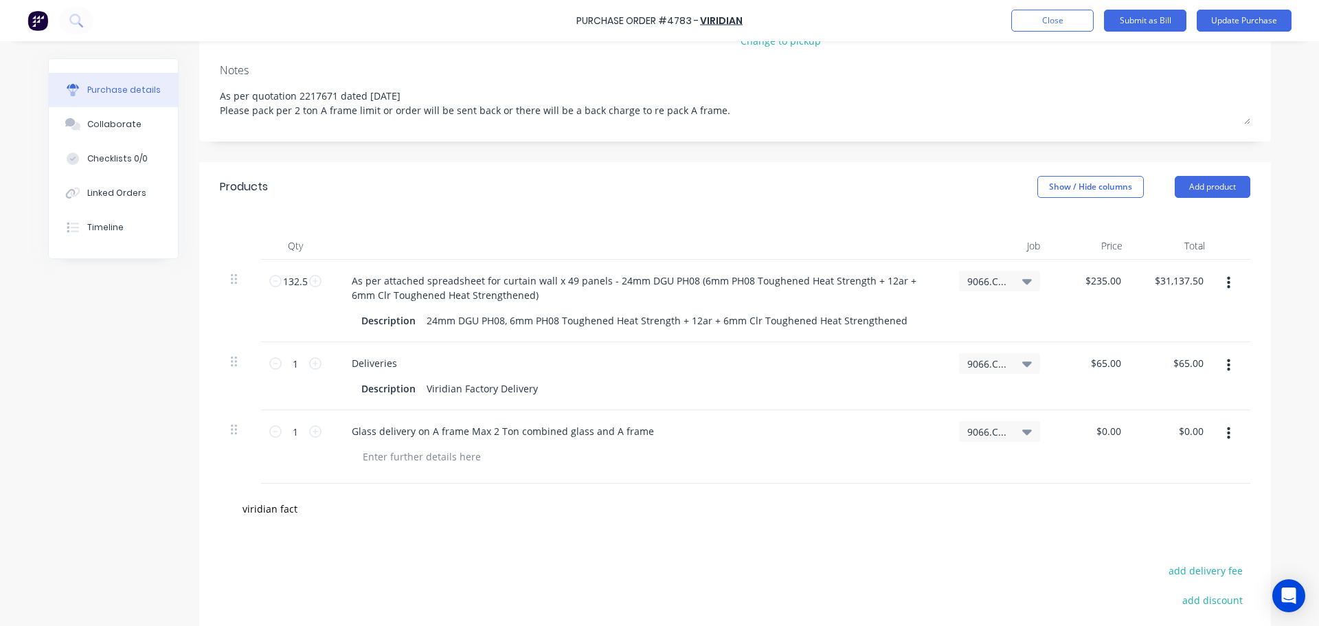
scroll to position [206, 0]
click at [1227, 276] on icon "button" at bounding box center [1228, 282] width 3 height 12
click at [1192, 337] on button "Duplicate" at bounding box center [1186, 346] width 117 height 27
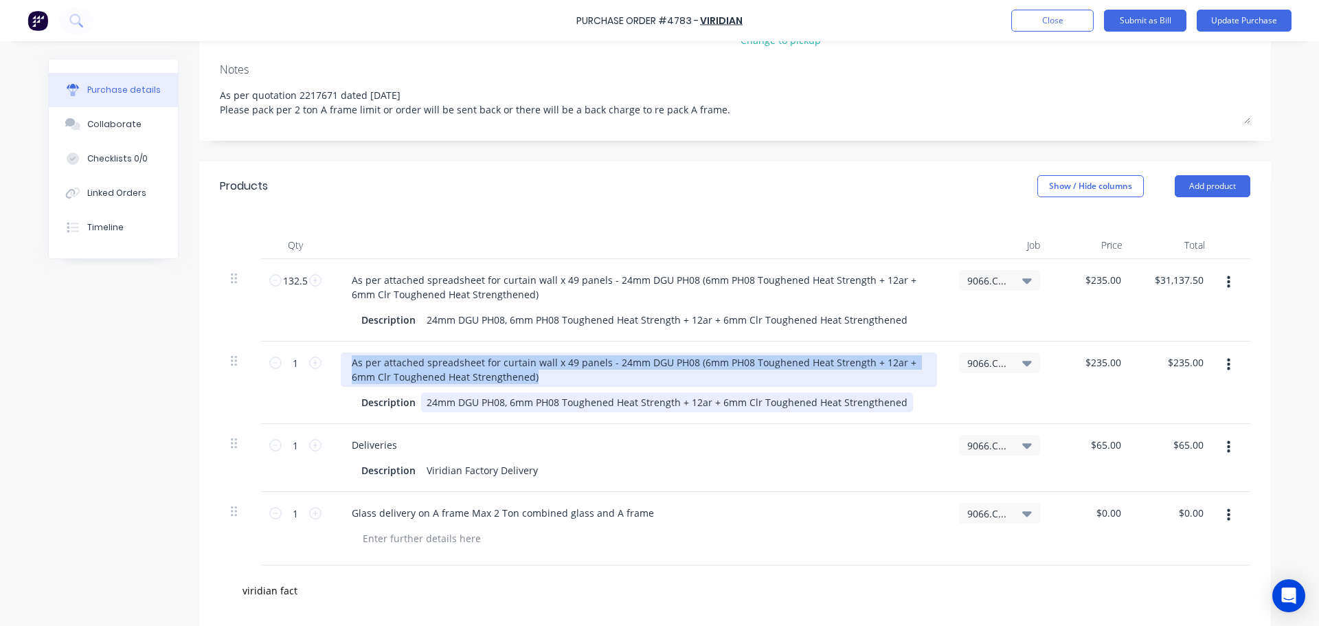
drag, startPoint x: 345, startPoint y: 348, endPoint x: 546, endPoint y: 382, distance: 204.1
click at [546, 382] on div "As per attached spreadsheet for curtain wall x 49 panels - 24mm DGU PH08 (6mm P…" at bounding box center [639, 382] width 618 height 82
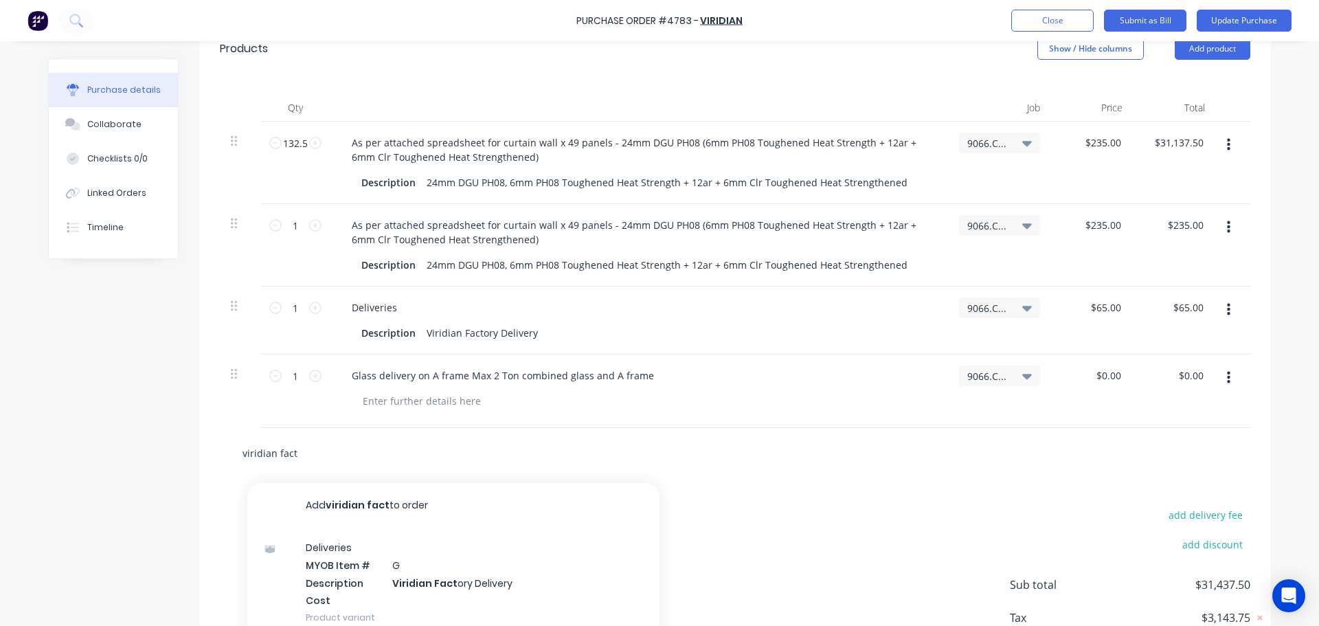
click at [312, 439] on input "viridian fact" at bounding box center [379, 452] width 275 height 27
click at [1220, 215] on button "button" at bounding box center [1229, 227] width 32 height 25
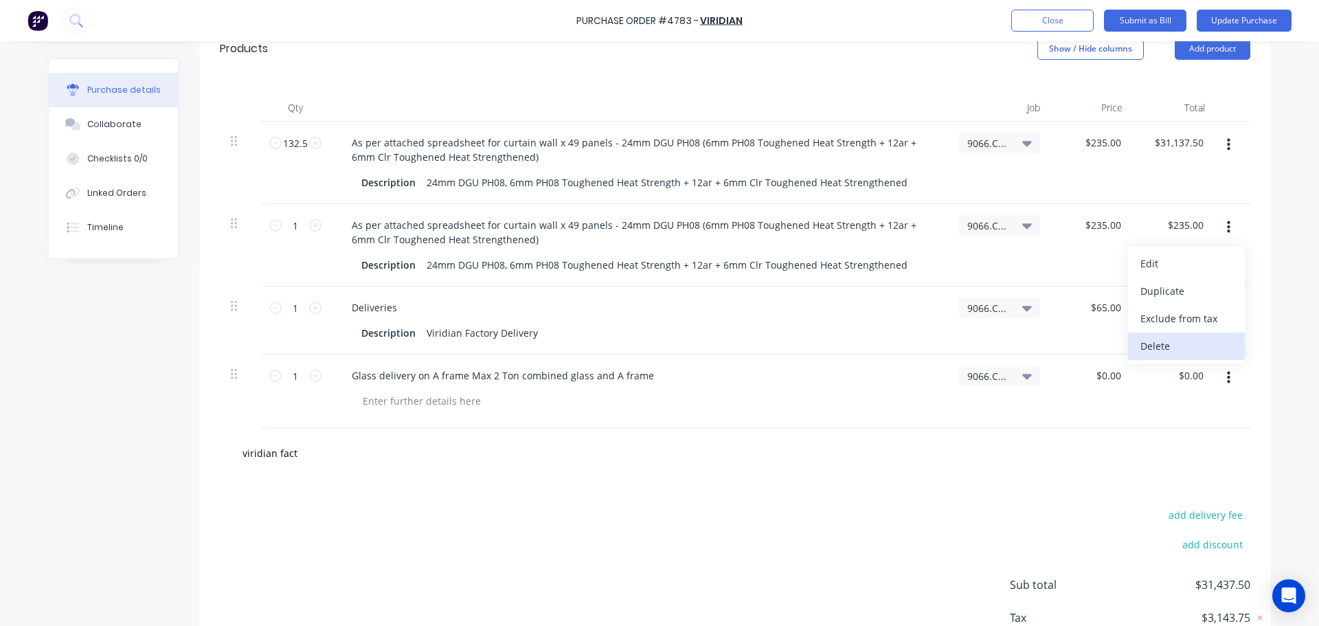
click at [1180, 333] on button "Delete" at bounding box center [1186, 346] width 117 height 27
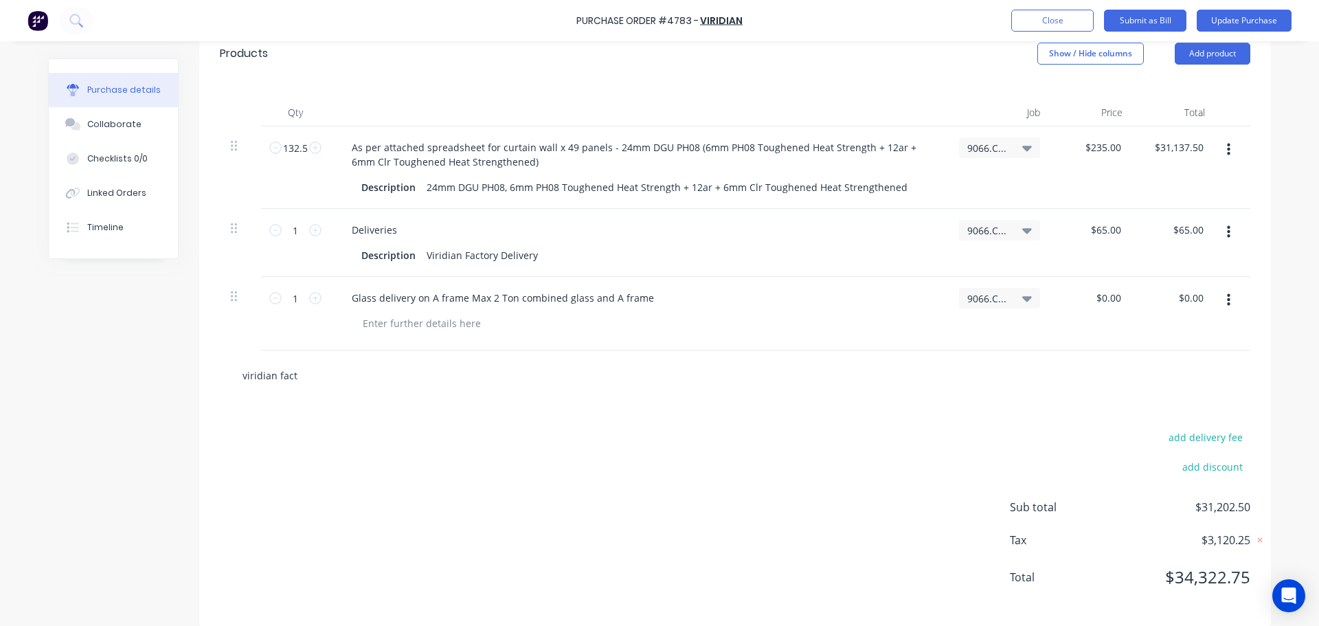
type textarea "x"
drag, startPoint x: 288, startPoint y: 366, endPoint x: 221, endPoint y: 366, distance: 67.3
click at [221, 366] on div "viridian fact Add viridian fact to order Deliveries MYOB Item # G Description V…" at bounding box center [735, 375] width 1031 height 50
type textarea "x"
type input "s"
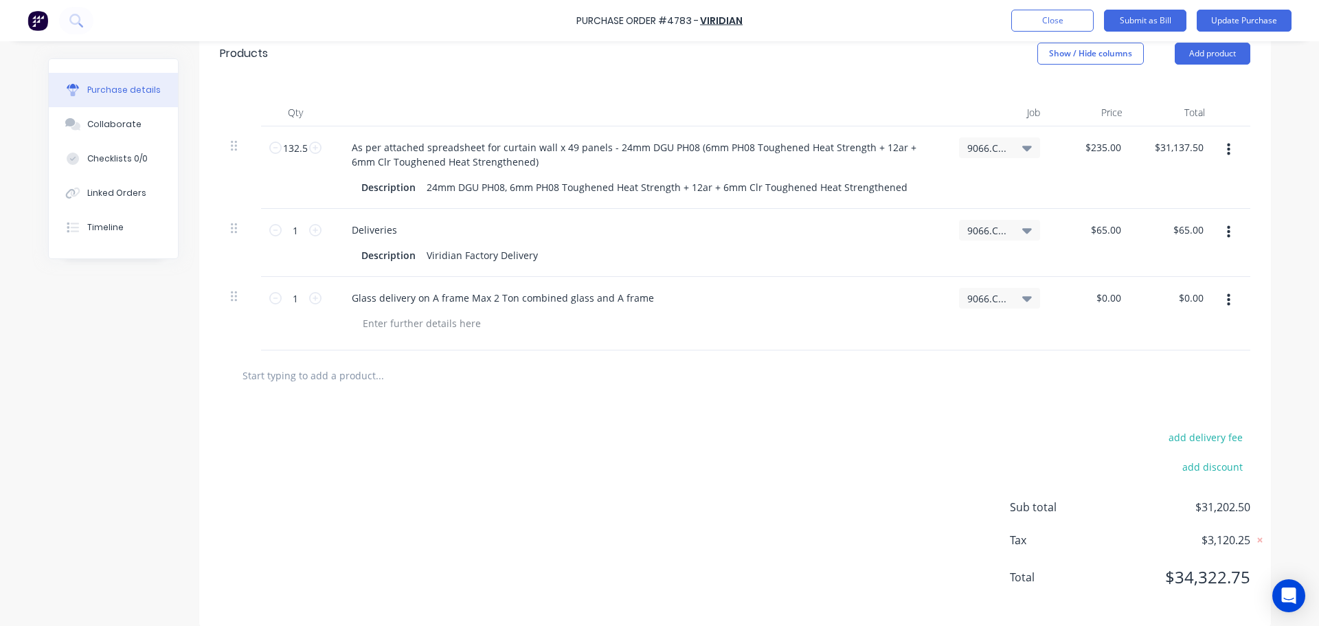
type textarea "x"
type input "st"
type textarea "x"
type input "str"
type textarea "x"
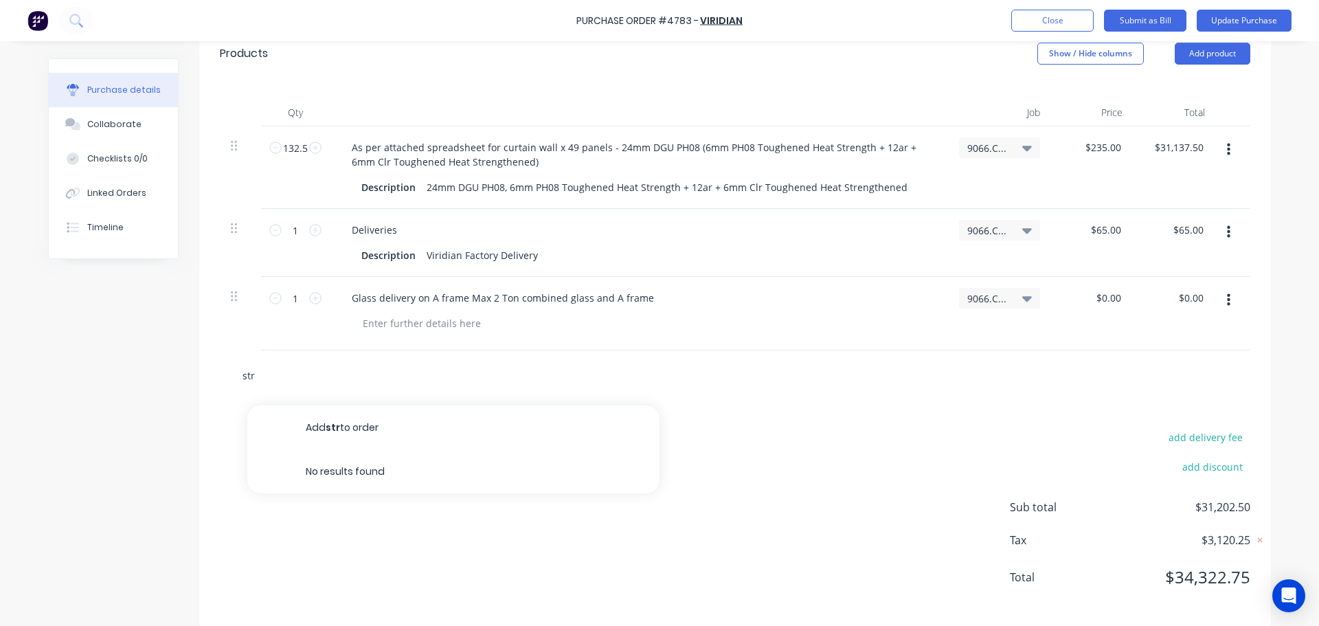
type input "stru"
type textarea "x"
type input "struc"
type textarea "x"
type input "struct"
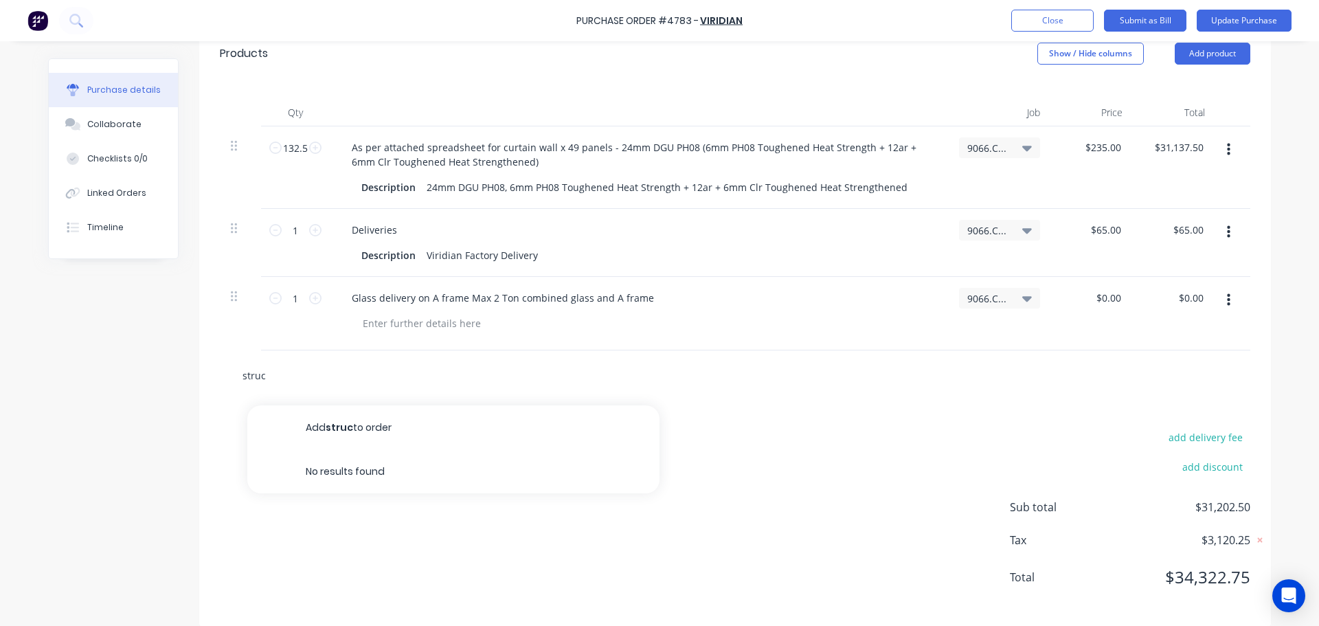
type textarea "x"
type input "structu"
type textarea "x"
type input "structur"
type textarea "x"
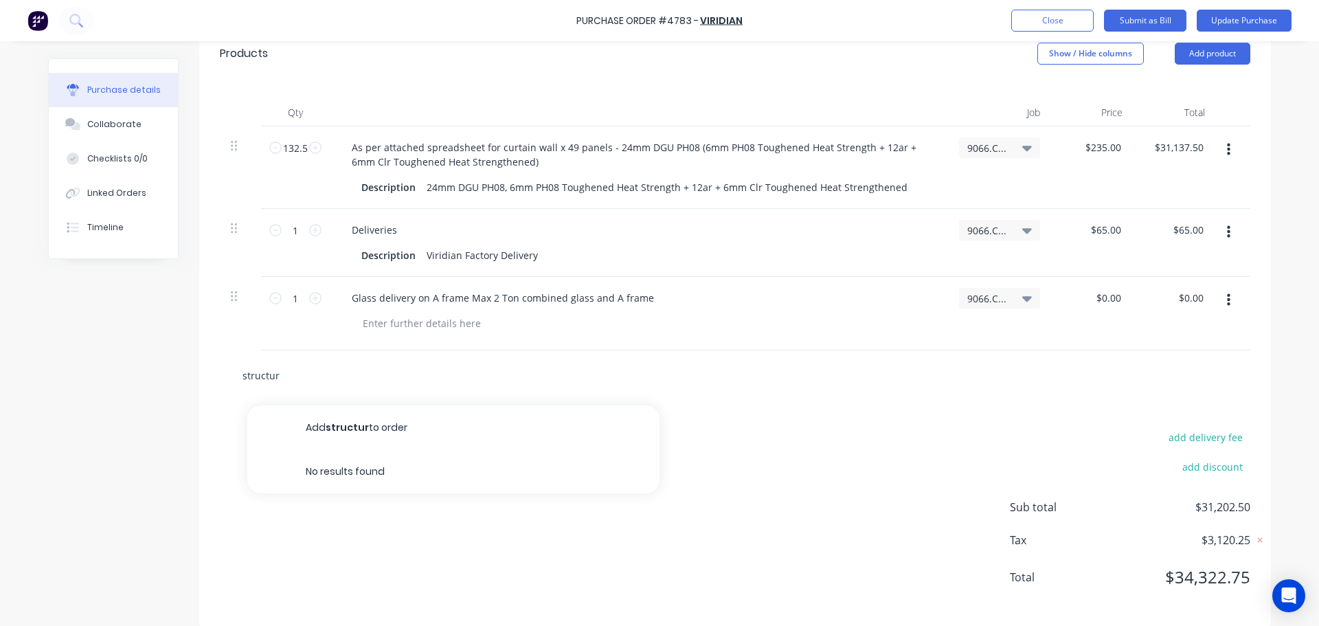
type input "structura"
type textarea "x"
type input "structural"
type textarea "x"
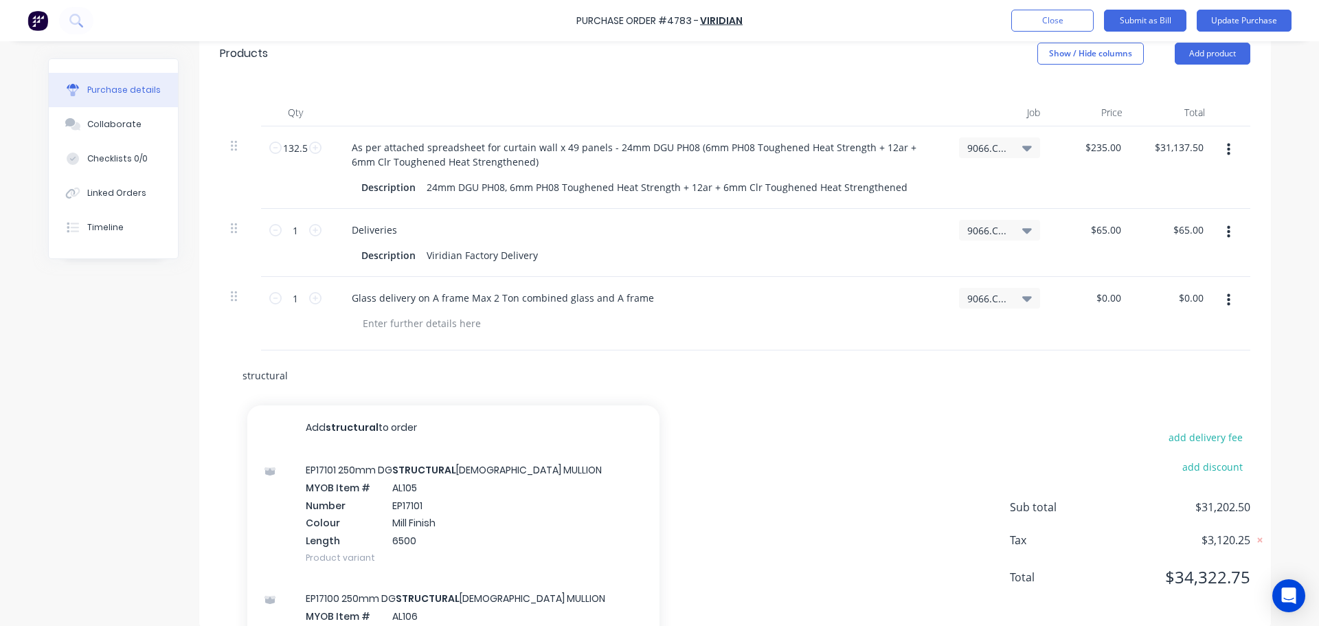
type input "structural s"
type textarea "x"
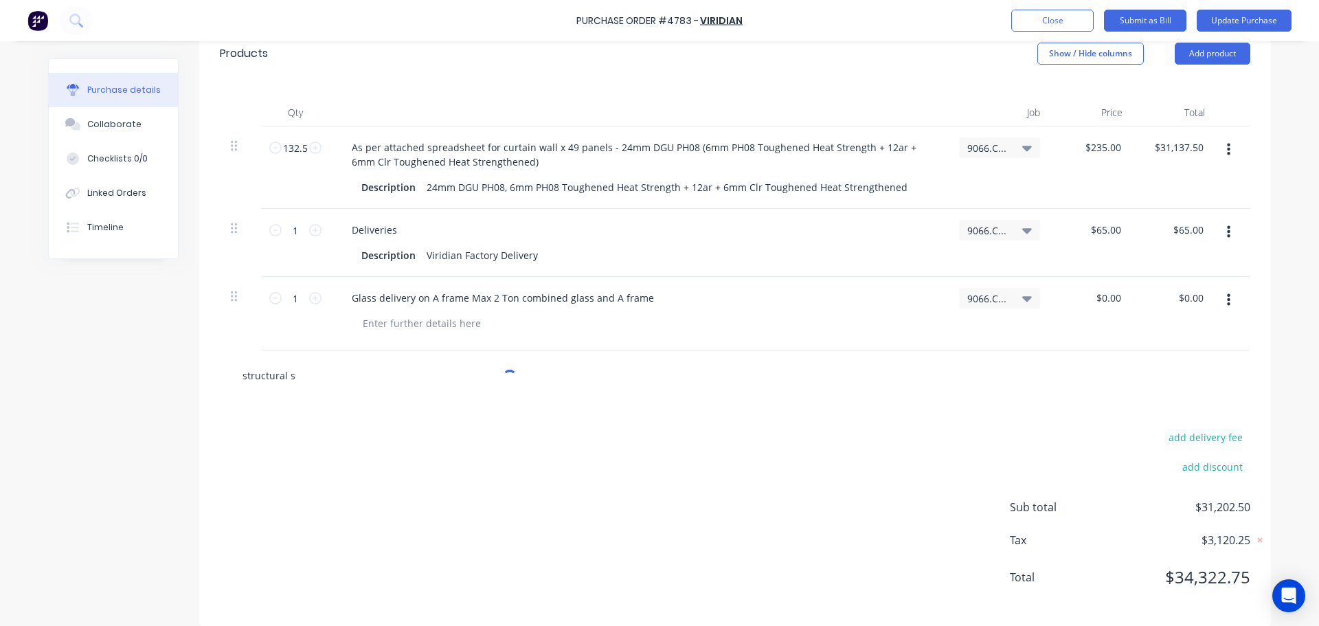
type input "structural si"
type textarea "x"
type input "structural sil"
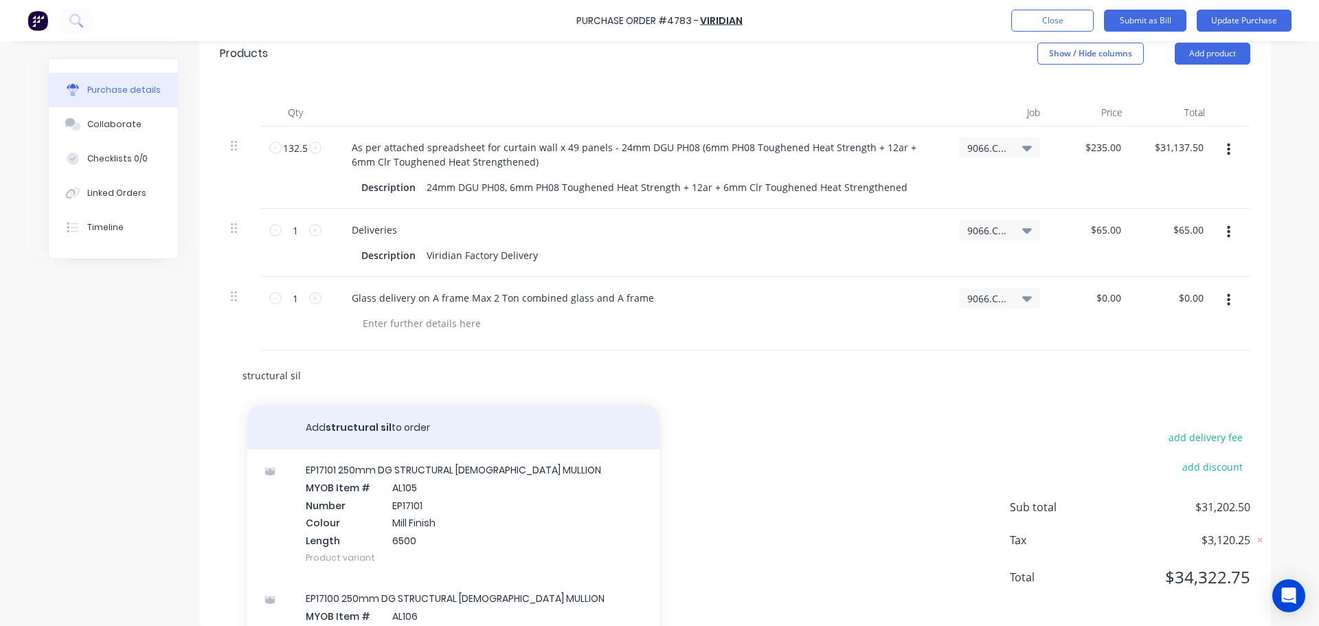
type textarea "x"
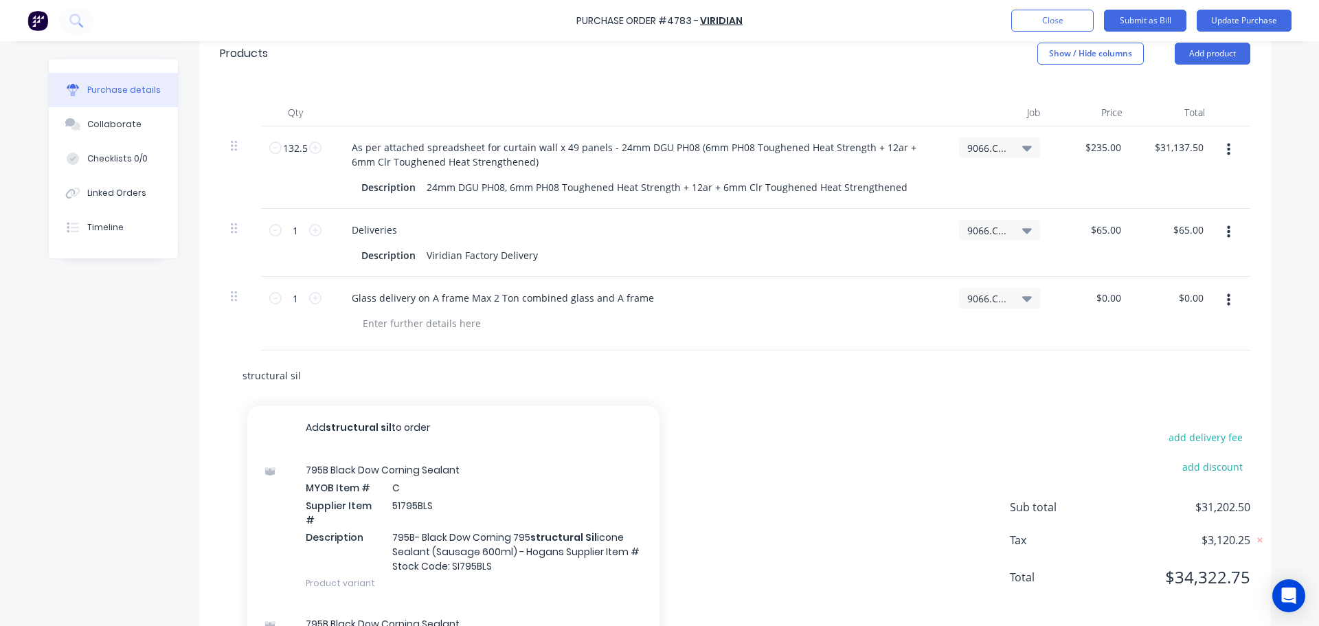
scroll to position [345, 0]
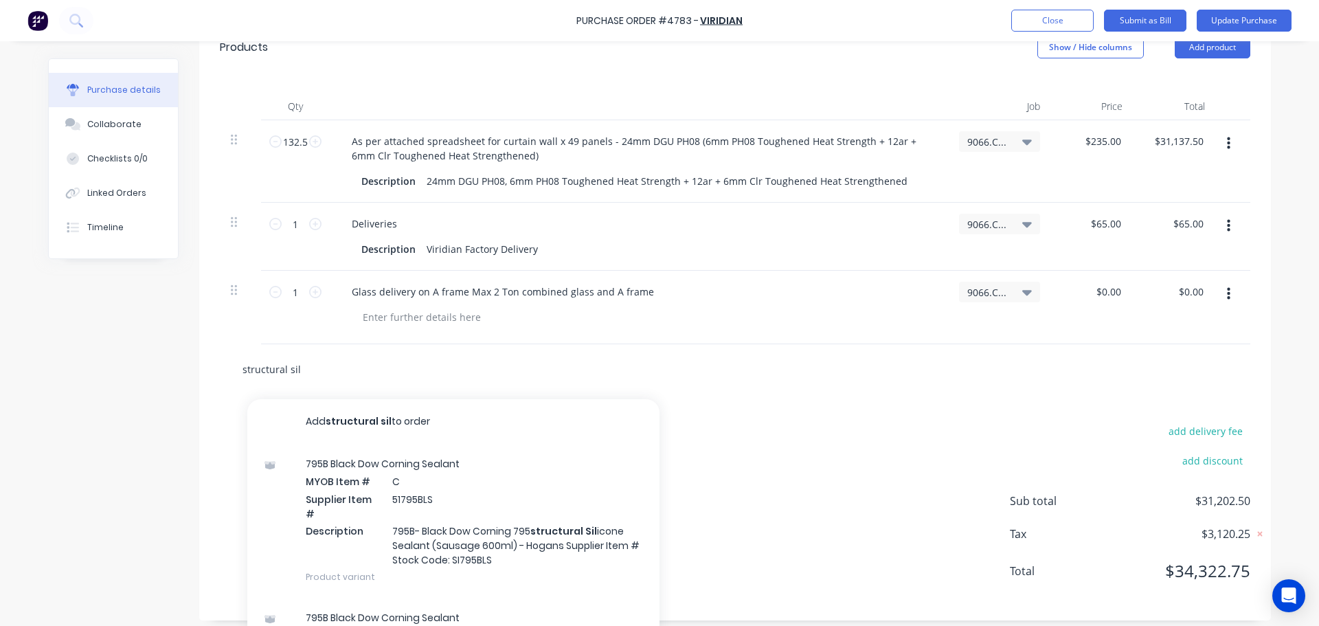
click at [341, 355] on input "structural sil" at bounding box center [379, 368] width 275 height 27
click at [114, 350] on div "Created by Dee Created 09/10/25 Required 09/10/25 Status Draft Contact Mick Atk…" at bounding box center [659, 166] width 1223 height 907
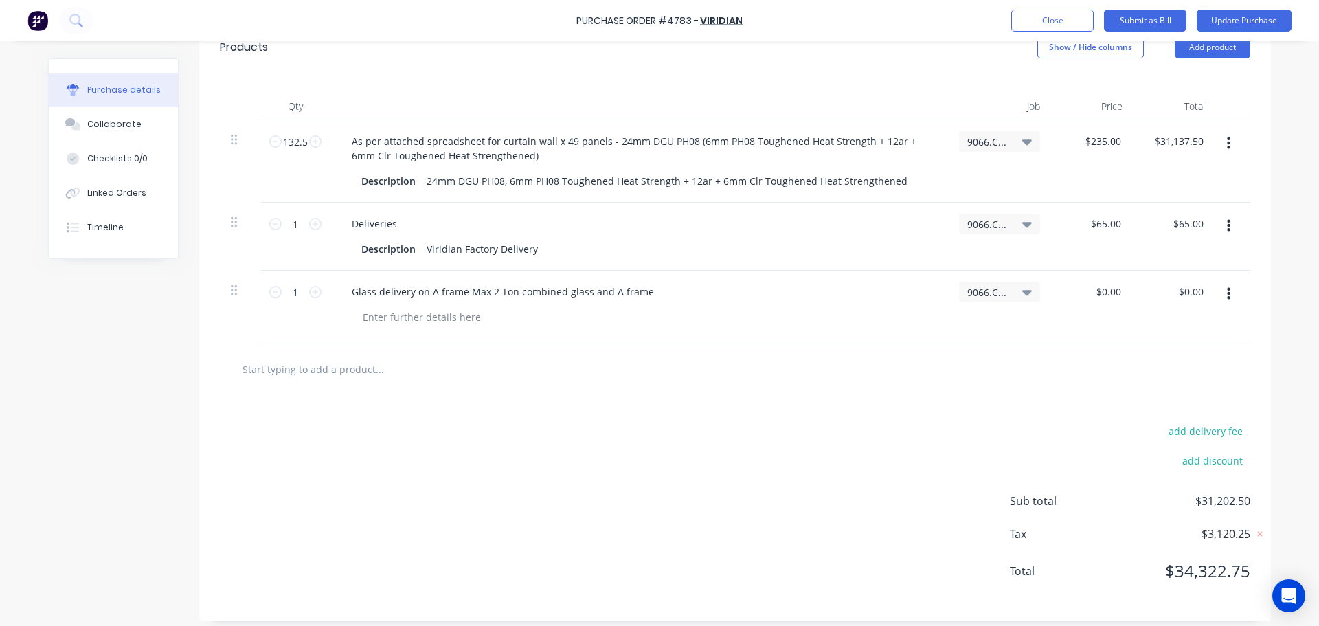
scroll to position [339, 0]
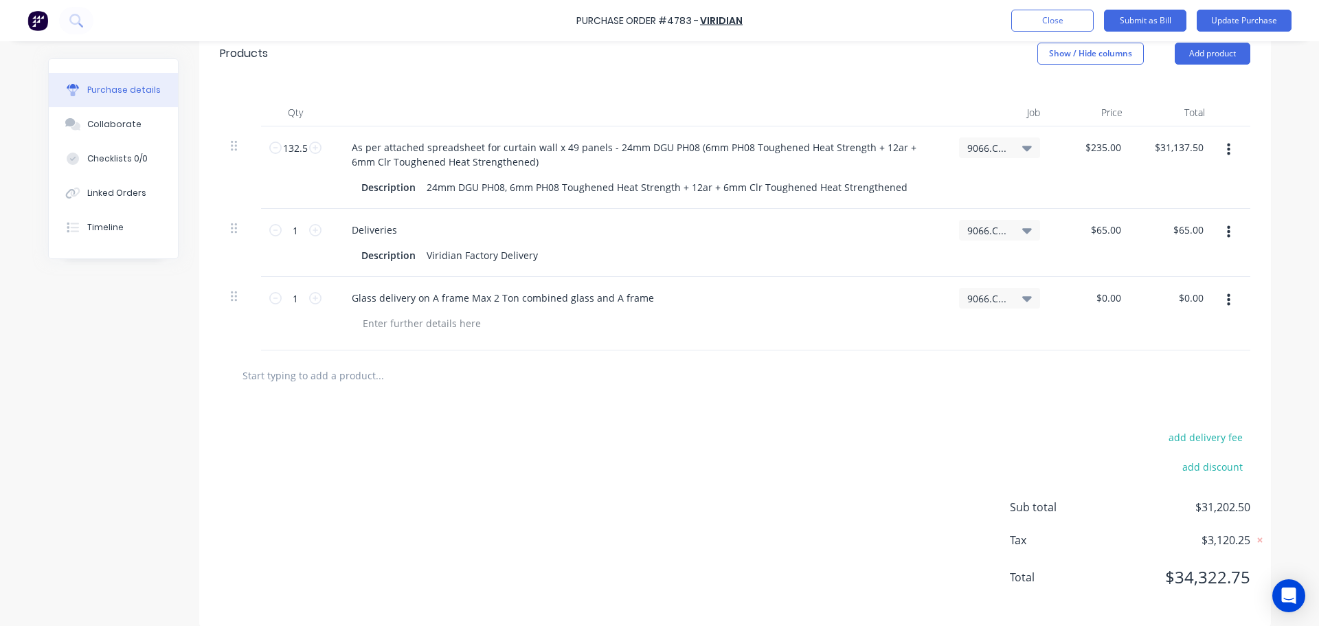
type textarea "x"
type input "S"
type textarea "x"
click at [1221, 137] on button "button" at bounding box center [1229, 149] width 32 height 25
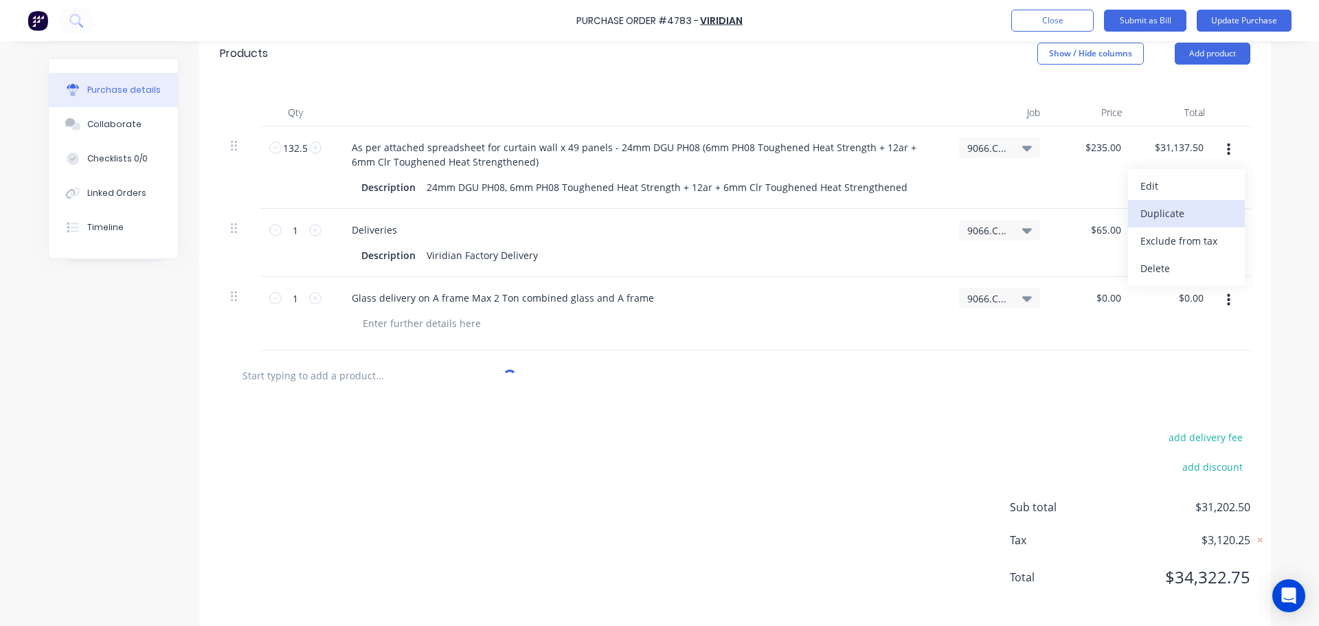
click at [1194, 200] on button "Duplicate" at bounding box center [1186, 213] width 117 height 27
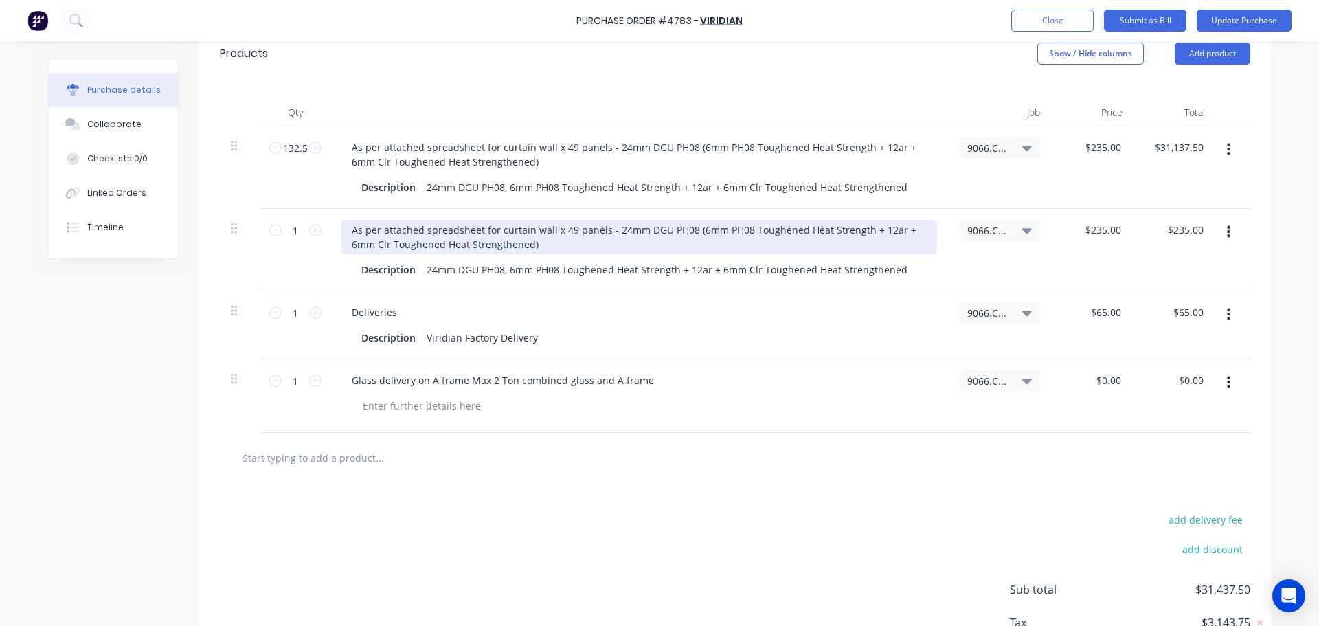
type textarea "x"
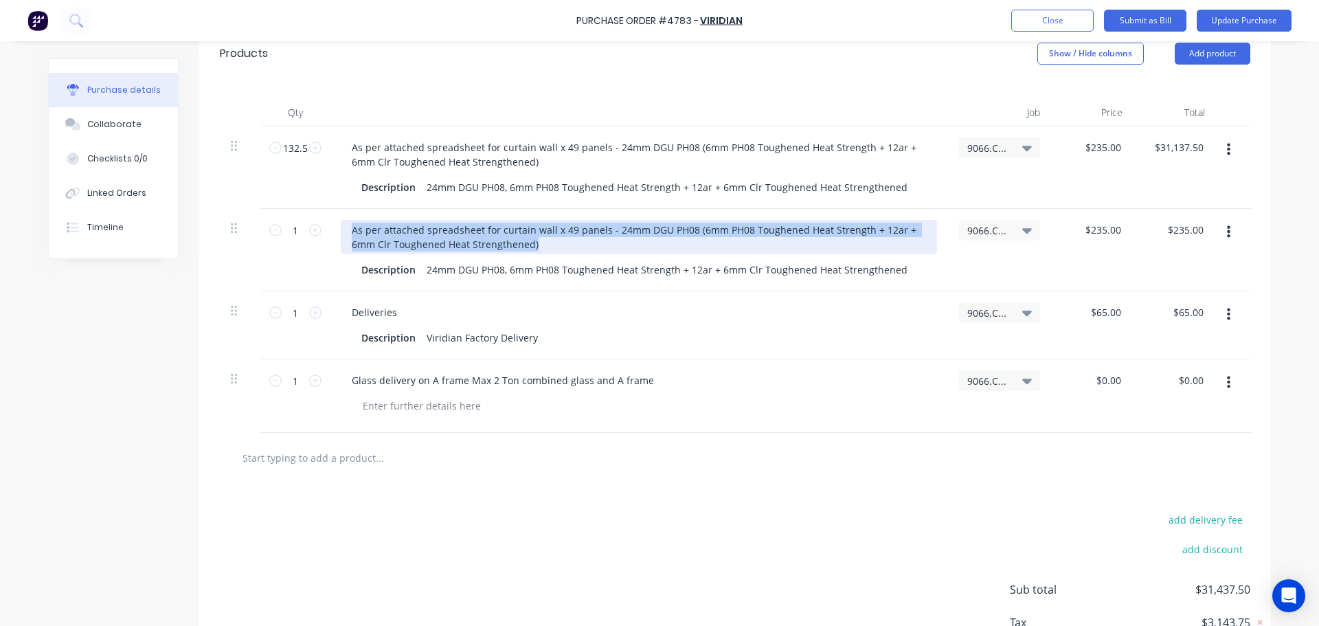
drag, startPoint x: 537, startPoint y: 229, endPoint x: 295, endPoint y: 195, distance: 244.9
click at [295, 209] on div "1 1 As per attached spreadsheet for curtain wall x 49 panels - 24mm DGU PH08 (6…" at bounding box center [735, 250] width 1031 height 82
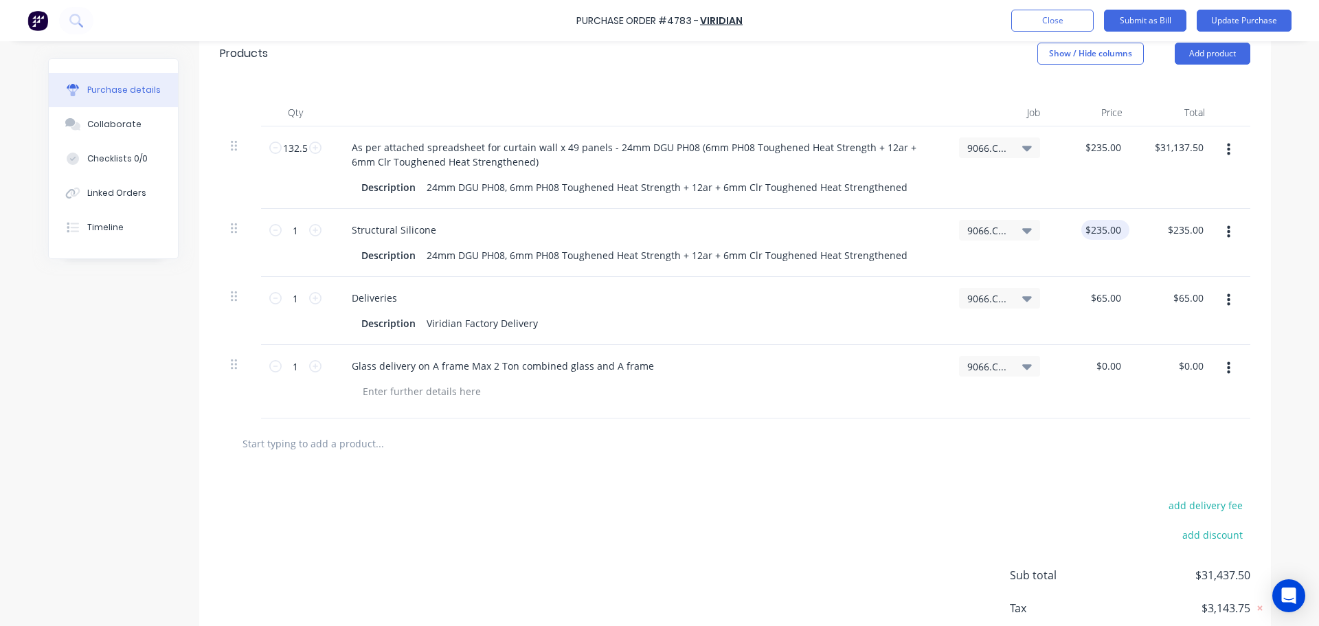
type textarea "x"
type input "235.00"
click at [1096, 220] on input "235.00" at bounding box center [1102, 230] width 43 height 20
type textarea "x"
click at [1096, 220] on input "235.00" at bounding box center [1105, 230] width 37 height 20
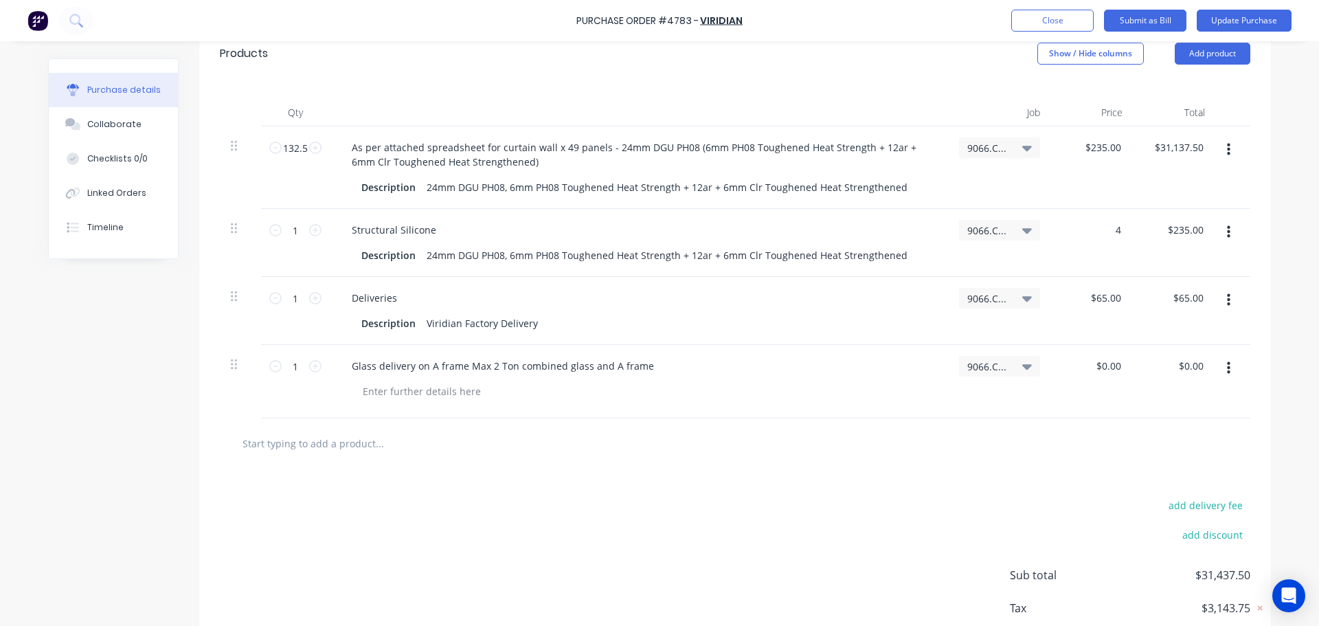
type input "4"
type textarea "x"
type input "$4.00"
click at [785, 469] on div "add delivery fee add discount Sub total $31,437.50 Tax $3,143.75 Total $34,581.…" at bounding box center [735, 582] width 1072 height 226
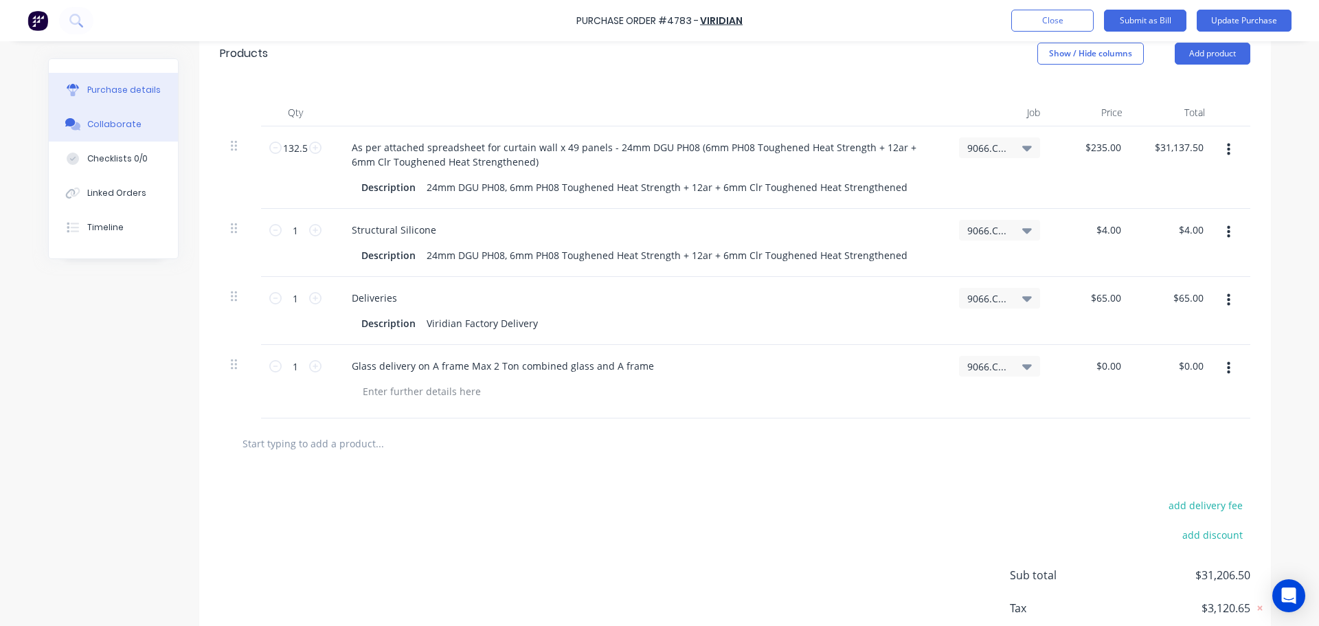
click at [113, 119] on div "Collaborate" at bounding box center [114, 124] width 54 height 12
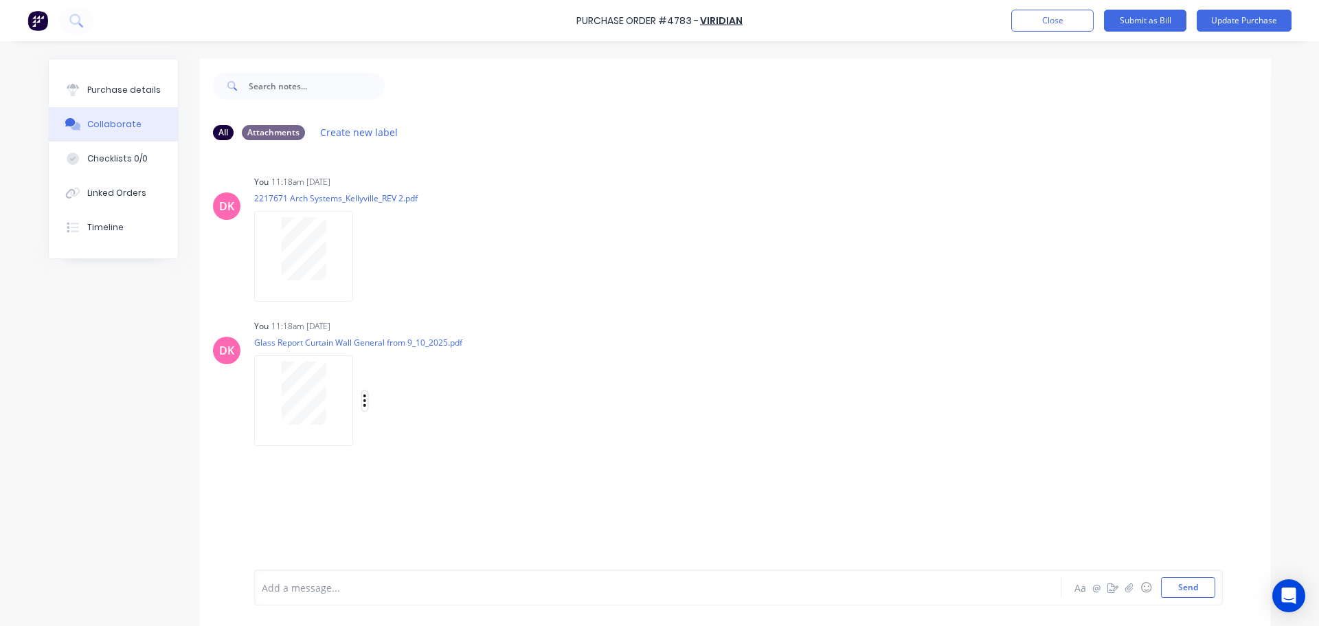
click at [362, 401] on button "button" at bounding box center [364, 401] width 5 height 20
click at [422, 456] on button "Delete" at bounding box center [455, 468] width 155 height 31
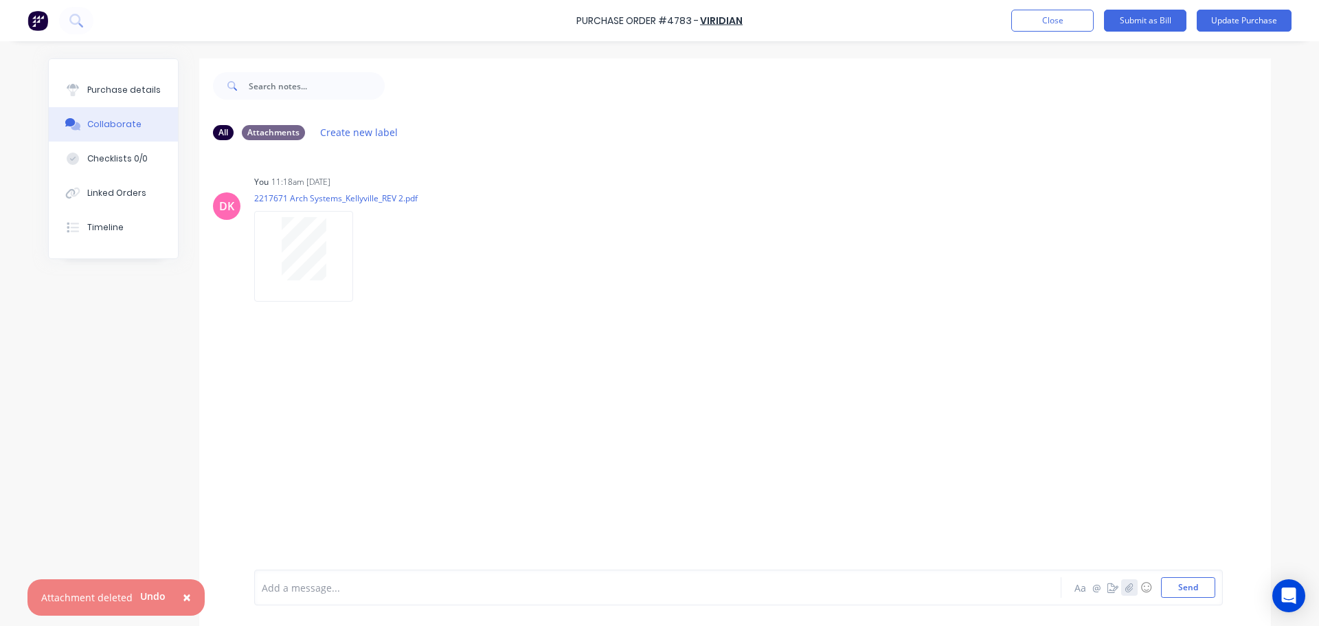
click at [1125, 592] on icon "button" at bounding box center [1129, 588] width 8 height 10
click at [1174, 583] on button "Send" at bounding box center [1188, 587] width 54 height 21
click at [111, 96] on button "Purchase details" at bounding box center [113, 90] width 129 height 34
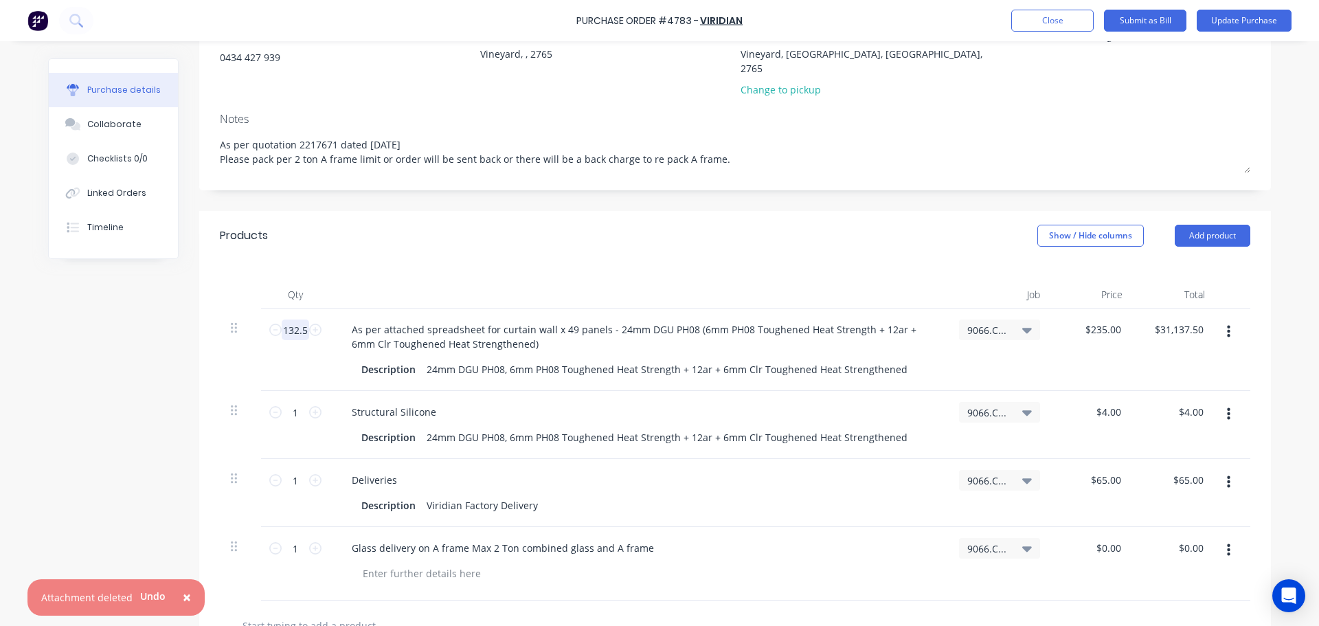
scroll to position [206, 0]
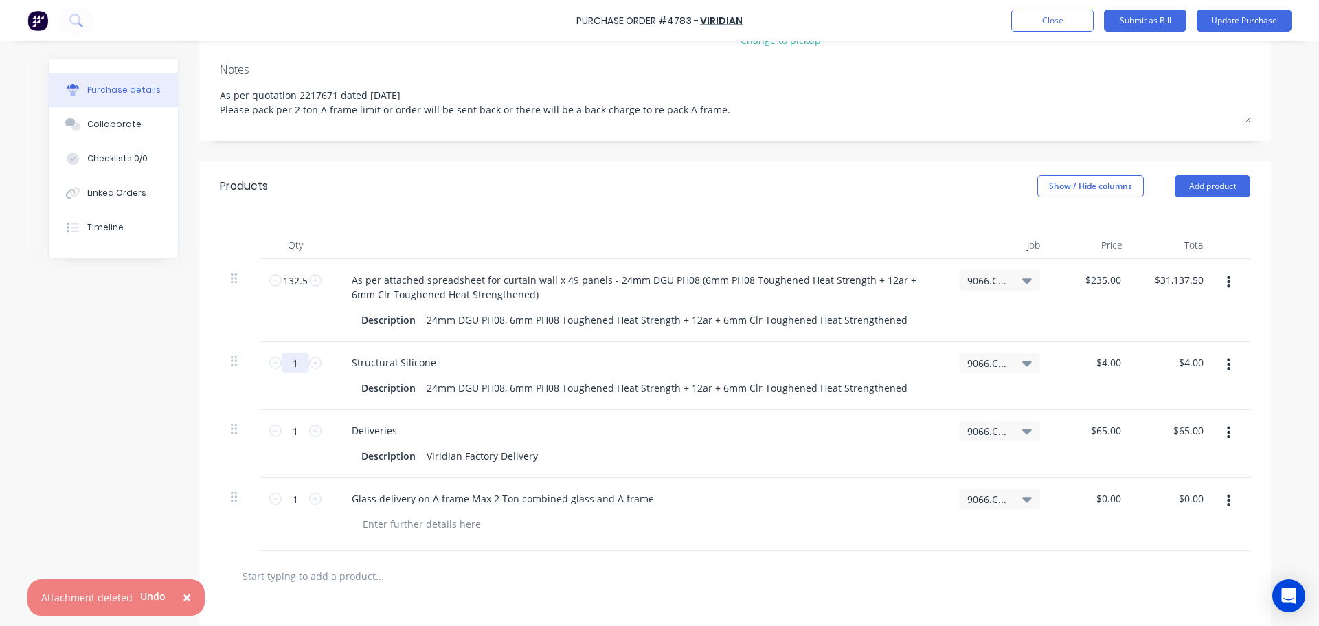
click at [291, 352] on input "1" at bounding box center [295, 362] width 27 height 21
type textarea "x"
type input "2"
type input "$8.00"
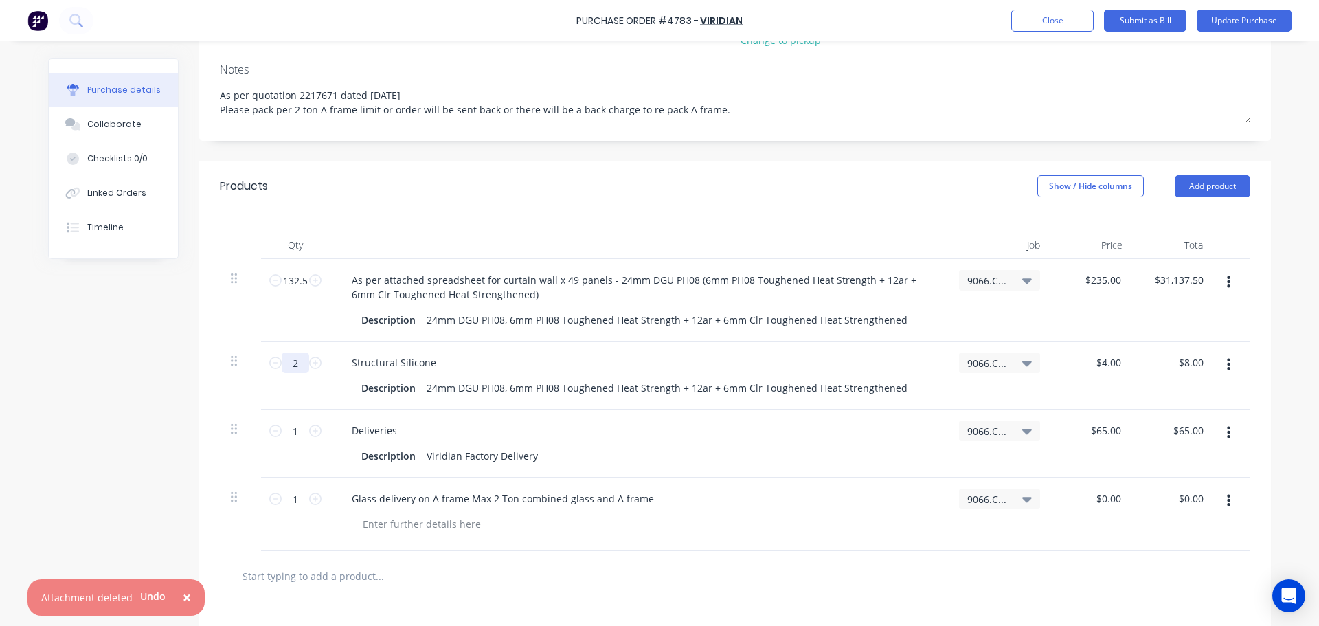
type textarea "x"
type input "24"
type input "$96.00"
type textarea "x"
type input "247"
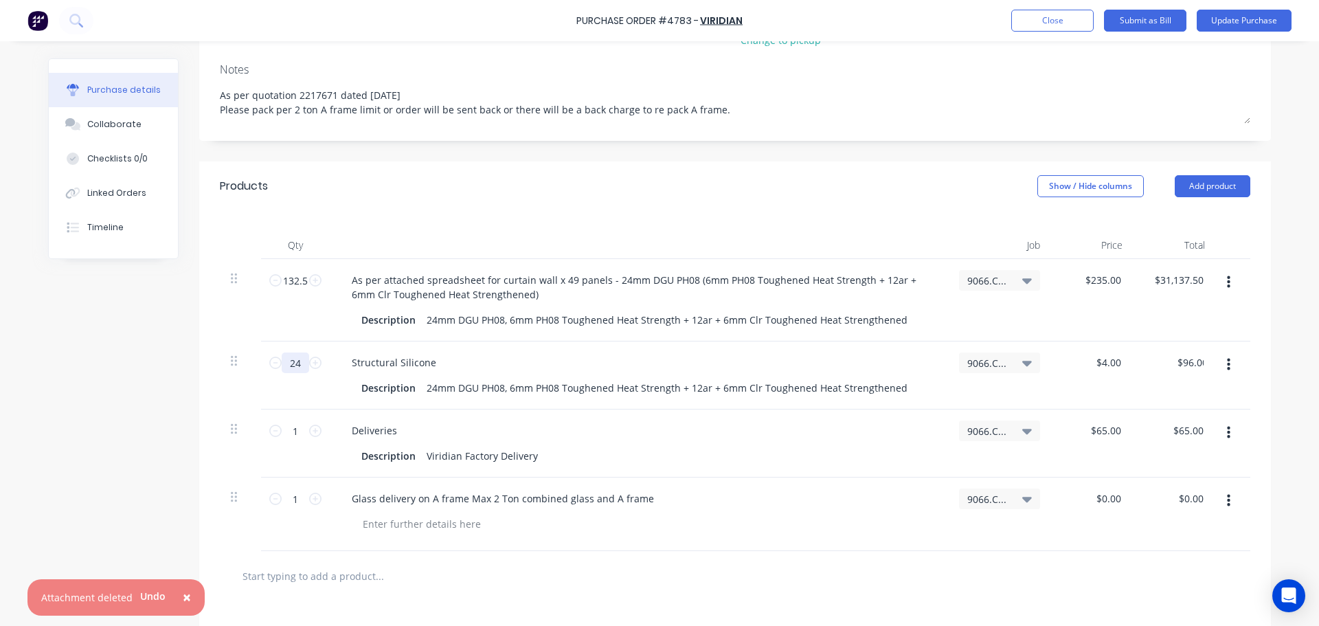
type input "$988.00"
type textarea "x"
type input "247."
type textarea "x"
type input "247.6"
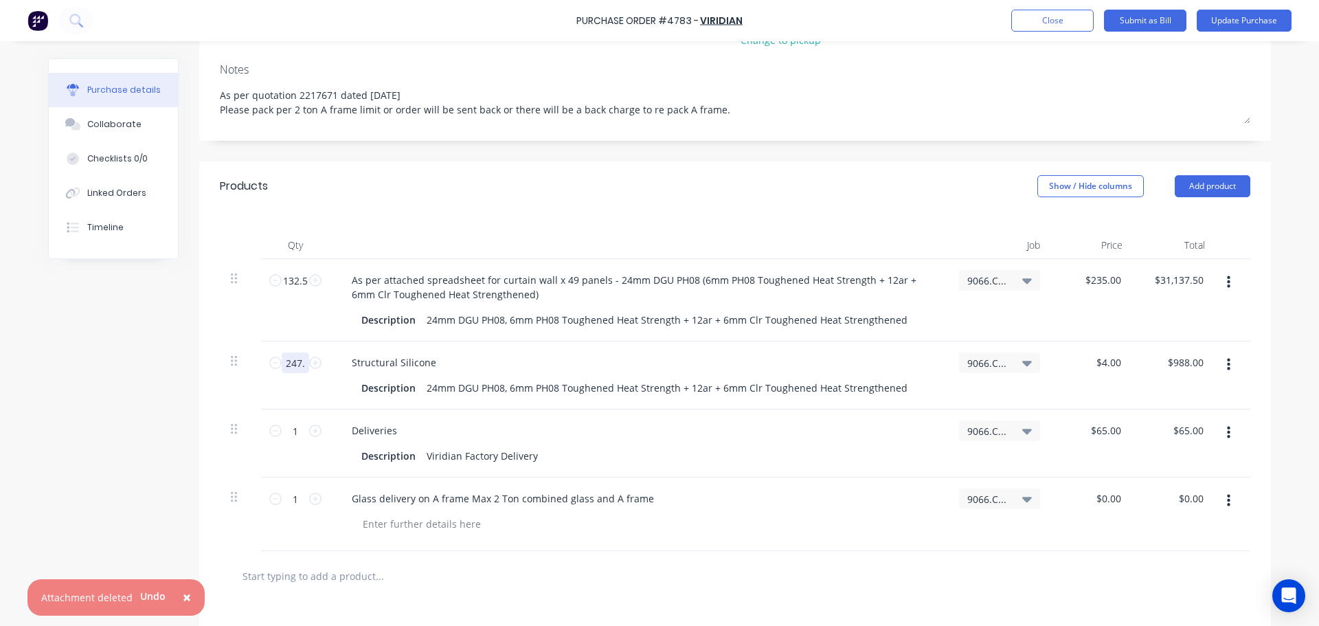
type input "$990.40"
click at [284, 352] on input "247.6" at bounding box center [295, 362] width 27 height 21
type textarea "x"
type input "3"
type input "$12.00"
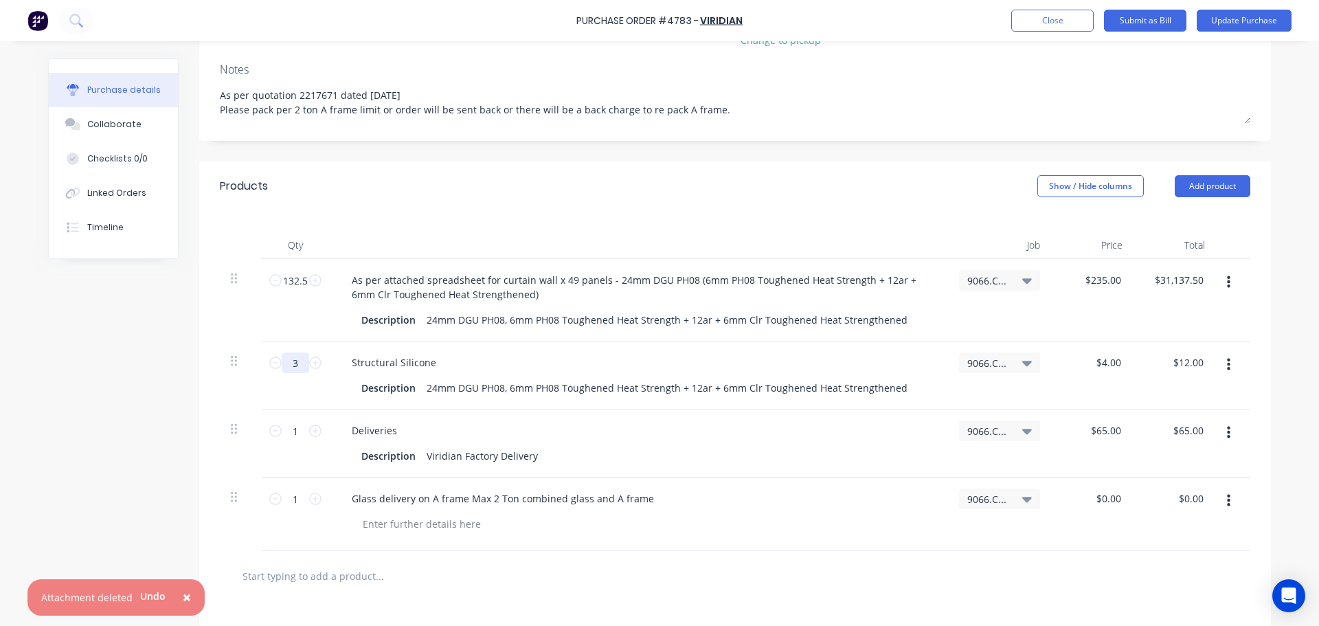
type textarea "x"
type input "34"
type input "$136.00"
type textarea "x"
type input "347"
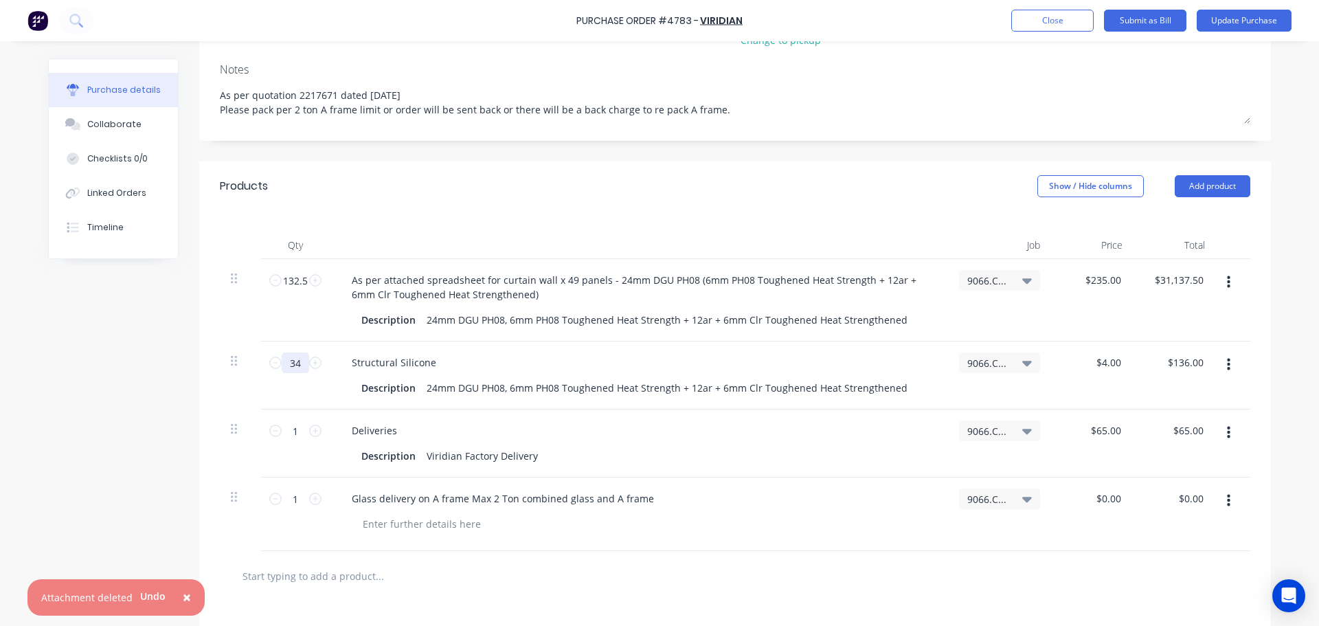
type input "$1,388.00"
type textarea "x"
type input "347."
type textarea "x"
type input "347.6"
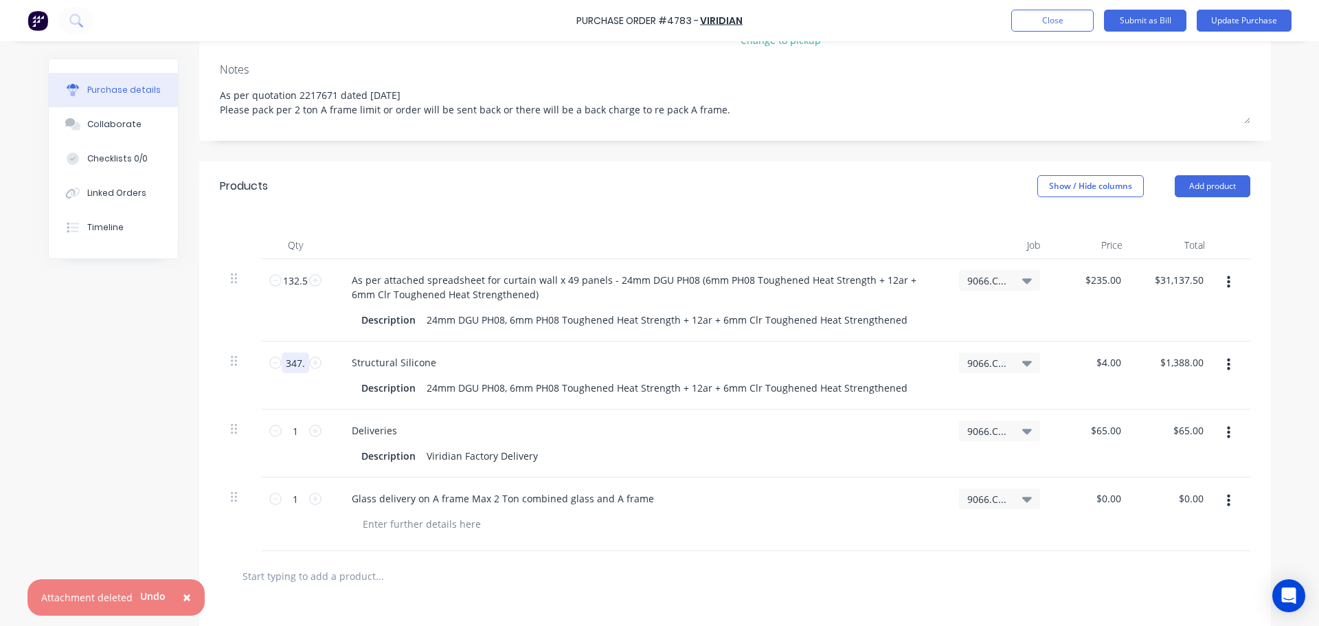
type input "$1,390.40"
type textarea "x"
type input "347.6"
click at [165, 458] on div "Created by Dee Created 09/10/25 Required 09/10/25 Status Draft Contact Mick Atk…" at bounding box center [659, 339] width 1223 height 975
type textarea "x"
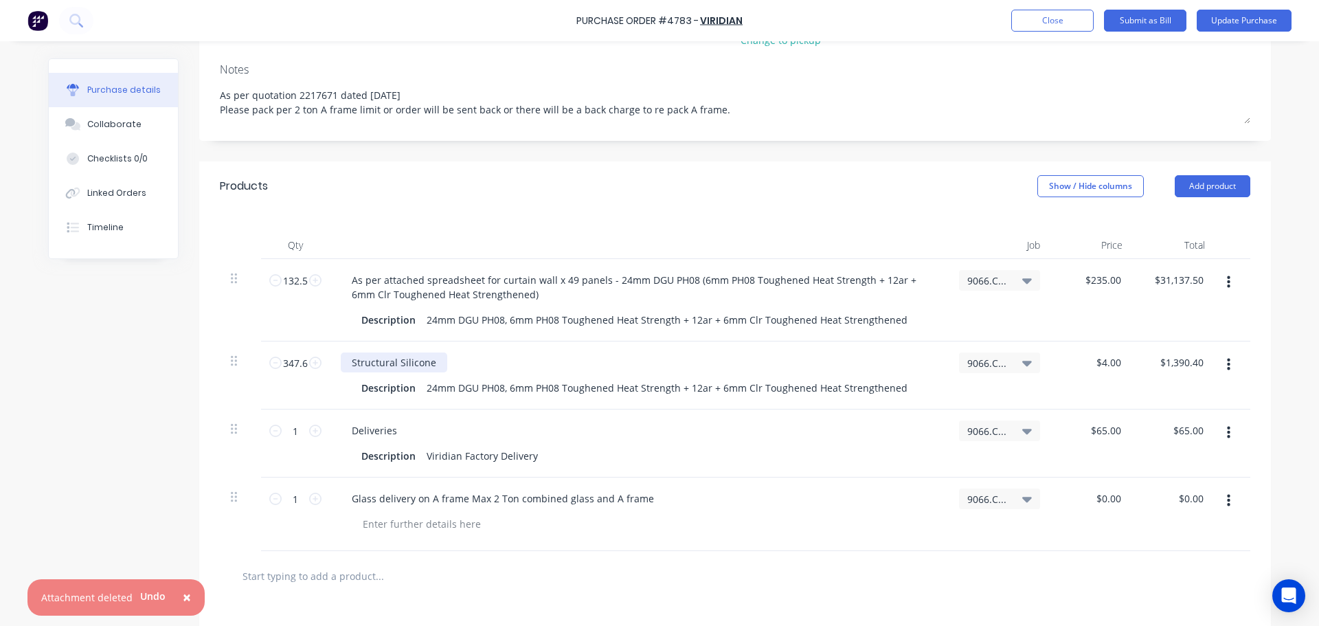
click at [437, 352] on div "Structural Silicone" at bounding box center [394, 362] width 106 height 20
type textarea "x"
drag, startPoint x: 418, startPoint y: 374, endPoint x: 898, endPoint y: 365, distance: 480.4
click at [898, 378] on div "24mm DGU PH08, 6mm PH08 Toughened Heat Strength + 12ar + 6mm Clr Toughened Heat…" at bounding box center [667, 388] width 492 height 20
type textarea "x"
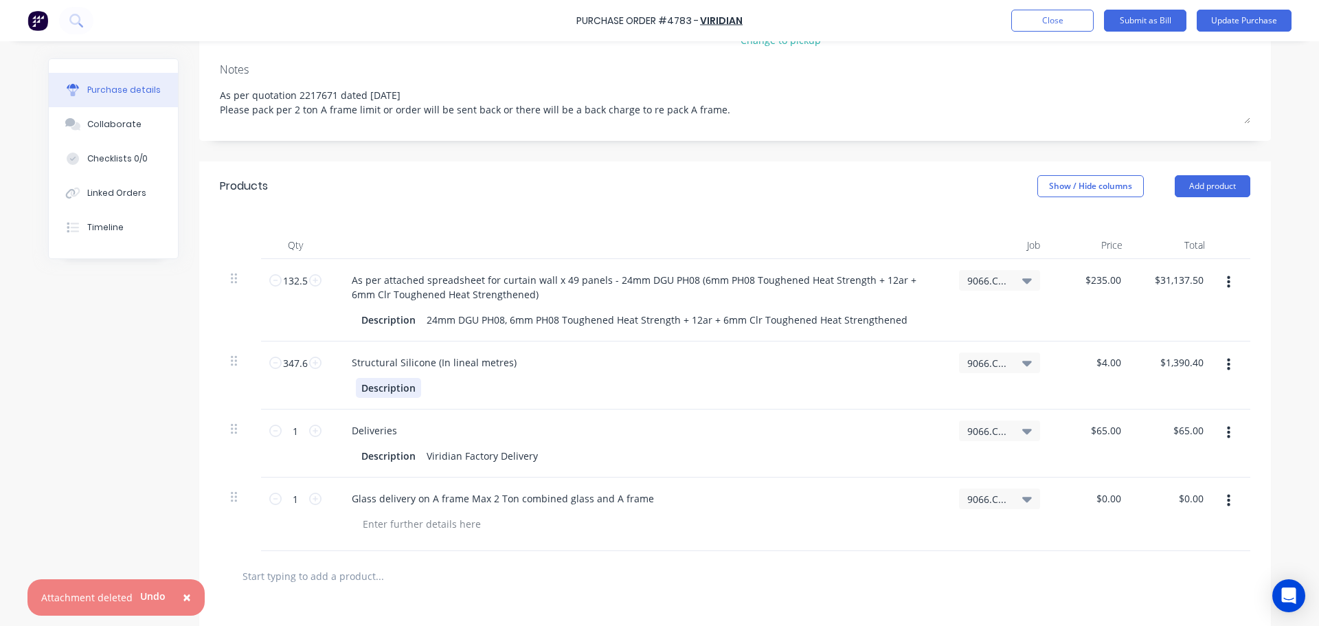
click at [398, 378] on div "Description" at bounding box center [388, 388] width 65 height 20
click at [657, 341] on div "Structural Silicone (In lineal metres)" at bounding box center [639, 375] width 618 height 68
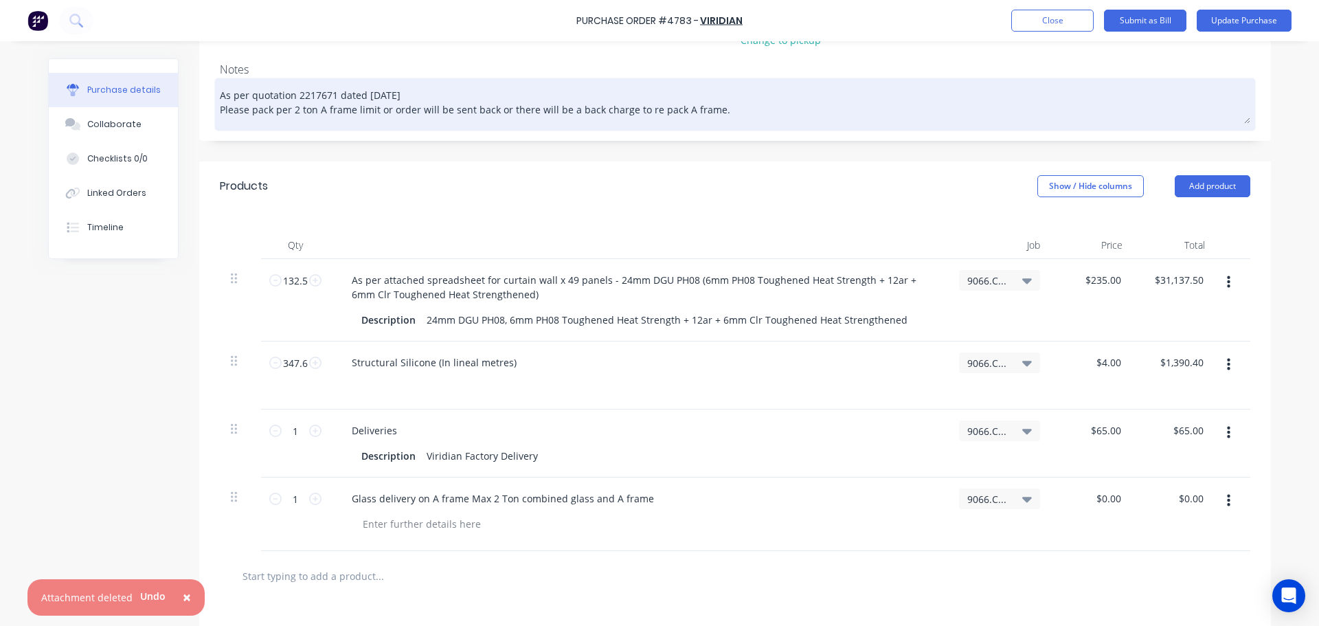
click at [715, 93] on textarea "As per quotation 2217671 dated [DATE] Please pack per 2 ton A frame limit or or…" at bounding box center [735, 102] width 1031 height 43
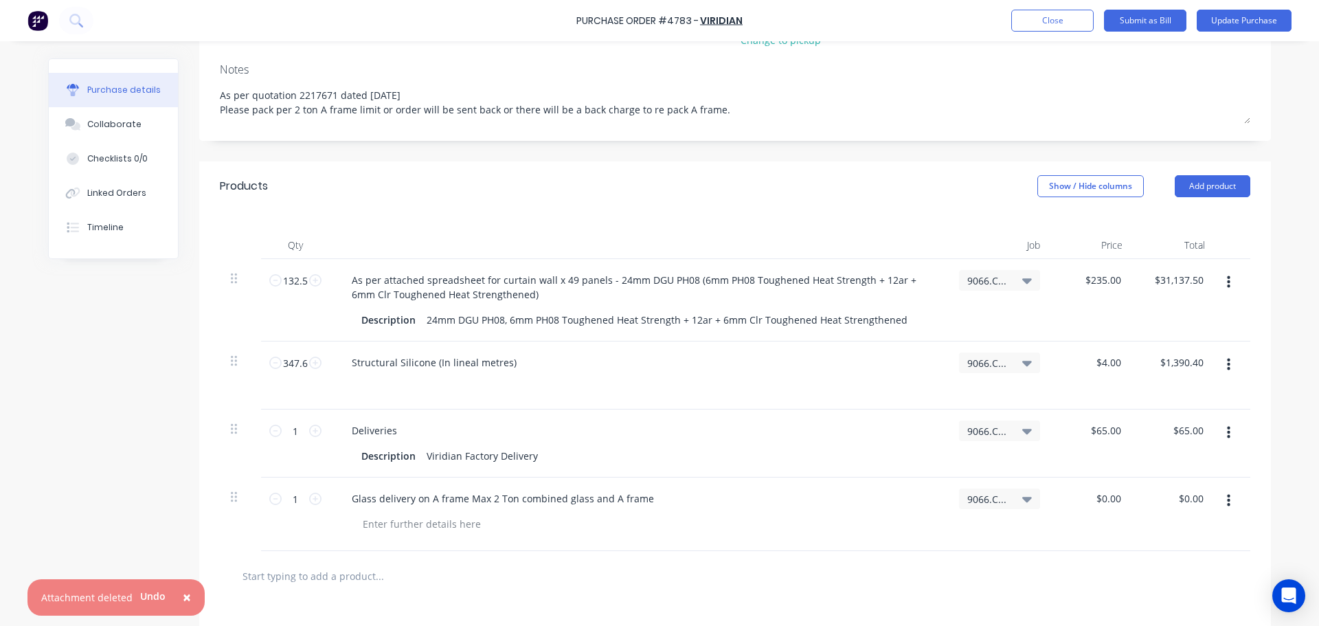
type textarea "x"
type textarea "As per quotation 2217671 dated [DATE] Please pack per 2 ton A frame limit or or…"
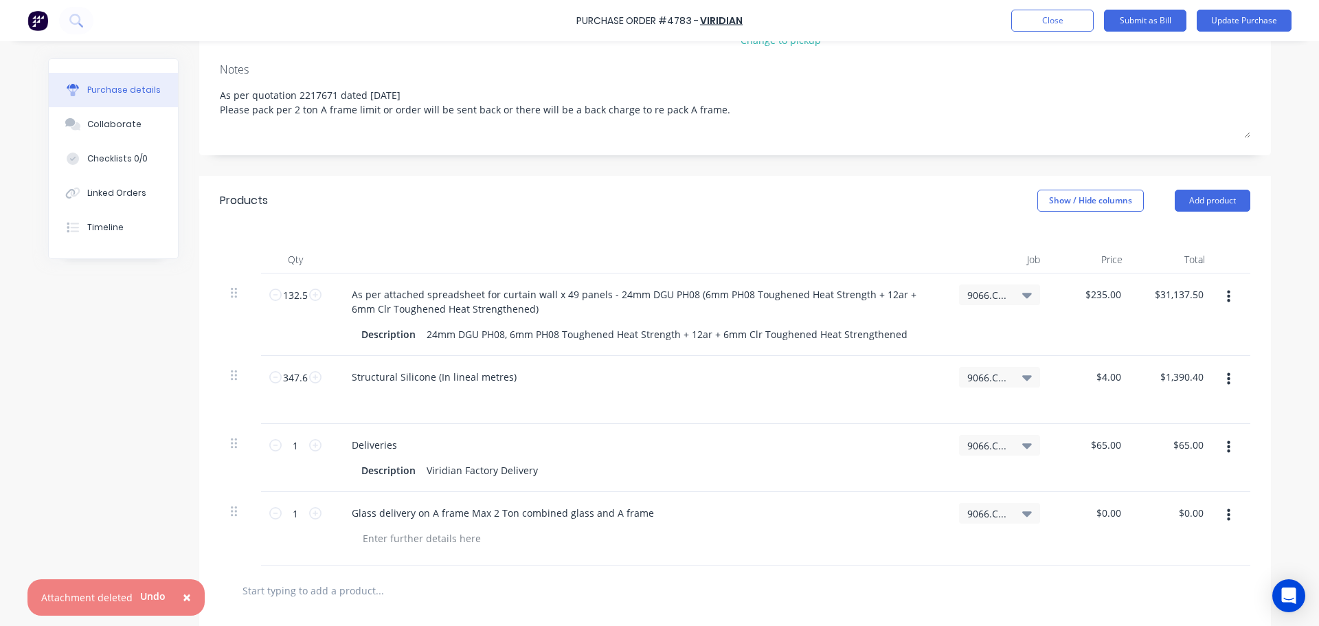
type textarea "x"
type textarea "As per quotation 2217671 dated [DATE] Please pack per 2 ton A frame limit or or…"
type textarea "x"
type textarea "As per quotation 2217671 dated [DATE] Please pack per 2 ton A frame limit or or…"
type textarea "x"
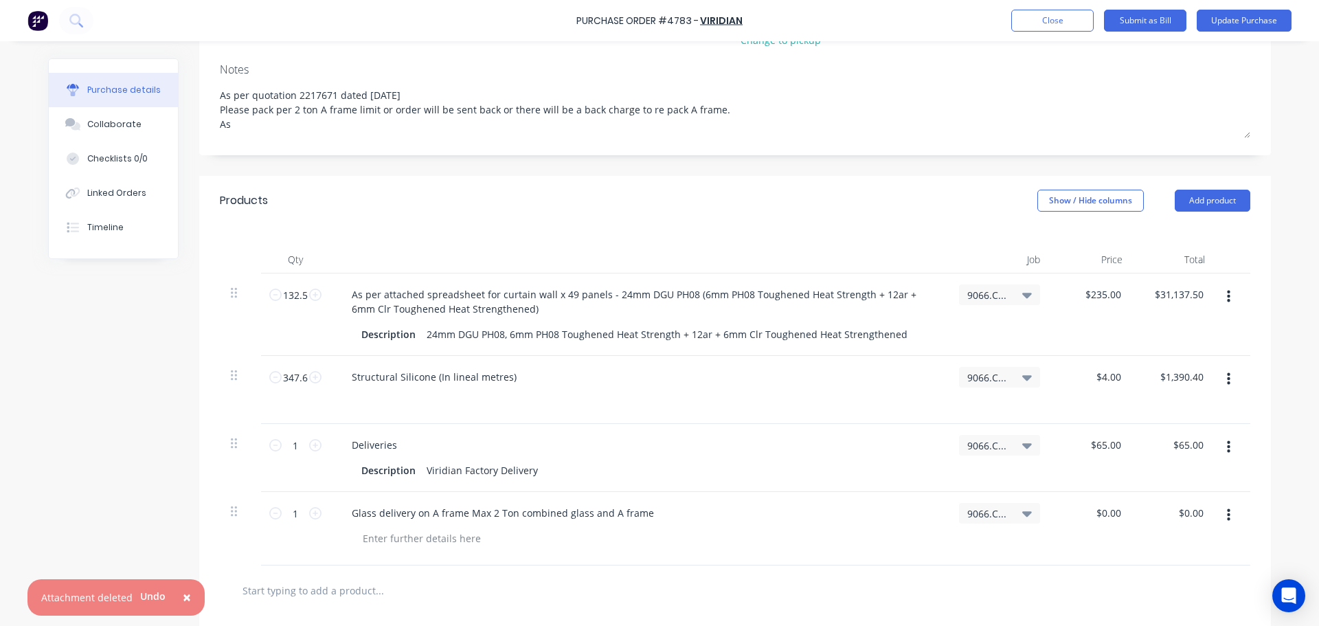
type textarea "As per quotation 2217671 dated 07/08/2025 Please pack per 2 ton A frame limit o…"
type textarea "x"
type textarea "As per quotation 2217671 dated 07/08/2025 Please pack per 2 ton A frame limit o…"
type textarea "x"
type textarea "As per quotation 2217671 dated 07/08/2025 Please pack per 2 ton A frame limit o…"
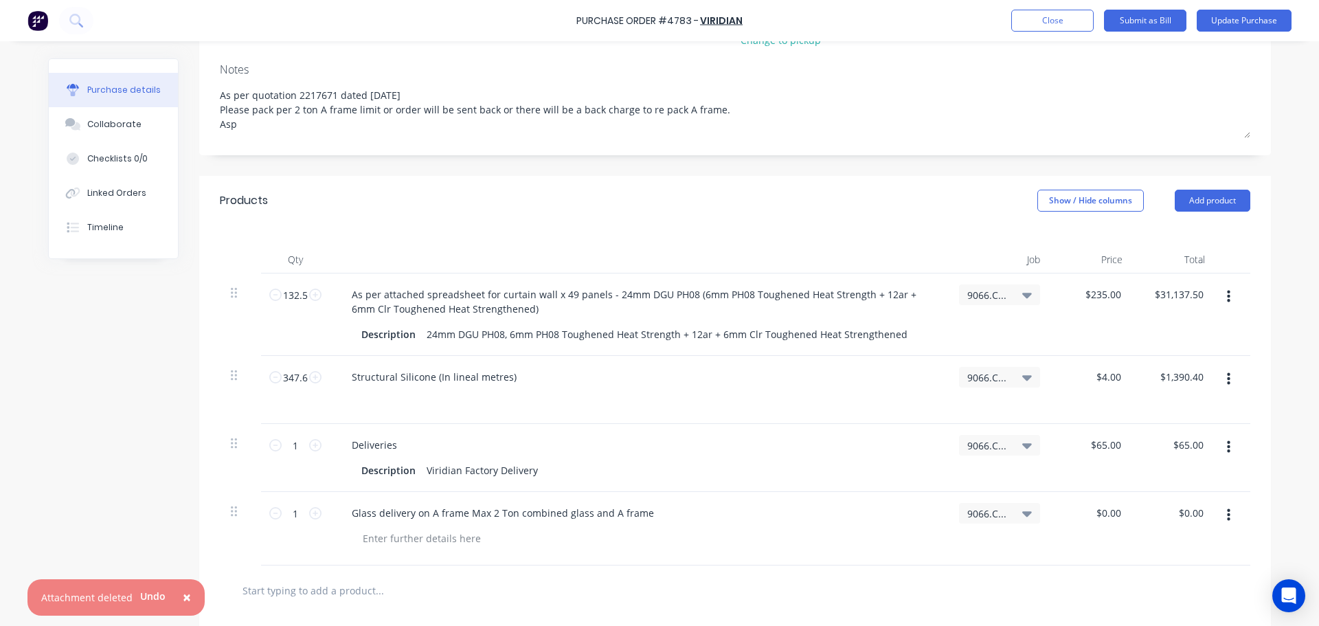
type textarea "x"
type textarea "As per quotation 2217671 dated [DATE] Please pack per 2 ton A frame limit or or…"
type textarea "x"
type textarea "As per quotation 2217671 dated [DATE] Please pack per 2 ton A frame limit or or…"
type textarea "x"
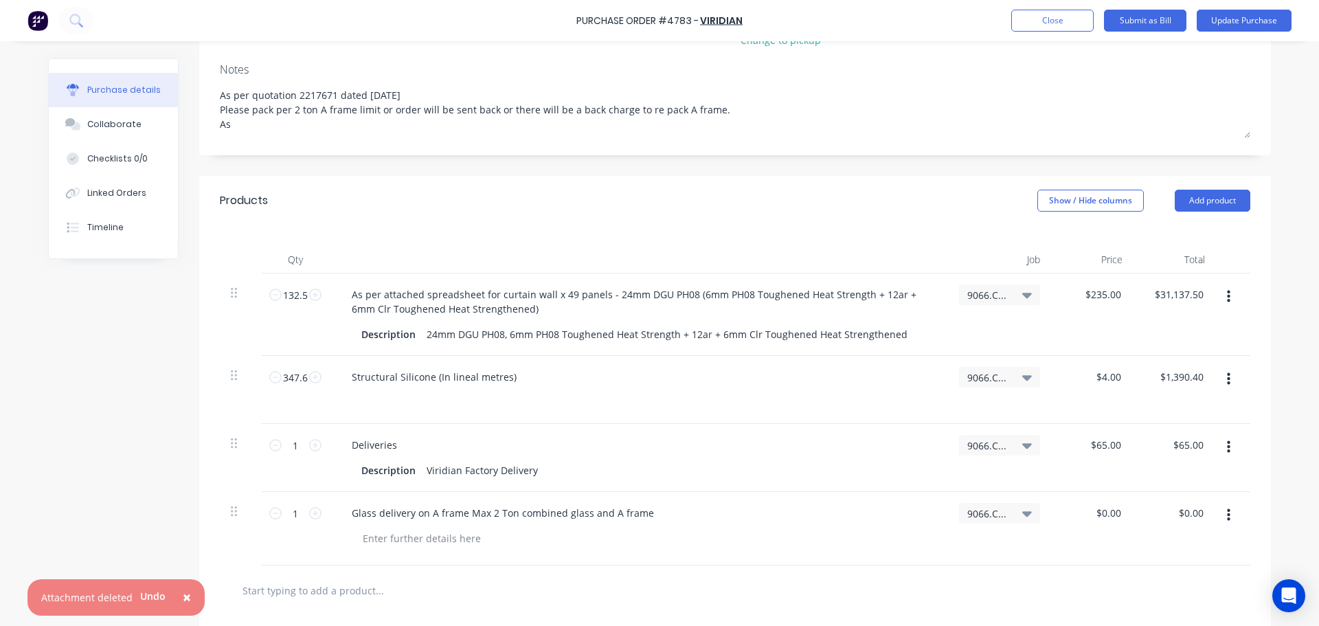
type textarea "As per quotation 2217671 dated [DATE] Please pack per 2 ton A frame limit or or…"
type textarea "x"
type textarea "As per quotation 2217671 dated [DATE] Please pack per 2 ton A frame limit or or…"
type textarea "x"
type textarea "As per quotation 2217671 dated [DATE] Please pack per 2 ton A frame limit or or…"
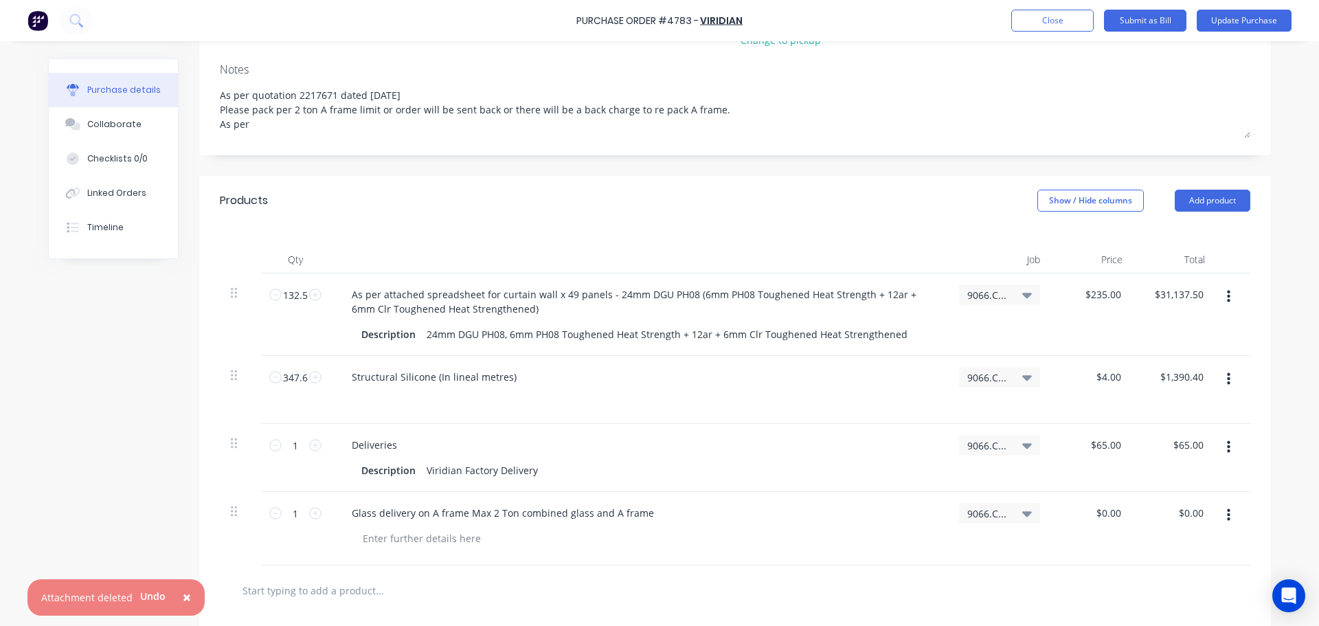
type textarea "x"
type textarea "As per quotation 2217671 dated [DATE] Please pack per 2 ton A frame limit or or…"
type textarea "x"
type textarea "As per quotation 2217671 dated [DATE] Please pack per 2 ton A frame limit or or…"
type textarea "x"
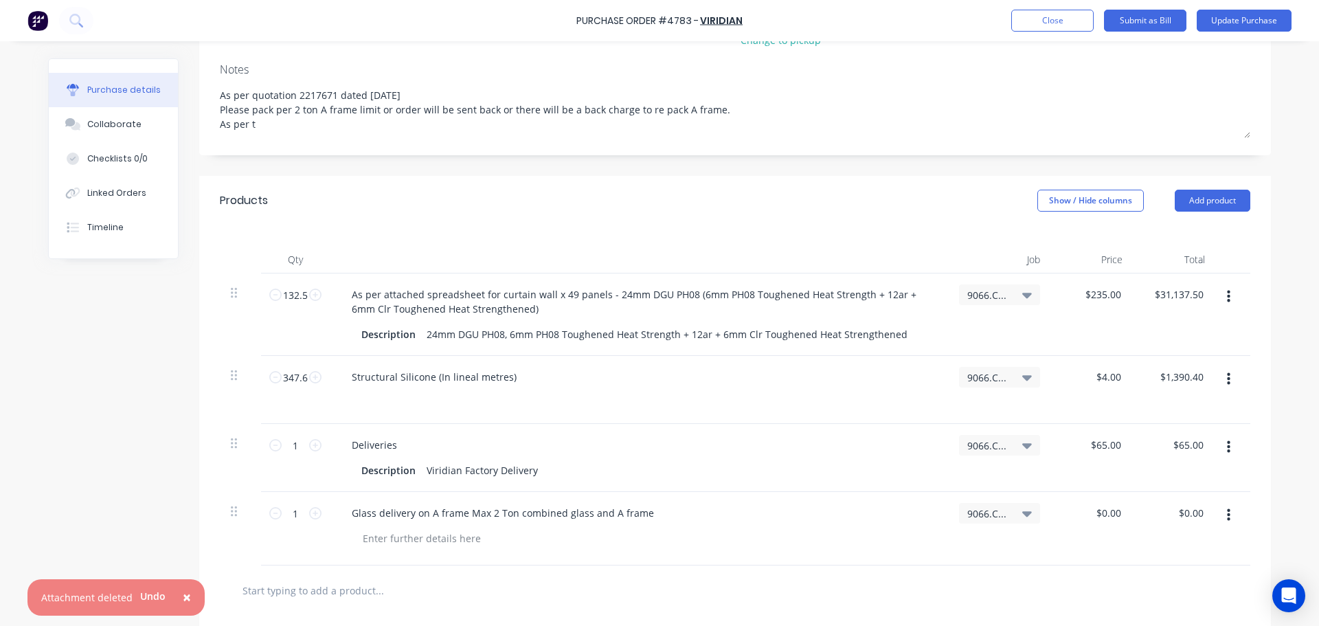
type textarea "As per quotation 2217671 dated [DATE] Please pack per 2 ton A frame limit or or…"
type textarea "x"
type textarea "As per quotation 2217671 dated [DATE] Please pack per 2 ton A frame limit or or…"
type textarea "x"
type textarea "As per quotation 2217671 dated 07/08/2025 Please pack per 2 ton A frame limit o…"
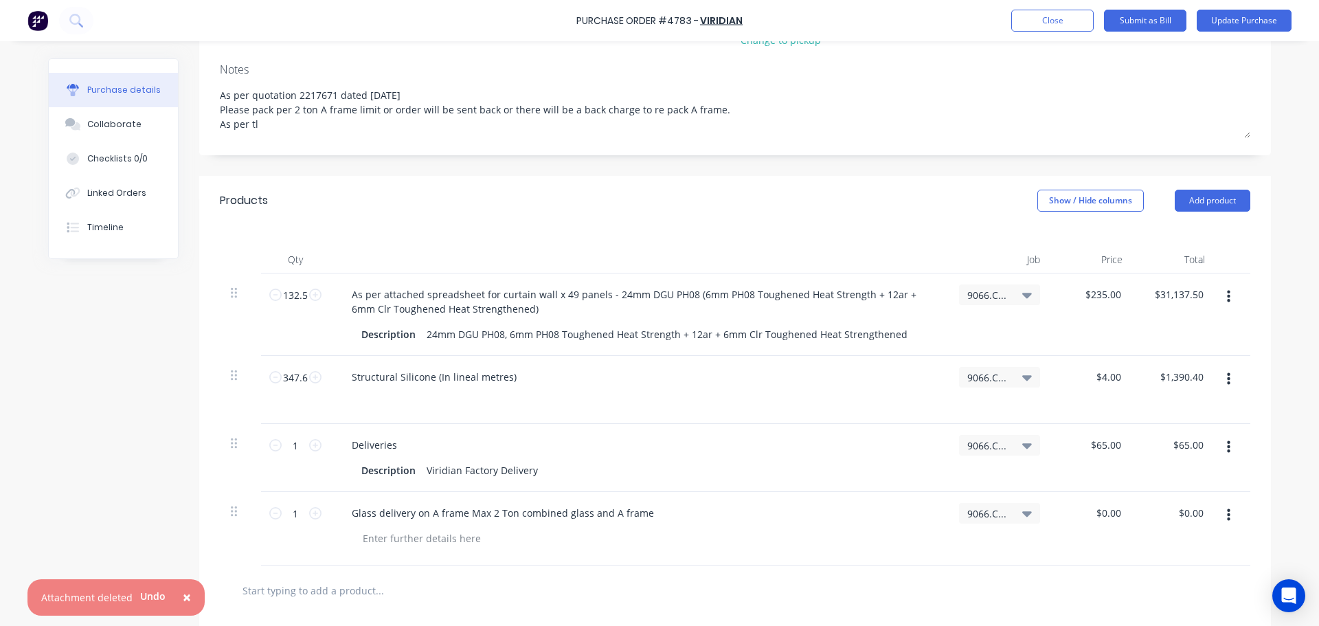
type textarea "x"
type textarea "As per quotation 2217671 dated 07/08/2025 Please pack per 2 ton A frame limit o…"
type textarea "x"
type textarea "As per quotation 2217671 dated 07/08/2025 Please pack per 2 ton A frame limit o…"
type textarea "x"
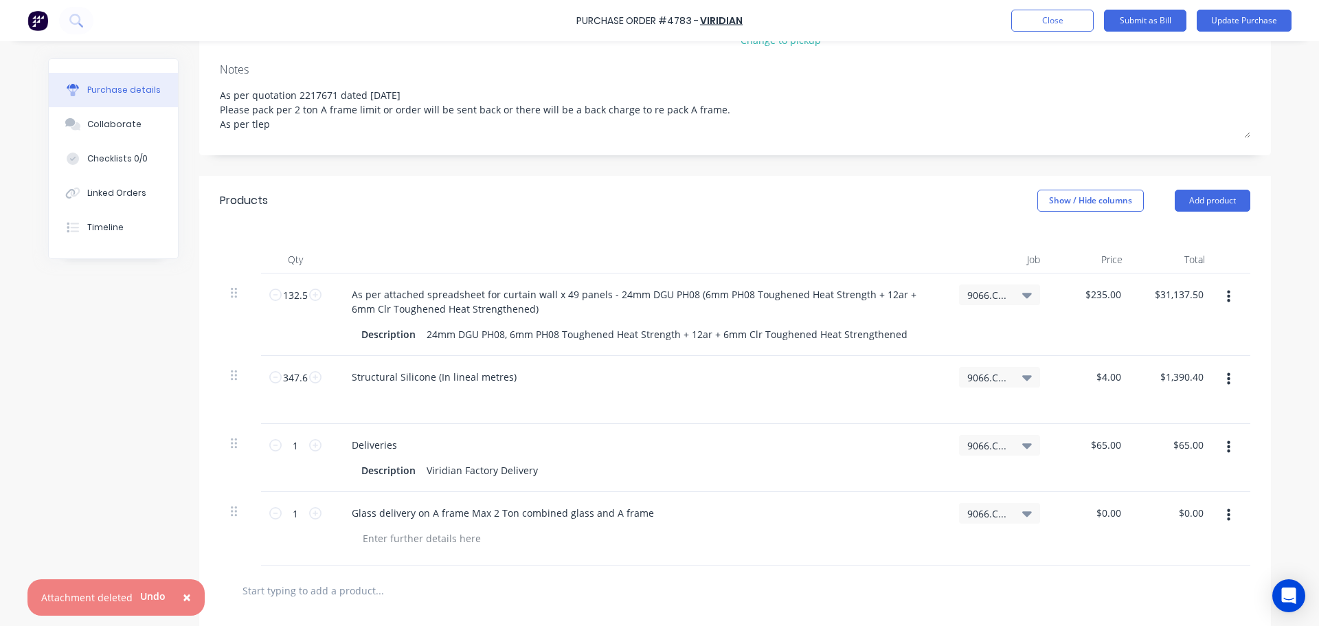
type textarea "As per quotation 2217671 dated 07/08/2025 Please pack per 2 ton A frame limit o…"
type textarea "x"
type textarea "As per quotation 2217671 dated 07/08/2025 Please pack per 2 ton A frame limit o…"
type textarea "x"
type textarea "As per quotation 2217671 dated [DATE] Please pack per 2 ton A frame limit or or…"
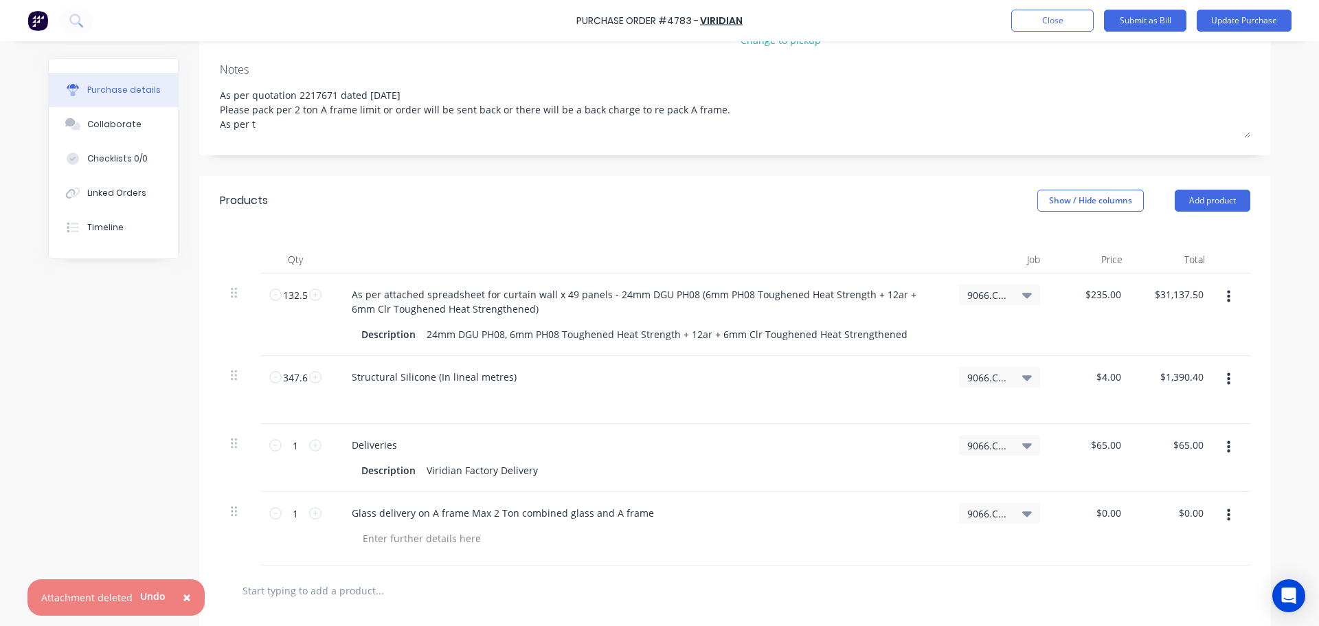
type textarea "x"
type textarea "As per quotation 2217671 dated [DATE] Please pack per 2 ton A frame limit or or…"
type textarea "x"
type textarea "As per quotation 2217671 dated [DATE] Please pack per 2 ton A frame limit or or…"
type textarea "x"
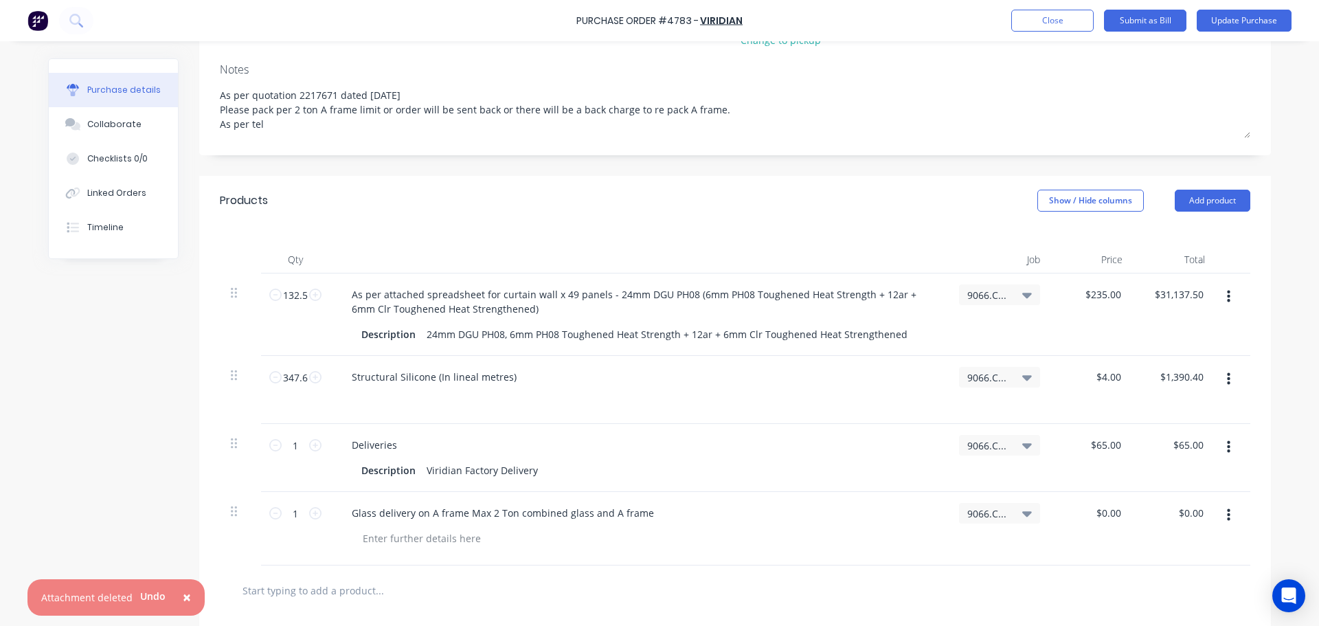
type textarea "As per quotation 2217671 dated [DATE] Please pack per 2 ton A frame limit or or…"
type textarea "x"
type textarea "As per quotation 2217671 dated [DATE] Please pack per 2 ton A frame limit or or…"
type textarea "x"
type textarea "As per quotation 2217671 dated [DATE] Please pack per 2 ton A frame limit or or…"
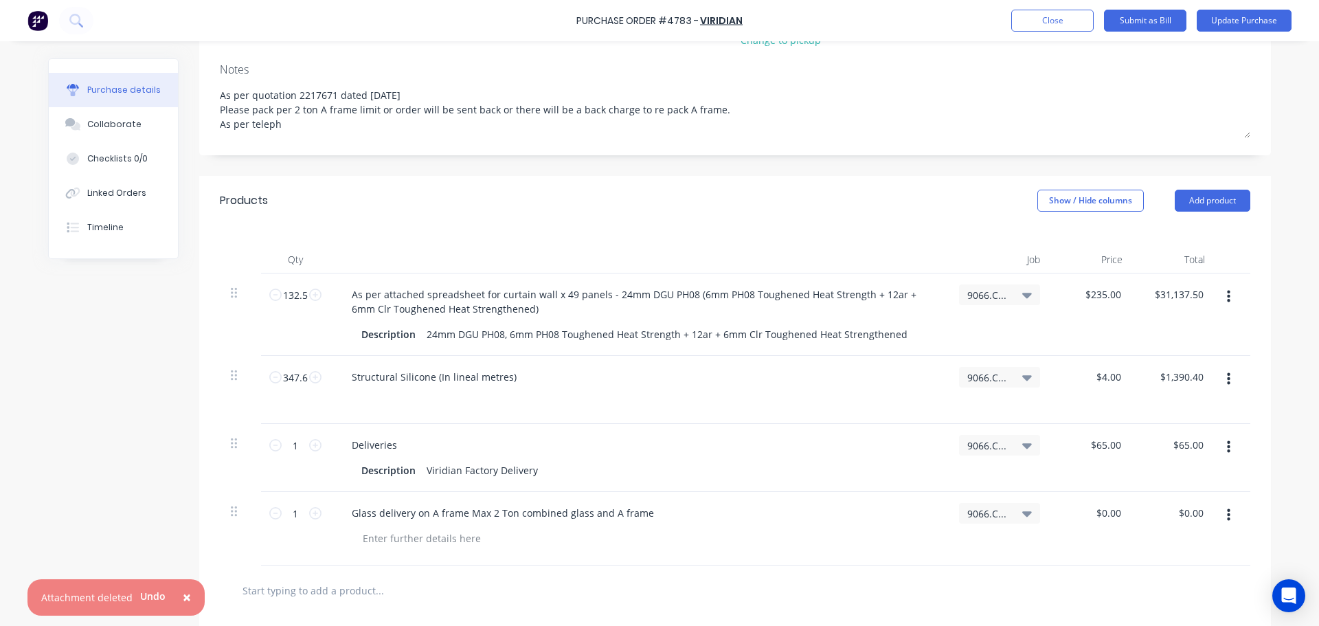
type textarea "x"
type textarea "As per quotation 2217671 dated [DATE] Please pack per 2 ton A frame limit or or…"
type textarea "x"
type textarea "As per quotation 2217671 dated [DATE] Please pack per 2 ton A frame limit or or…"
type textarea "x"
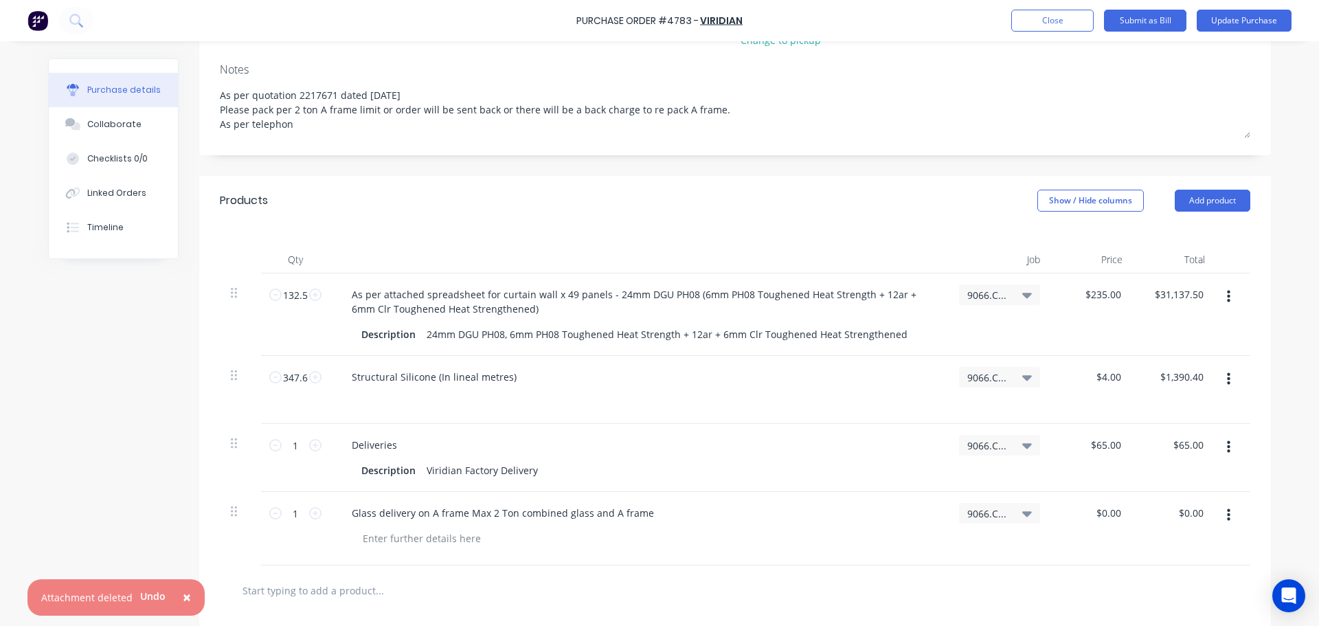
type textarea "As per quotation 2217671 dated [DATE] Please pack per 2 ton A frame limit or or…"
type textarea "x"
type textarea "As per quotation 2217671 dated [DATE] Please pack per 2 ton A frame limit or or…"
type textarea "x"
type textarea "As per quotation 2217671 dated [DATE] Please pack per 2 ton A frame limit or or…"
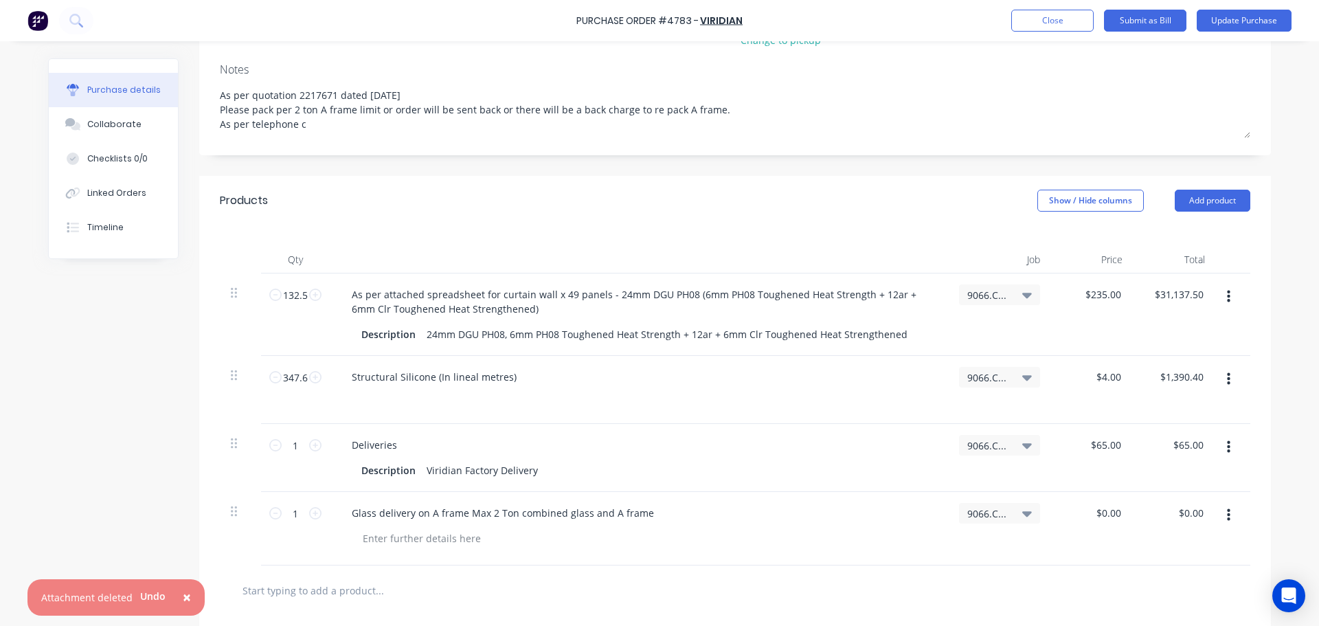
type textarea "x"
type textarea "As per quotation 2217671 dated [DATE] Please pack per 2 ton A frame limit or or…"
type textarea "x"
type textarea "As per quotation 2217671 dated [DATE] Please pack per 2 ton A frame limit or or…"
type textarea "x"
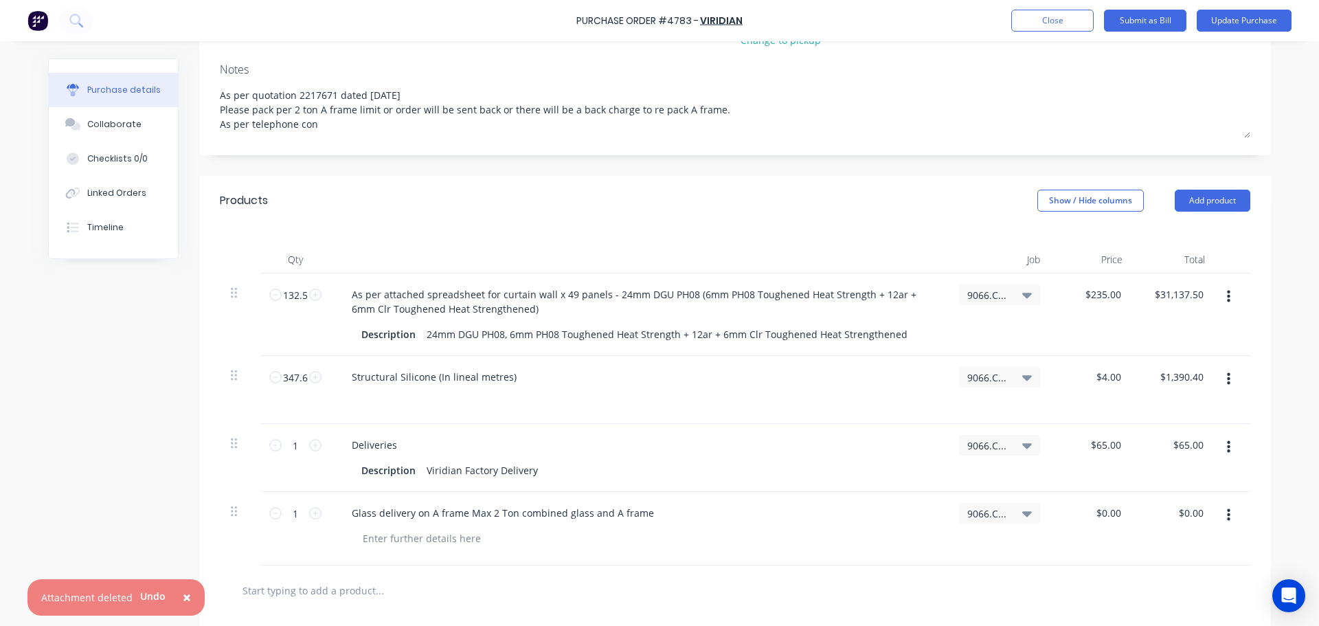
type textarea "As per quotation 2217671 dated [DATE] Please pack per 2 ton A frame limit or or…"
type textarea "x"
type textarea "As per quotation 2217671 dated [DATE] Please pack per 2 ton A frame limit or or…"
type textarea "x"
type textarea "As per quotation 2217671 dated [DATE] Please pack per 2 ton A frame limit or or…"
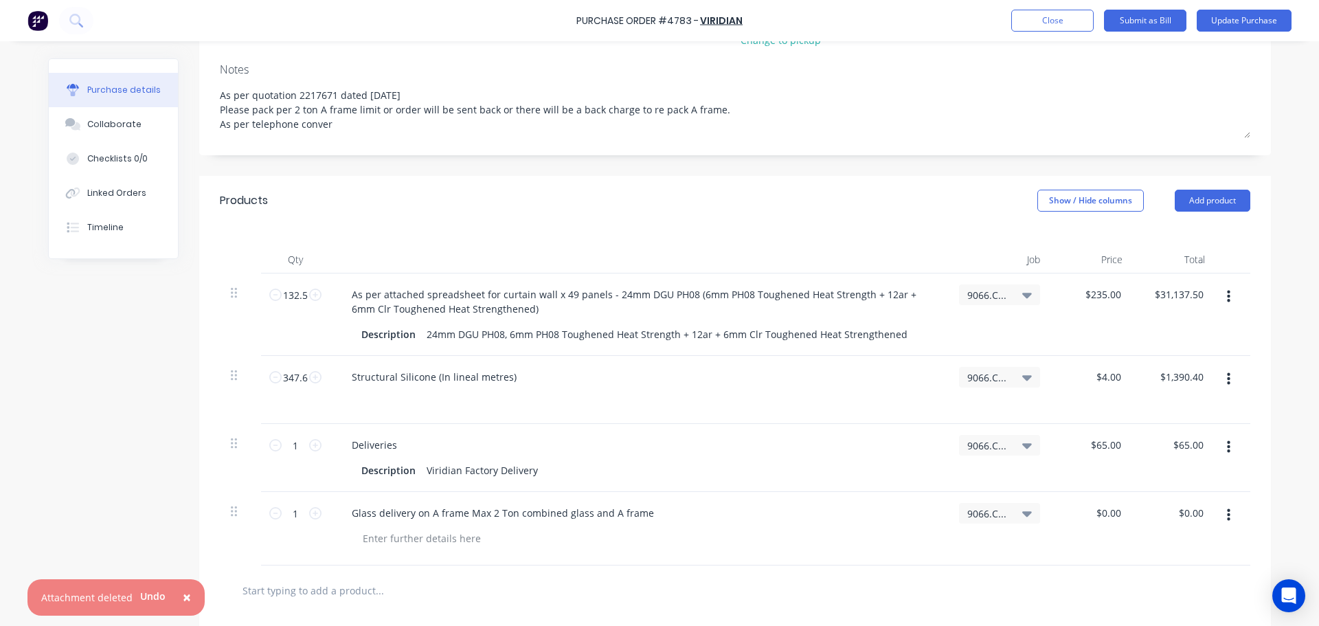
type textarea "x"
type textarea "As per quotation 2217671 dated [DATE] Please pack per 2 ton A frame limit or or…"
type textarea "x"
type textarea "As per quotation 2217671 dated [DATE] Please pack per 2 ton A frame limit or or…"
type textarea "x"
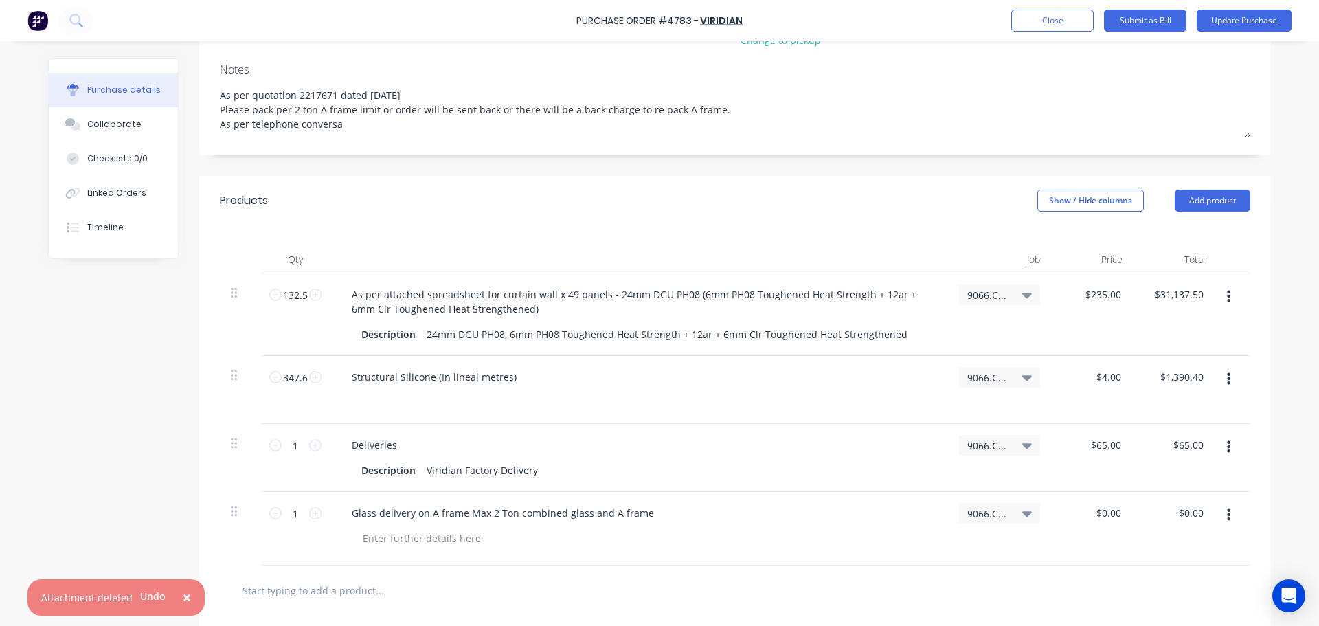
type textarea "As per quotation 2217671 dated [DATE] Please pack per 2 ton A frame limit or or…"
type textarea "x"
type textarea "As per quotation 2217671 dated [DATE] Please pack per 2 ton A frame limit or or…"
type textarea "x"
type textarea "As per quotation 2217671 dated [DATE] Please pack per 2 ton A frame limit or or…"
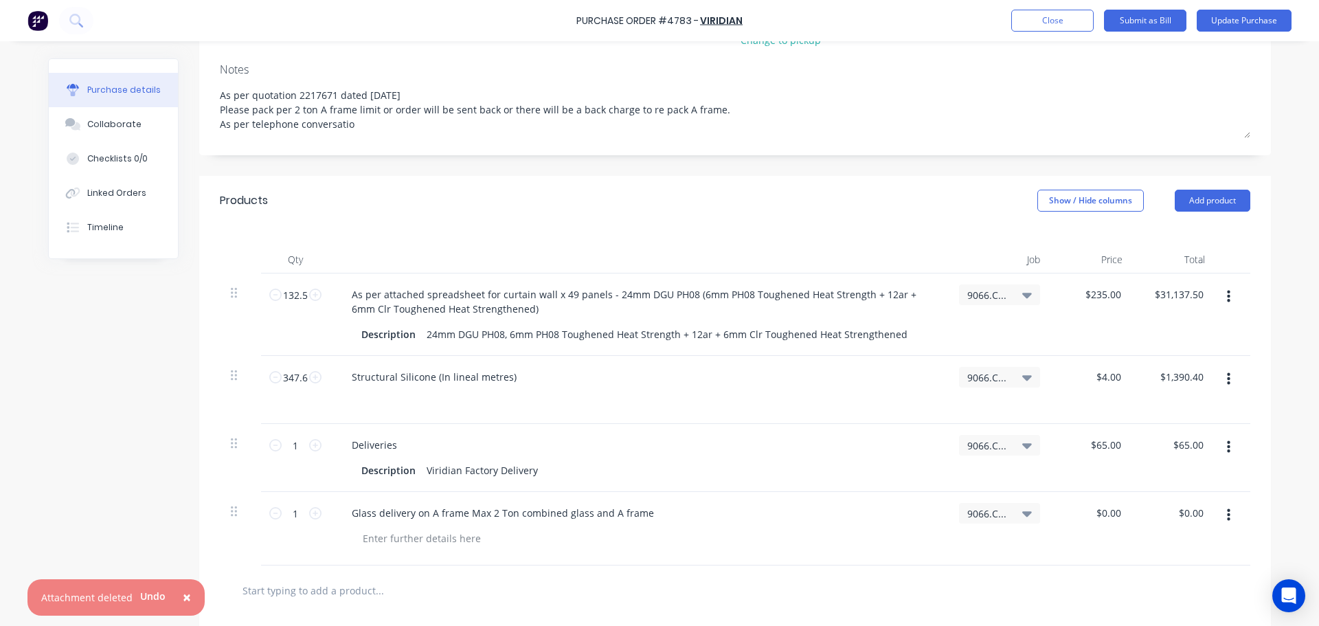
type textarea "x"
type textarea "As per quotation 2217671 dated [DATE] Please pack per 2 ton A frame limit or or…"
type textarea "x"
type textarea "As per quotation 2217671 dated [DATE] Please pack per 2 ton A frame limit or or…"
type textarea "x"
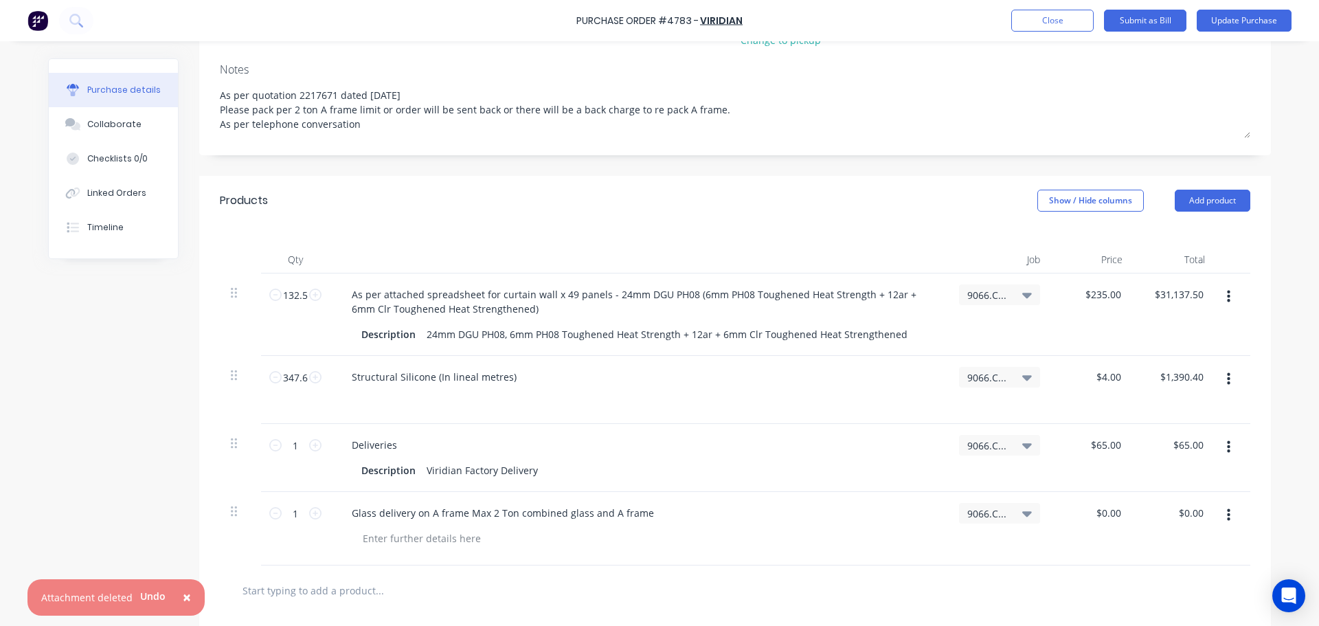
type textarea "As per quotation 2217671 dated 07/08/2025 Please pack per 2 ton A frame limit o…"
type textarea "x"
type textarea "As per quotation 2217671 dated 07/08/2025 Please pack per 2 ton A frame limit o…"
type textarea "x"
type textarea "As per quotation 2217671 dated 07/08/2025 Please pack per 2 ton A frame limit o…"
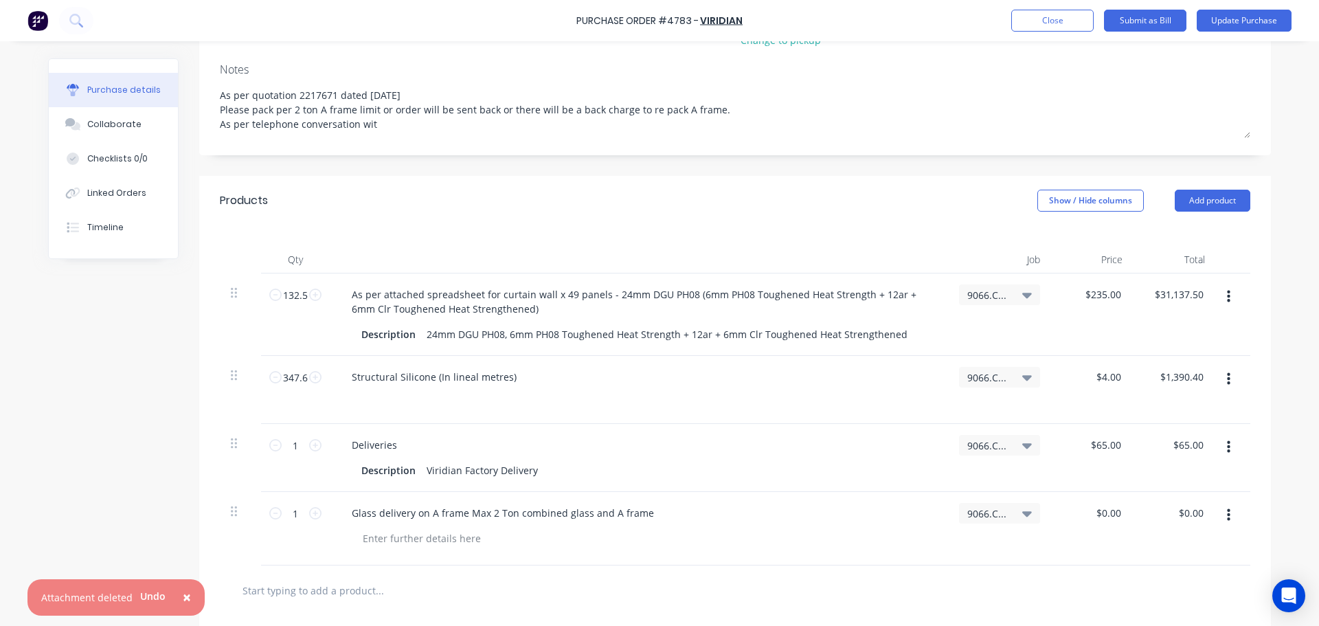
type textarea "x"
type textarea "As per quotation 2217671 dated 07/08/2025 Please pack per 2 ton A frame limit o…"
type textarea "x"
type textarea "As per quotation 2217671 dated 07/08/2025 Please pack per 2 ton A frame limit o…"
type textarea "x"
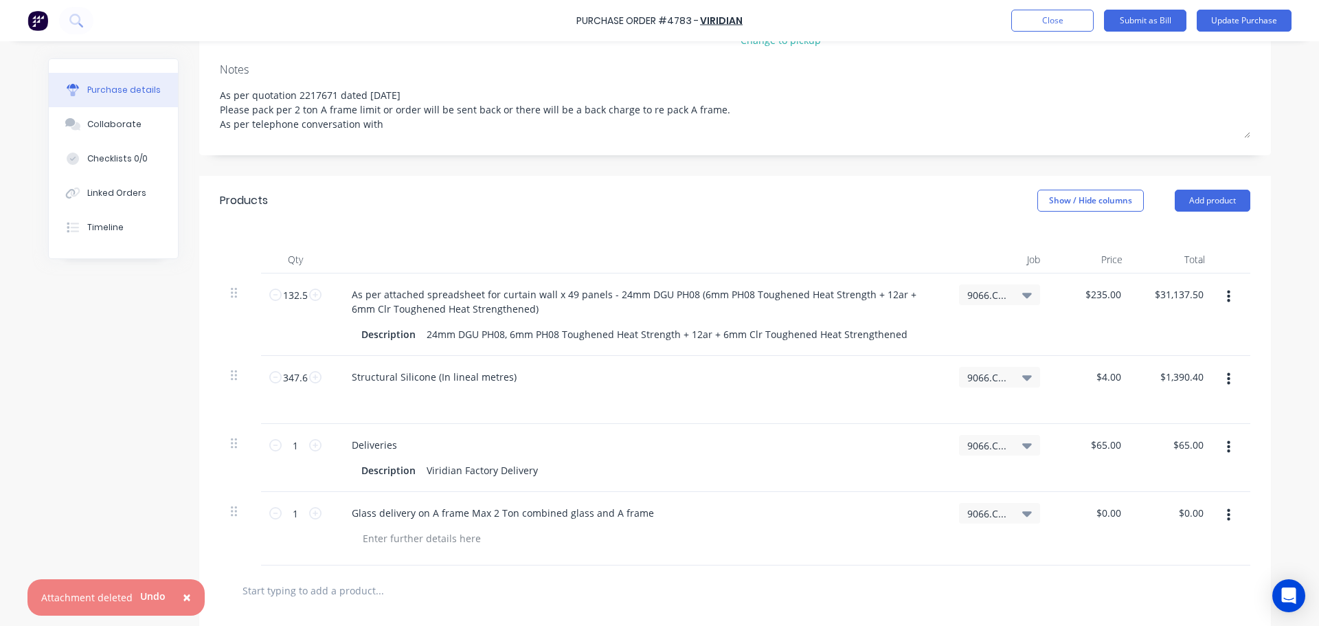
type textarea "As per quotation 2217671 dated 07/08/2025 Please pack per 2 ton A frame limit o…"
type textarea "x"
type textarea "As per quotation 2217671 dated 07/08/2025 Please pack per 2 ton A frame limit o…"
type textarea "x"
type textarea "As per quotation 2217671 dated 07/08/2025 Please pack per 2 ton A frame limit o…"
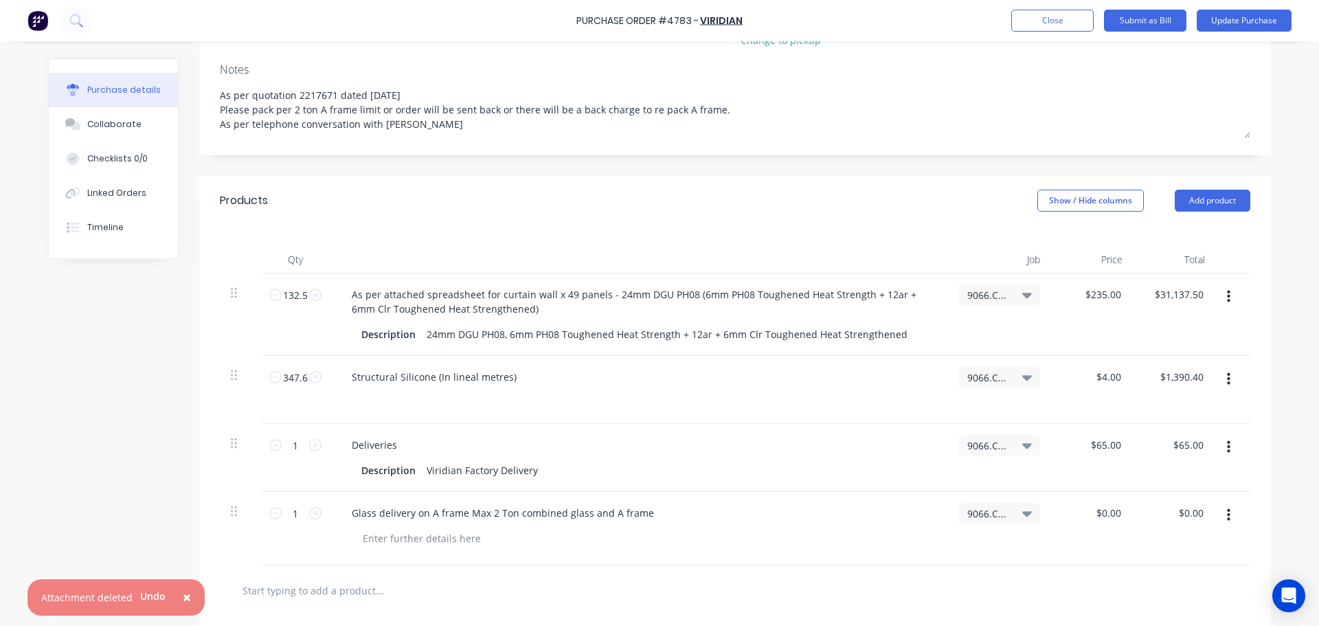
type textarea "x"
type textarea "As per quotation 2217671 dated 07/08/2025 Please pack per 2 ton A frame limit o…"
type textarea "x"
type textarea "As per quotation 2217671 dated 07/08/2025 Please pack per 2 ton A frame limit o…"
type textarea "x"
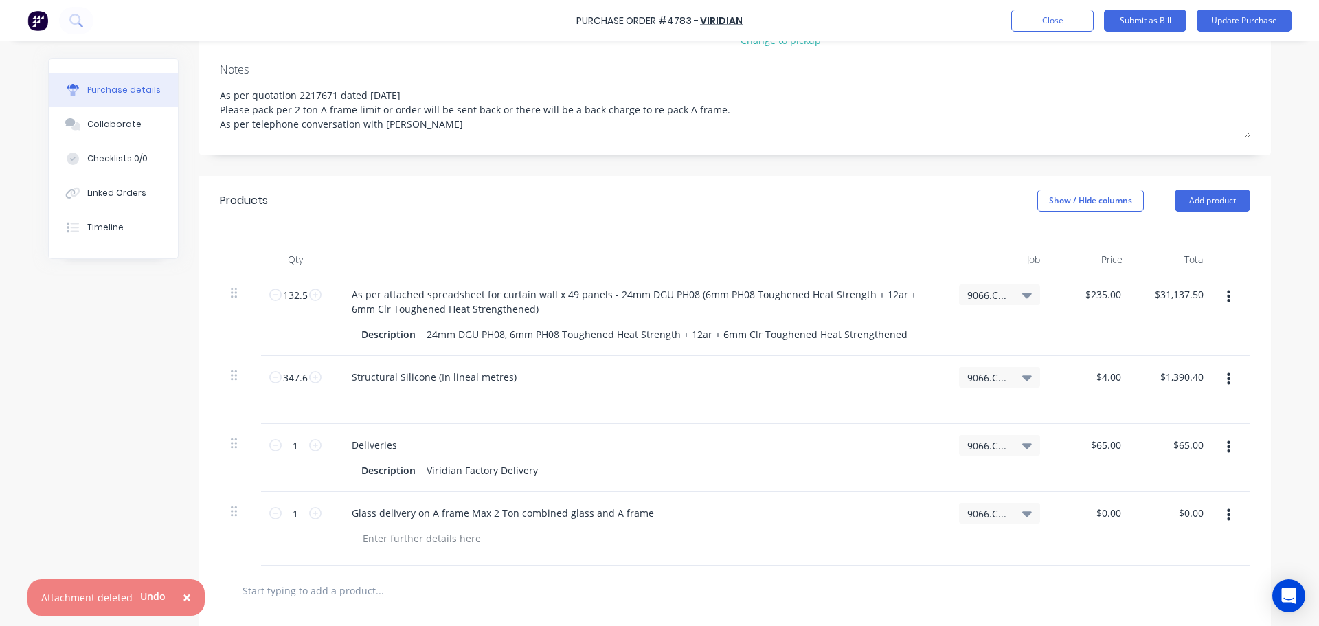
type textarea "As per quotation 2217671 dated 07/08/2025 Please pack per 2 ton A frame limit o…"
type textarea "x"
type textarea "As per quotation 2217671 dated 07/08/2025 Please pack per 2 ton A frame limit o…"
type textarea "x"
type textarea "As per quotation 2217671 dated 07/08/2025 Please pack per 2 ton A frame limit o…"
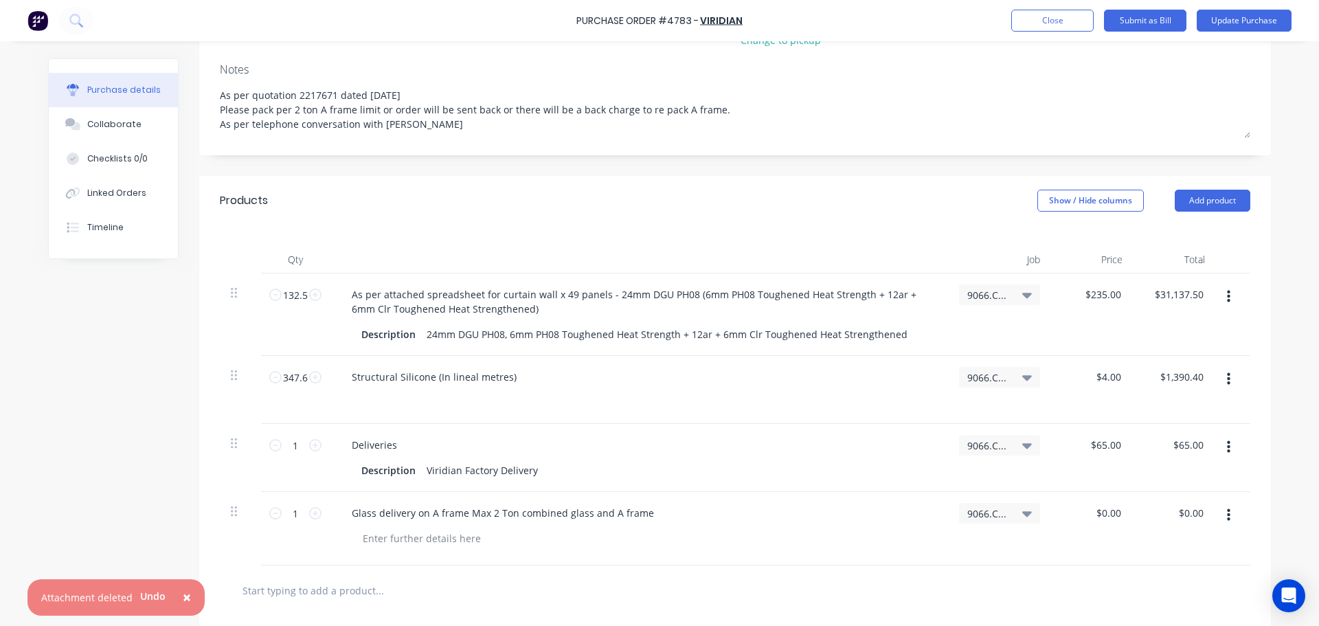
type textarea "x"
type textarea "As per quotation 2217671 dated 07/08/2025 Please pack per 2 ton A frame limit o…"
type textarea "x"
click at [750, 176] on div "Products Show / Hide columns Add product" at bounding box center [735, 200] width 1072 height 49
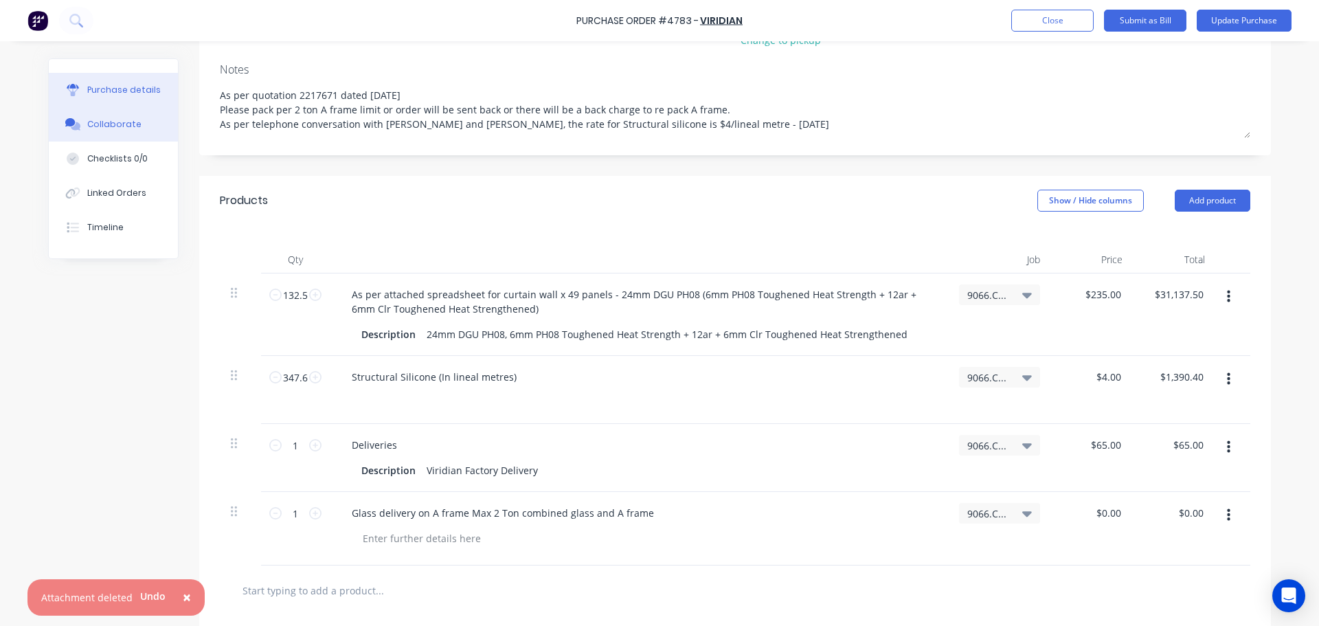
click at [116, 130] on div "Collaborate" at bounding box center [114, 124] width 54 height 12
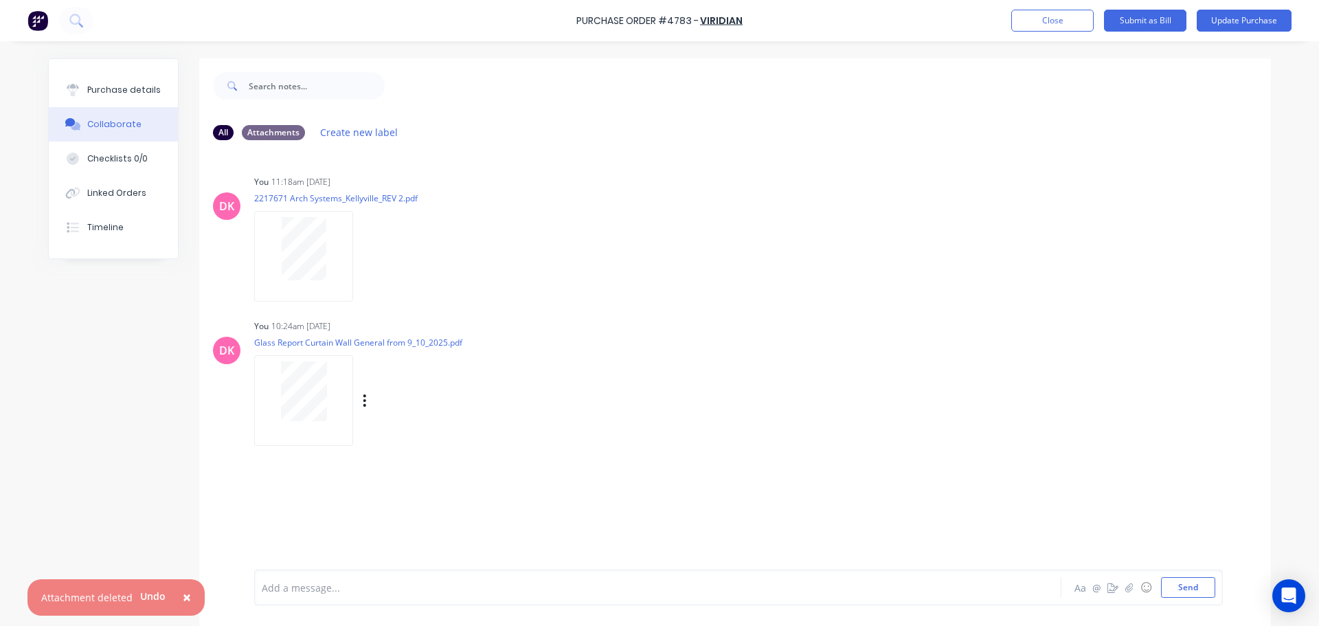
click at [322, 394] on div at bounding box center [303, 391] width 87 height 60
click at [109, 87] on div "Purchase details" at bounding box center [124, 90] width 74 height 12
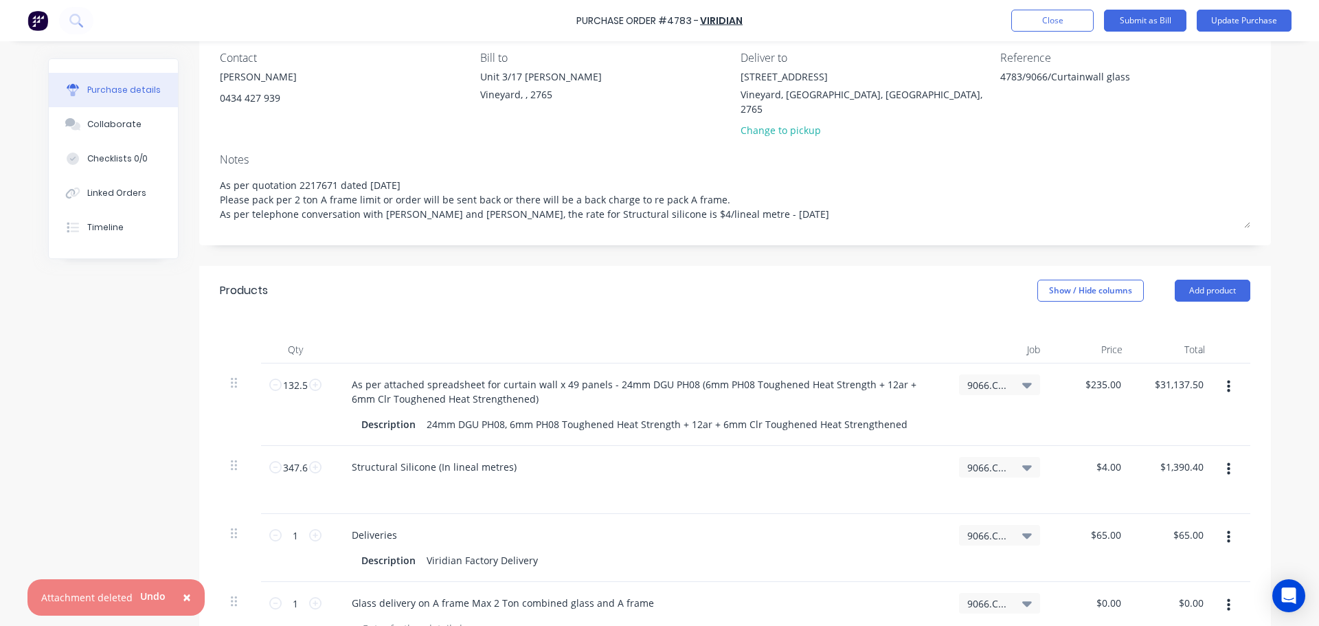
scroll to position [137, 0]
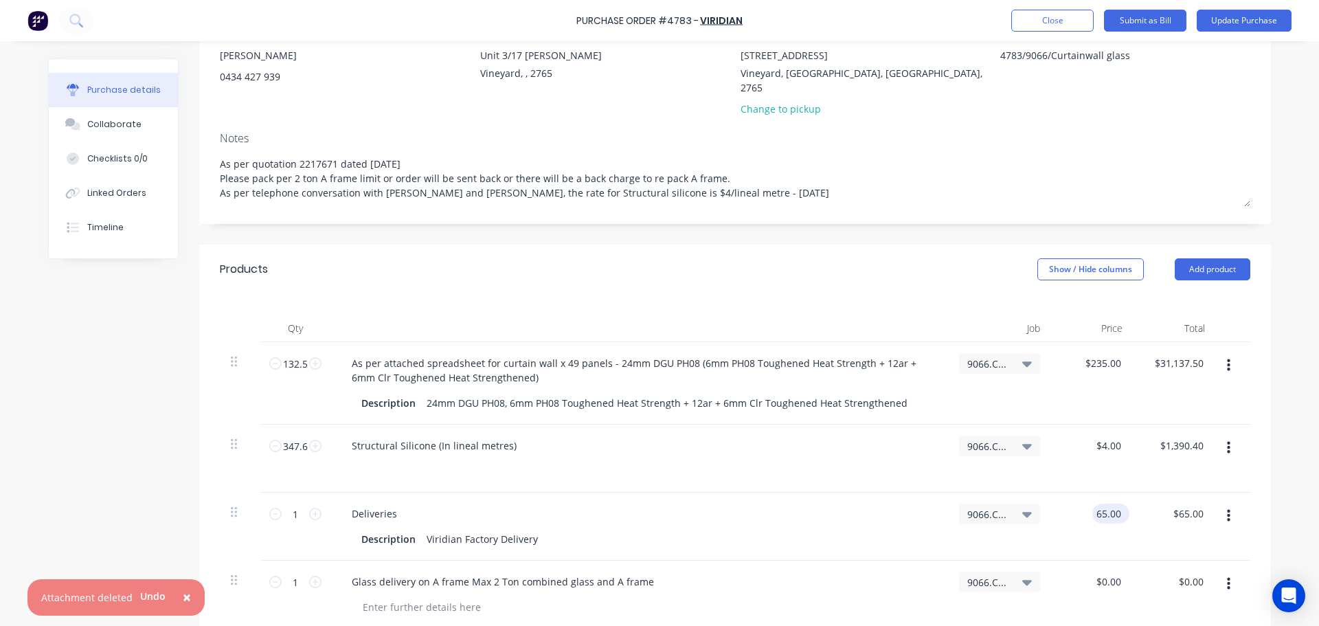
click at [1100, 504] on input "65.00" at bounding box center [1108, 514] width 32 height 20
click at [1101, 504] on input "65.00" at bounding box center [1108, 514] width 32 height 20
click at [741, 475] on div "Structural Silicone (In lineal metres)" at bounding box center [639, 459] width 618 height 68
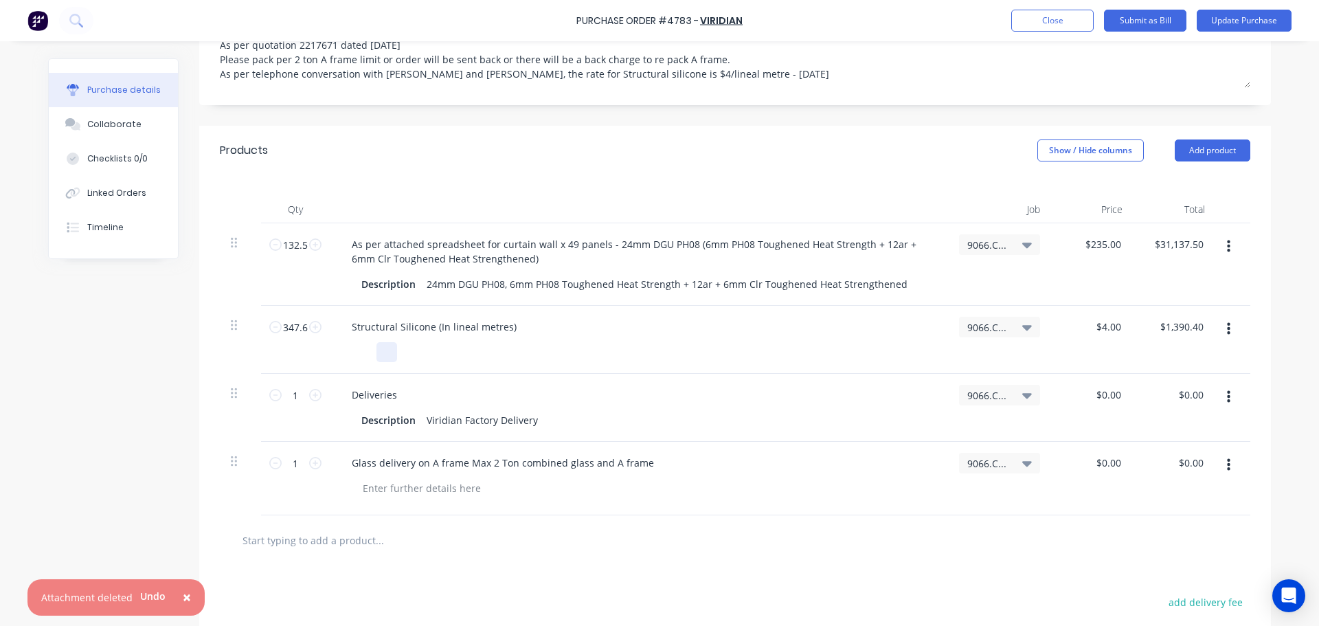
scroll to position [275, 0]
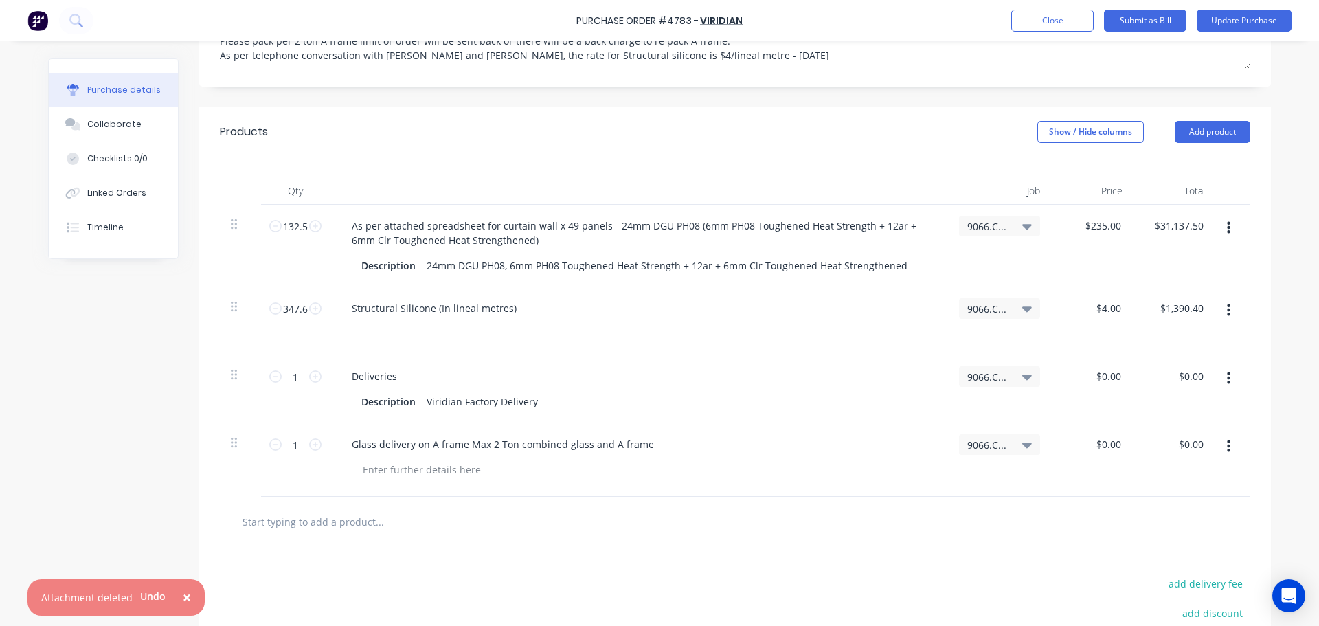
click at [833, 517] on div at bounding box center [735, 521] width 1009 height 27
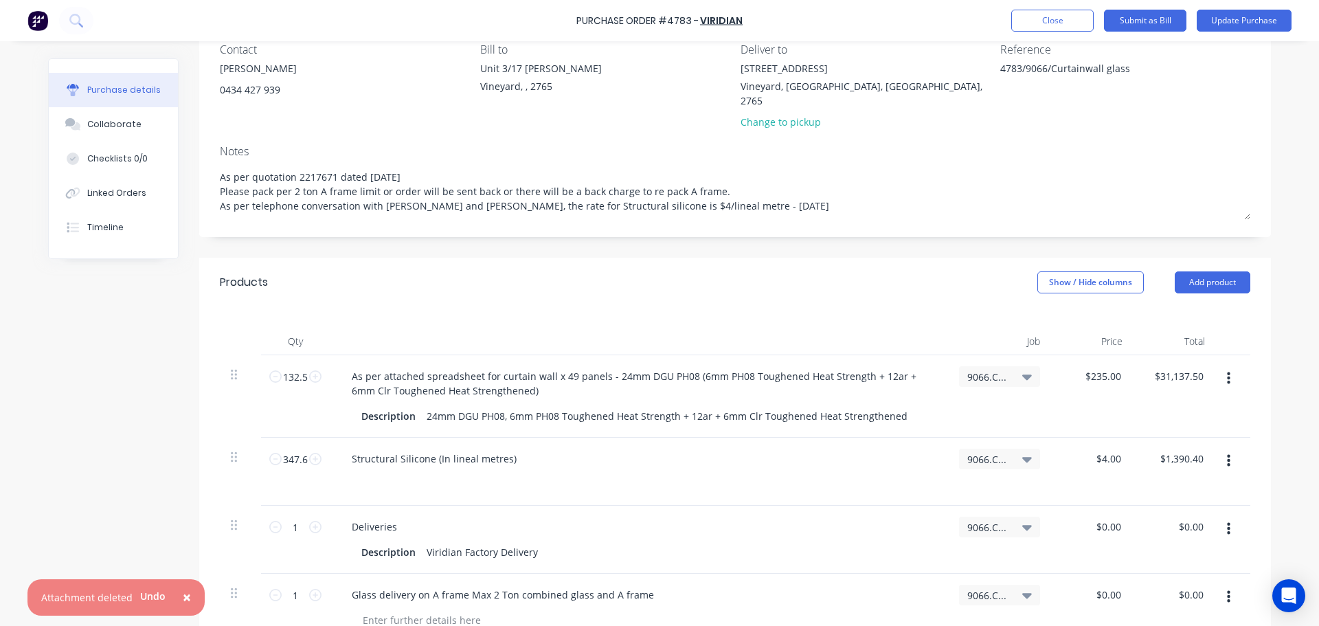
scroll to position [206, 0]
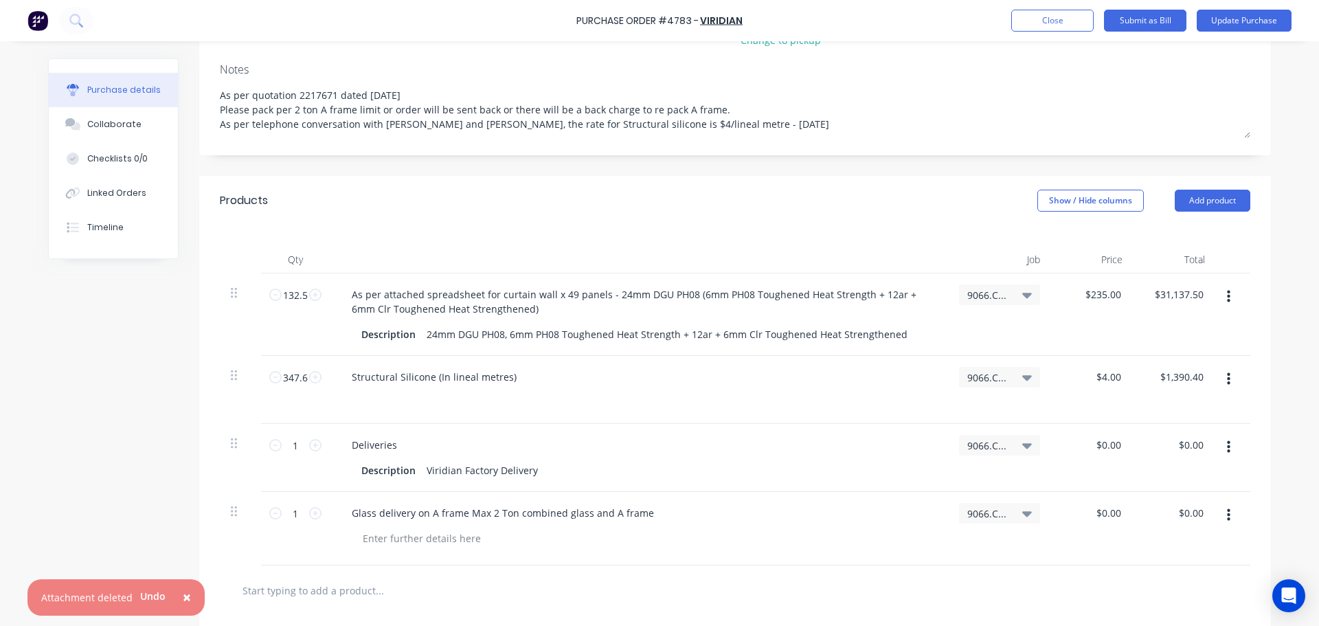
click at [372, 581] on input "text" at bounding box center [379, 589] width 275 height 27
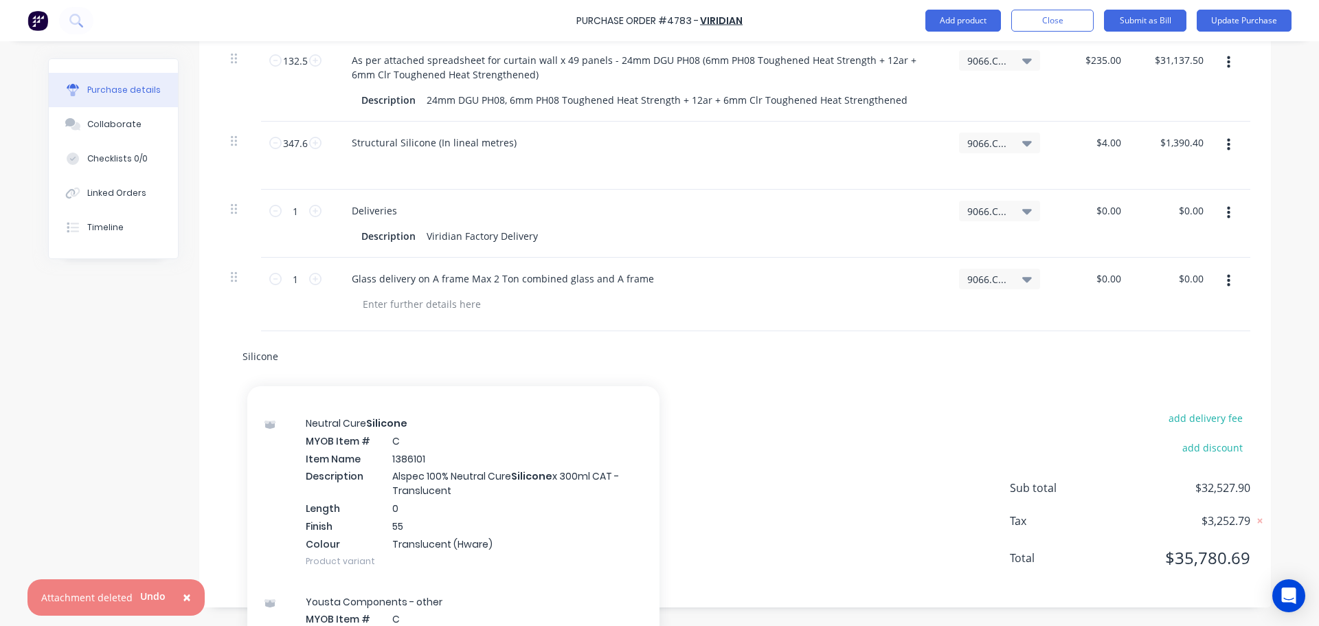
scroll to position [0, 0]
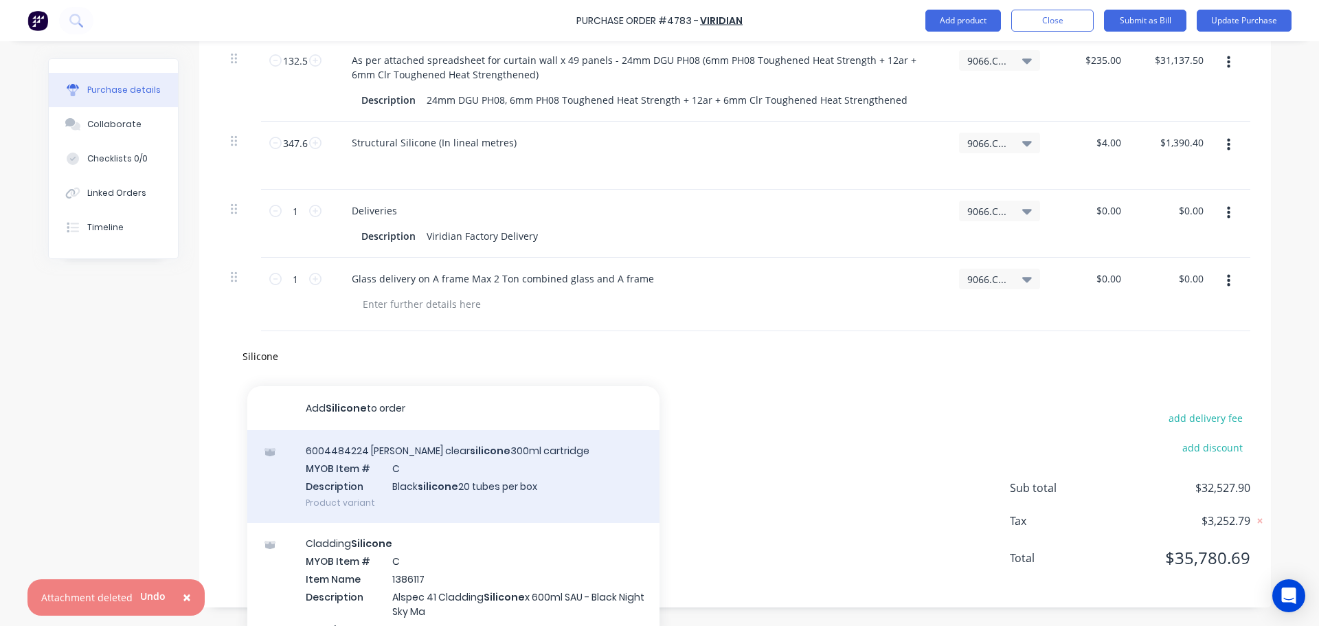
click at [417, 467] on div "6004484224 HB Fuller clear silicone 300ml cartridge MYOB Item # C Description B…" at bounding box center [453, 476] width 412 height 93
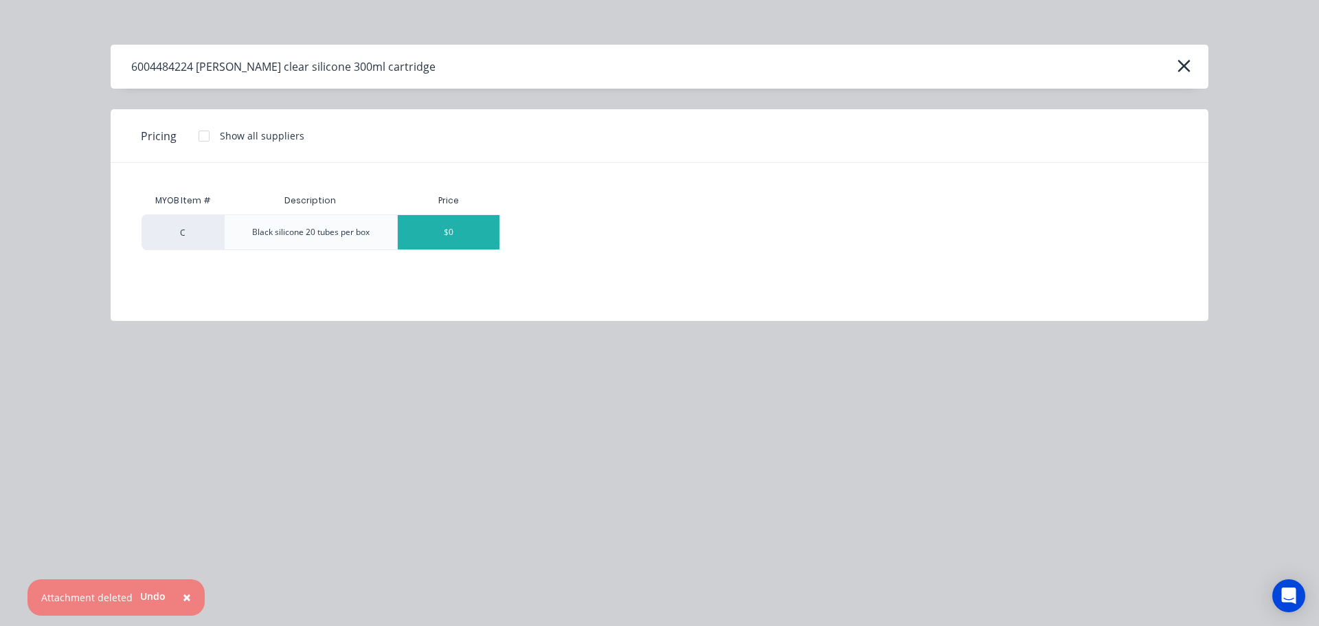
click at [447, 241] on div "$0" at bounding box center [449, 232] width 102 height 34
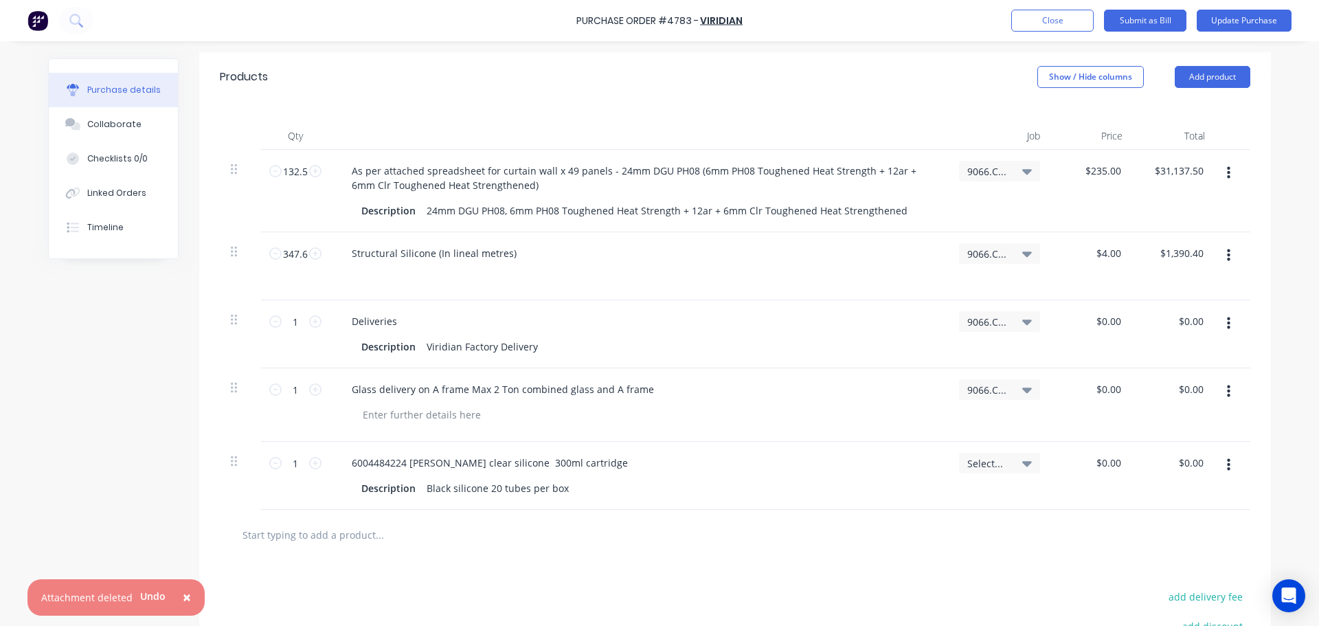
scroll to position [303, 0]
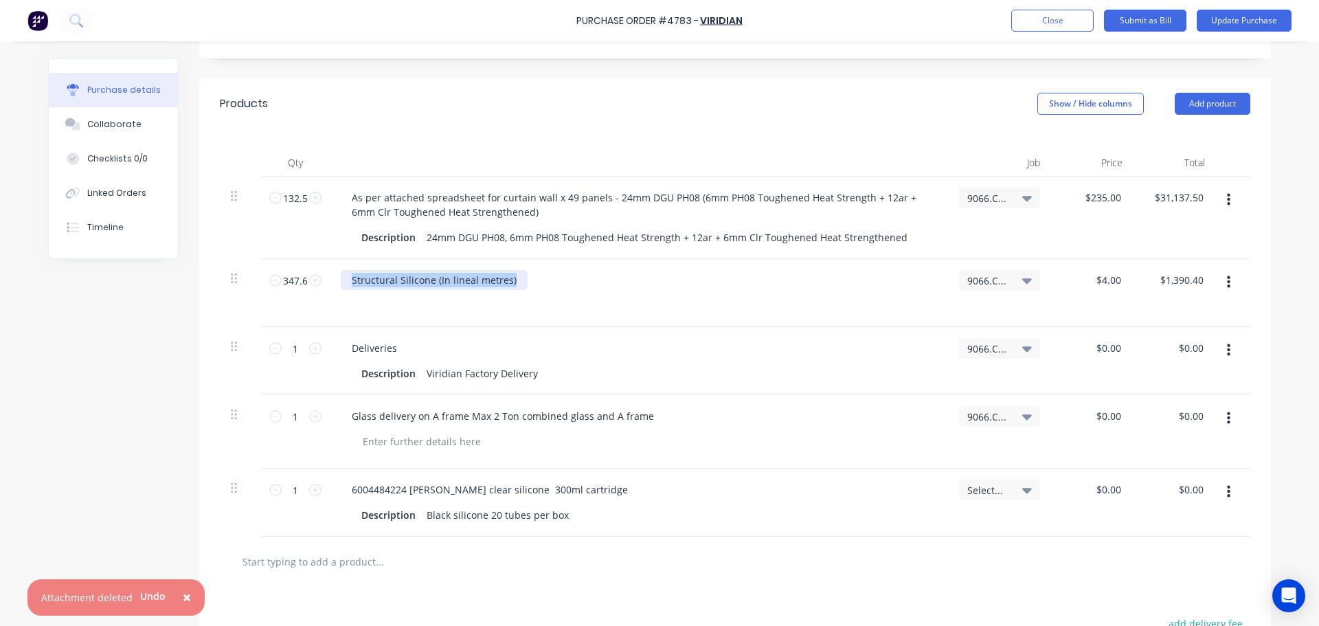
drag, startPoint x: 510, startPoint y: 262, endPoint x: 337, endPoint y: 263, distance: 173.1
click at [341, 270] on div "Structural Silicone (In lineal metres)" at bounding box center [434, 280] width 187 height 20
copy div "Structural Silicone (In lineal metres)"
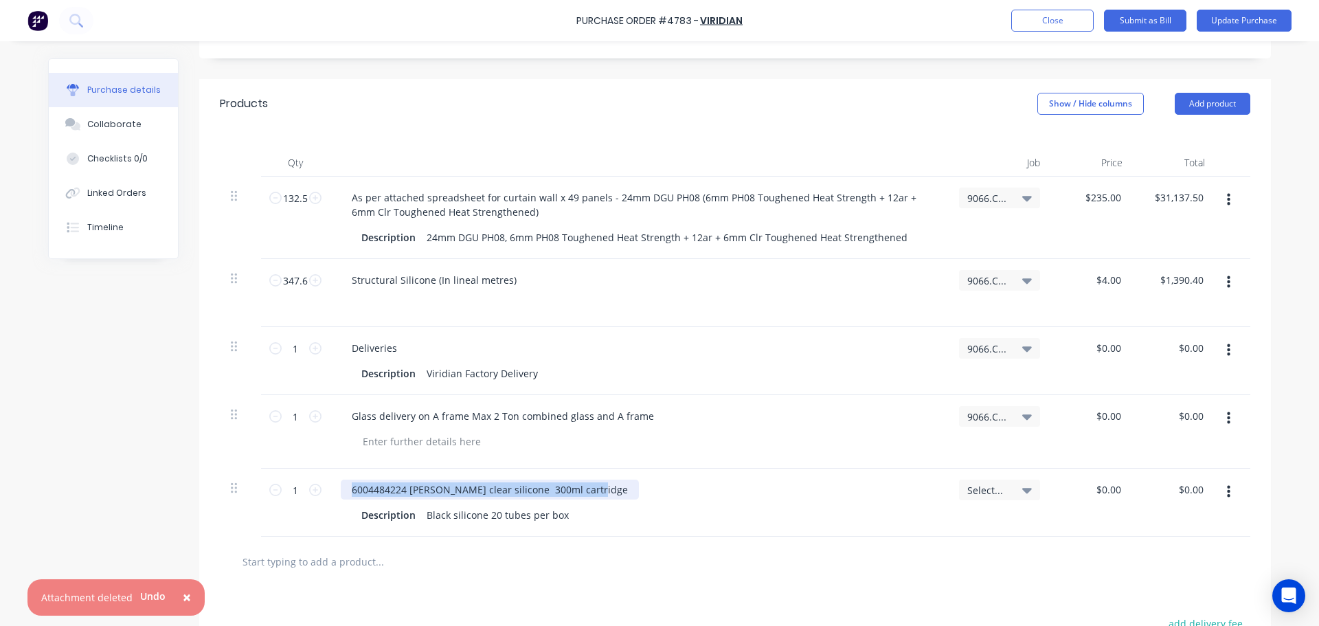
drag, startPoint x: 583, startPoint y: 475, endPoint x: 335, endPoint y: 471, distance: 248.1
click at [335, 471] on div "6004484224 HB Fuller clear silicone 300ml cartridge Description Black silicone …" at bounding box center [639, 503] width 618 height 68
paste div
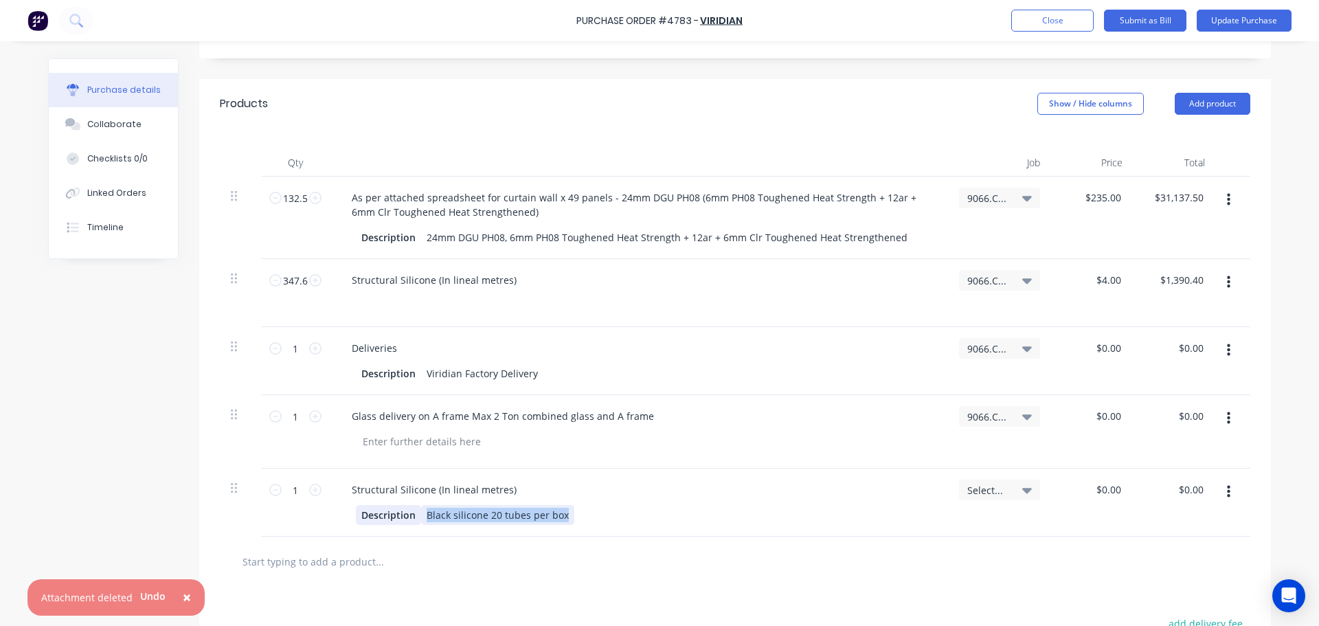
drag, startPoint x: 572, startPoint y: 497, endPoint x: 411, endPoint y: 506, distance: 161.0
click at [411, 506] on div "Description Black silicone 20 tubes per box" at bounding box center [636, 515] width 561 height 20
click at [387, 505] on div "Description" at bounding box center [388, 515] width 65 height 20
click at [409, 505] on div "Description" at bounding box center [388, 515] width 65 height 20
drag, startPoint x: 409, startPoint y: 497, endPoint x: 350, endPoint y: 505, distance: 59.6
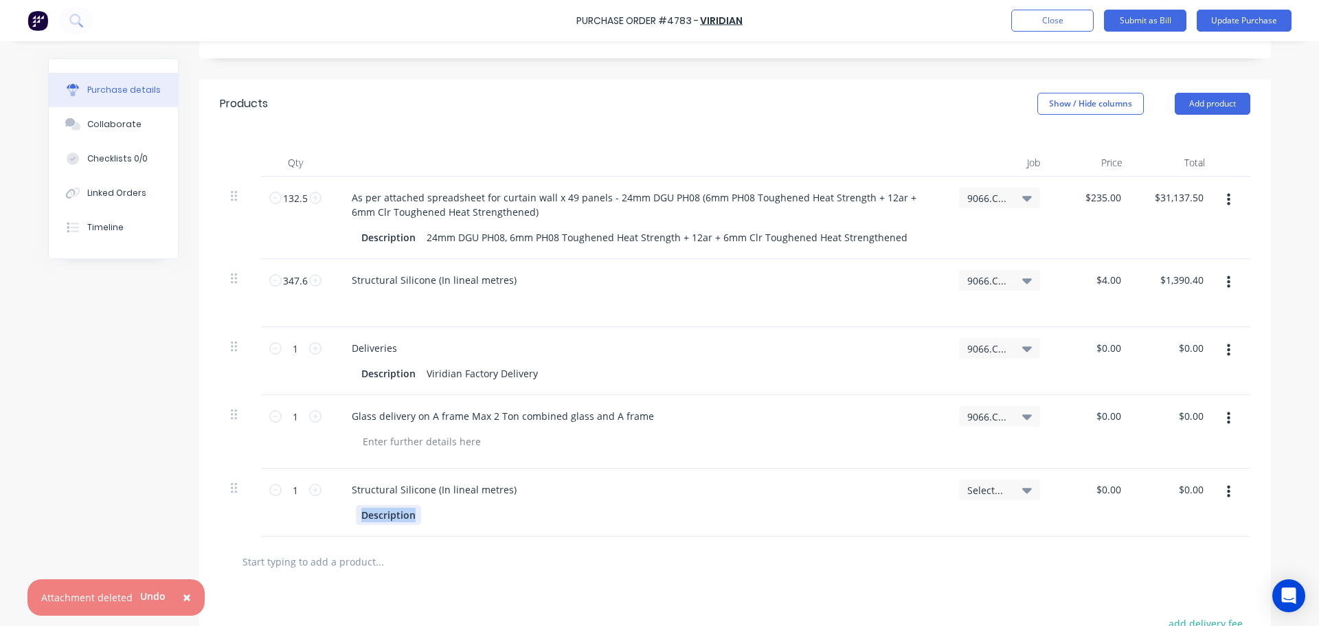
click at [350, 505] on div "Description" at bounding box center [639, 515] width 596 height 20
click at [826, 510] on div "Structural Silicone (In lineal metres)" at bounding box center [639, 503] width 618 height 68
click at [1106, 480] on input "0.00" at bounding box center [1111, 490] width 26 height 20
click at [980, 511] on div "Select..." at bounding box center [999, 503] width 103 height 68
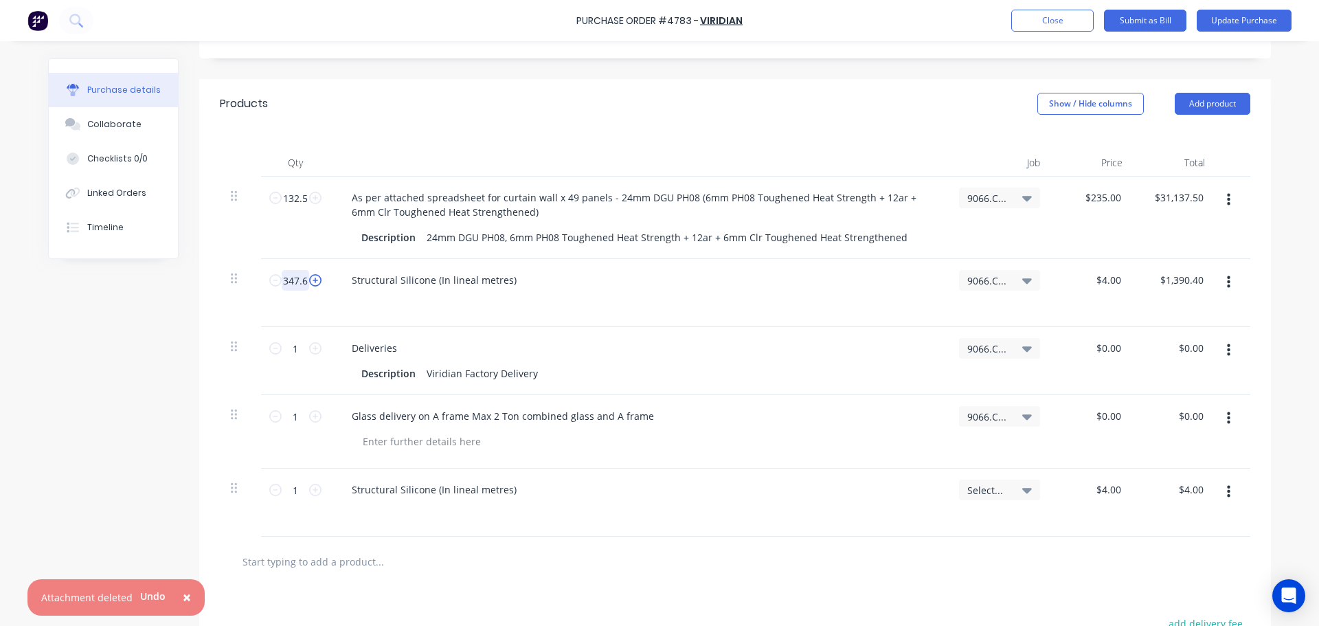
drag, startPoint x: 280, startPoint y: 269, endPoint x: 304, endPoint y: 269, distance: 24.0
click at [304, 270] on div "347.6 347.6" at bounding box center [295, 280] width 47 height 21
click at [293, 482] on input "1" at bounding box center [295, 490] width 27 height 21
click at [294, 482] on input "1" at bounding box center [295, 490] width 27 height 21
paste input "347.6"
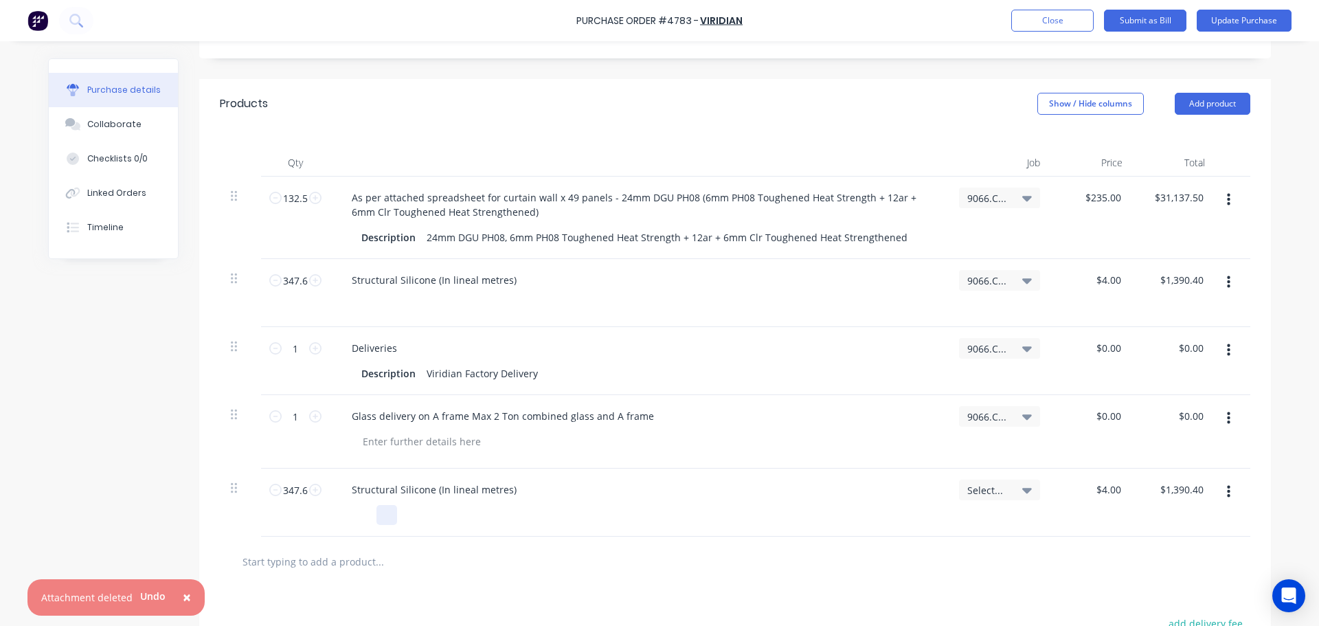
click at [594, 519] on div "Structural Silicone (In lineal metres)" at bounding box center [639, 503] width 618 height 68
click at [1231, 270] on button "button" at bounding box center [1229, 282] width 32 height 25
click at [1180, 388] on button "Delete" at bounding box center [1186, 401] width 117 height 27
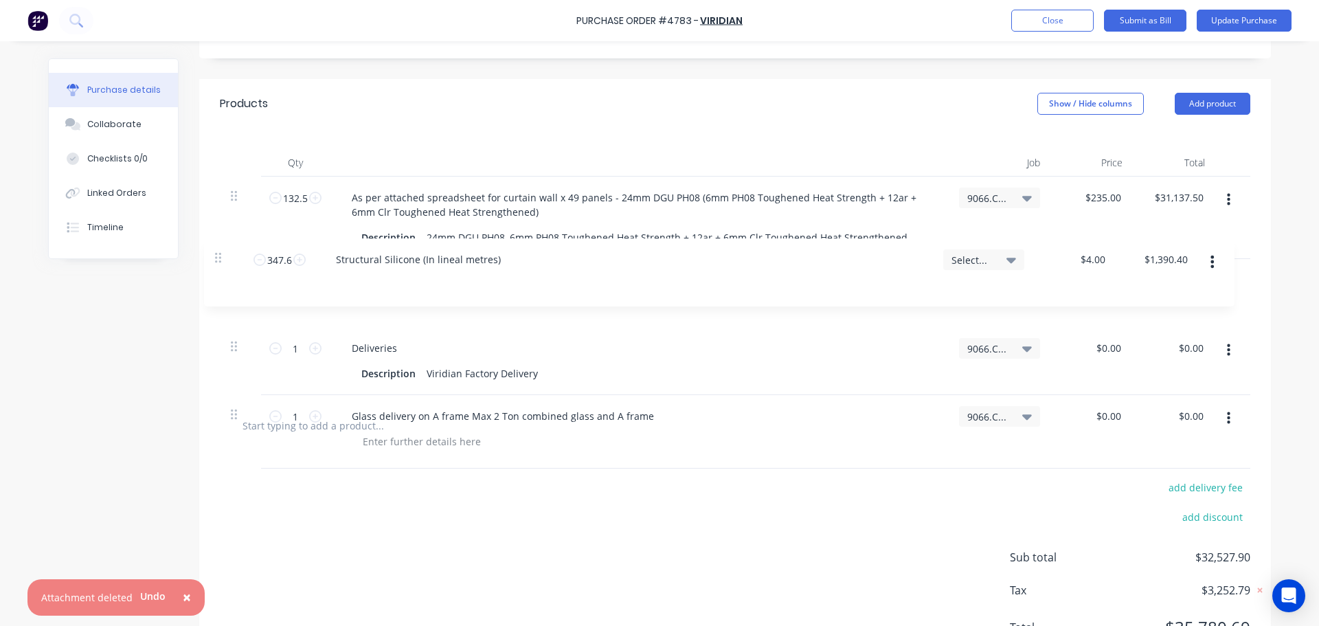
drag, startPoint x: 236, startPoint y: 412, endPoint x: 224, endPoint y: 258, distance: 155.0
click at [224, 258] on div "132.5 132.5 As per attached spreadsheet for curtain wall x 49 panels - 24mm DGU…" at bounding box center [735, 289] width 1031 height 224
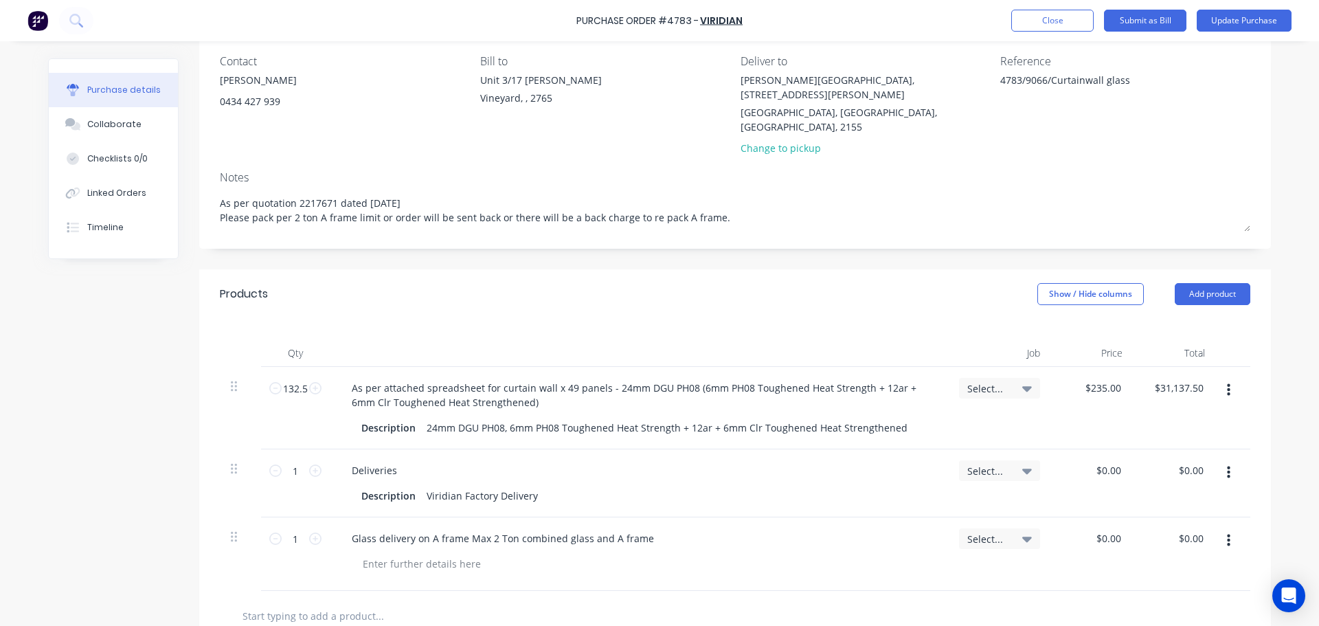
scroll to position [137, 0]
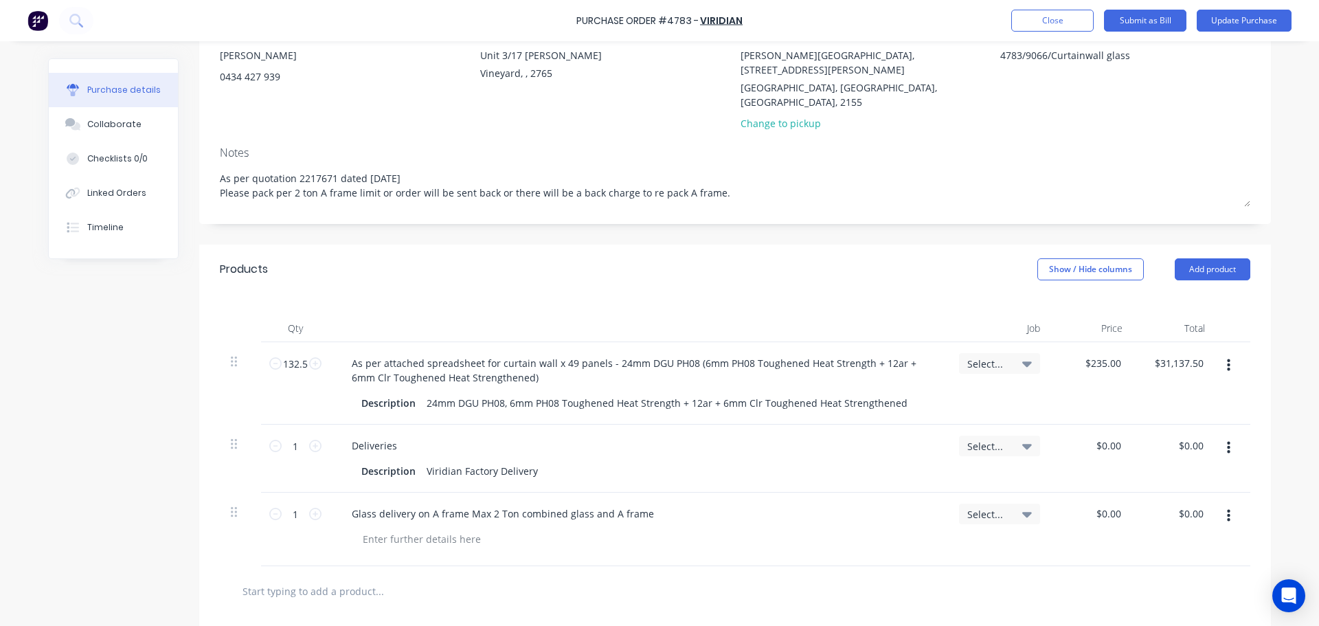
type textarea "x"
click at [382, 577] on input "text" at bounding box center [379, 590] width 275 height 27
type input "s"
type textarea "x"
type input "si"
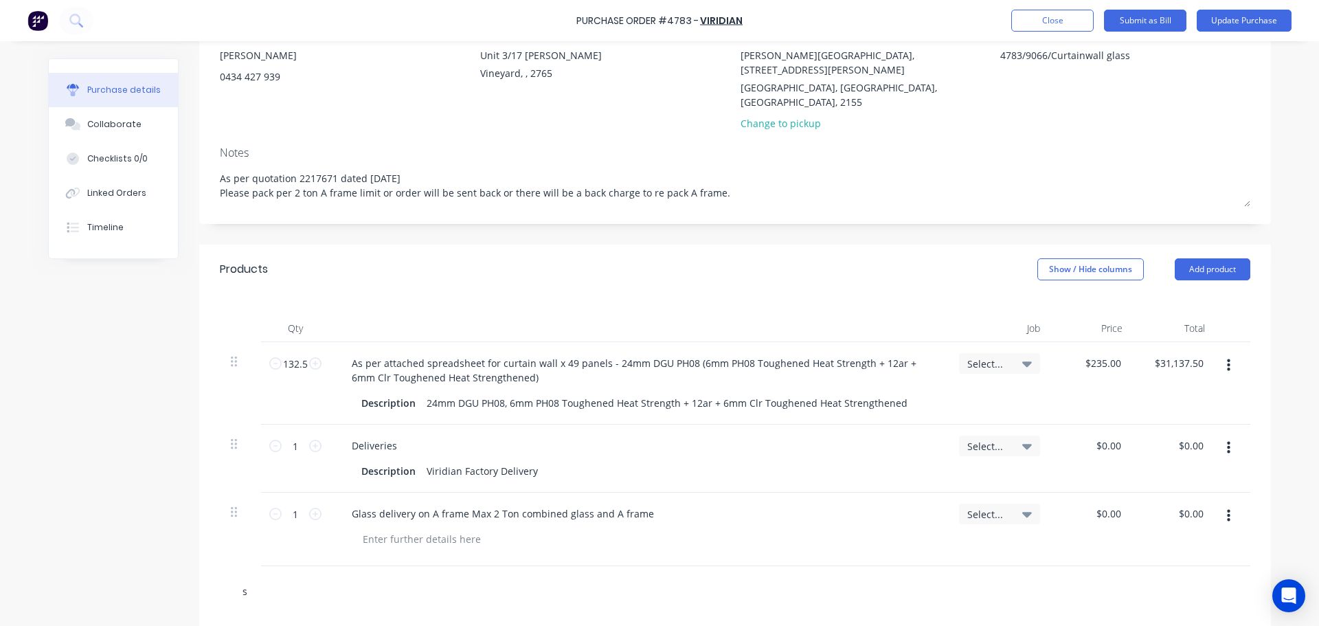
type textarea "x"
type input "sil"
type textarea "x"
type input "sili"
type textarea "x"
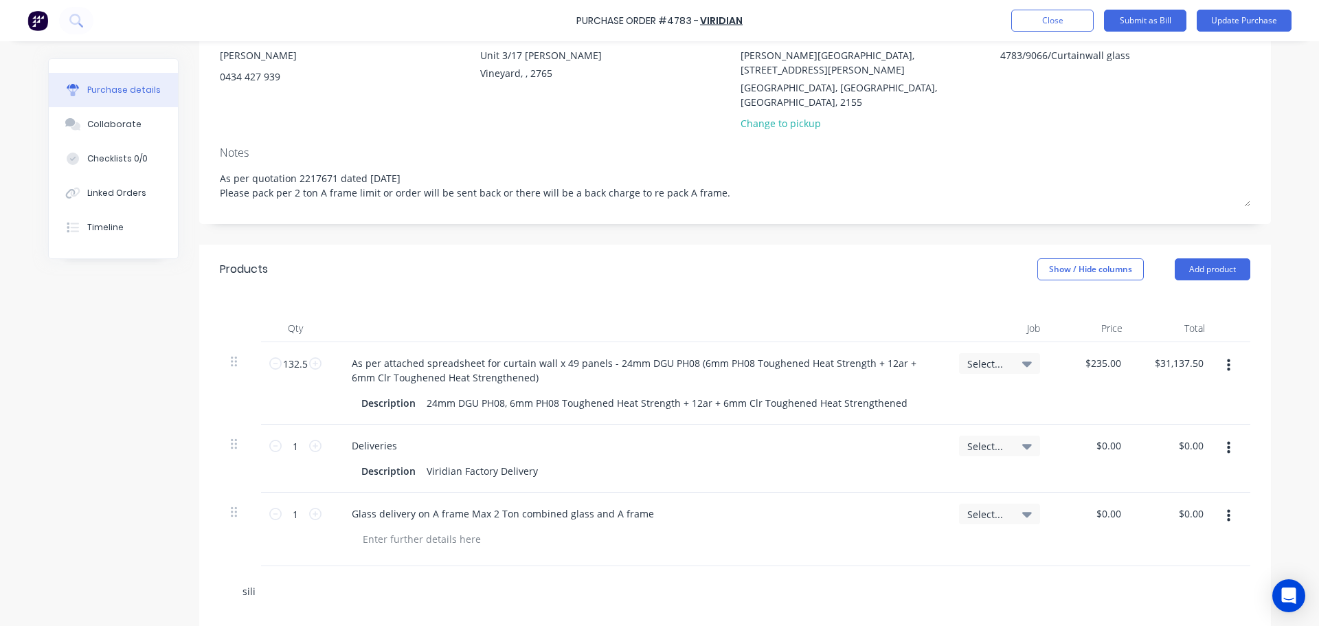
type input "silic"
type textarea "x"
type input "silico"
type textarea "x"
type input "silicon"
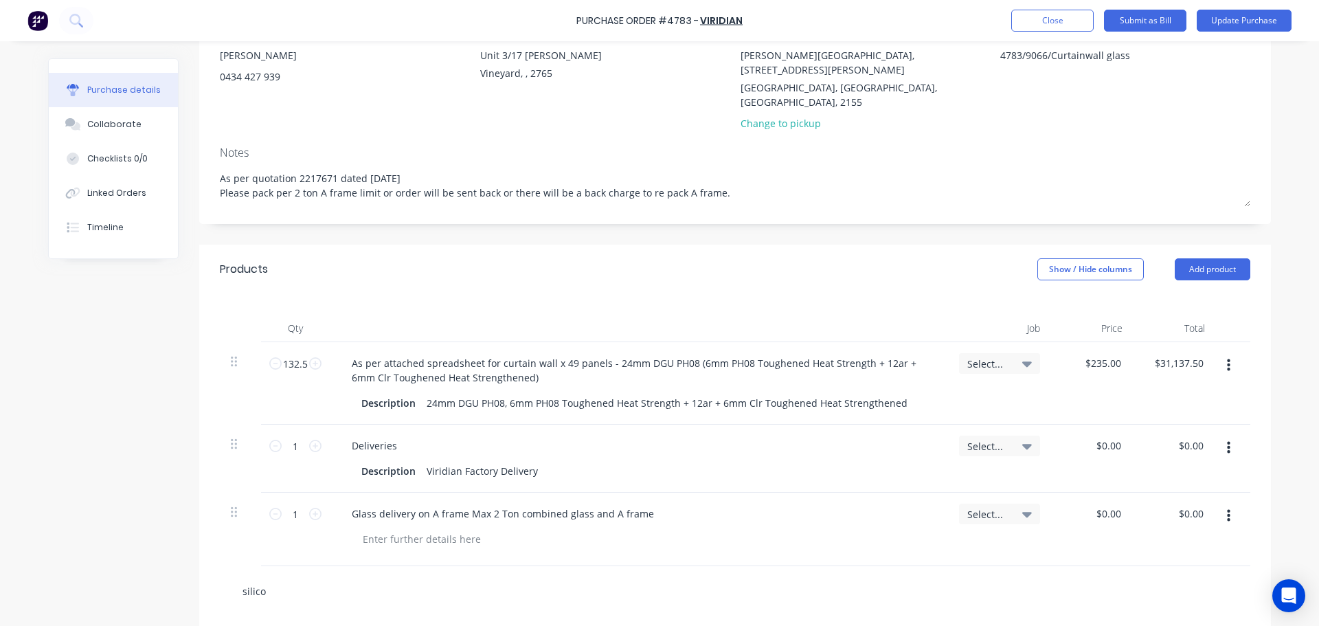
type textarea "x"
type input "silicone"
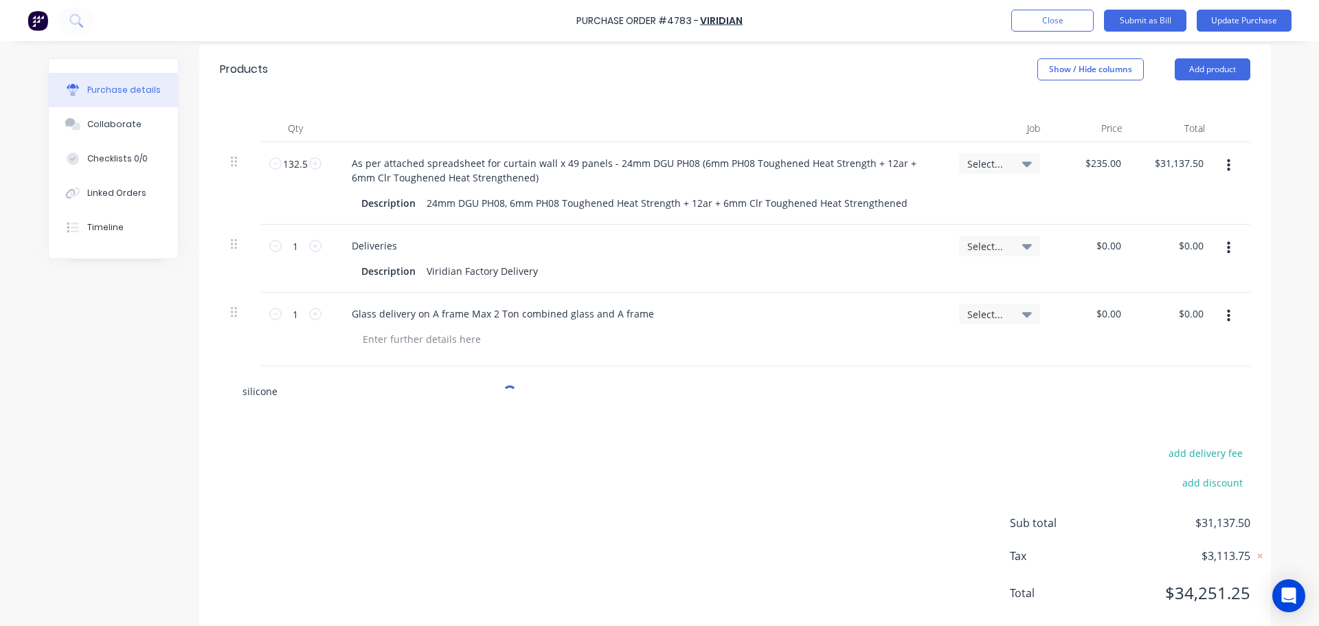
scroll to position [339, 0]
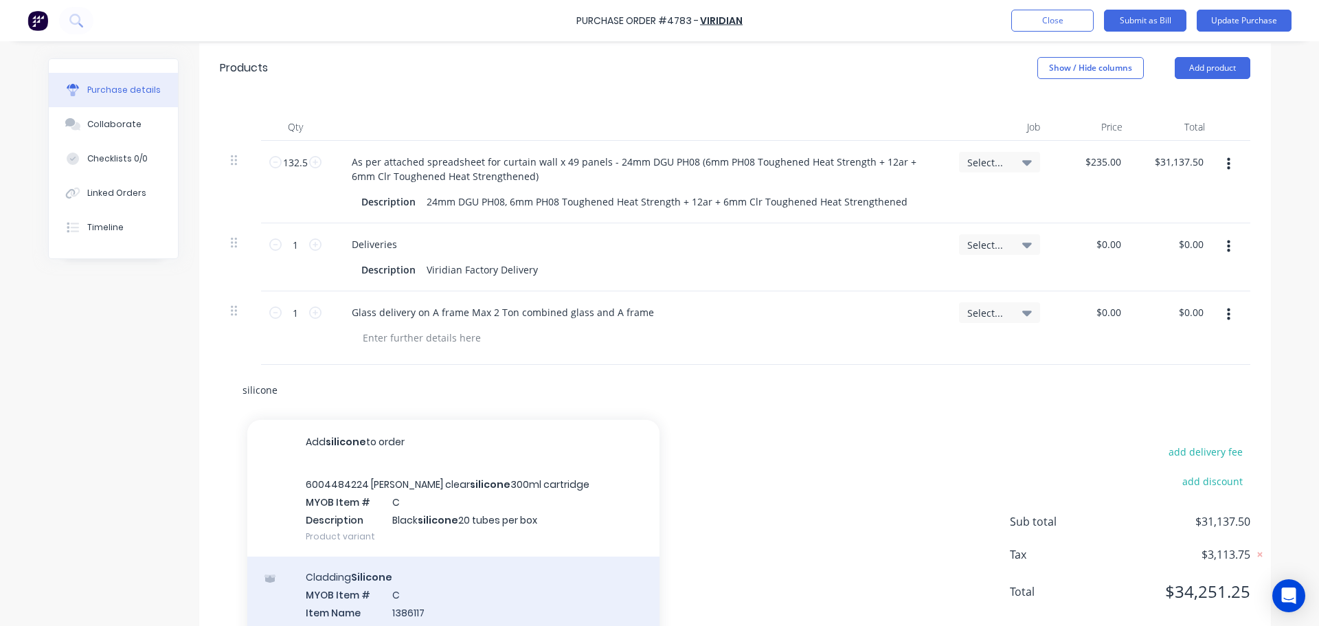
type textarea "x"
type input "silicone"
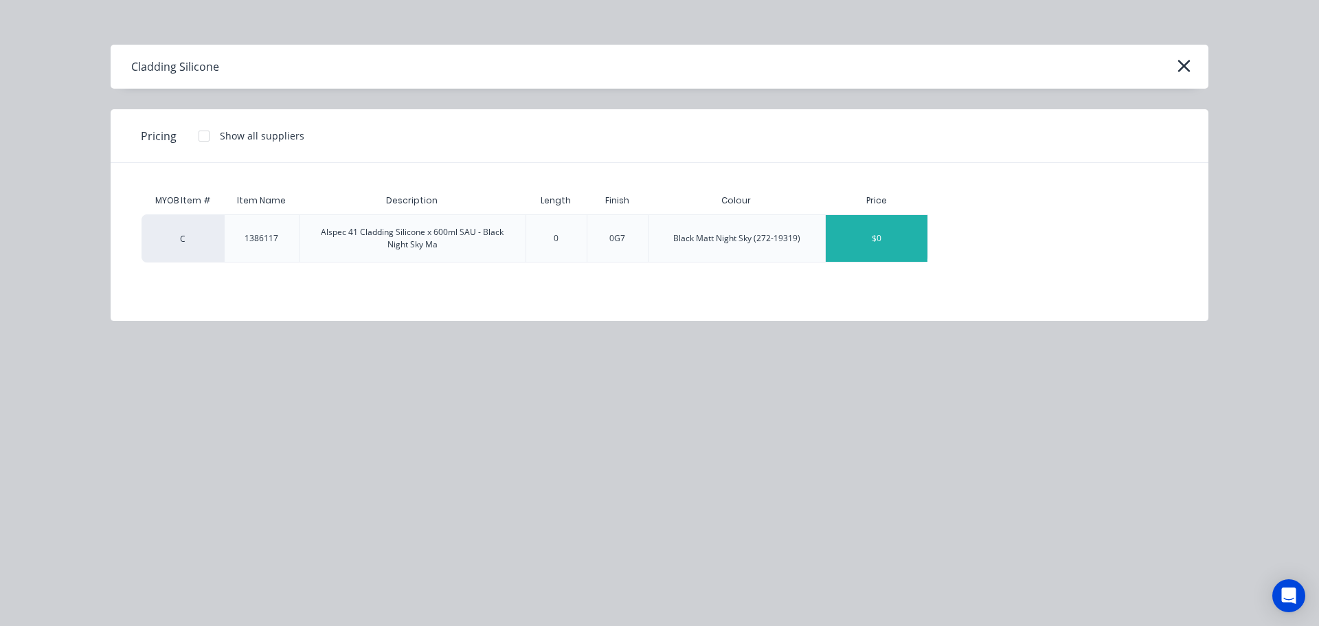
type textarea "x"
click at [868, 232] on div "$0" at bounding box center [877, 238] width 102 height 47
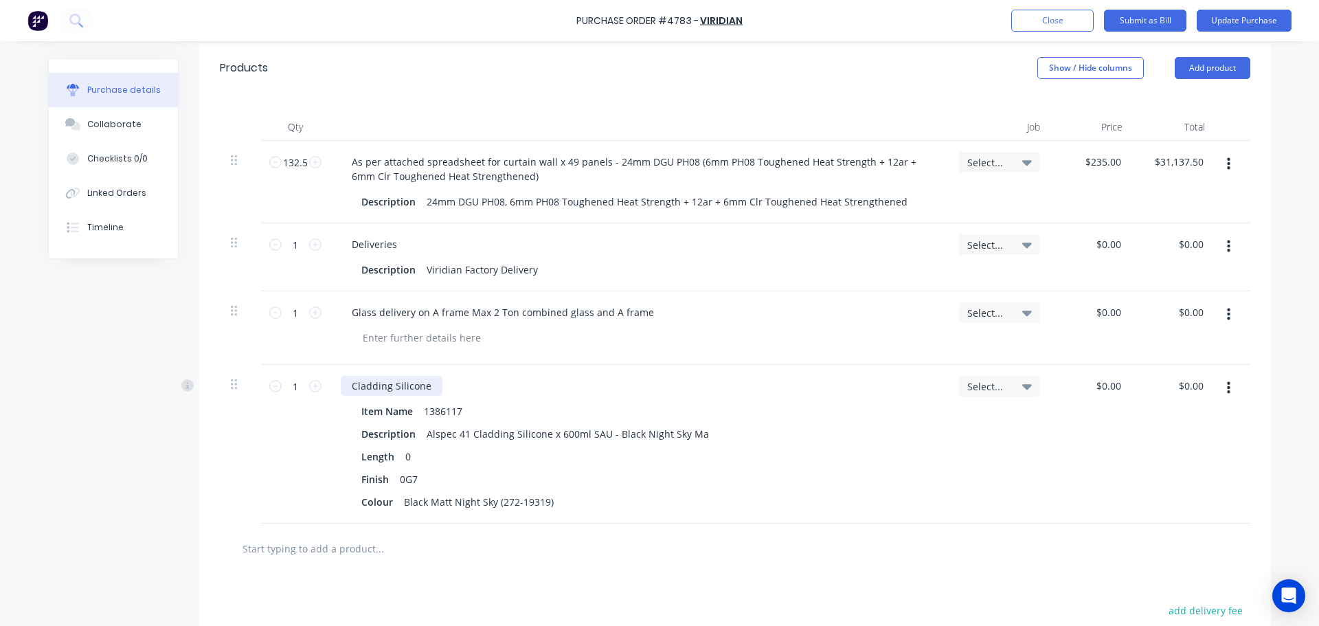
type textarea "x"
drag, startPoint x: 429, startPoint y: 352, endPoint x: 332, endPoint y: 354, distance: 97.6
click at [332, 365] on div "Cladding Silicone Item Name 1386117 Description Alspec 41 Cladding Silicone x 6…" at bounding box center [639, 444] width 618 height 159
type textarea "x"
type input "0.00"
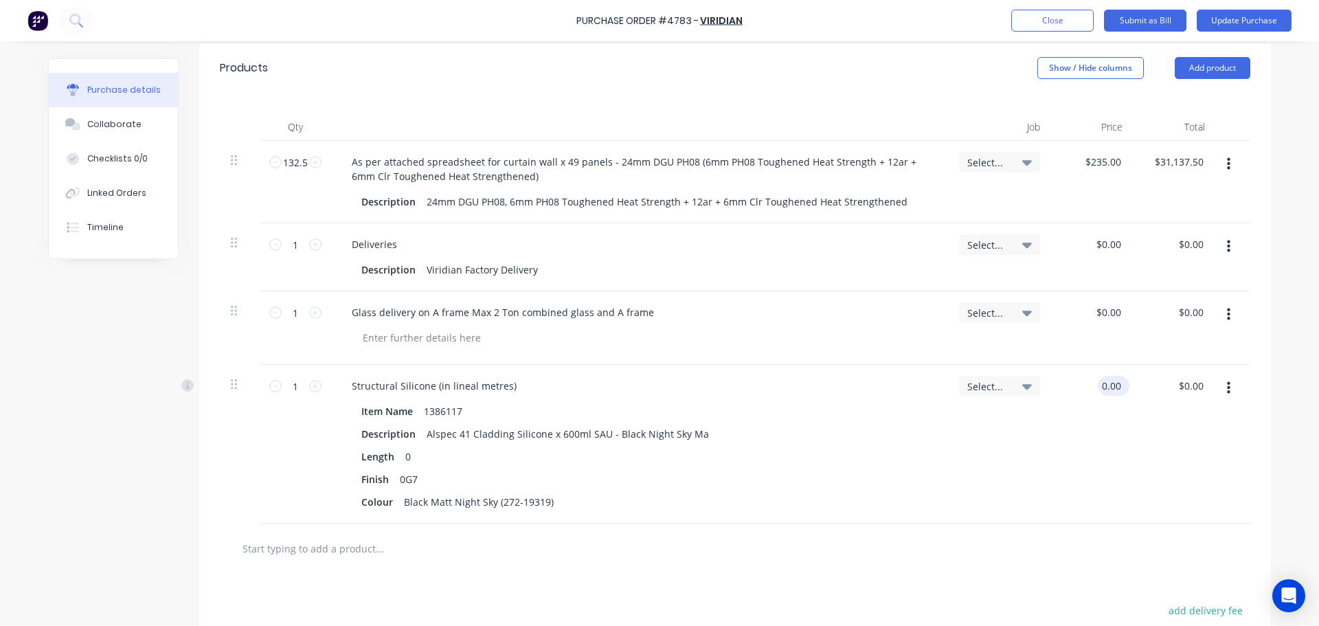
click at [1114, 376] on input "0.00" at bounding box center [1111, 386] width 26 height 20
type textarea "x"
click at [1114, 376] on input "0.00" at bounding box center [1111, 386] width 26 height 20
type input "4"
type textarea "x"
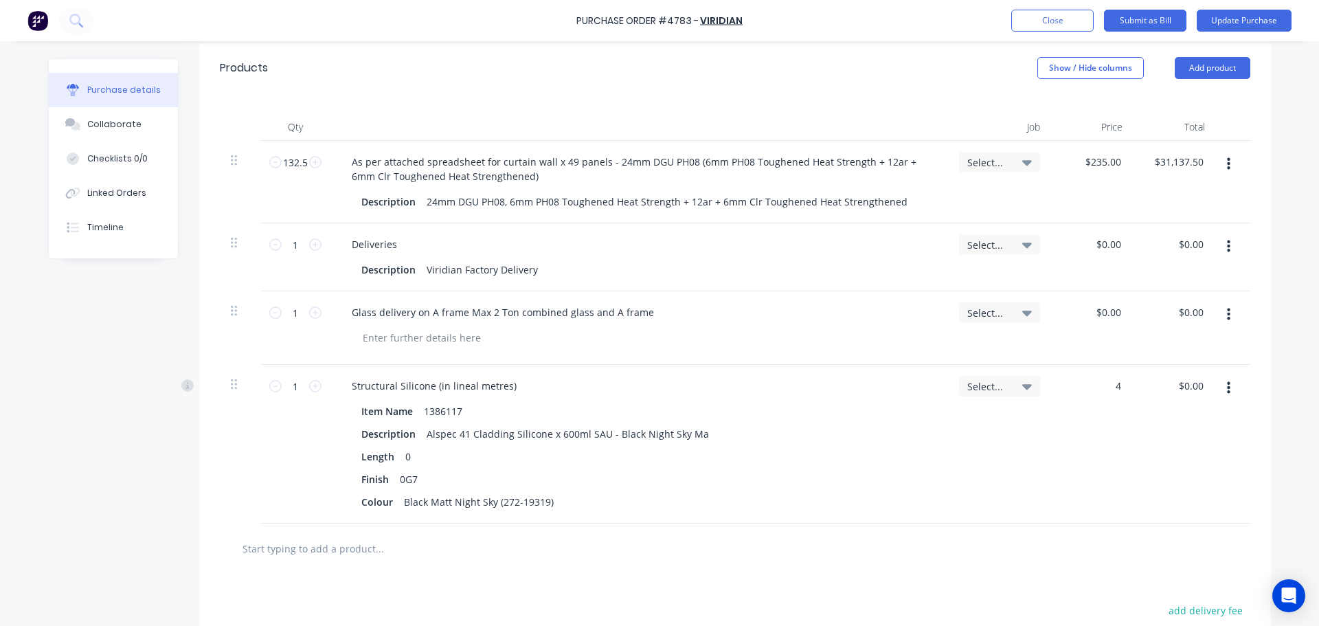
type input "$4.00"
click at [992, 442] on div "Select..." at bounding box center [999, 444] width 103 height 159
type textarea "x"
drag, startPoint x: 459, startPoint y: 382, endPoint x: 346, endPoint y: 391, distance: 113.7
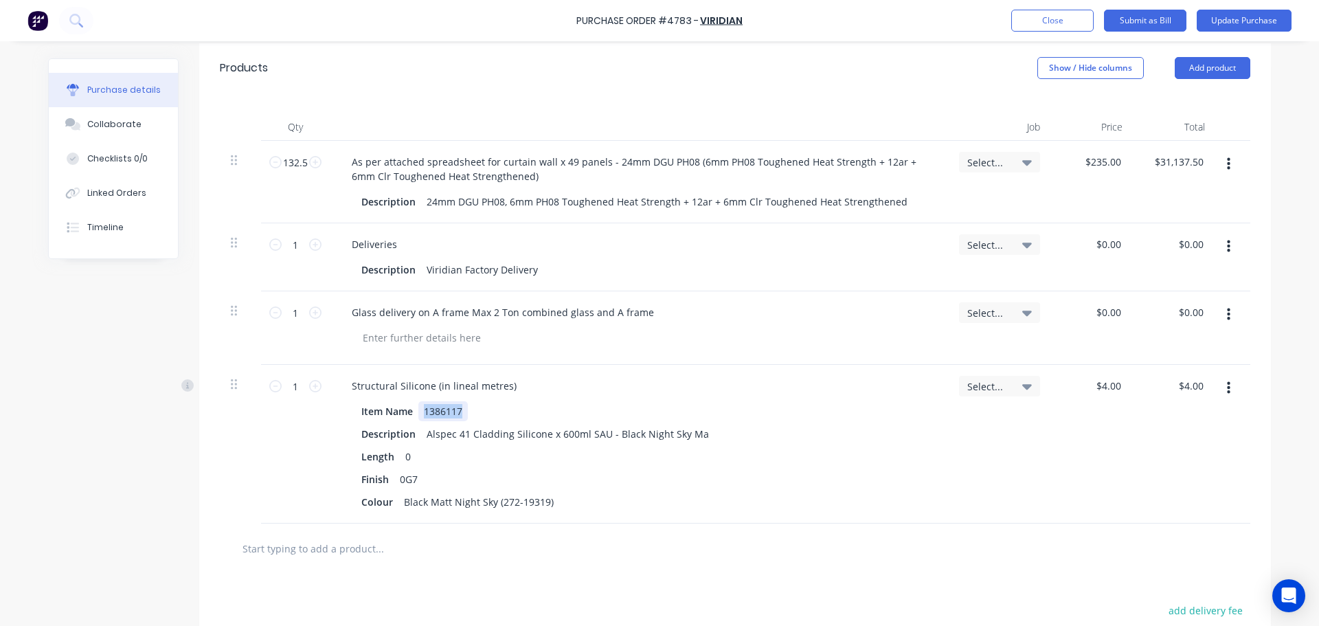
click at [346, 401] on div "Item Name 1386117 Description Alspec 41 Cladding Silicone x 600ml SAU - Black N…" at bounding box center [639, 456] width 596 height 111
type textarea "x"
drag, startPoint x: 406, startPoint y: 383, endPoint x: 359, endPoint y: 386, distance: 47.5
click at [359, 401] on div "Item Name" at bounding box center [387, 411] width 63 height 20
type textarea "x"
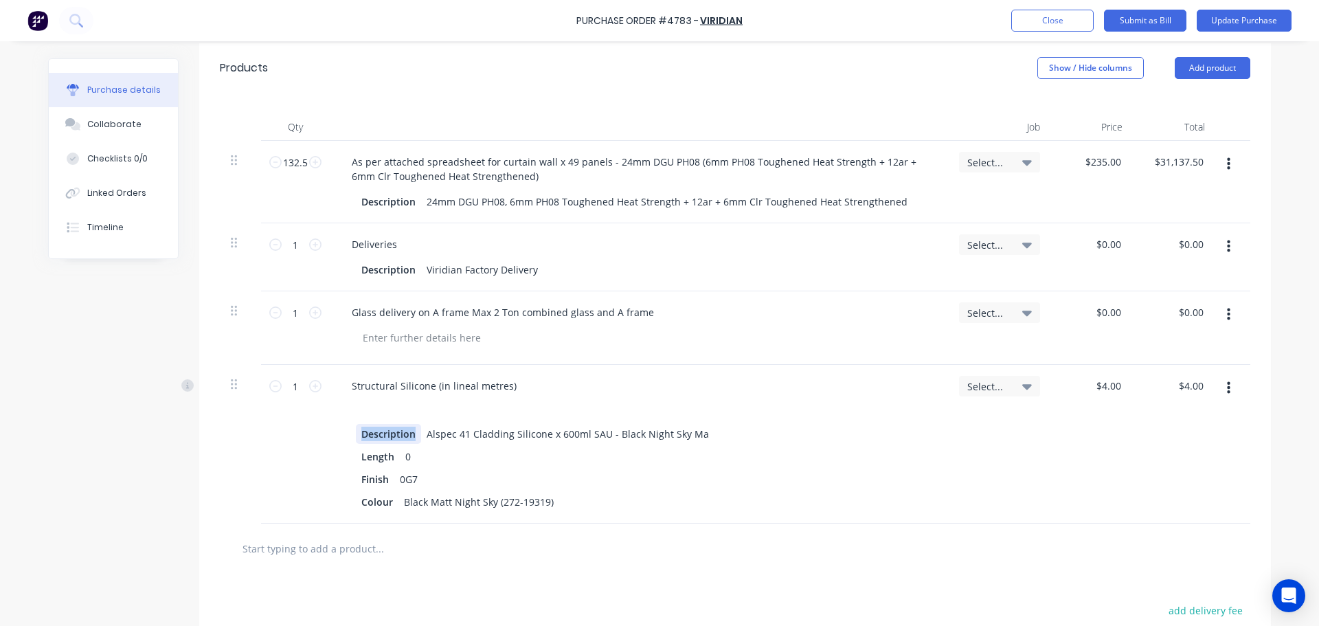
drag, startPoint x: 352, startPoint y: 399, endPoint x: 701, endPoint y: 410, distance: 348.5
click at [701, 424] on div "Description Alspec 41 Cladding Silicone x 600ml SAU - Black Night Sky Ma" at bounding box center [636, 434] width 561 height 20
drag, startPoint x: 366, startPoint y: 403, endPoint x: 629, endPoint y: 399, distance: 262.5
click at [629, 424] on div "Alspec 41 Cladding Silicone x 600ml SAU - Black Night Sky Ma" at bounding box center [636, 434] width 561 height 20
drag, startPoint x: 651, startPoint y: 403, endPoint x: 434, endPoint y: 403, distance: 216.4
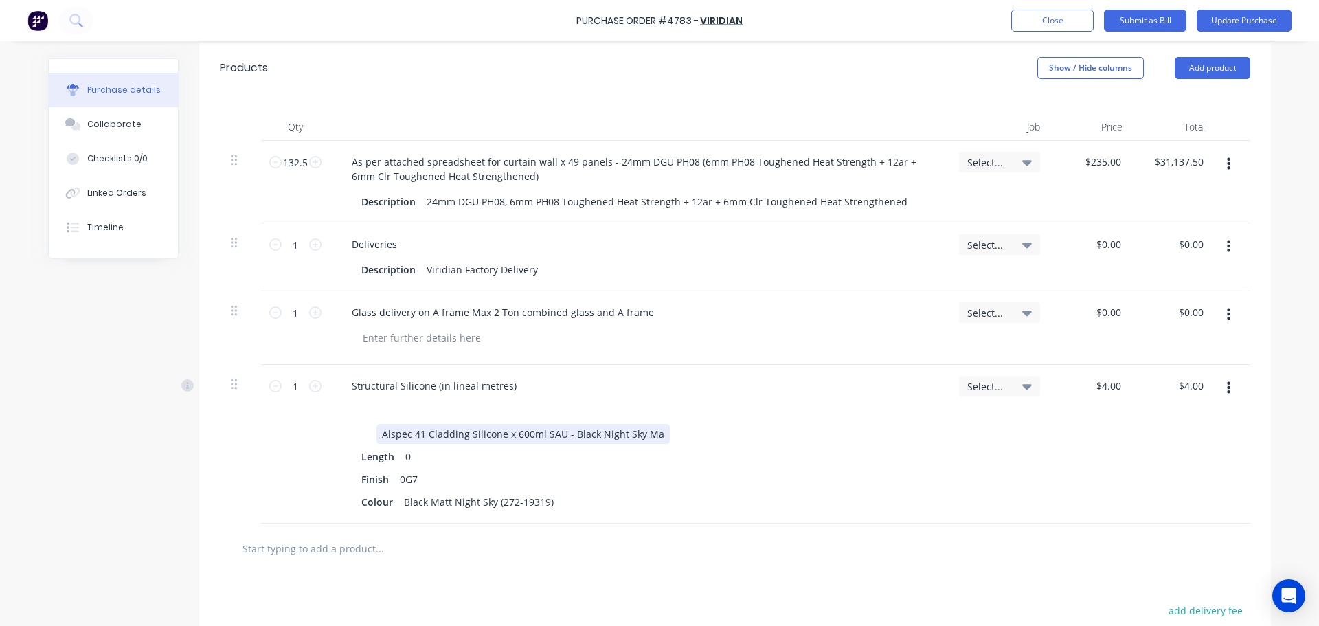
type textarea "x"
drag, startPoint x: 647, startPoint y: 406, endPoint x: 372, endPoint y: 406, distance: 274.8
click at [377, 424] on div "Alspec 41 Cladding Silicone x 600ml SAU - Black Night Sky Ma" at bounding box center [523, 434] width 293 height 20
type textarea "x"
click at [407, 447] on div "0" at bounding box center [410, 457] width 21 height 20
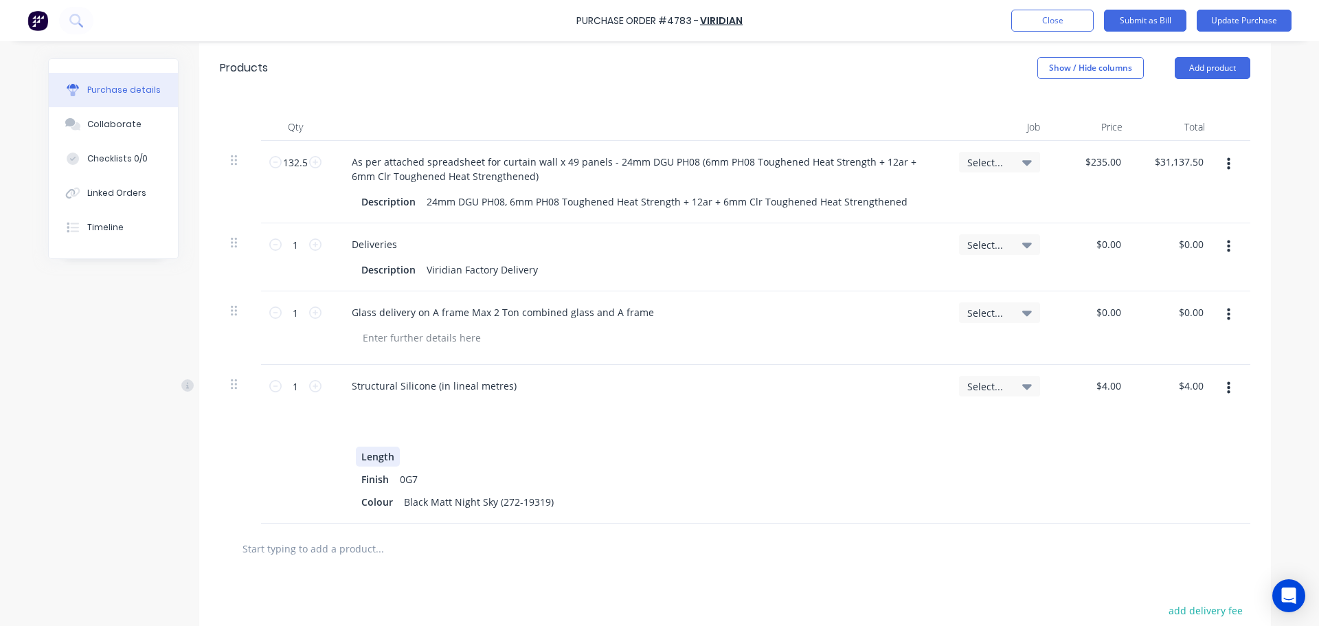
type textarea "x"
drag, startPoint x: 393, startPoint y: 431, endPoint x: 350, endPoint y: 430, distance: 42.6
click at [356, 447] on div "Length" at bounding box center [378, 457] width 44 height 20
type textarea "x"
drag, startPoint x: 413, startPoint y: 451, endPoint x: 383, endPoint y: 451, distance: 29.5
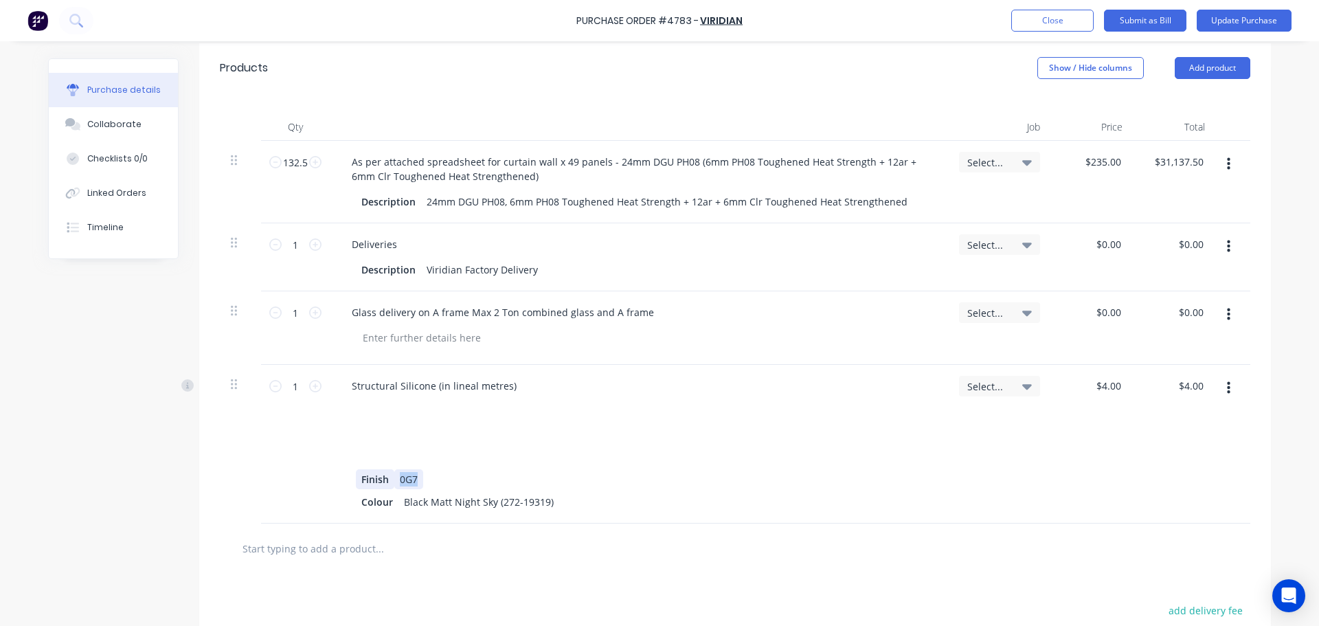
click at [383, 469] on div "Finish 0G7" at bounding box center [636, 479] width 561 height 20
type textarea "x"
drag, startPoint x: 387, startPoint y: 454, endPoint x: 368, endPoint y: 454, distance: 19.2
click at [368, 469] on div "Finish" at bounding box center [375, 479] width 38 height 20
drag, startPoint x: 385, startPoint y: 449, endPoint x: 343, endPoint y: 451, distance: 42.6
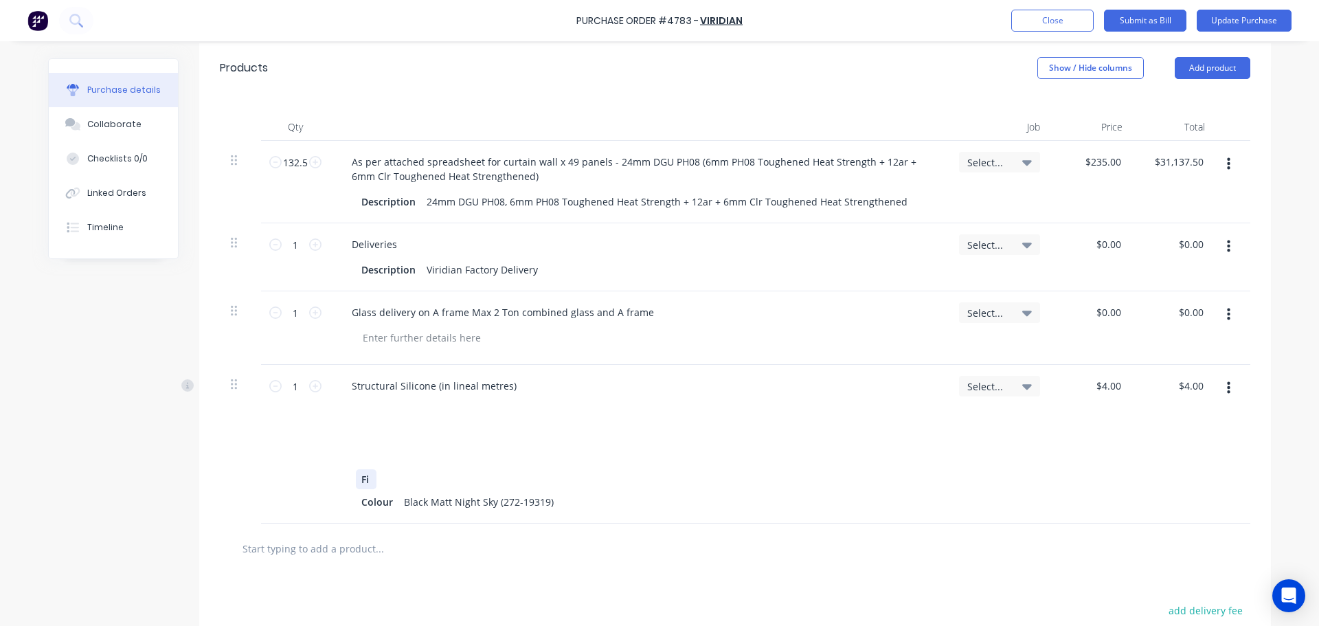
type textarea "x"
drag, startPoint x: 364, startPoint y: 449, endPoint x: 343, endPoint y: 451, distance: 21.5
click at [343, 451] on div "Fi Colour Black Matt Night Sky (272-19319)" at bounding box center [639, 456] width 596 height 111
type textarea "x"
drag, startPoint x: 543, startPoint y: 473, endPoint x: 397, endPoint y: 476, distance: 146.4
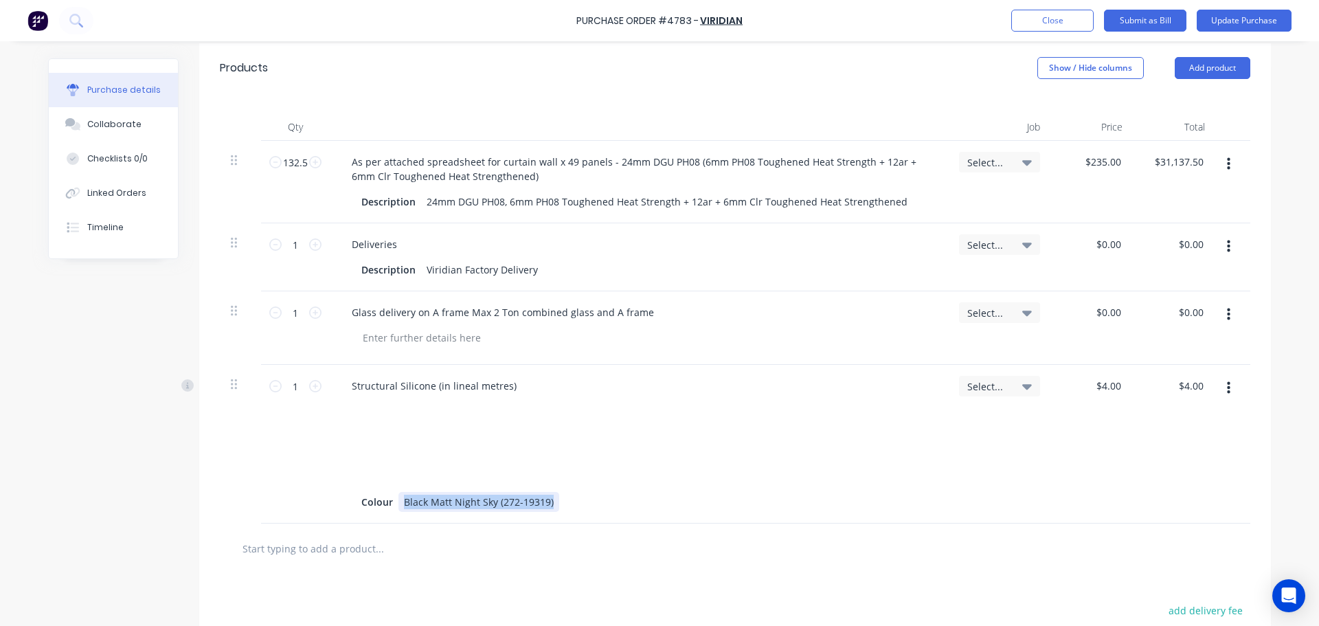
click at [399, 492] on div "Black Matt Night Sky (272-19319)" at bounding box center [479, 502] width 161 height 20
type textarea "x"
drag, startPoint x: 390, startPoint y: 476, endPoint x: 351, endPoint y: 475, distance: 39.2
click at [356, 492] on div "Colour" at bounding box center [377, 502] width 43 height 20
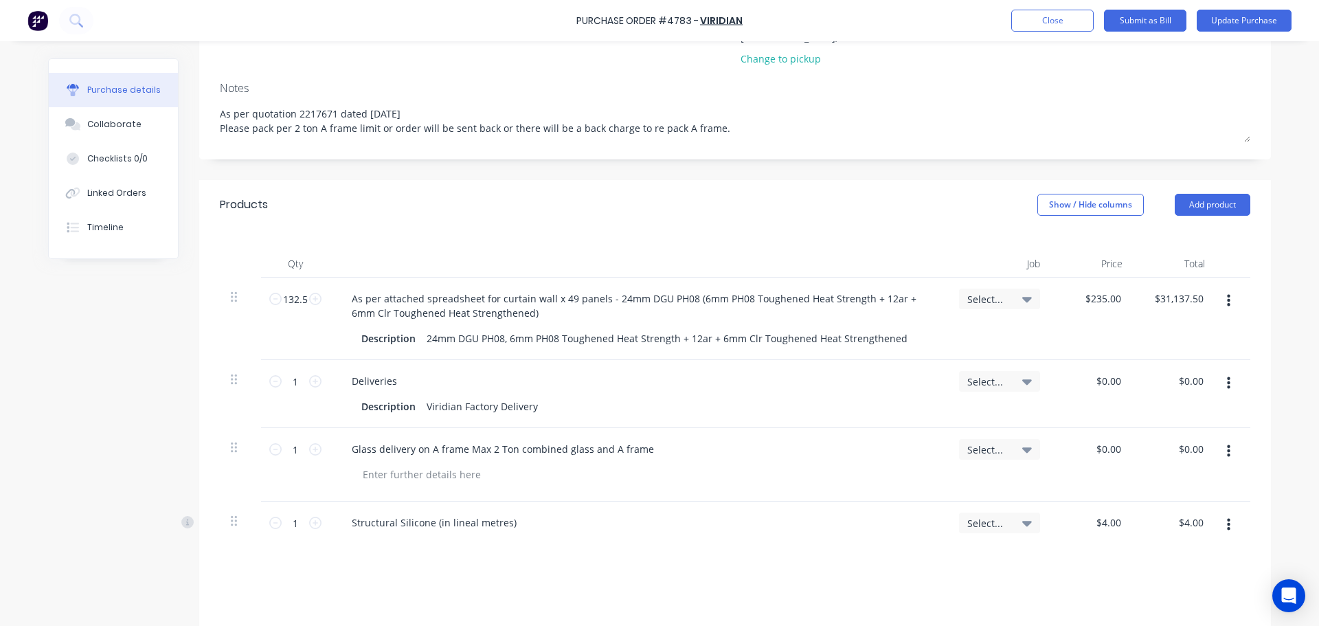
scroll to position [201, 0]
type textarea "x"
click at [402, 539] on div at bounding box center [636, 549] width 561 height 20
click at [567, 584] on div at bounding box center [636, 594] width 561 height 20
click at [297, 513] on input "1" at bounding box center [295, 523] width 27 height 21
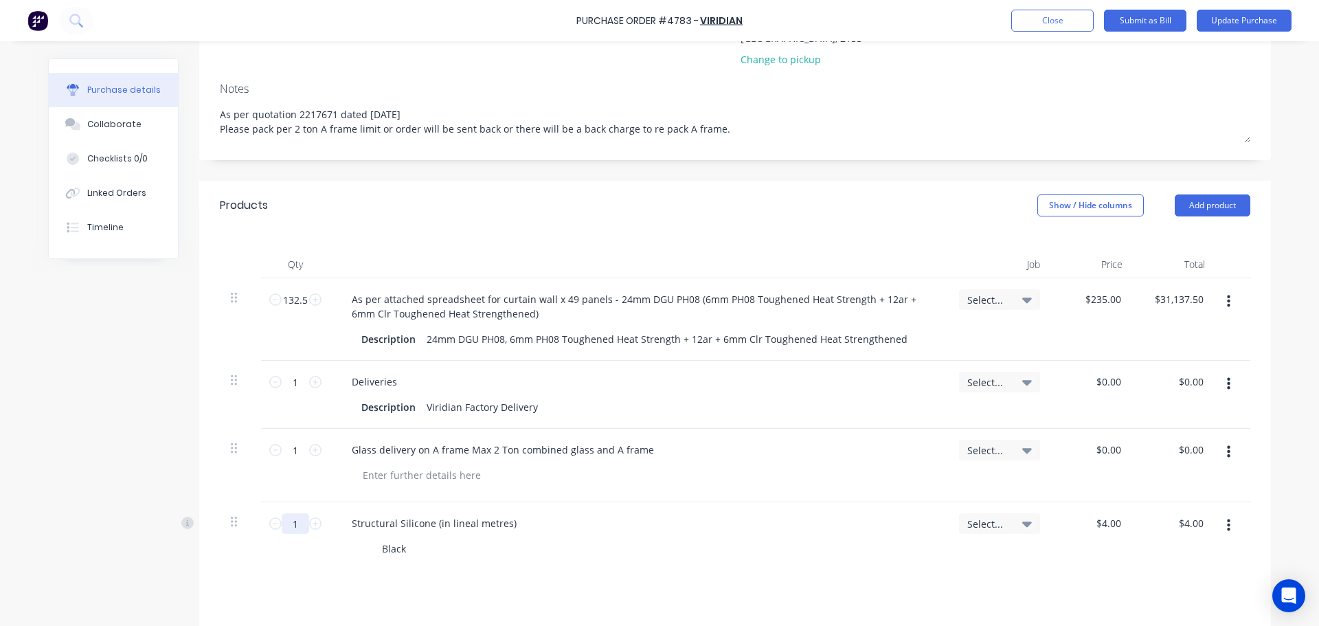
click at [297, 513] on input "1" at bounding box center [295, 523] width 27 height 21
paste input "347.6"
type textarea "x"
type input "347.6"
type input "$1,390.40"
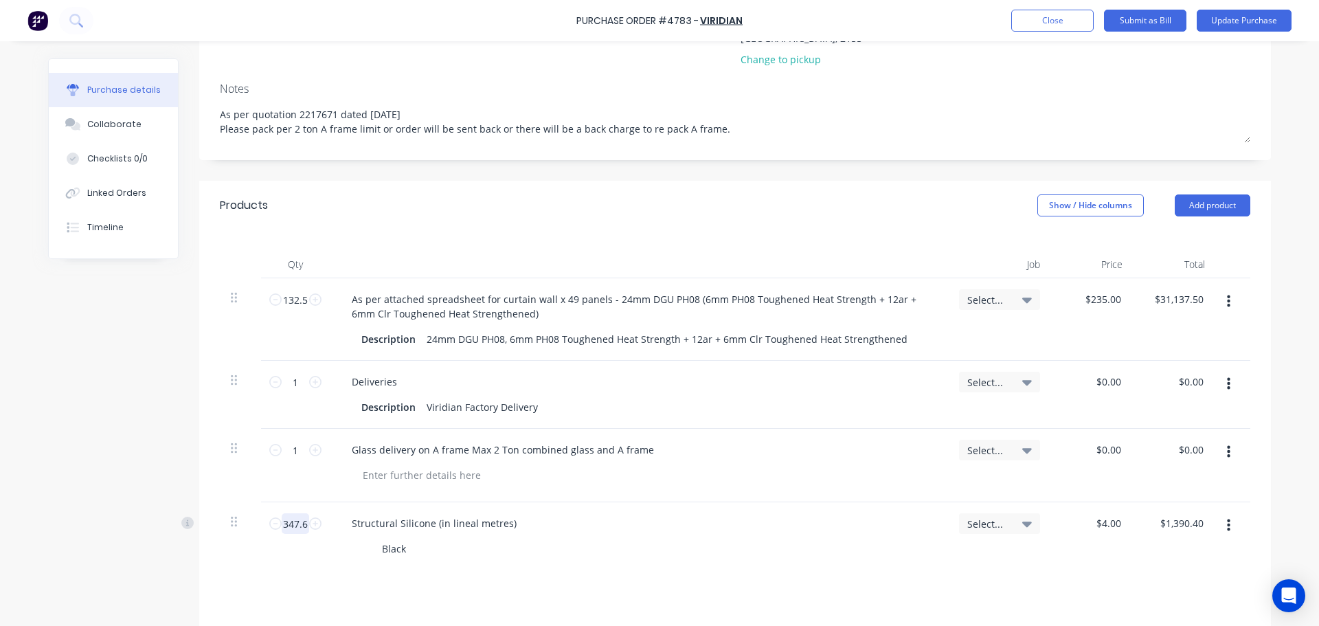
type textarea "x"
type input "347.6"
click at [332, 556] on div "Structural Silicone (in lineal metres) Black" at bounding box center [639, 581] width 618 height 159
click at [646, 607] on div at bounding box center [636, 617] width 561 height 20
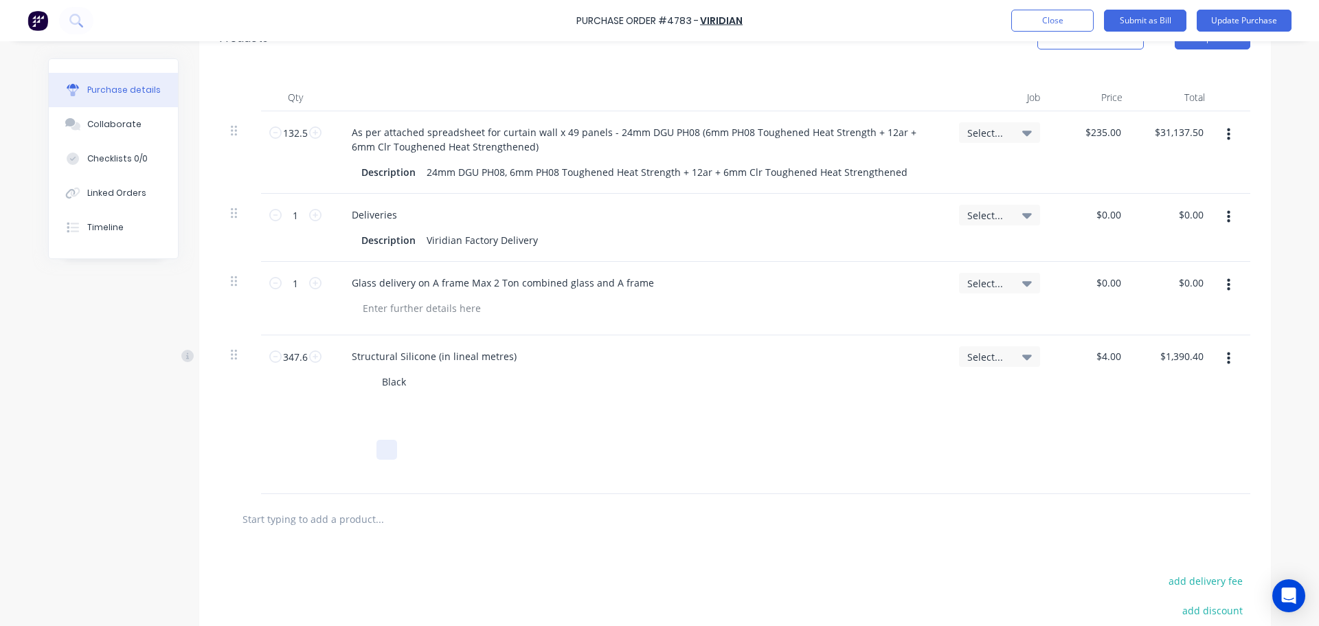
scroll to position [223, 0]
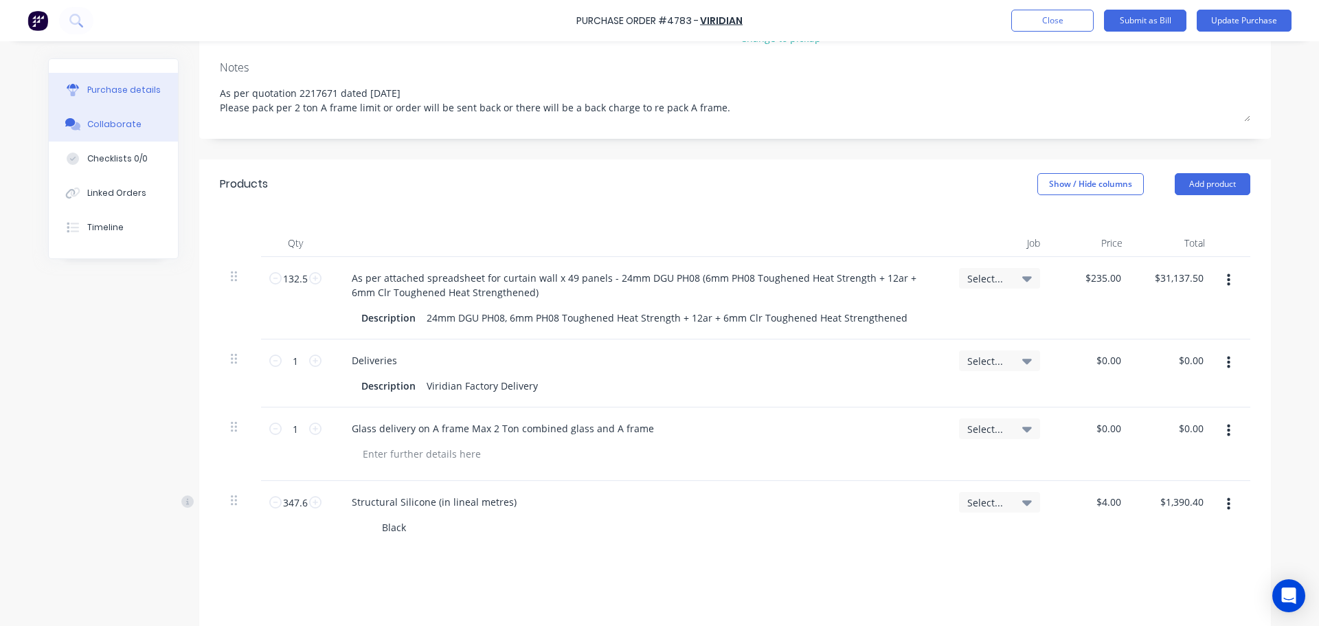
click at [125, 131] on button "Collaborate" at bounding box center [113, 124] width 129 height 34
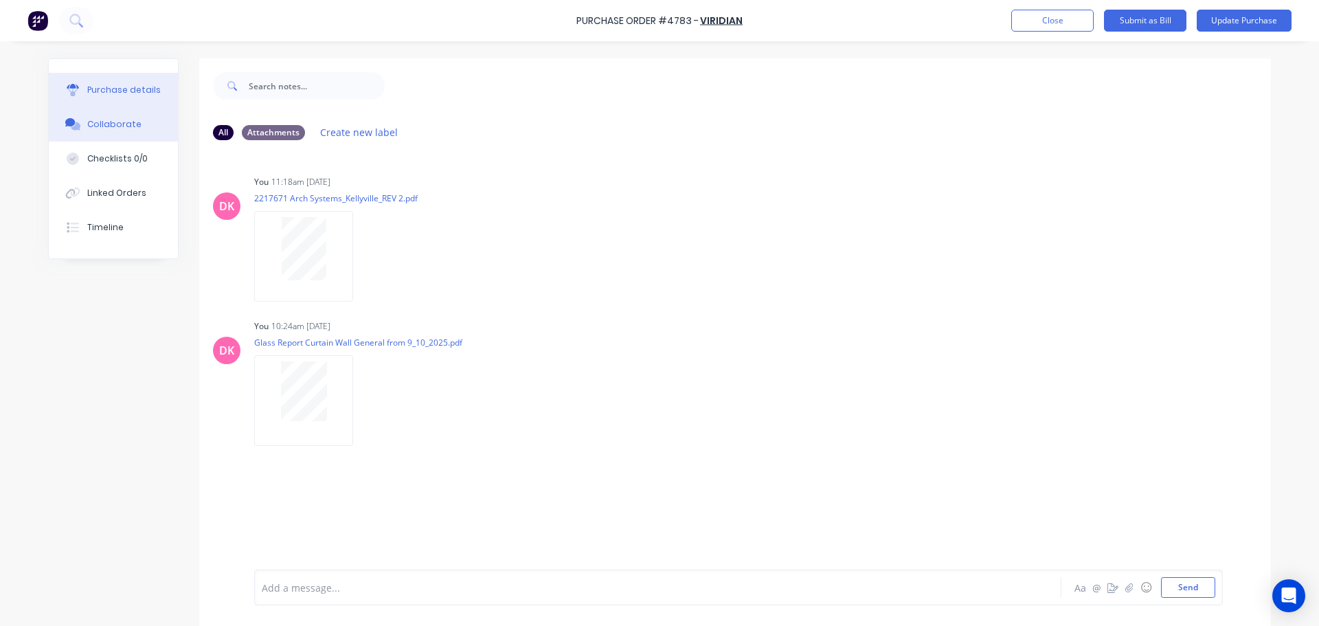
click at [99, 90] on div "Purchase details" at bounding box center [124, 90] width 74 height 12
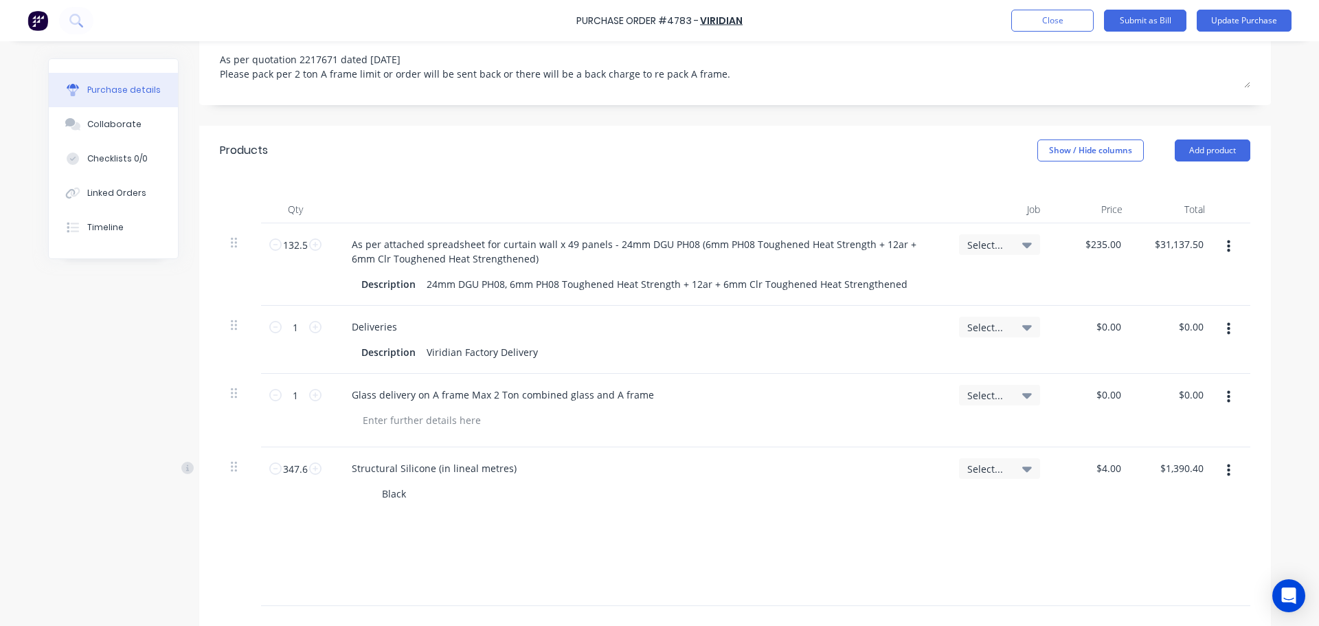
scroll to position [344, 0]
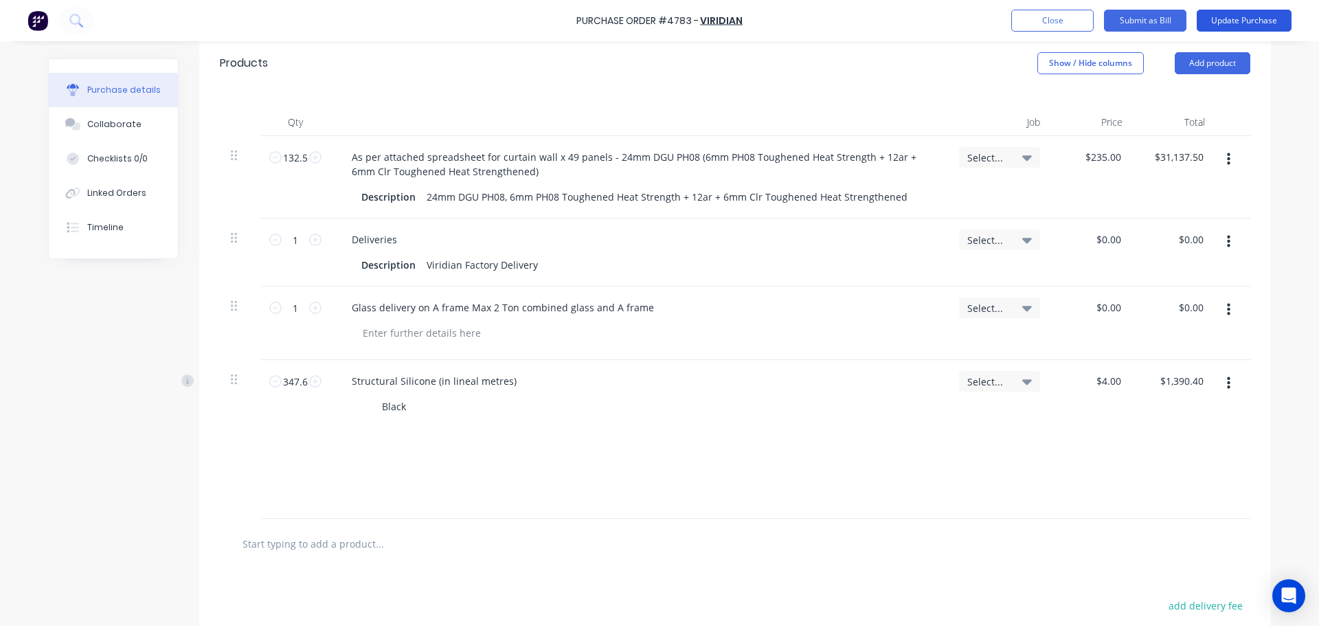
click at [1239, 20] on button "Update Purchase" at bounding box center [1244, 21] width 95 height 22
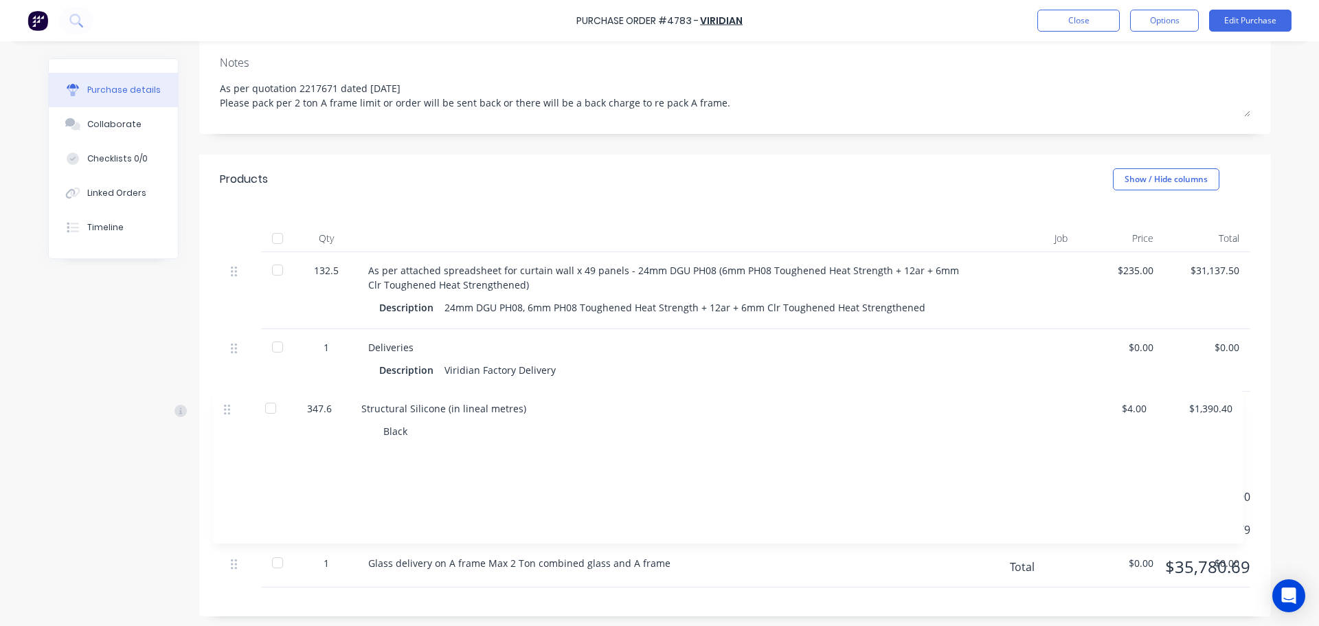
scroll to position [181, 0]
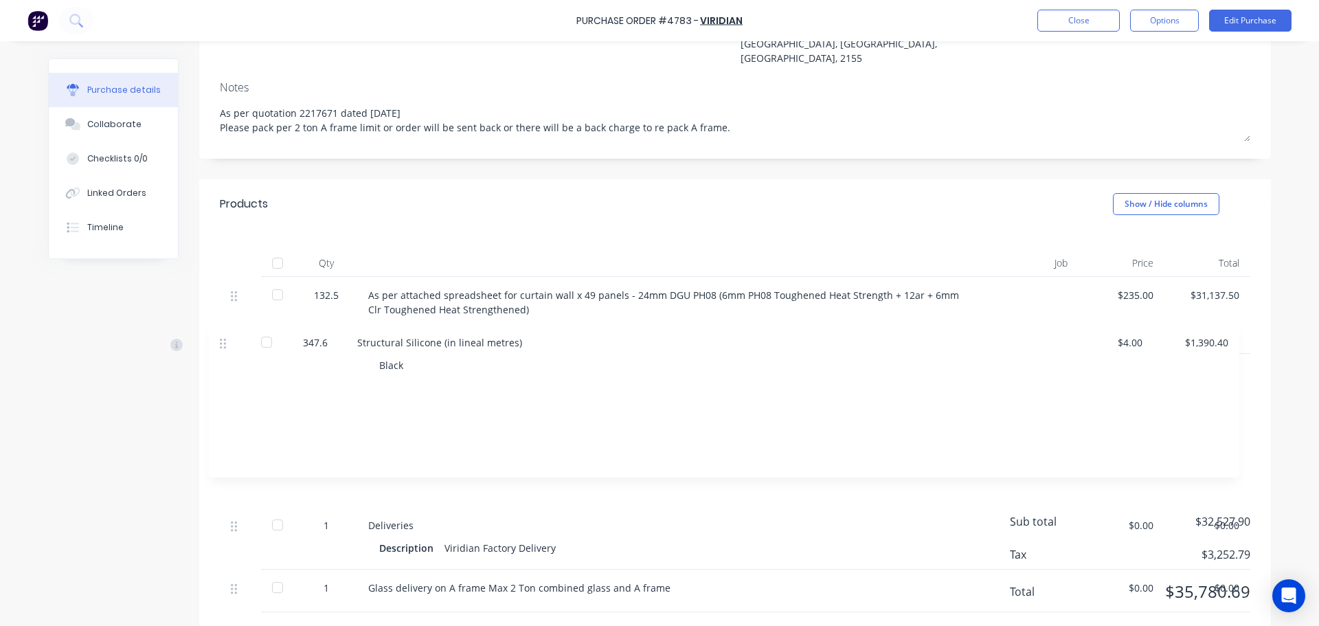
drag, startPoint x: 229, startPoint y: 427, endPoint x: 221, endPoint y: 341, distance: 86.3
click at [221, 341] on div "132.5 As per attached spreadsheet for curtain wall x 49 panels - 24mm DGU PH08 …" at bounding box center [735, 368] width 1031 height 182
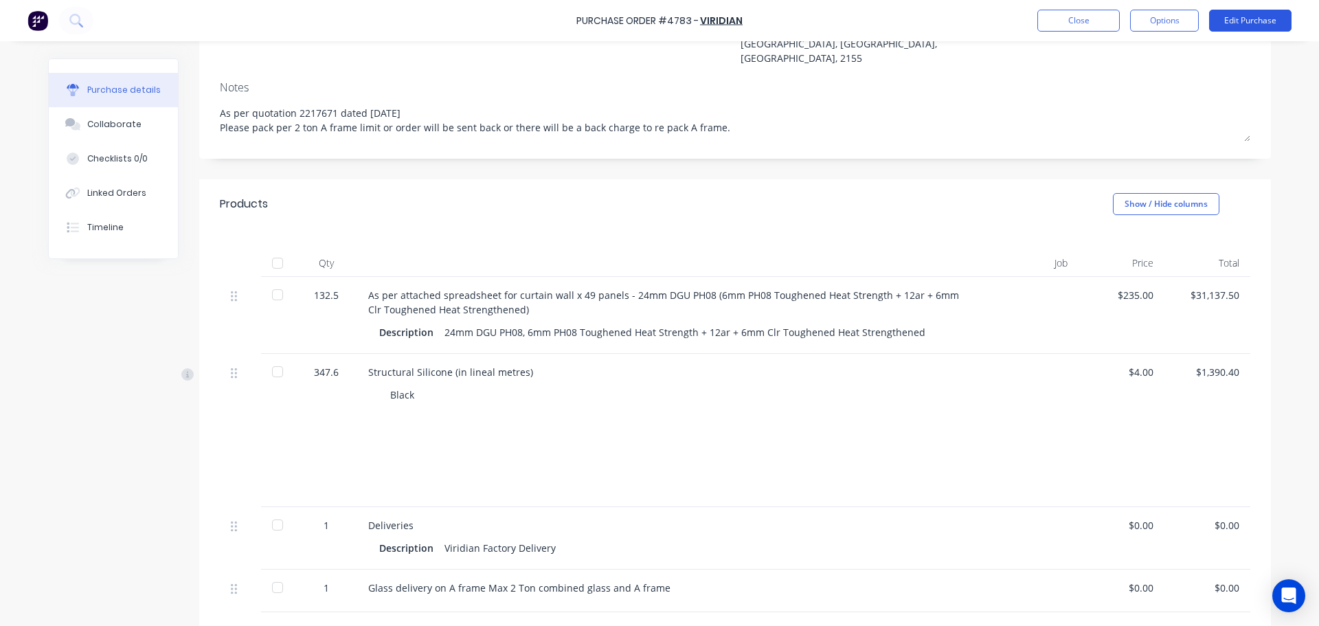
click at [1274, 25] on button "Edit Purchase" at bounding box center [1250, 21] width 82 height 22
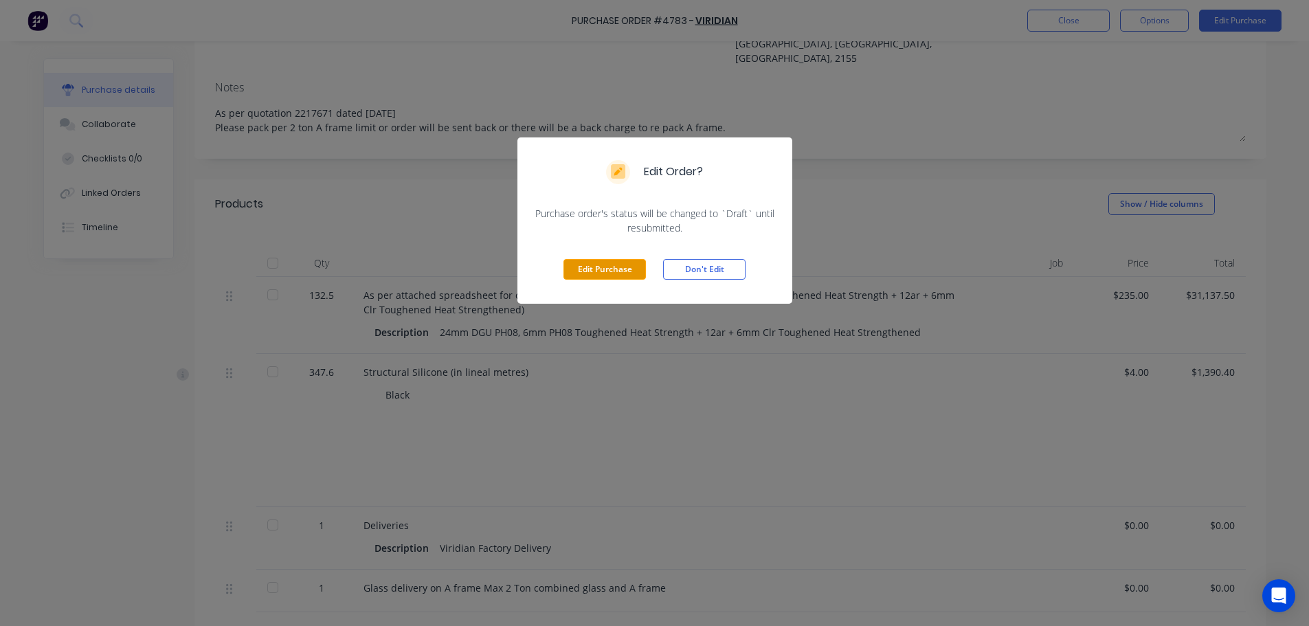
click at [603, 266] on button "Edit Purchase" at bounding box center [604, 269] width 82 height 21
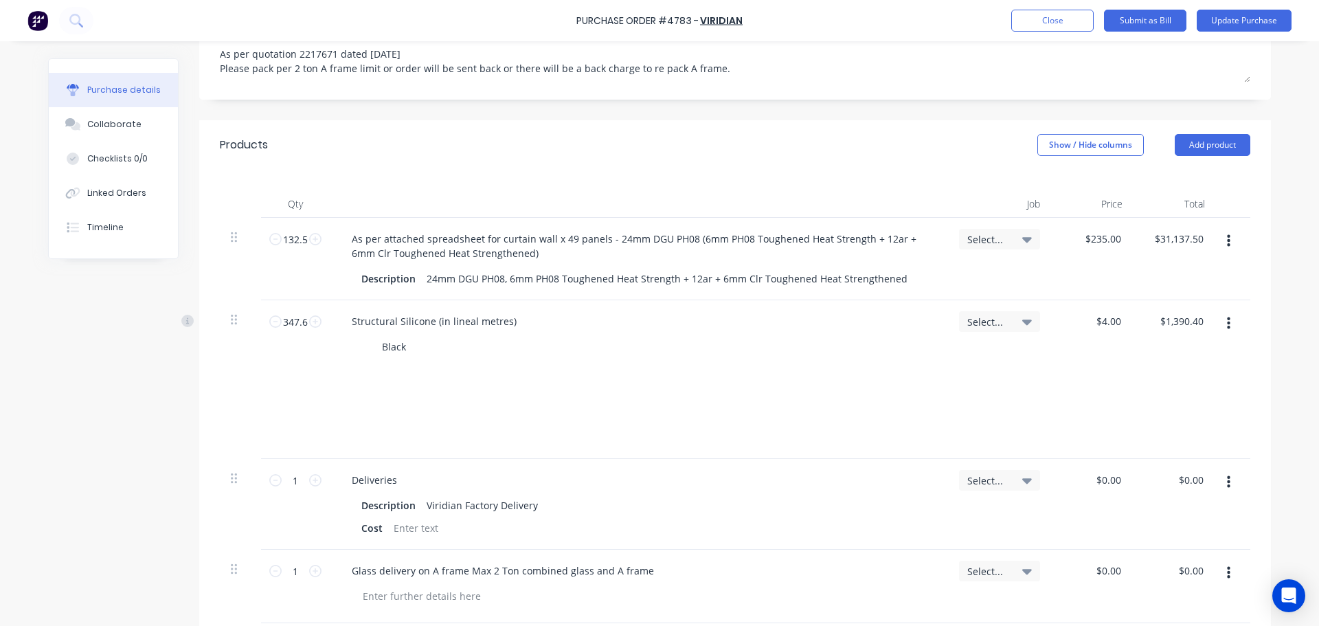
scroll to position [250, 0]
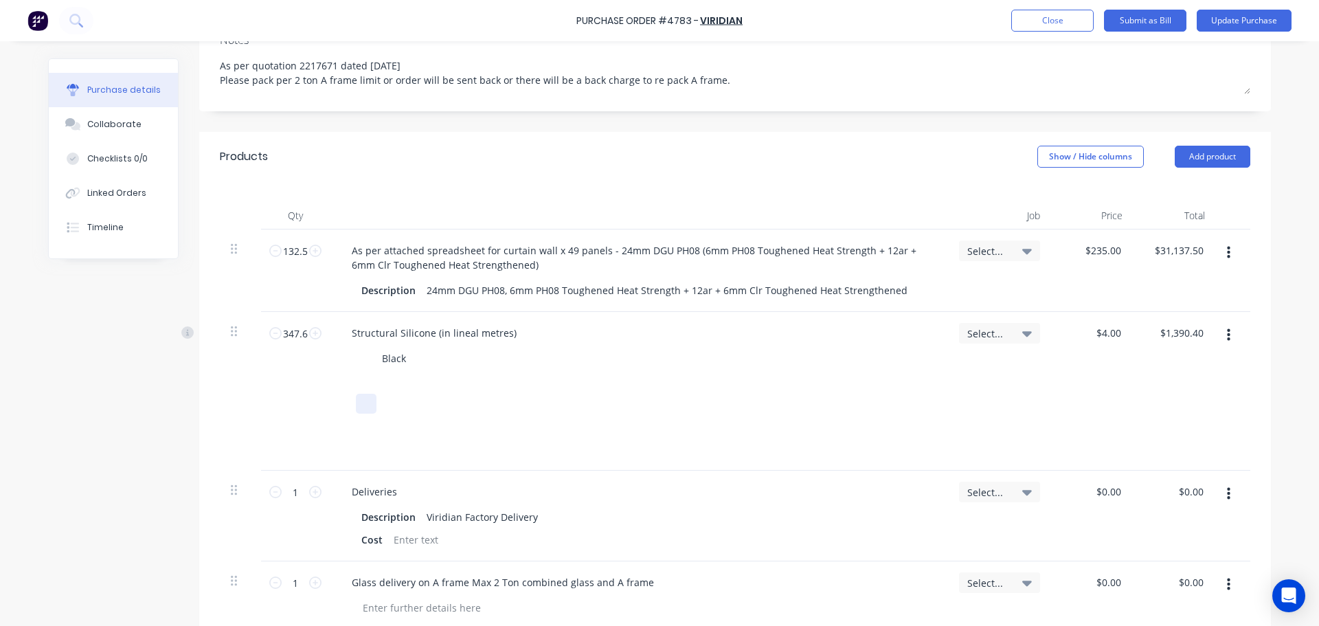
drag, startPoint x: 324, startPoint y: 366, endPoint x: 419, endPoint y: 442, distance: 122.1
click at [419, 442] on div "132.5 132.5 As per attached spreadsheet for curtain wall x 49 panels - 24mm DGU…" at bounding box center [735, 431] width 1031 height 405
drag, startPoint x: 395, startPoint y: 436, endPoint x: 367, endPoint y: 365, distance: 76.8
click at [367, 365] on div "Structural Silicone (in lineal metres) Black" at bounding box center [639, 391] width 618 height 159
click at [274, 396] on div "347.6 347.6" at bounding box center [295, 391] width 69 height 159
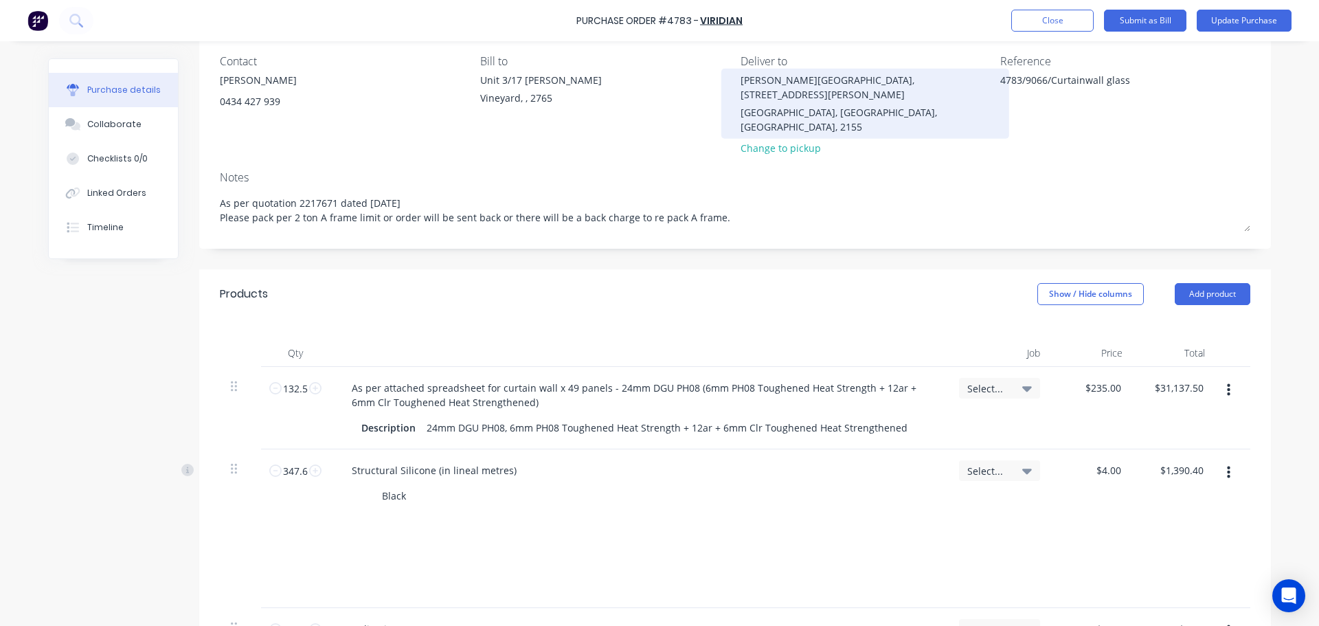
scroll to position [0, 0]
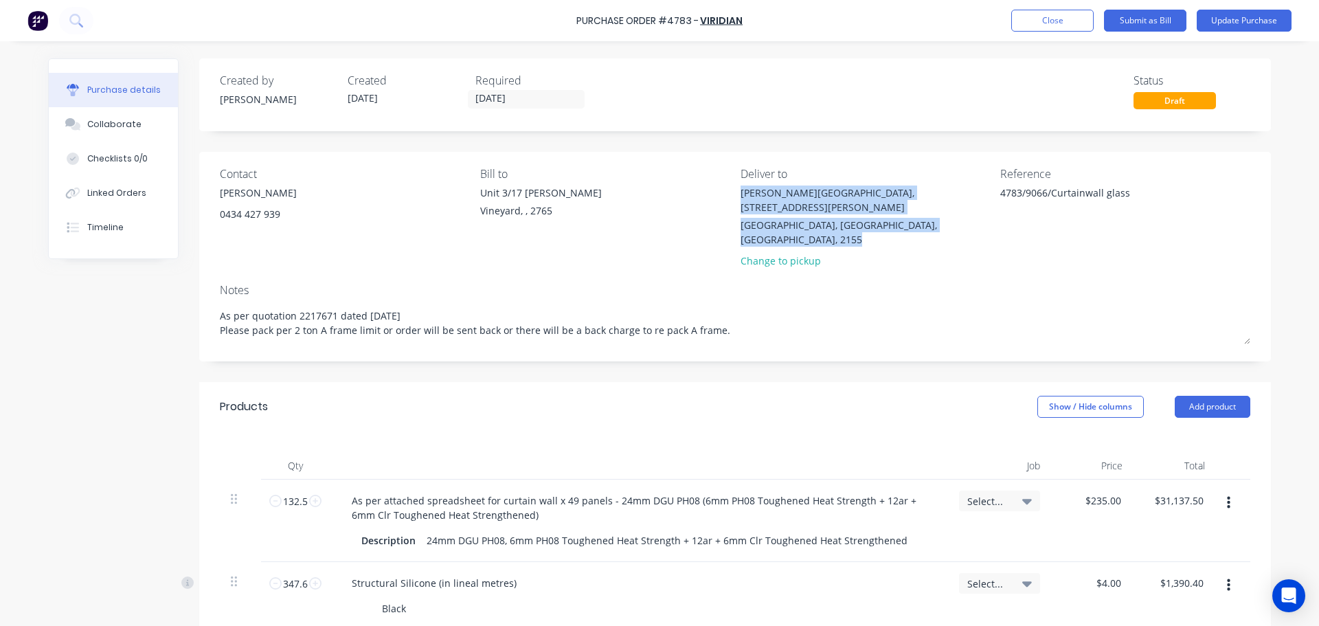
drag, startPoint x: 736, startPoint y: 193, endPoint x: 947, endPoint y: 216, distance: 212.8
click at [947, 216] on div "[PERSON_NAME][GEOGRAPHIC_DATA], [STREET_ADDRESS][PERSON_NAME] Change to pickup" at bounding box center [866, 230] width 250 height 89
click at [867, 198] on div "[PERSON_NAME][GEOGRAPHIC_DATA], [STREET_ADDRESS][PERSON_NAME]" at bounding box center [866, 200] width 250 height 29
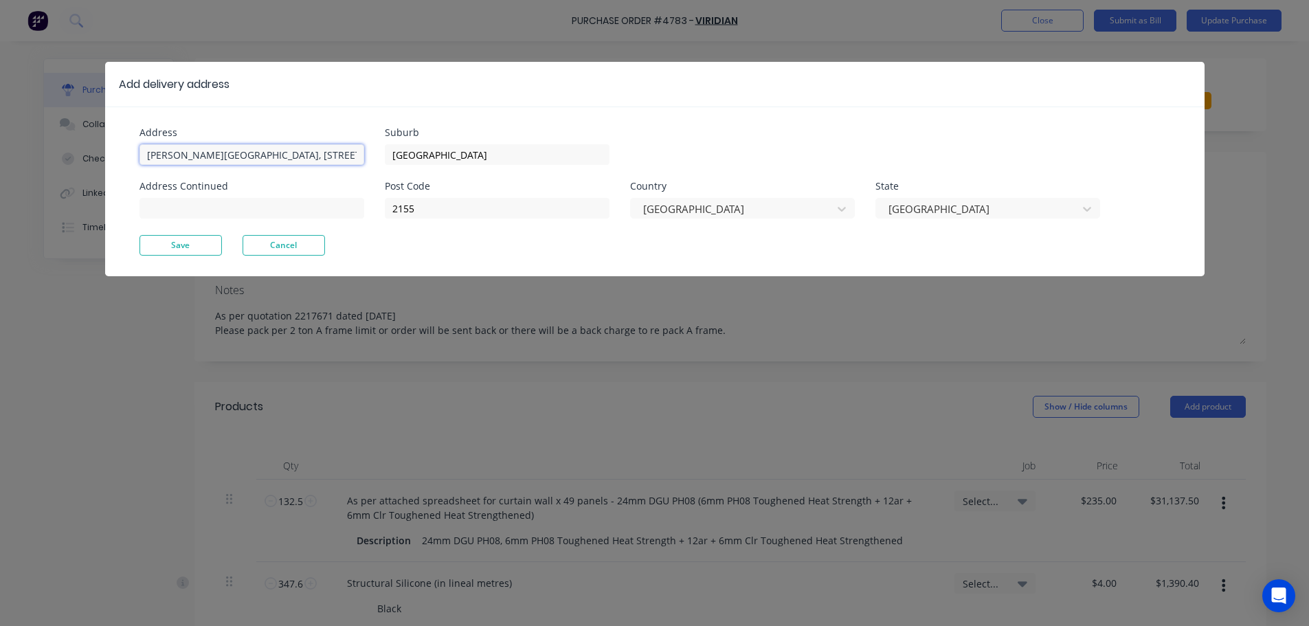
type textarea "x"
drag, startPoint x: 326, startPoint y: 150, endPoint x: 54, endPoint y: 152, distance: 272.1
click at [54, 152] on div "Add delivery address Address [PERSON_NAME][GEOGRAPHIC_DATA][PERSON_NAME] Addres…" at bounding box center [654, 313] width 1309 height 626
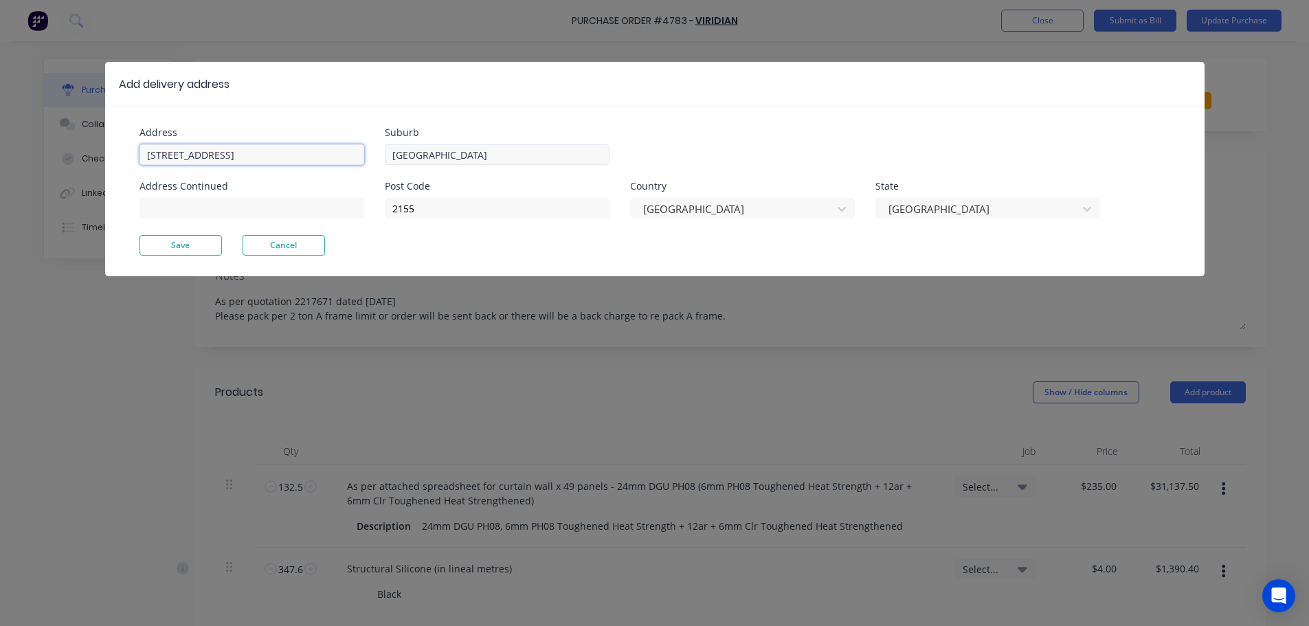
type input "[STREET_ADDRESS]"
type textarea "x"
drag, startPoint x: 391, startPoint y: 157, endPoint x: 338, endPoint y: 157, distance: 52.9
click at [338, 157] on div "Address Unit 3/17 Rob Place Address Continued Suburb [GEOGRAPHIC_DATA] Post Cod…" at bounding box center [396, 181] width 515 height 107
type input "Vineyard"
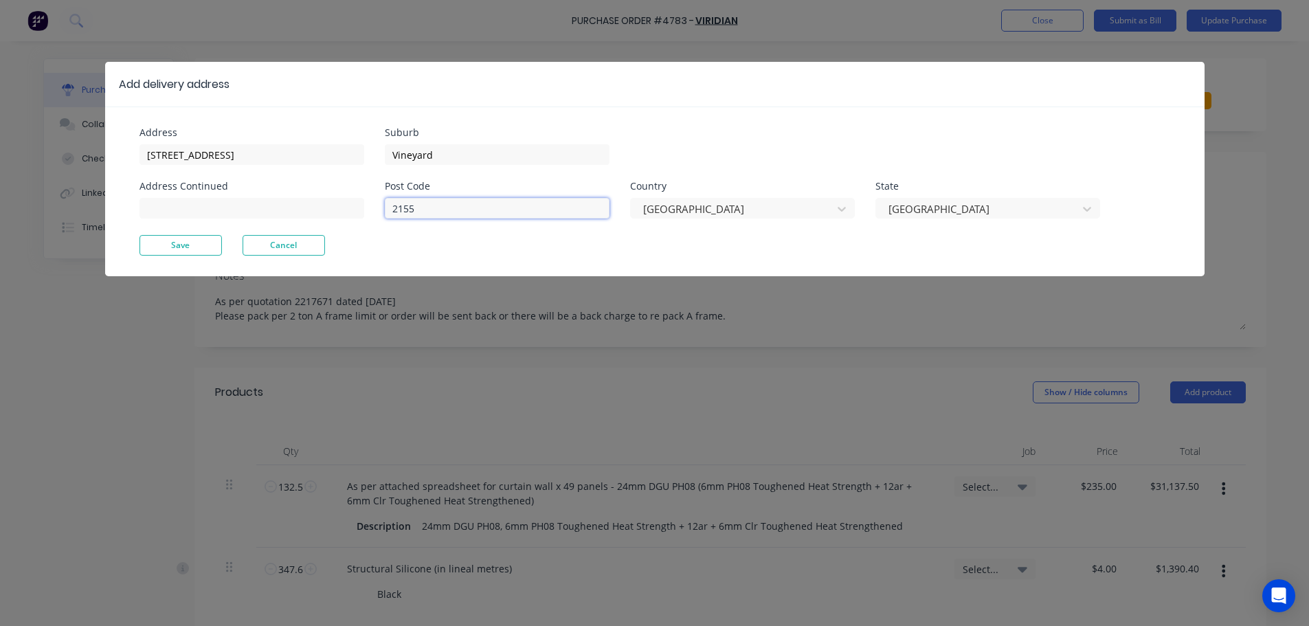
type textarea "x"
drag, startPoint x: 447, startPoint y: 210, endPoint x: 360, endPoint y: 214, distance: 86.7
click at [360, 214] on div "Address Unit 3/17 Rob Place Address Continued Suburb Vineyard Post Code 2155 Co…" at bounding box center [396, 181] width 515 height 107
type input "2765"
click at [171, 250] on button "Save" at bounding box center [180, 245] width 82 height 21
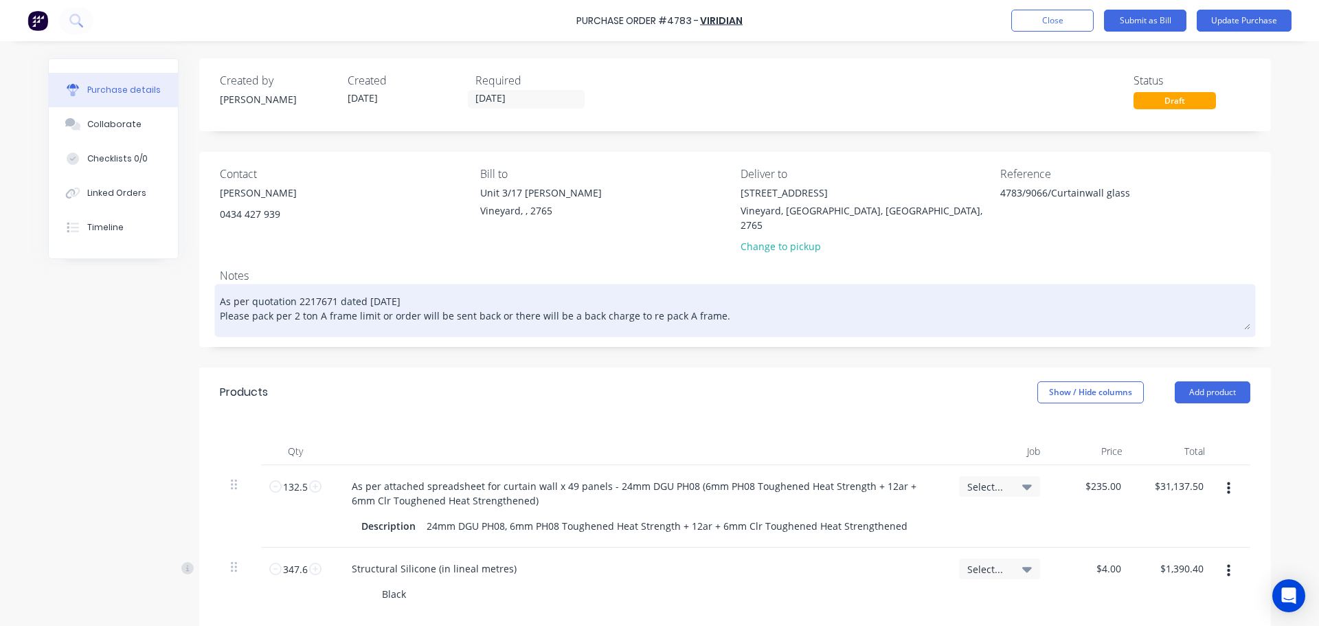
click at [737, 302] on textarea "As per quotation 2217671 dated [DATE] Please pack per 2 ton A frame limit or or…" at bounding box center [735, 308] width 1031 height 43
type textarea "x"
type textarea "As per quotation 2217671 dated [DATE] Please pack per 2 ton A frame limit or or…"
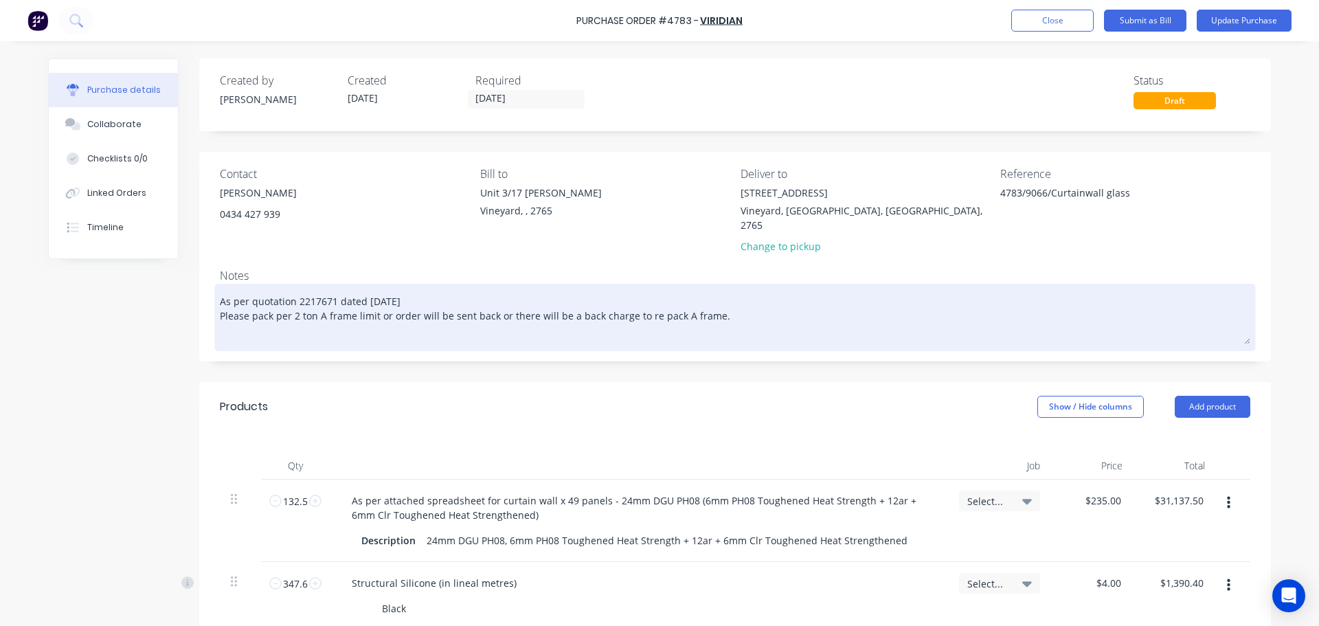
type textarea "x"
type textarea "As per quotation 2217671 dated [DATE] Please pack per 2 ton A frame limit or or…"
type textarea "x"
type textarea "As per quotation 2217671 dated [DATE] Please pack per 2 ton A frame limit or or…"
type textarea "x"
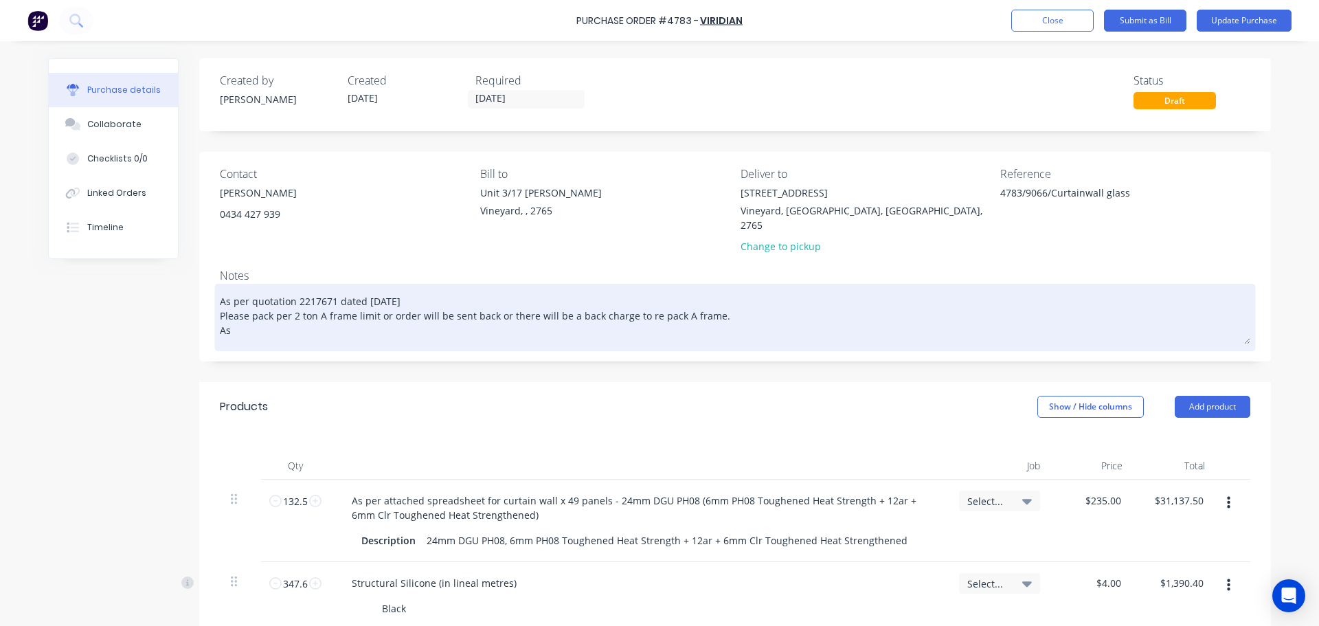
type textarea "As per quotation 2217671 dated [DATE] Please pack per 2 ton A frame limit or or…"
type textarea "x"
type textarea "As per quotation 2217671 dated [DATE] Please pack per 2 ton A frame limit or or…"
type textarea "x"
type textarea "As per quotation 2217671 dated [DATE] Please pack per 2 ton A frame limit or or…"
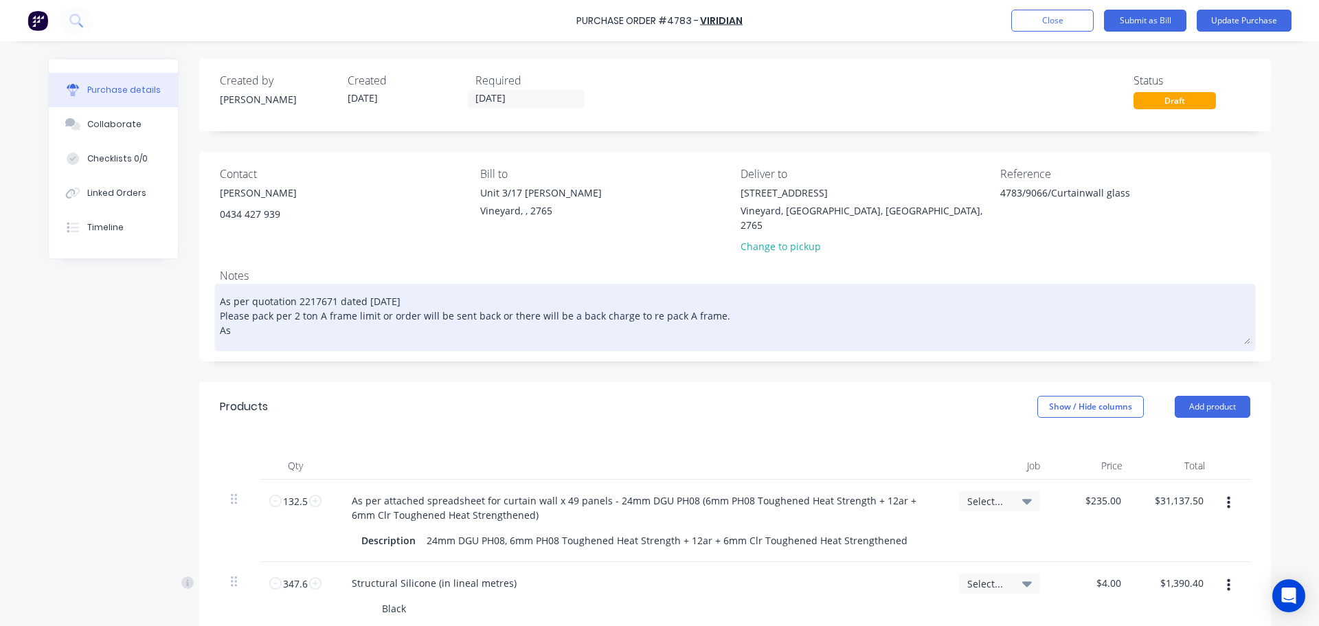
type textarea "x"
type textarea "As per quotation 2217671 dated [DATE] Please pack per 2 ton A frame limit or or…"
type textarea "x"
type textarea "As per quotation 2217671 dated [DATE] Please pack per 2 ton A frame limit or or…"
type textarea "x"
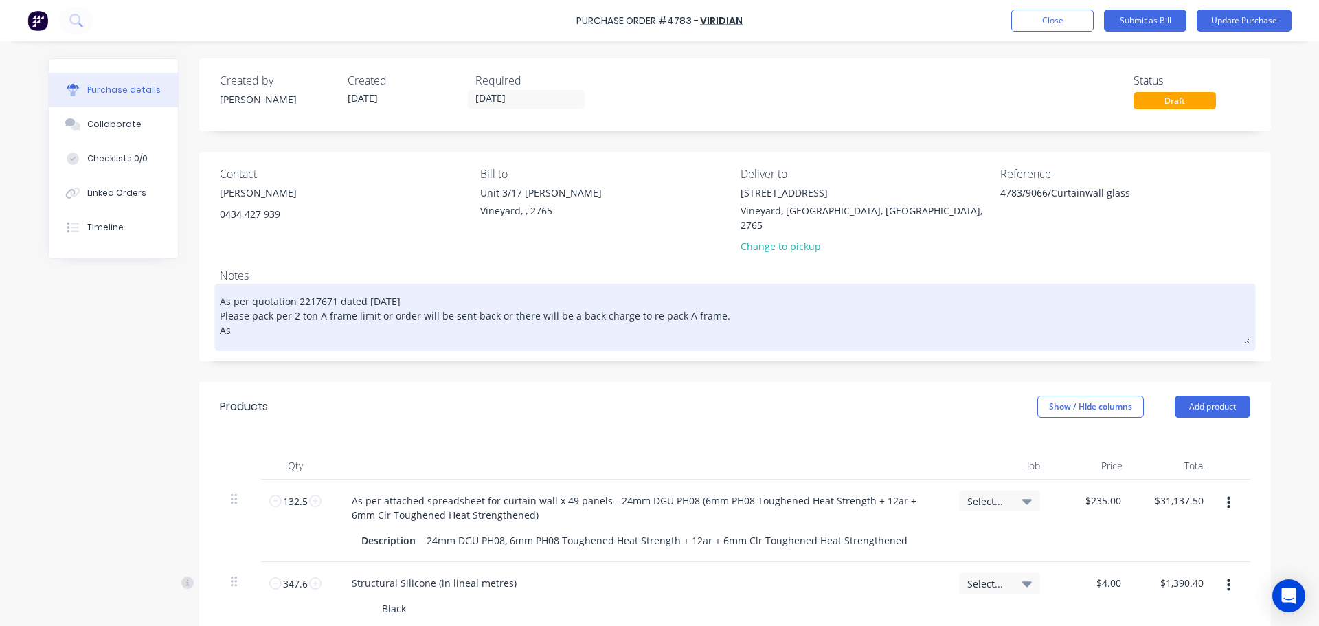
type textarea "As per quotation 2217671 dated [DATE] Please pack per 2 ton A frame limit or or…"
type textarea "x"
type textarea "As per quotation 2217671 dated [DATE] Please pack per 2 ton A frame limit or or…"
type textarea "x"
type textarea "As per quotation 2217671 dated [DATE] Please pack per 2 ton A frame limit or or…"
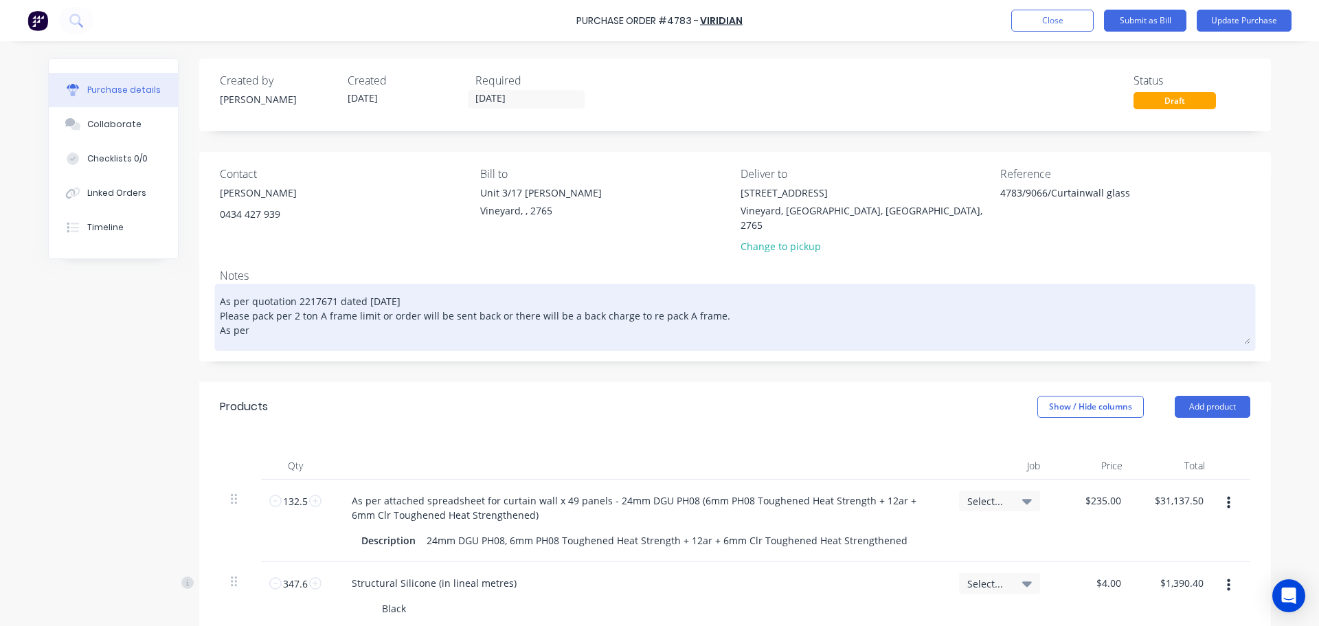
type textarea "x"
type textarea "As per quotation 2217671 dated [DATE] Please pack per 2 ton A frame limit or or…"
type textarea "x"
type textarea "As per quotation 2217671 dated [DATE] Please pack per 2 ton A frame limit or or…"
type textarea "x"
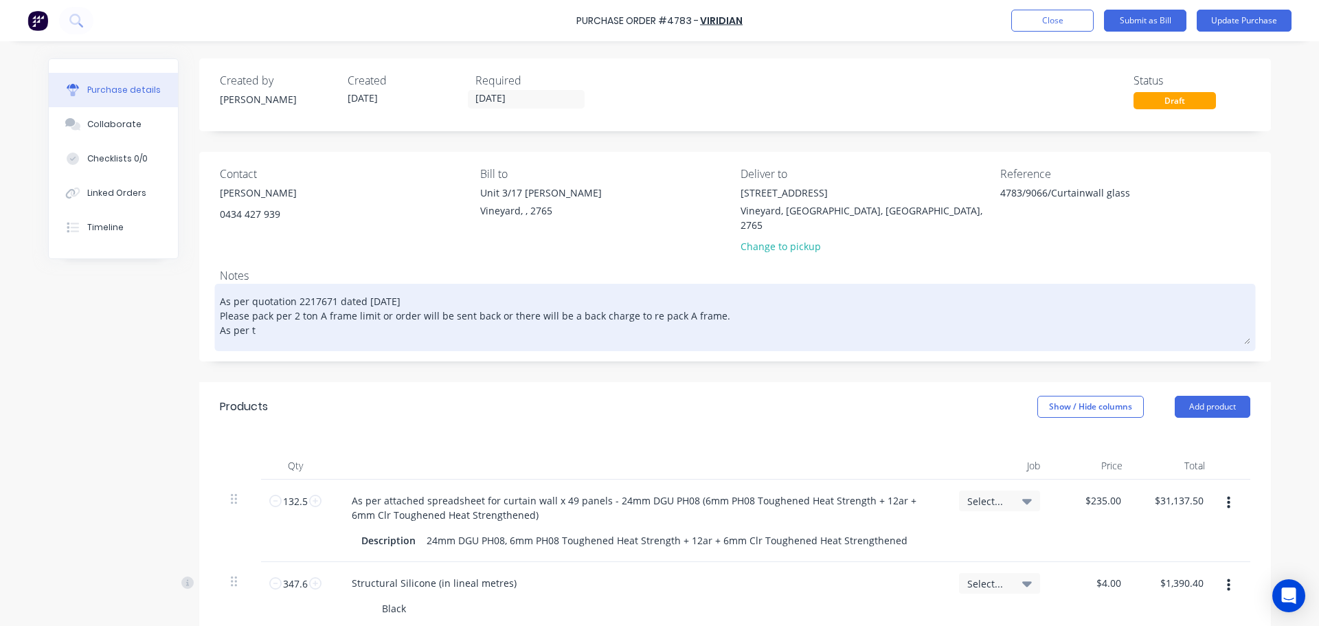
type textarea "As per quotation 2217671 dated [DATE] Please pack per 2 ton A frame limit or or…"
type textarea "x"
type textarea "As per quotation 2217671 dated [DATE] Please pack per 2 ton A frame limit or or…"
type textarea "x"
type textarea "As per quotation 2217671 dated [DATE] Please pack per 2 ton A frame limit or or…"
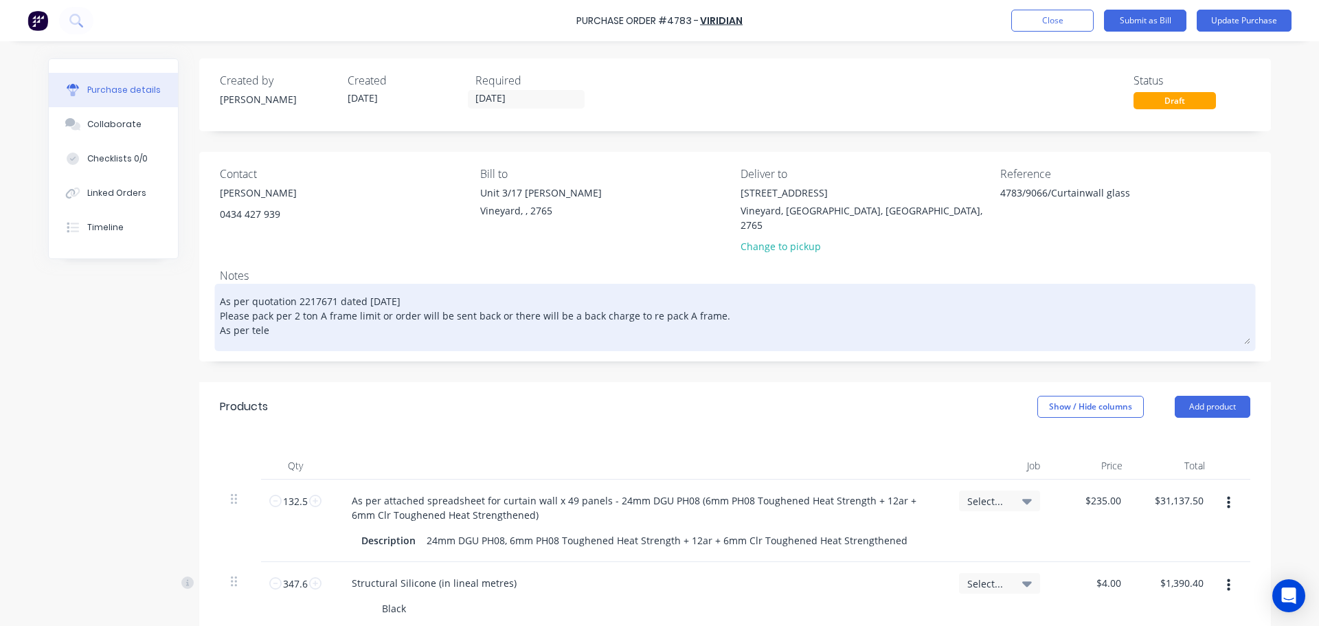
type textarea "x"
type textarea "As per quotation 2217671 dated [DATE] Please pack per 2 ton A frame limit or or…"
type textarea "x"
type textarea "As per quotation 2217671 dated [DATE] Please pack per 2 ton A frame limit or or…"
type textarea "x"
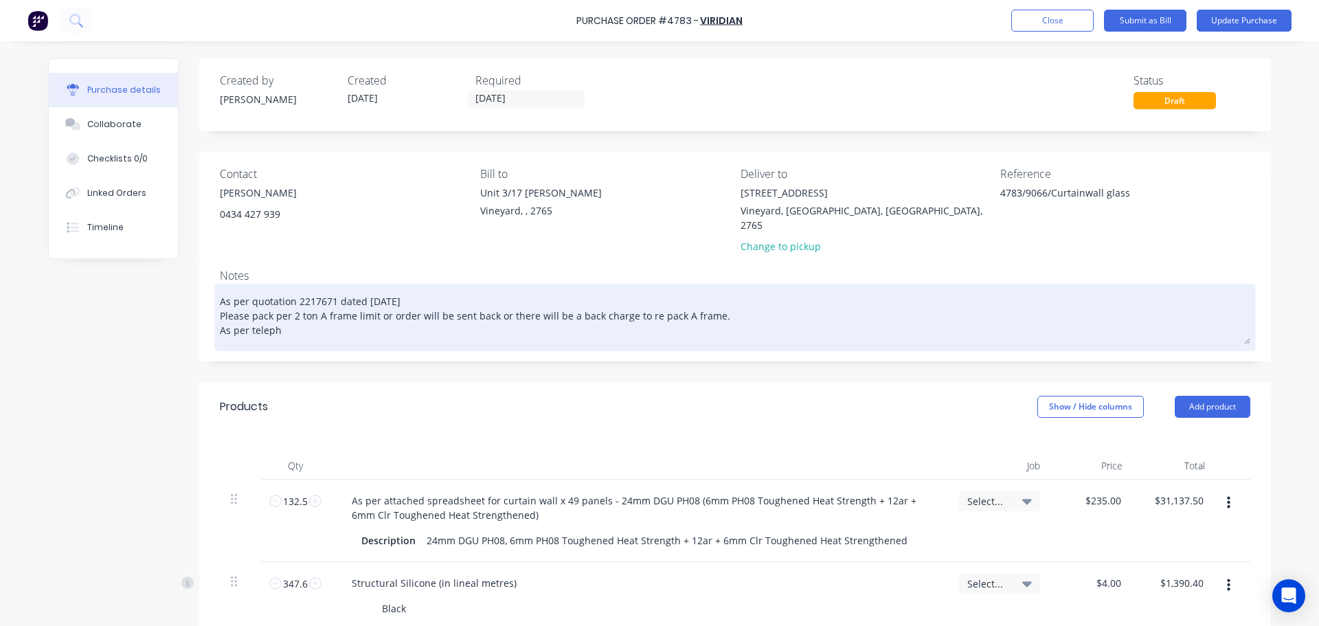
type textarea "As per quotation 2217671 dated [DATE] Please pack per 2 ton A frame limit or or…"
type textarea "x"
type textarea "As per quotation 2217671 dated [DATE] Please pack per 2 ton A frame limit or or…"
type textarea "x"
type textarea "As per quotation 2217671 dated [DATE] Please pack per 2 ton A frame limit or or…"
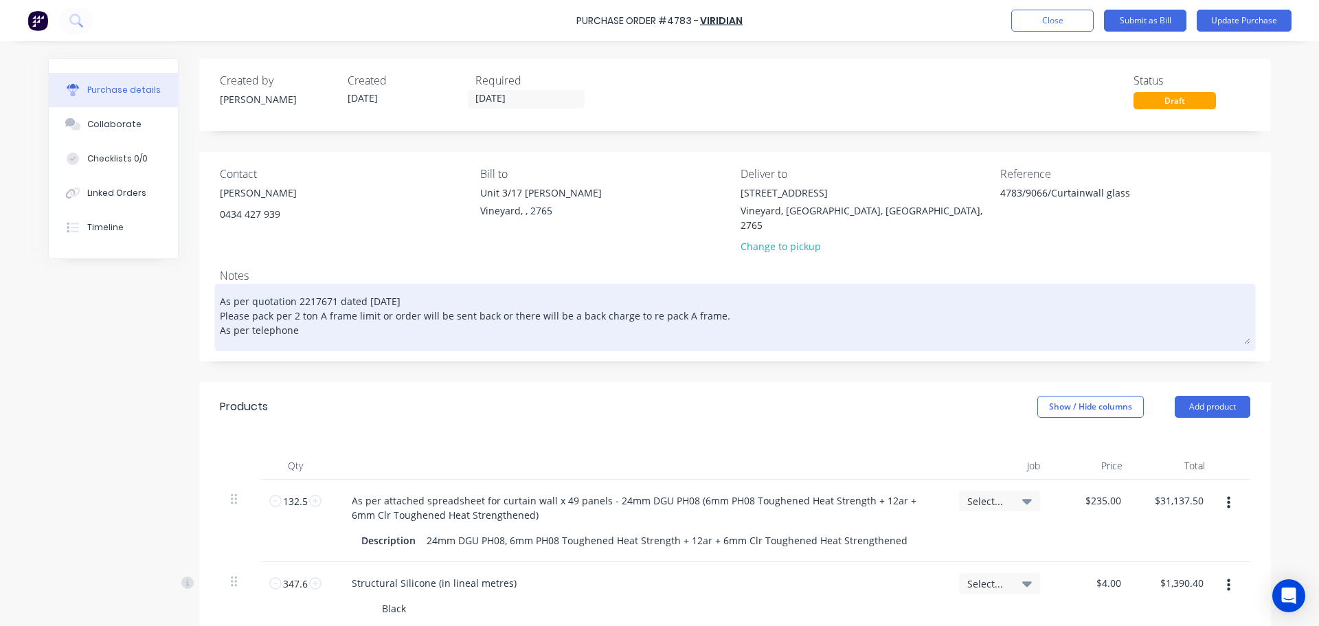
type textarea "x"
type textarea "As per quotation 2217671 dated [DATE] Please pack per 2 ton A frame limit or or…"
type textarea "x"
type textarea "As per quotation 2217671 dated [DATE] Please pack per 2 ton A frame limit or or…"
type textarea "x"
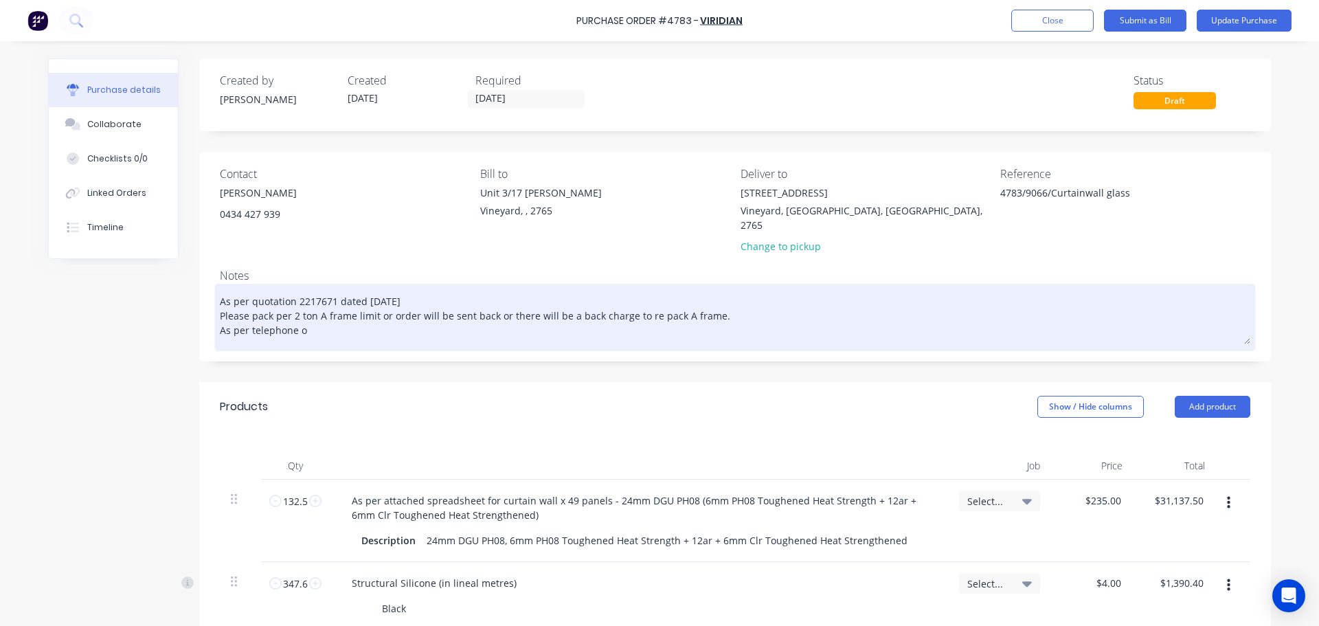
type textarea "As per quotation 2217671 dated [DATE] Please pack per 2 ton A frame limit or or…"
type textarea "x"
type textarea "As per quotation 2217671 dated [DATE] Please pack per 2 ton A frame limit or or…"
type textarea "x"
type textarea "As per quotation 2217671 dated [DATE] Please pack per 2 ton A frame limit or or…"
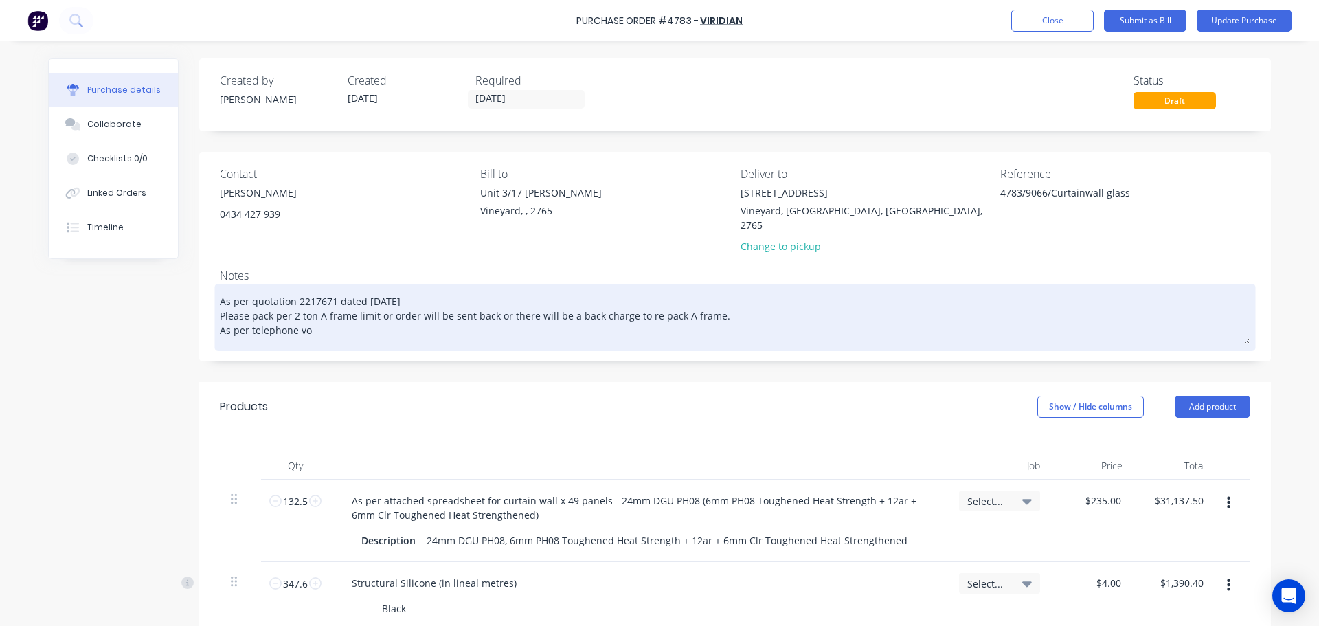
type textarea "x"
type textarea "As per quotation 2217671 dated [DATE] Please pack per 2 ton A frame limit or or…"
type textarea "x"
type textarea "As per quotation 2217671 dated [DATE] Please pack per 2 ton A frame limit or or…"
type textarea "x"
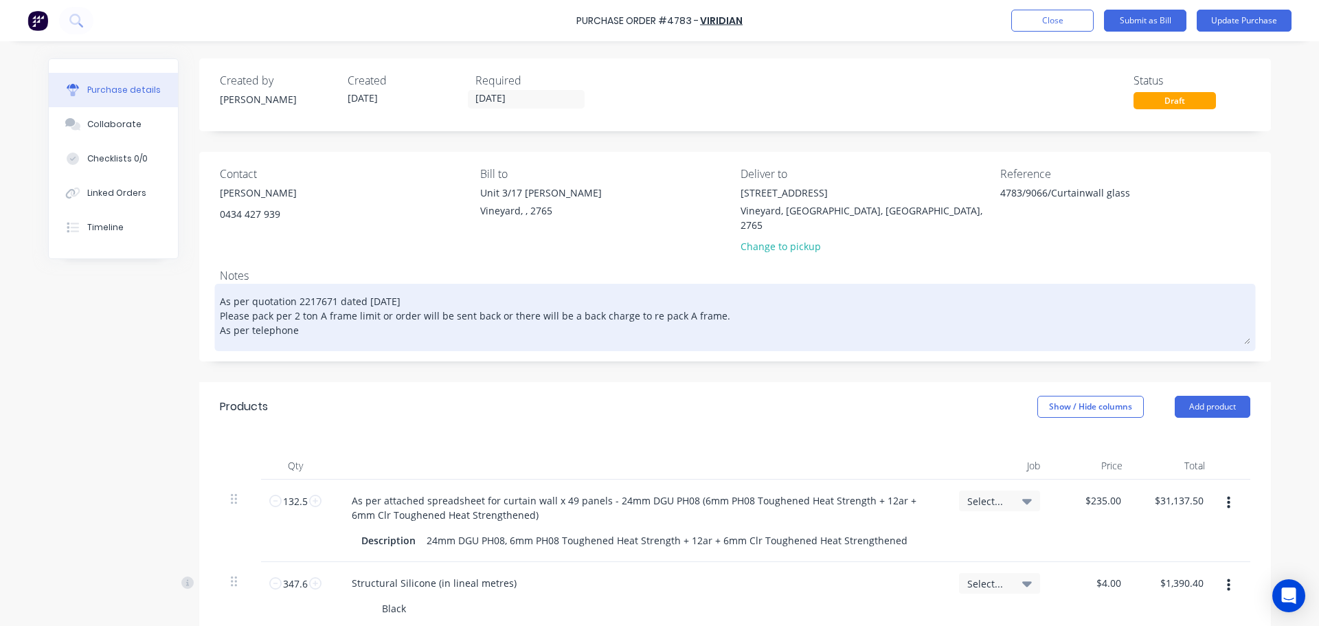
type textarea "As per quotation 2217671 dated [DATE] Please pack per 2 ton A frame limit or or…"
type textarea "x"
type textarea "As per quotation 2217671 dated [DATE] Please pack per 2 ton A frame limit or or…"
type textarea "x"
type textarea "As per quotation 2217671 dated [DATE] Please pack per 2 ton A frame limit or or…"
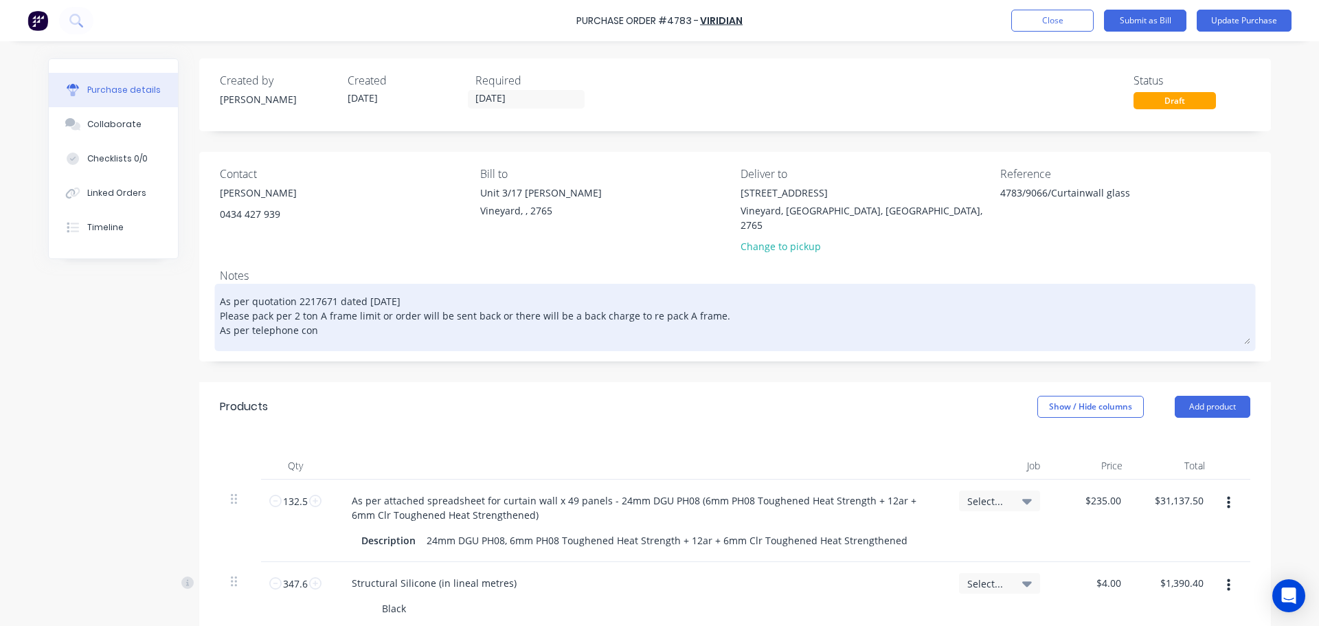
type textarea "x"
type textarea "As per quotation 2217671 dated [DATE] Please pack per 2 ton A frame limit or or…"
type textarea "x"
type textarea "As per quotation 2217671 dated [DATE] Please pack per 2 ton A frame limit or or…"
type textarea "x"
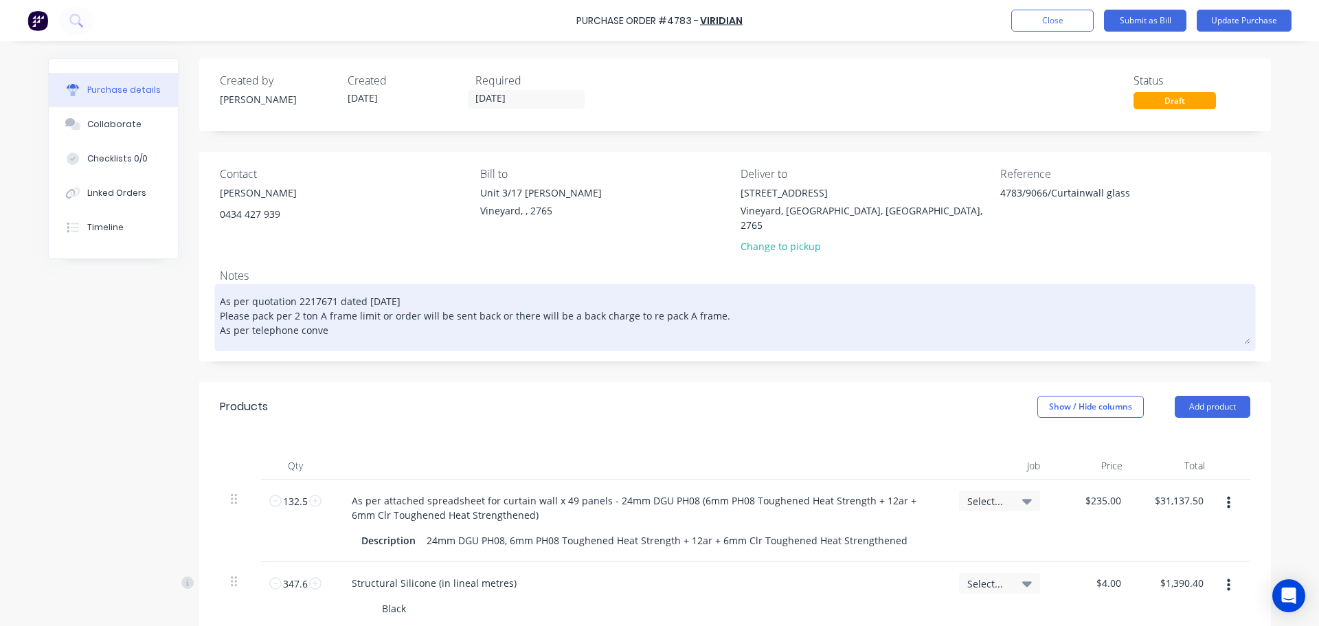
type textarea "As per quotation 2217671 dated [DATE] Please pack per 2 ton A frame limit or or…"
type textarea "x"
type textarea "As per quotation 2217671 dated [DATE] Please pack per 2 ton A frame limit or or…"
type textarea "x"
type textarea "As per quotation 2217671 dated [DATE] Please pack per 2 ton A frame limit or or…"
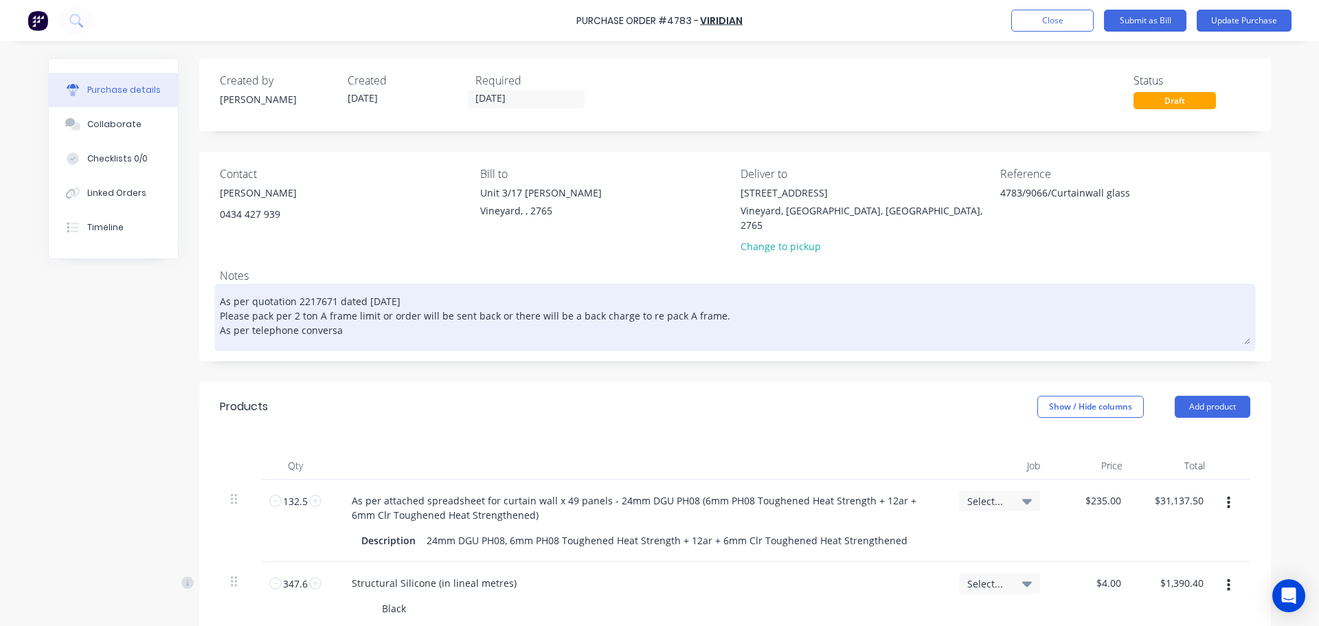
type textarea "x"
type textarea "As per quotation 2217671 dated [DATE] Please pack per 2 ton A frame limit or or…"
type textarea "x"
type textarea "As per quotation 2217671 dated [DATE] Please pack per 2 ton A frame limit or or…"
type textarea "x"
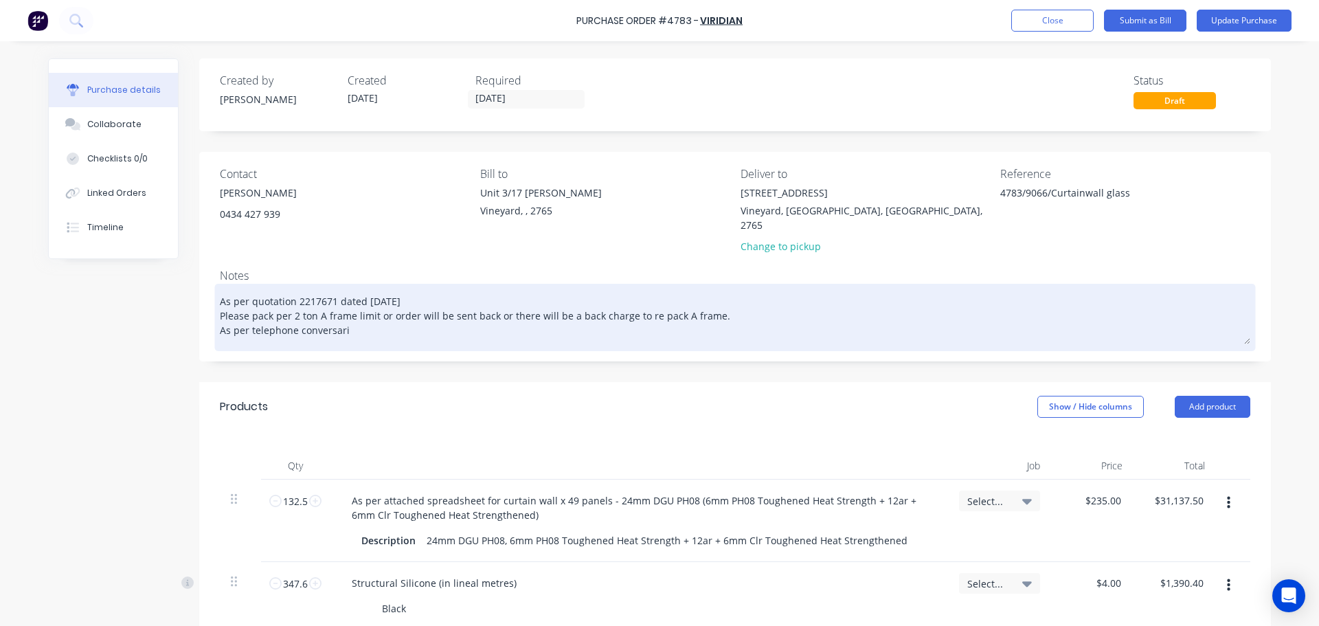
type textarea "As per quotation 2217671 dated [DATE] Please pack per 2 ton A frame limit or or…"
type textarea "x"
type textarea "As per quotation 2217671 dated [DATE] Please pack per 2 ton A frame limit or or…"
type textarea "x"
type textarea "As per quotation 2217671 dated [DATE] Please pack per 2 ton A frame limit or or…"
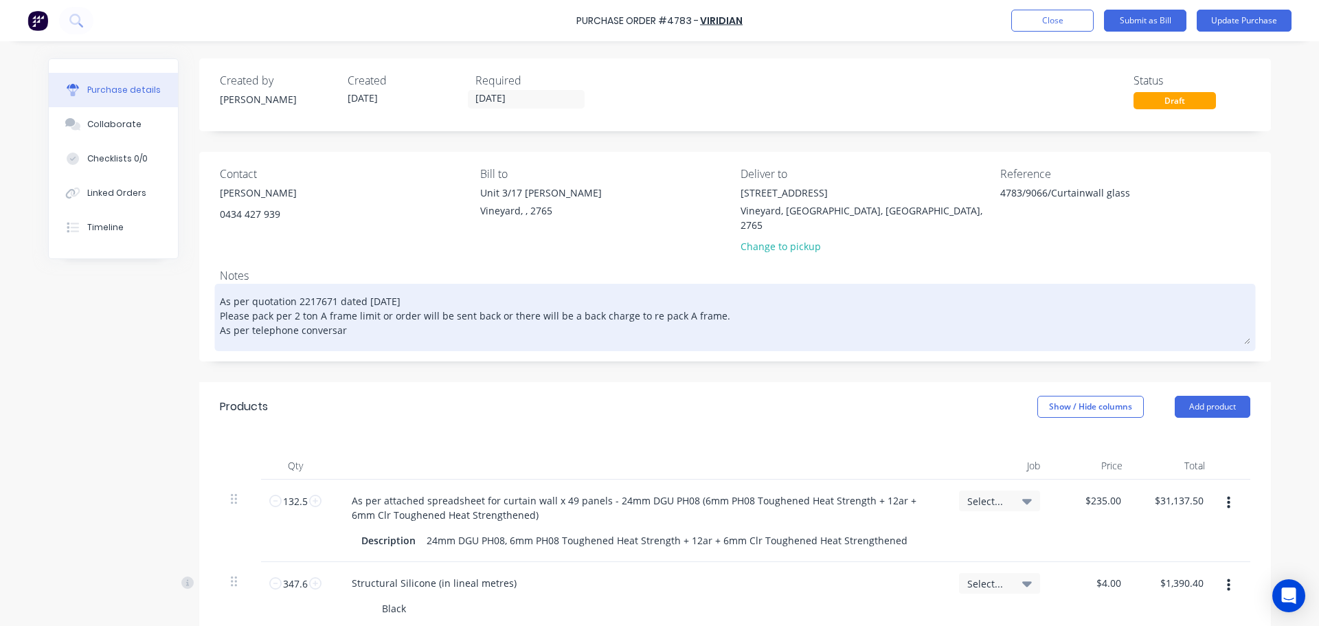
type textarea "x"
type textarea "As per quotation 2217671 dated [DATE] Please pack per 2 ton A frame limit or or…"
type textarea "x"
type textarea "As per quotation 2217671 dated [DATE] Please pack per 2 ton A frame limit or or…"
type textarea "x"
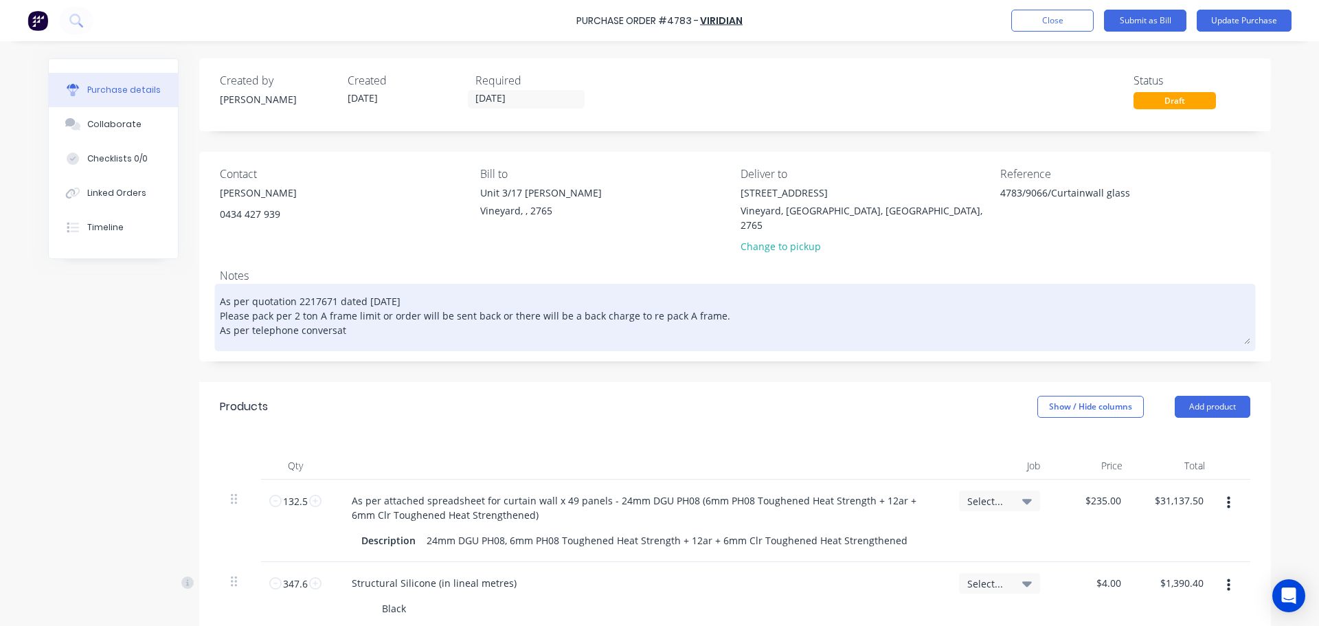
type textarea "As per quotation 2217671 dated [DATE] Please pack per 2 ton A frame limit or or…"
type textarea "x"
type textarea "As per quotation 2217671 dated [DATE] Please pack per 2 ton A frame limit or or…"
type textarea "x"
type textarea "As per quotation 2217671 dated [DATE] Please pack per 2 ton A frame limit or or…"
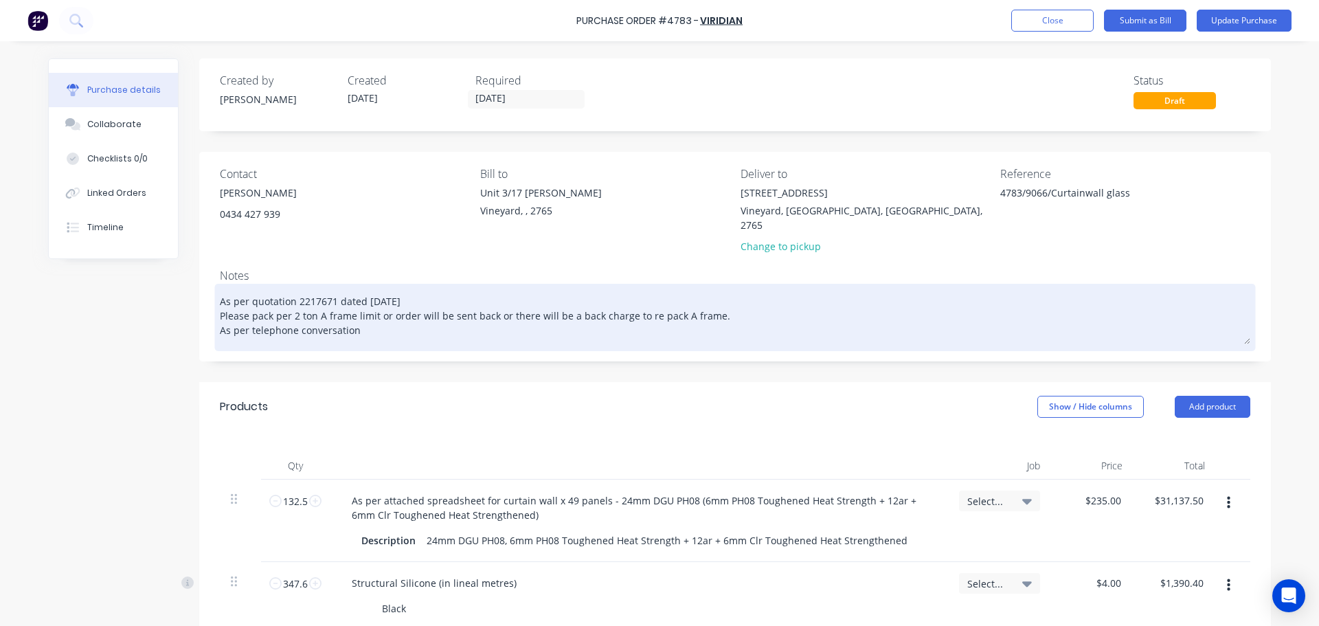
type textarea "x"
type textarea "As per quotation 2217671 dated [DATE] Please pack per 2 ton A frame limit or or…"
type textarea "x"
type textarea "As per quotation 2217671 dated [DATE] Please pack per 2 ton A frame limit or or…"
type textarea "x"
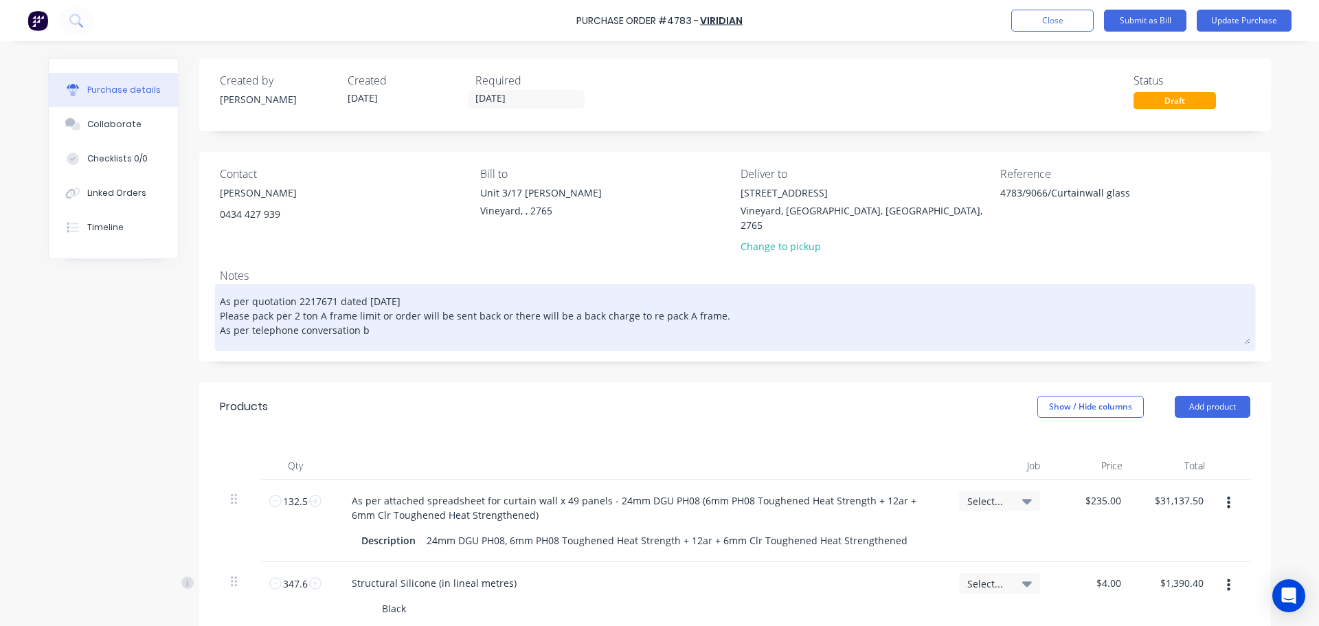
type textarea "As per quotation 2217671 dated [DATE] Please pack per 2 ton A frame limit or or…"
type textarea "x"
type textarea "As per quotation 2217671 dated [DATE] Please pack per 2 ton A frame limit or or…"
type textarea "x"
type textarea "As per quotation 2217671 dated [DATE] Please pack per 2 ton A frame limit or or…"
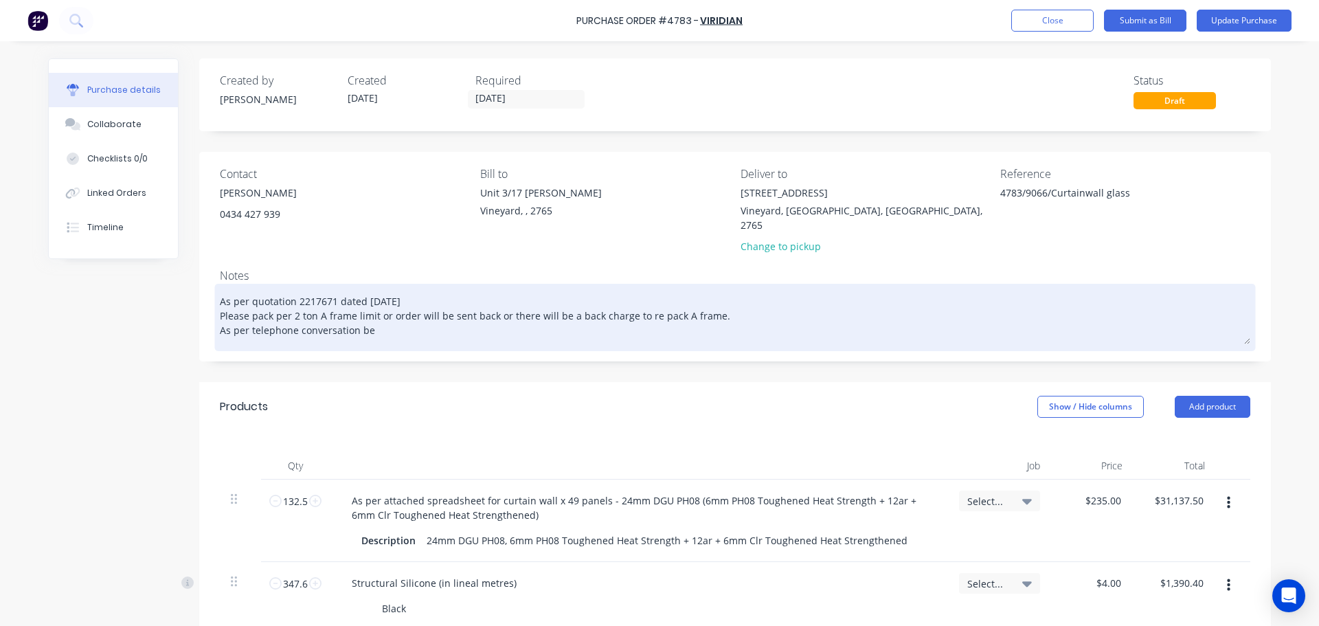
type textarea "x"
type textarea "As per quotation 2217671 dated [DATE] Please pack per 2 ton A frame limit or or…"
type textarea "x"
type textarea "As per quotation 2217671 dated [DATE] Please pack per 2 ton A frame limit or or…"
type textarea "x"
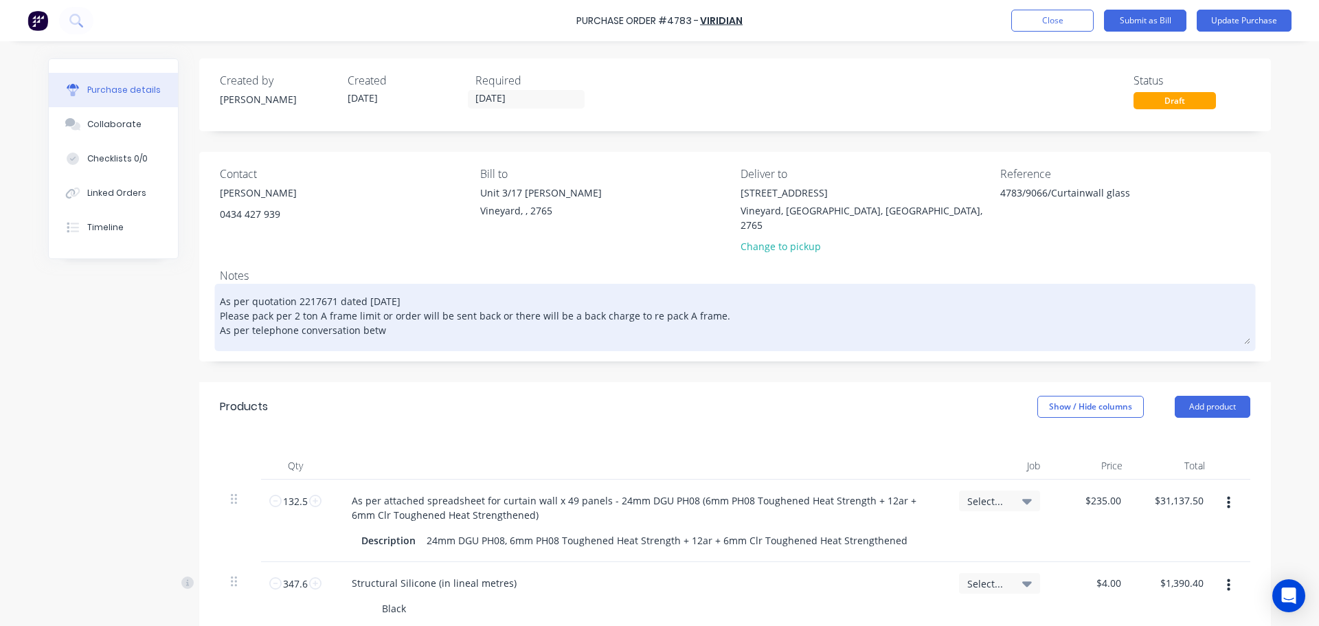
type textarea "As per quotation 2217671 dated [DATE] Please pack per 2 ton A frame limit or or…"
type textarea "x"
type textarea "As per quotation 2217671 dated [DATE] Please pack per 2 ton A frame limit or or…"
type textarea "x"
type textarea "As per quotation 2217671 dated [DATE] Please pack per 2 ton A frame limit or or…"
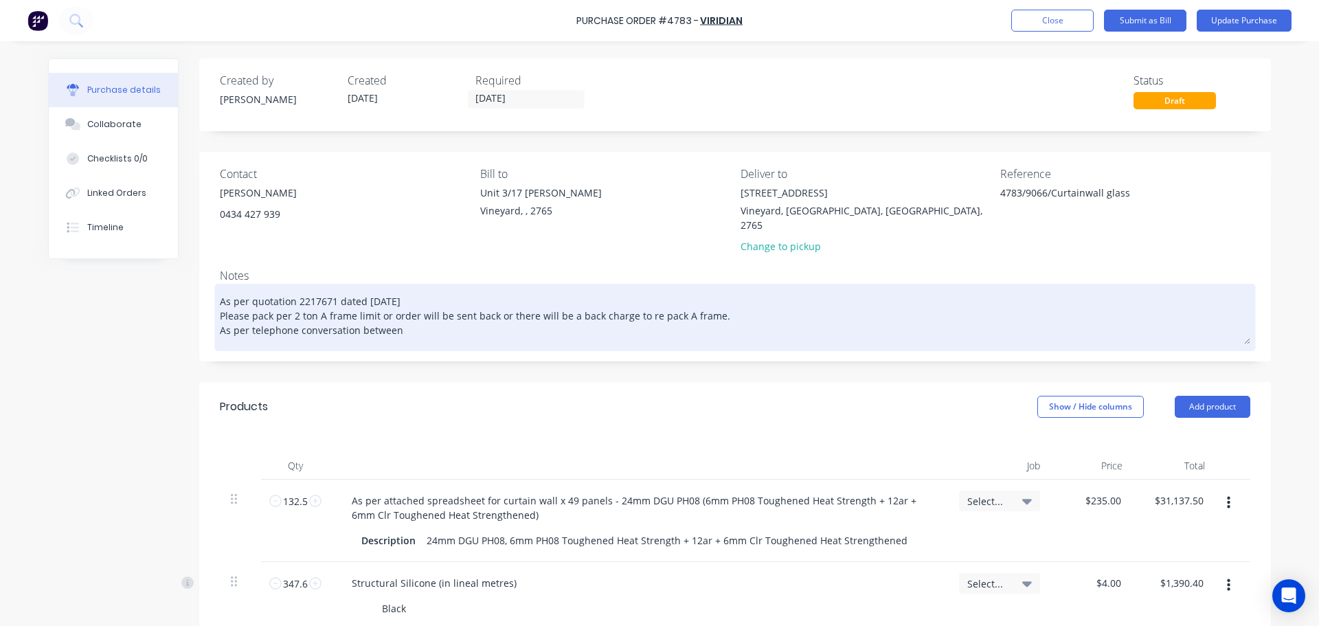
type textarea "x"
type textarea "As per quotation 2217671 dated [DATE] Please pack per 2 ton A frame limit or or…"
type textarea "x"
type textarea "As per quotation 2217671 dated [DATE] Please pack per 2 ton A frame limit or or…"
type textarea "x"
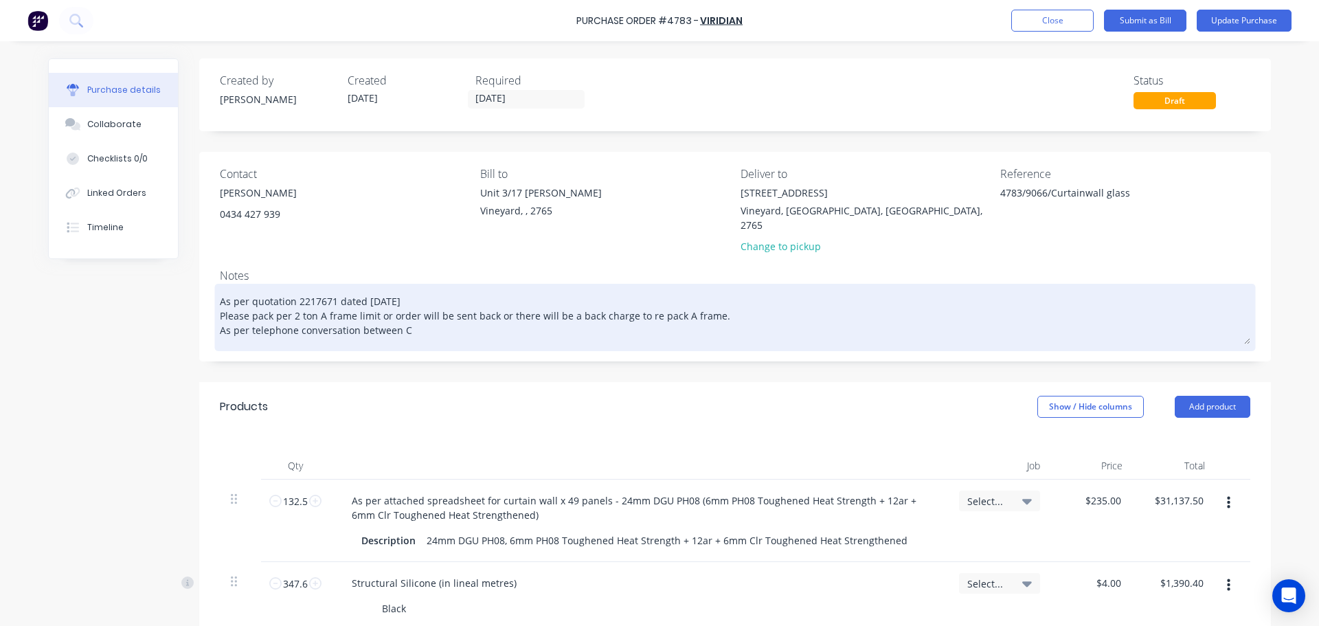
type textarea "As per quotation 2217671 dated [DATE] Please pack per 2 ton A frame limit or or…"
type textarea "x"
type textarea "As per quotation 2217671 dated [DATE] Please pack per 2 ton A frame limit or or…"
type textarea "x"
type textarea "As per quotation 2217671 dated [DATE] Please pack per 2 ton A frame limit or or…"
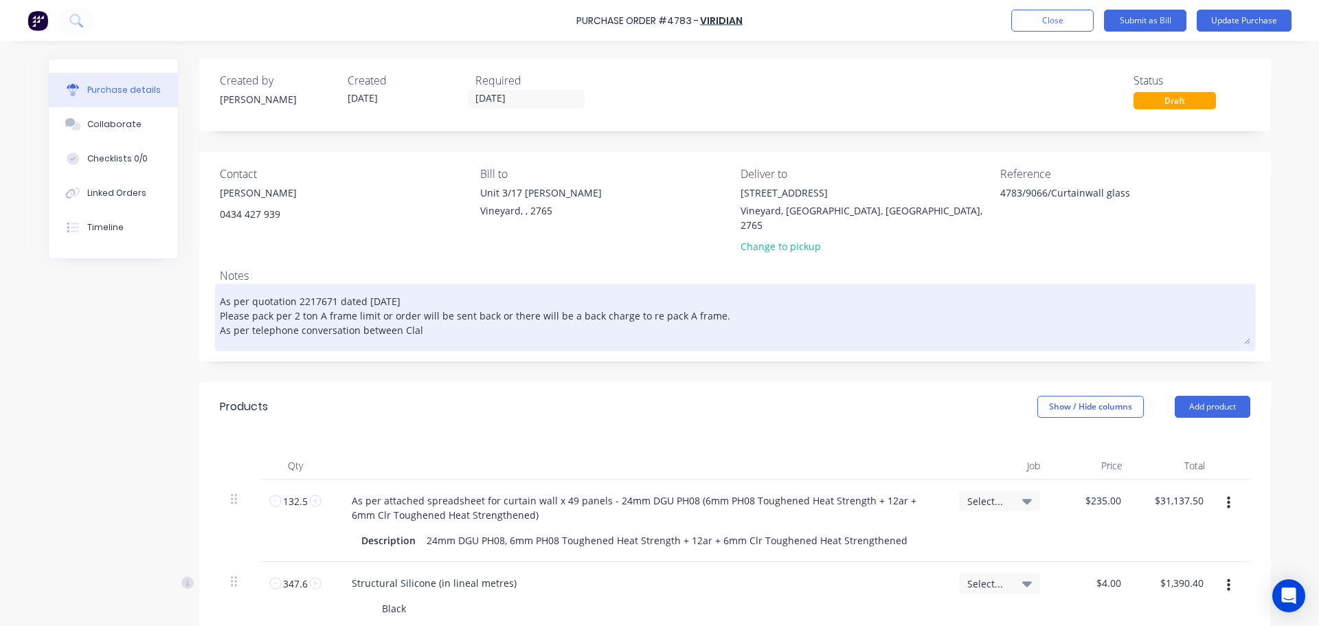
type textarea "x"
type textarea "As per quotation 2217671 dated [DATE] Please pack per 2 ton A frame limit or or…"
type textarea "x"
type textarea "As per quotation 2217671 dated [DATE] Please pack per 2 ton A frame limit or or…"
type textarea "x"
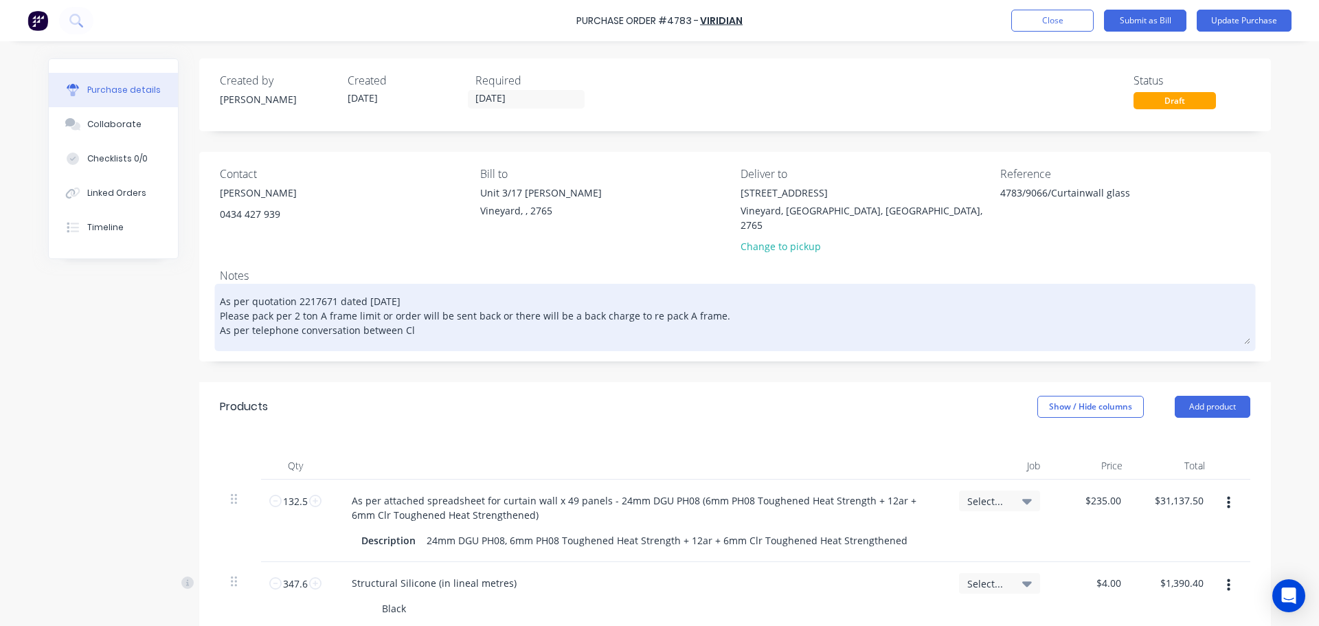
type textarea "As per quotation 2217671 dated [DATE] Please pack per 2 ton A frame limit or or…"
type textarea "x"
type textarea "As per quotation 2217671 dated [DATE] Please pack per 2 ton A frame limit or or…"
type textarea "x"
type textarea "As per quotation 2217671 dated [DATE] Please pack per 2 ton A frame limit or or…"
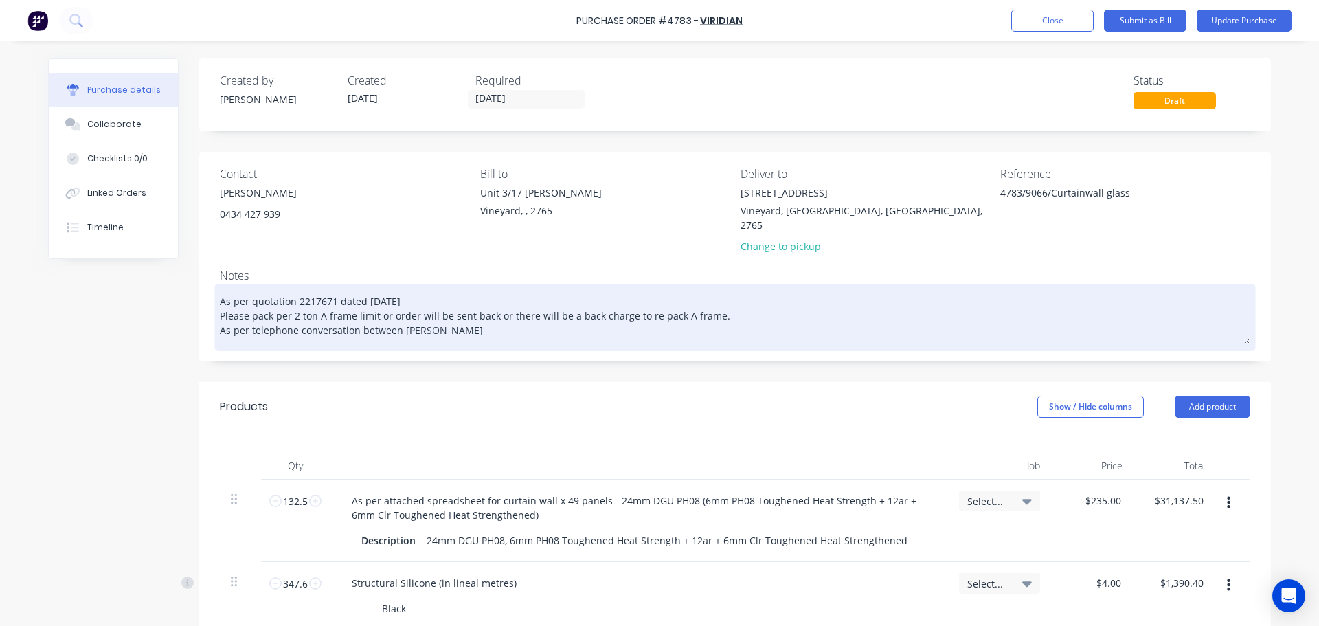
type textarea "x"
type textarea "As per quotation 2217671 dated [DATE] Please pack per 2 ton A frame limit or or…"
type textarea "x"
type textarea "As per quotation 2217671 dated [DATE] Please pack per 2 ton A frame limit or or…"
click at [843, 306] on textarea "As per quotation 2217671 dated [DATE] Please pack per 2 ton A frame limit or or…" at bounding box center [735, 315] width 1031 height 57
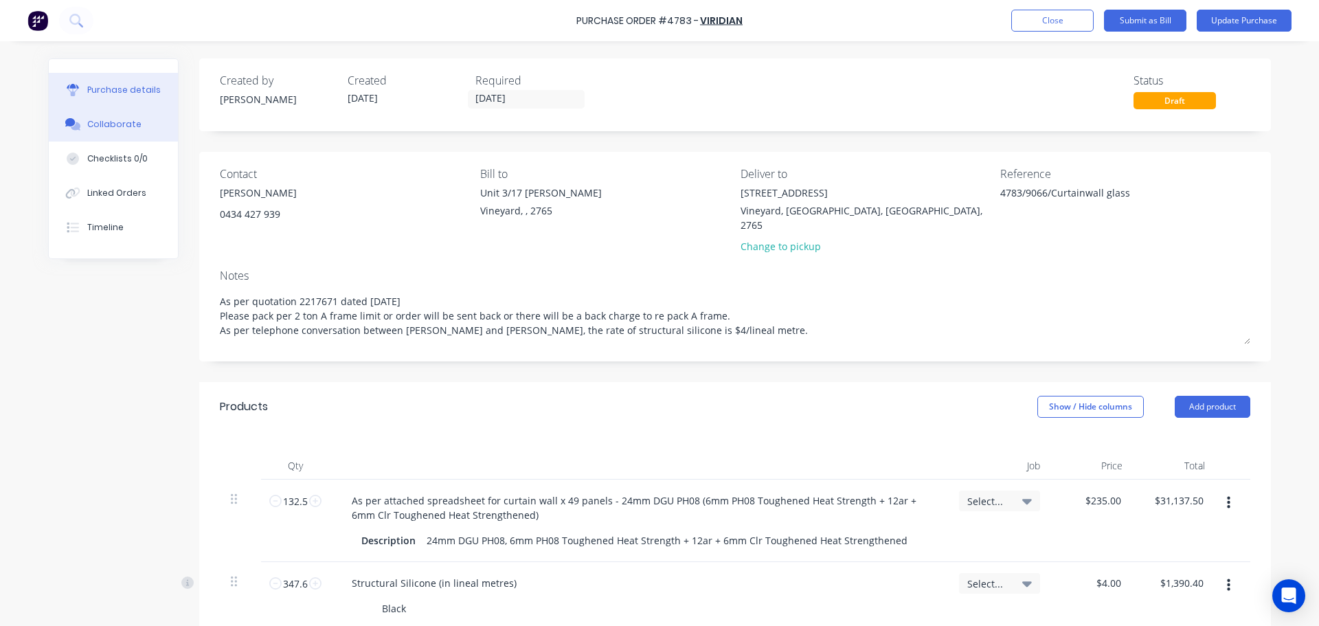
click at [102, 128] on div "Collaborate" at bounding box center [114, 124] width 54 height 12
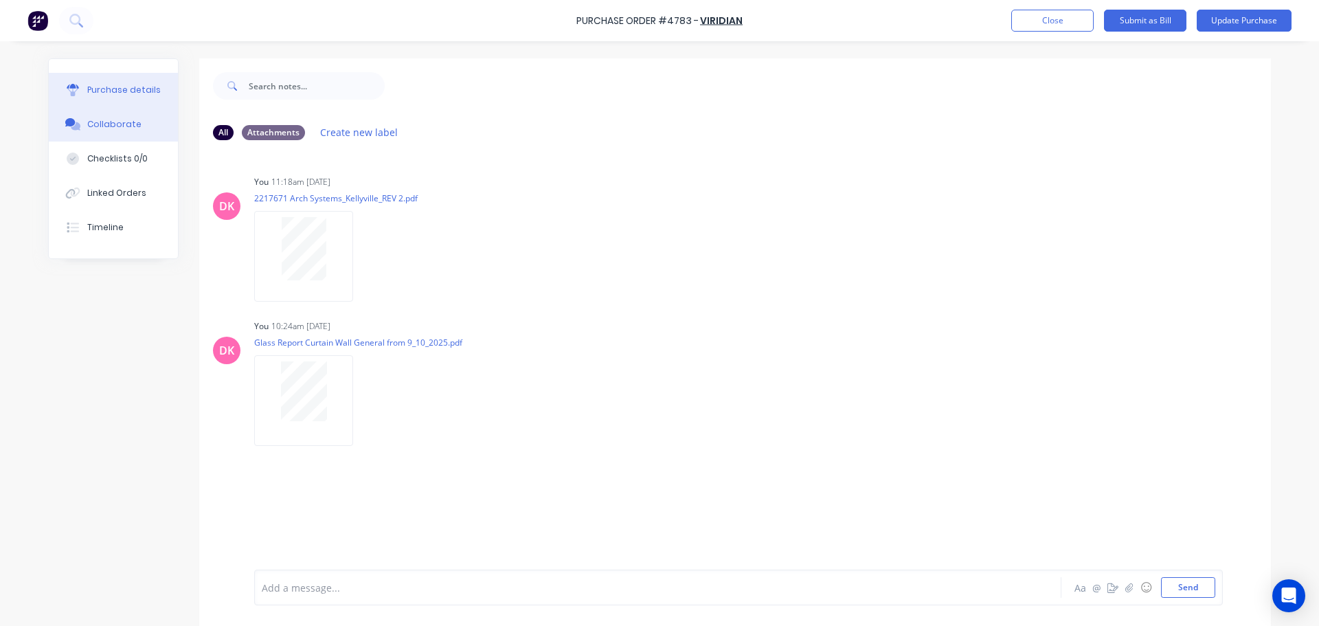
click at [95, 93] on div "Purchase details" at bounding box center [124, 90] width 74 height 12
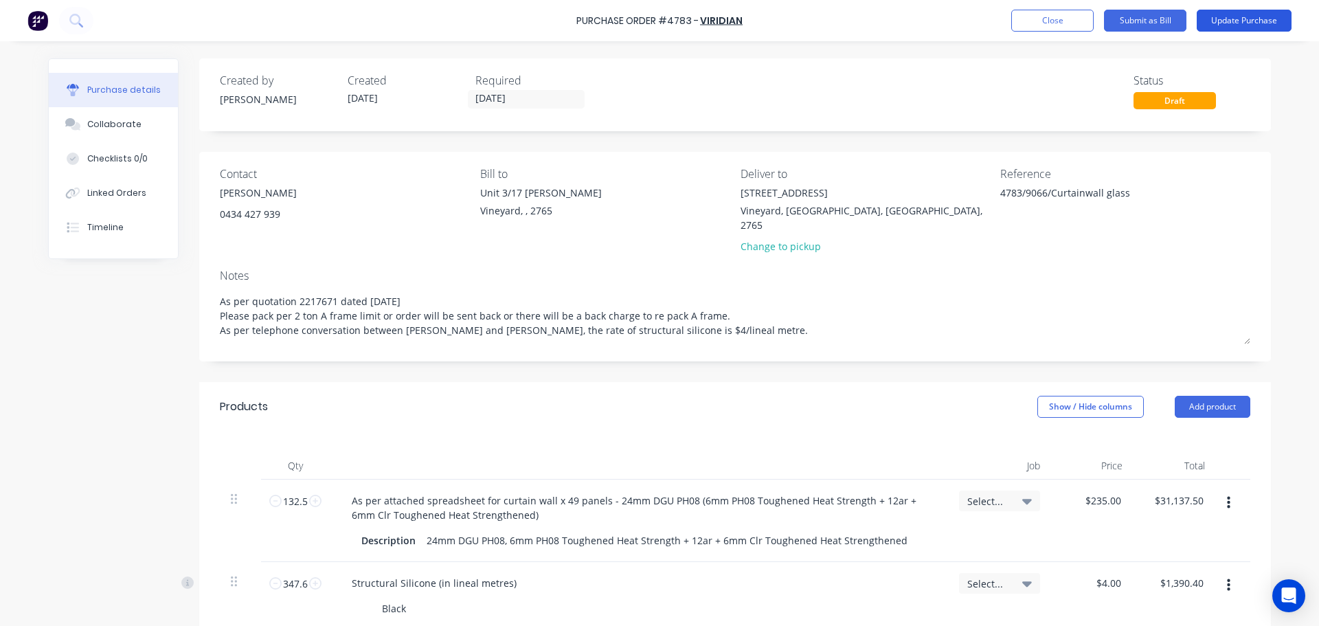
click at [1264, 14] on button "Update Purchase" at bounding box center [1244, 21] width 95 height 22
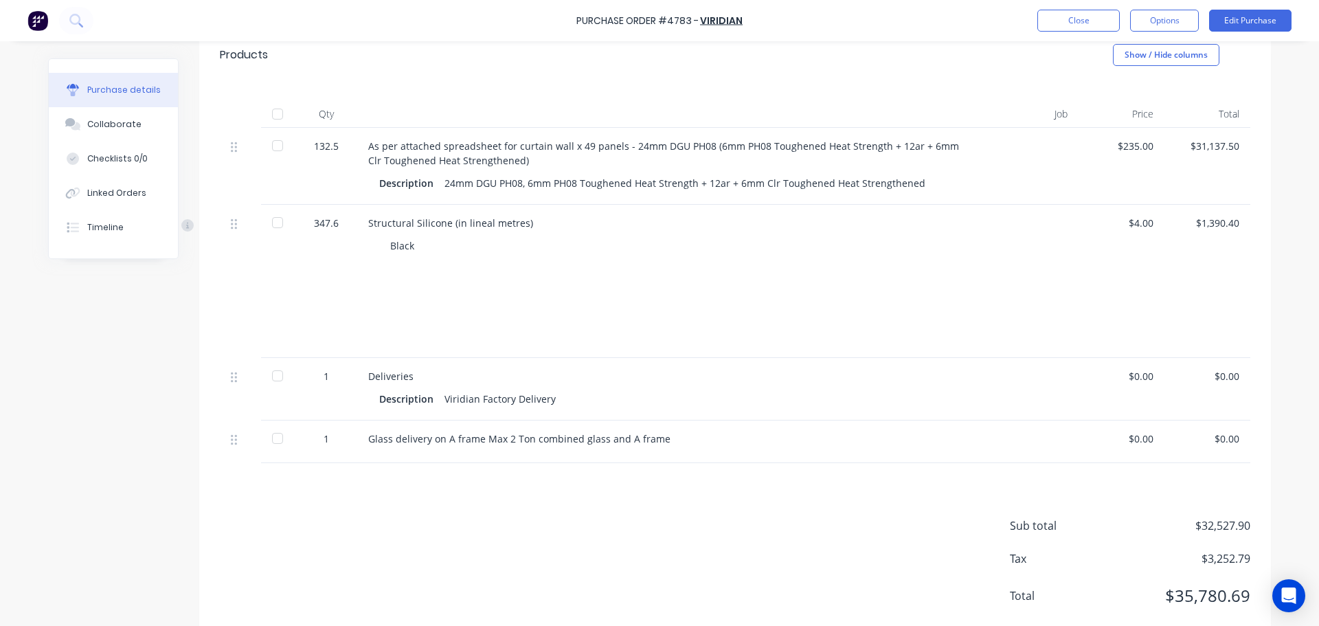
scroll to position [344, 0]
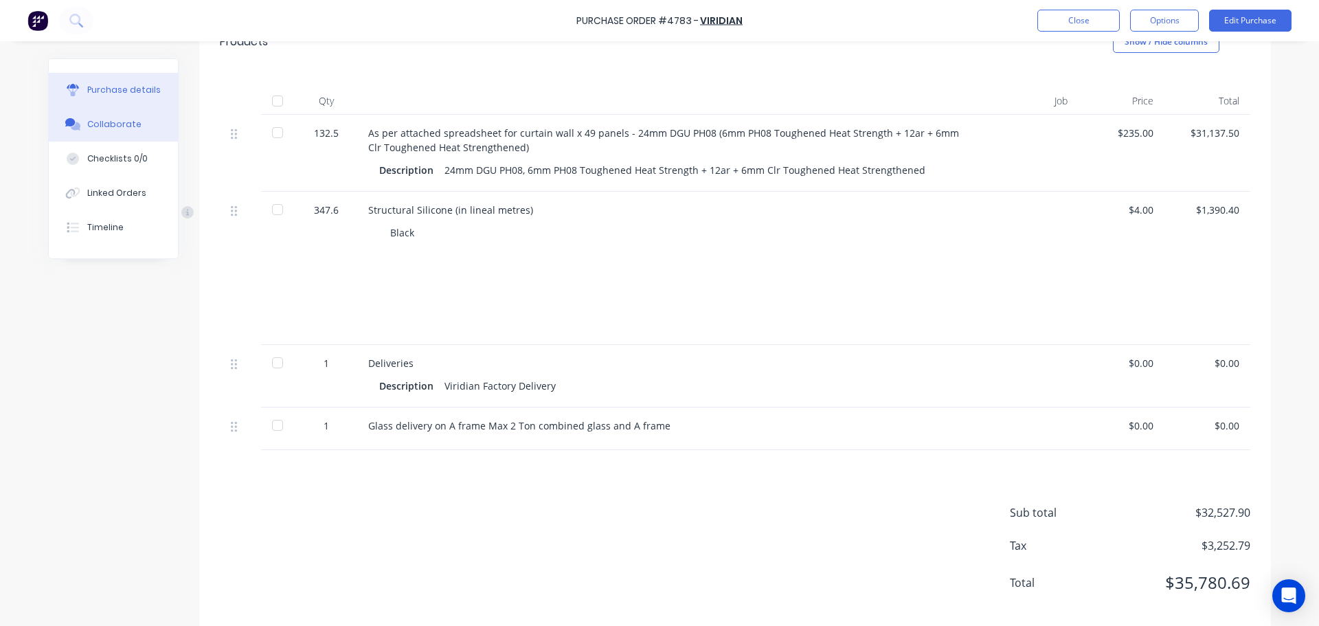
click at [141, 131] on button "Collaborate" at bounding box center [113, 124] width 129 height 34
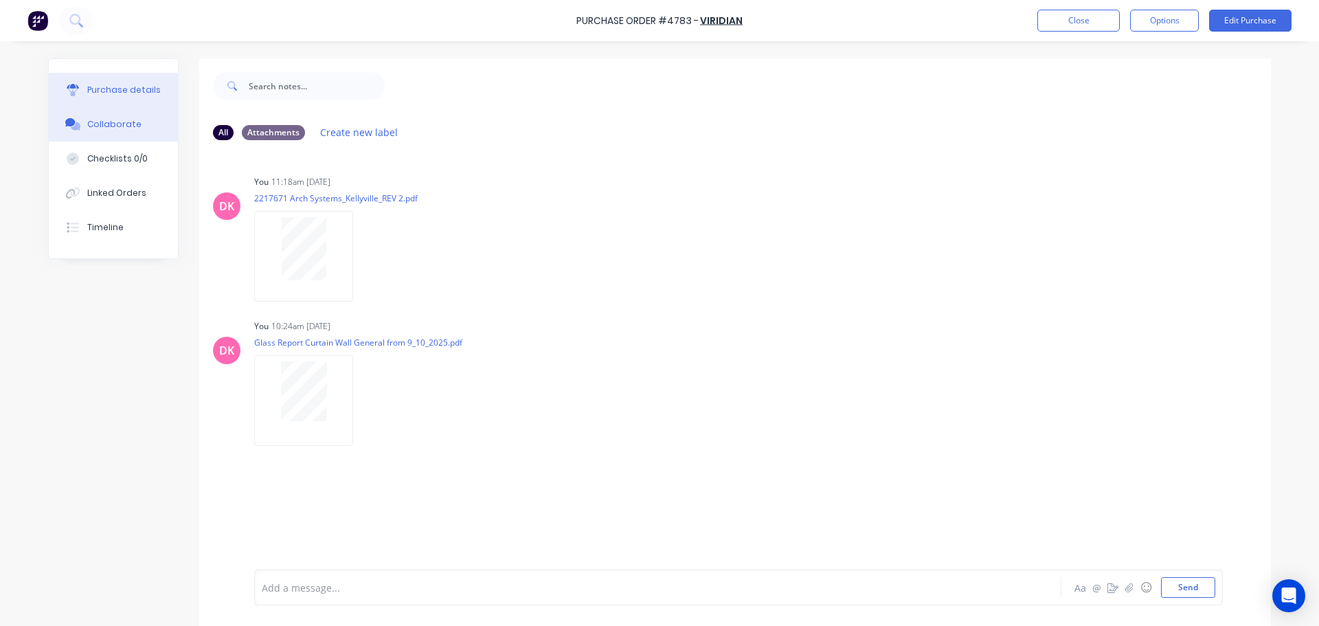
click at [98, 81] on button "Purchase details" at bounding box center [113, 90] width 129 height 34
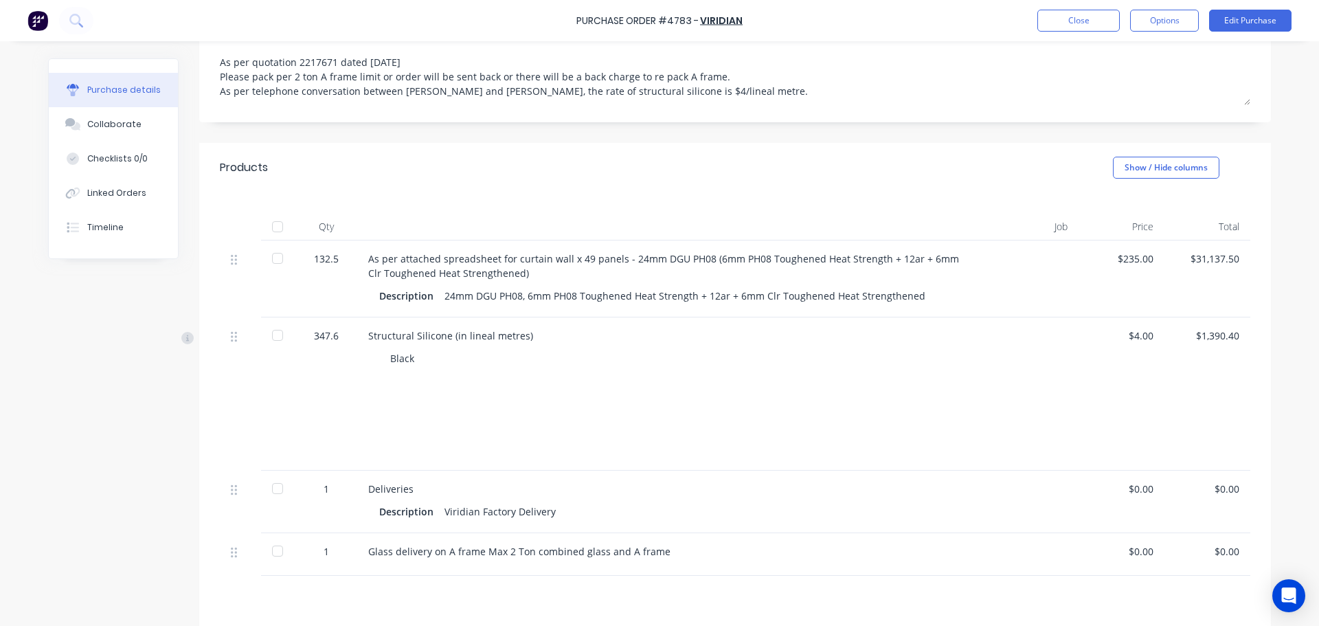
scroll to position [69, 0]
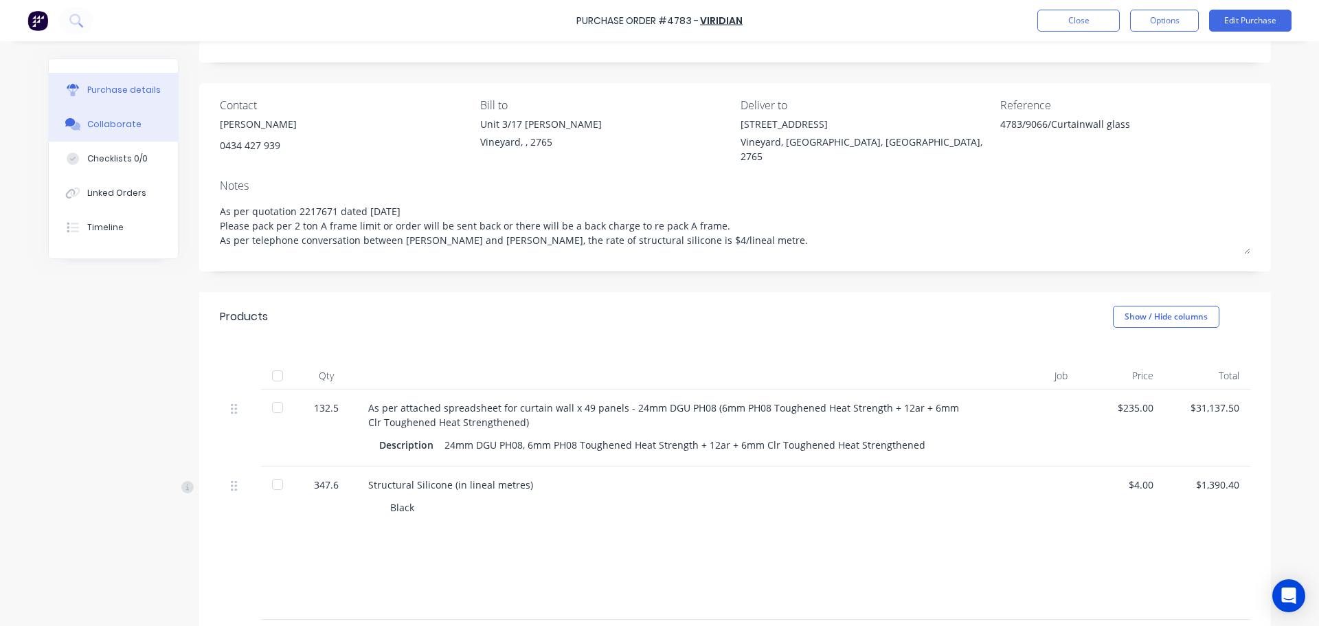
click at [104, 131] on button "Collaborate" at bounding box center [113, 124] width 129 height 34
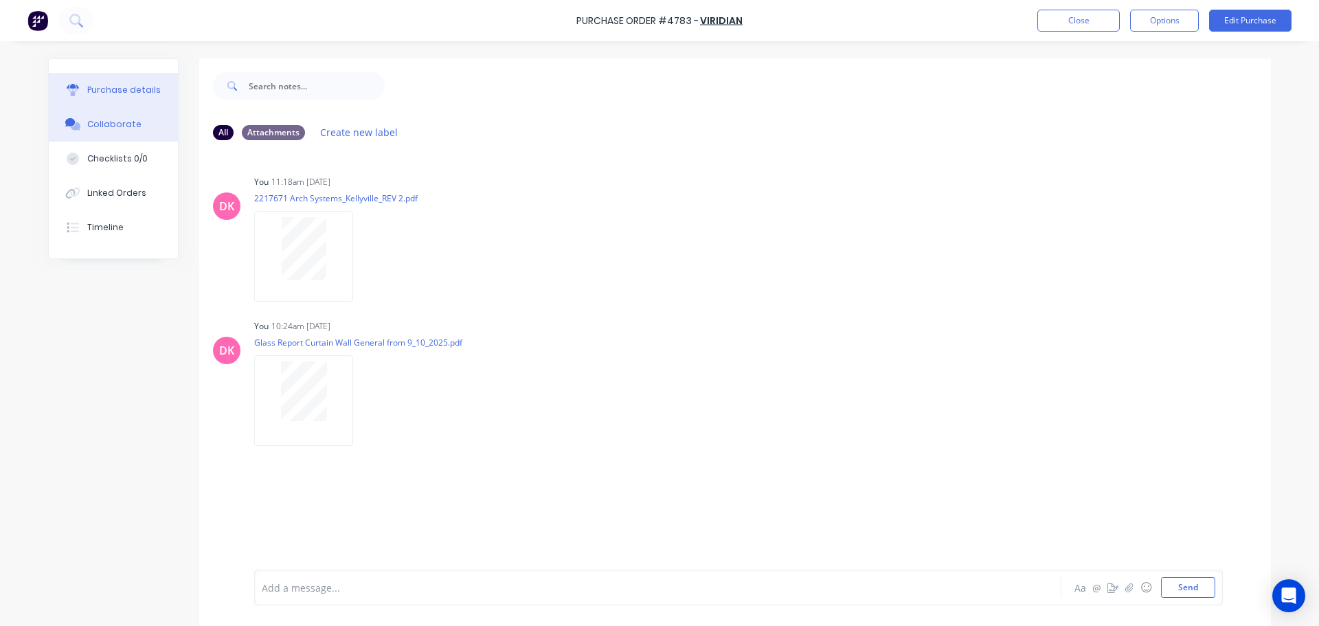
click at [122, 96] on button "Purchase details" at bounding box center [113, 90] width 129 height 34
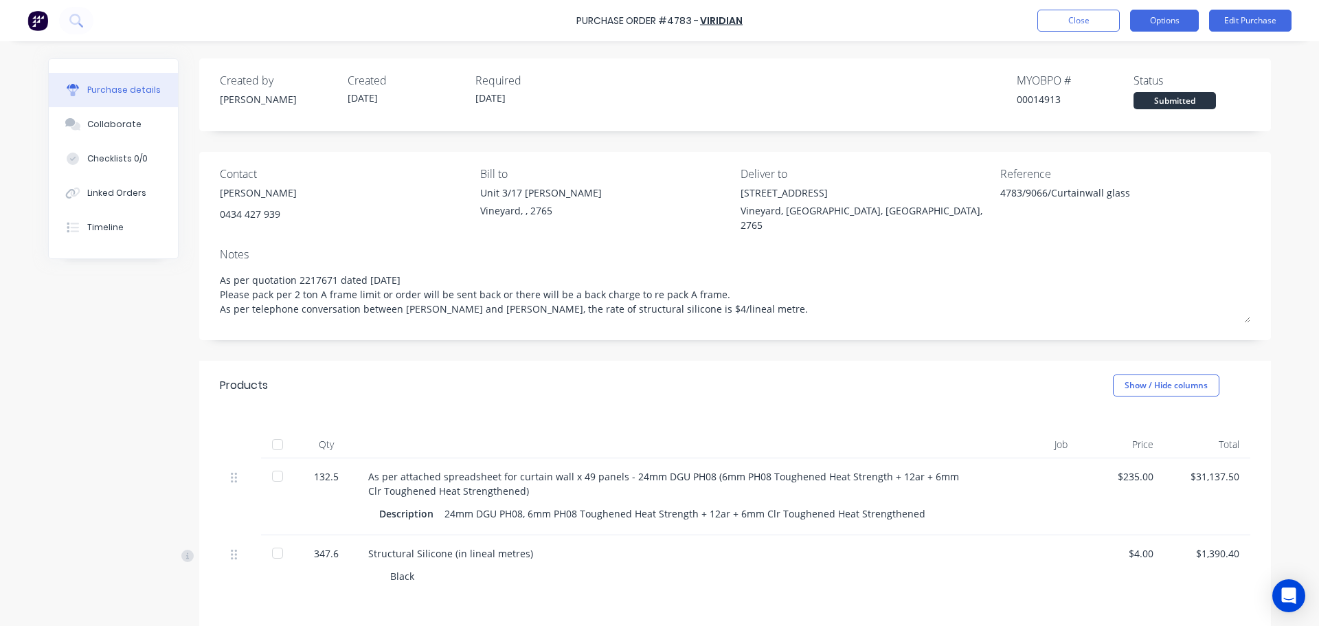
click at [1180, 23] on button "Options" at bounding box center [1164, 21] width 69 height 22
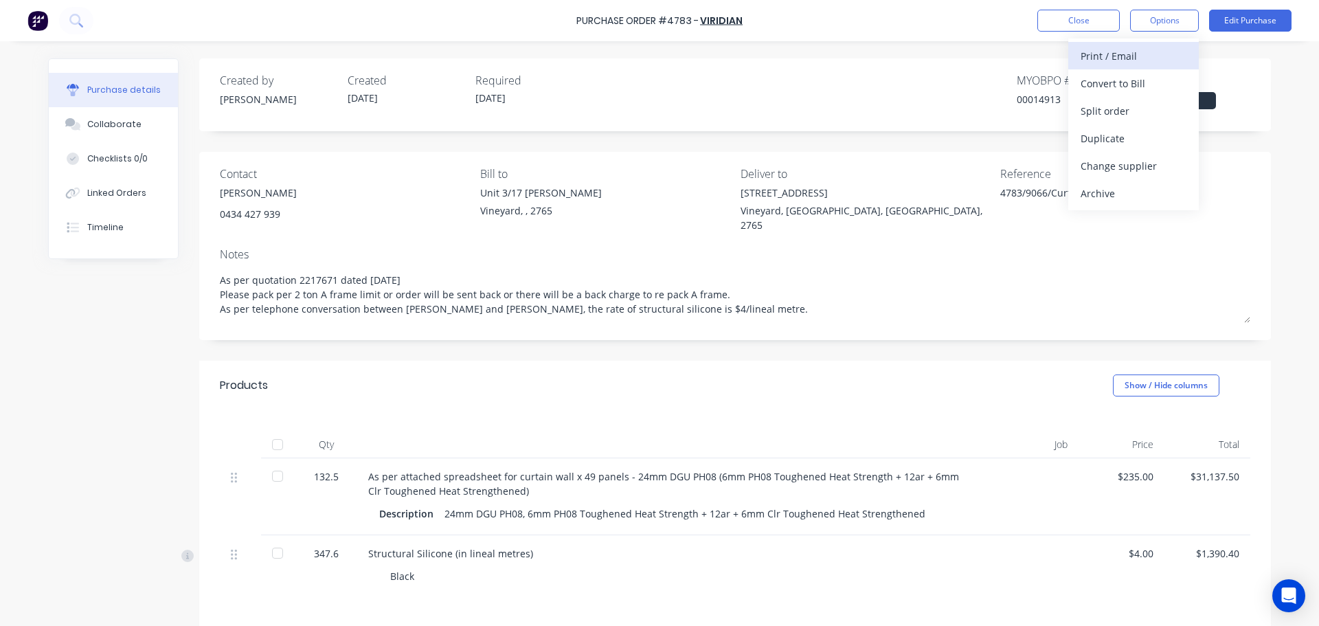
click at [1130, 54] on div "Print / Email" at bounding box center [1134, 56] width 106 height 20
click at [1092, 76] on div "With pricing" at bounding box center [1134, 84] width 106 height 20
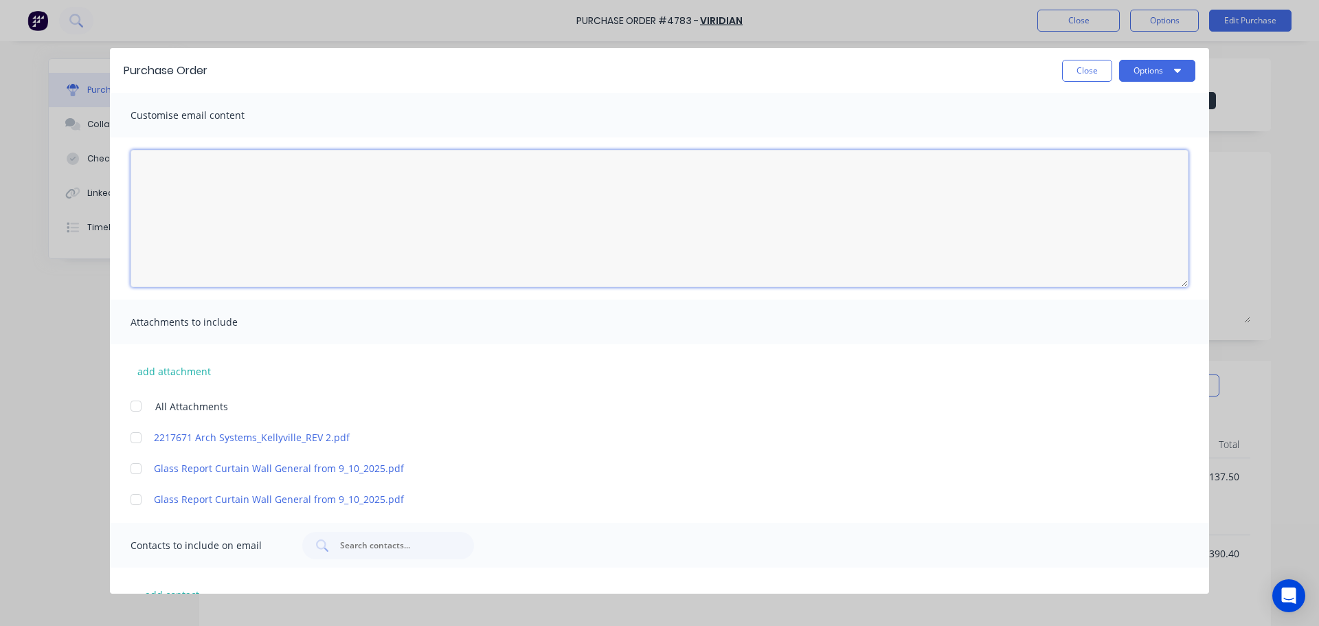
click at [221, 197] on textarea "[DATE]" at bounding box center [660, 218] width 1058 height 137
click at [155, 218] on textarea "Hi Mick, Please see the attached REVISED PO. Structural silicone has been added…" at bounding box center [660, 218] width 1058 height 137
drag, startPoint x: 409, startPoint y: 216, endPoint x: 135, endPoint y: 222, distance: 274.9
click at [135, 222] on textarea "Hi Mick, Please see the attached REVISED PO. silicone has been added to the PSt…" at bounding box center [660, 218] width 1058 height 137
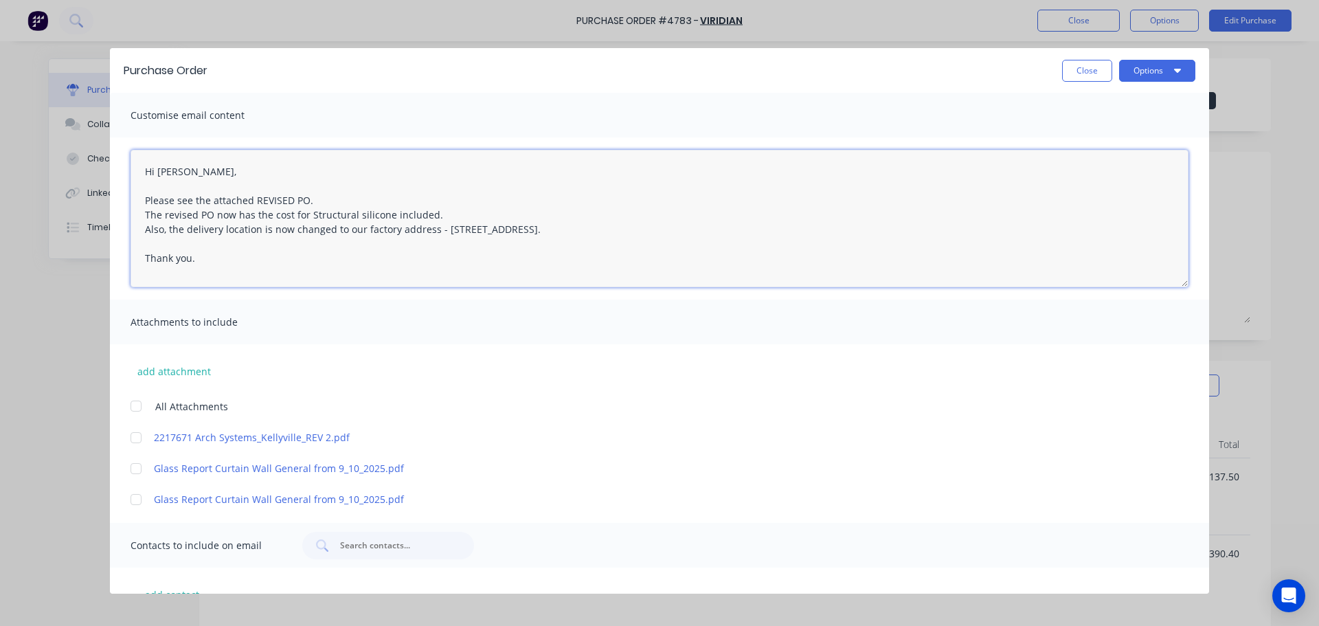
click at [133, 438] on div at bounding box center [135, 437] width 27 height 27
click at [214, 497] on link "Glass Report Curtain Wall General from 9_10_2025.pdf" at bounding box center [639, 499] width 971 height 14
click at [135, 505] on div at bounding box center [135, 499] width 27 height 27
click at [238, 499] on link "Glass Report Curtain Wall General from 9_10_2025.pdf" at bounding box center [639, 499] width 971 height 14
click at [214, 471] on link "Glass Report Curtain Wall General from 9_10_2025.pdf" at bounding box center [639, 468] width 971 height 14
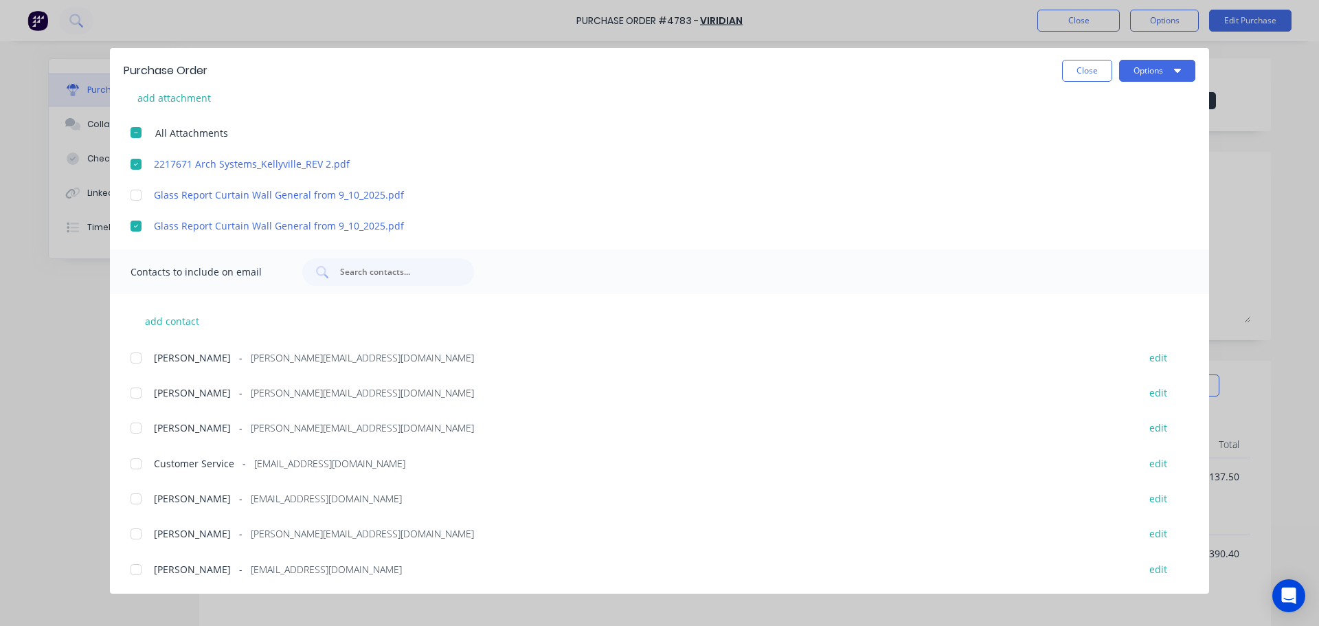
scroll to position [275, 0]
click at [135, 535] on div at bounding box center [135, 532] width 27 height 27
click at [134, 468] on div at bounding box center [135, 462] width 27 height 27
click at [141, 503] on div at bounding box center [135, 497] width 27 height 27
click at [135, 388] on div at bounding box center [135, 391] width 27 height 27
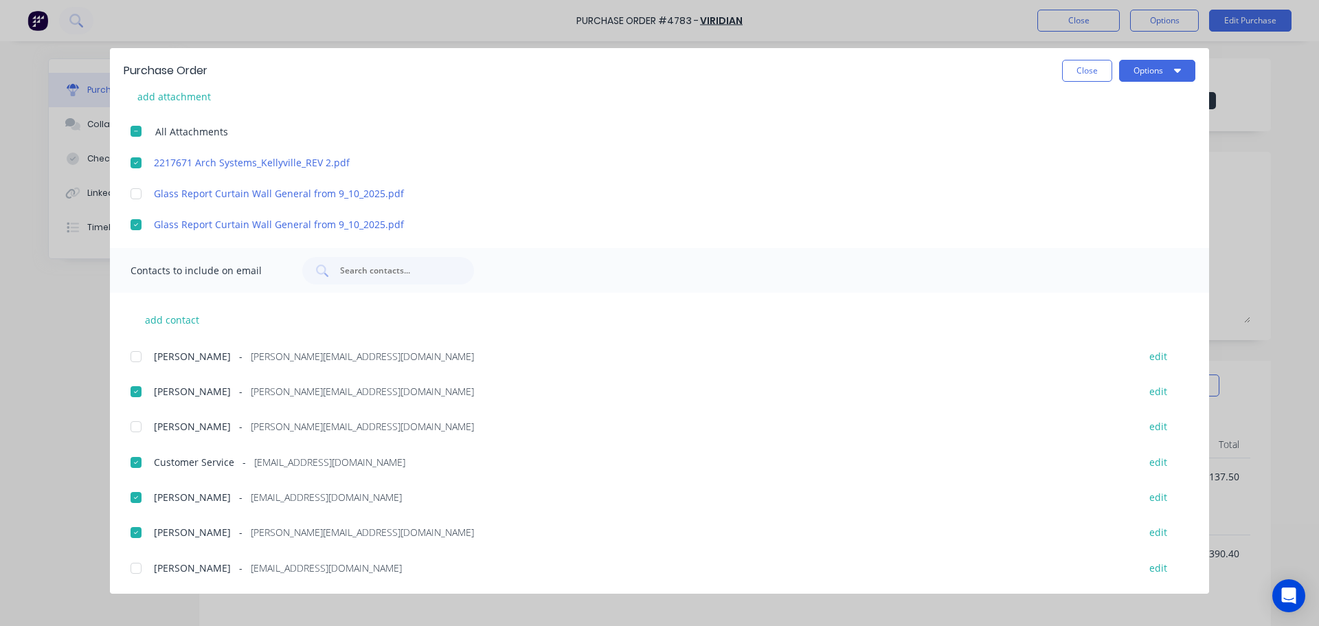
click at [144, 426] on div at bounding box center [135, 426] width 27 height 27
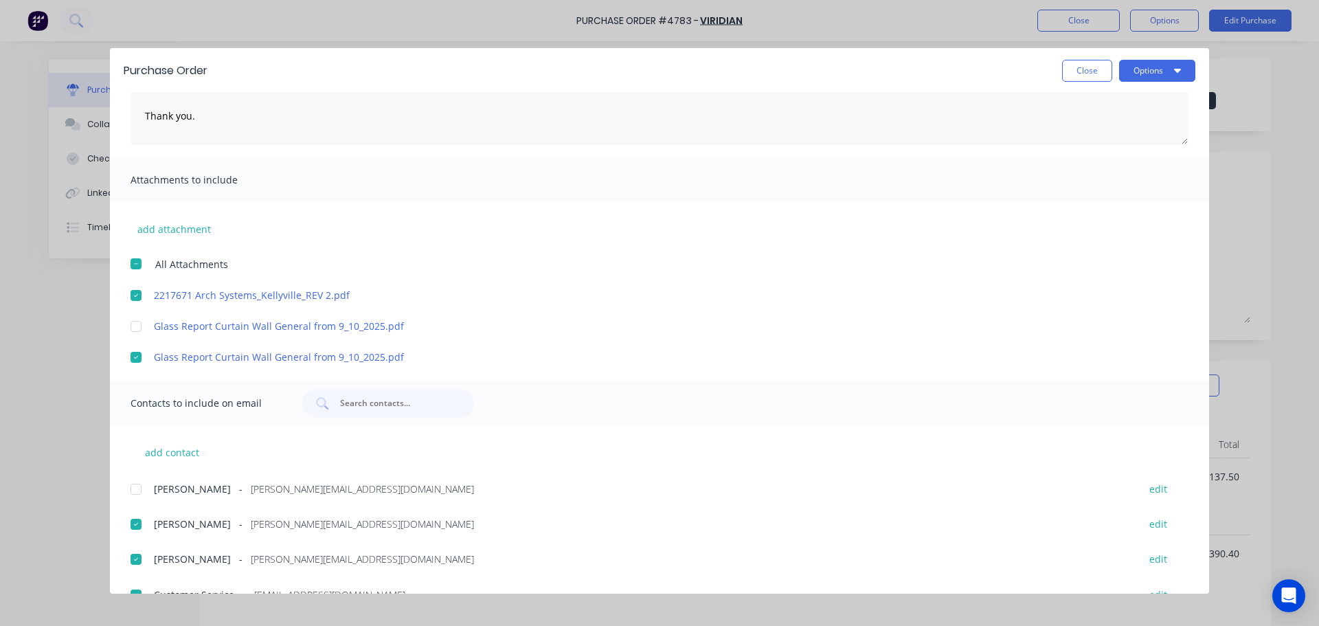
scroll to position [0, 0]
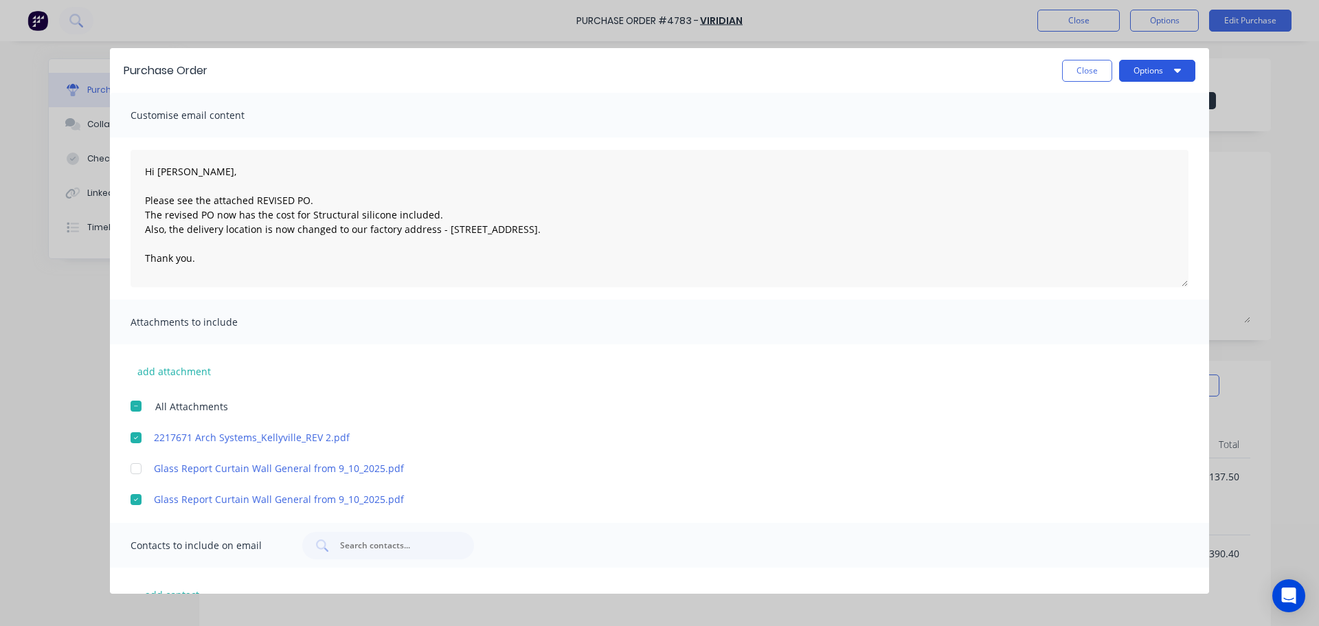
click at [1162, 74] on button "Options" at bounding box center [1157, 71] width 76 height 22
click at [1131, 155] on div "Email" at bounding box center [1130, 160] width 106 height 20
click at [1184, 72] on button "Options" at bounding box center [1157, 71] width 76 height 22
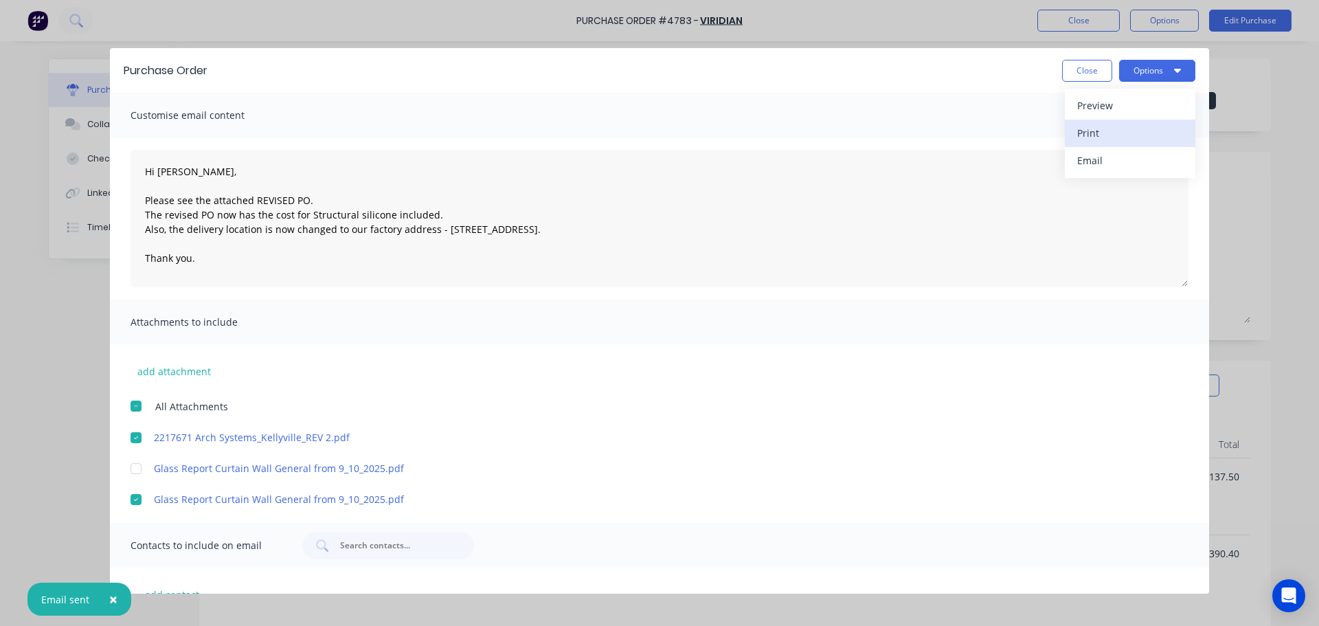
click at [1125, 129] on div "Print" at bounding box center [1130, 133] width 106 height 20
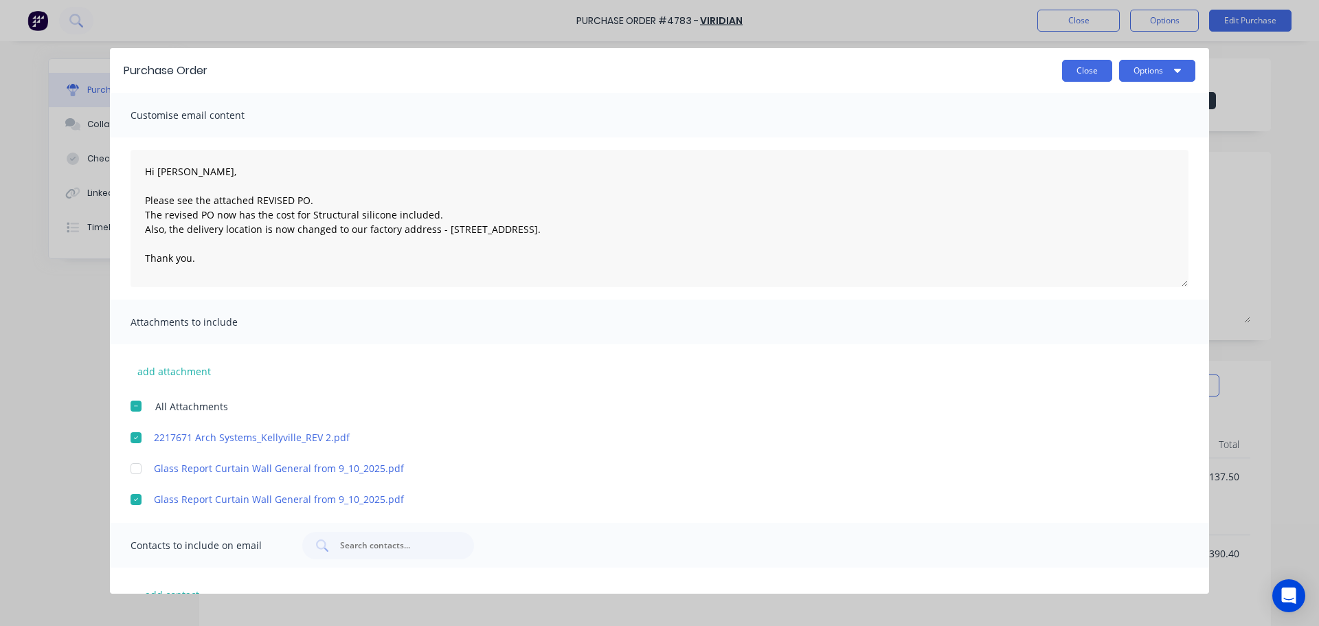
click at [1084, 67] on button "Close" at bounding box center [1087, 71] width 50 height 22
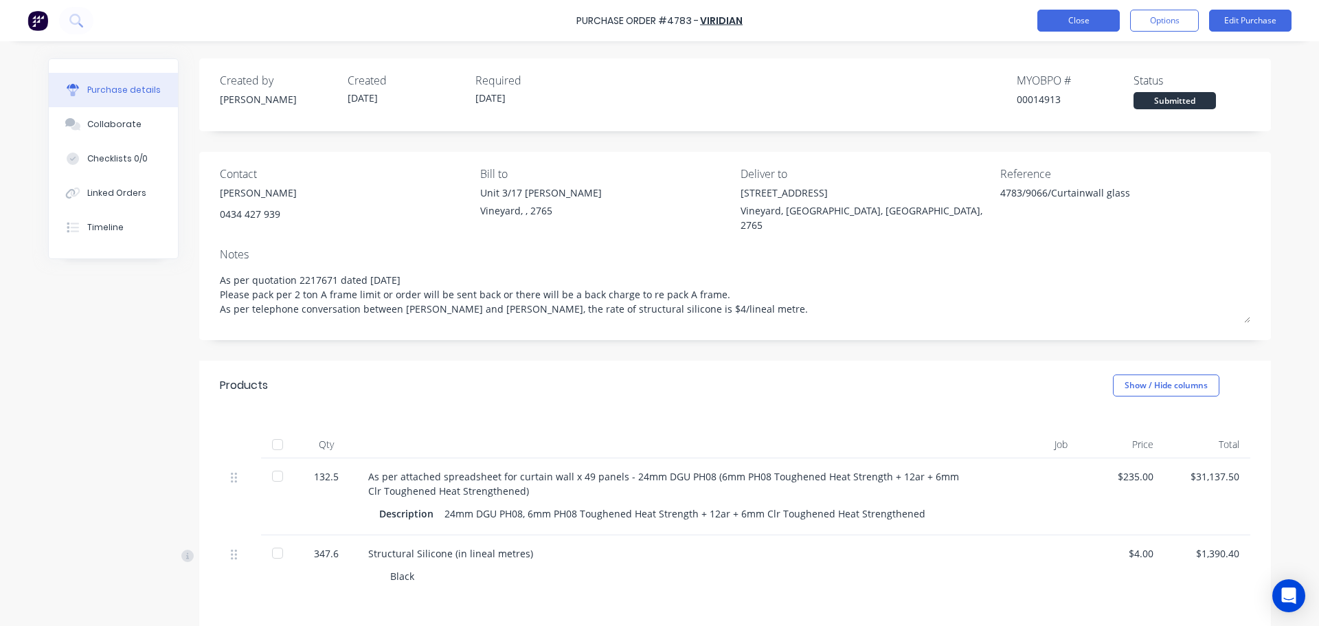
click at [1080, 23] on button "Close" at bounding box center [1078, 21] width 82 height 22
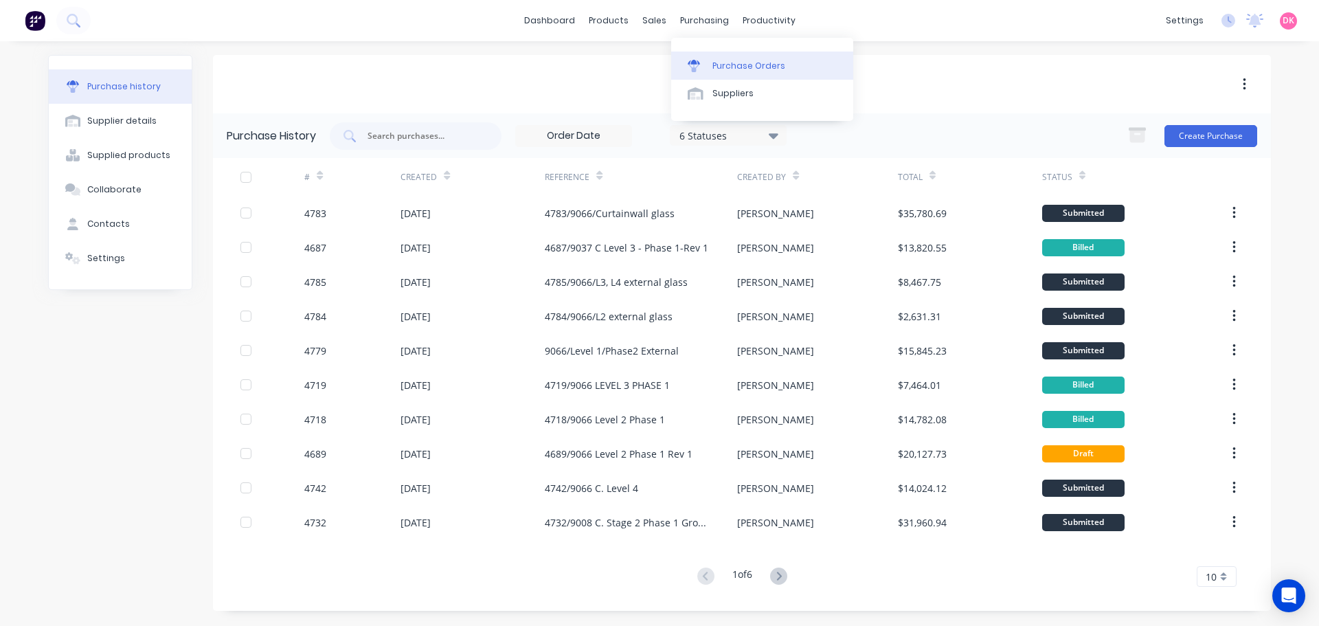
click at [710, 67] on link "Purchase Orders" at bounding box center [762, 65] width 182 height 27
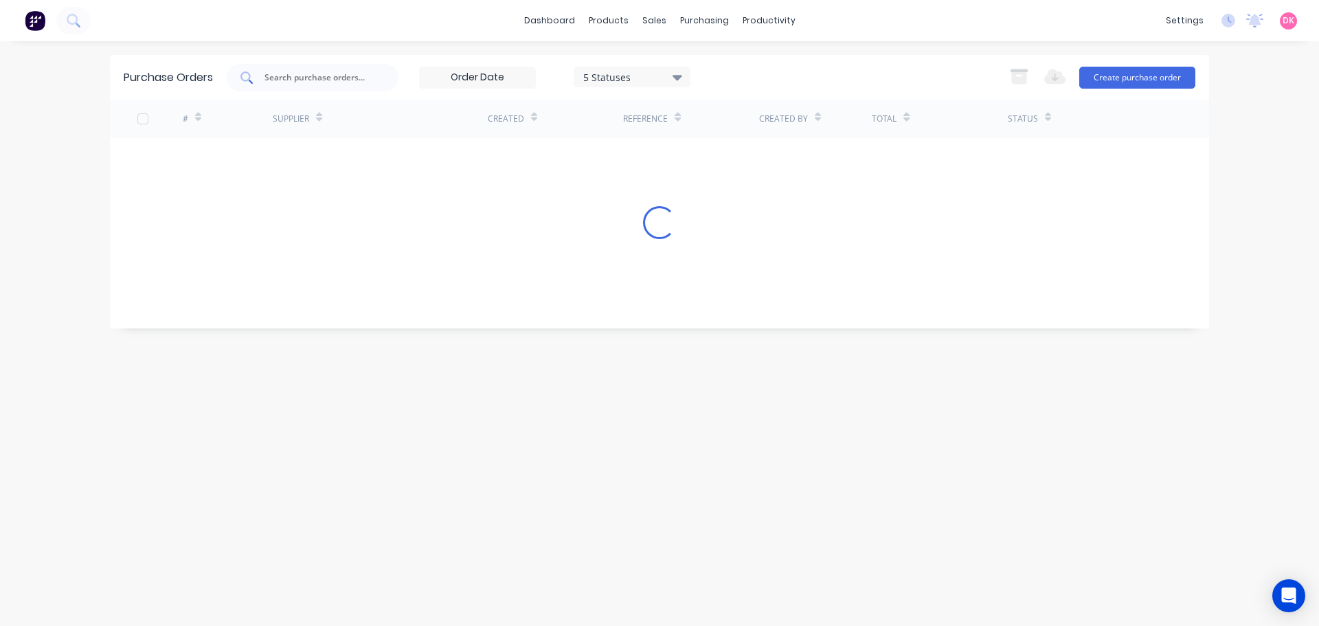
click at [299, 80] on input "text" at bounding box center [320, 78] width 114 height 14
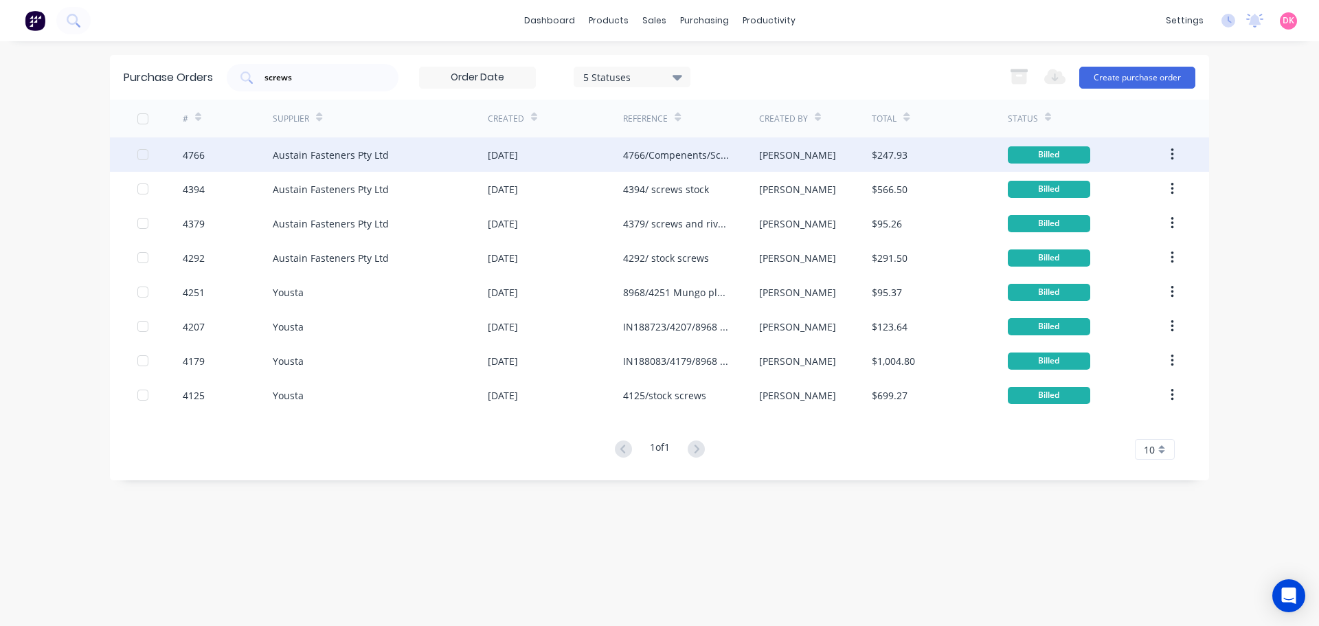
click at [583, 164] on div "[DATE]" at bounding box center [555, 154] width 135 height 34
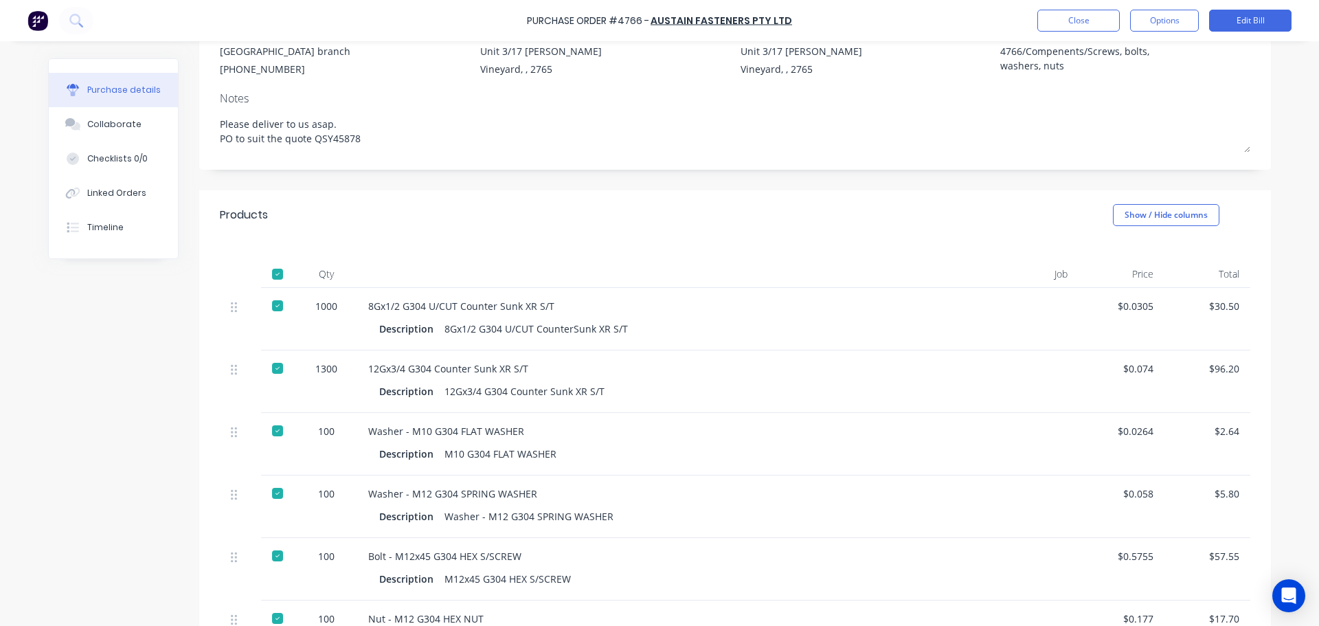
scroll to position [300, 0]
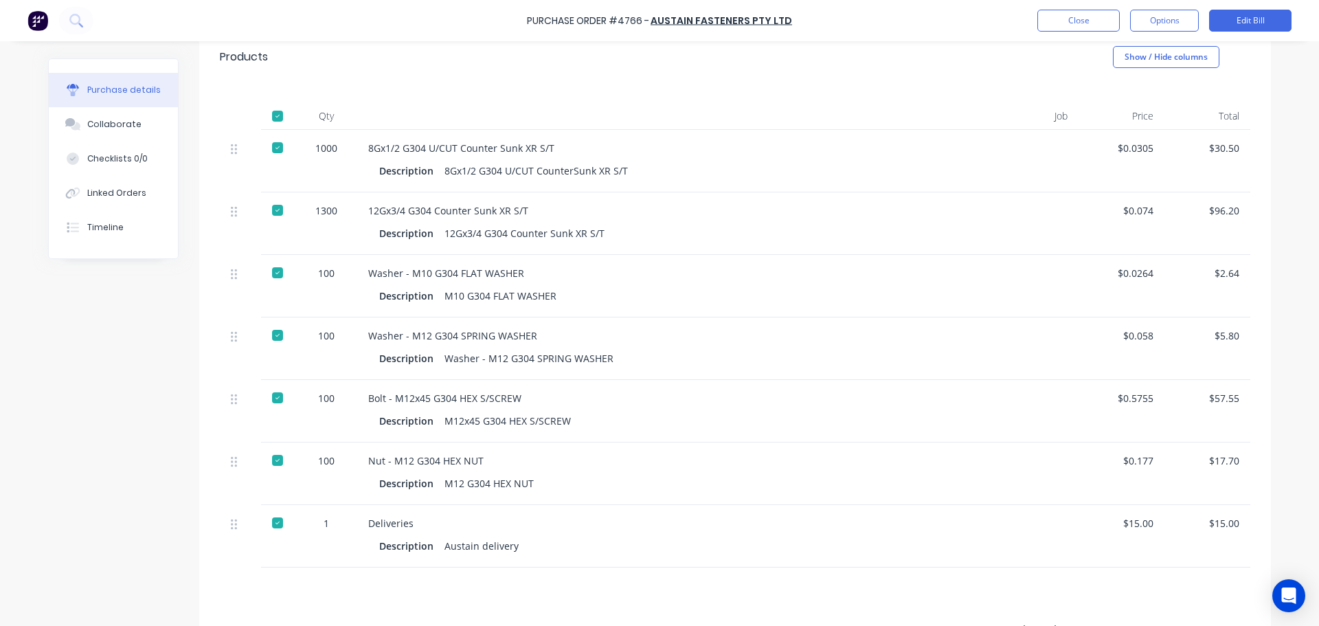
drag, startPoint x: 707, startPoint y: 118, endPoint x: 660, endPoint y: 120, distance: 47.5
click at [660, 120] on div at bounding box center [666, 115] width 618 height 27
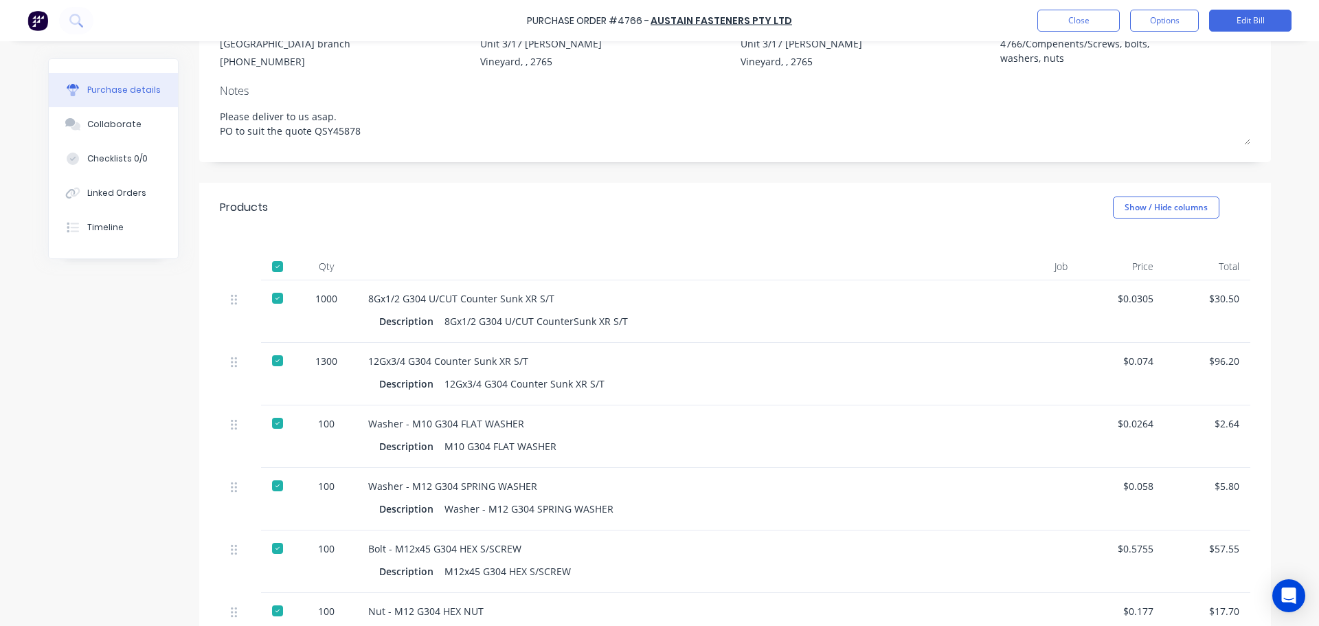
scroll to position [0, 0]
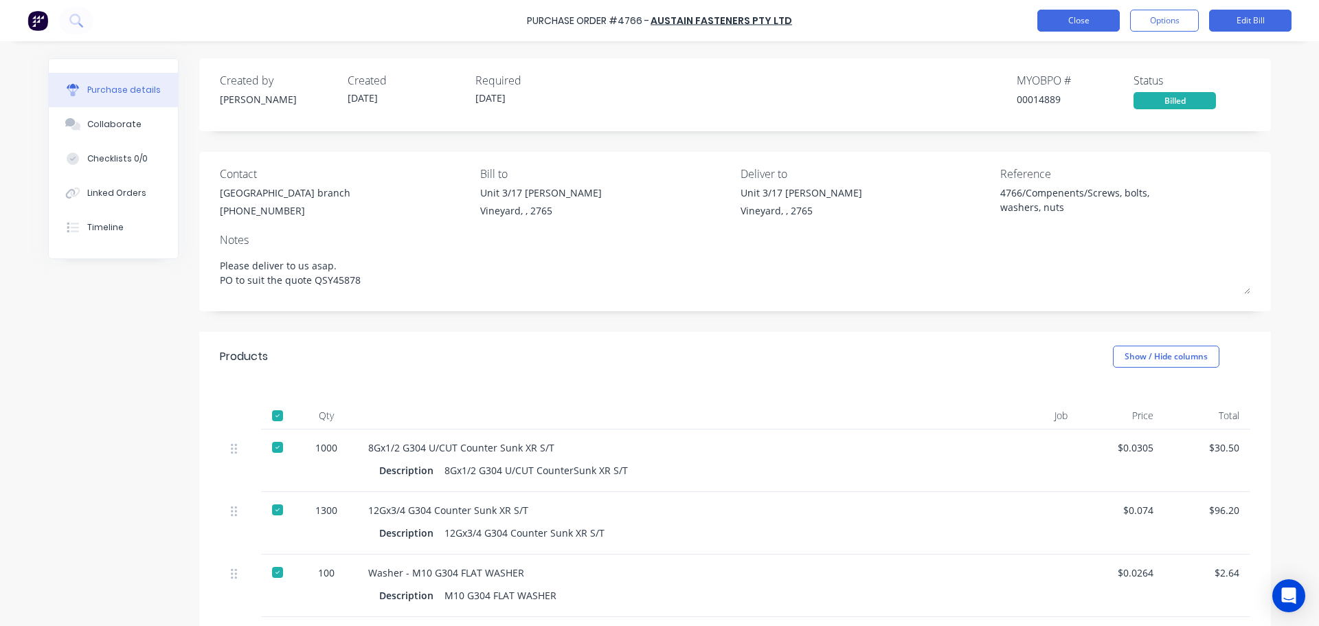
click at [1083, 25] on button "Close" at bounding box center [1078, 21] width 82 height 22
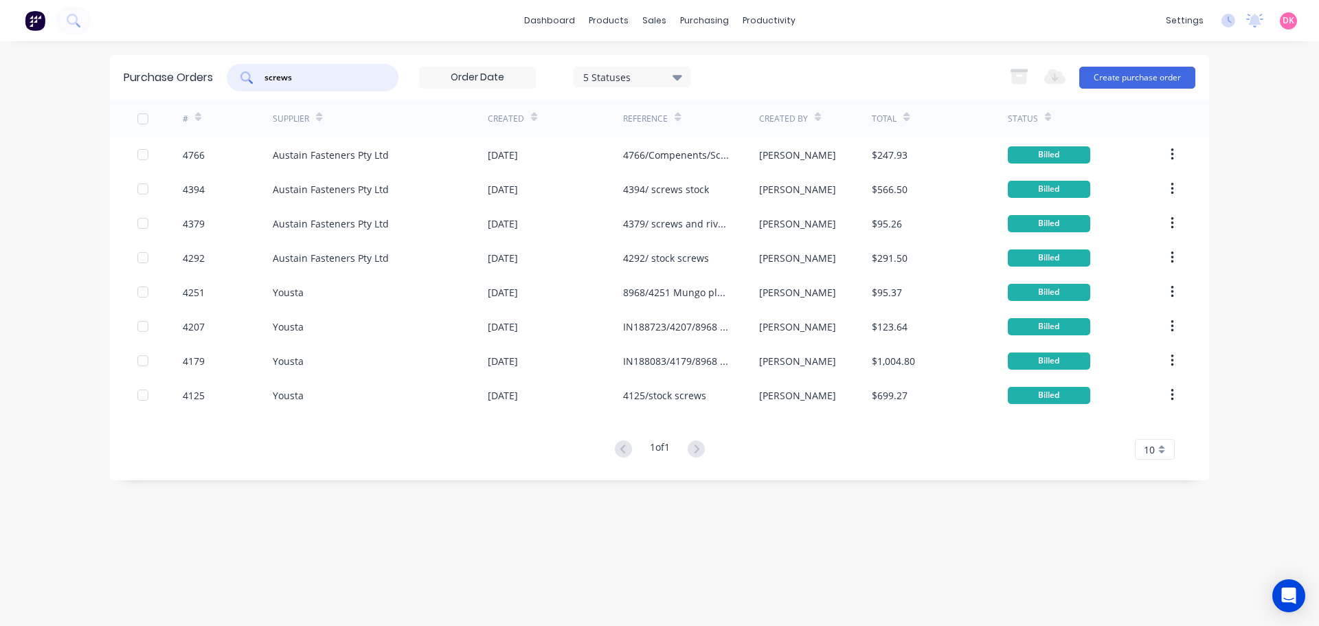
drag, startPoint x: 336, startPoint y: 73, endPoint x: 241, endPoint y: 80, distance: 95.1
click at [241, 80] on div "screws" at bounding box center [313, 77] width 172 height 27
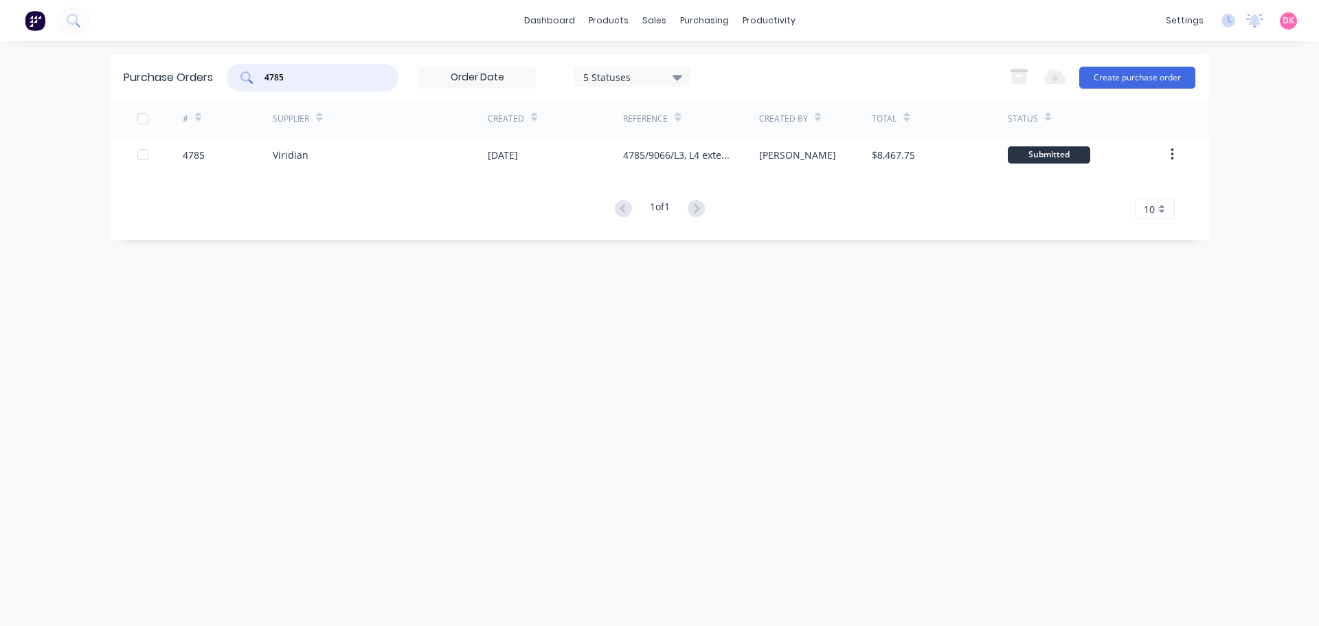
drag, startPoint x: 311, startPoint y: 84, endPoint x: 237, endPoint y: 97, distance: 75.3
click at [237, 97] on div "Purchase Orders 4785 5 Statuses 5 Statuses Export to Excel (XLSX) Create purcha…" at bounding box center [659, 77] width 1099 height 45
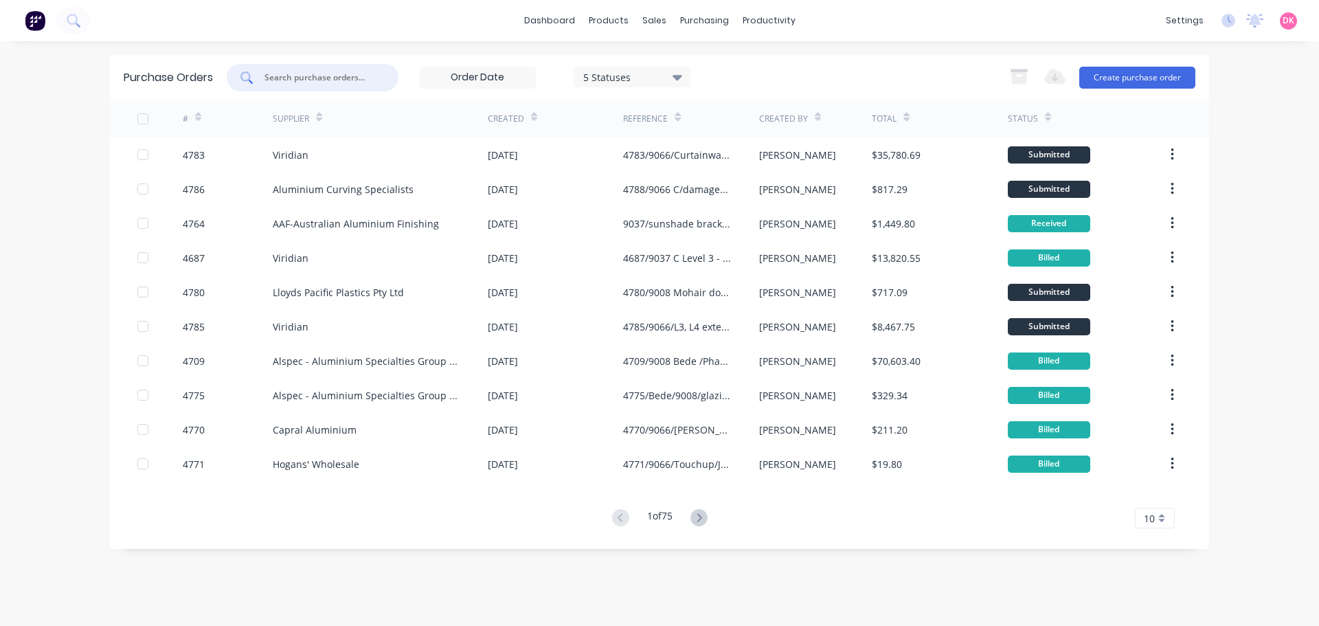
click at [303, 82] on input "text" at bounding box center [320, 78] width 114 height 14
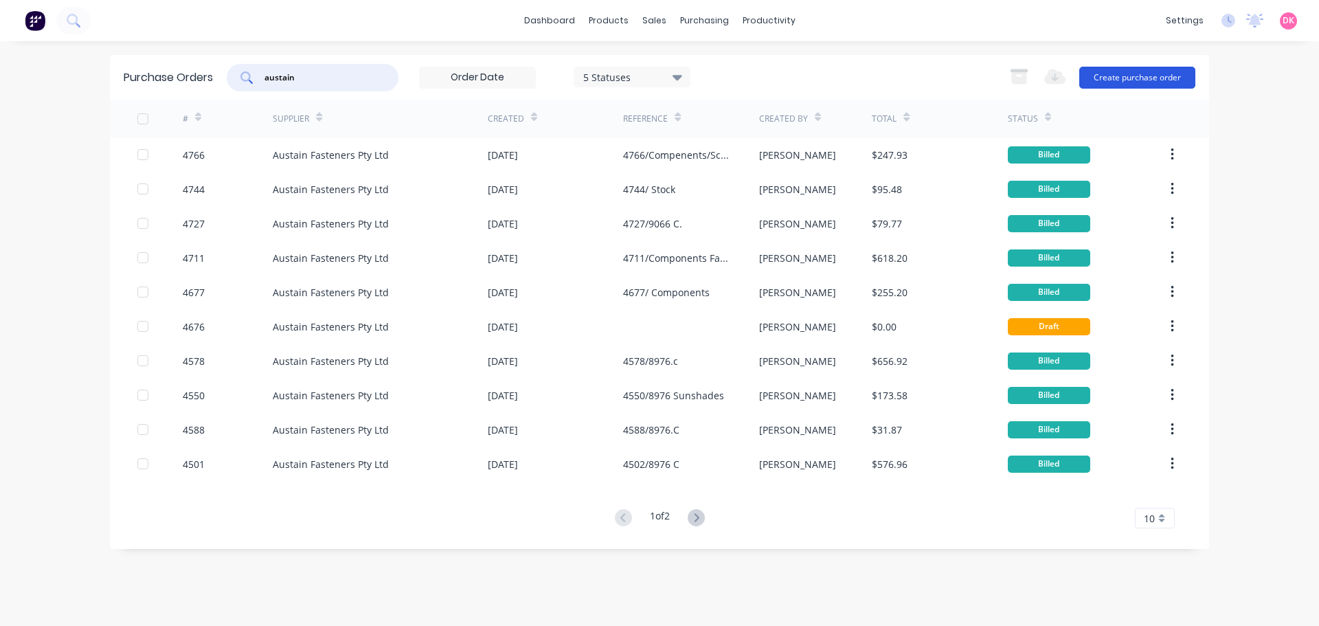
type input "austain"
click at [1117, 85] on button "Create purchase order" at bounding box center [1137, 78] width 116 height 22
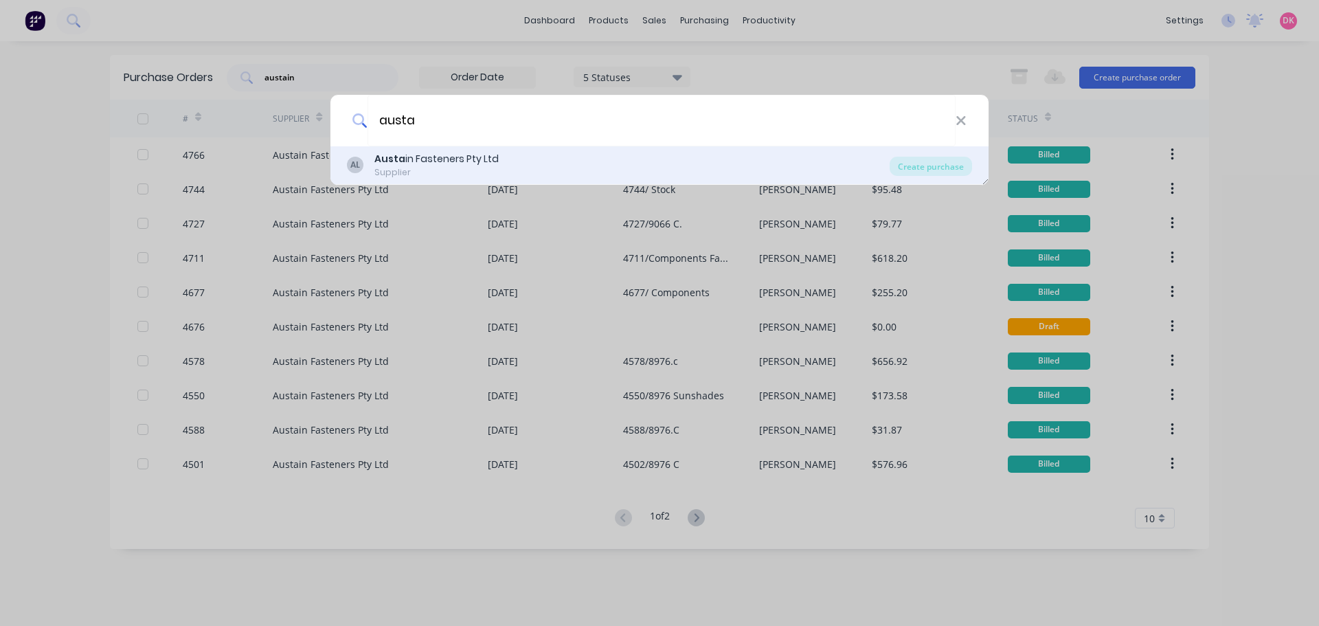
type input "austa"
click at [476, 169] on div "Supplier" at bounding box center [436, 172] width 124 height 12
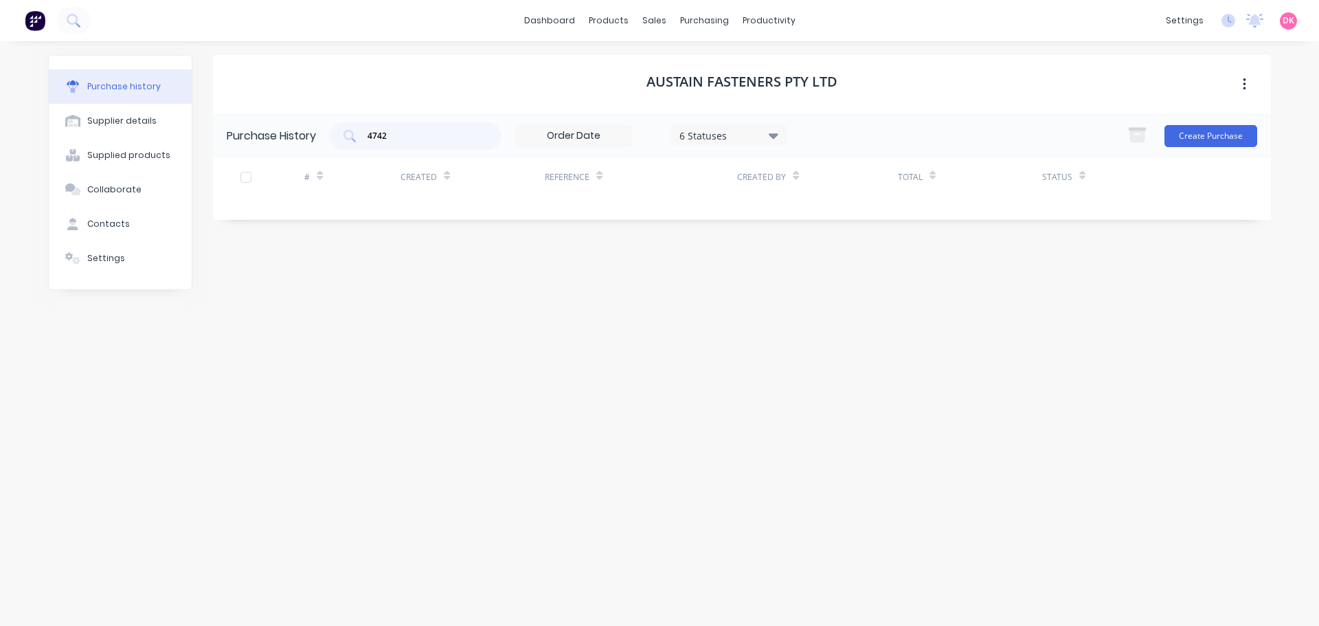
click at [447, 403] on div "Austain Fasteners Pty Ltd Purchase History 4742 6 Statuses 6 Statuses Create Pu…" at bounding box center [742, 326] width 1058 height 543
click at [717, 86] on link "Suppliers" at bounding box center [762, 93] width 182 height 27
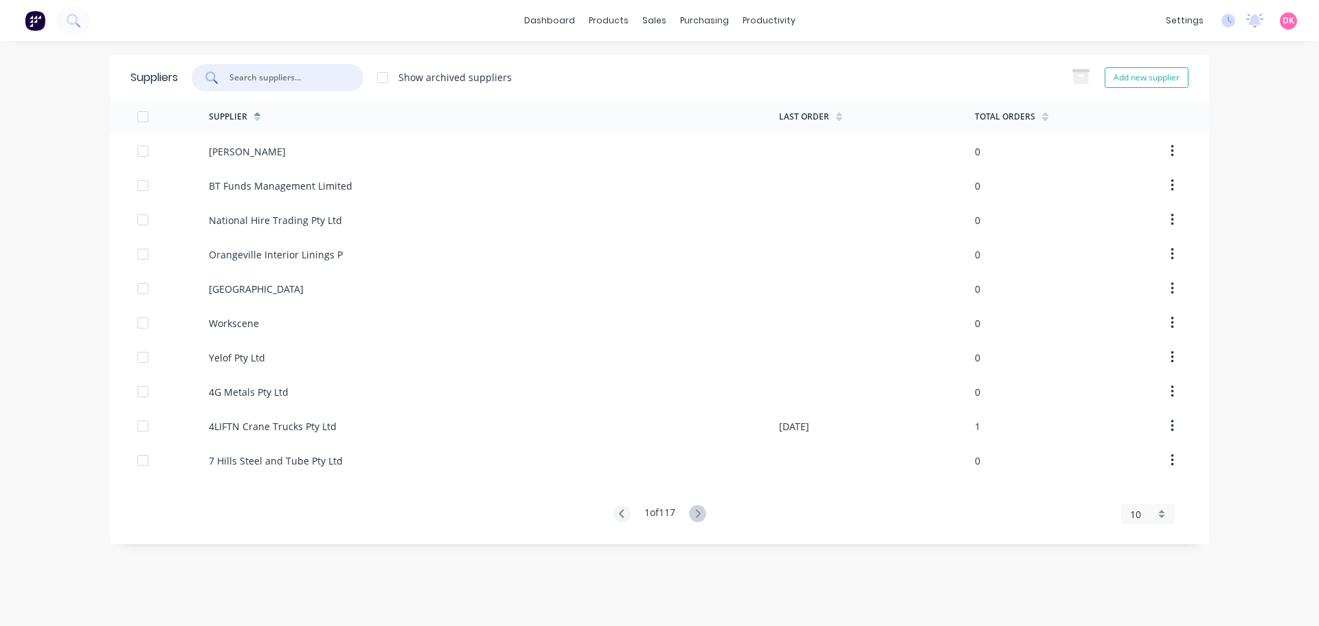
click at [280, 80] on input "text" at bounding box center [285, 78] width 114 height 14
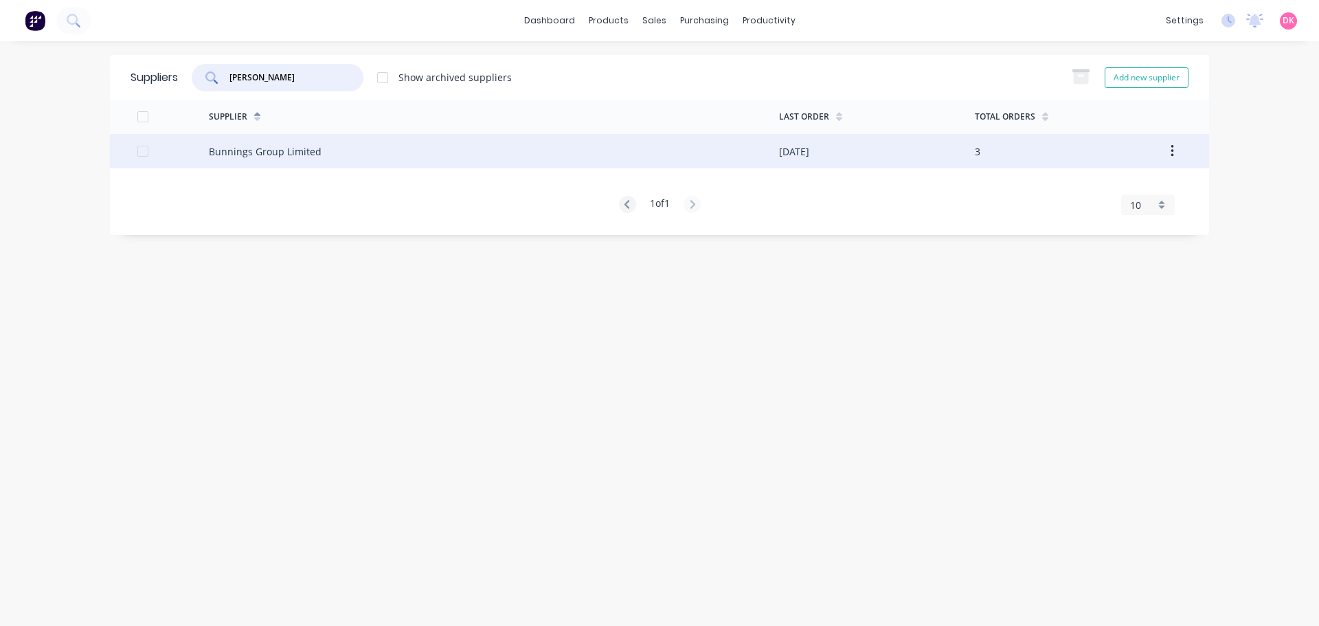
type input "[PERSON_NAME]"
click at [286, 150] on div "Bunnings Group Limited" at bounding box center [265, 151] width 113 height 14
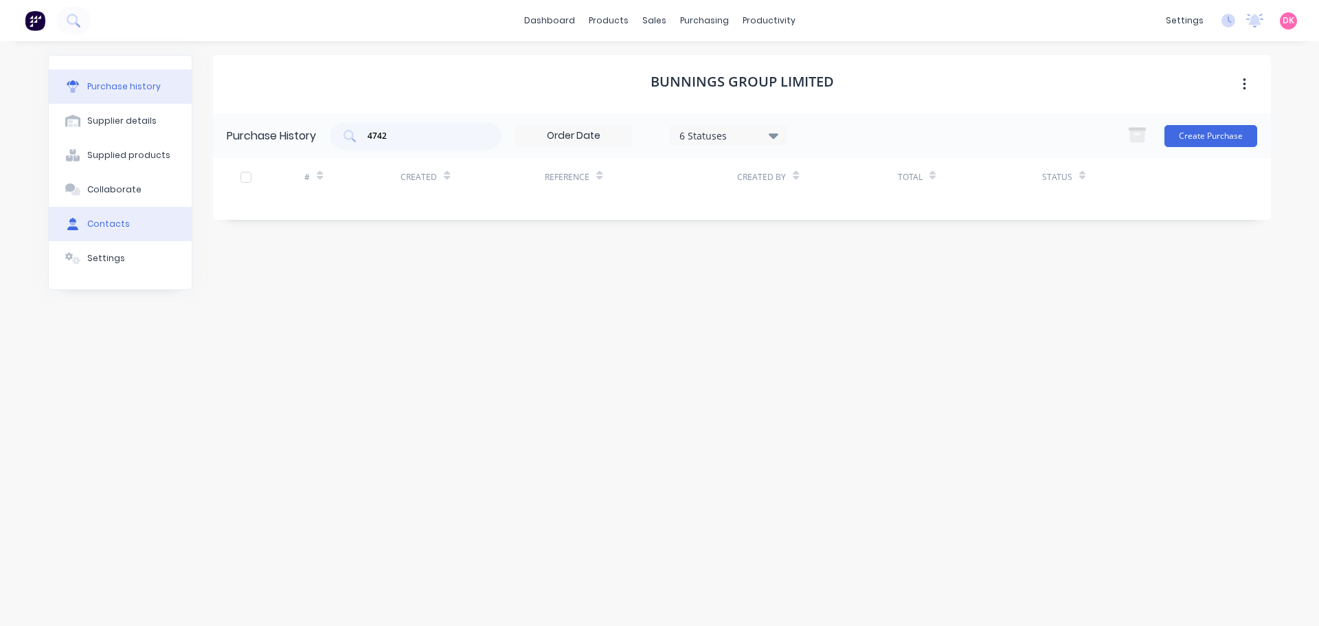
click at [113, 222] on div "Contacts" at bounding box center [108, 224] width 43 height 12
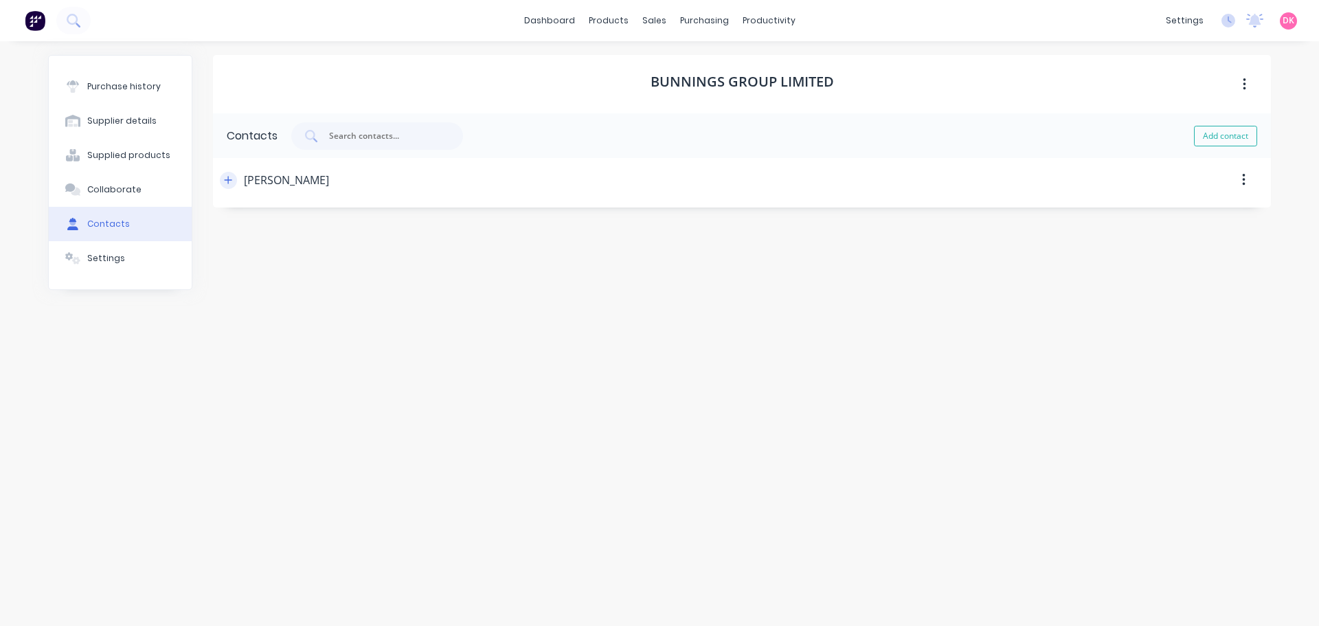
click at [227, 185] on button "button" at bounding box center [228, 180] width 17 height 17
click at [228, 186] on button "button" at bounding box center [228, 180] width 17 height 17
click at [724, 344] on div "Bunnings Group Limited Contacts Add contact [PERSON_NAME] Contact Name [PERSON_…" at bounding box center [742, 326] width 1058 height 543
click at [719, 61] on div "Purchase Orders" at bounding box center [748, 66] width 73 height 12
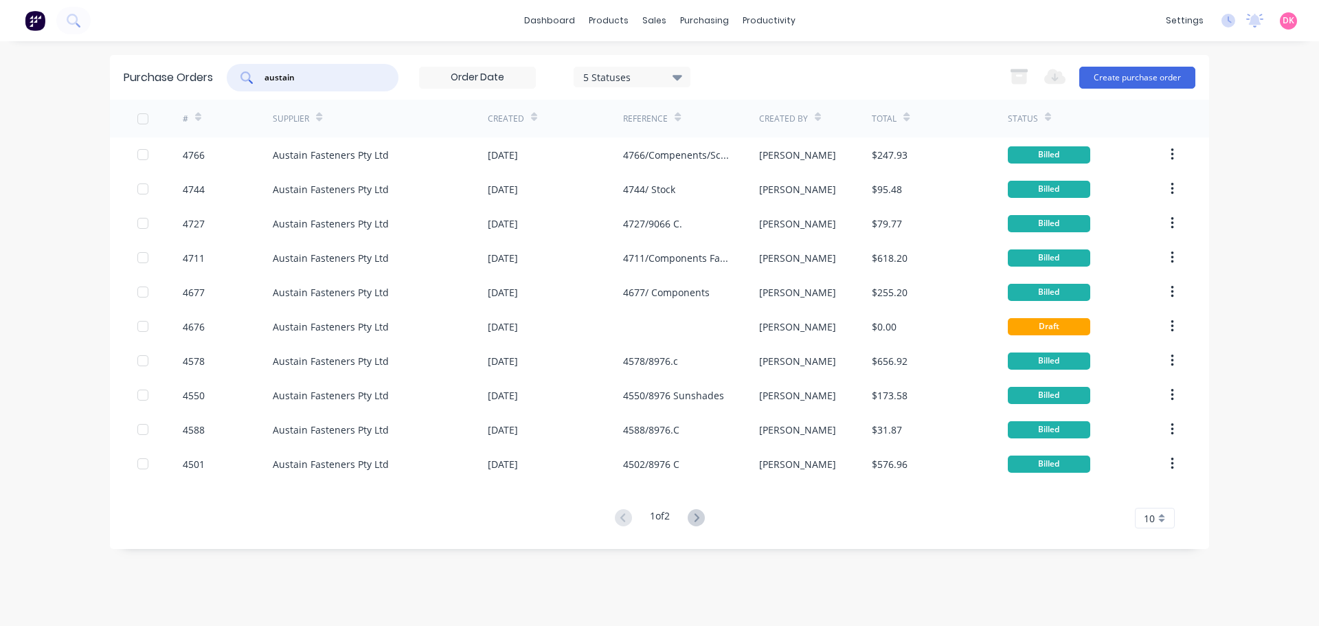
drag, startPoint x: 320, startPoint y: 74, endPoint x: 249, endPoint y: 74, distance: 70.8
click at [249, 74] on div "austain" at bounding box center [313, 77] width 172 height 27
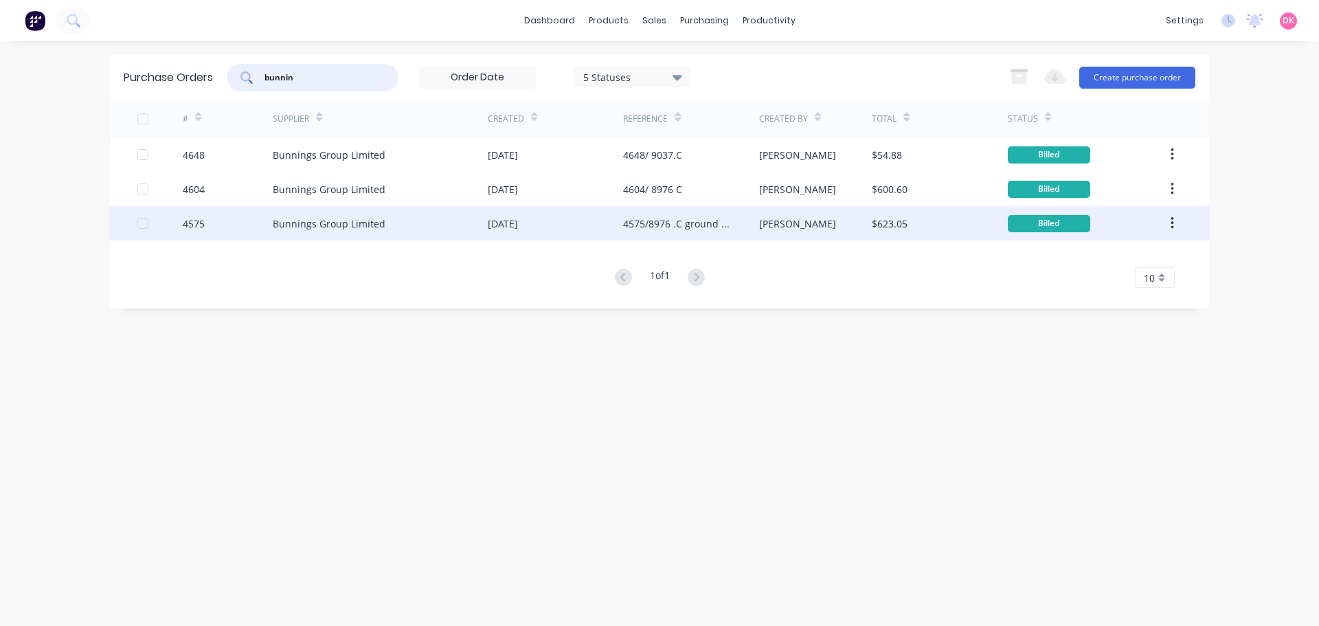
type input "bunnin"
click at [341, 217] on div "Bunnings Group Limited" at bounding box center [329, 223] width 113 height 14
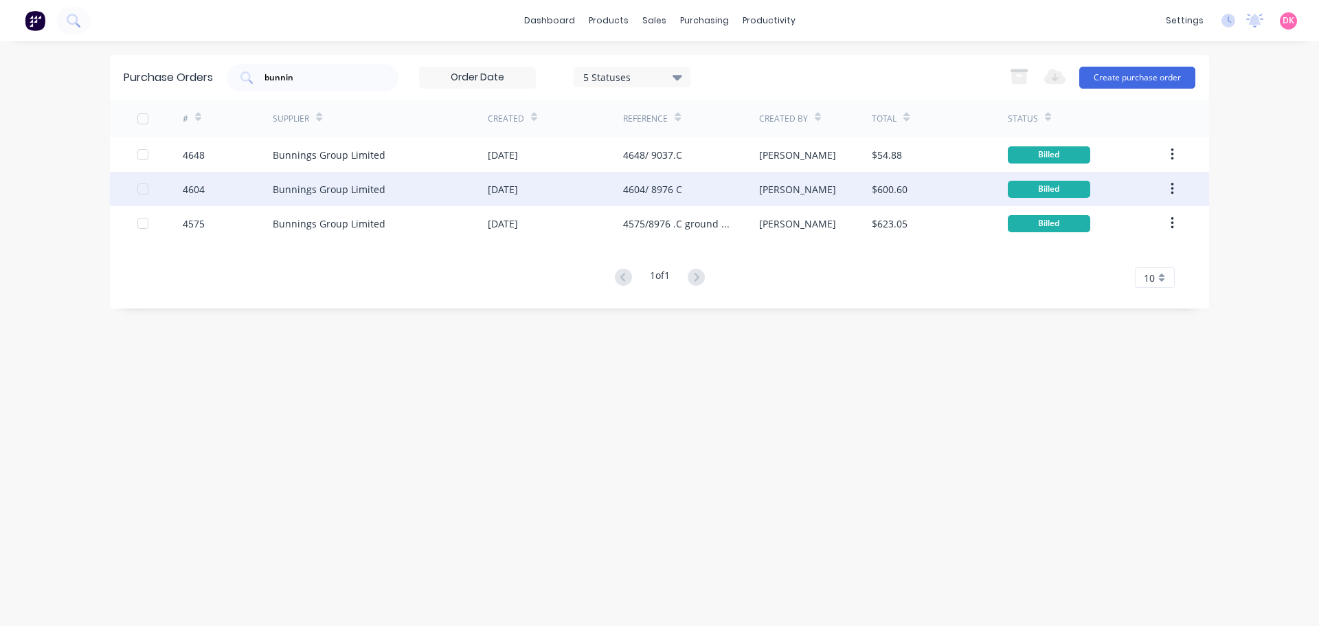
click at [388, 182] on div "Bunnings Group Limited" at bounding box center [380, 189] width 215 height 34
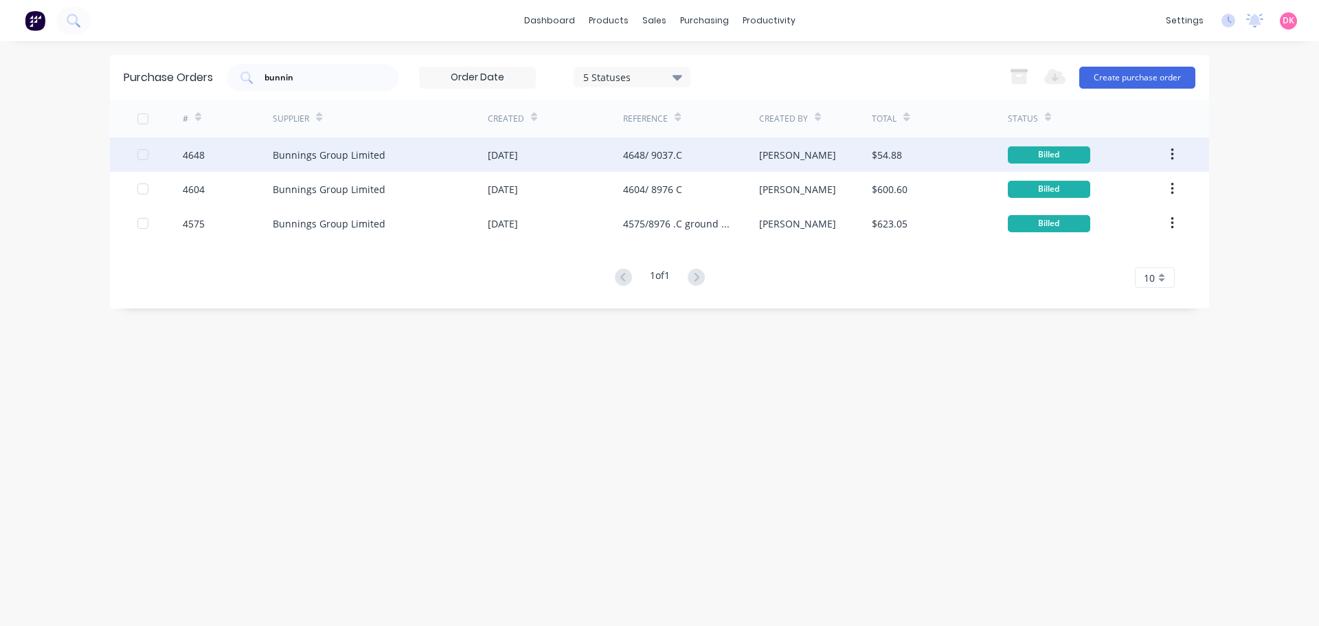
click at [344, 150] on div "Bunnings Group Limited" at bounding box center [329, 155] width 113 height 14
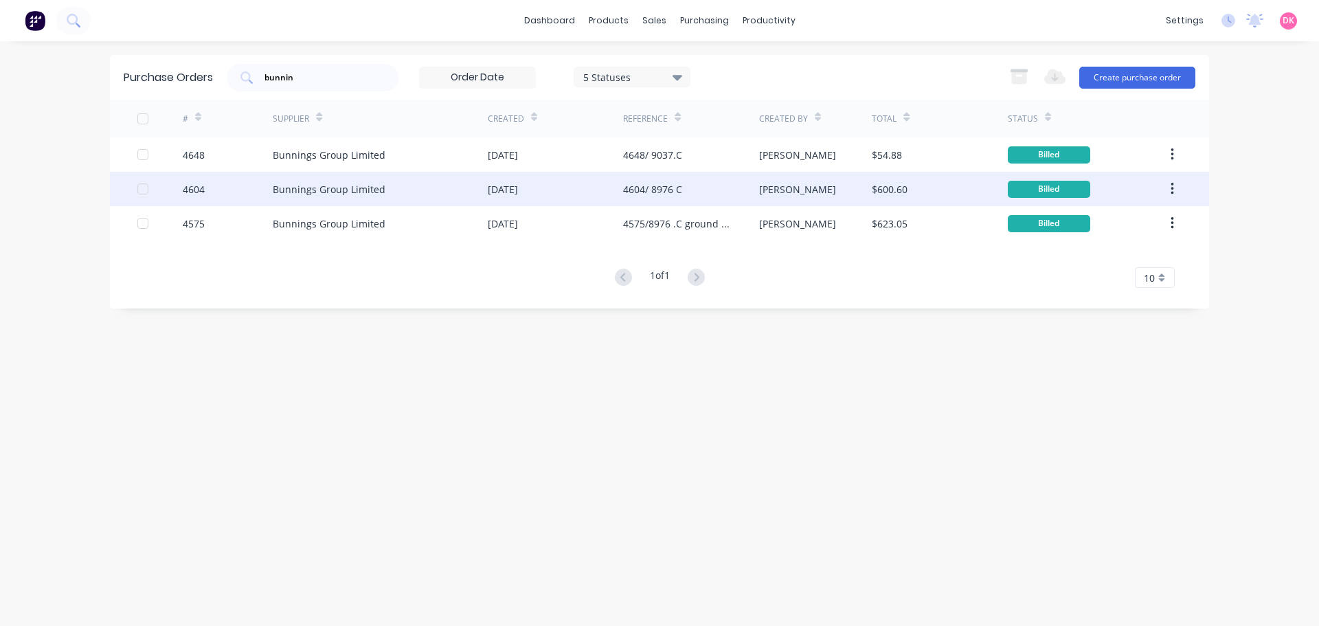
click at [314, 181] on div "Bunnings Group Limited" at bounding box center [380, 189] width 215 height 34
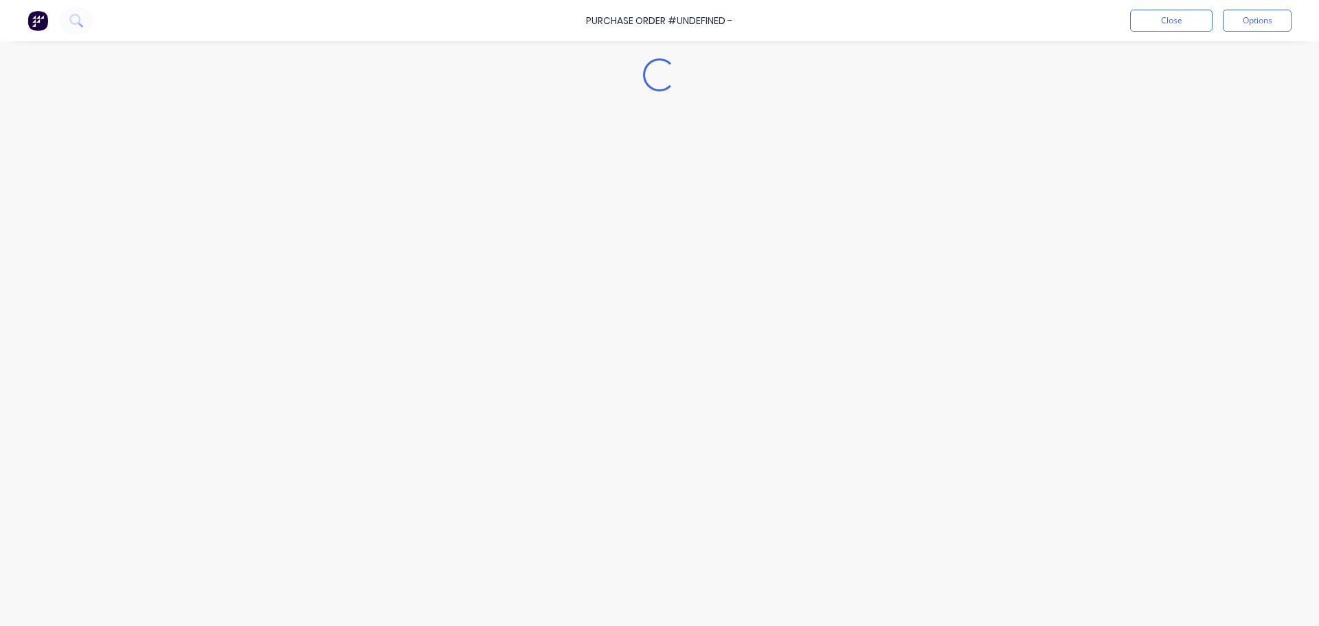
type textarea "x"
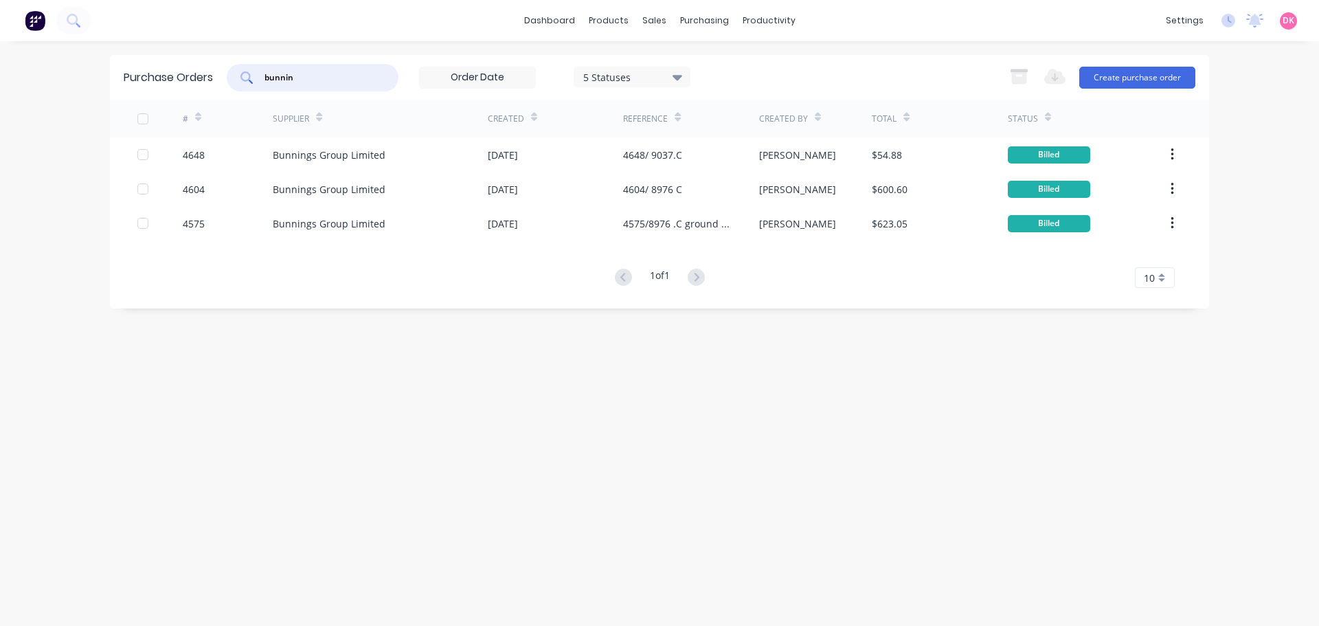
drag, startPoint x: 334, startPoint y: 76, endPoint x: 128, endPoint y: 76, distance: 206.1
click at [128, 76] on div "Purchase Orders bunnin 5 Statuses 5 Statuses Export to Excel (XLSX) Create purc…" at bounding box center [659, 77] width 1099 height 45
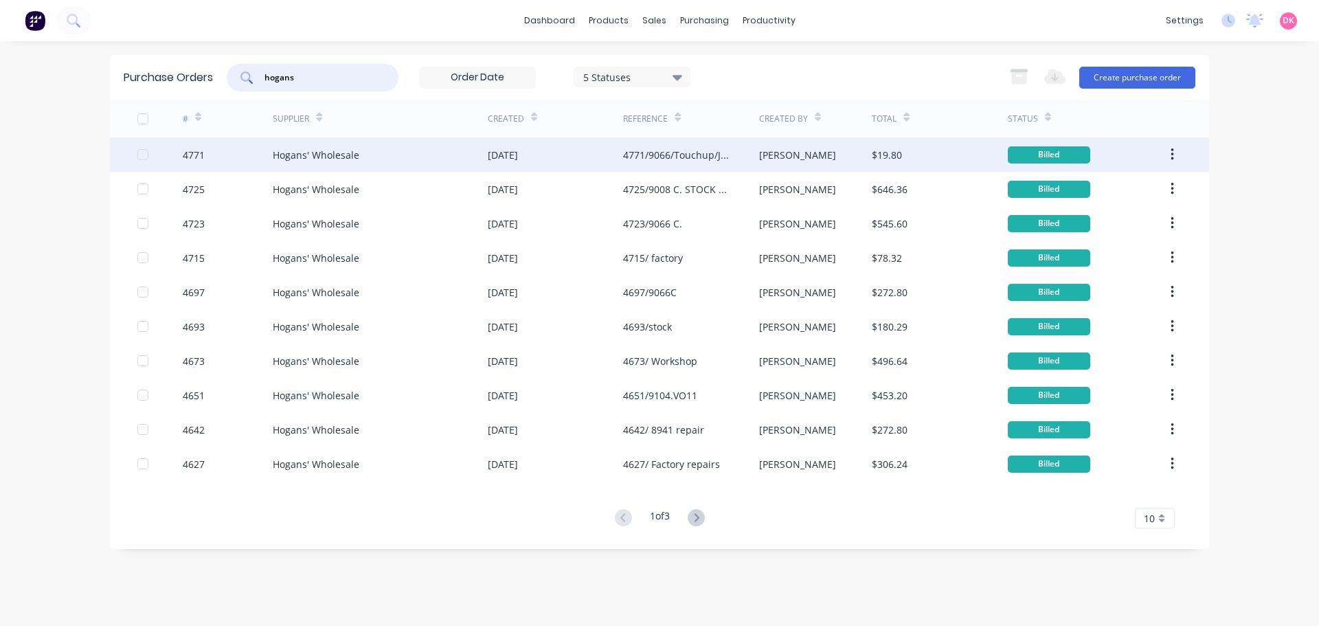
type input "hogans"
click at [456, 167] on div "Hogans' Wholesale" at bounding box center [380, 154] width 215 height 34
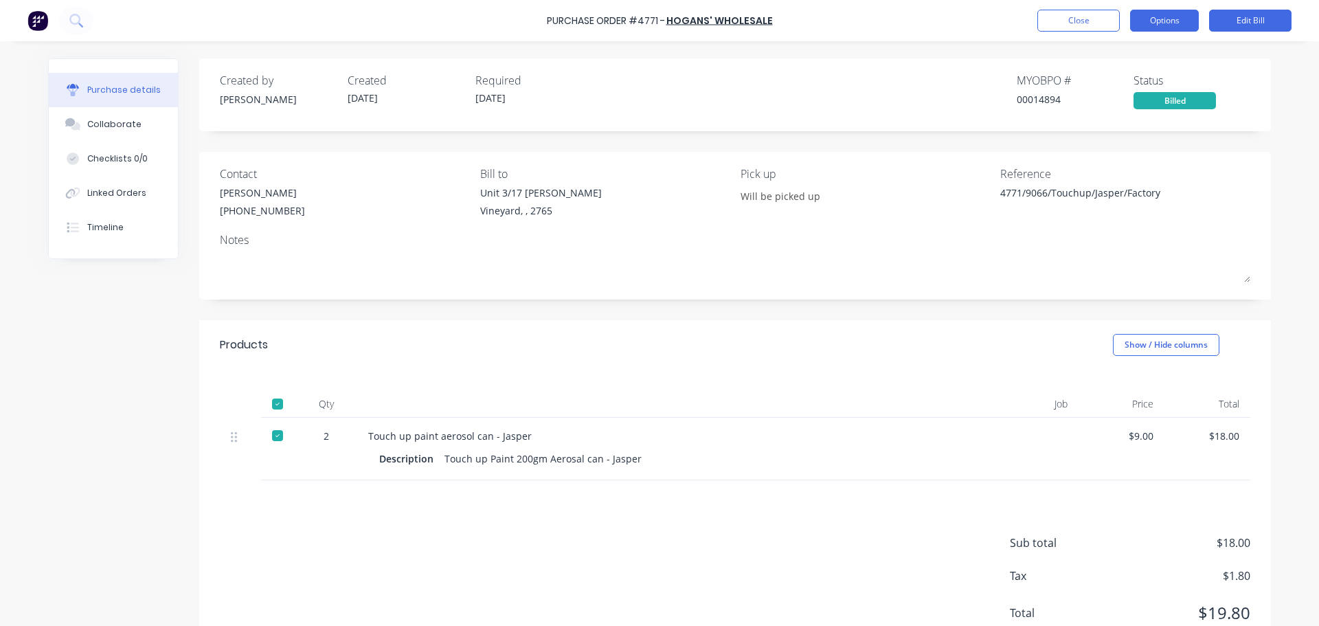
click at [1165, 21] on button "Options" at bounding box center [1164, 21] width 69 height 22
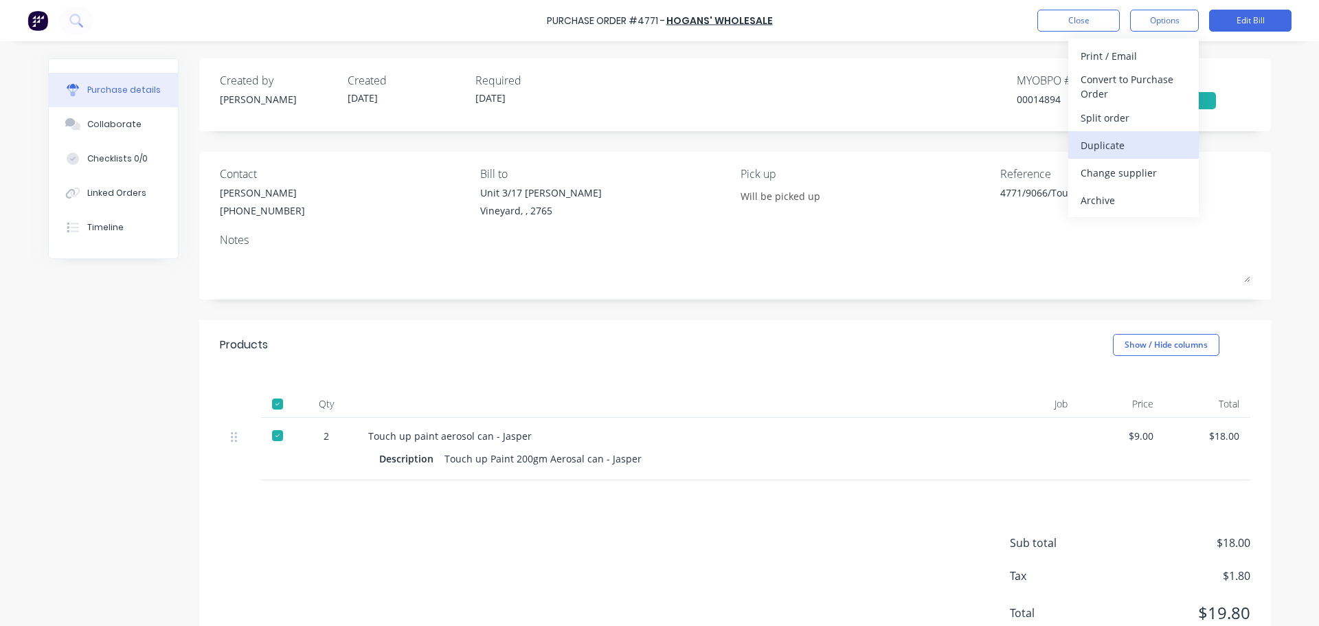
click at [1119, 144] on div "Duplicate" at bounding box center [1134, 145] width 106 height 20
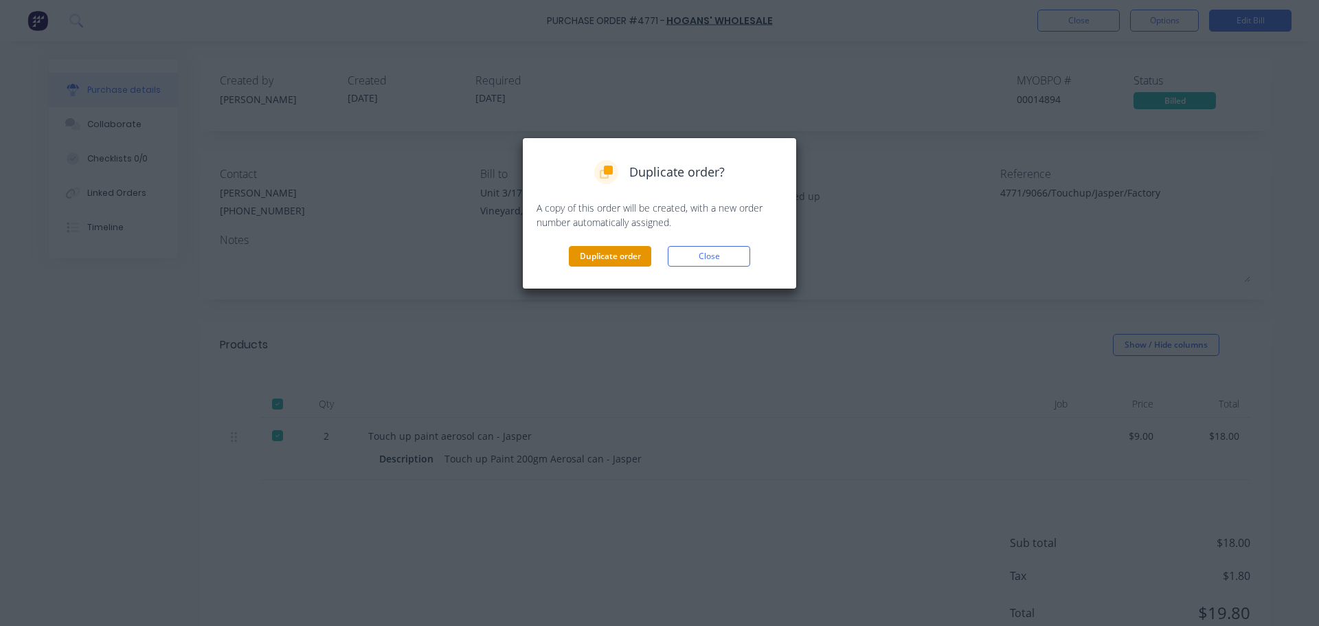
click at [625, 260] on button "Duplicate order" at bounding box center [610, 256] width 82 height 21
type textarea "x"
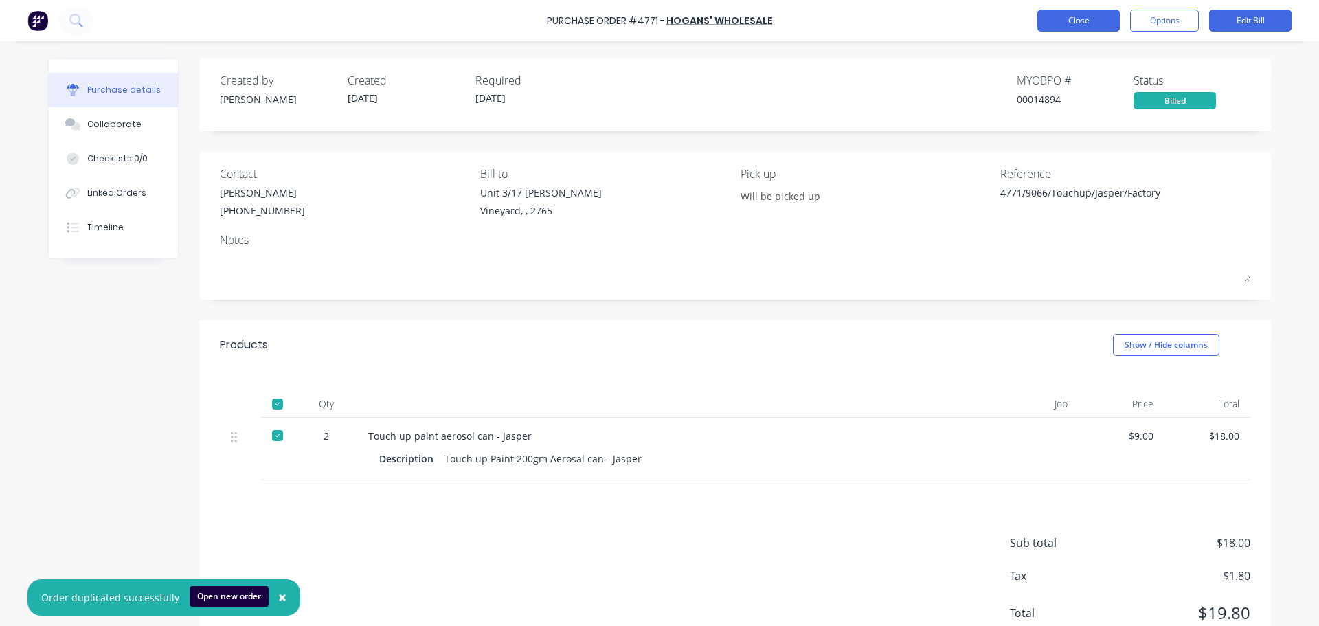
click at [1063, 25] on button "Close" at bounding box center [1078, 21] width 82 height 22
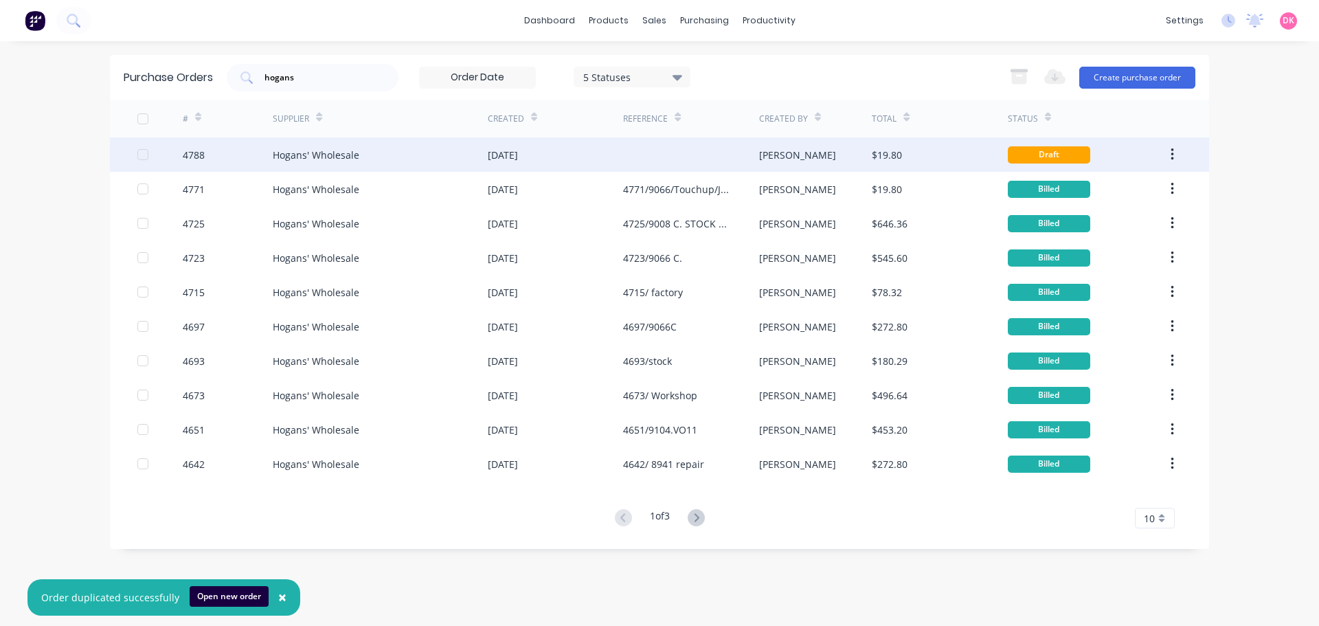
click at [478, 161] on div "Hogans' Wholesale" at bounding box center [380, 154] width 215 height 34
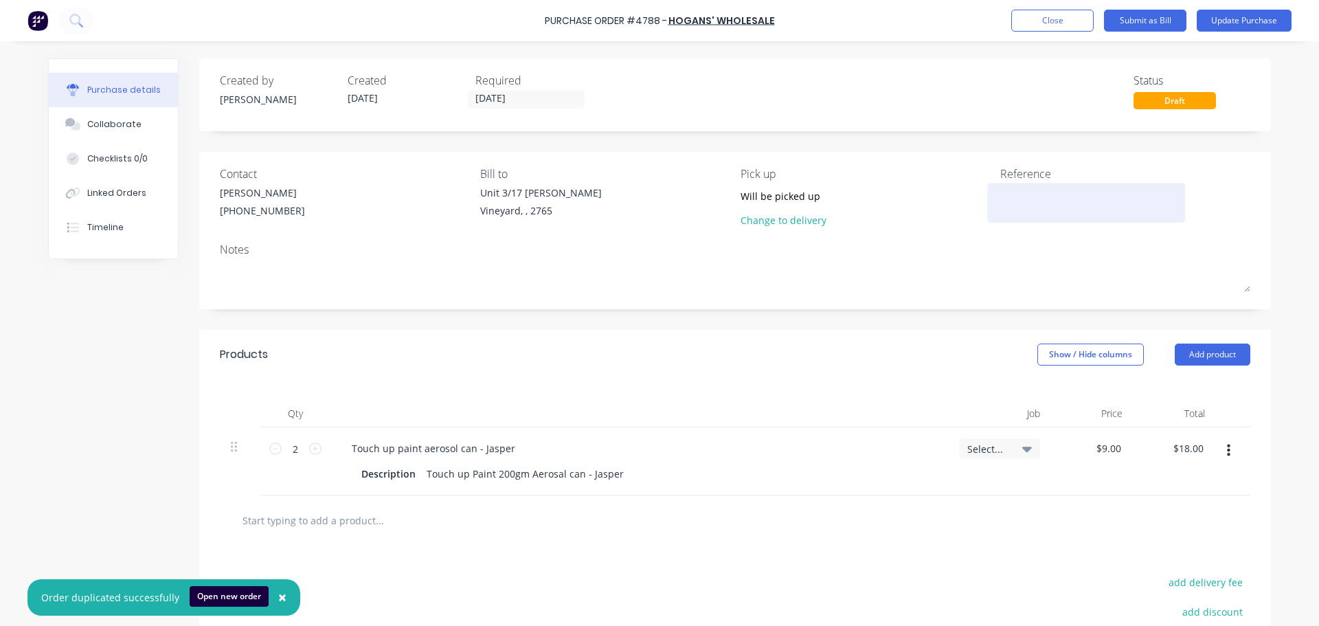
click at [1004, 205] on textarea at bounding box center [1086, 201] width 172 height 31
type textarea "9008/touchup/Monument & Dune Satin"
type textarea "x"
type textarea "9008/touchup/Monument & Dune Satin"
drag, startPoint x: 504, startPoint y: 448, endPoint x: 475, endPoint y: 445, distance: 29.0
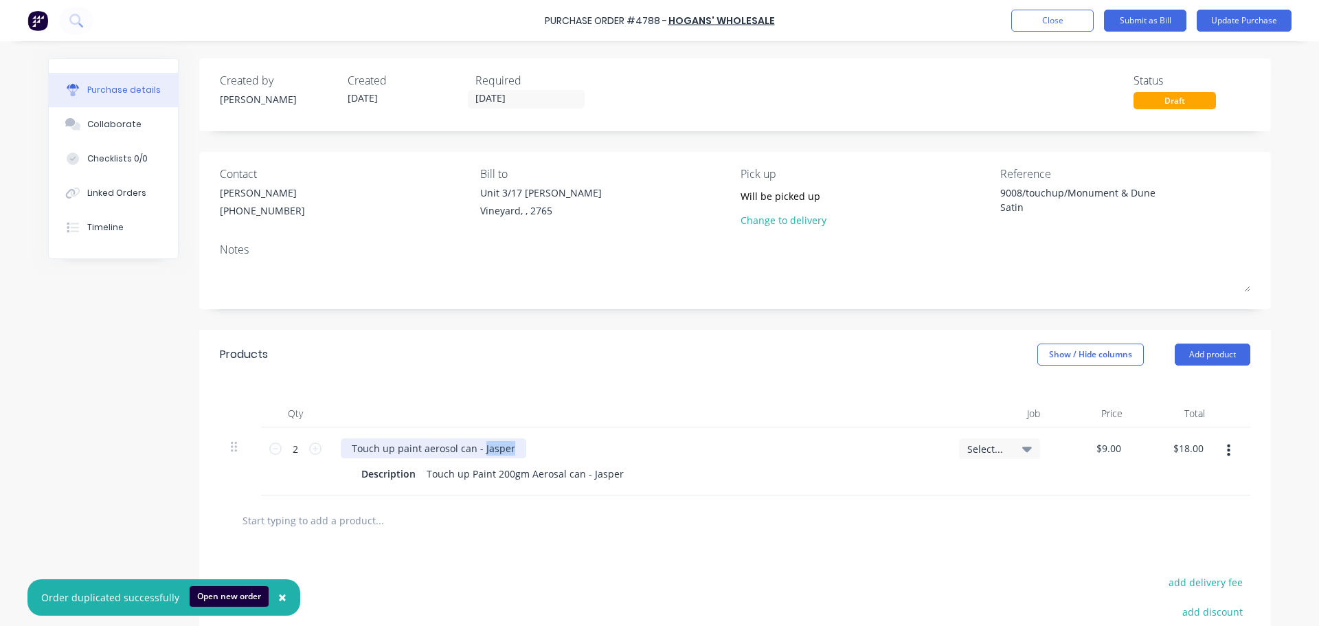
click at [475, 445] on div "Touch up paint aerosol can - Jasper" at bounding box center [434, 448] width 186 height 20
click at [263, 448] on div "2 2" at bounding box center [295, 461] width 69 height 68
click at [274, 449] on icon at bounding box center [275, 448] width 12 height 12
type textarea "x"
type input "1"
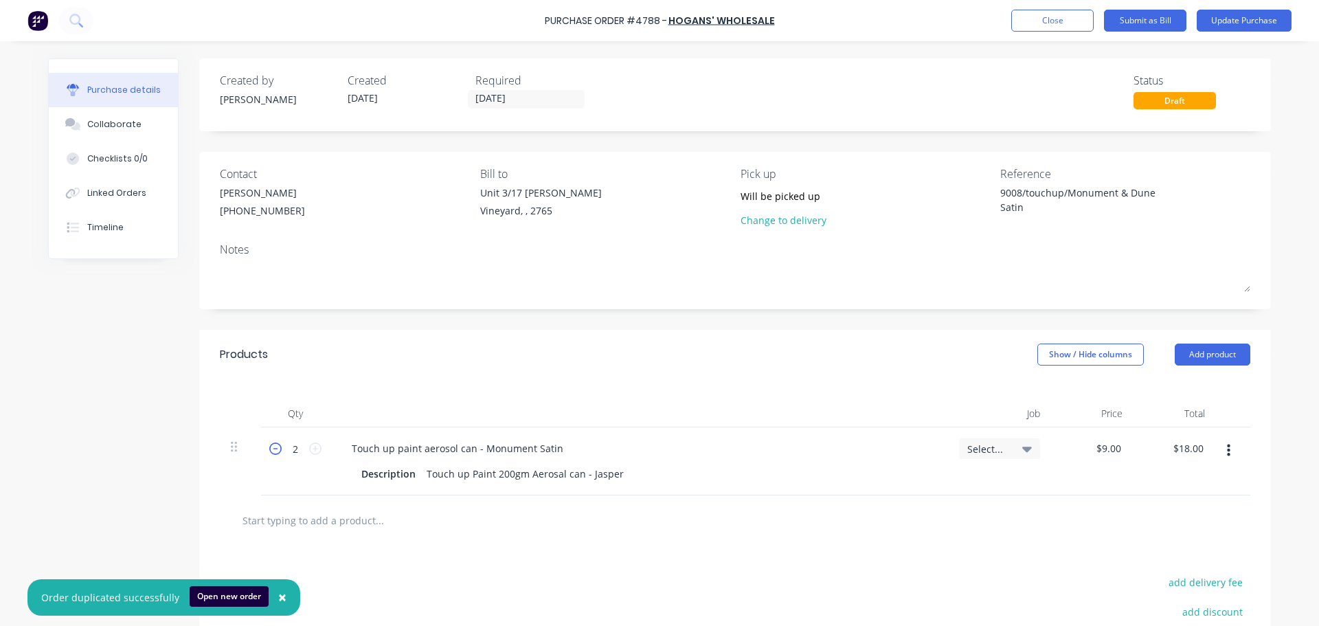
type input "$9.00"
type textarea "x"
drag, startPoint x: 613, startPoint y: 471, endPoint x: 583, endPoint y: 472, distance: 30.2
click at [583, 472] on div "Touch up Paint 200gm Aerosal can - Jasper" at bounding box center [525, 474] width 208 height 20
click at [489, 527] on input "text" at bounding box center [379, 519] width 275 height 27
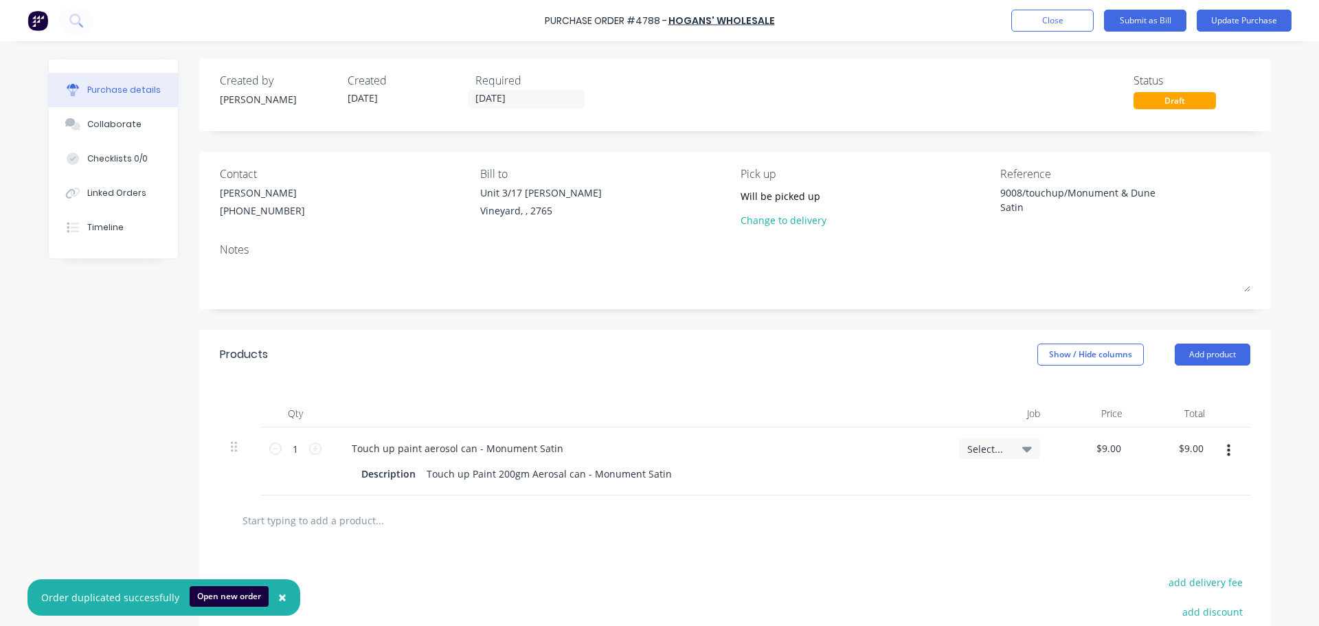
click at [1230, 447] on button "button" at bounding box center [1229, 450] width 32 height 25
click at [1195, 516] on button "Duplicate" at bounding box center [1186, 514] width 117 height 27
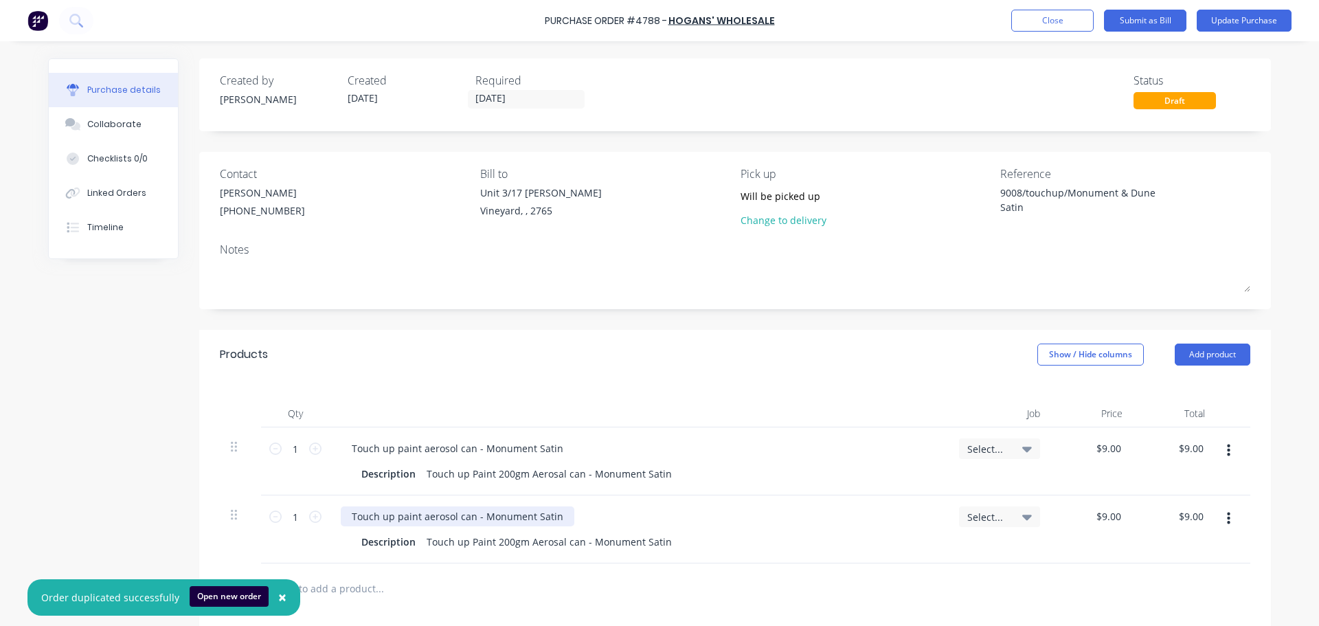
click at [504, 521] on div "Touch up paint aerosol can - Monument Satin" at bounding box center [458, 516] width 234 height 20
type textarea "x"
click at [504, 521] on div "Touch up paint aerosol can - Monument Satin" at bounding box center [458, 516] width 234 height 20
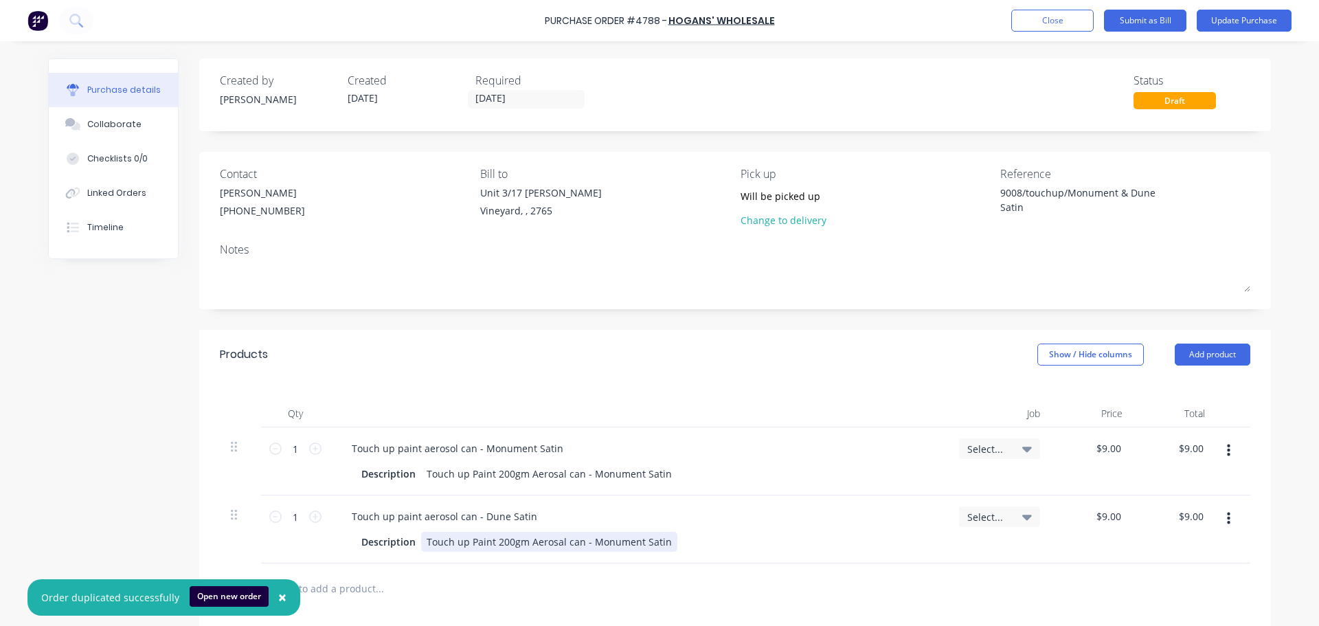
click at [603, 540] on div "Touch up Paint 200gm Aerosal can - Monument Satin" at bounding box center [549, 542] width 256 height 20
type textarea "x"
click at [603, 540] on div "Touch up Paint 200gm Aerosal can - Monument Satin" at bounding box center [549, 542] width 256 height 20
click at [554, 579] on div at bounding box center [437, 587] width 412 height 27
click at [316, 451] on div "1 1" at bounding box center [295, 461] width 69 height 68
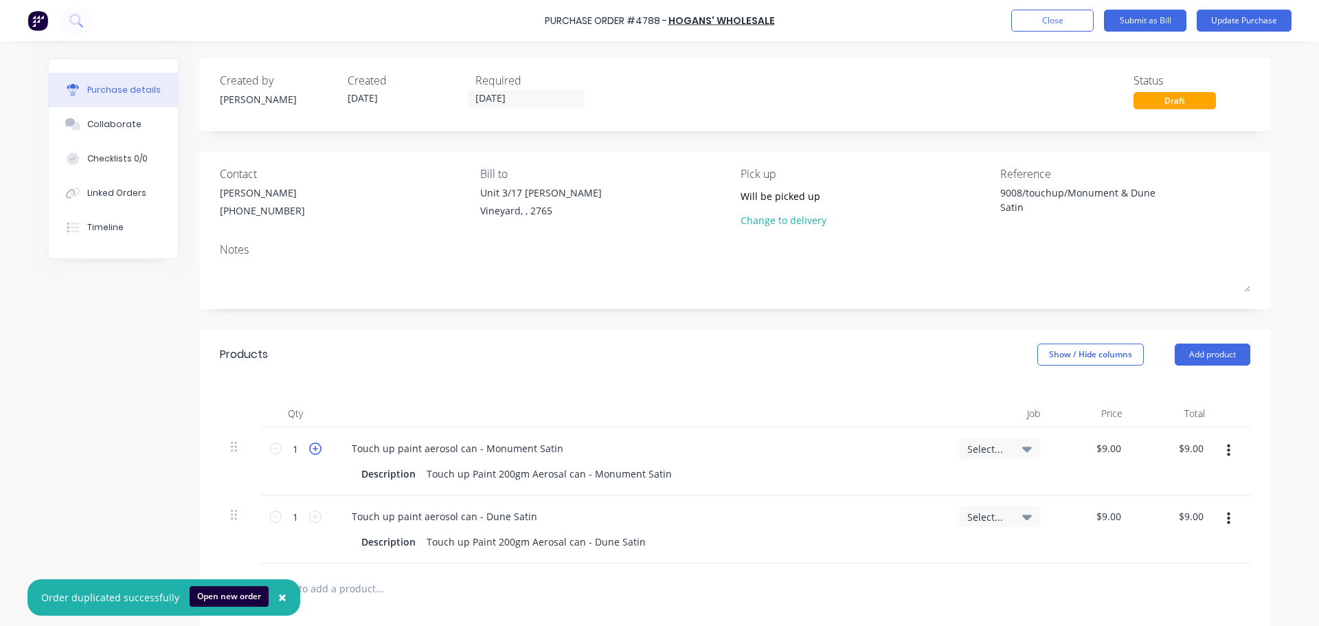
click at [316, 451] on icon at bounding box center [315, 448] width 12 height 12
type textarea "x"
type input "2"
type input "$18.00"
click at [309, 522] on icon at bounding box center [315, 516] width 12 height 12
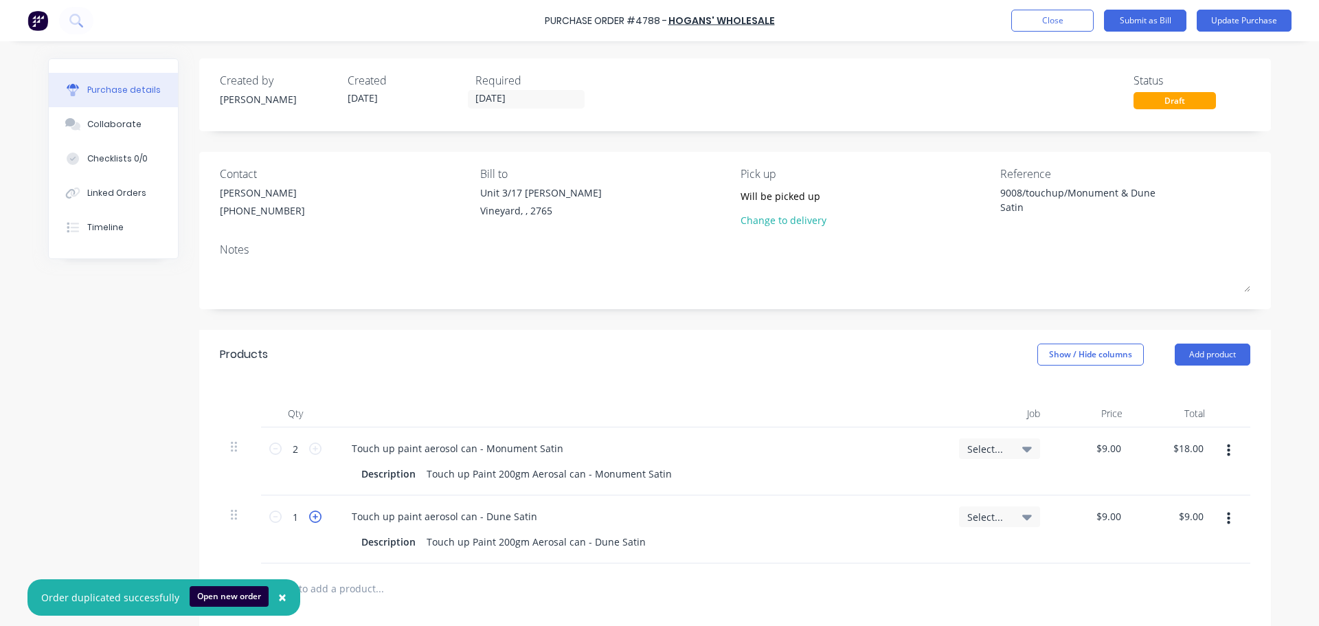
type textarea "x"
type input "2"
type input "$18.00"
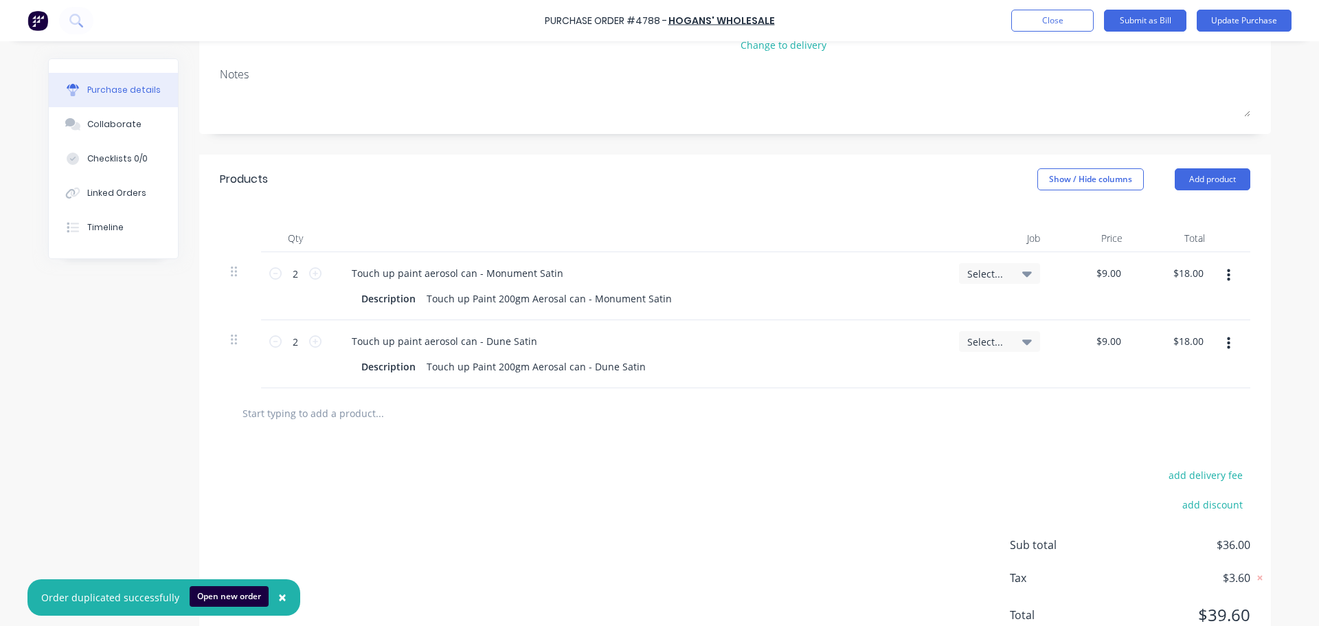
scroll to position [227, 0]
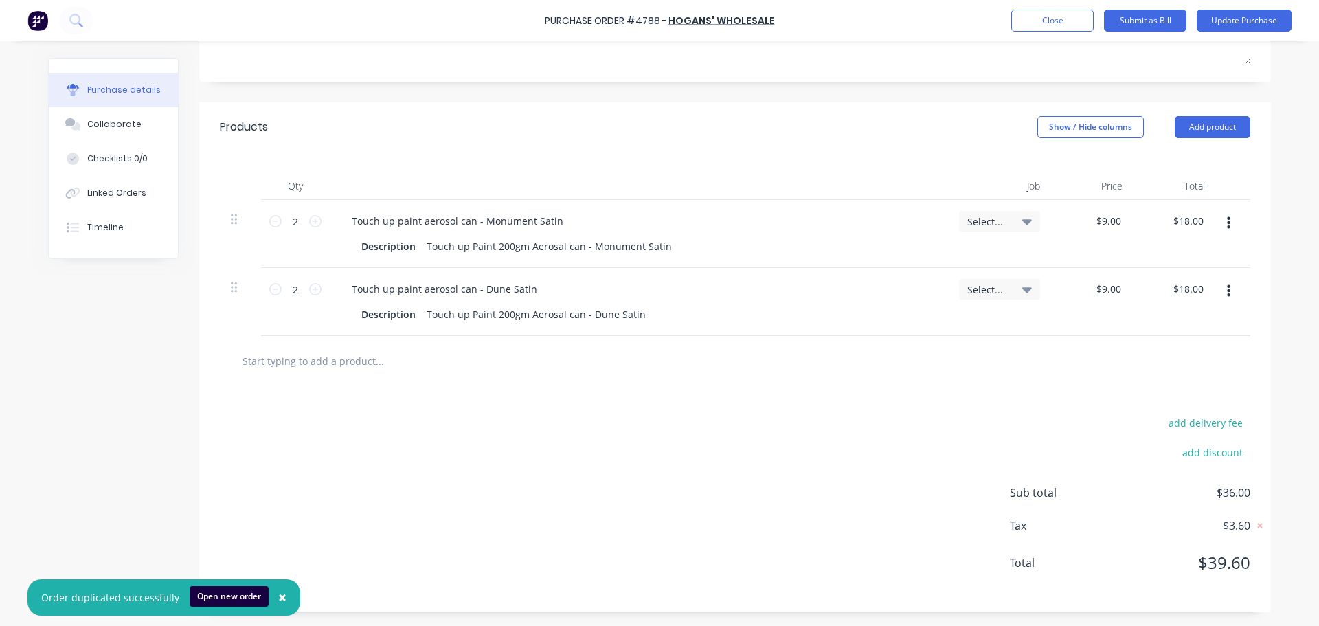
click at [476, 399] on div "add delivery fee add discount Sub total $36.00 Tax $3.60 Total $39.60" at bounding box center [735, 499] width 1072 height 226
drag, startPoint x: 269, startPoint y: 221, endPoint x: 269, endPoint y: 238, distance: 17.9
click at [269, 221] on icon at bounding box center [275, 221] width 12 height 12
type textarea "x"
type input "1"
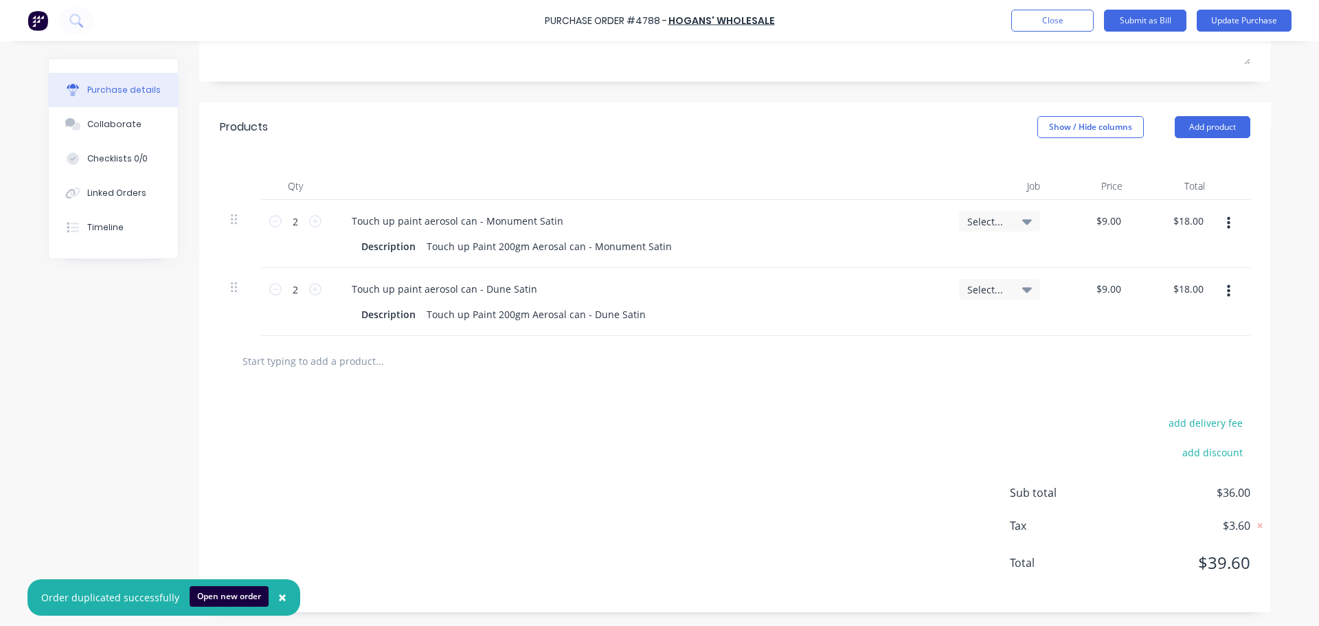
type input "$9.00"
click at [270, 291] on icon at bounding box center [275, 289] width 12 height 12
type textarea "x"
type input "1"
type input "$9.00"
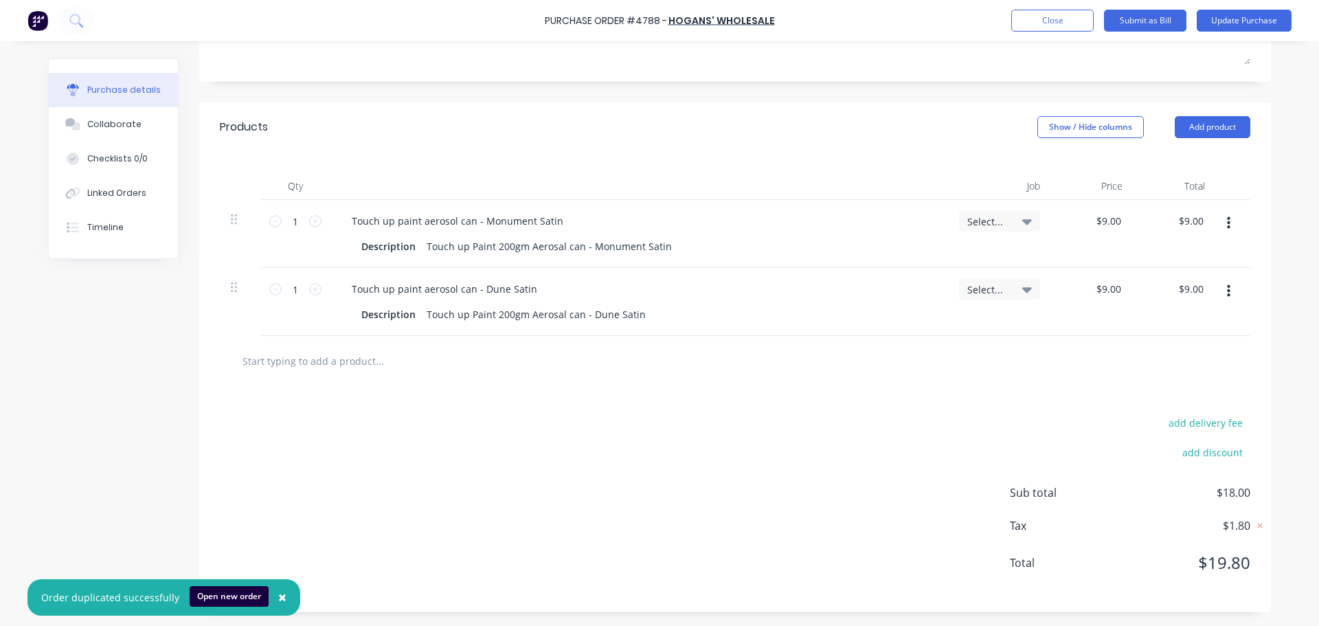
click at [618, 418] on div "add delivery fee add discount Sub total $18.00 Tax $1.80 Total $19.80" at bounding box center [735, 499] width 1072 height 226
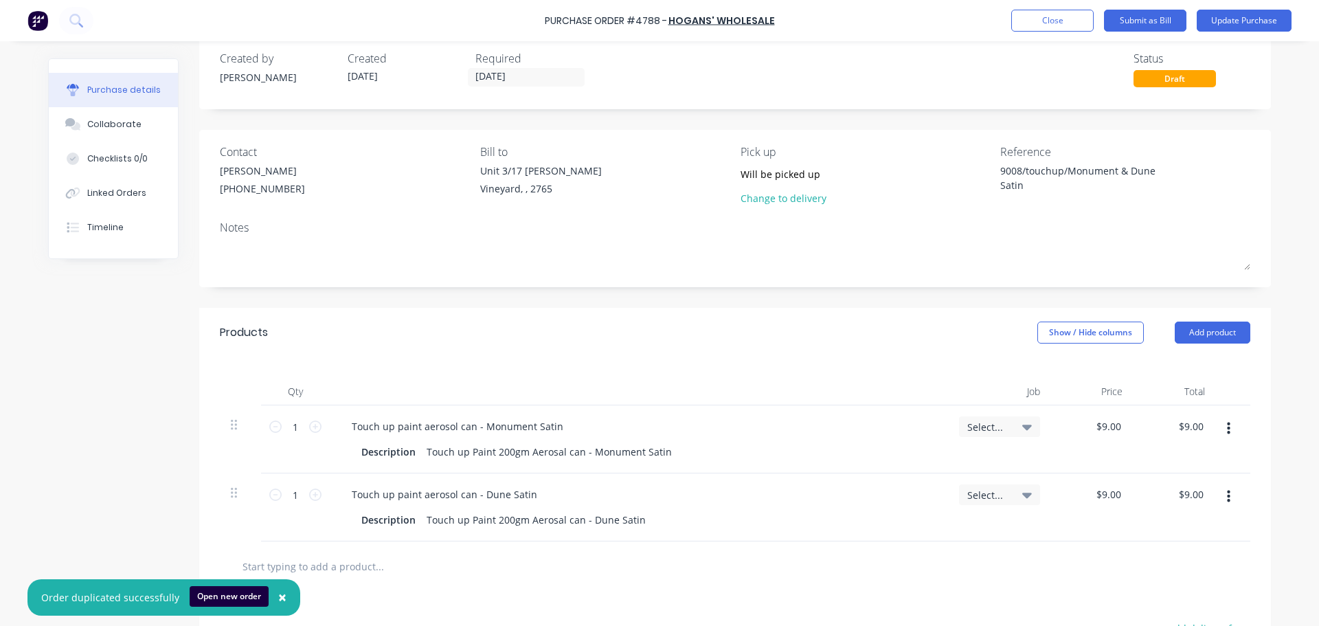
scroll to position [21, 0]
click at [309, 429] on icon at bounding box center [315, 427] width 12 height 12
type textarea "x"
type input "2"
type input "$18.00"
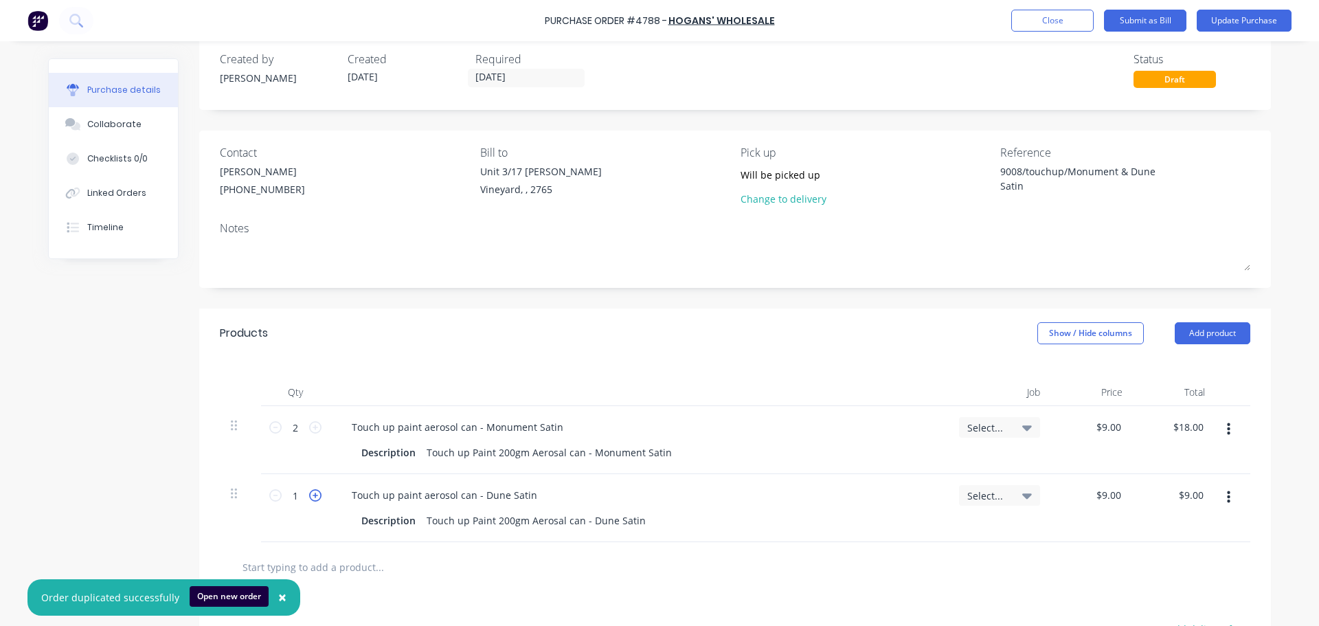
click at [310, 493] on icon at bounding box center [315, 495] width 12 height 12
type textarea "x"
type input "2"
type input "$18.00"
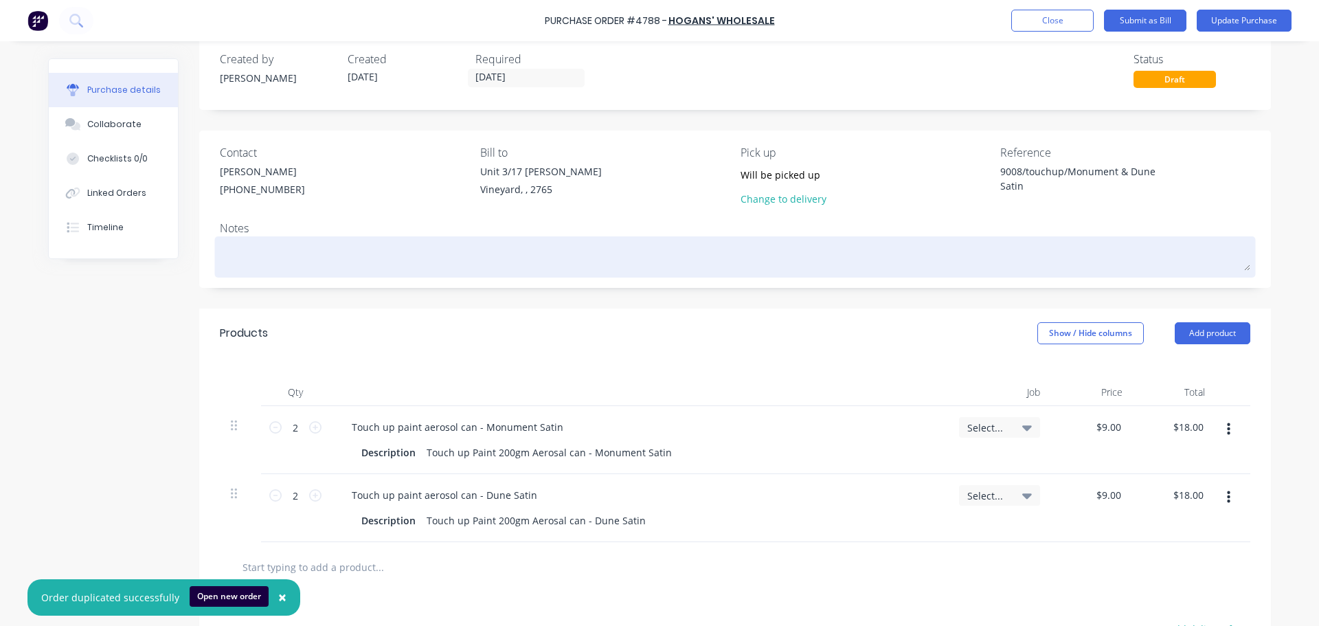
click at [280, 244] on textarea at bounding box center [735, 255] width 1031 height 31
click at [306, 256] on textarea at bounding box center [735, 255] width 1031 height 31
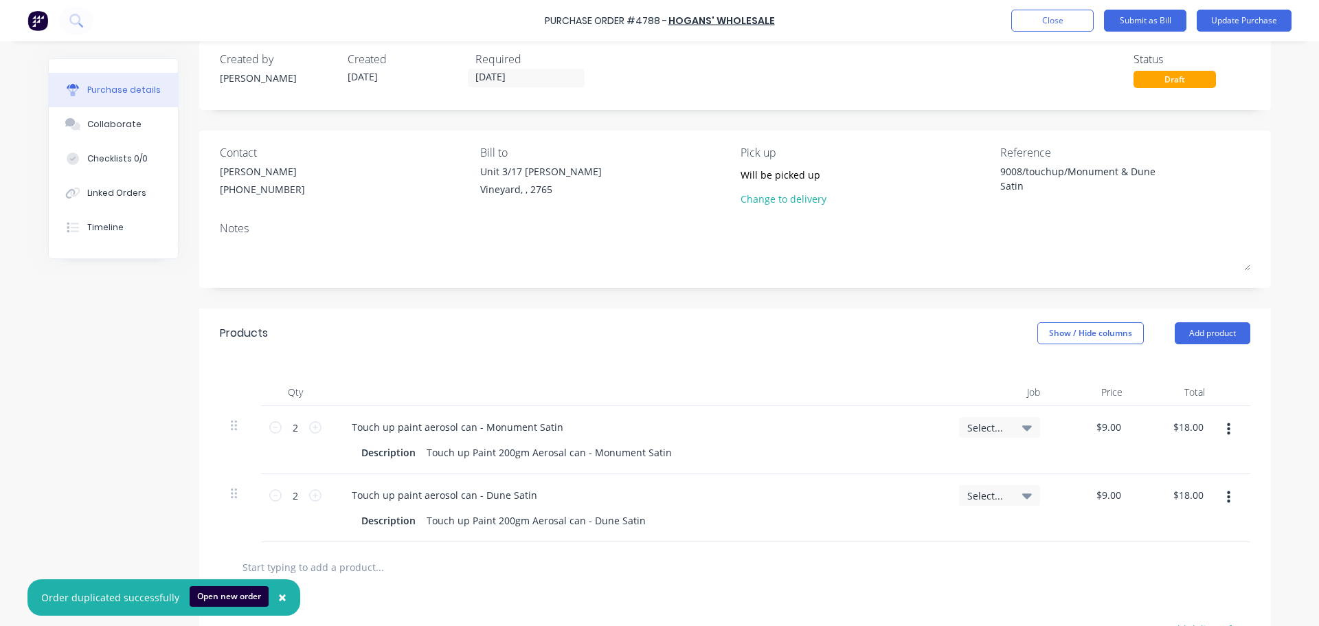
type textarea "x"
type textarea "P"
type textarea "x"
type textarea "Pr"
type textarea "x"
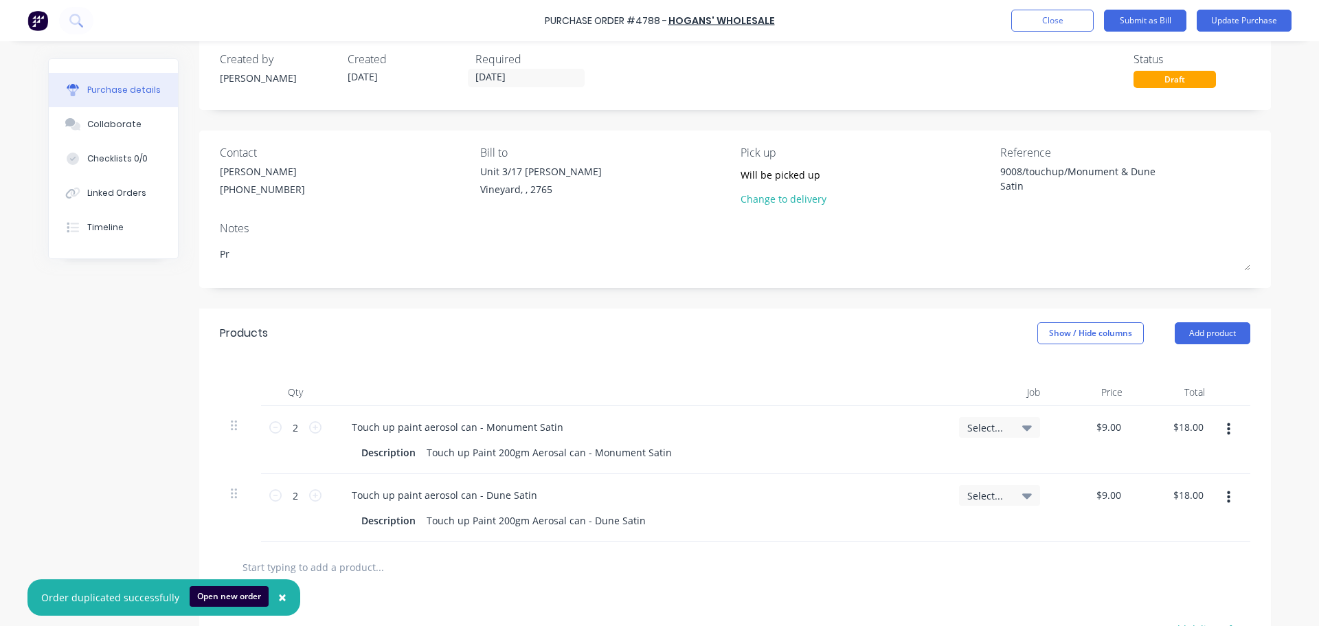
type textarea "Pri"
type textarea "x"
type textarea "Pric"
type textarea "x"
type textarea "Price"
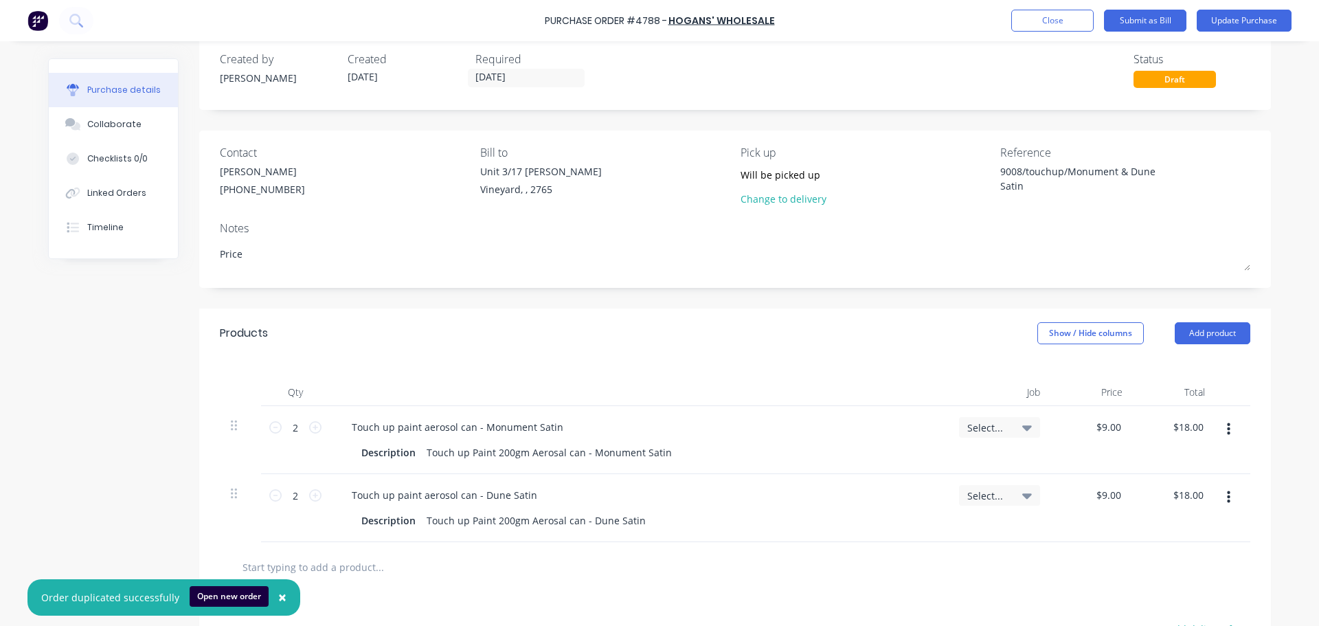
type textarea "x"
type textarea "Price"
type textarea "x"
type textarea "Price a"
type textarea "x"
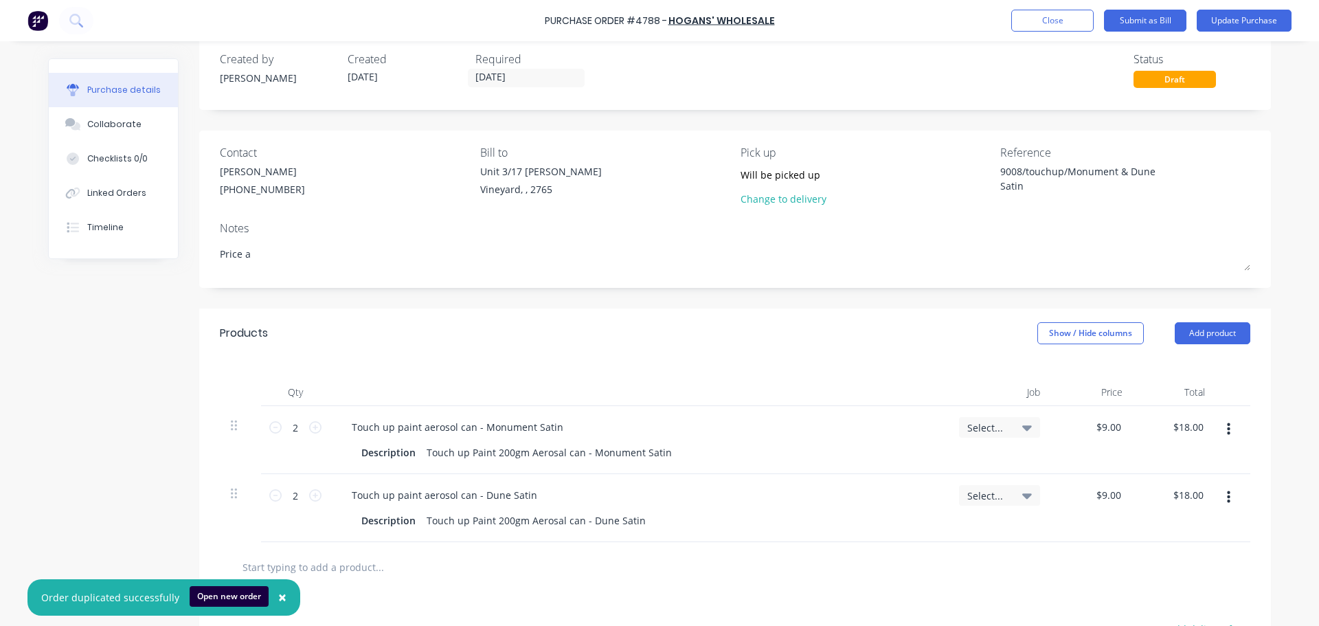
type textarea "Price as"
type textarea "x"
type textarea "Price as"
type textarea "x"
type textarea "Price as p"
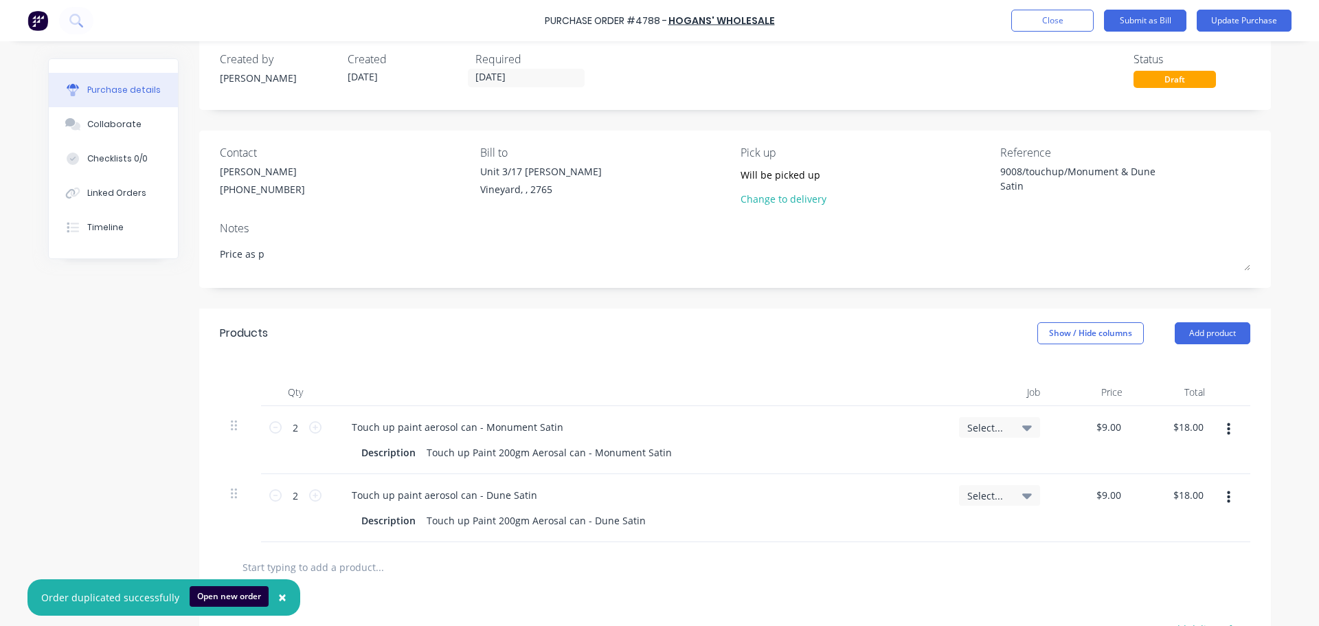
type textarea "x"
type textarea "Price as pe"
type textarea "x"
type textarea "Price as per"
type textarea "x"
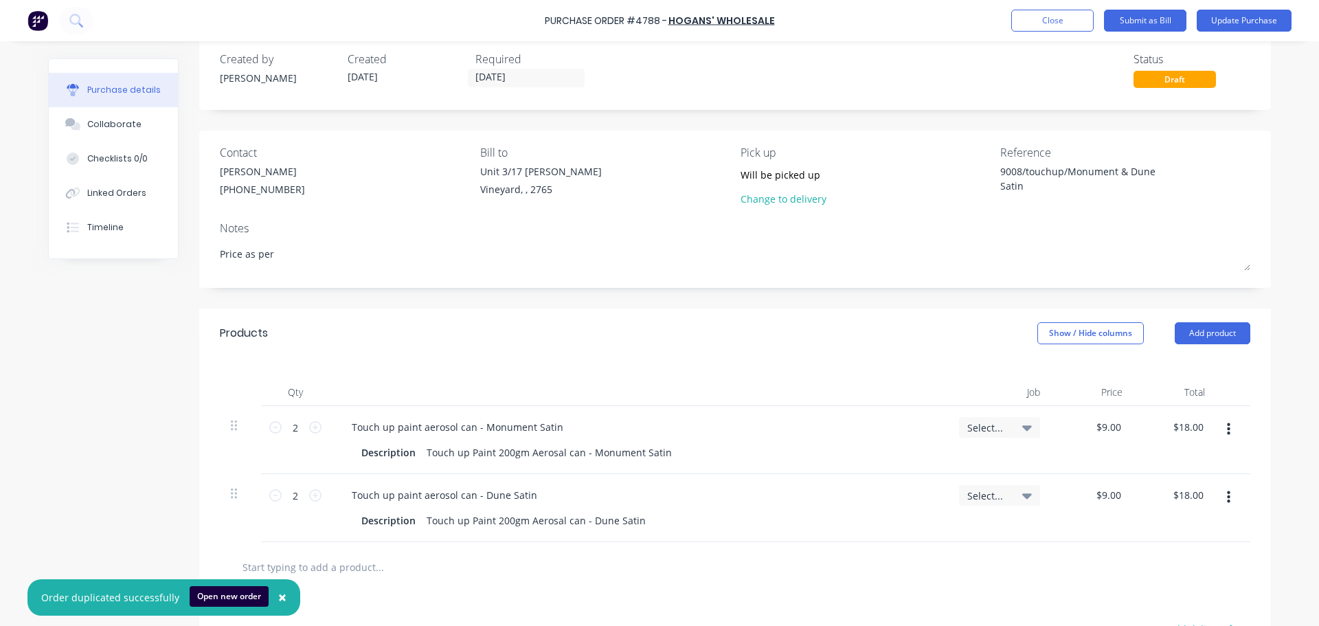
type textarea "Price as per"
type textarea "x"
type textarea "Price as per p"
type textarea "x"
type textarea "Price as per ph"
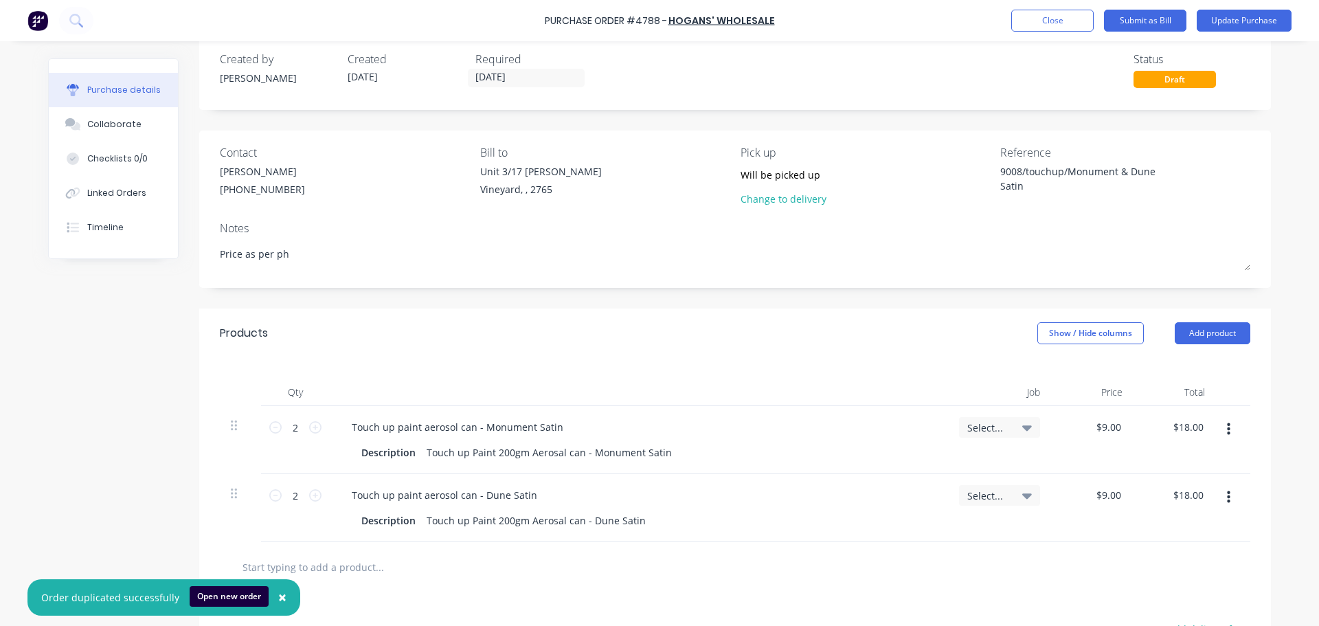
type textarea "x"
type textarea "Price as per pho"
type textarea "x"
type textarea "Price as per phon"
type textarea "x"
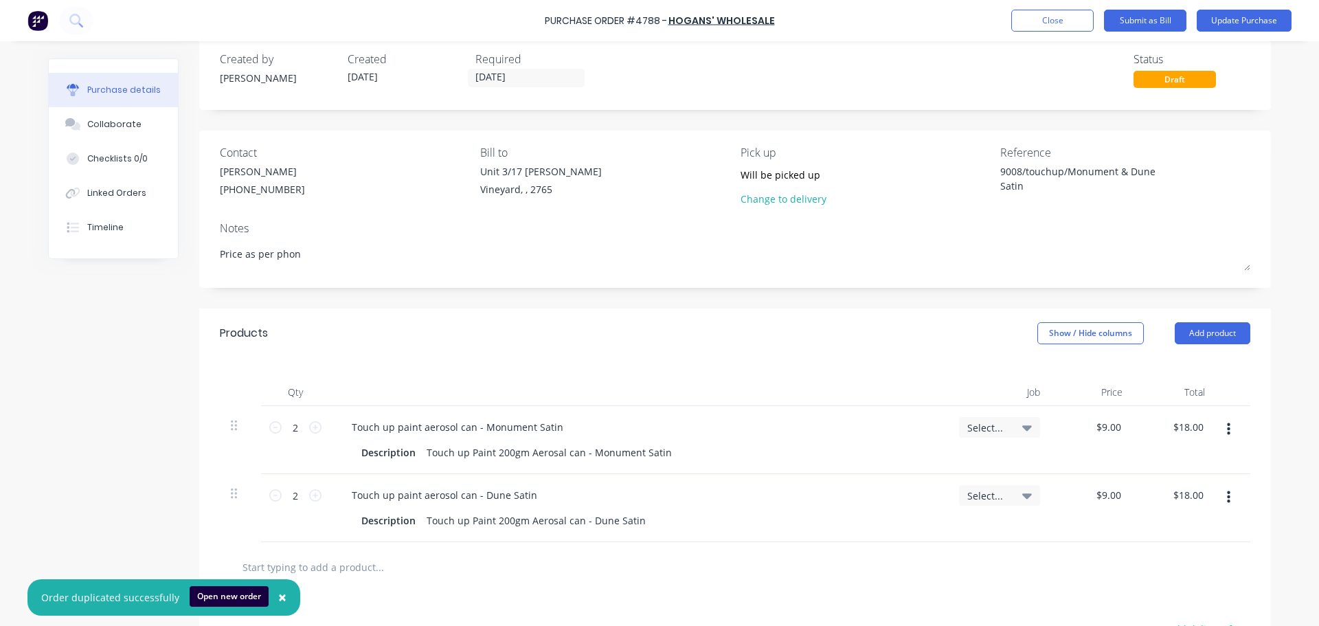
type textarea "Price as per phone"
type textarea "x"
type textarea "Price as per phone"
type textarea "x"
type textarea "Price as per phone c"
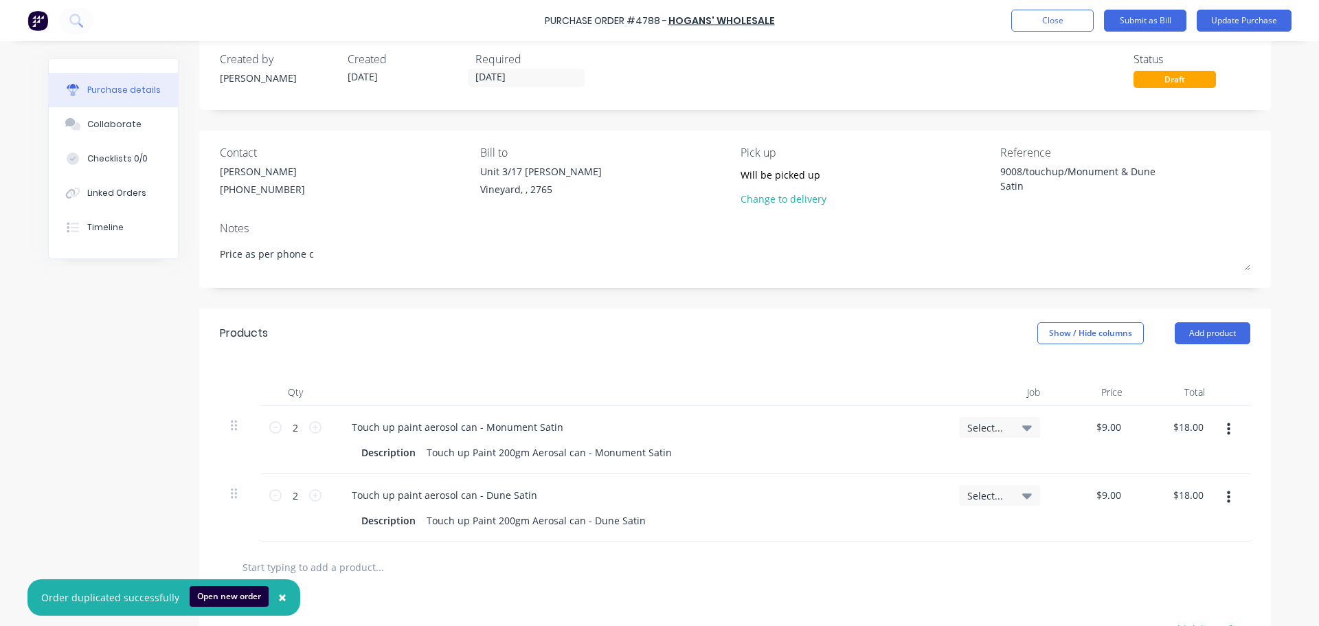
type textarea "x"
type textarea "Price as per phone ca"
type textarea "x"
type textarea "Price as per phone cal"
type textarea "x"
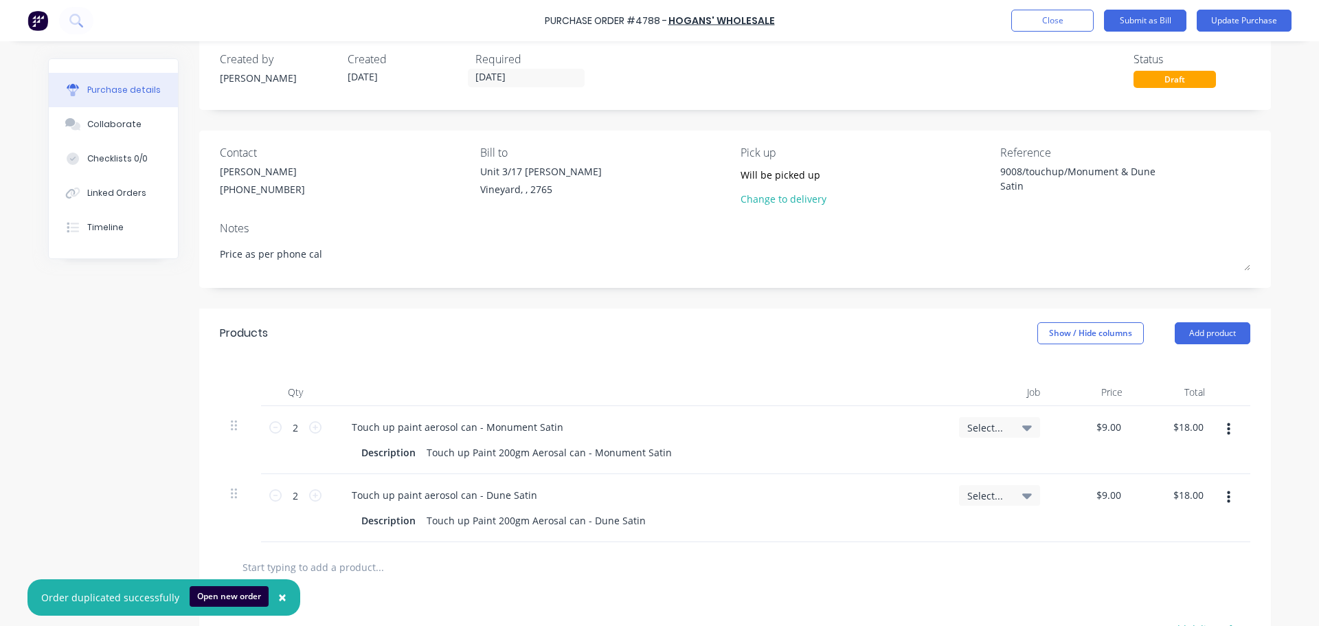
type textarea "Price as per phone cal"
type textarea "x"
type textarea "Price as per phone cal"
type textarea "x"
type textarea "Price as per phone call"
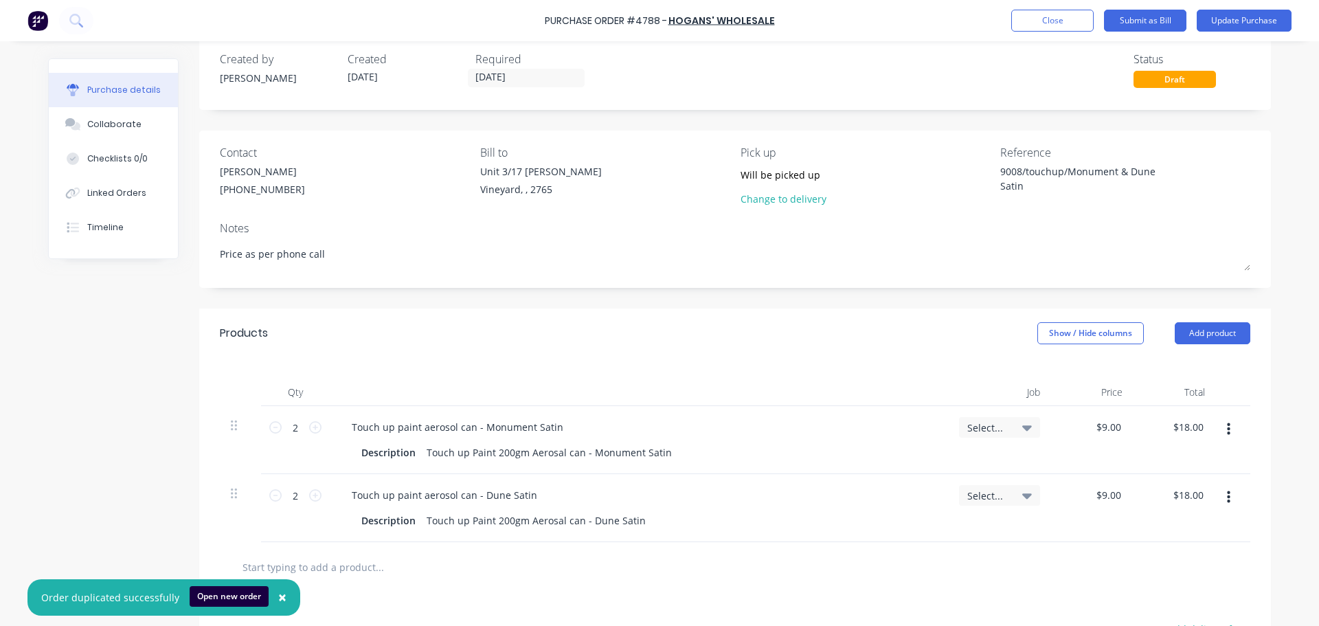
type textarea "x"
type textarea "Price as per phone call"
type textarea "x"
type textarea "Price as per phone call t"
type textarea "x"
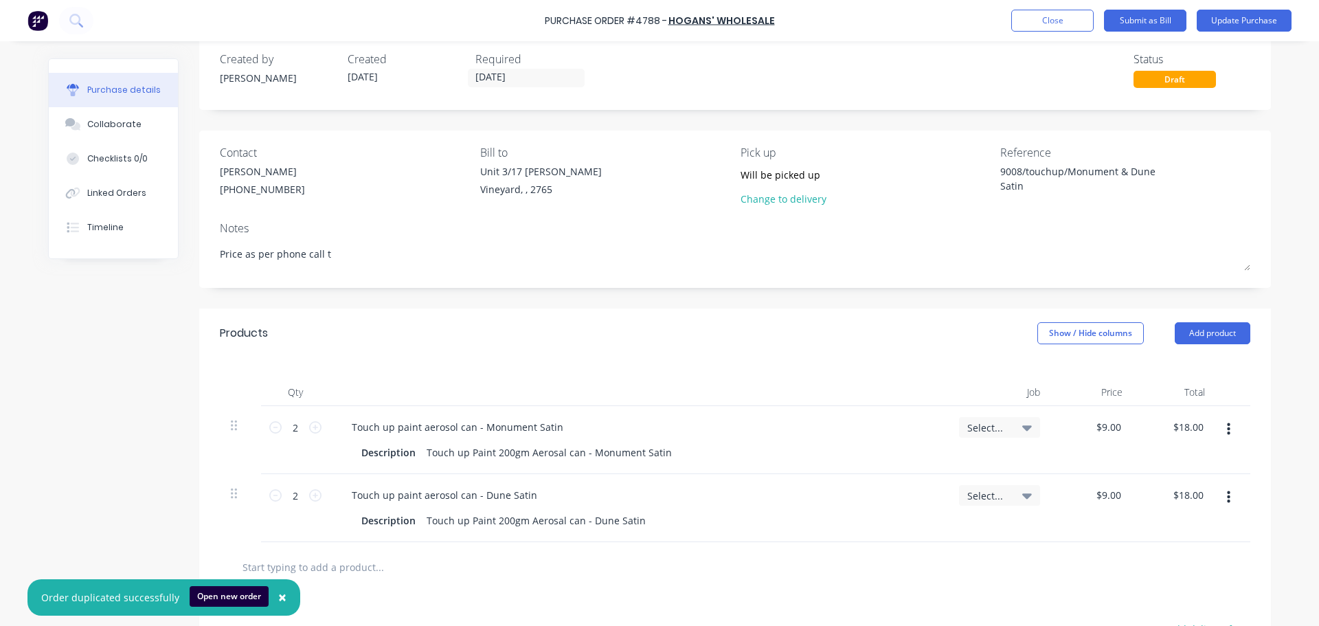
type textarea "Price as per phone call to"
type textarea "x"
type textarea "Price as per phone call to"
type textarea "x"
type textarea "Price as per phone call to H"
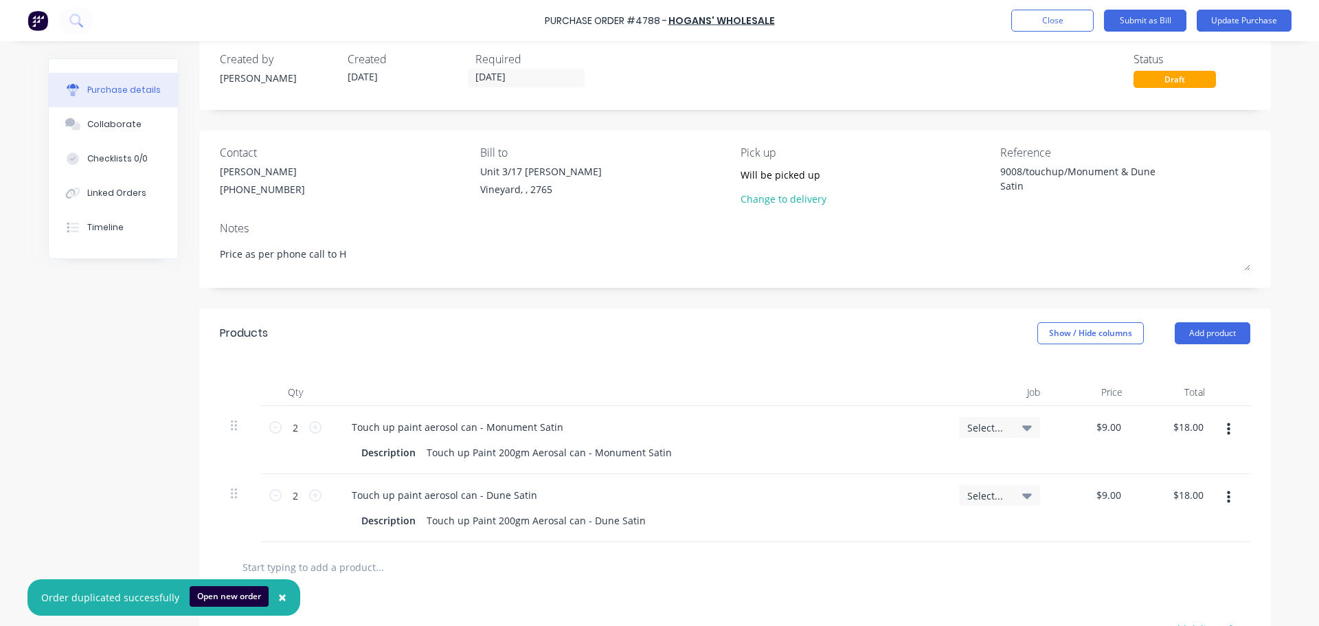
type textarea "x"
type textarea "Price as per phone call to Ho"
type textarea "x"
type textarea "Price as per phone call to Hog"
type textarea "x"
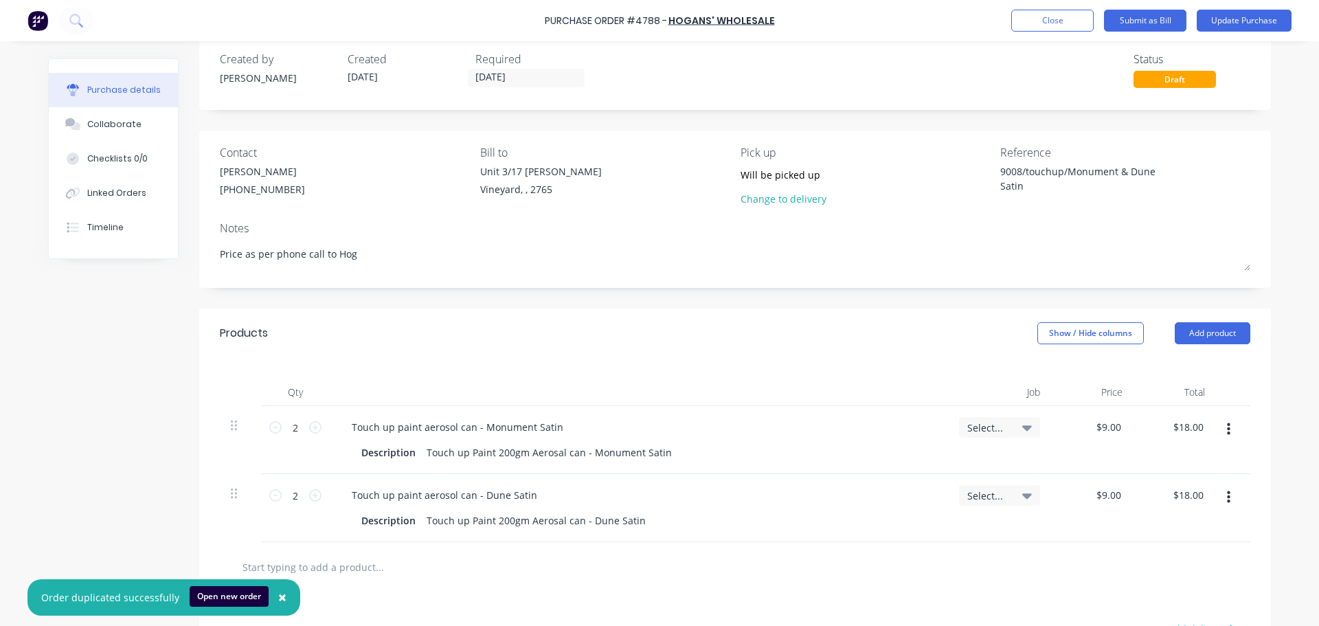
type textarea "Price as per phone call to Hoga"
type textarea "x"
type textarea "Price as per phone call to [PERSON_NAME]"
type textarea "x"
type textarea "Price as per phone call to Hogans"
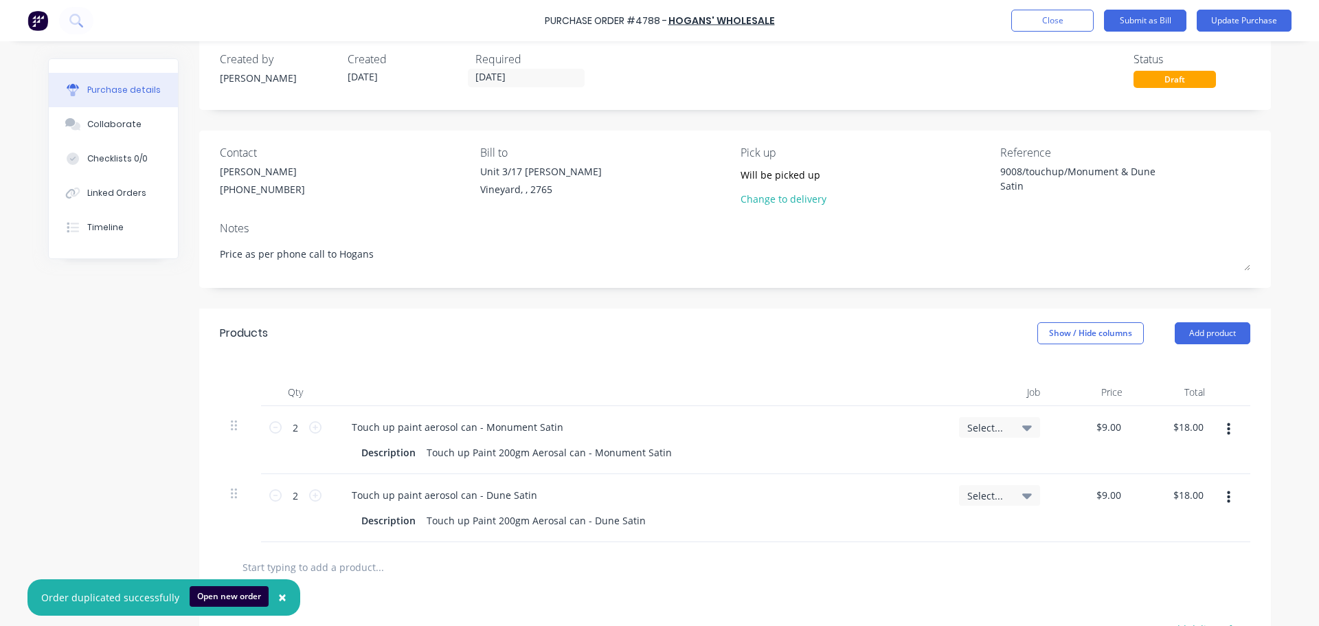
type textarea "x"
type textarea "Price as per phone call to Hogans"
type textarea "x"
type textarea "Price as per phone call to Hogans o"
type textarea "x"
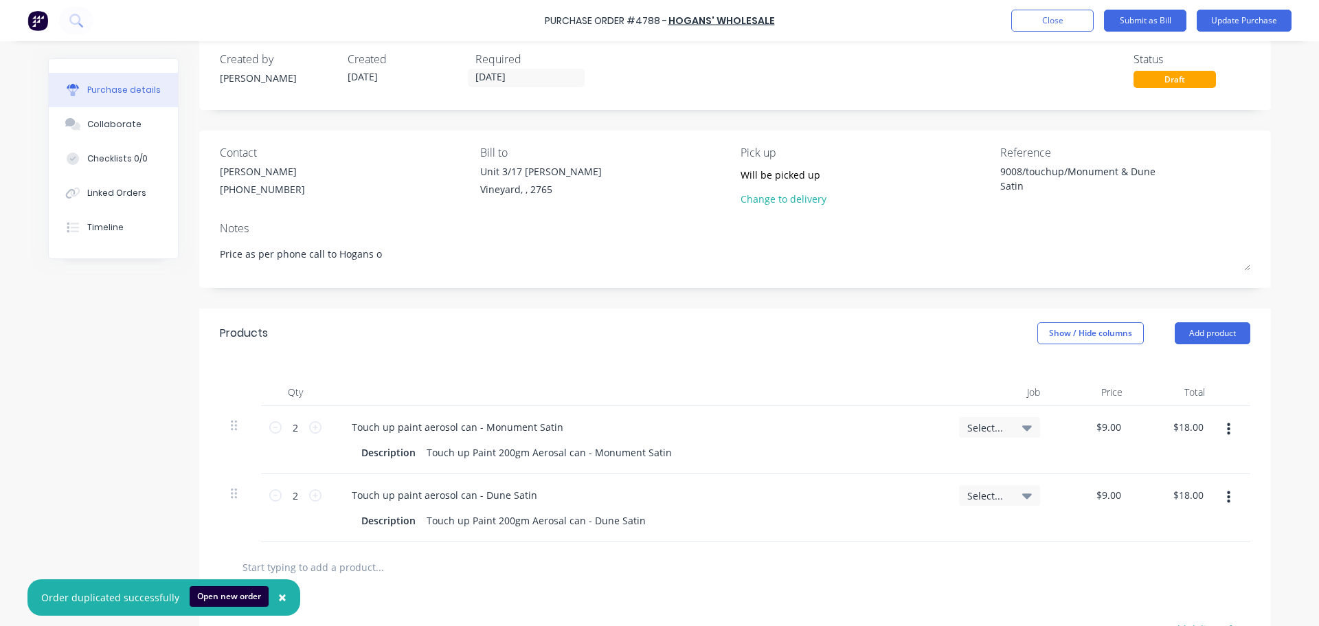
type textarea "Price as per phone call to Hogans on"
type textarea "x"
type textarea "Price as per phone call to Hogans on"
type textarea "x"
type textarea "Price as per phone call to Hogans on 1"
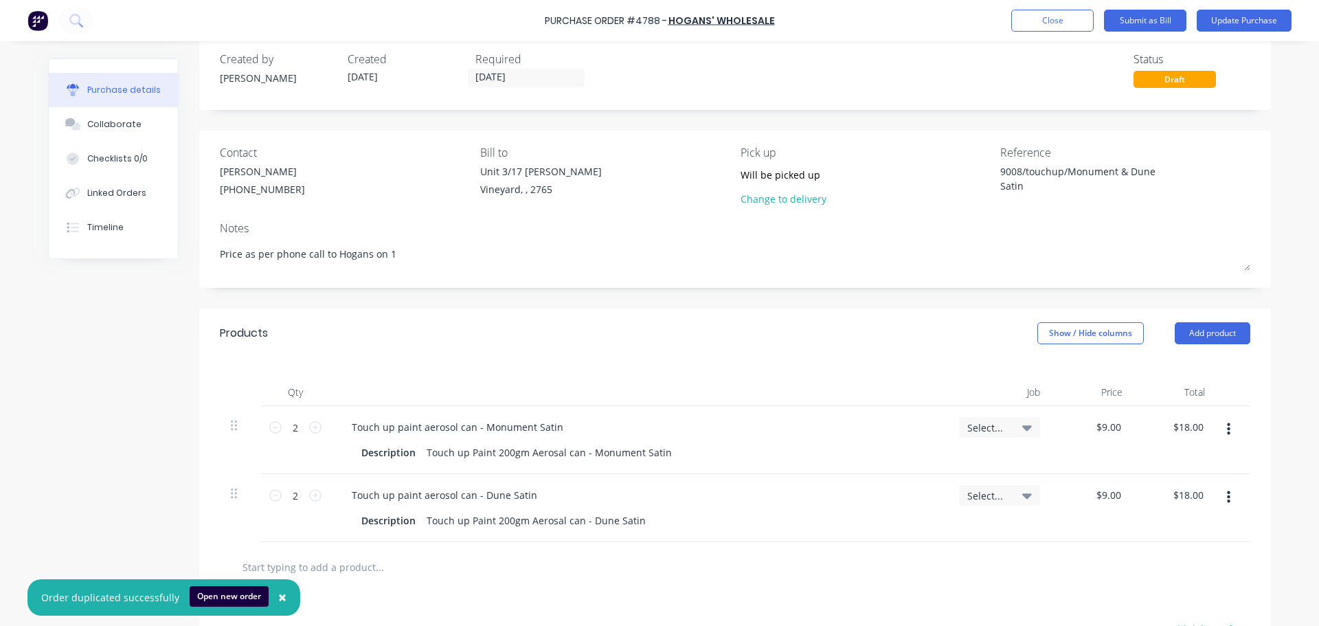
type textarea "x"
type textarea "Price as per phone call to Hogans on 10"
type textarea "x"
type textarea "Price as per phone call to Hogans on 10/"
type textarea "x"
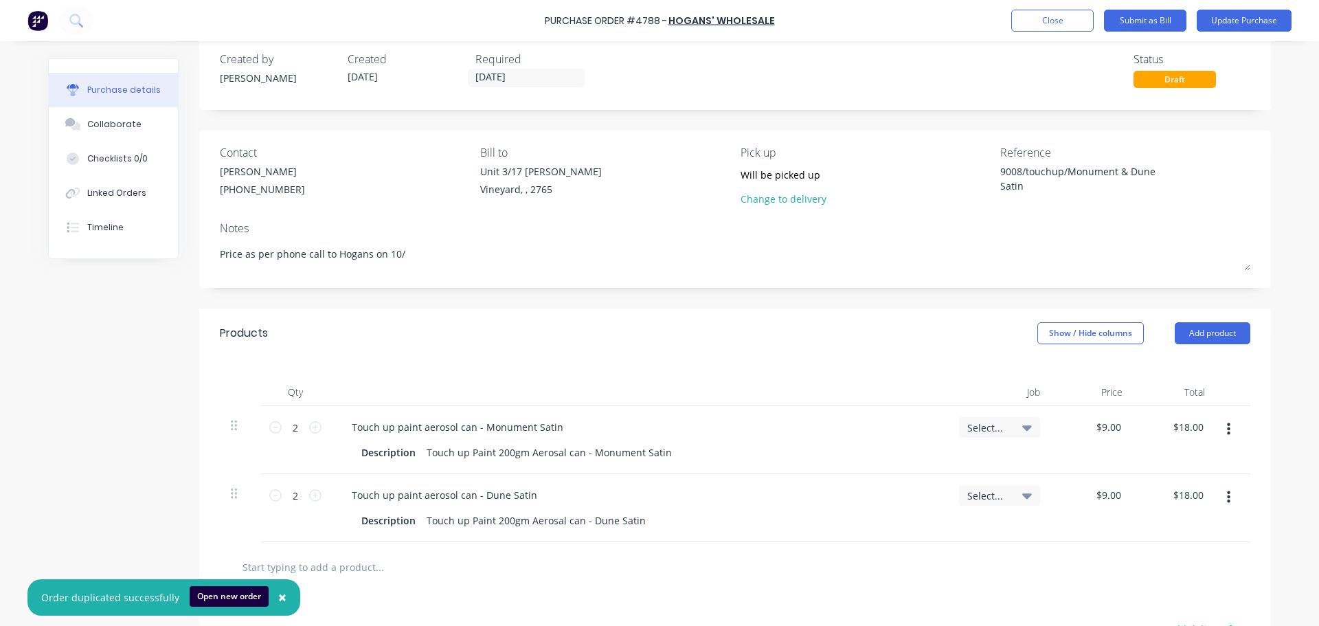
type textarea "Price as per phone call to Hogans on 10/1"
type textarea "x"
type textarea "Price as per phone call to Hogans on 10/10"
type textarea "x"
type textarea "Price as per phone call to Hogans on 10/10/"
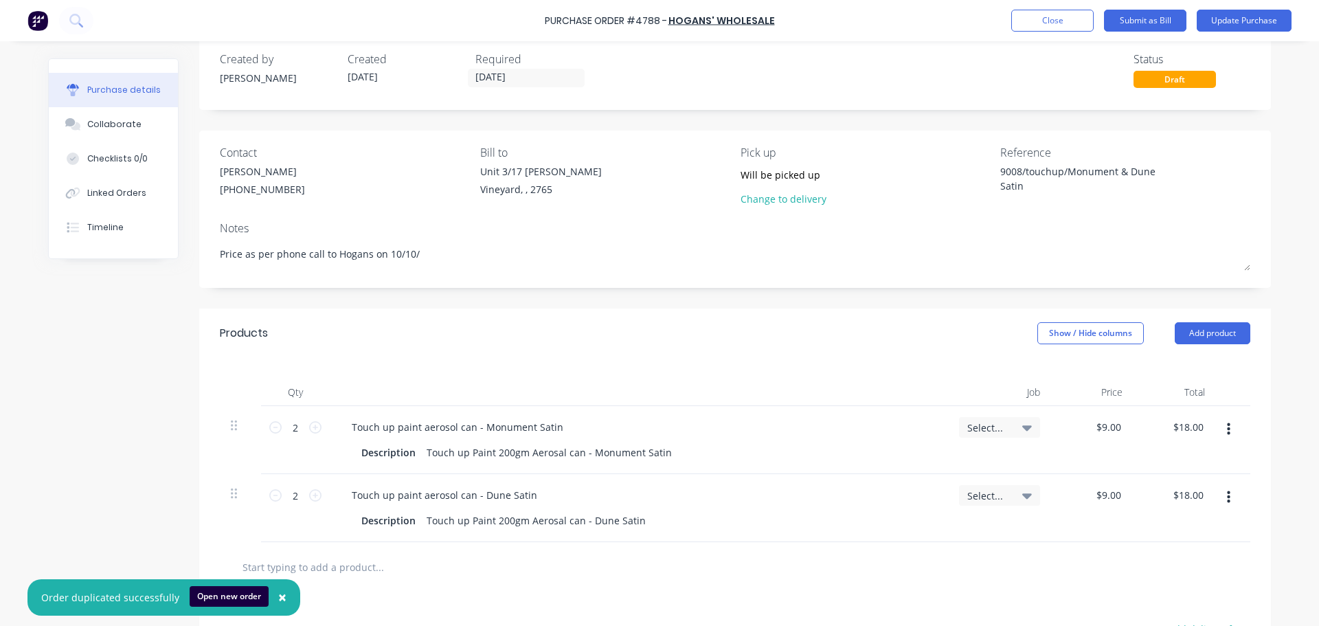
type textarea "x"
type textarea "Price as per phone call to Hogans on 10/10/2"
type textarea "x"
type textarea "Price as per phone call to Hogans on [DATE]"
type textarea "x"
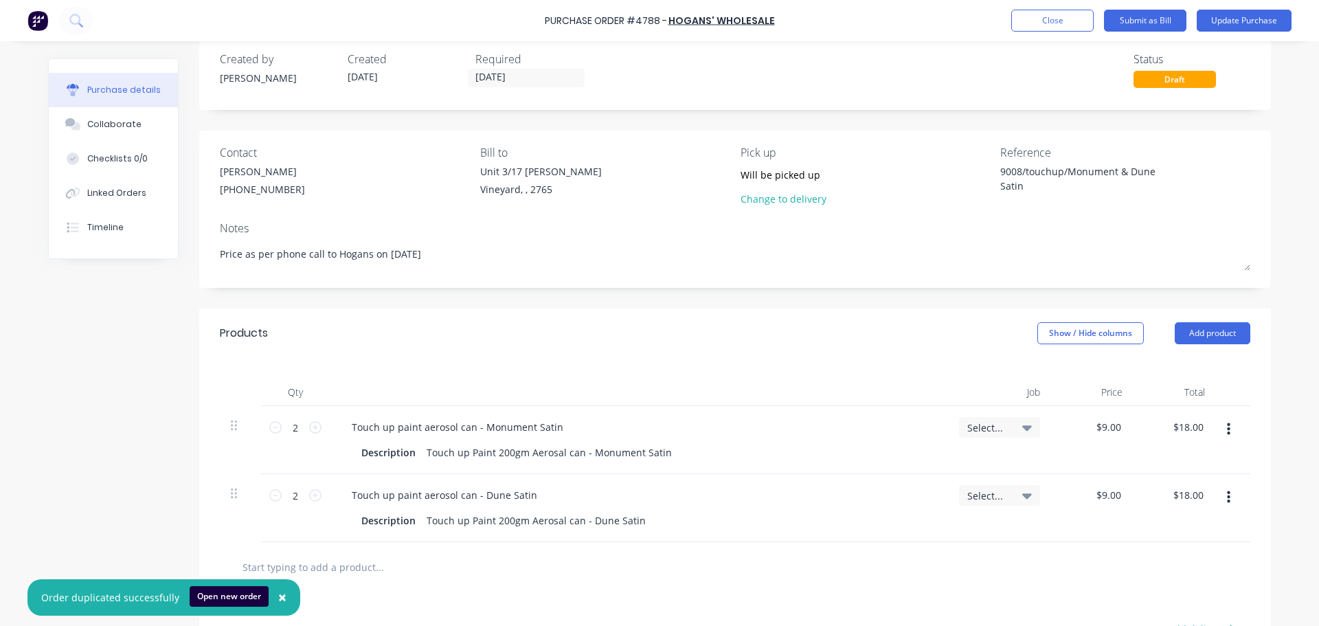
type textarea "Price as per phone call to Hogans on [DATE]"
type textarea "x"
type textarea "Price as per phone call to Hogans on [DATE] -"
type textarea "x"
type textarea "Price as per phone call to Hogans on [DATE] -"
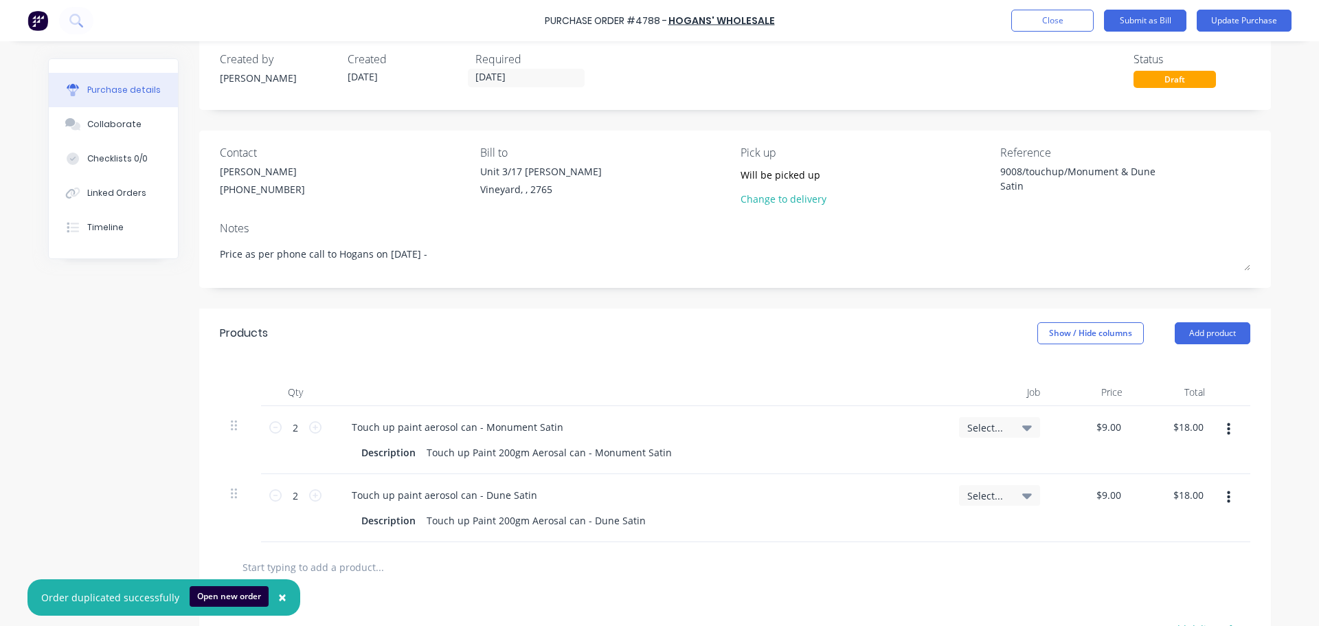
type textarea "x"
type textarea "Price as per phone call to Hogans on [DATE] -"
type textarea "x"
type textarea "Price as per phone call to Hogans on [DATE]"
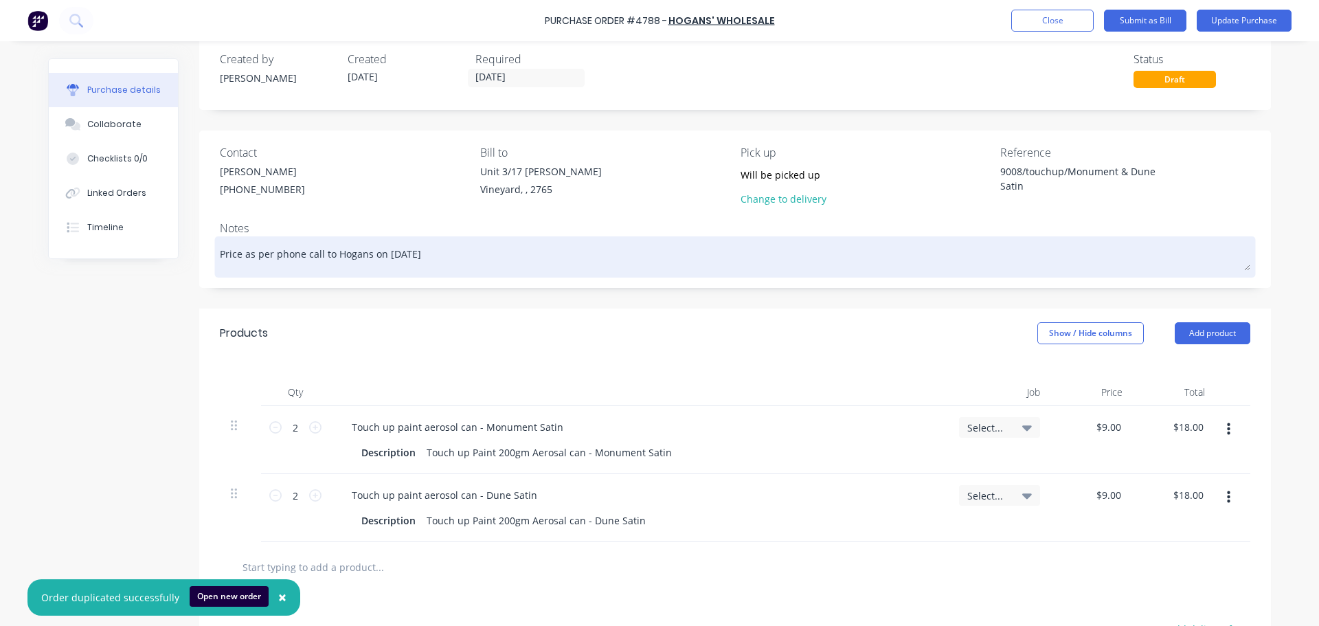
click at [332, 254] on textarea "Price as per phone call to Hogans on [DATE]" at bounding box center [735, 255] width 1031 height 31
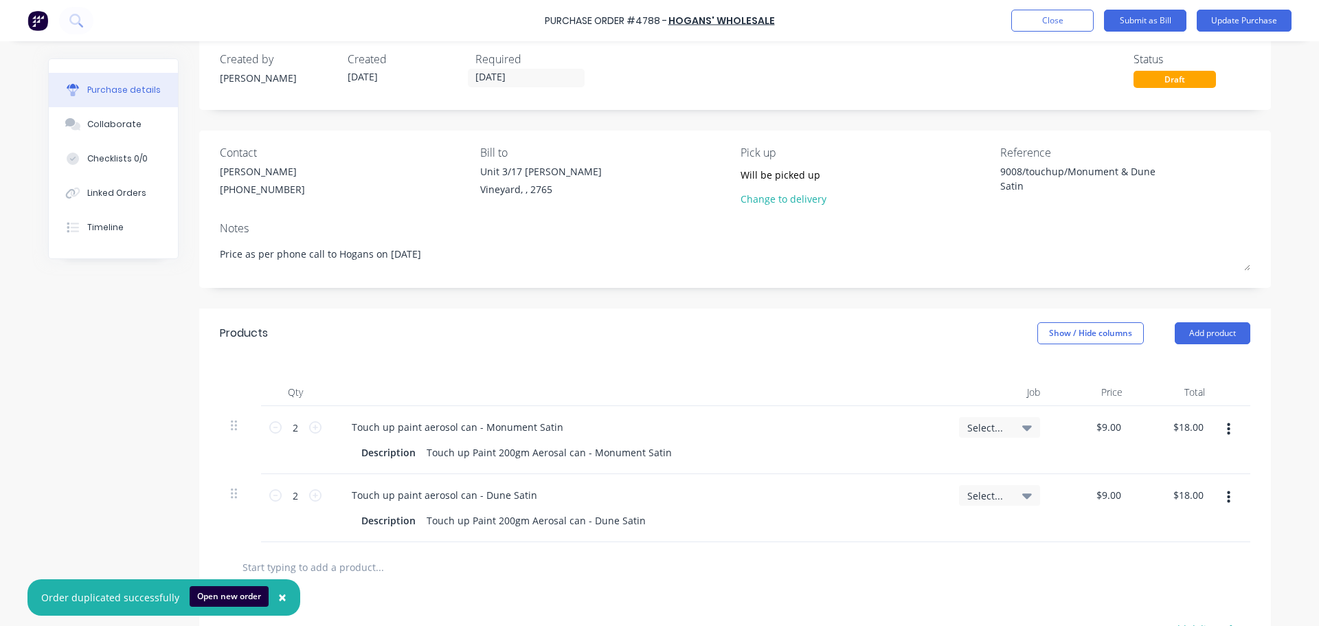
type textarea "x"
type textarea "Price as per phone call to HHogans on [DATE]"
type textarea "x"
type textarea "Price as per phone call to HeHogans on [DATE]"
type textarea "x"
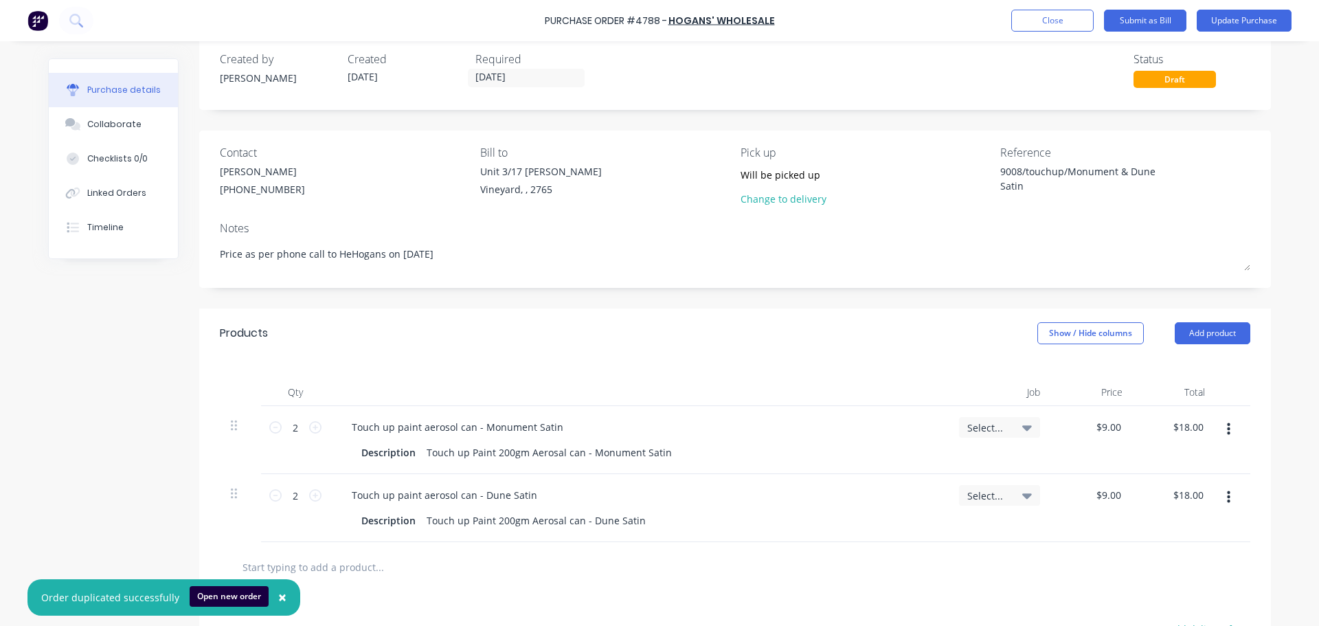
type textarea "Price as per phone call to HelHogans on [DATE]"
type textarea "x"
type textarea "Price as per phone call to HeleHogans on [DATE]"
type textarea "x"
type textarea "Price as per phone call to HelenHogans on [DATE]"
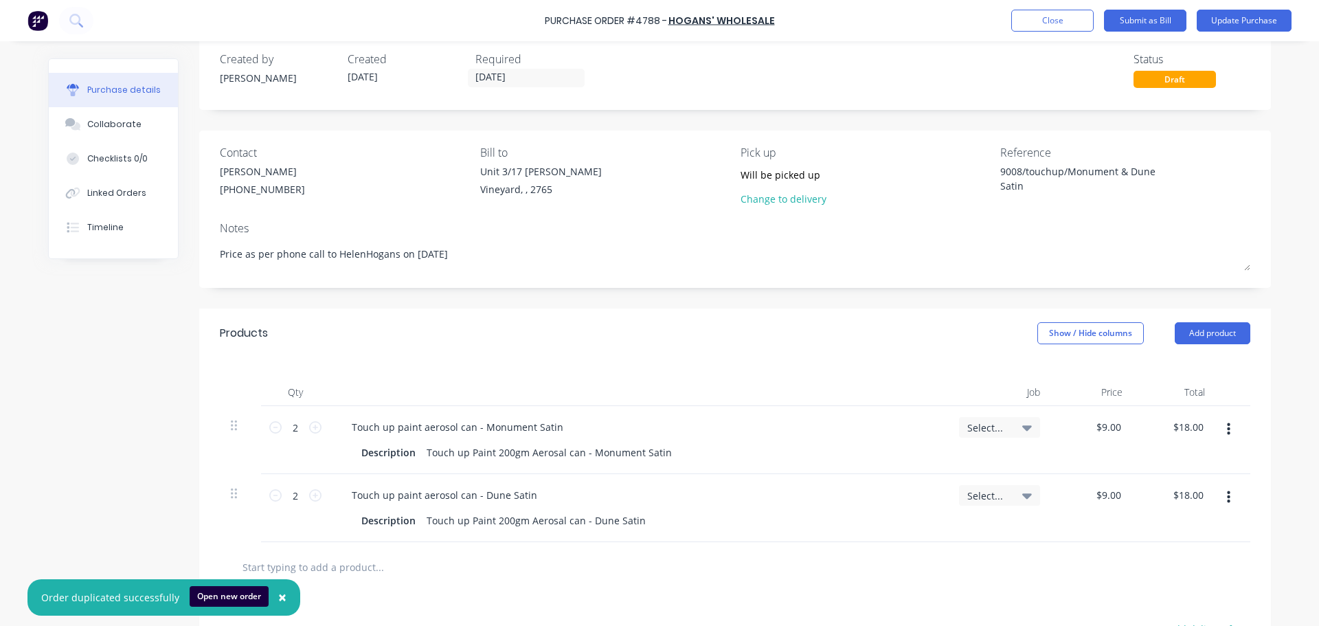
type textarea "x"
type textarea "Price as per phone call to [PERSON_NAME] on [DATE]"
type textarea "x"
type textarea "Price as per phone call to [PERSON_NAME] -[PERSON_NAME] on [DATE]"
type textarea "x"
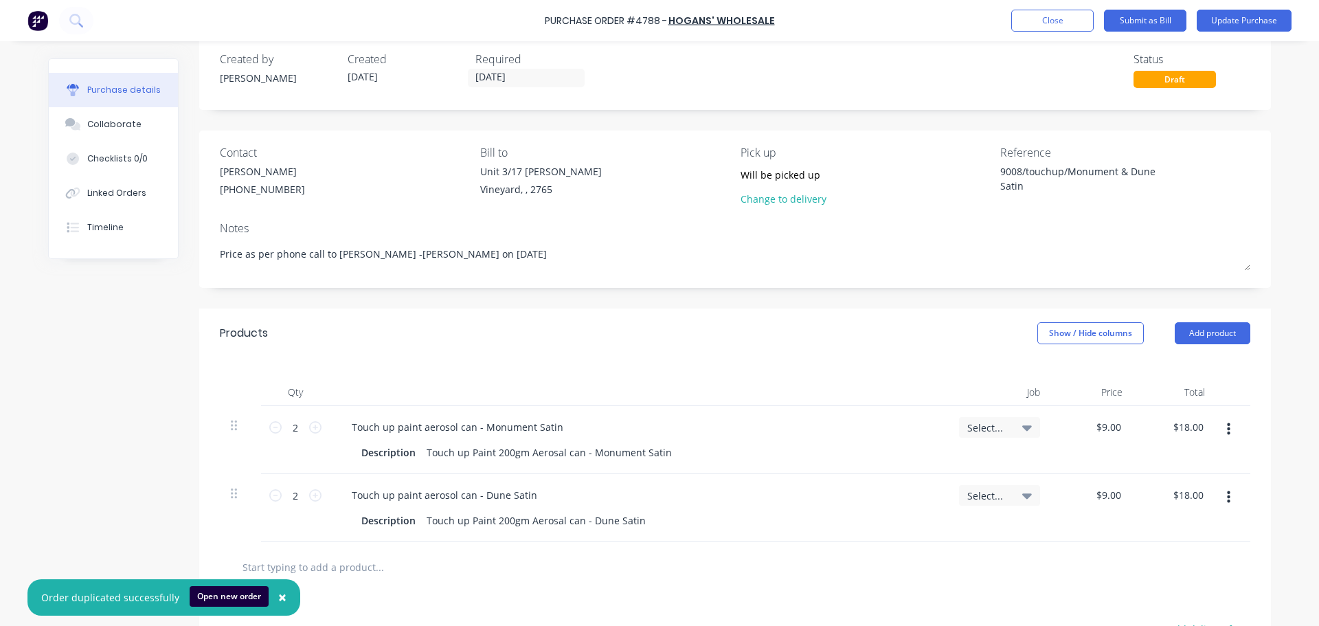
type textarea "Price as per phone call to [PERSON_NAME] - [PERSON_NAME] on [DATE]"
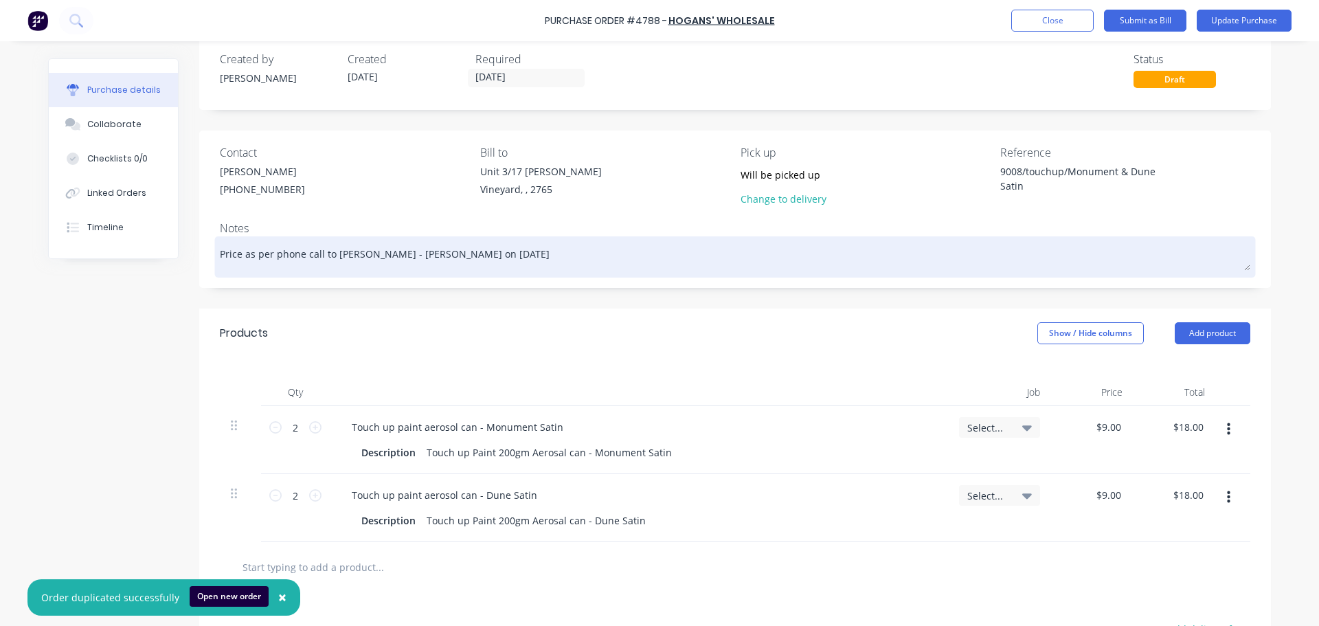
type textarea "x"
click at [514, 262] on textarea "Price as per phone call to [PERSON_NAME] - [PERSON_NAME] on [DATE]" at bounding box center [735, 255] width 1031 height 31
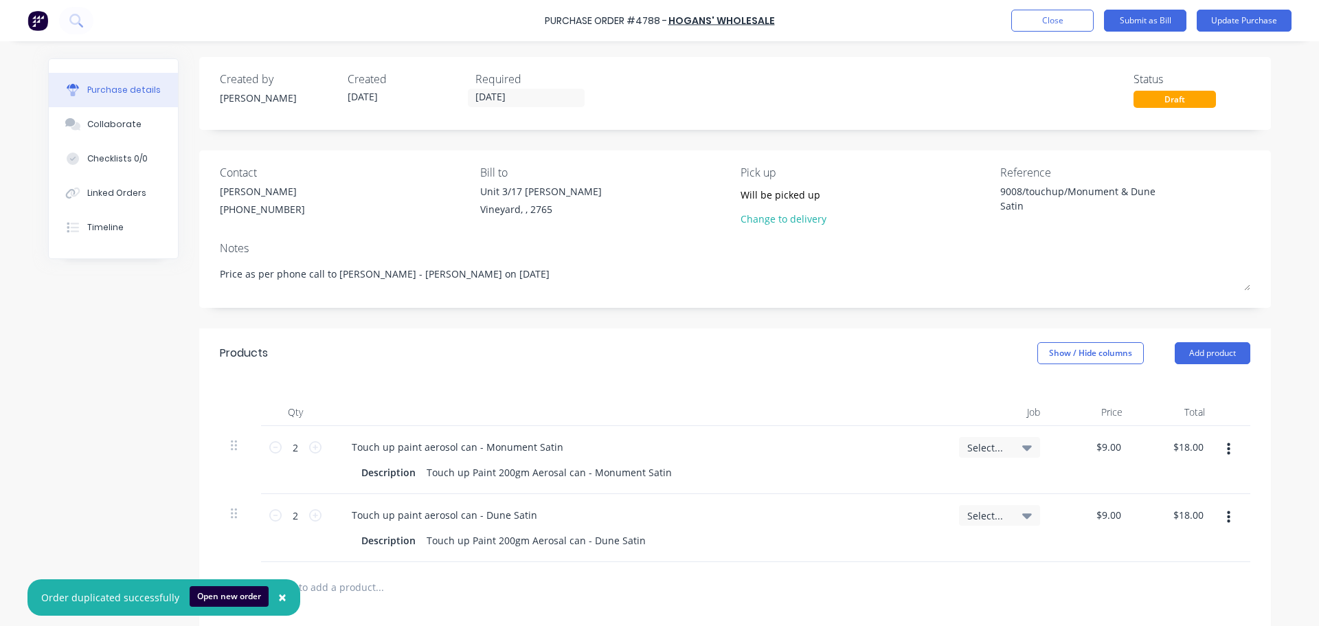
scroll to position [0, 0]
type textarea "Price as per phone call to [PERSON_NAME] - [PERSON_NAME] on [DATE]"
type textarea "x"
type textarea "Price as per phone call to [PERSON_NAME] - [PERSON_NAME] on [DATE]"
click at [104, 126] on div "Collaborate" at bounding box center [114, 124] width 54 height 12
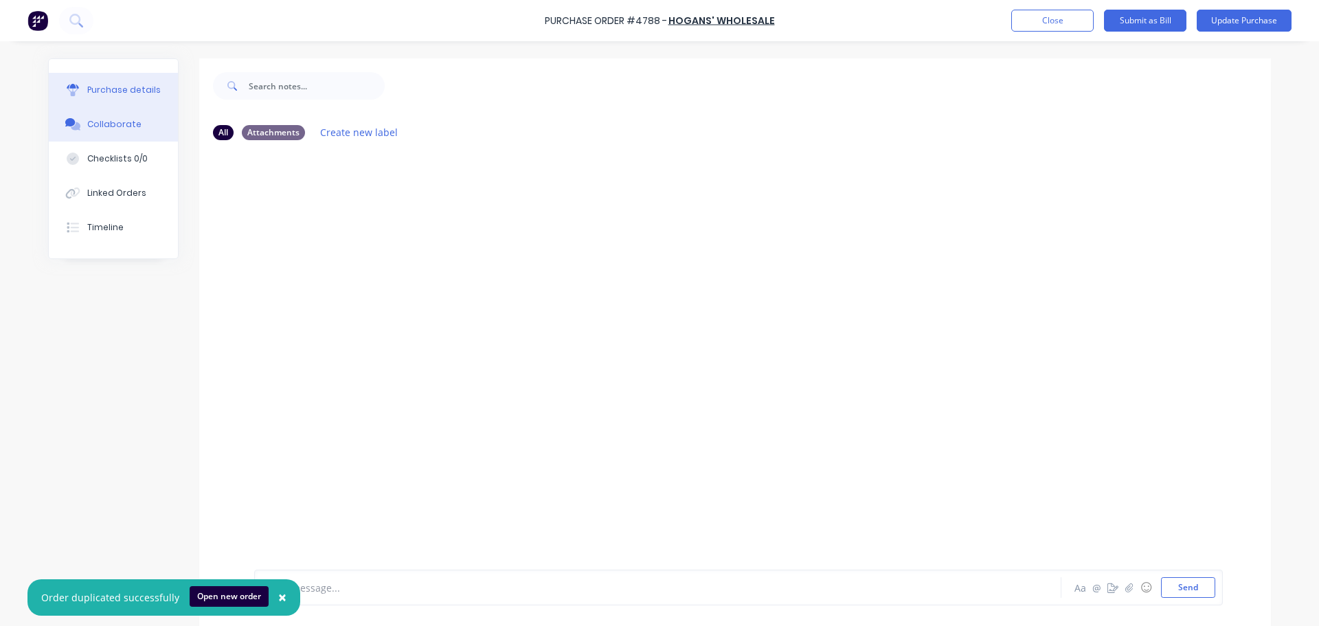
click at [120, 96] on button "Purchase details" at bounding box center [113, 90] width 129 height 34
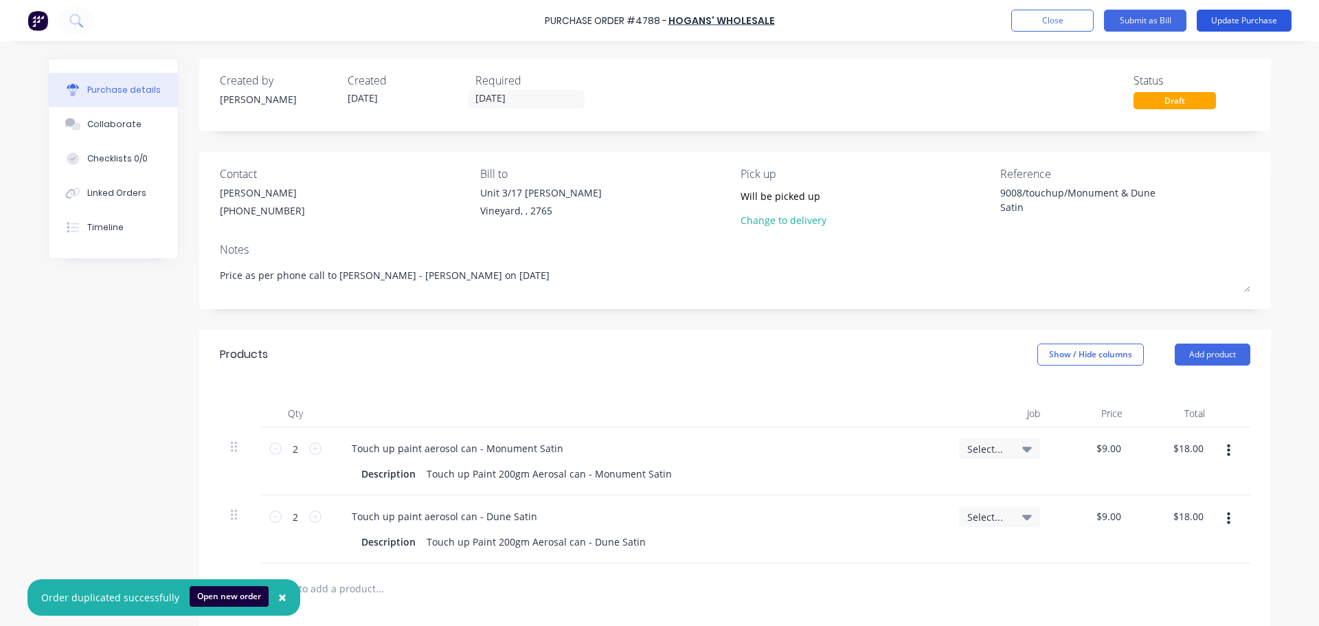
click at [1257, 25] on button "Update Purchase" at bounding box center [1244, 21] width 95 height 22
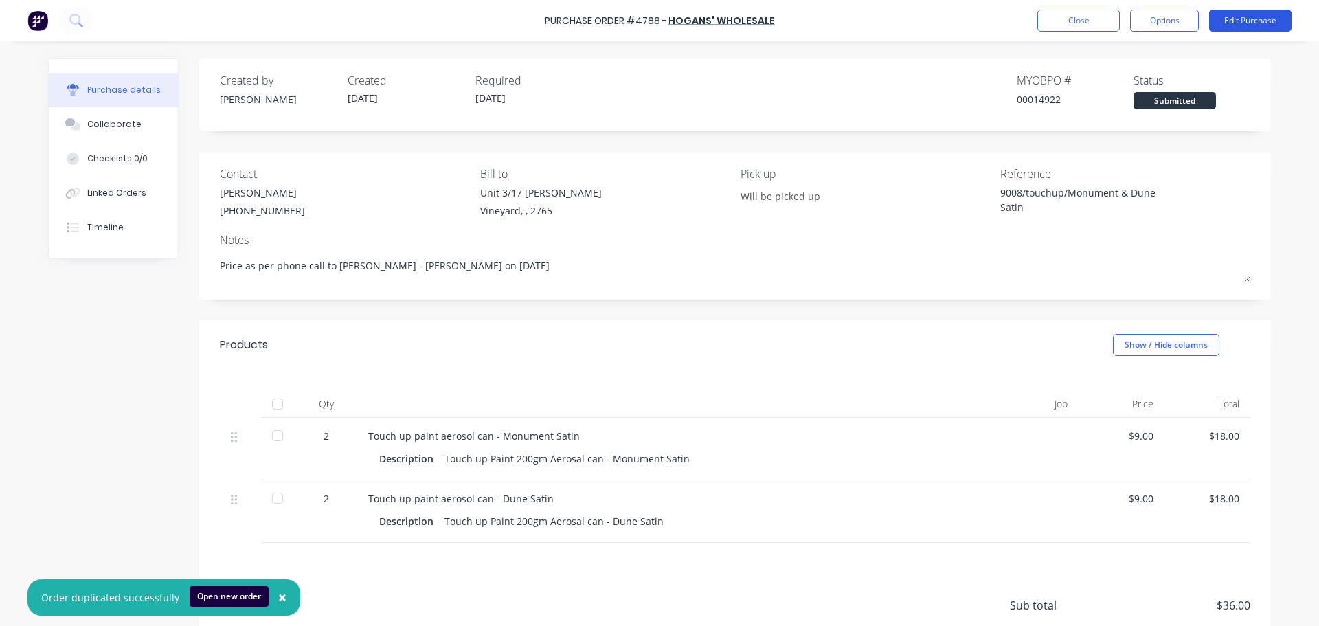
click at [1239, 15] on button "Edit Purchase" at bounding box center [1250, 21] width 82 height 22
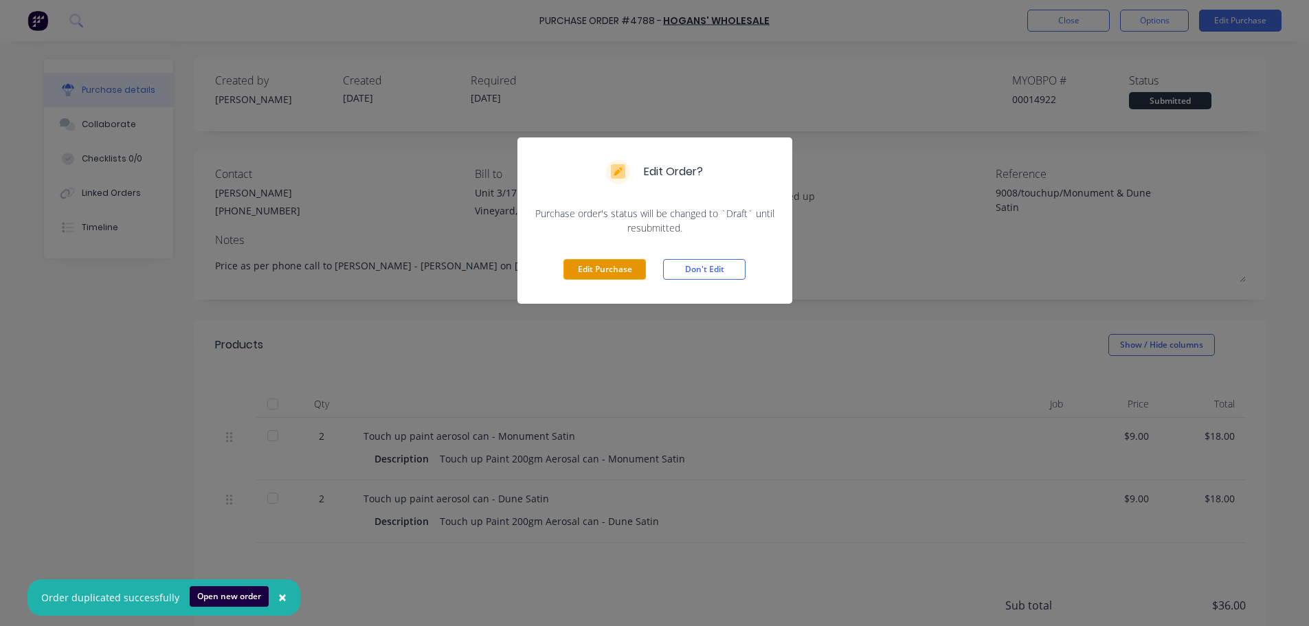
click at [601, 277] on button "Edit Purchase" at bounding box center [604, 269] width 82 height 21
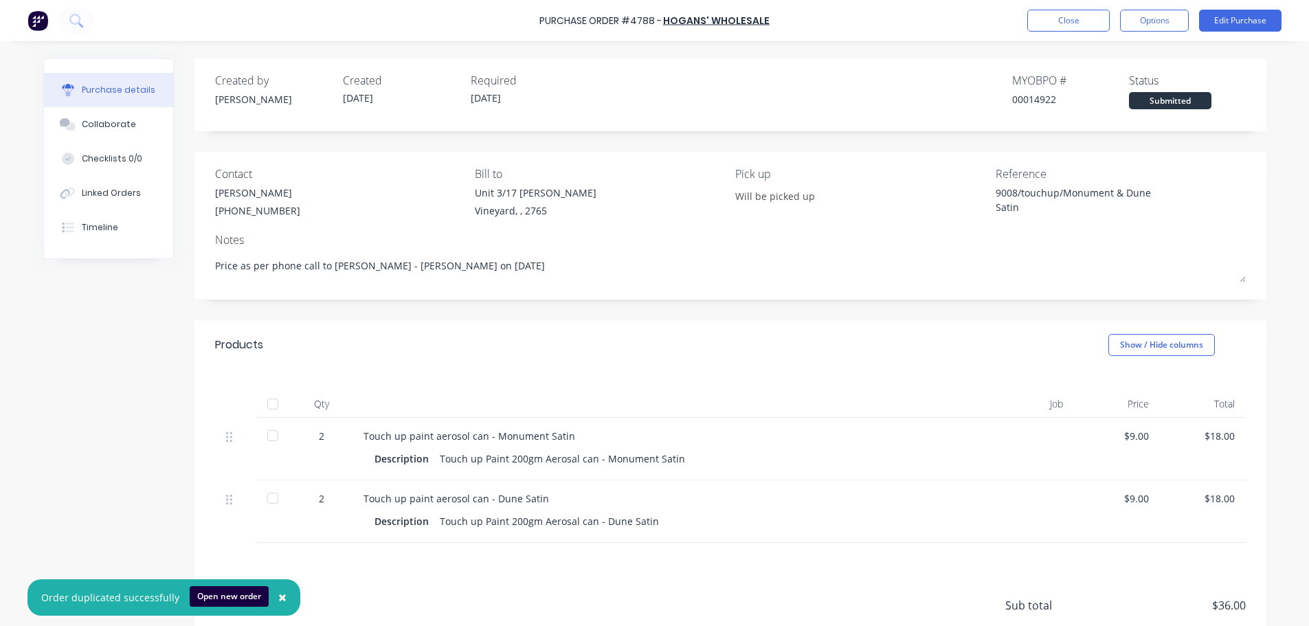
type textarea "x"
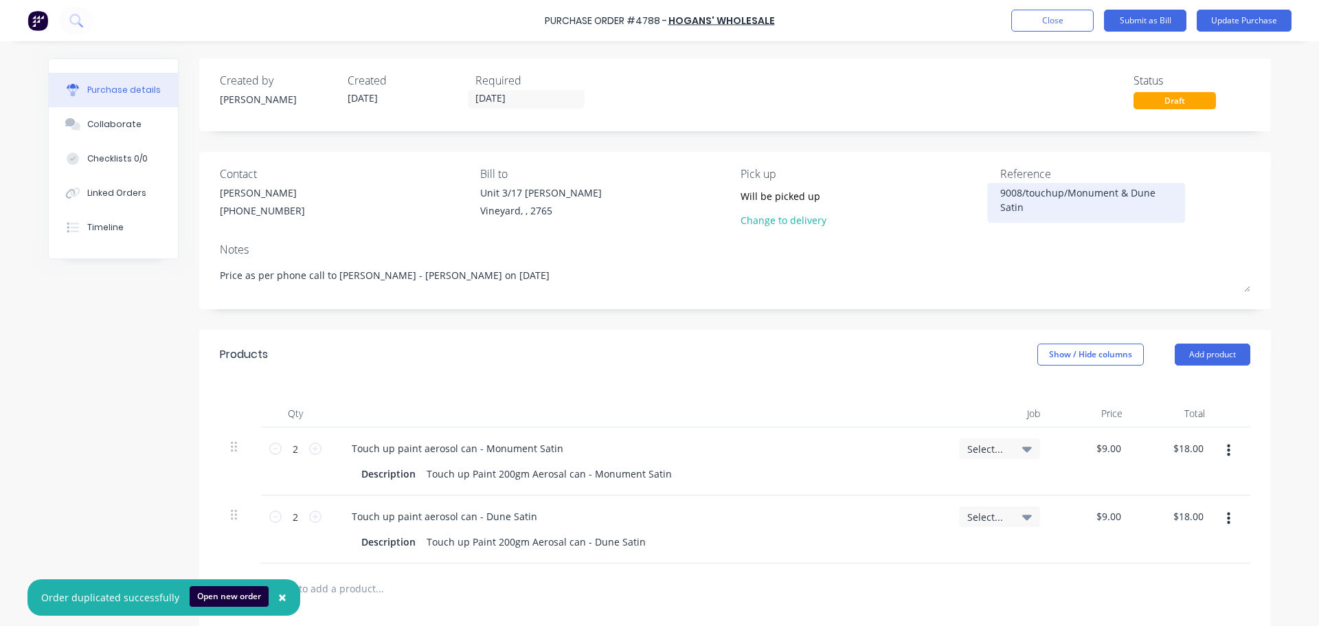
click at [1000, 191] on textarea "9008/touchup/Monument & Dune Satin" at bounding box center [1086, 201] width 172 height 31
type textarea "4788/9008/touchup/Monument & Dune Satin"
type textarea "x"
type textarea "4788/9008/touchup/Monument & Dune Satin"
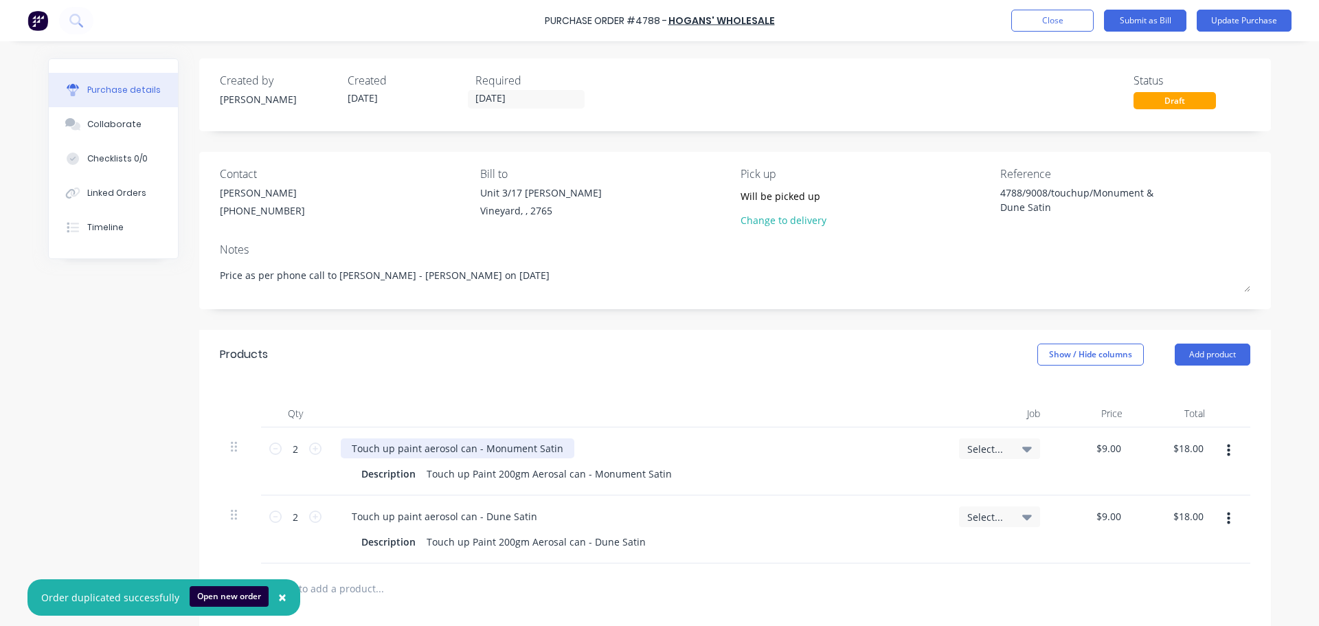
click at [535, 453] on div "Touch up paint aerosol can - Monument Satin" at bounding box center [458, 448] width 234 height 20
type textarea "x"
click at [554, 451] on div "Touch up paint aerosol can - Monument Satin" at bounding box center [458, 448] width 234 height 20
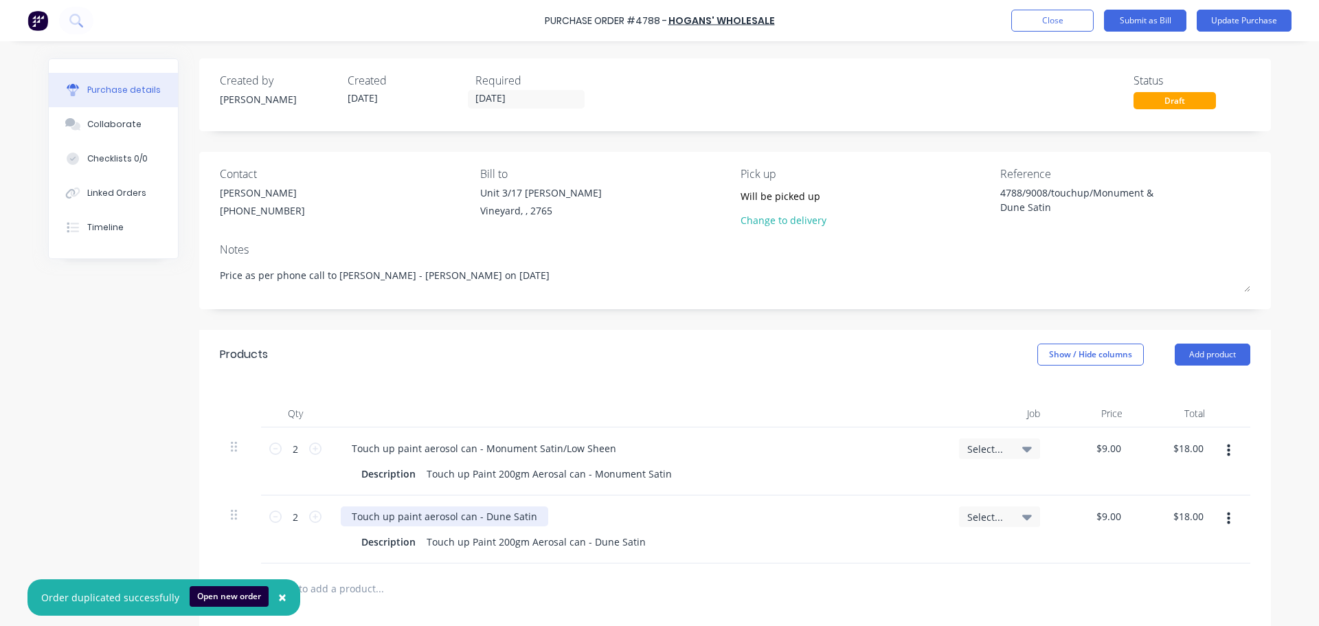
type textarea "x"
click at [526, 518] on div "Touch up paint aerosol can - Dune Satin" at bounding box center [444, 516] width 207 height 20
click at [658, 401] on div at bounding box center [639, 413] width 618 height 27
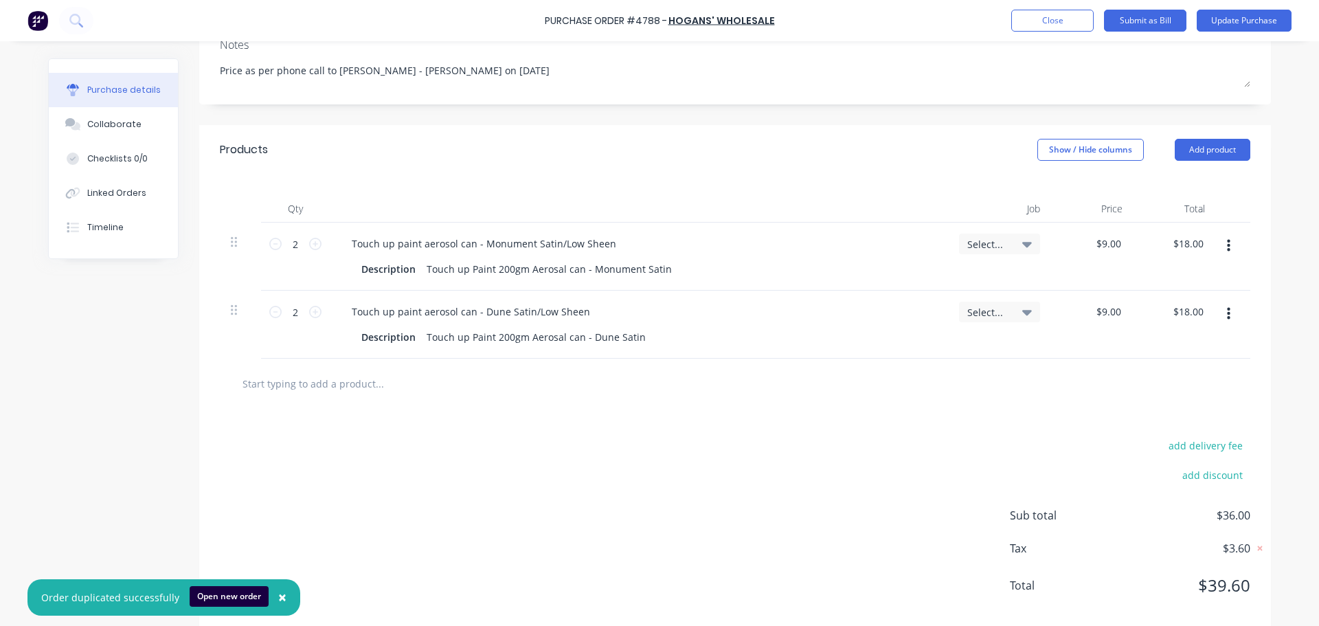
scroll to position [227, 0]
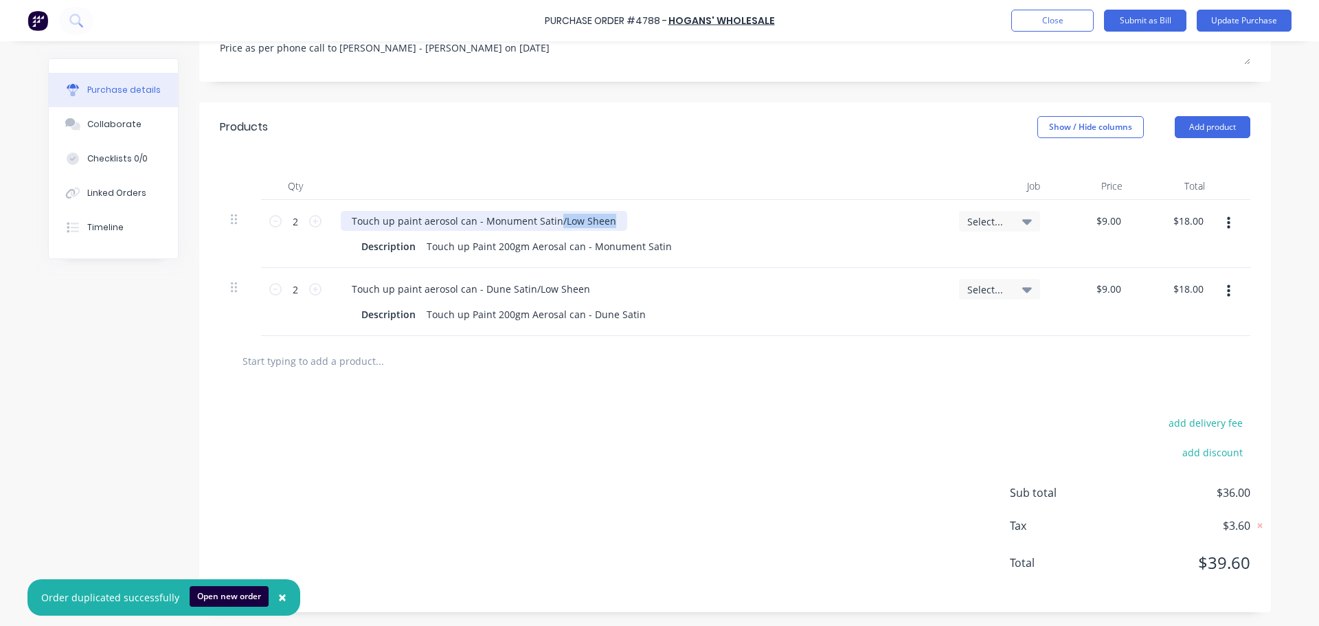
drag, startPoint x: 600, startPoint y: 218, endPoint x: 550, endPoint y: 226, distance: 50.0
click at [550, 226] on div "Touch up paint aerosol can - Monument Satin/Low Sheen" at bounding box center [484, 221] width 287 height 20
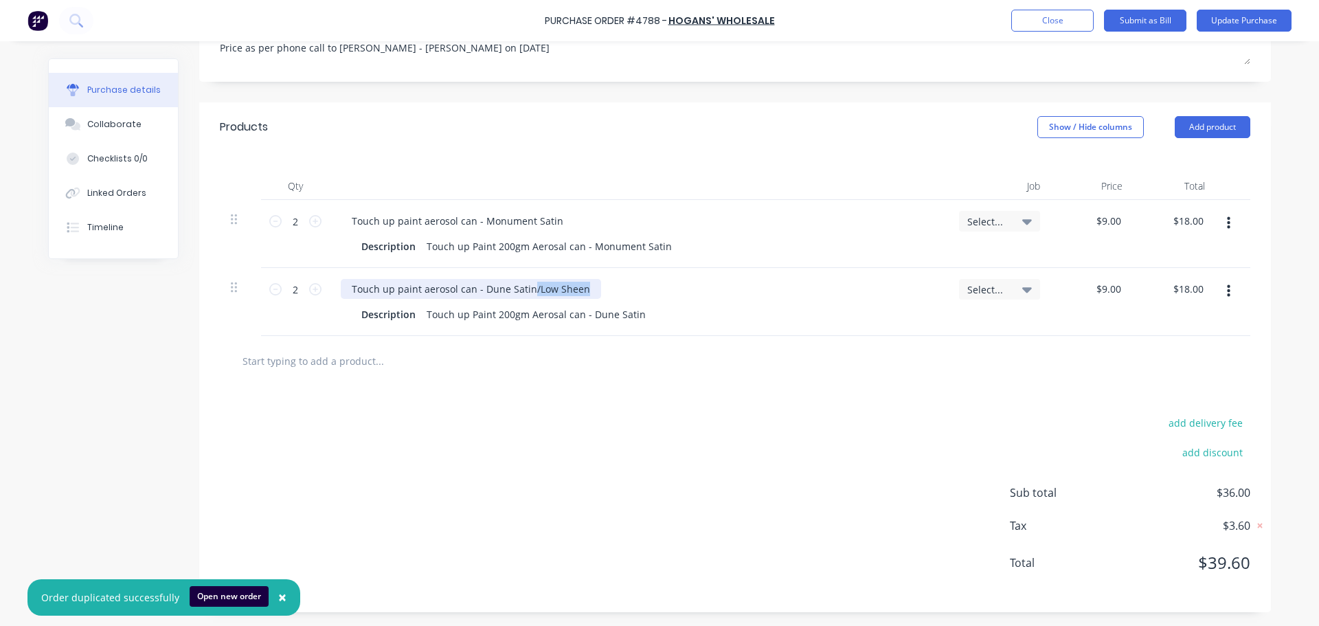
drag, startPoint x: 579, startPoint y: 290, endPoint x: 525, endPoint y: 293, distance: 53.7
click at [525, 293] on div "Touch up paint aerosol can - Dune Satin/Low Sheen" at bounding box center [471, 289] width 260 height 20
click at [556, 431] on div "add delivery fee add discount Sub total $36.00 Tax $3.60 Total $39.60" at bounding box center [735, 499] width 1072 height 226
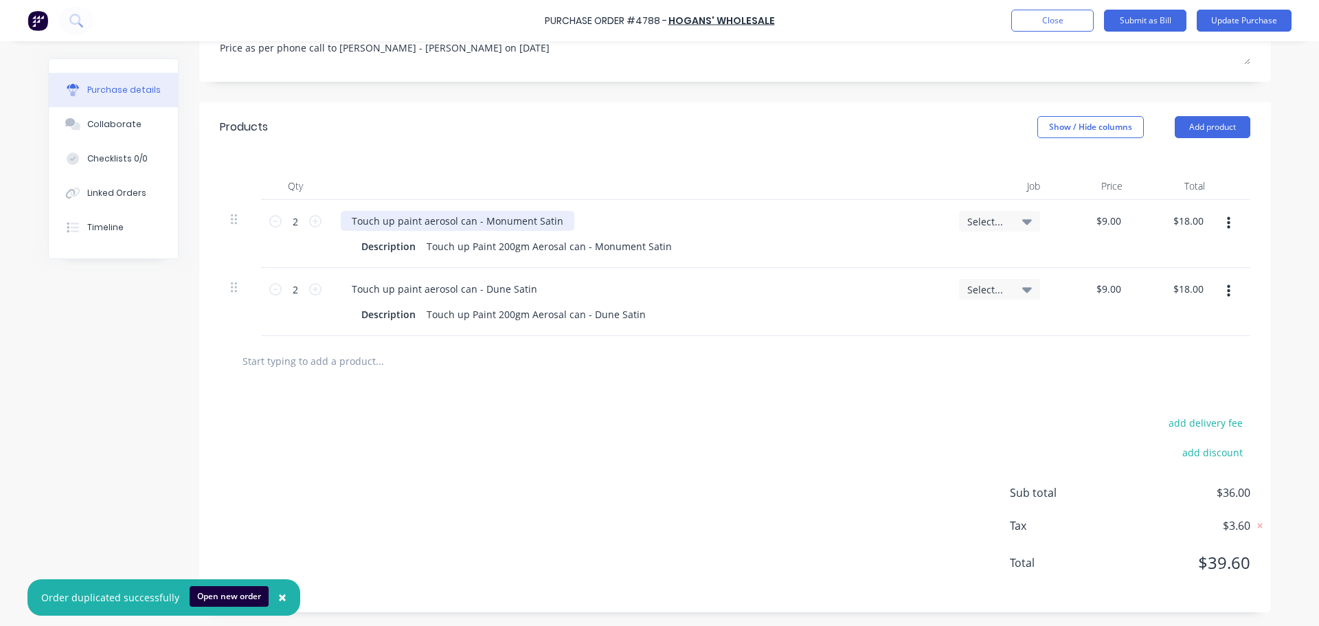
click at [535, 220] on div "Touch up paint aerosol can - Monument Satin" at bounding box center [458, 221] width 234 height 20
click at [535, 219] on div "Touch up paint aerosol can - Monument Satin" at bounding box center [458, 221] width 234 height 20
click at [495, 293] on div "Touch up paint aerosol can - Dune Satin" at bounding box center [444, 289] width 207 height 20
click at [508, 291] on div "Touch up paint aerosol can - Dune Satin" at bounding box center [444, 289] width 207 height 20
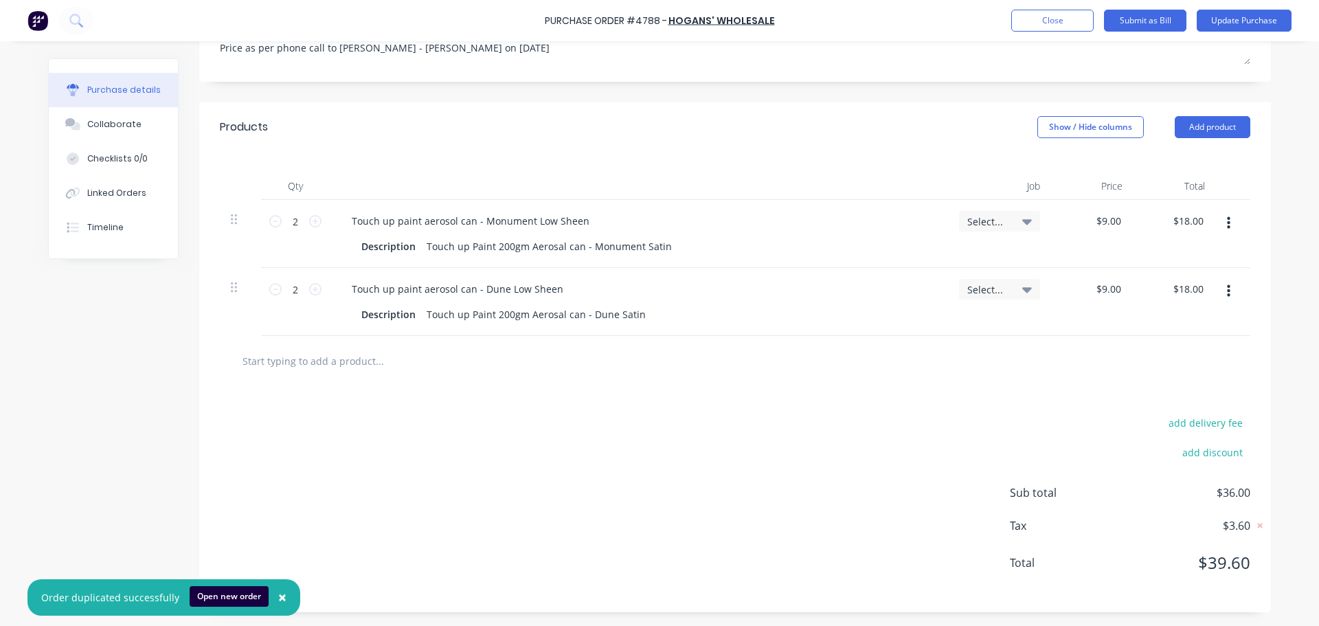
click at [616, 456] on div "add delivery fee add discount Sub total $36.00 Tax $3.60 Total $39.60" at bounding box center [735, 499] width 1072 height 226
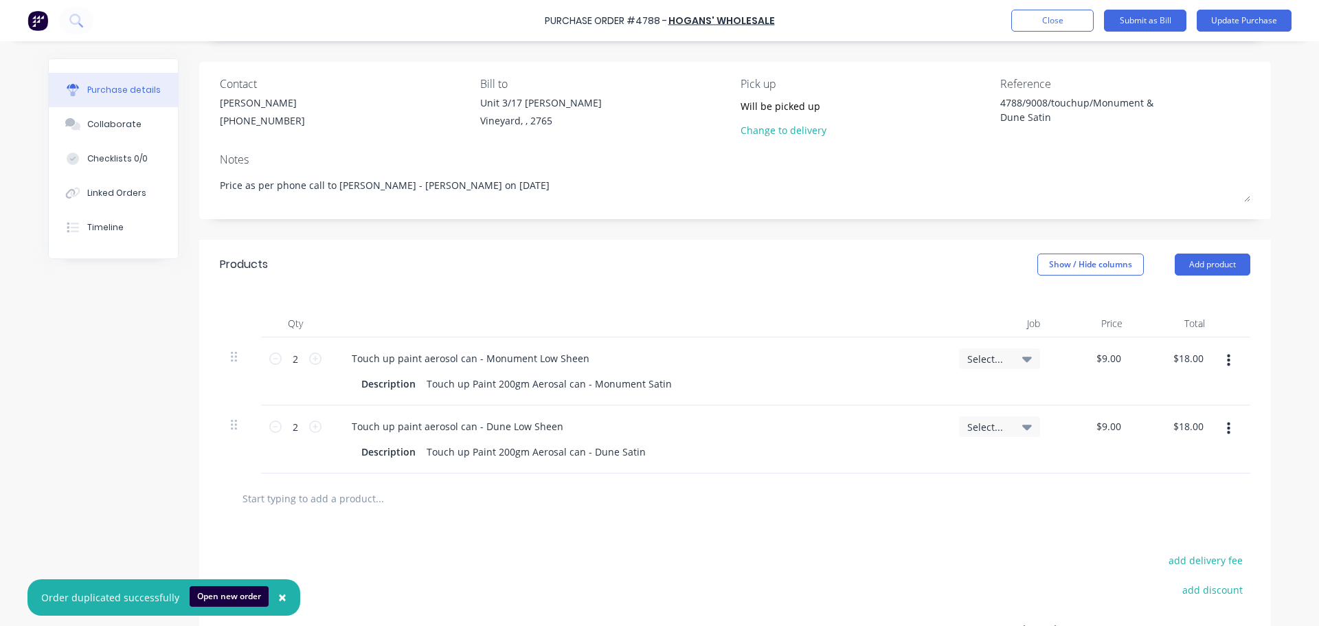
scroll to position [21, 0]
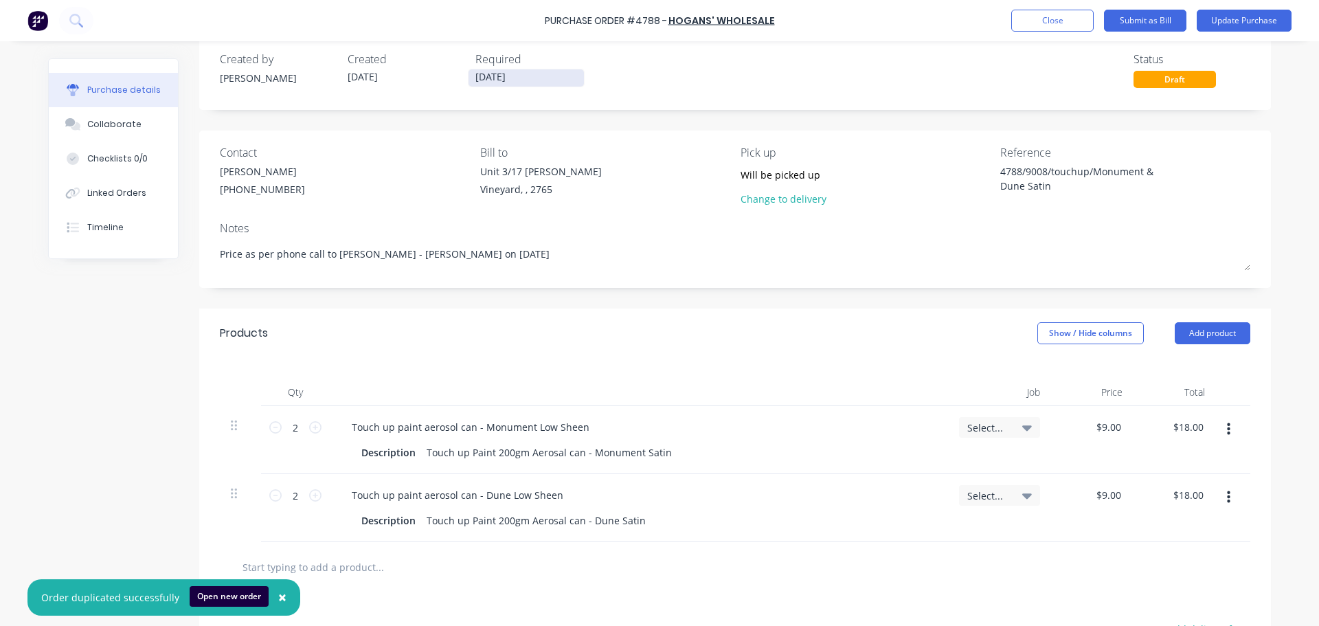
click at [504, 74] on input "[DATE]" at bounding box center [526, 77] width 115 height 17
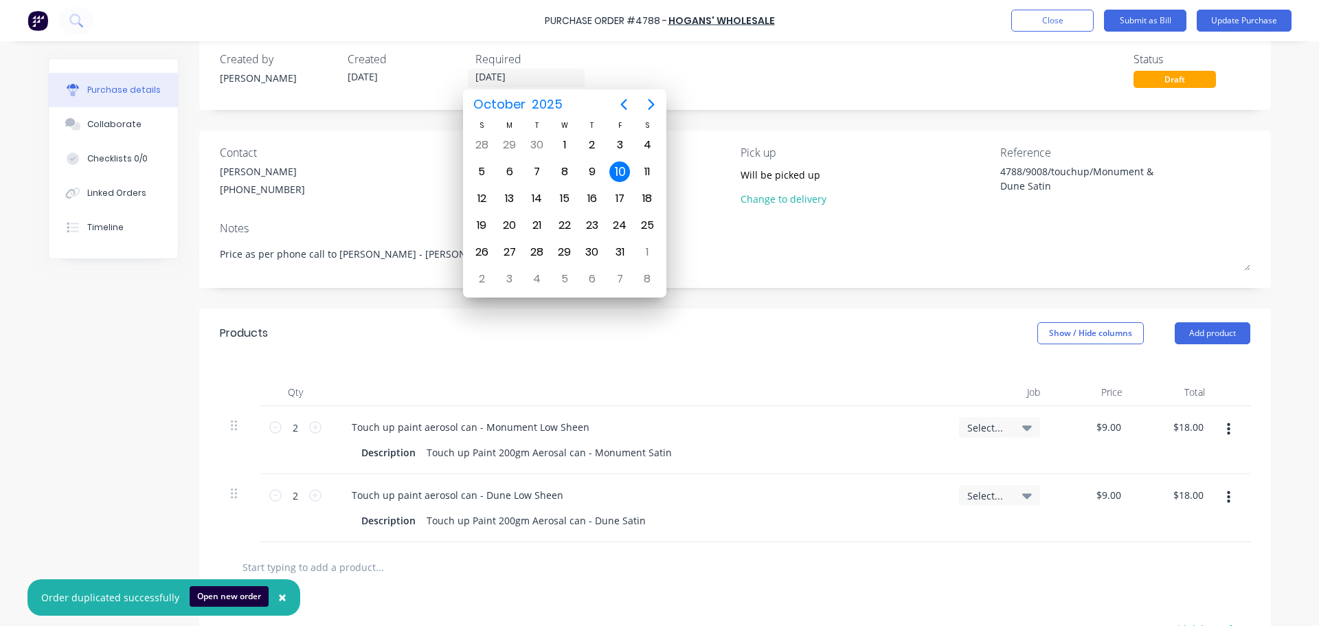
click at [618, 171] on div "10" at bounding box center [619, 171] width 21 height 21
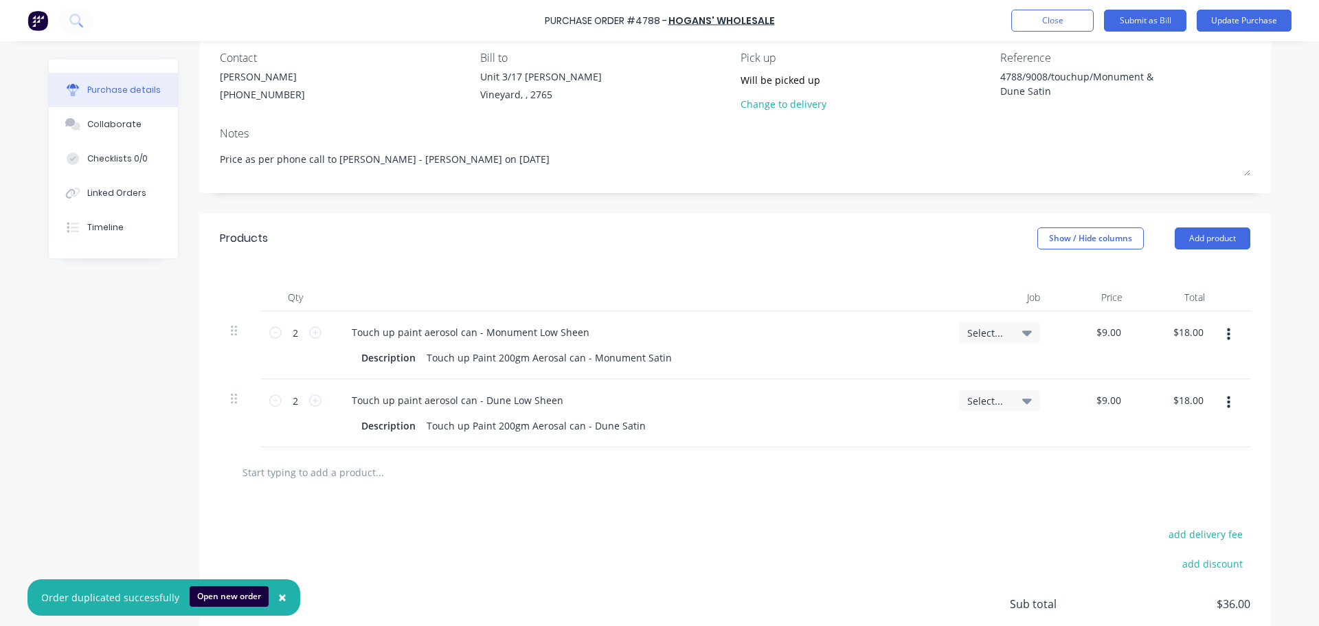
scroll to position [0, 0]
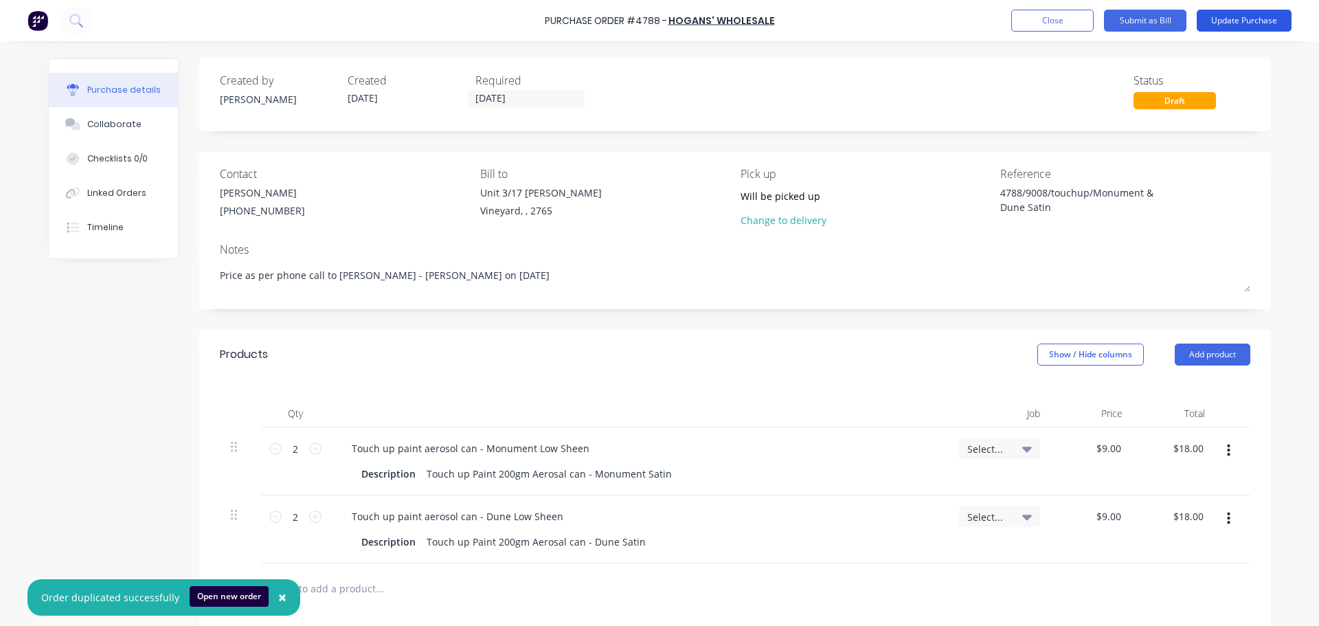
click at [1259, 15] on button "Update Purchase" at bounding box center [1244, 21] width 95 height 22
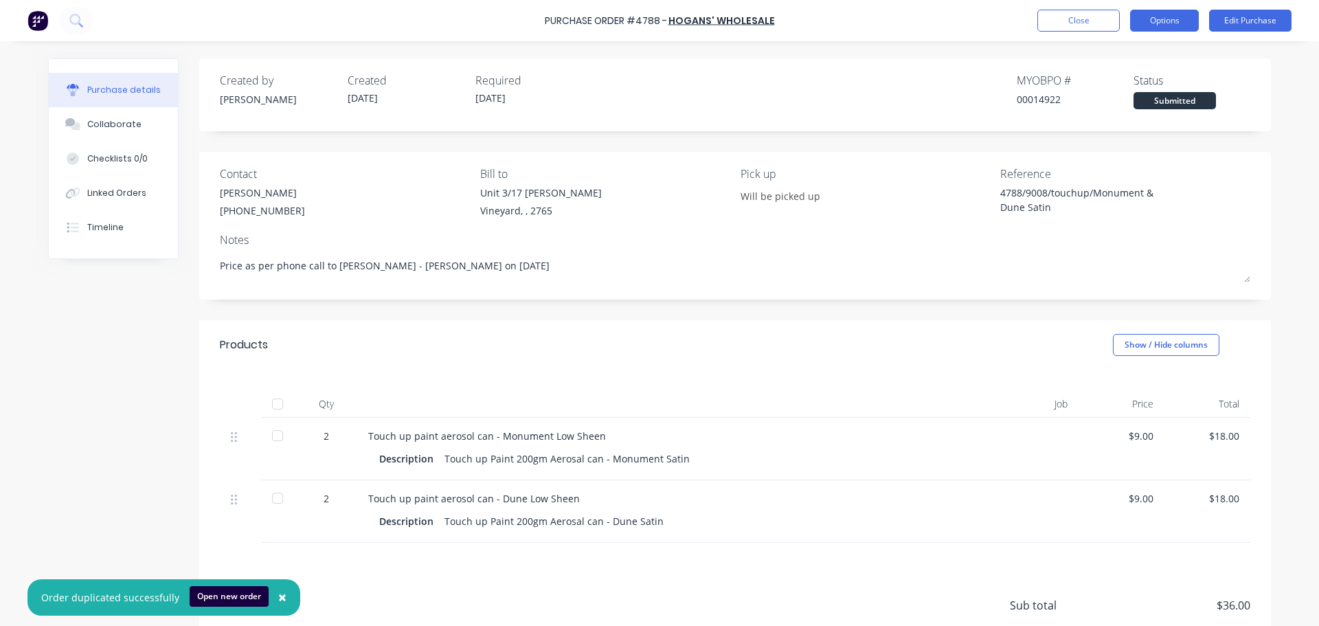
click at [1174, 20] on button "Options" at bounding box center [1164, 21] width 69 height 22
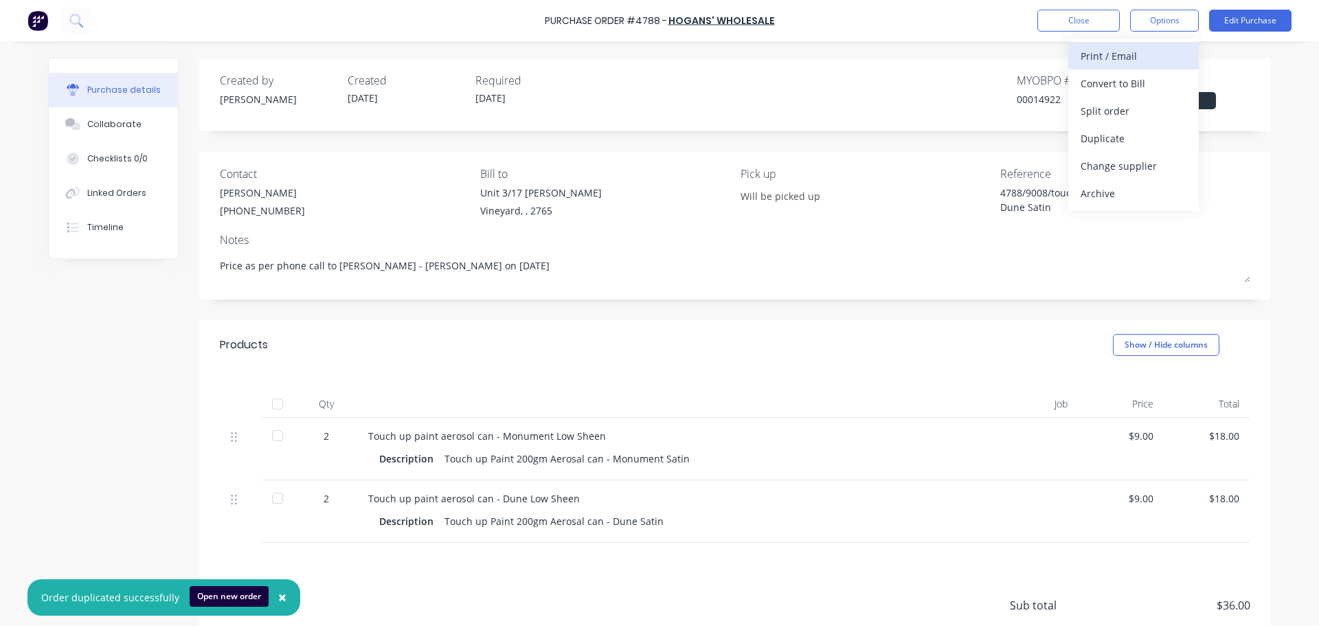
click at [1145, 58] on div "Print / Email" at bounding box center [1134, 56] width 106 height 20
click at [1134, 82] on div "With pricing" at bounding box center [1134, 84] width 106 height 20
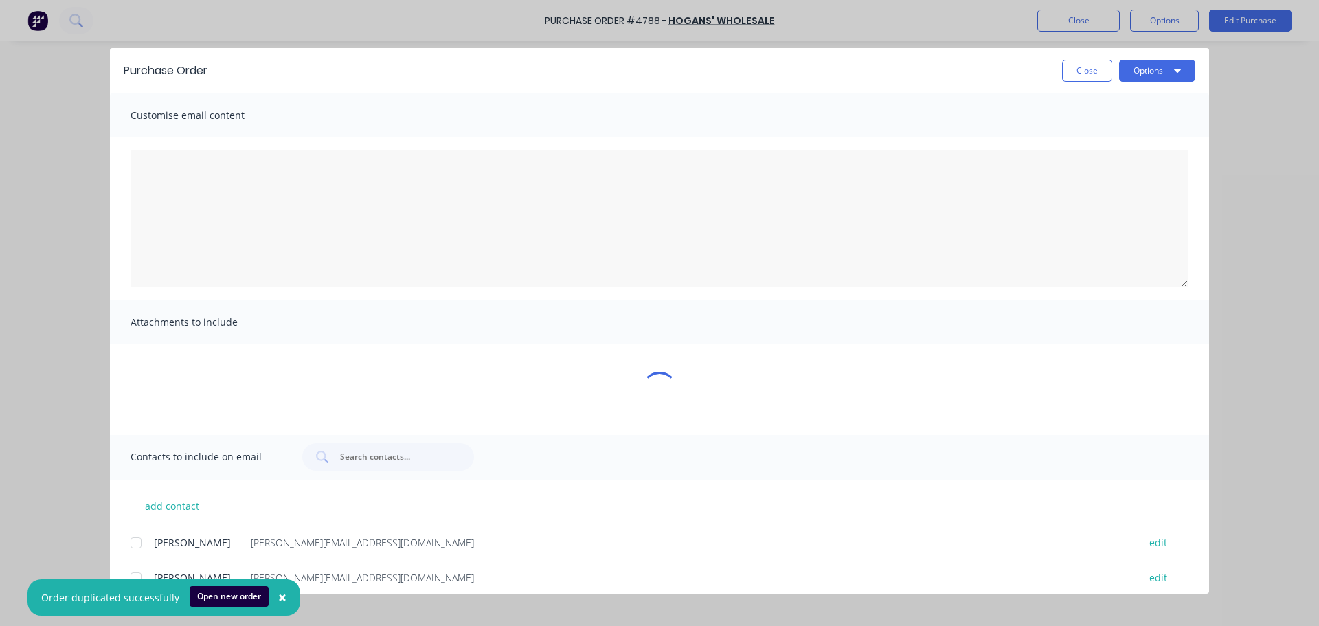
type textarea "x"
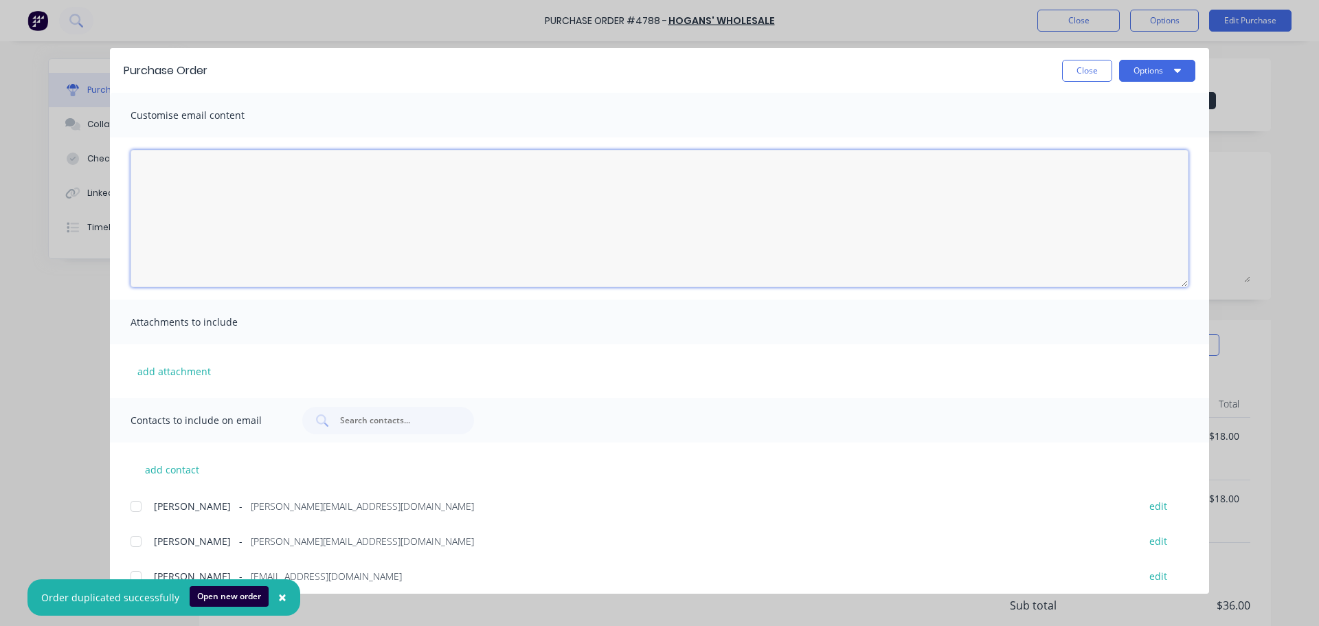
click at [263, 209] on textarea "[DATE]" at bounding box center [660, 218] width 1058 height 137
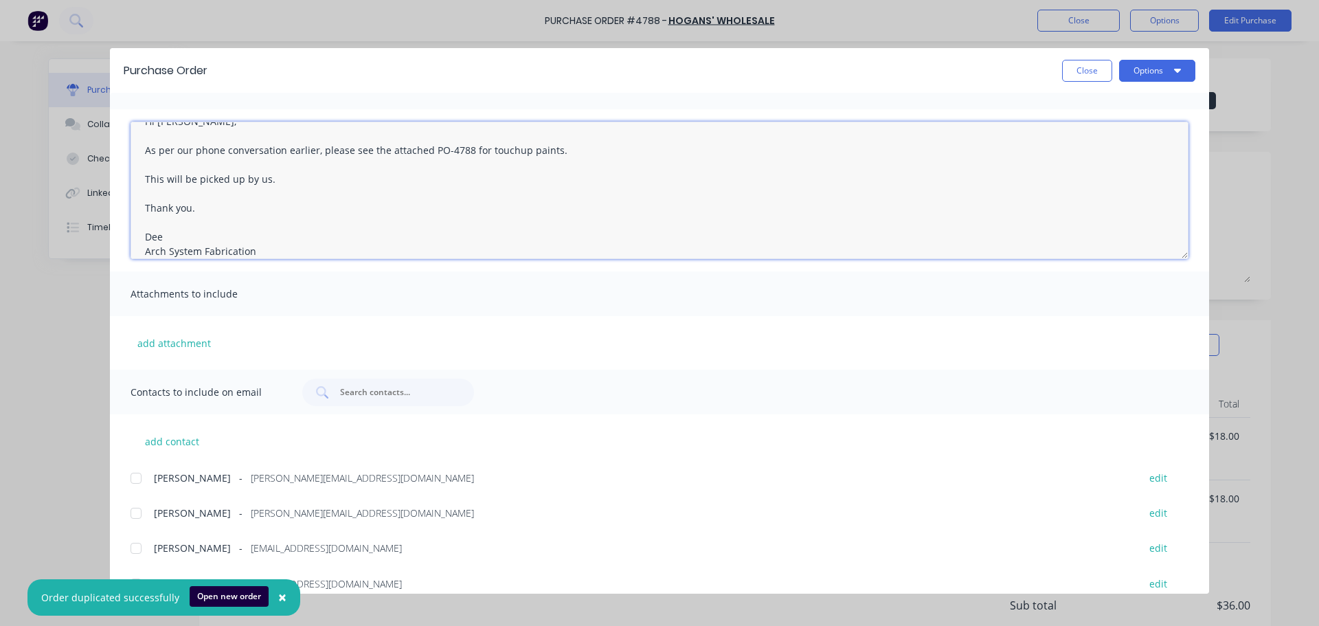
scroll to position [44, 0]
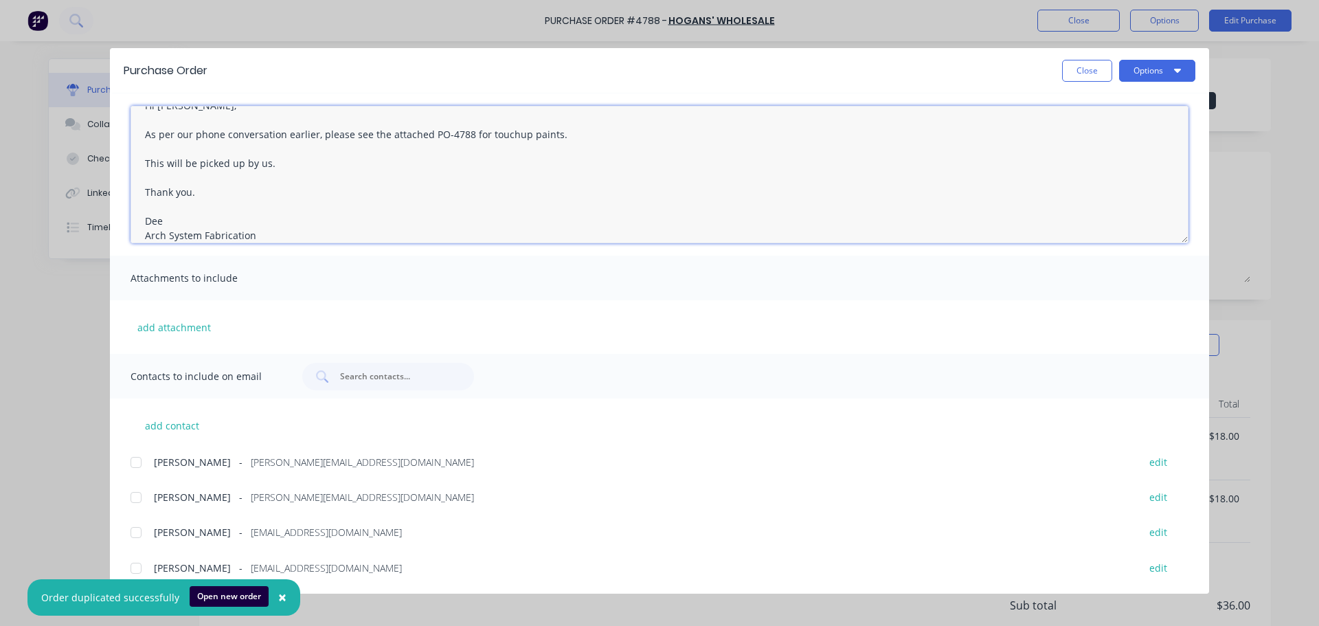
type textarea "Hi [PERSON_NAME], As per our phone conversation earlier, please see the attache…"
click at [278, 590] on span "×" at bounding box center [282, 596] width 8 height 19
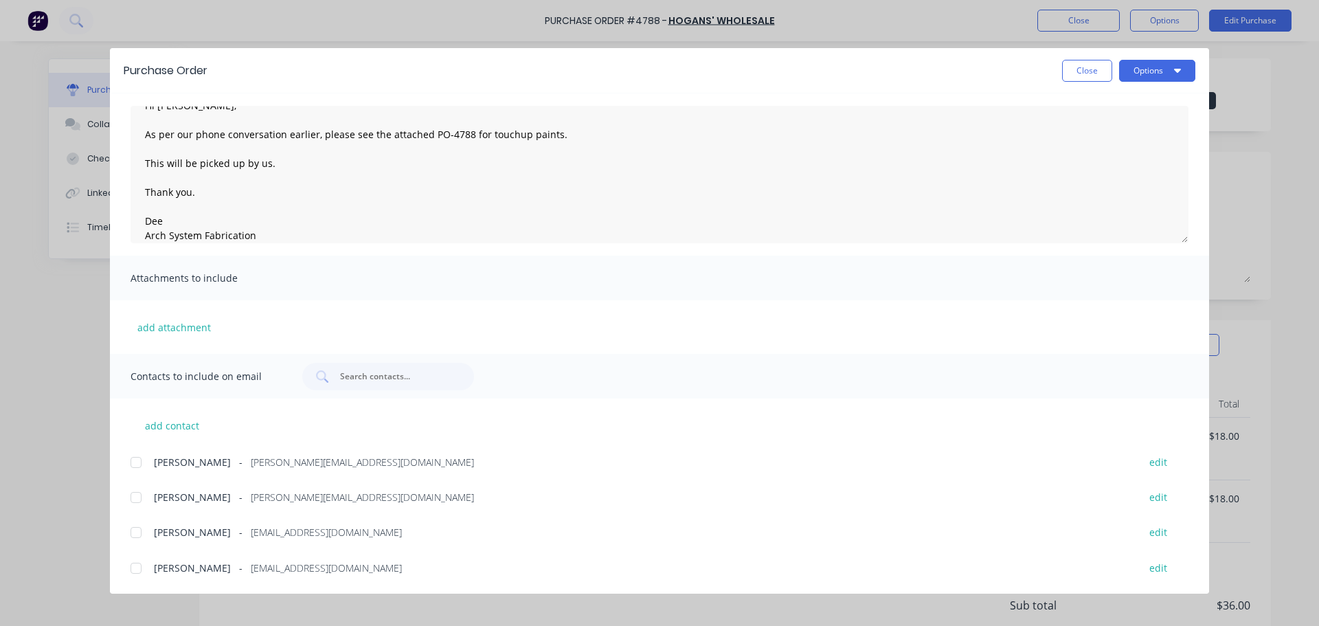
click at [137, 498] on div at bounding box center [135, 497] width 27 height 27
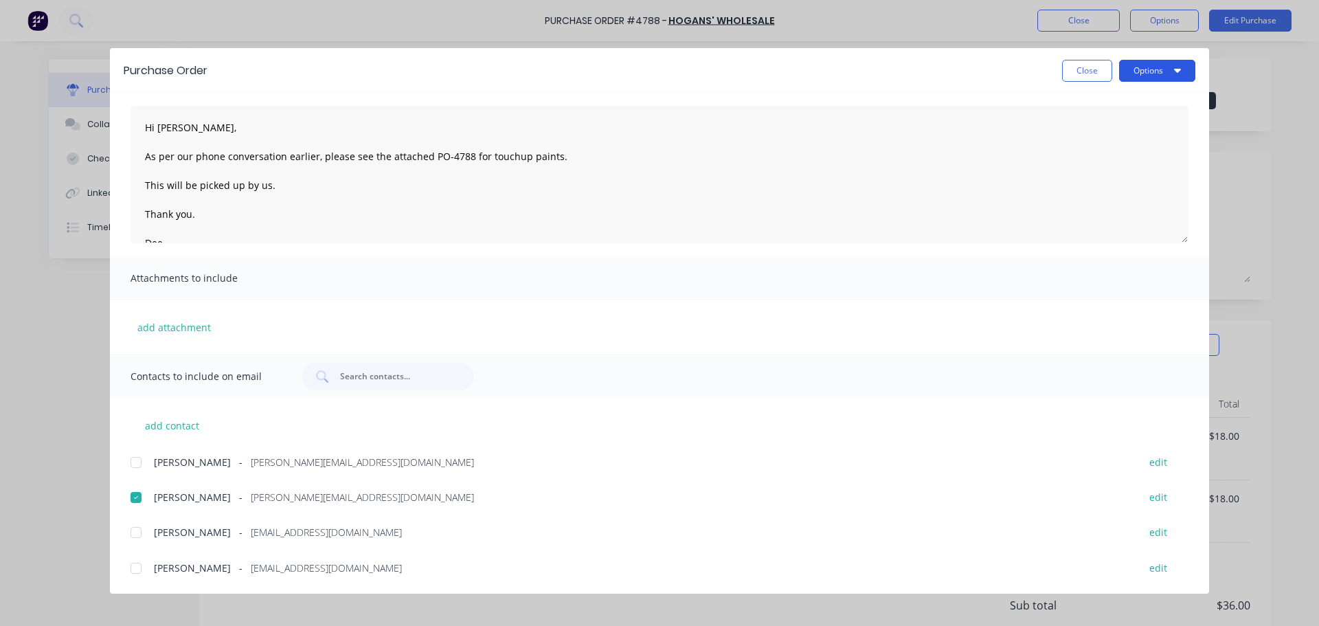
click at [1171, 74] on button "Options" at bounding box center [1157, 71] width 76 height 22
click at [1130, 165] on div "Email" at bounding box center [1130, 160] width 106 height 20
click at [1161, 72] on button "Options" at bounding box center [1157, 71] width 76 height 22
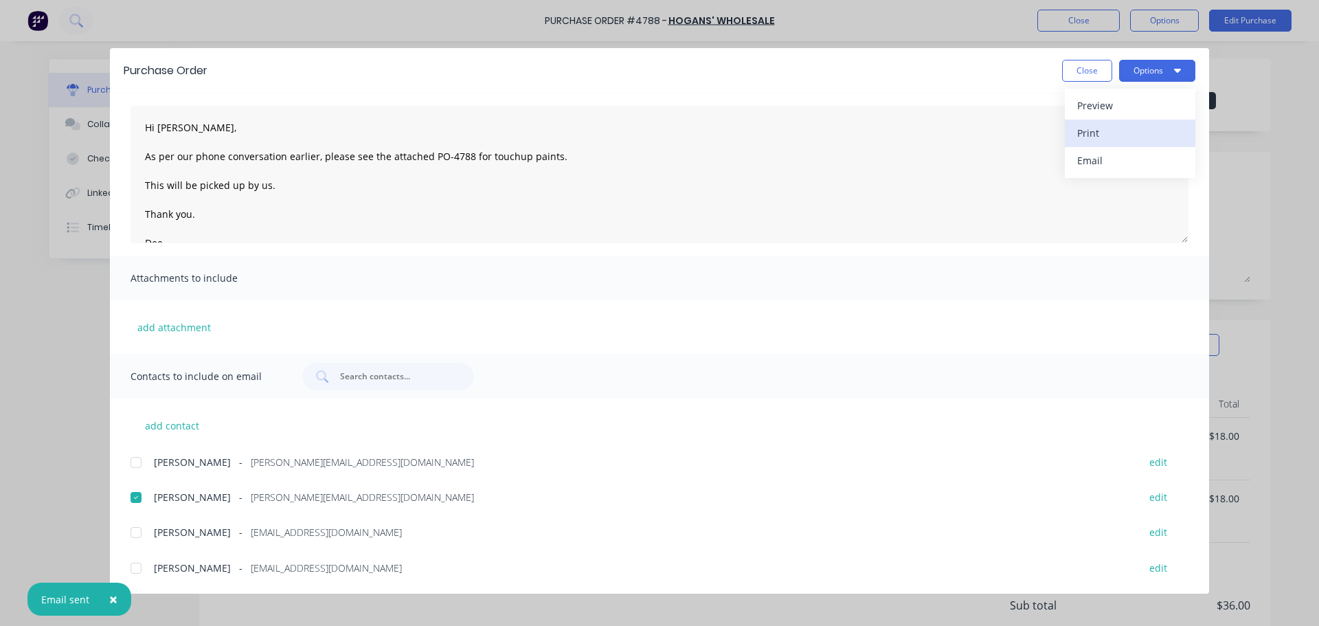
click at [1132, 136] on div "Print" at bounding box center [1130, 133] width 106 height 20
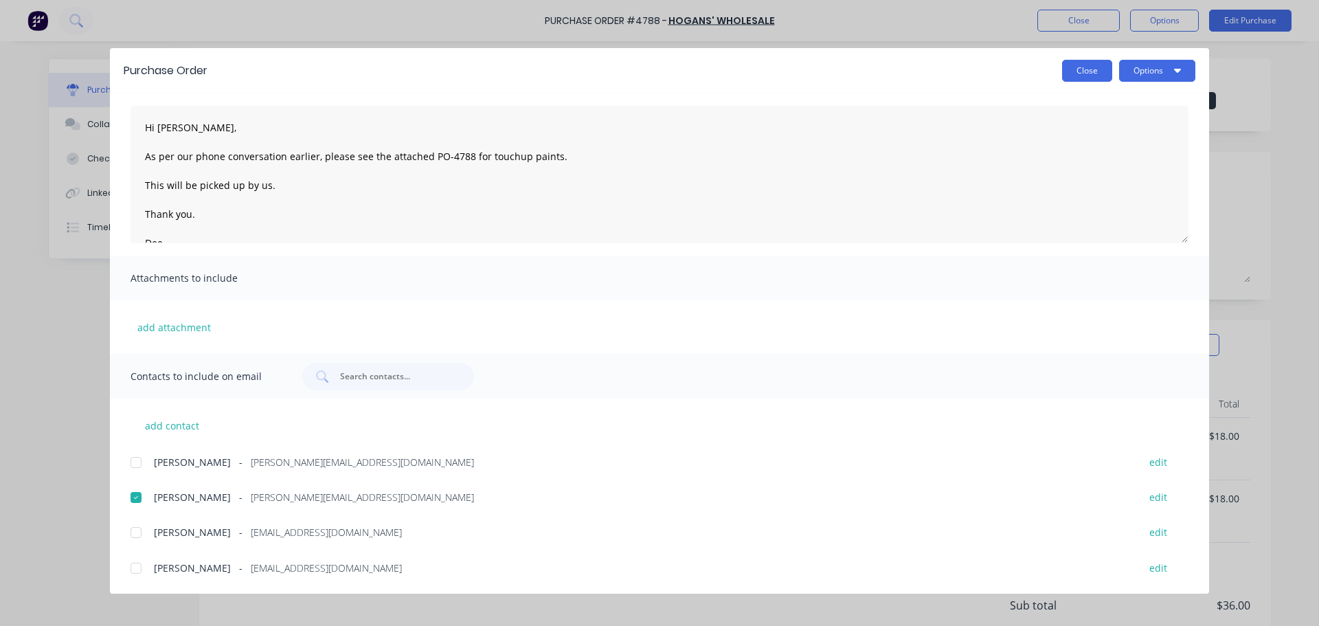
click at [1072, 72] on button "Close" at bounding box center [1087, 71] width 50 height 22
type textarea "x"
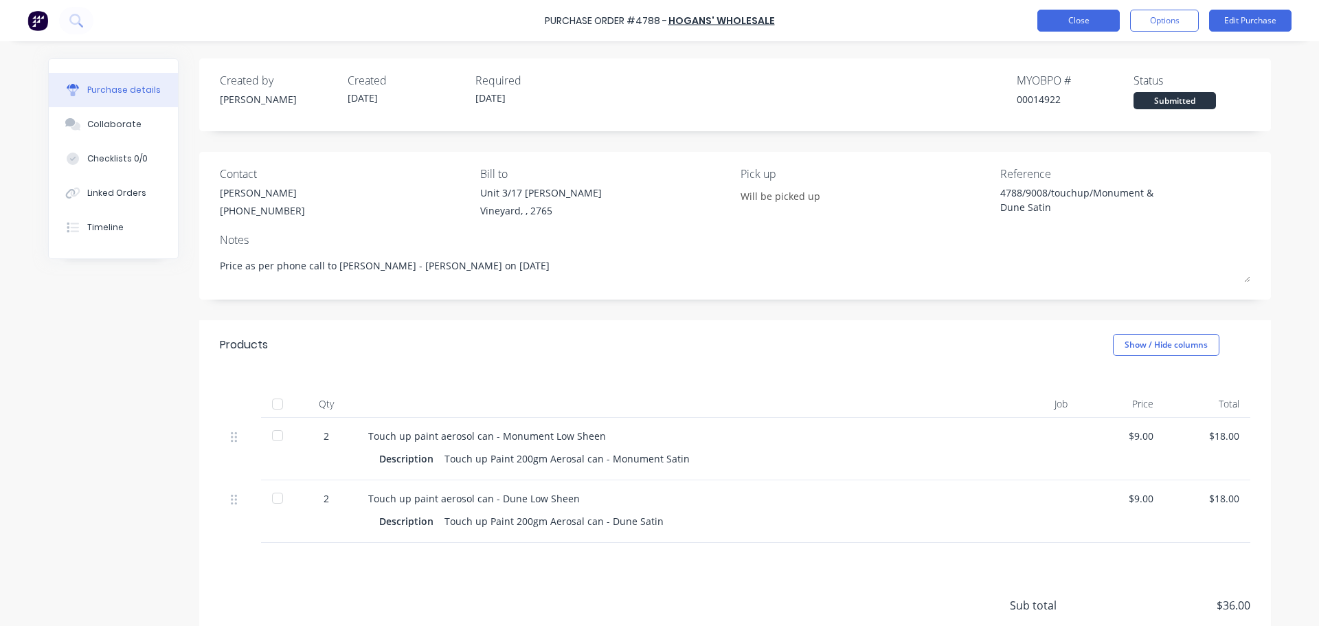
click at [1083, 14] on button "Close" at bounding box center [1078, 21] width 82 height 22
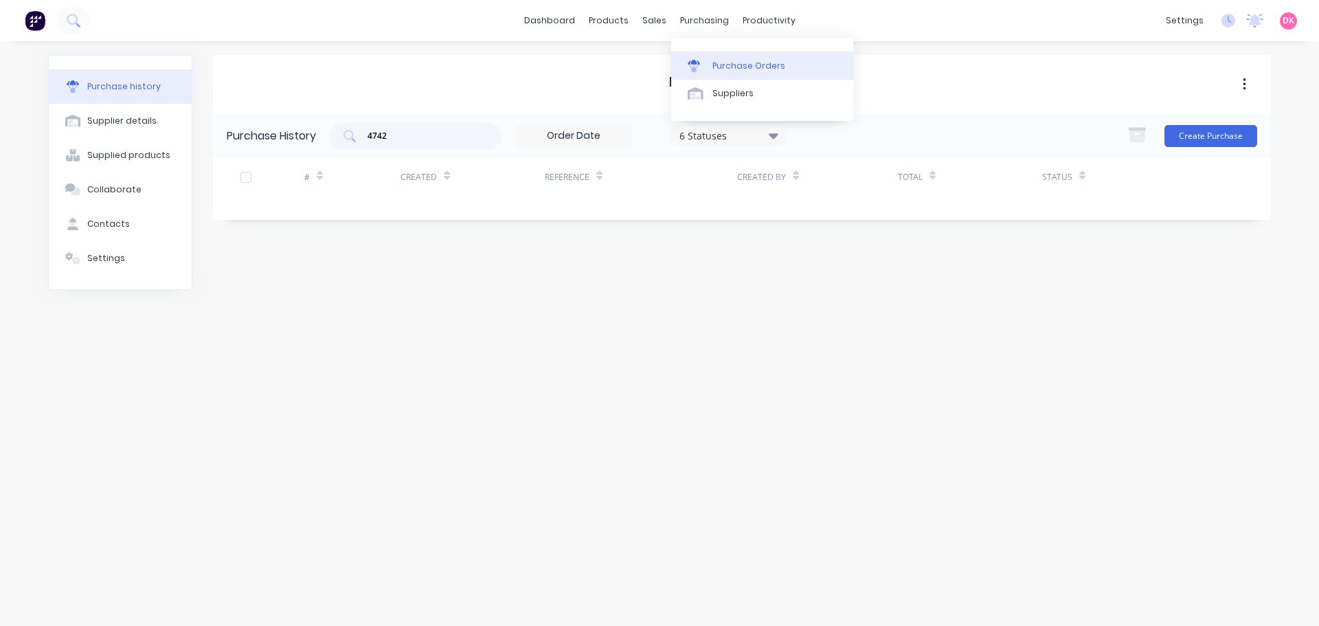
click at [726, 67] on div "Purchase Orders" at bounding box center [748, 66] width 73 height 12
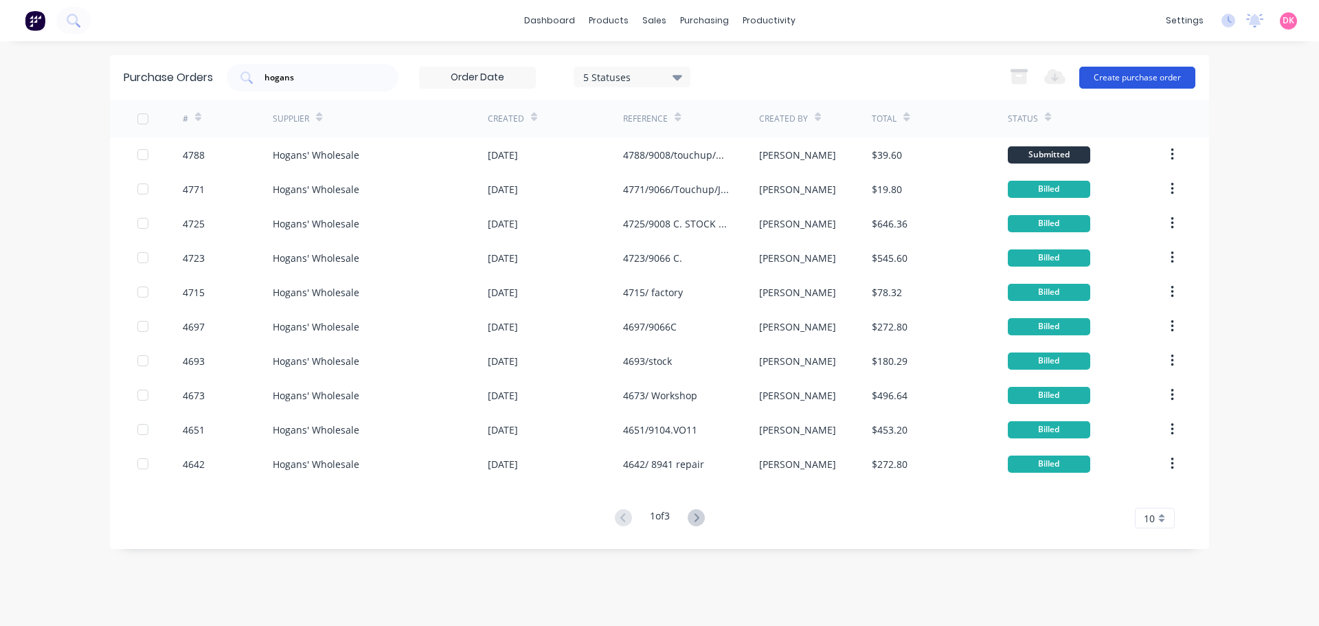
click at [1109, 78] on button "Create purchase order" at bounding box center [1137, 78] width 116 height 22
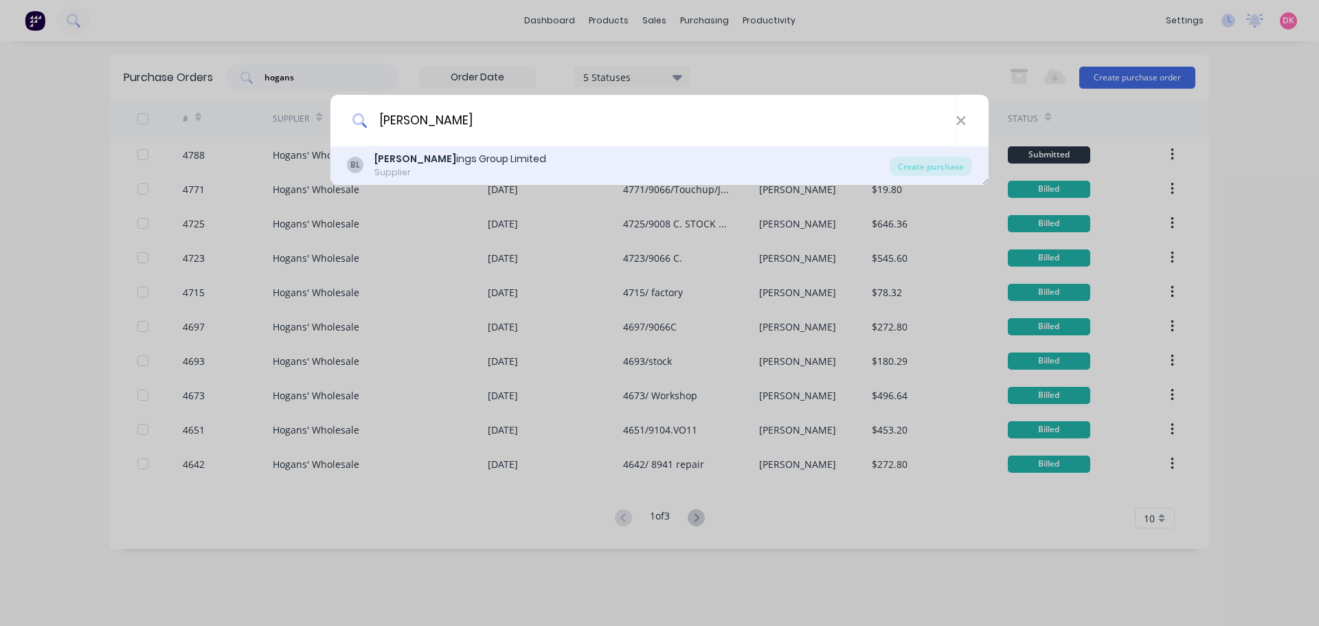
type input "[PERSON_NAME]"
click at [559, 162] on div "[PERSON_NAME] ings Group Limited Supplier" at bounding box center [618, 165] width 543 height 27
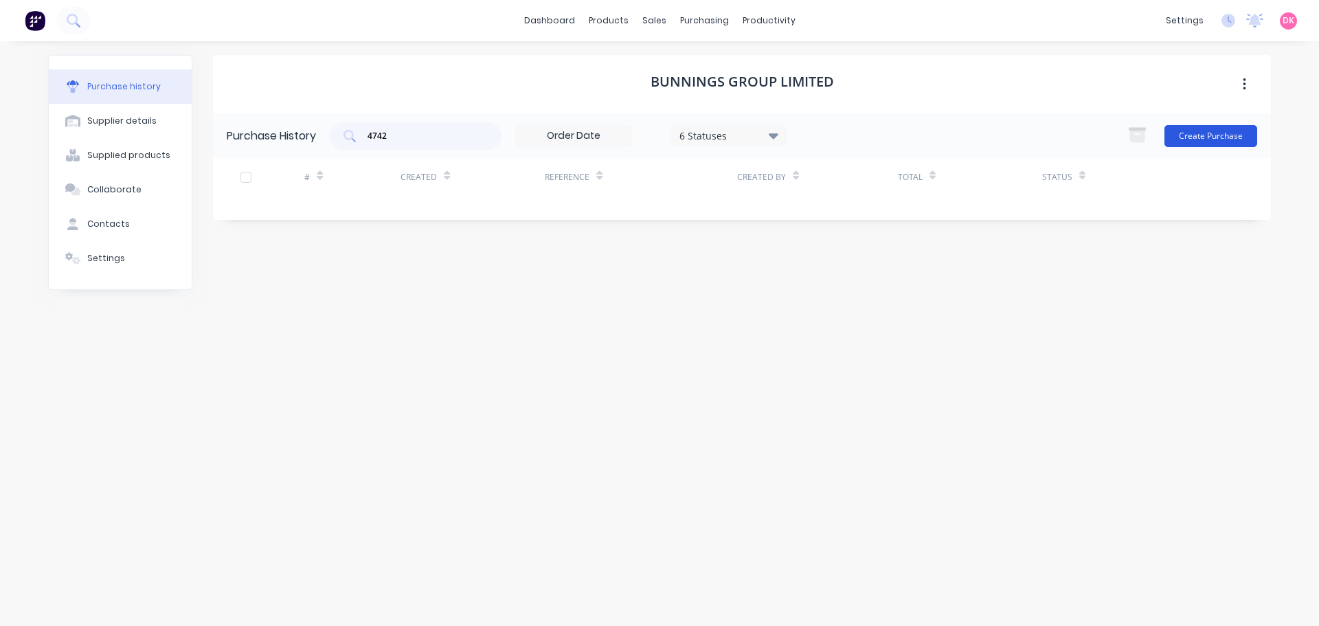
click at [1211, 135] on button "Create Purchase" at bounding box center [1211, 136] width 93 height 22
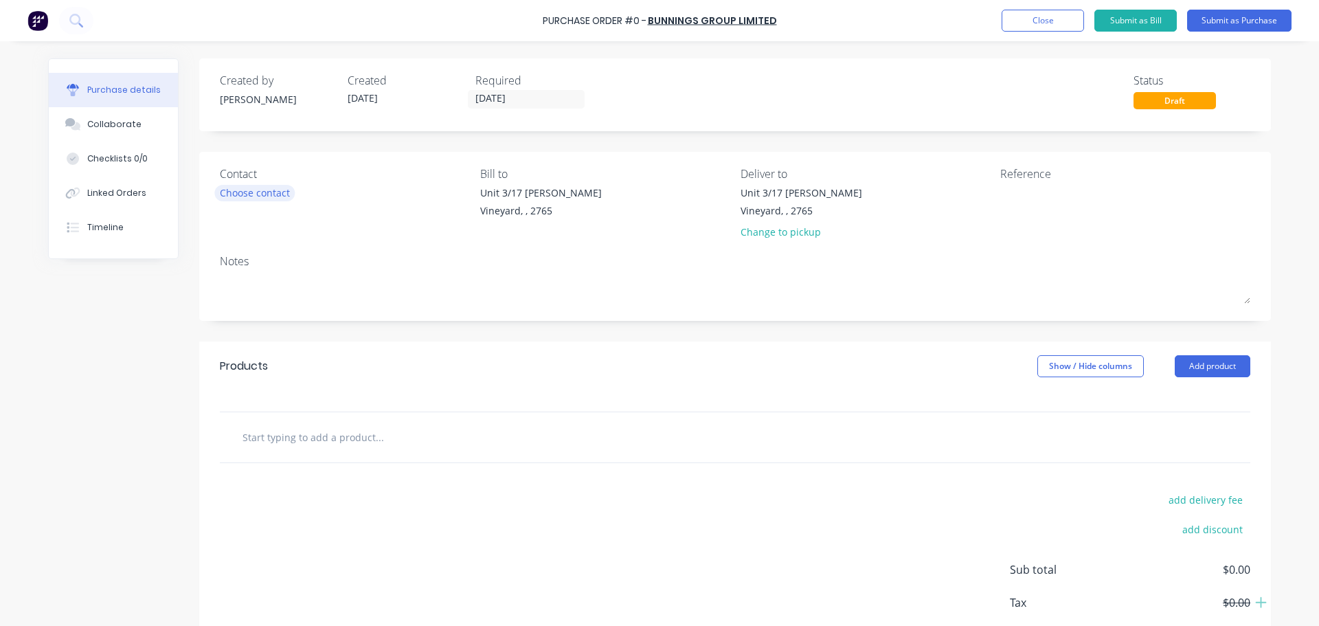
click at [236, 187] on div "Choose contact" at bounding box center [255, 193] width 70 height 14
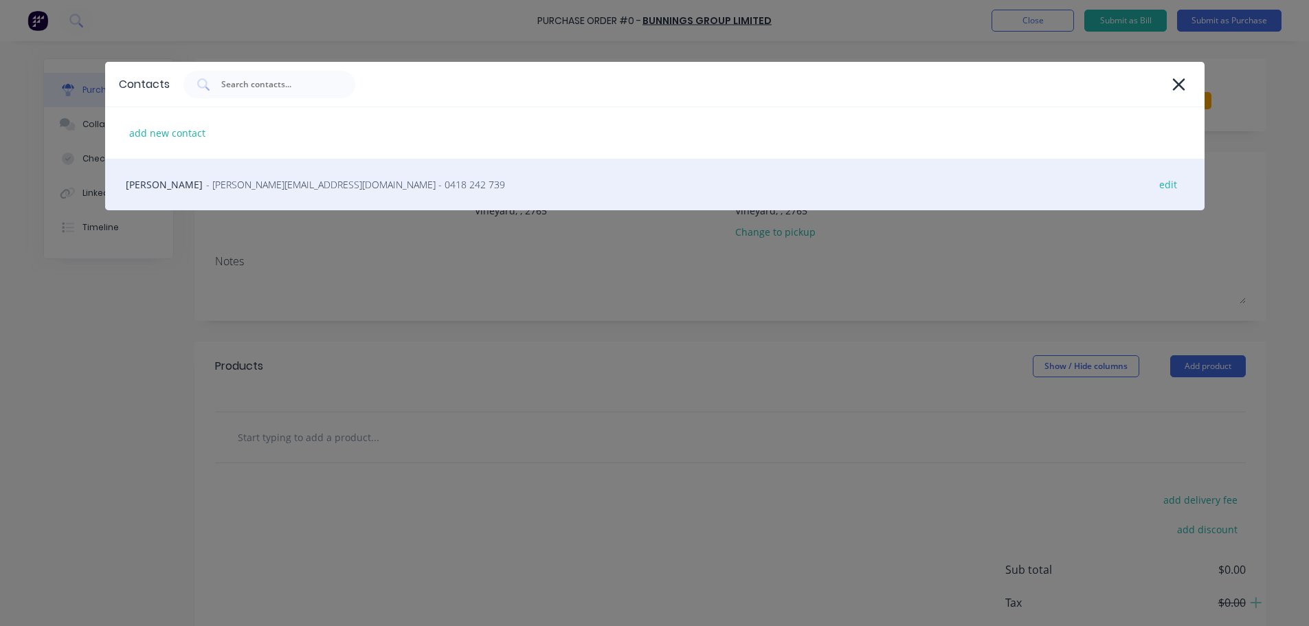
click at [247, 189] on span "- [PERSON_NAME][EMAIL_ADDRESS][DOMAIN_NAME] - 0418 242 739" at bounding box center [355, 184] width 299 height 14
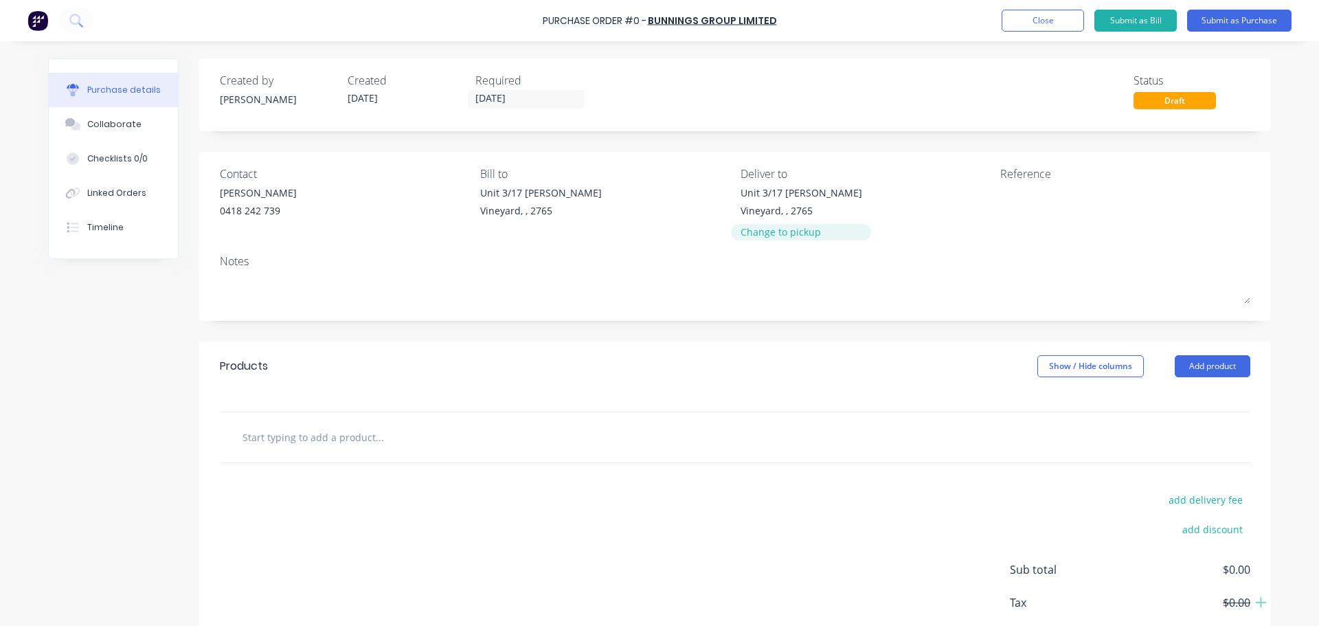
click at [781, 233] on div "Change to pickup" at bounding box center [802, 232] width 122 height 14
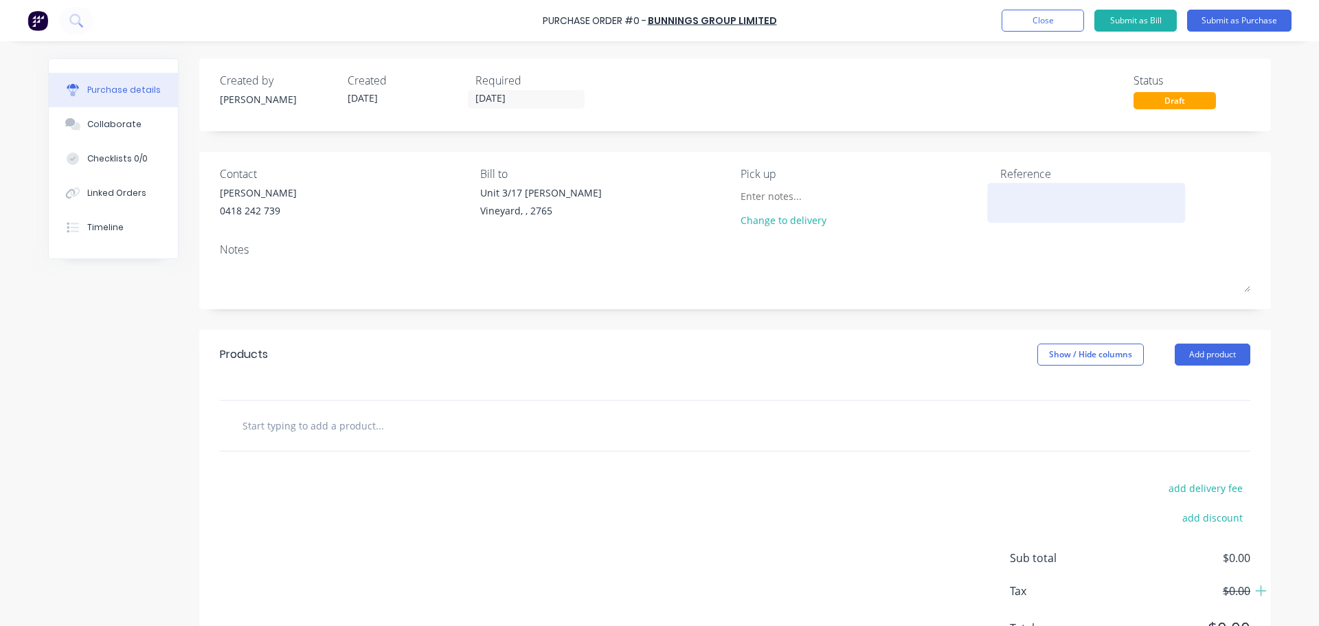
click at [1040, 203] on textarea at bounding box center [1086, 201] width 172 height 31
click at [1016, 206] on textarea at bounding box center [1086, 201] width 172 height 31
type textarea "Fan/Fac"
type textarea "x"
type textarea "Fan/Fact"
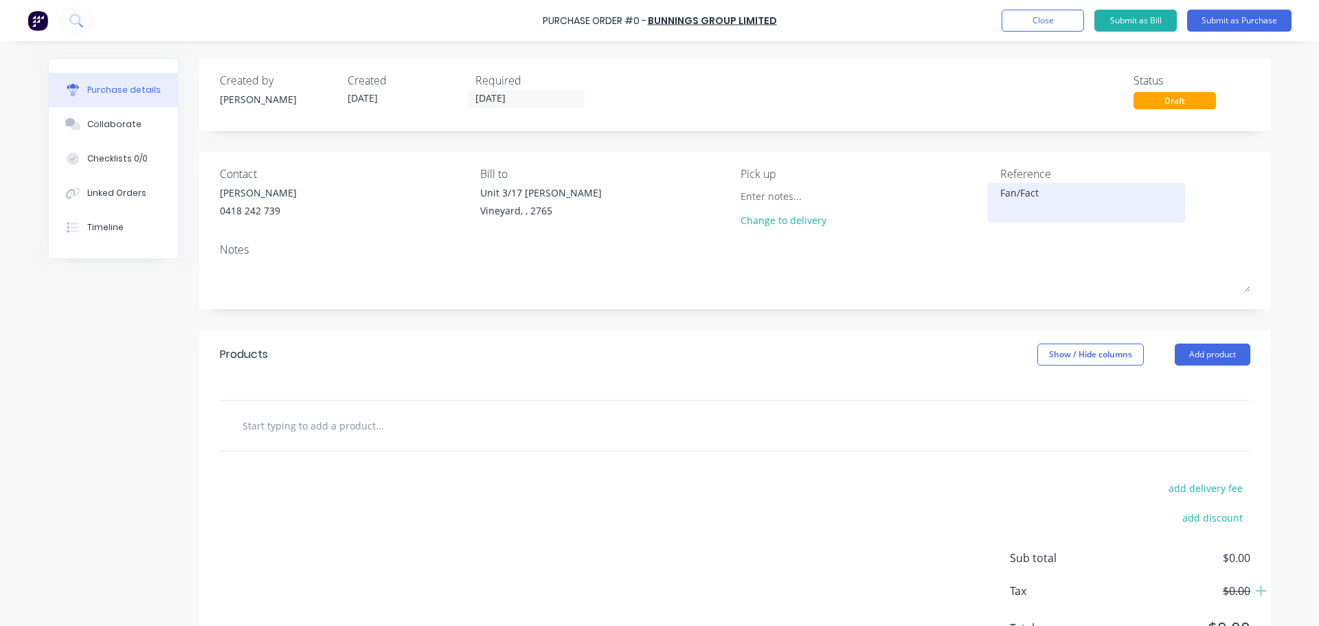
type textarea "x"
type textarea "Fan/Facto"
type textarea "x"
type textarea "Fan/Factor"
type textarea "x"
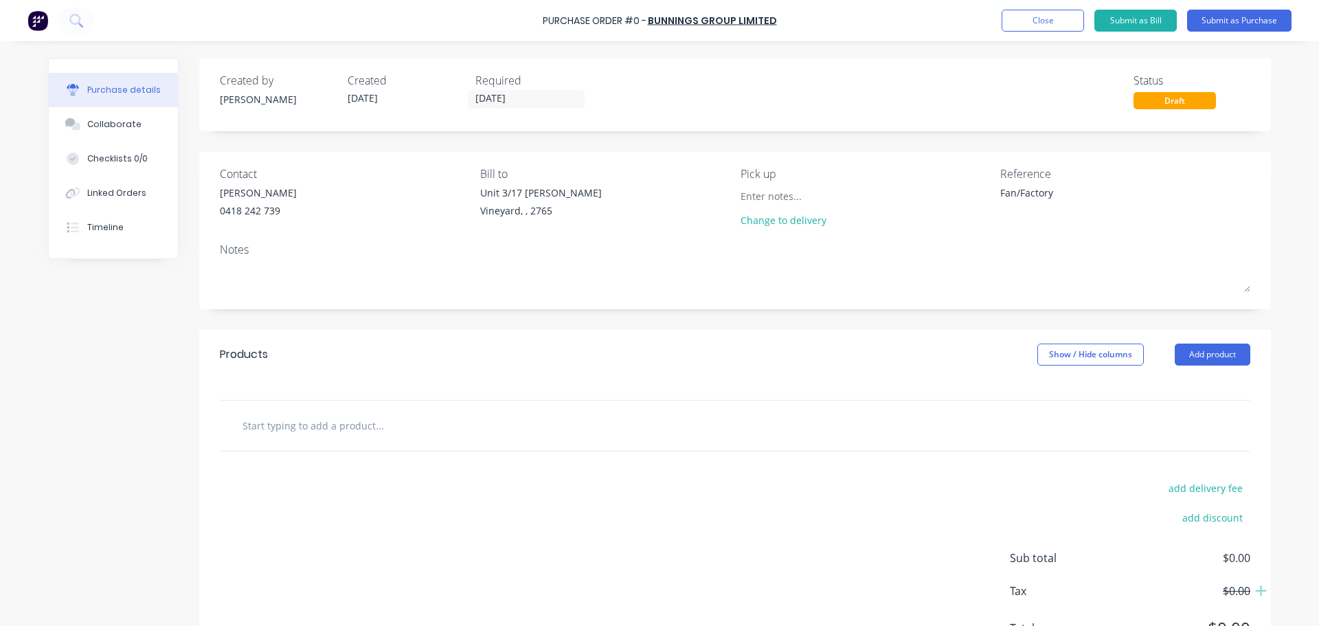
type textarea "Fan/Factory"
type textarea "x"
type textarea "Fan/Factory"
click at [338, 423] on input "text" at bounding box center [379, 425] width 275 height 27
click at [294, 428] on input "text" at bounding box center [379, 425] width 275 height 27
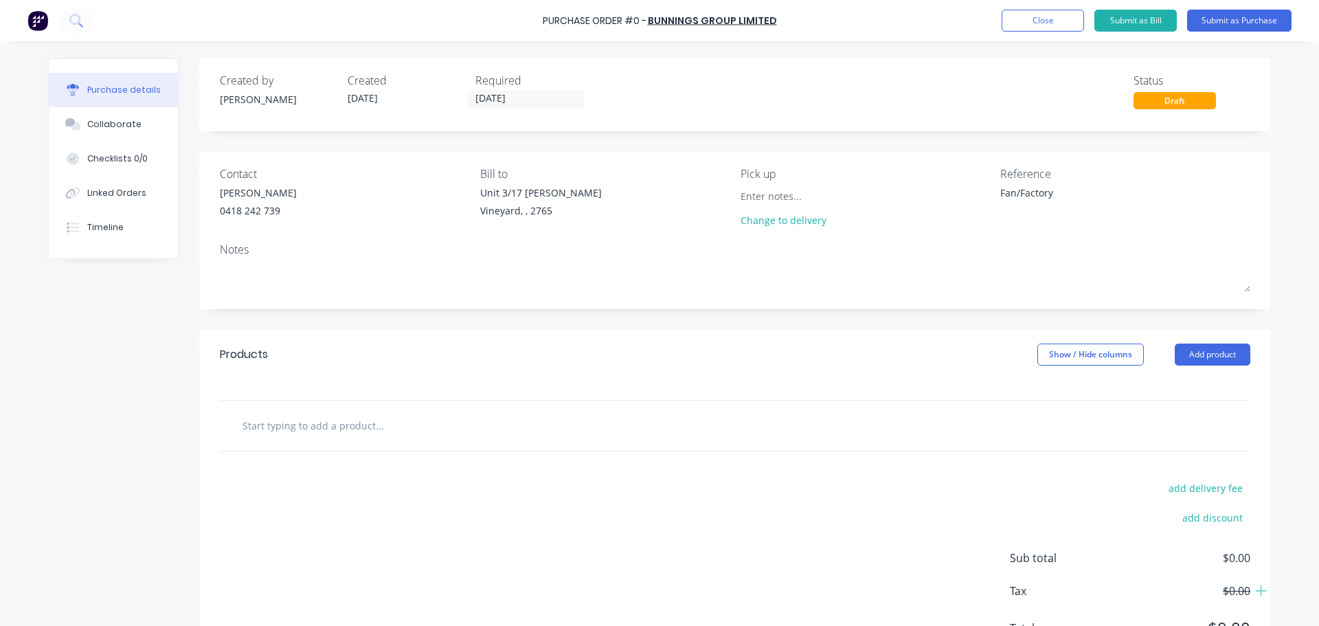
type textarea "x"
type input "c"
type textarea "x"
type input "co"
type textarea "x"
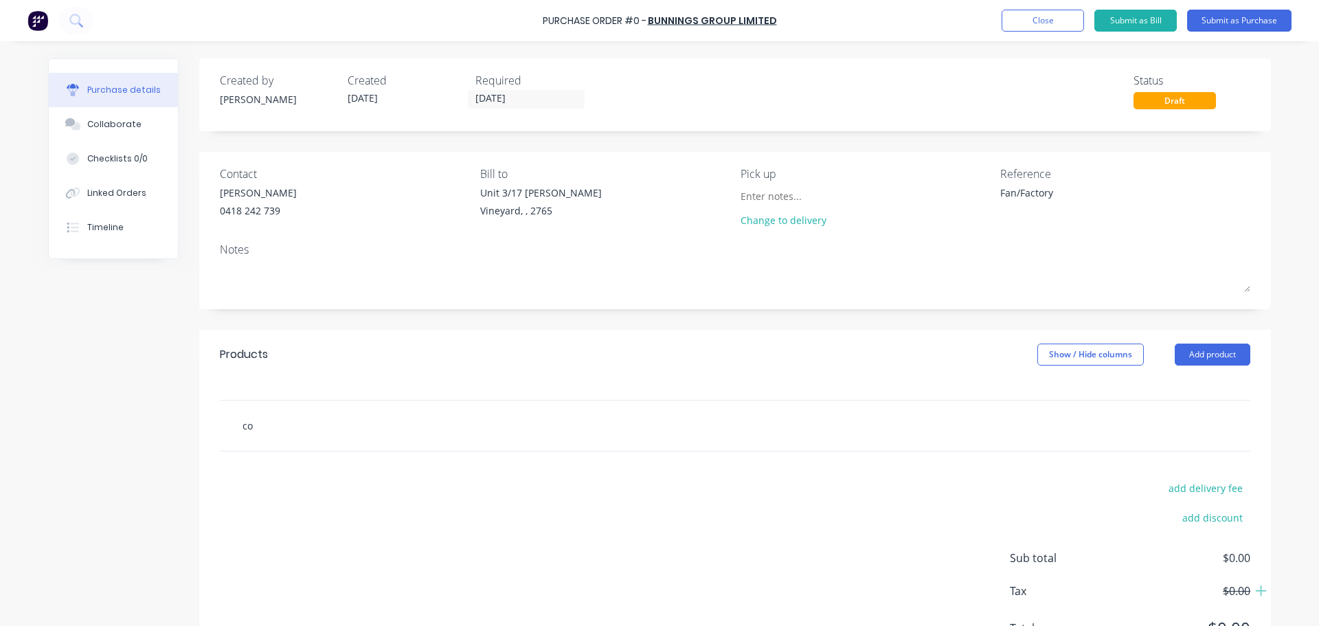
type input "com"
type textarea "x"
type input "comp"
type textarea "x"
type input "compo"
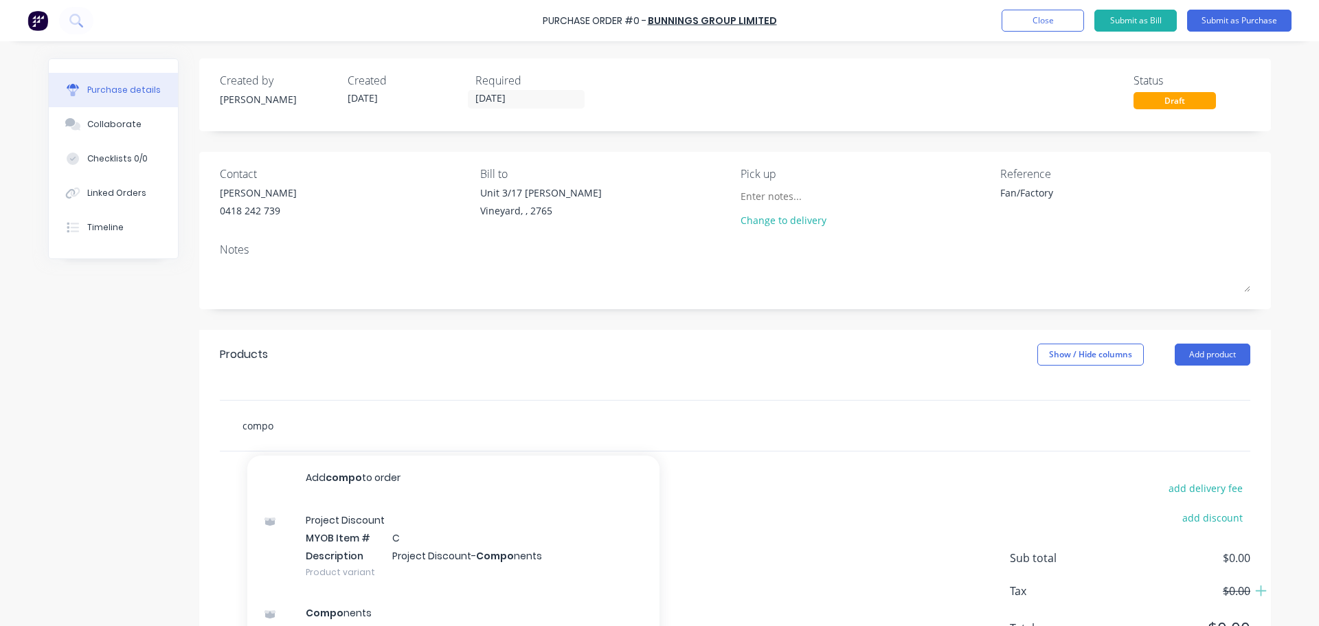
type textarea "x"
type input "compon"
type textarea "x"
type input "compone"
type textarea "x"
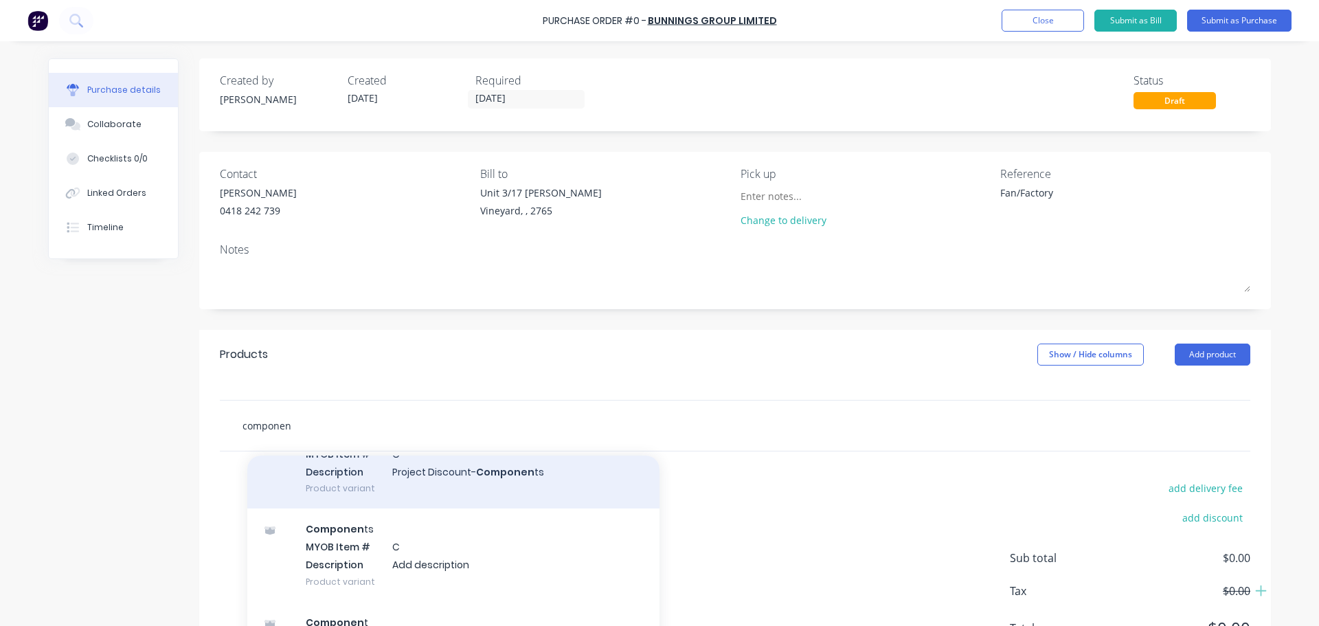
scroll to position [137, 0]
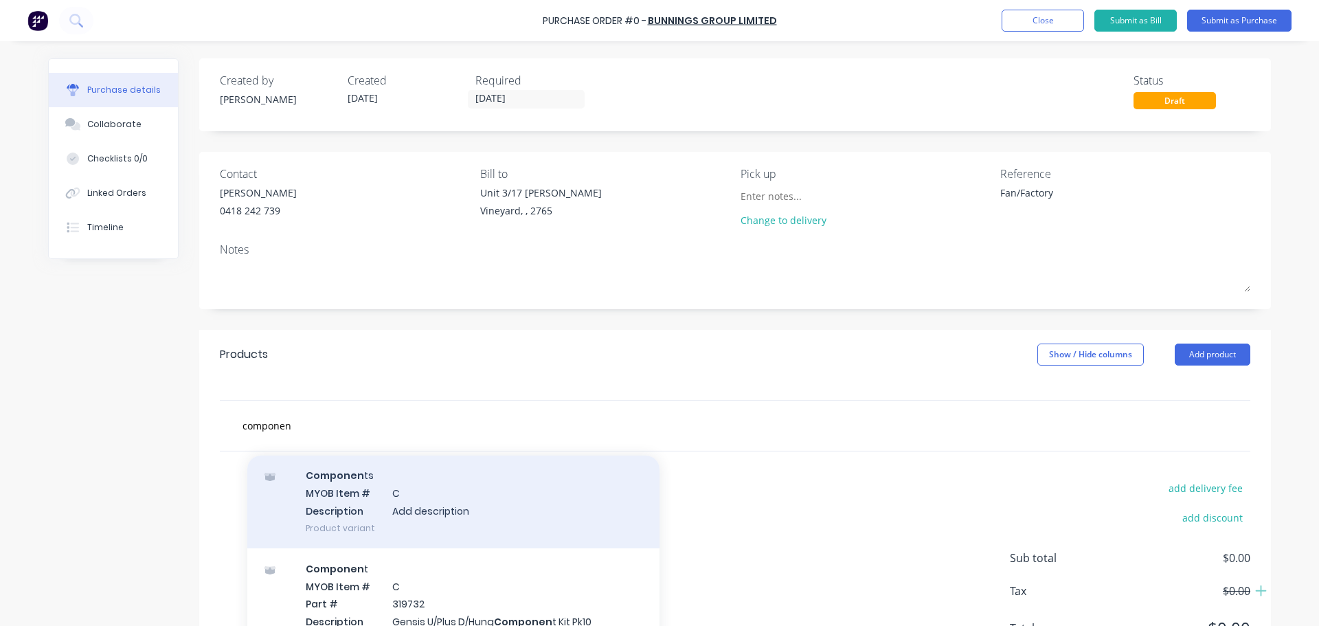
click at [367, 493] on div "Componen ts MYOB Item # C Description Add description Product variant" at bounding box center [453, 501] width 412 height 93
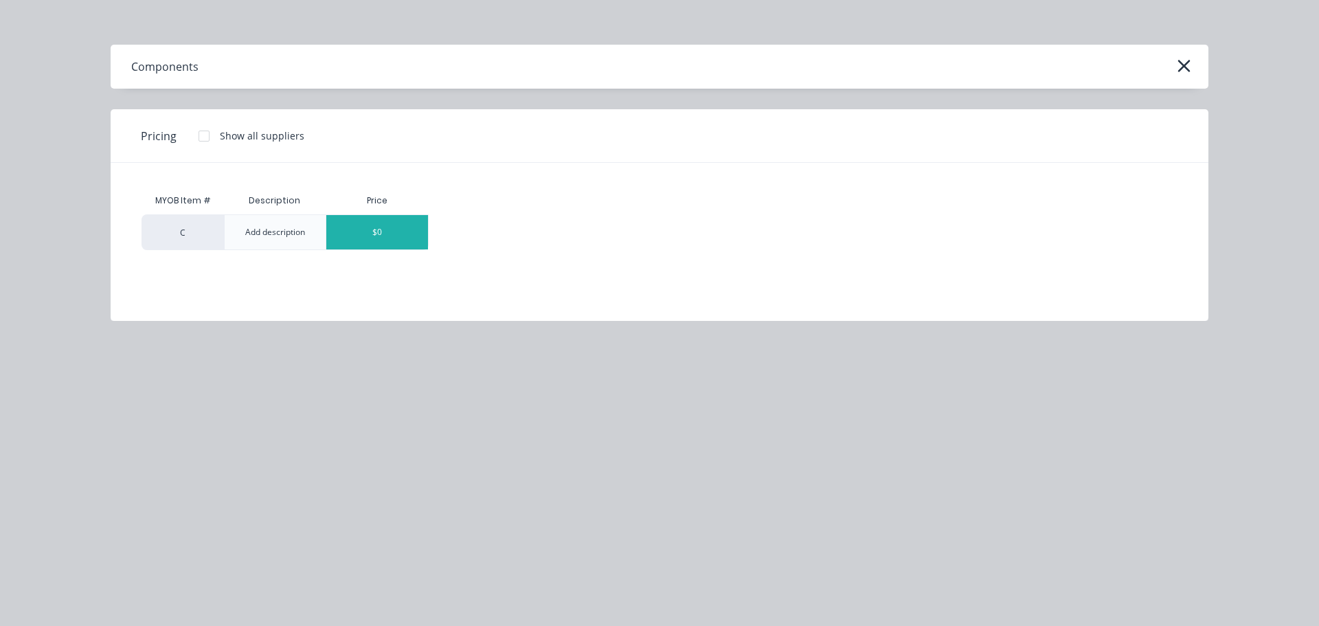
click at [373, 237] on div "$0" at bounding box center [377, 232] width 102 height 34
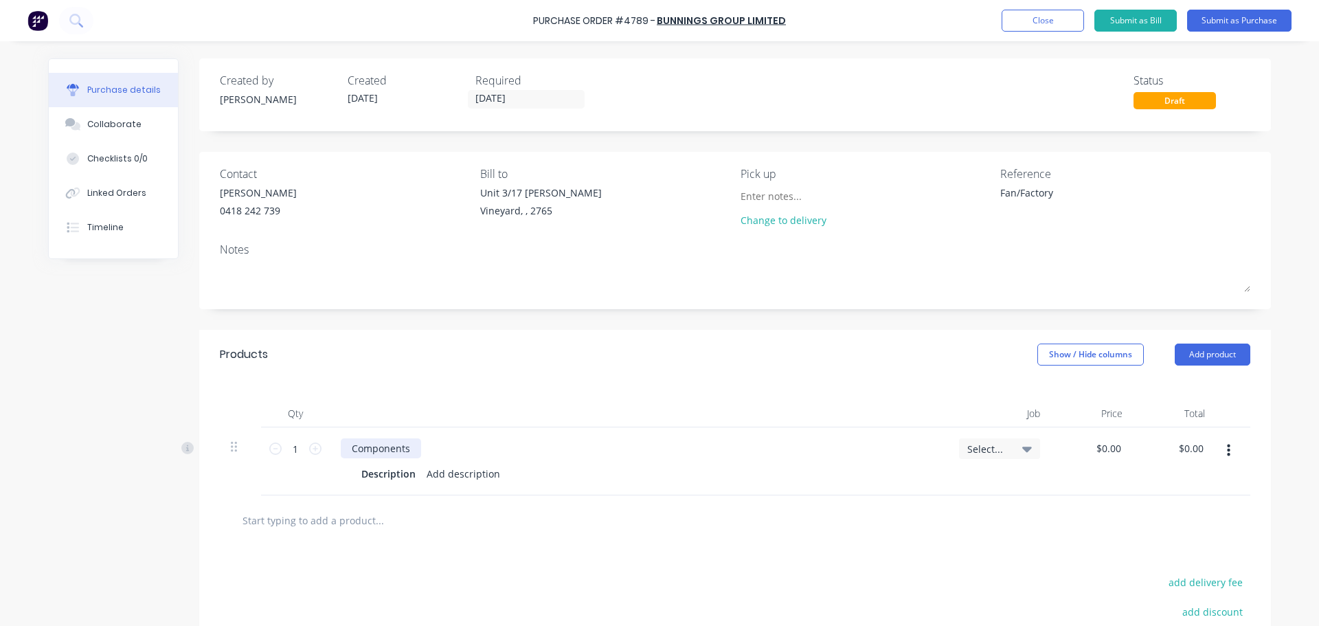
click at [411, 449] on div "Components" at bounding box center [639, 448] width 596 height 20
drag, startPoint x: 405, startPoint y: 447, endPoint x: 335, endPoint y: 447, distance: 70.1
click at [335, 447] on div "Components Description Add description" at bounding box center [639, 461] width 618 height 68
click at [388, 452] on div "Components" at bounding box center [381, 448] width 80 height 20
drag, startPoint x: 404, startPoint y: 448, endPoint x: 323, endPoint y: 440, distance: 81.4
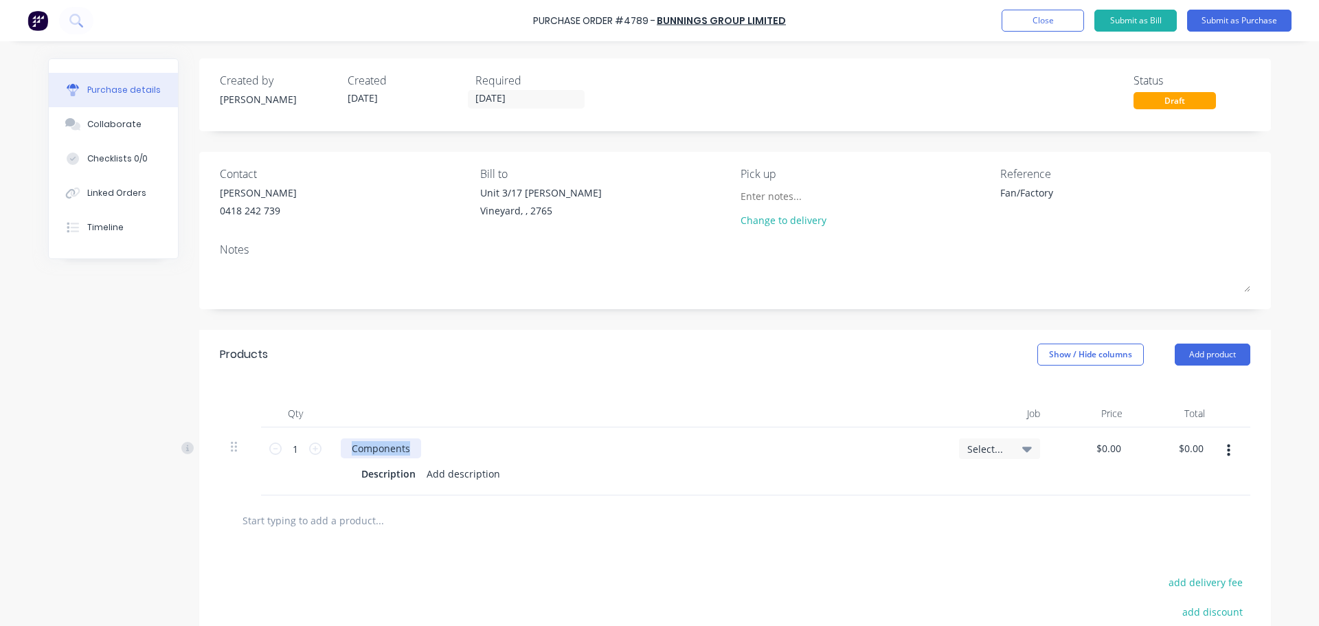
click at [323, 440] on div "1 1 Components Description Add description Select... $0.00 $0.00 $0.00 $0.00" at bounding box center [735, 461] width 1031 height 68
paste div
click at [703, 482] on div "Description Add description" at bounding box center [636, 474] width 561 height 20
click at [449, 474] on div "Add description" at bounding box center [463, 474] width 85 height 20
paste div
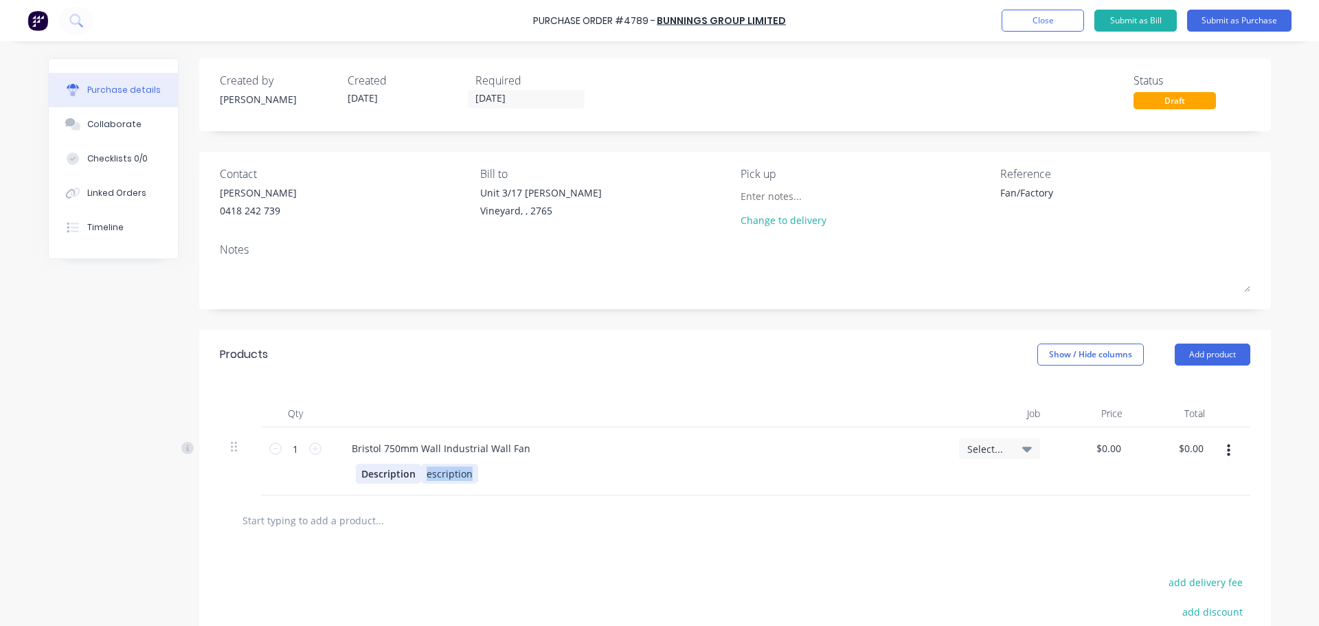
drag, startPoint x: 469, startPoint y: 477, endPoint x: 409, endPoint y: 476, distance: 60.5
click at [409, 476] on div "Description escription" at bounding box center [636, 474] width 561 height 20
click at [567, 522] on div at bounding box center [437, 519] width 412 height 27
click at [1104, 455] on input "0.00" at bounding box center [1111, 448] width 26 height 20
click at [1105, 455] on input "0.00" at bounding box center [1111, 448] width 26 height 20
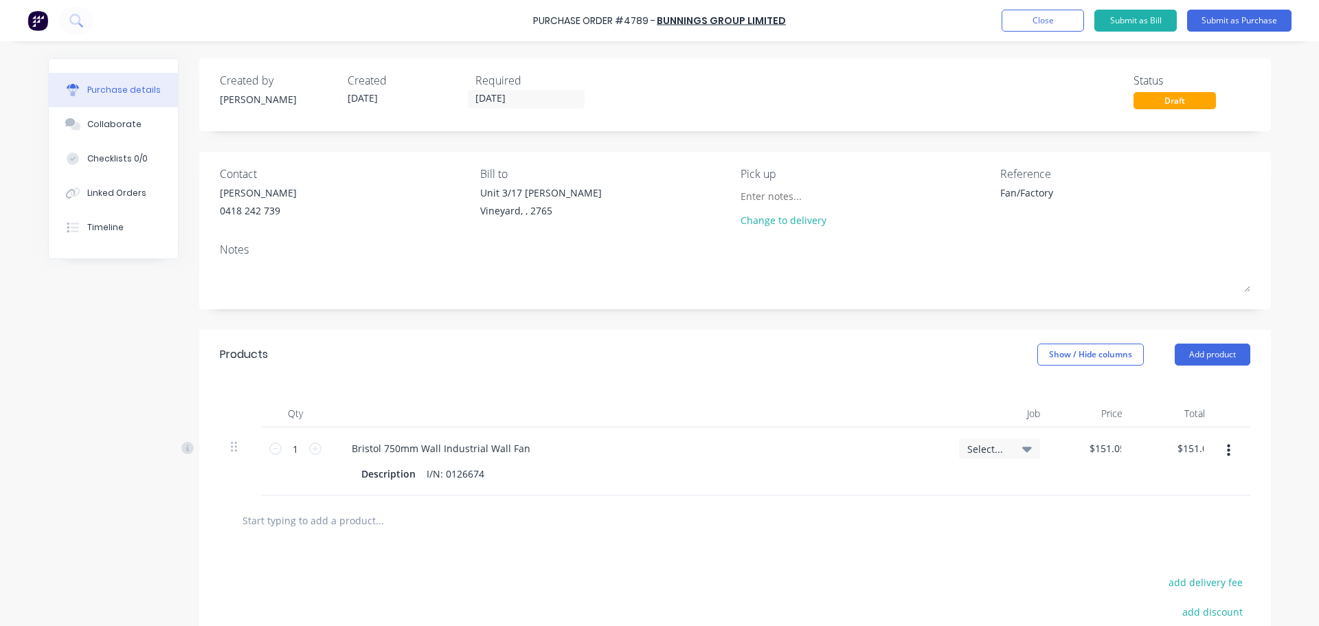
click at [1015, 525] on div at bounding box center [735, 519] width 1009 height 27
click at [1000, 191] on textarea "Fan/Factory" at bounding box center [1086, 201] width 172 height 31
click at [93, 121] on div "Collaborate" at bounding box center [114, 124] width 54 height 12
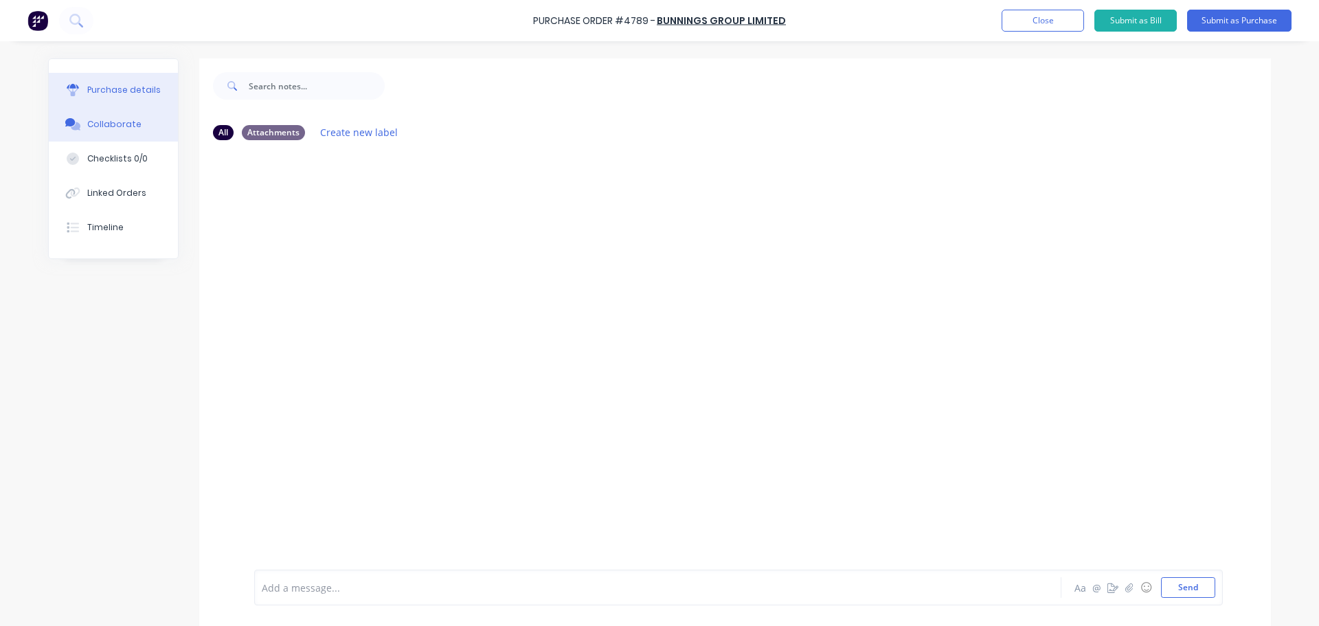
click at [117, 93] on div "Purchase details" at bounding box center [124, 90] width 74 height 12
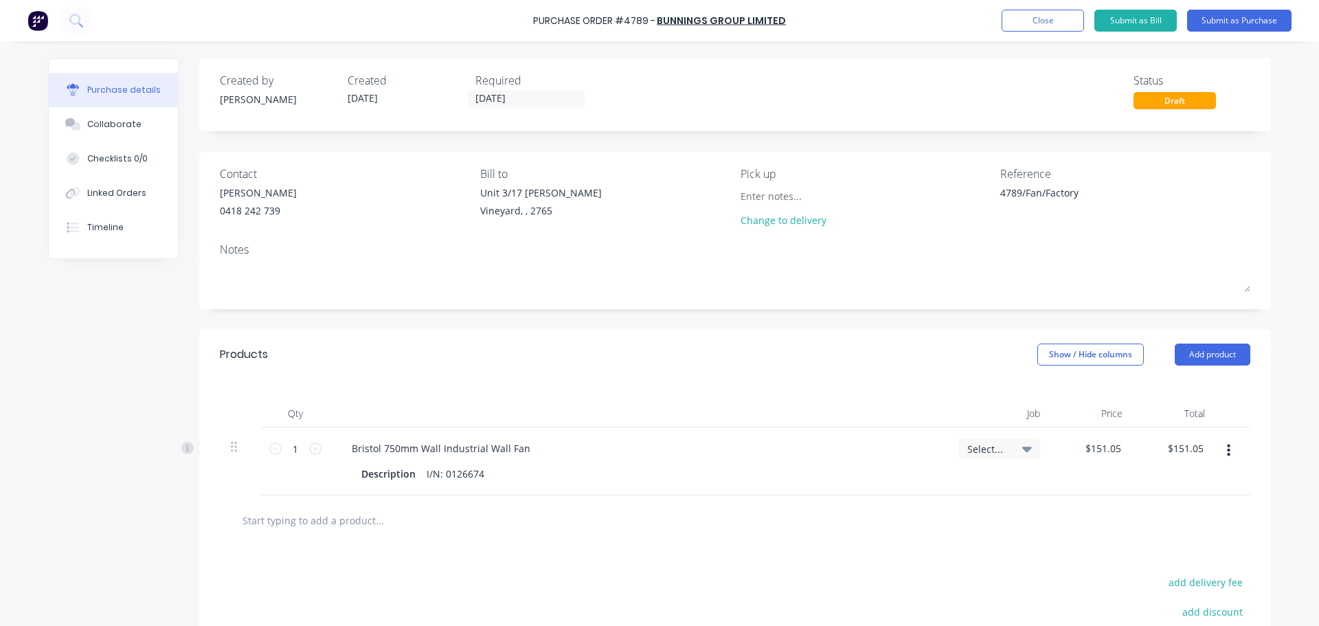
click at [1013, 449] on div "Select..." at bounding box center [999, 448] width 65 height 12
click at [943, 487] on input at bounding box center [954, 489] width 141 height 27
click at [691, 405] on div at bounding box center [639, 413] width 618 height 27
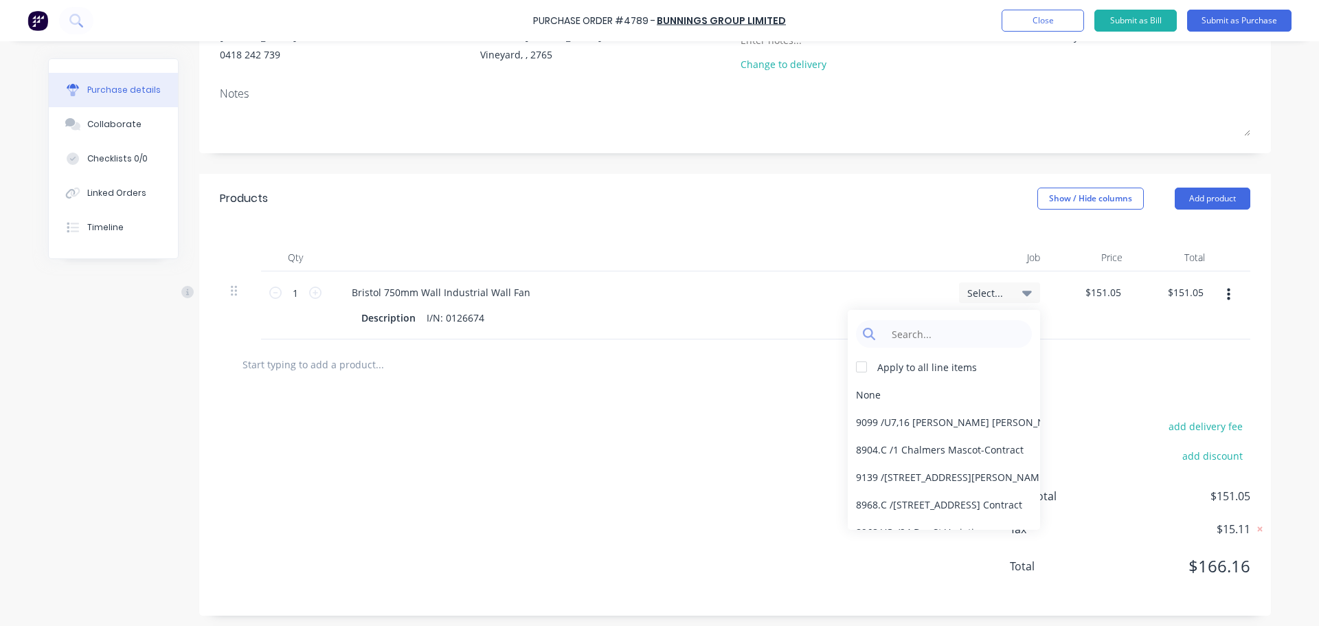
scroll to position [159, 0]
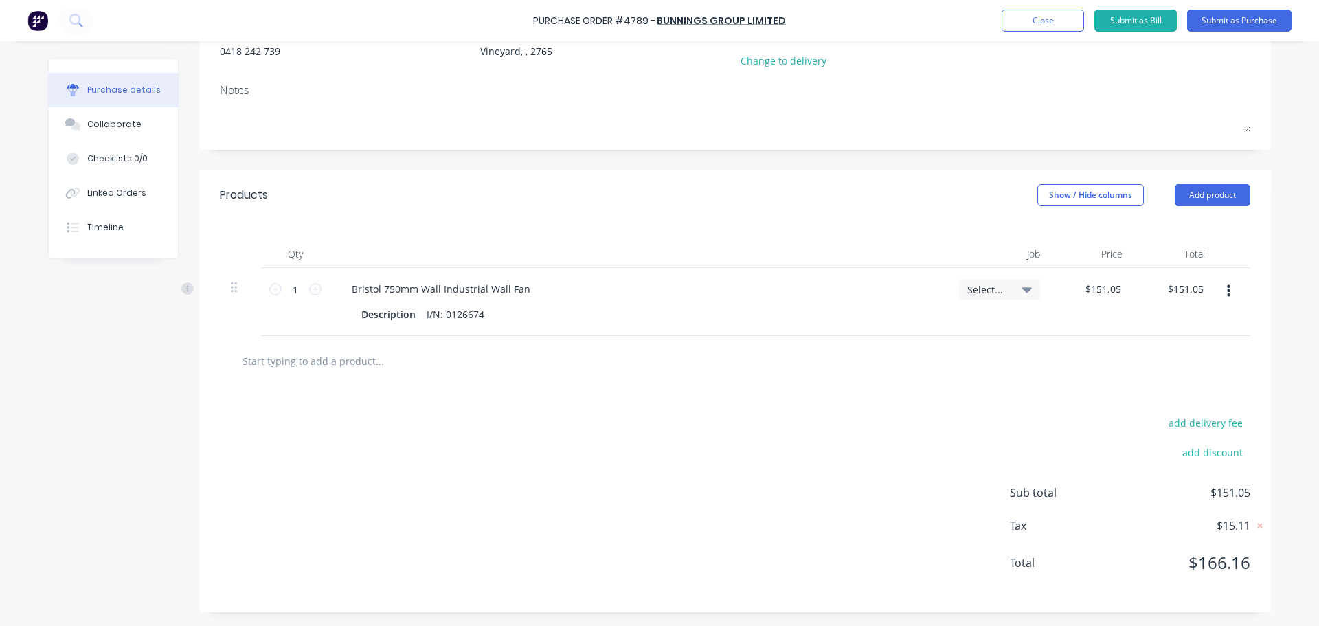
click at [625, 417] on div "add delivery fee add discount Sub total $151.05 Tax $15.11 Total $166.16" at bounding box center [735, 499] width 1072 height 226
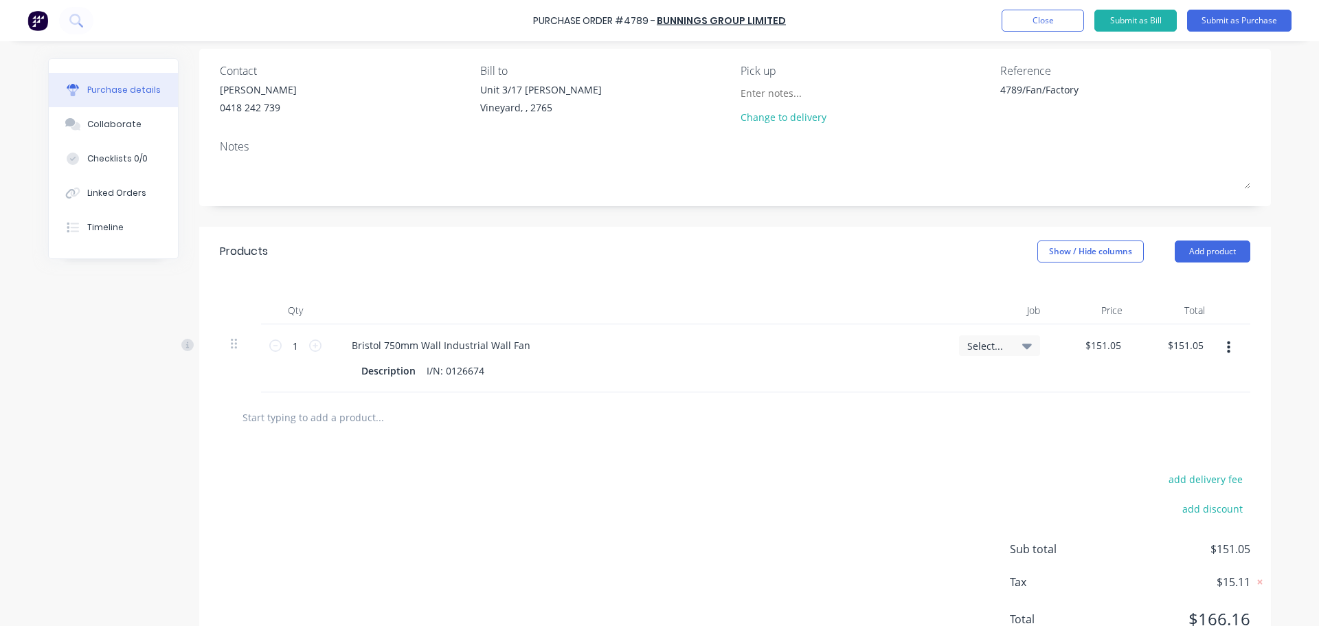
scroll to position [0, 0]
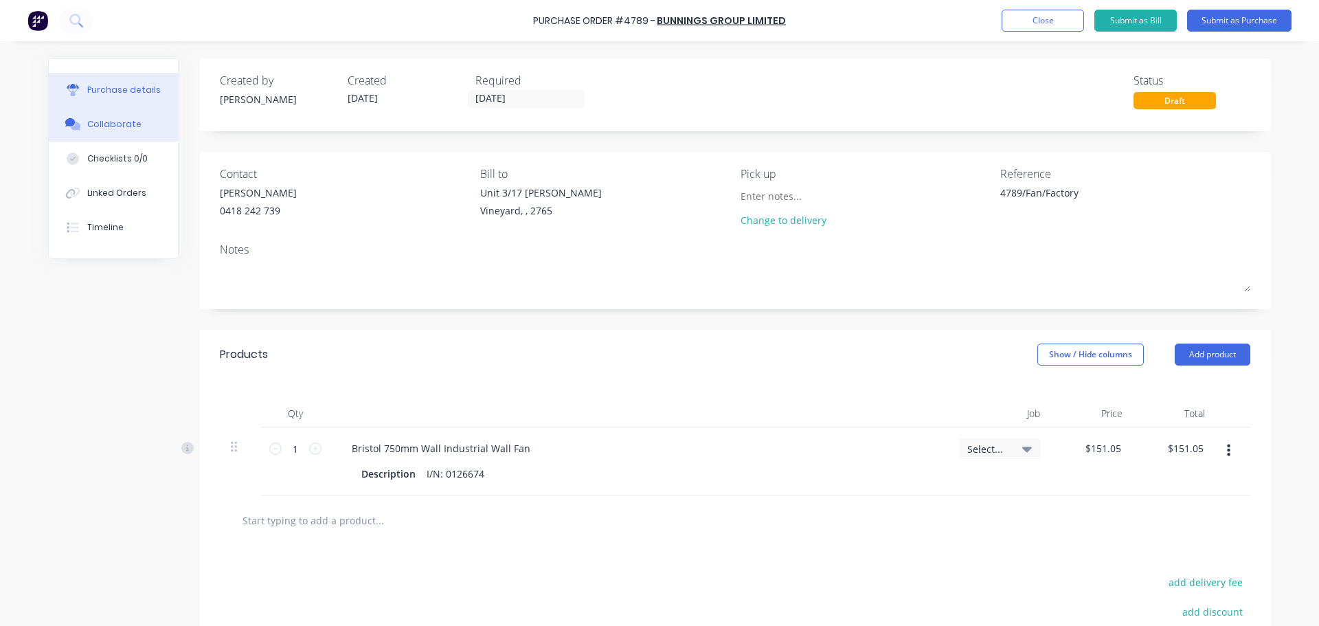
click at [115, 122] on div "Collaborate" at bounding box center [114, 124] width 54 height 12
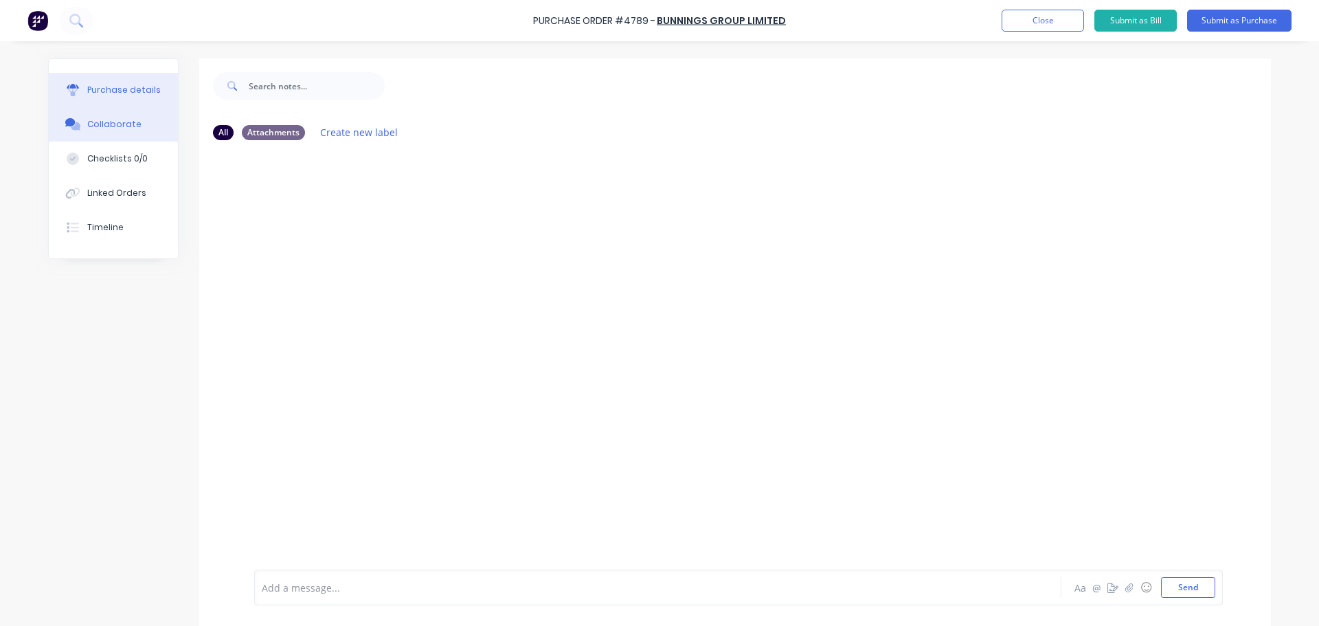
click at [113, 96] on div "Purchase details" at bounding box center [124, 90] width 74 height 12
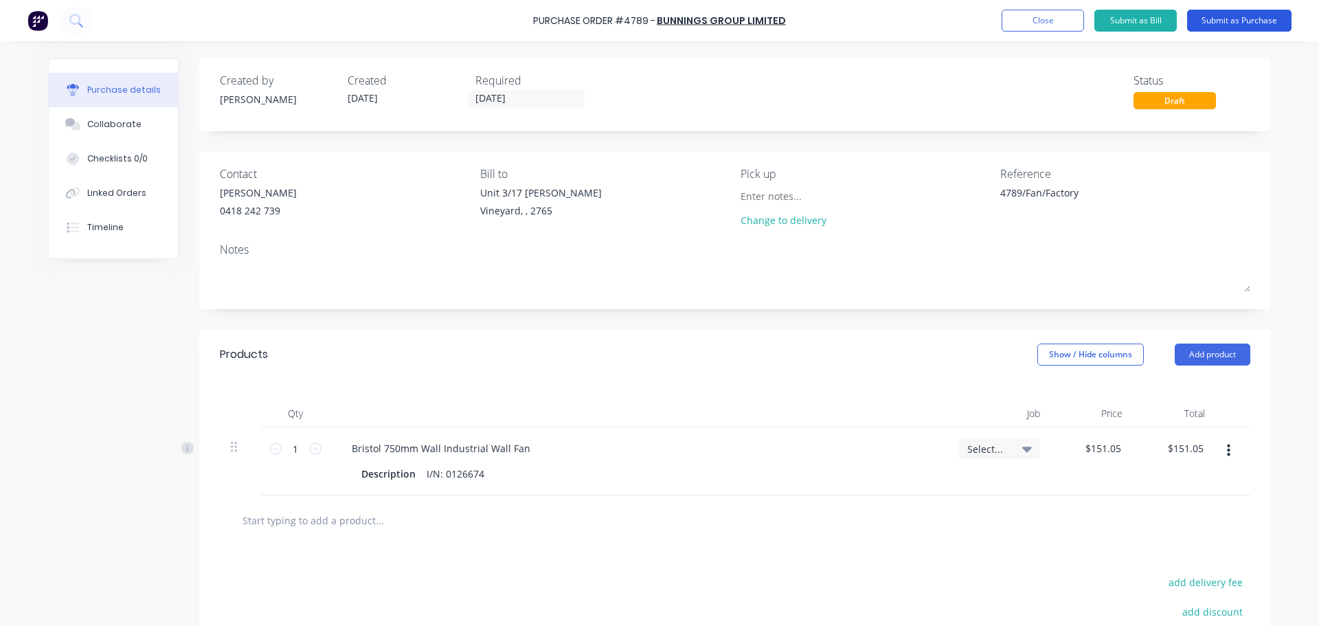
click at [1239, 30] on button "Submit as Purchase" at bounding box center [1239, 21] width 104 height 22
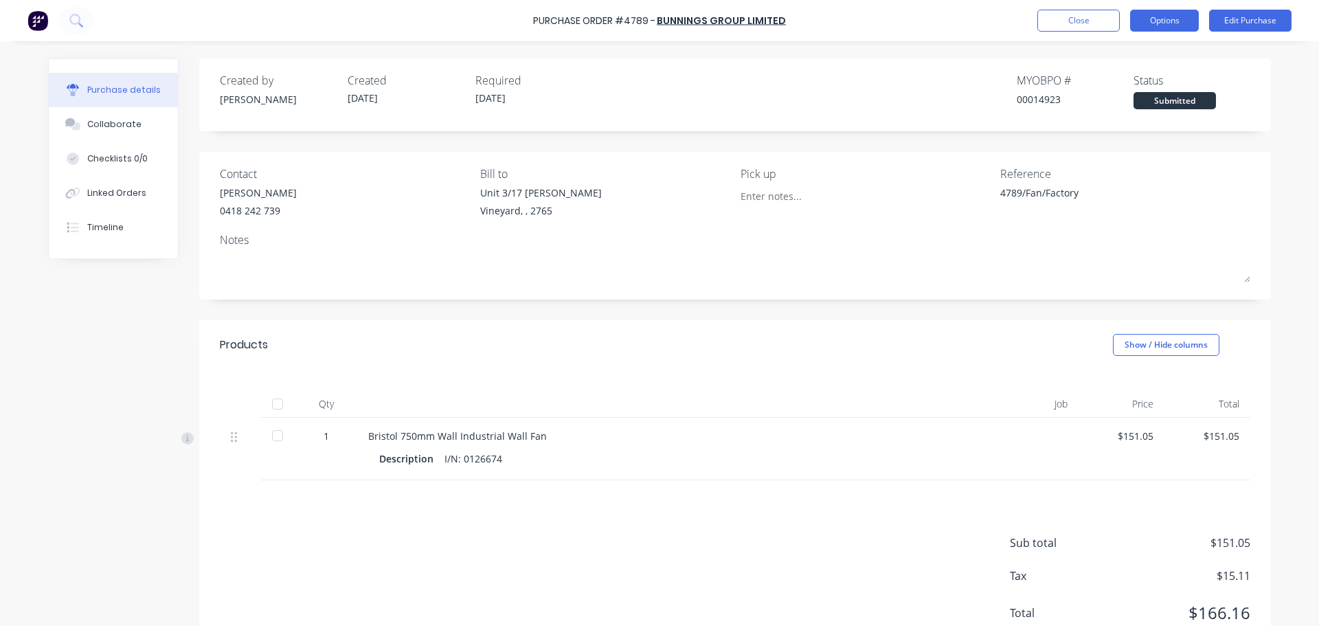
click at [1169, 19] on button "Options" at bounding box center [1164, 21] width 69 height 22
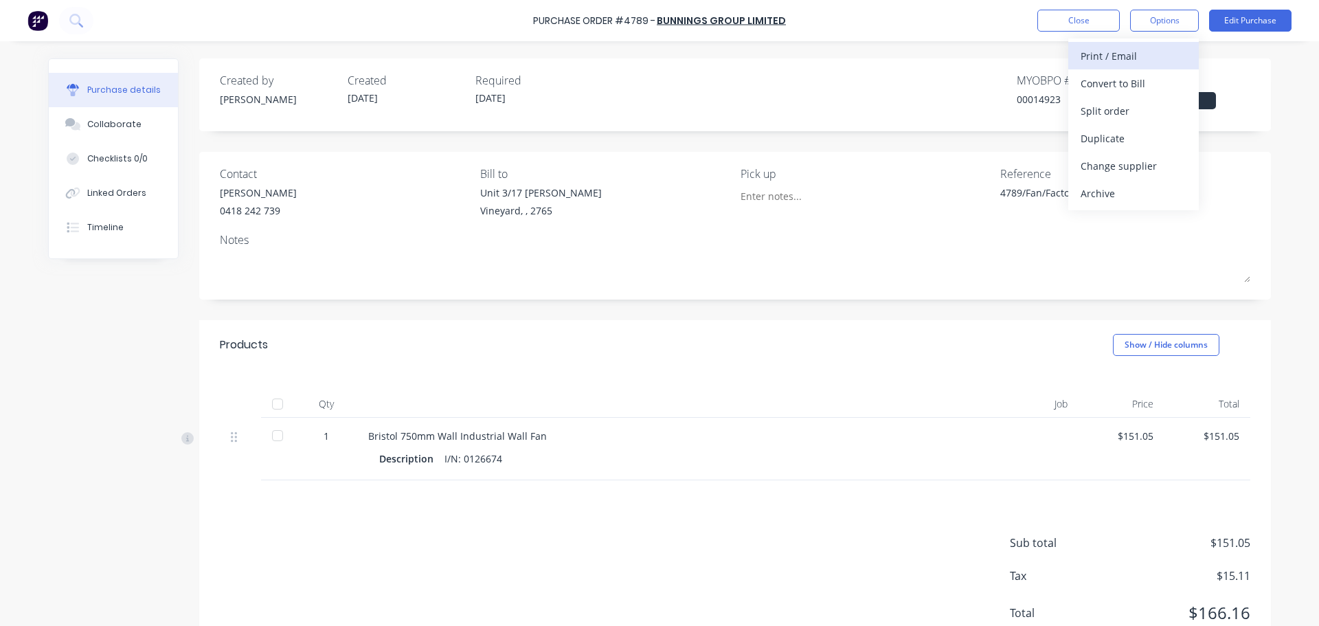
click at [1130, 57] on div "Print / Email" at bounding box center [1134, 56] width 106 height 20
click at [1127, 79] on div "With pricing" at bounding box center [1134, 84] width 106 height 20
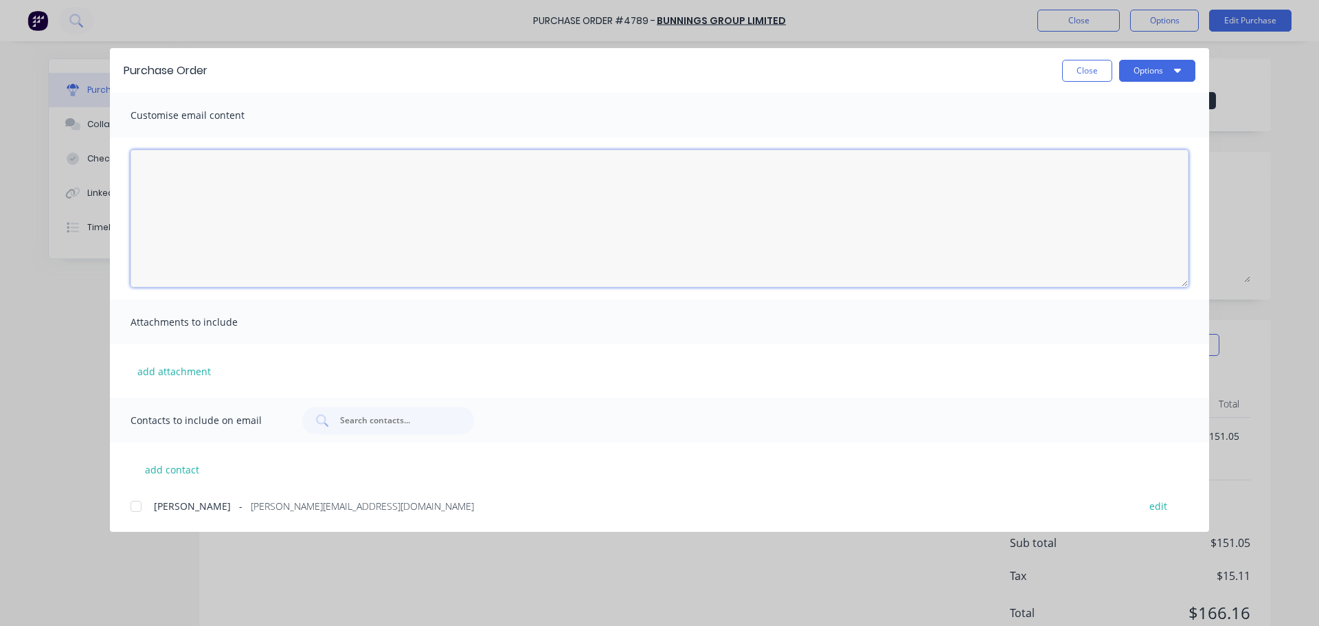
click at [302, 203] on textarea "[DATE]" at bounding box center [660, 218] width 1058 height 137
click at [1084, 70] on button "Close" at bounding box center [1087, 71] width 50 height 22
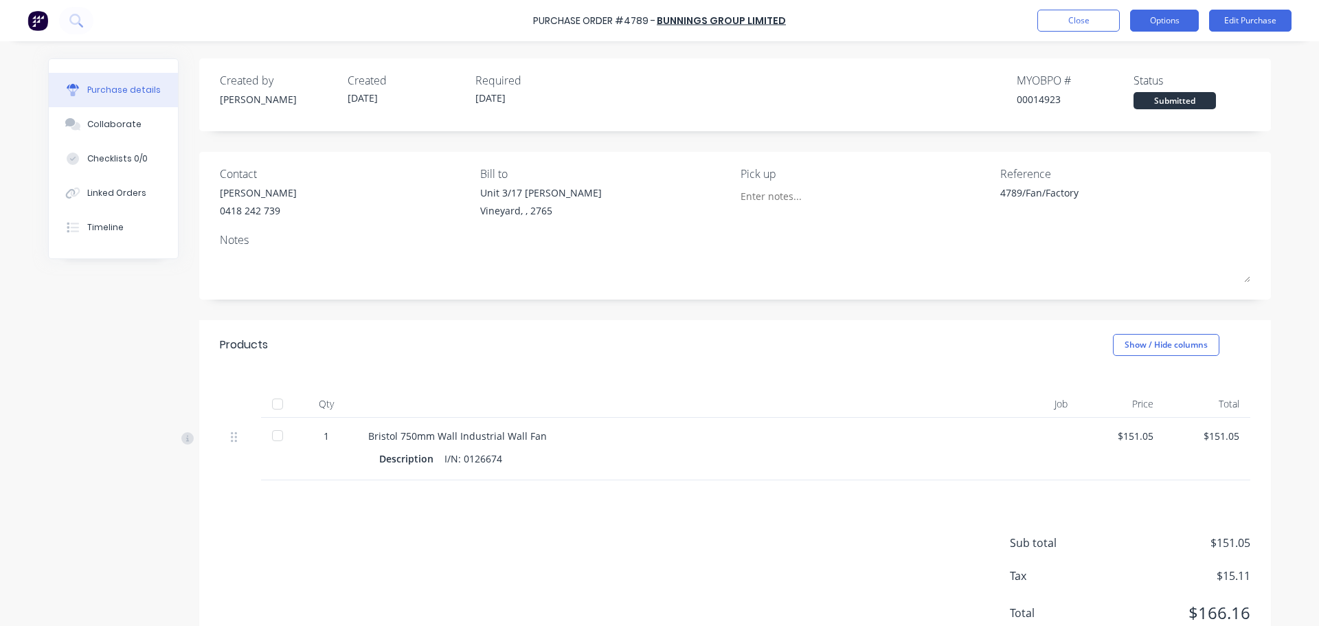
click at [1174, 20] on button "Options" at bounding box center [1164, 21] width 69 height 22
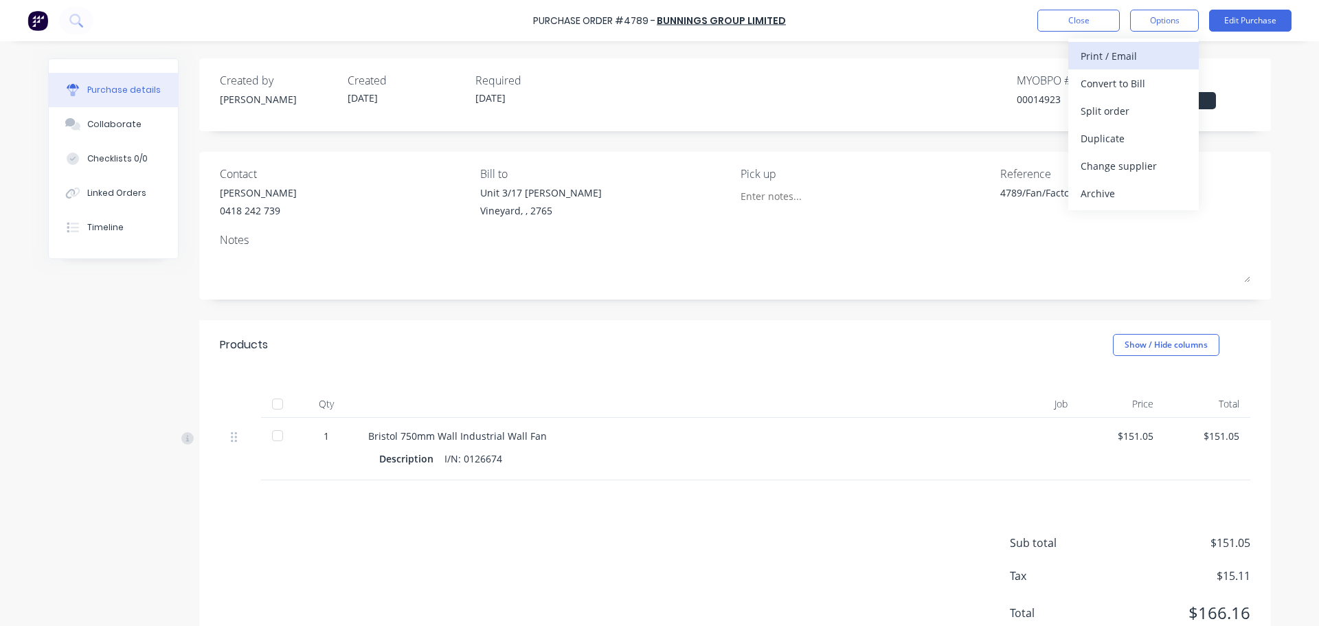
click at [1136, 58] on div "Print / Email" at bounding box center [1134, 56] width 106 height 20
click at [1101, 85] on div "With pricing" at bounding box center [1134, 84] width 106 height 20
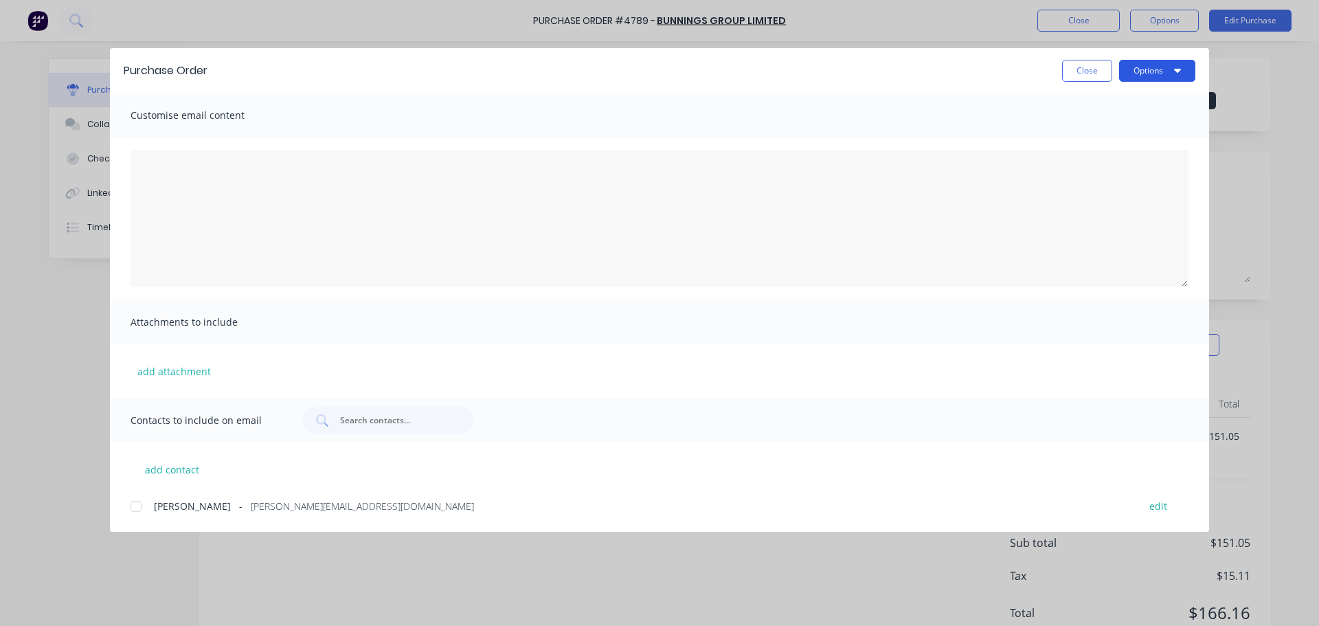
click at [1177, 73] on icon "button" at bounding box center [1177, 70] width 7 height 11
click at [1128, 131] on div "Print" at bounding box center [1130, 133] width 106 height 20
